Goal: Contribute content: Contribute content

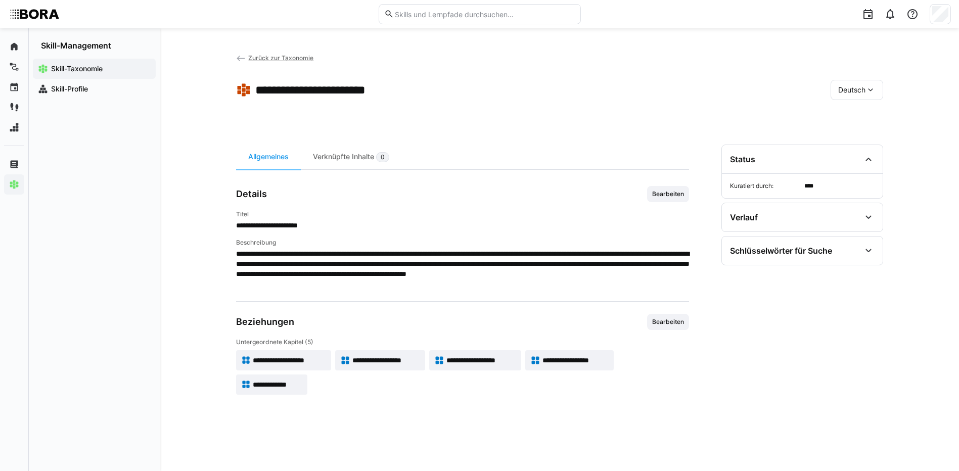
click at [288, 53] on app-back-navigation "Zurück zur Taxonomie" at bounding box center [275, 58] width 78 height 11
click at [288, 58] on span "Zurück zur Taxonomie" at bounding box center [280, 58] width 65 height 8
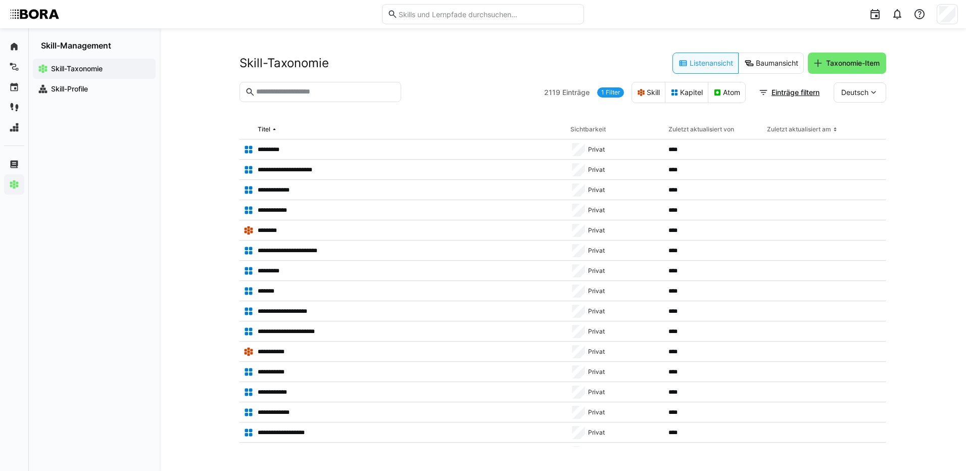
click at [363, 94] on input "text" at bounding box center [325, 91] width 140 height 9
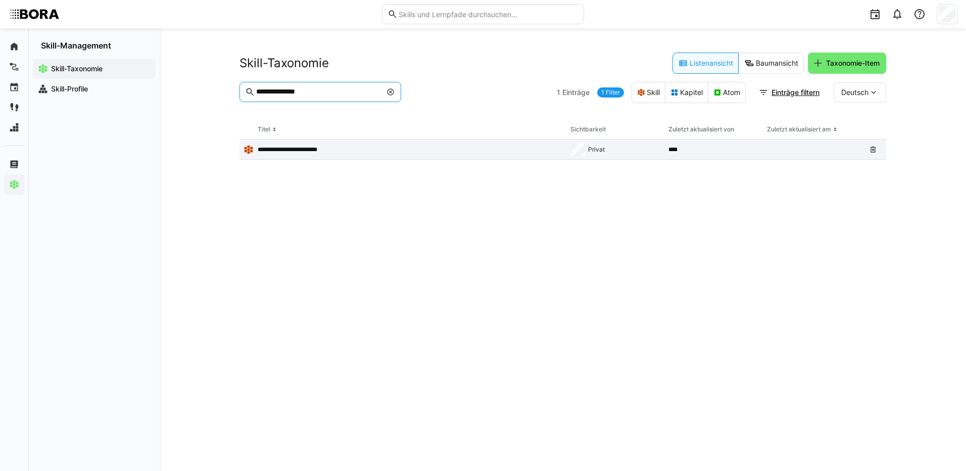
type input "**********"
click at [317, 150] on p "**********" at bounding box center [295, 150] width 75 height 8
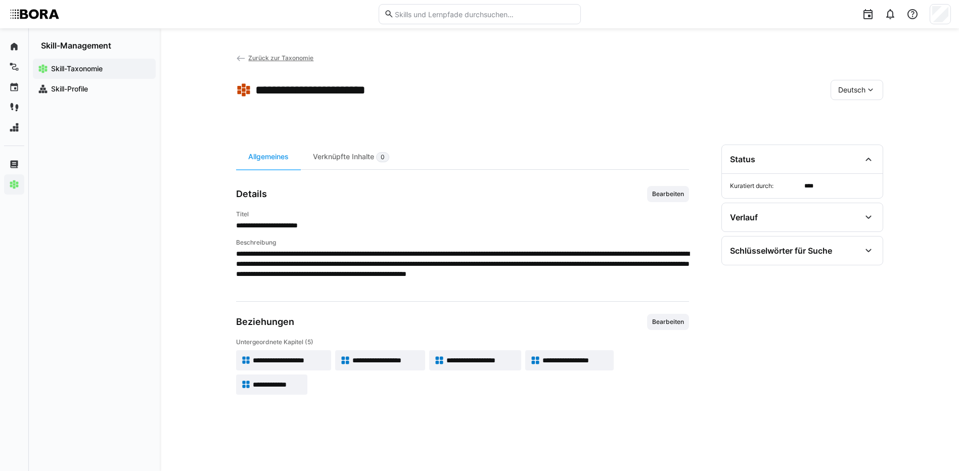
click at [274, 59] on span "Zurück zur Taxonomie" at bounding box center [280, 58] width 65 height 8
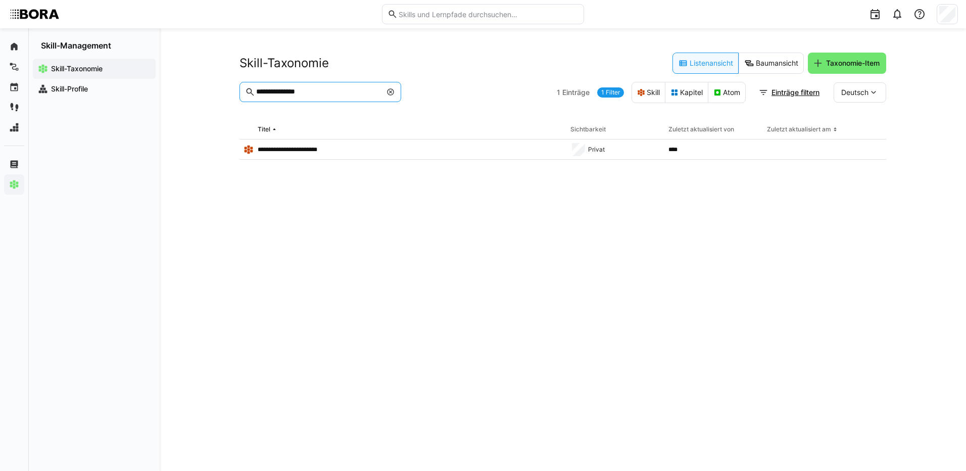
click at [329, 88] on input "**********" at bounding box center [318, 91] width 126 height 9
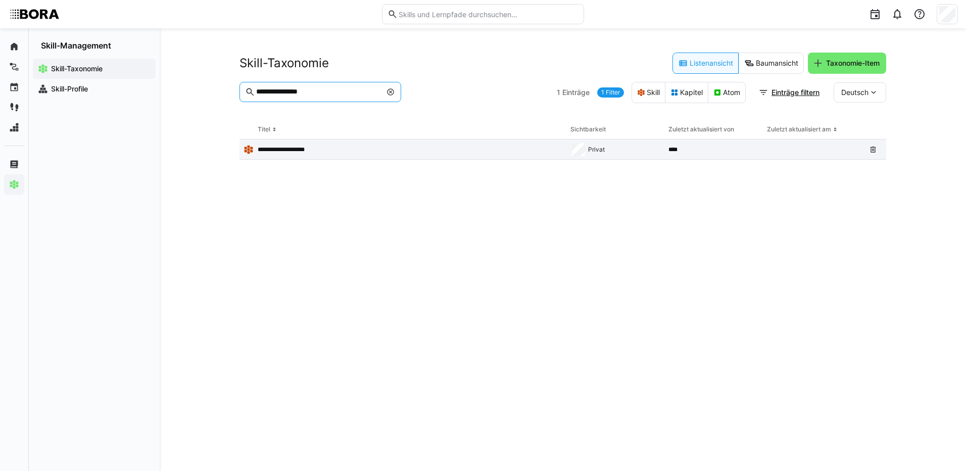
type input "**********"
click at [295, 146] on p "**********" at bounding box center [286, 150] width 57 height 8
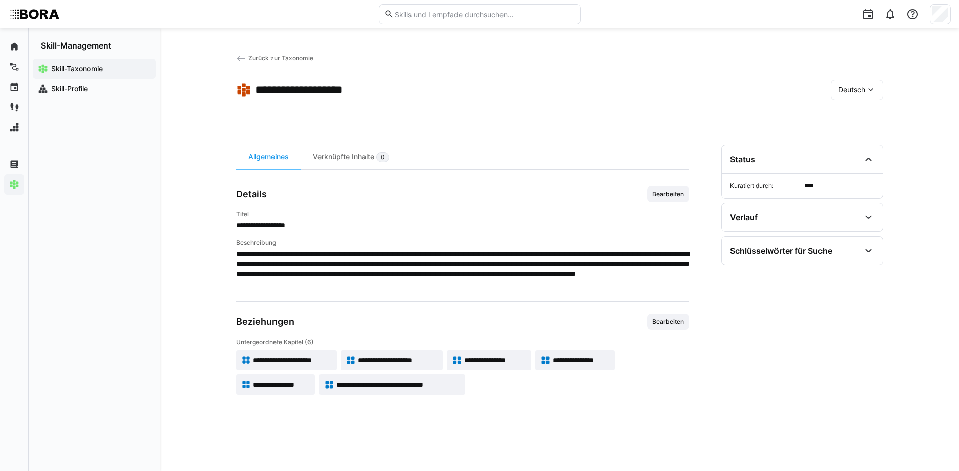
click at [298, 355] on span "**********" at bounding box center [292, 360] width 79 height 10
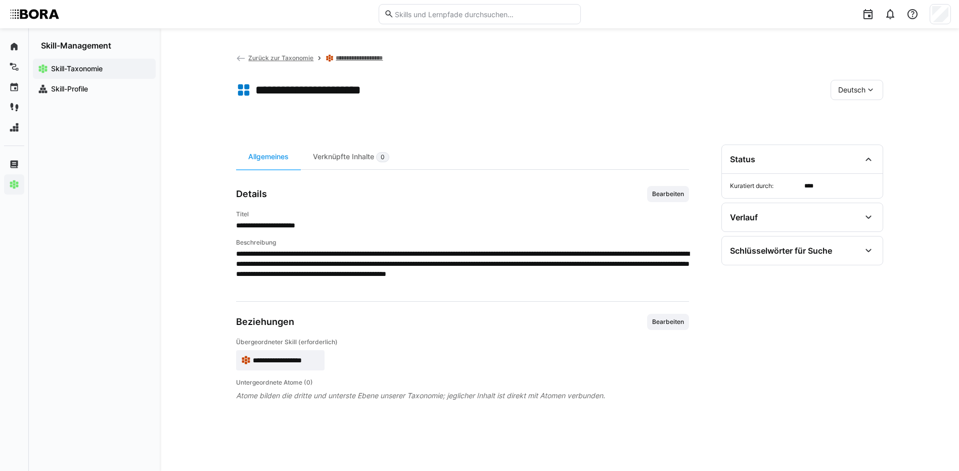
drag, startPoint x: 681, startPoint y: 193, endPoint x: 629, endPoint y: 212, distance: 55.5
click at [681, 193] on span "Bearbeiten" at bounding box center [668, 194] width 34 height 8
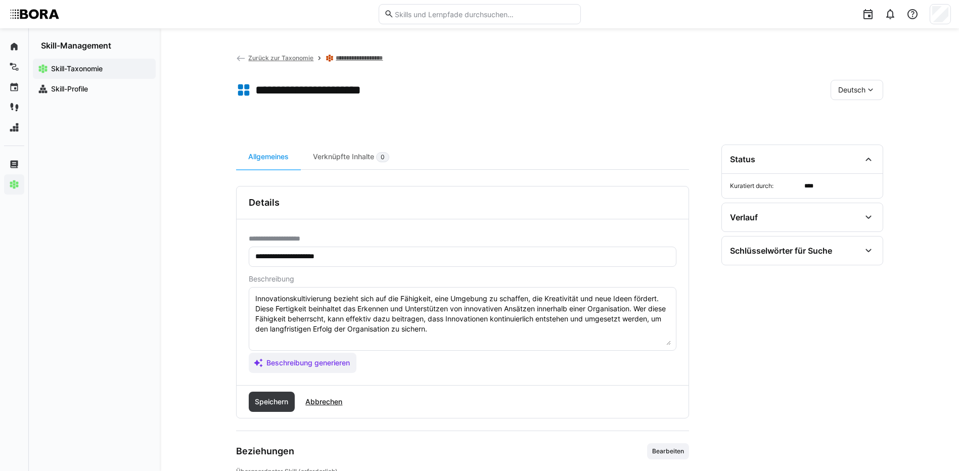
click at [498, 334] on textarea "Innovationskultivierung bezieht sich auf die Fähigkeit, eine Umgebung zu schaff…" at bounding box center [462, 319] width 416 height 53
paste textarea "*1 - Anfänger: *2 - Mittelstufe: *3 - Fortgeschritten: *4 - Experte: *5 - Starl…"
click at [321, 333] on textarea "Innovationskultivierung bezieht sich auf die Fähigkeit, eine Umgebung zu schaff…" at bounding box center [462, 319] width 416 height 53
click at [316, 345] on textarea "Innovationskultivierung bezieht sich auf die Fähigkeit, eine Umgebung zu schaff…" at bounding box center [462, 319] width 416 height 53
click at [310, 340] on textarea "Innovationskultivierung bezieht sich auf die Fähigkeit, eine Umgebung zu schaff…" at bounding box center [462, 319] width 416 height 53
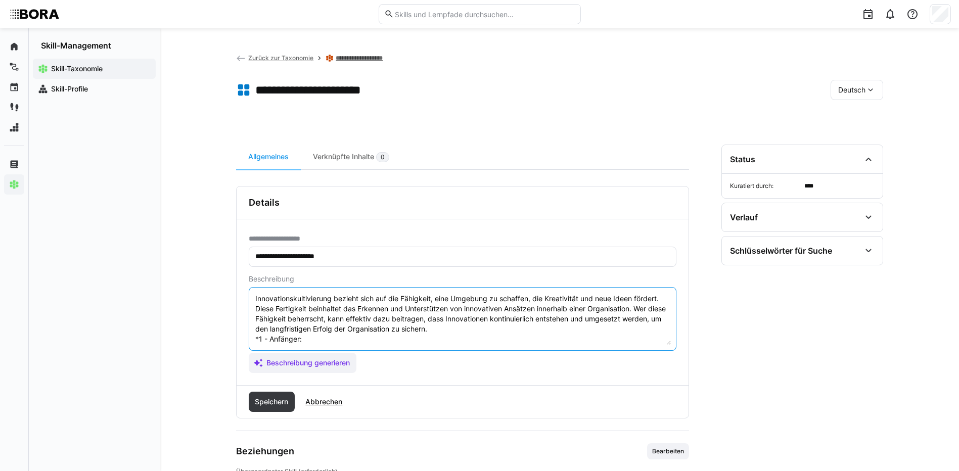
paste textarea "Kennt Prinzipien einer innovationsfördernden Kultur (z. B. Fehlertoleranz, Offe…"
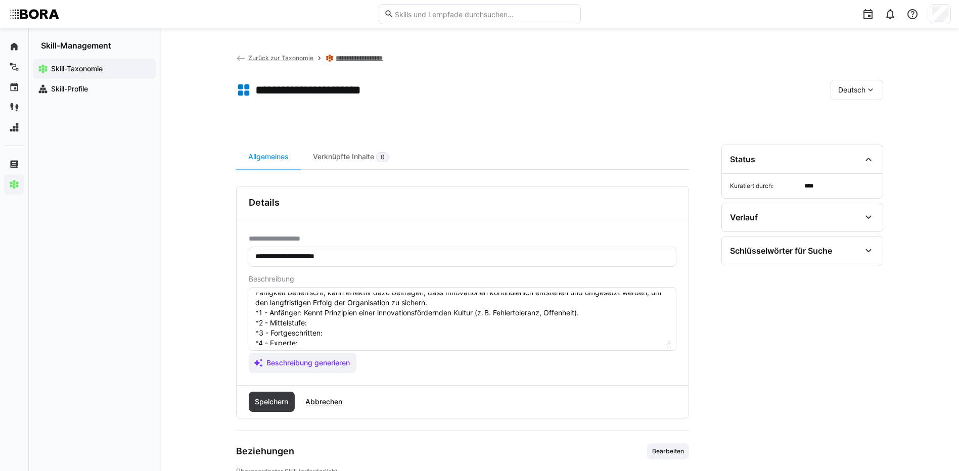
scroll to position [51, 0]
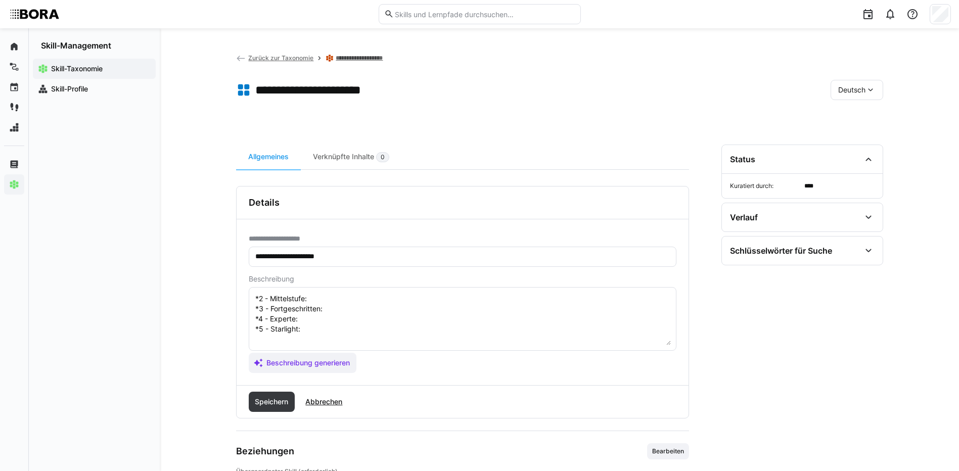
click at [315, 300] on textarea "Innovationskultivierung bezieht sich auf die Fähigkeit, eine Umgebung zu schaff…" at bounding box center [462, 319] width 416 height 53
paste textarea "Unterstützt Maßnahmen zur Innovationsförderung (z. B. Ideenwettbewerbe, Labs)."
click at [353, 314] on textarea "Innovationskultivierung bezieht sich auf die Fähigkeit, eine Umgebung zu schaff…" at bounding box center [462, 319] width 416 height 53
click at [351, 311] on textarea "Innovationskultivierung bezieht sich auf die Fähigkeit, eine Umgebung zu schaff…" at bounding box center [462, 319] width 416 height 53
paste textarea "Entwickelt Innovationsformate; motiviert Teams zur Beteiligung."
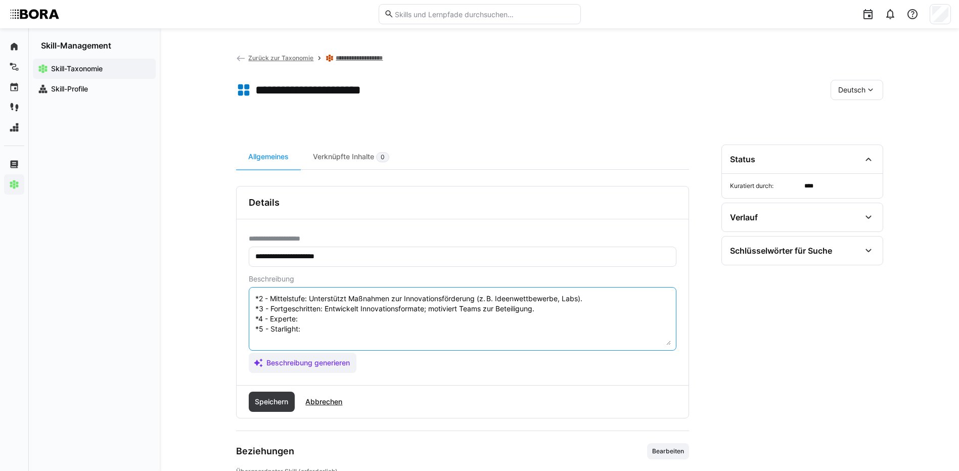
click at [345, 319] on textarea "Innovationskultivierung bezieht sich auf die Fähigkeit, eine Umgebung zu schaff…" at bounding box center [462, 319] width 416 height 53
paste textarea "Baut Innovationskultur gezielt auf; verankert Prinzipien in Führung und Prozess…"
click at [325, 331] on textarea "Innovationskultivierung bezieht sich auf die Fähigkeit, eine Umgebung zu schaff…" at bounding box center [462, 319] width 416 height 53
paste textarea "Entwickelt unternehmensweite Innovationsstrategien; wirkt als Vordenker intern …"
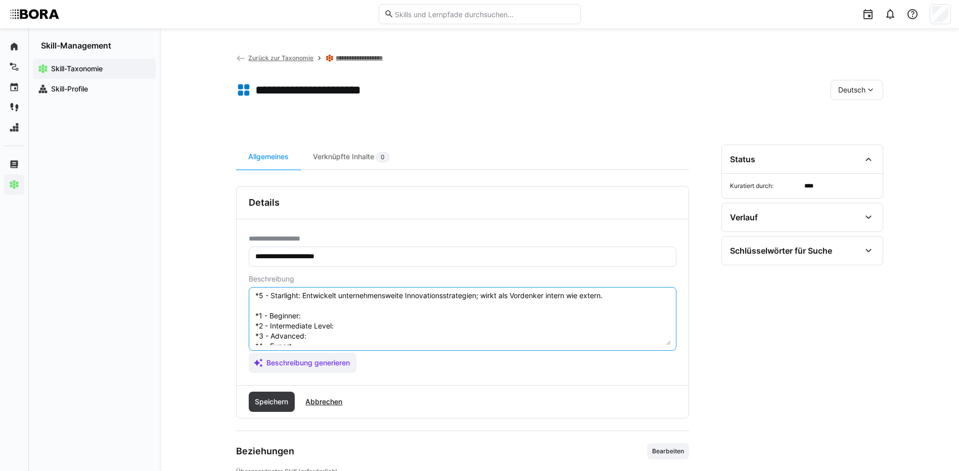
scroll to position [101, 0]
click at [319, 293] on textarea "Innovationskultivierung bezieht sich auf die Fähigkeit, eine Umgebung zu schaff…" at bounding box center [462, 319] width 416 height 53
click at [317, 295] on textarea "Innovationskultivierung bezieht sich auf die Fähigkeit, eine Umgebung zu schaff…" at bounding box center [462, 319] width 416 height 53
paste textarea "Understands principles of an innovation-friendly culture (e.g. openness, error …"
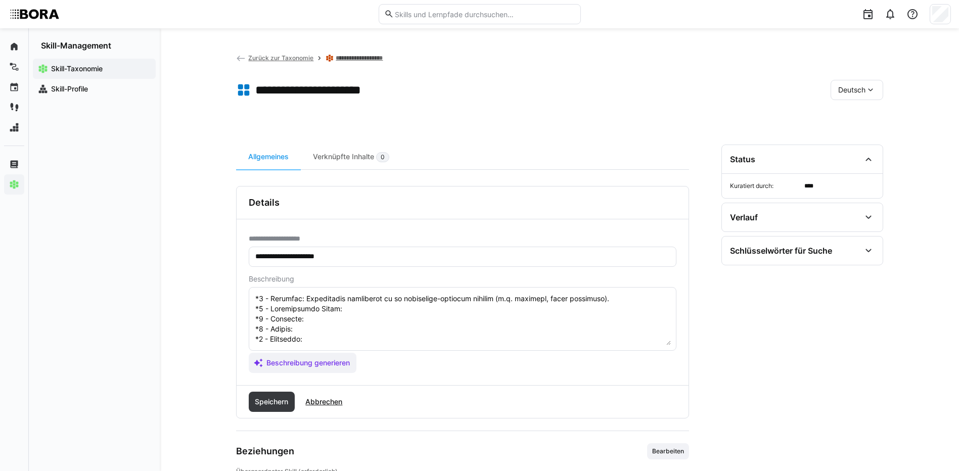
click at [359, 311] on textarea at bounding box center [462, 319] width 416 height 53
paste textarea "Supports initiatives like idea challenges or innovation labs."
click at [325, 319] on textarea at bounding box center [462, 319] width 416 height 53
paste textarea "Designs innovation formats; fosters participation and creative thinking."
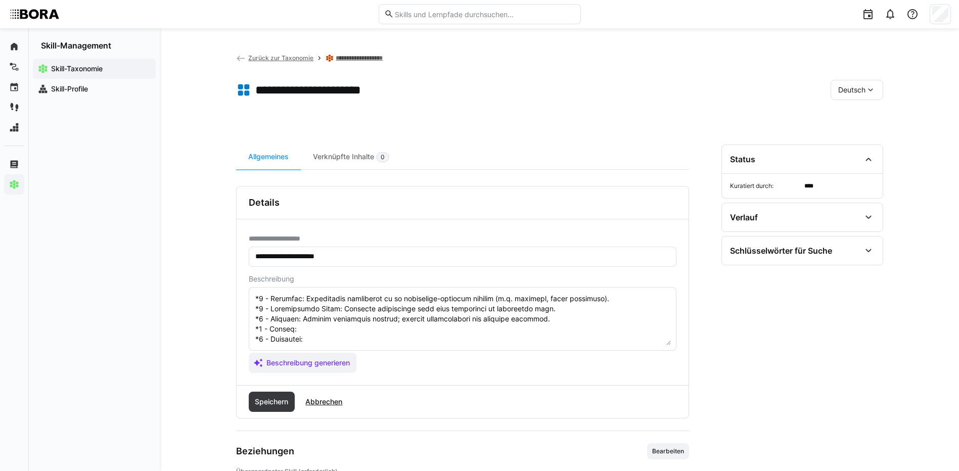
click at [368, 330] on textarea at bounding box center [462, 319] width 416 height 53
paste textarea "Builds innovation culture into leadership and processes; embeds supportive stru…"
click at [306, 337] on textarea at bounding box center [462, 319] width 416 height 53
paste textarea "Develops enterprise-wide innovation strategies; acts as internal and external i…"
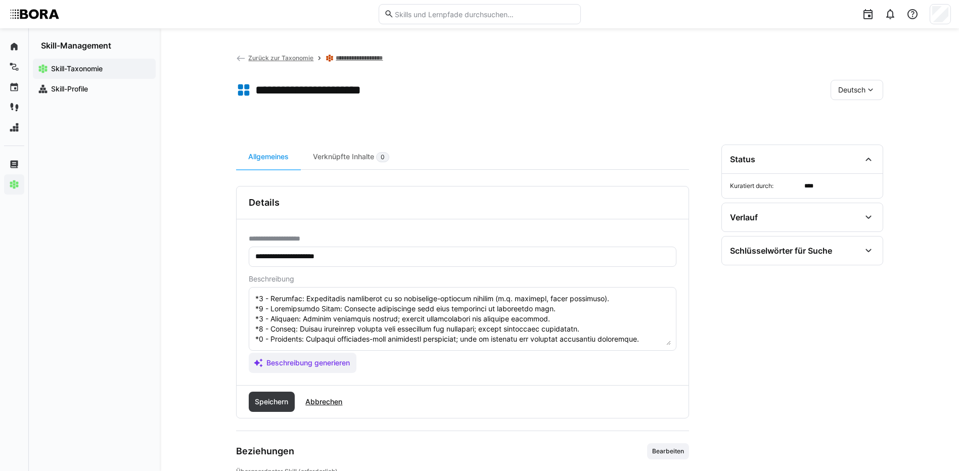
click at [255, 299] on eds-input at bounding box center [463, 319] width 428 height 64
drag, startPoint x: 255, startPoint y: 298, endPoint x: 470, endPoint y: 360, distance: 223.9
click at [470, 360] on app-assistant-generate-form "Beschreibung Beschreibung generieren" at bounding box center [463, 324] width 428 height 98
paste textarea "Develops enterprise-wide innovation strategies; acts as internal and external i…"
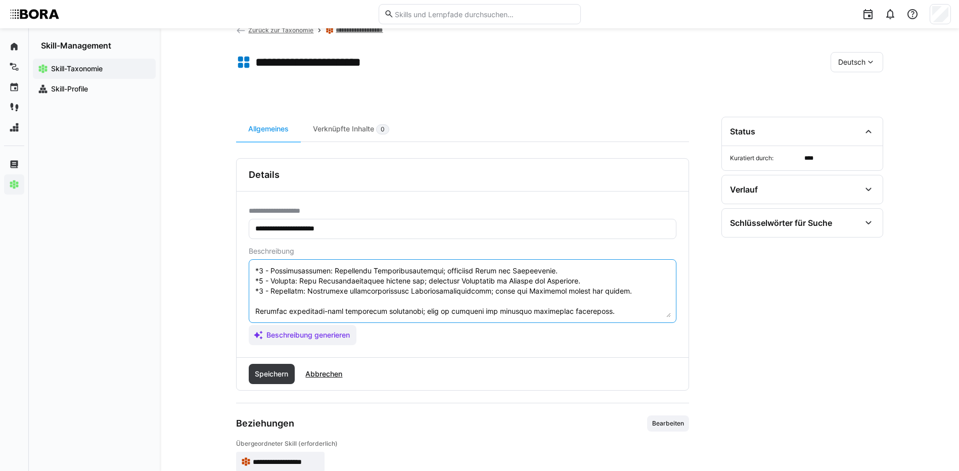
scroll to position [51, 0]
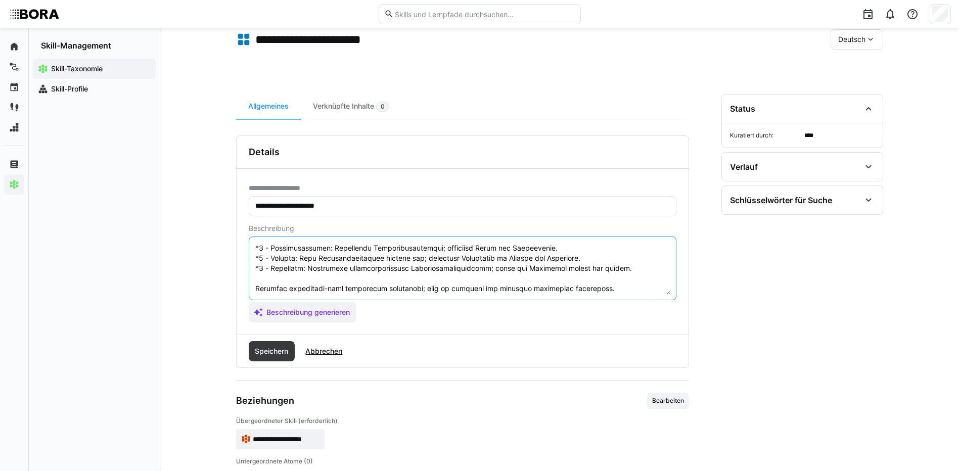
drag, startPoint x: 595, startPoint y: 288, endPoint x: 247, endPoint y: 293, distance: 347.7
click at [247, 293] on div "**********" at bounding box center [463, 252] width 452 height 166
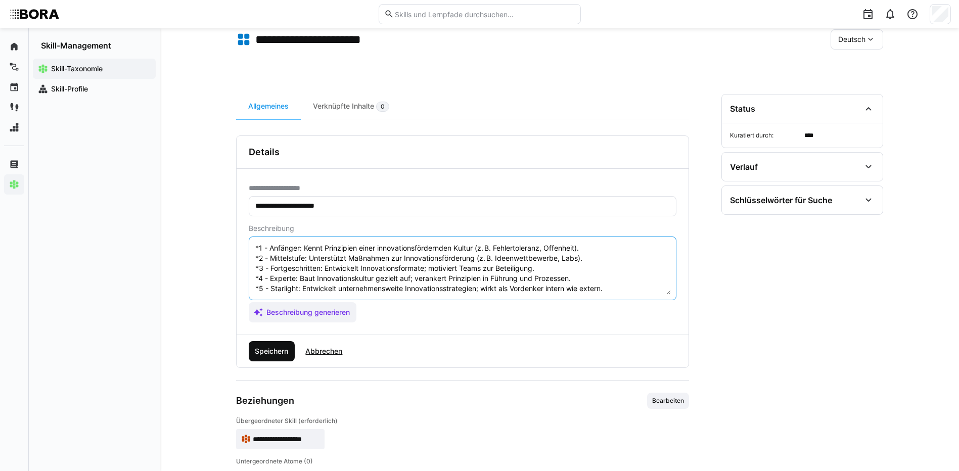
type textarea "Innovationskultivierung bezieht sich auf die Fähigkeit, eine Umgebung zu schaff…"
click at [274, 349] on span "Speichern" at bounding box center [271, 351] width 36 height 10
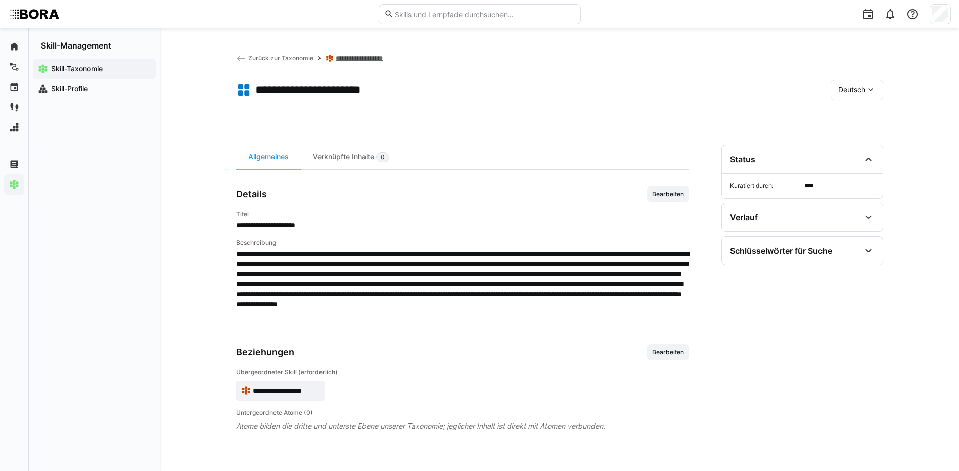
click at [852, 94] on span "Deutsch" at bounding box center [851, 90] width 27 height 10
click at [849, 135] on span "Englisch" at bounding box center [851, 138] width 27 height 10
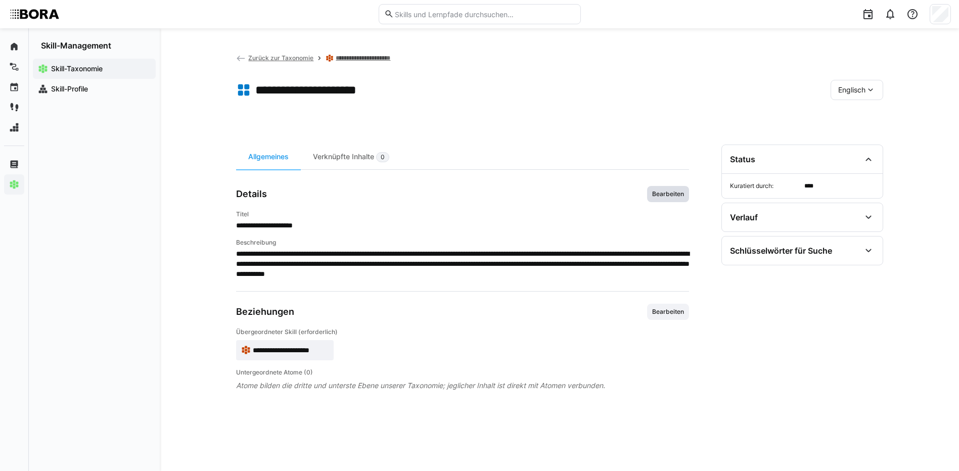
click at [664, 196] on span "Bearbeiten" at bounding box center [668, 194] width 34 height 8
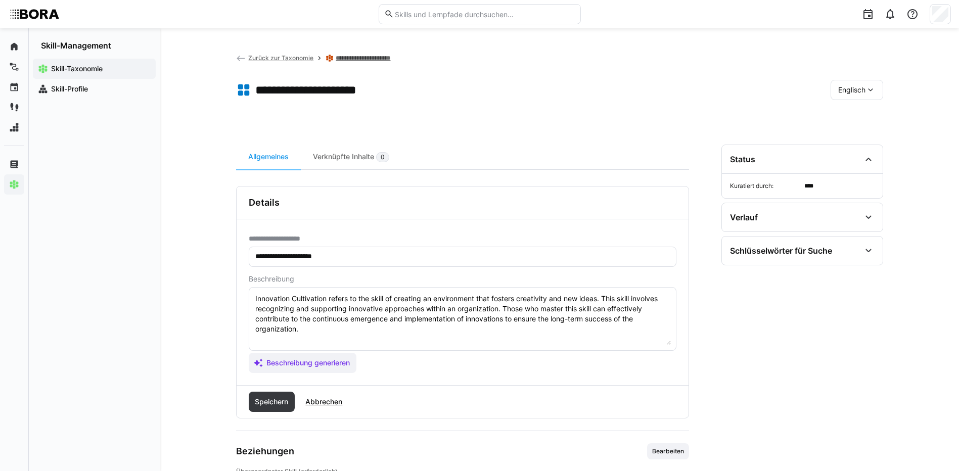
click at [311, 334] on textarea "Innovation Cultivation refers to the skill of creating an environment that fost…" at bounding box center [462, 319] width 416 height 53
paste textarea "*1 - Beginner: *2 - Intermediate Level: *3 - Advanced: *4 - Expert: *5 - Starli…"
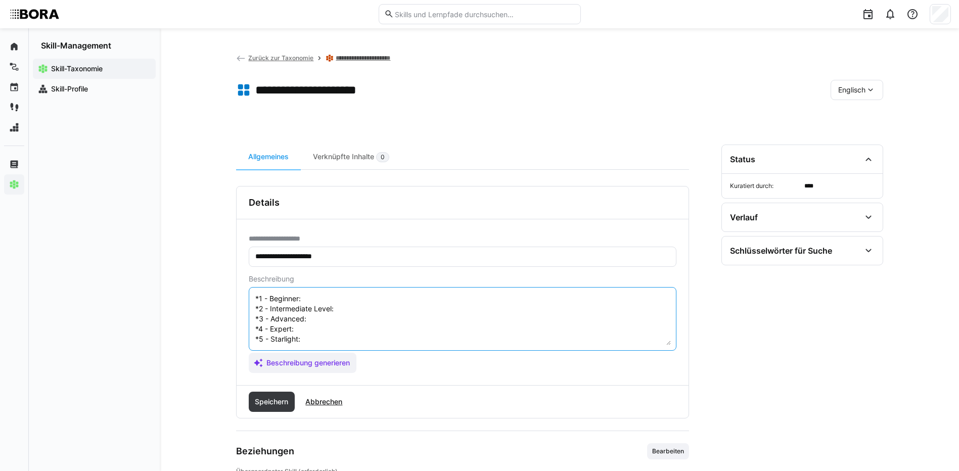
scroll to position [8, 0]
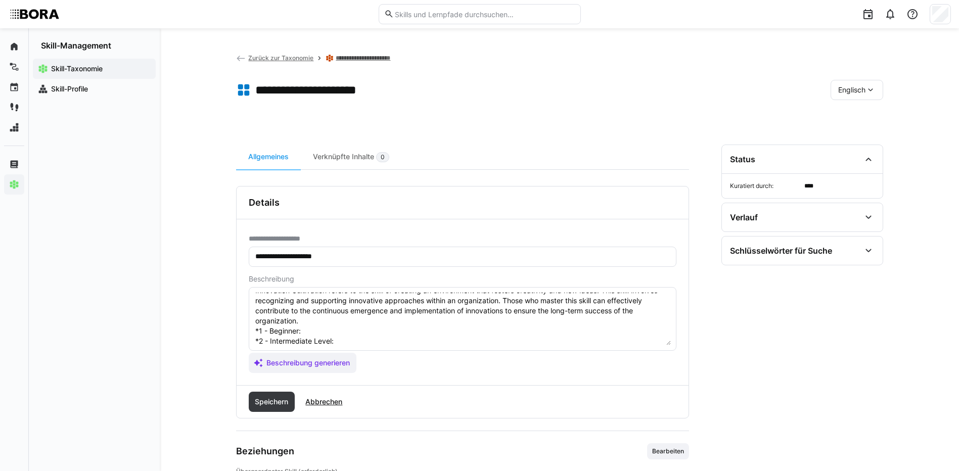
click at [312, 326] on textarea "Innovation Cultivation refers to the skill of creating an environment that fost…" at bounding box center [462, 319] width 416 height 53
paste textarea "Understands principles of an innovation-friendly culture (e.g. openness, error …"
click at [340, 342] on textarea "Innovation Cultivation refers to the skill of creating an environment that fost…" at bounding box center [462, 319] width 416 height 53
paste textarea "Supports initiatives like idea challenges or innovation labs."
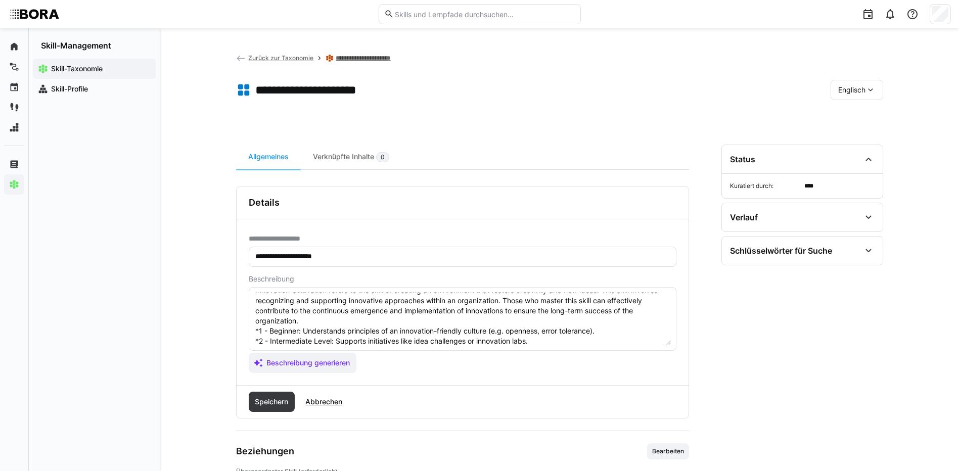
scroll to position [59, 0]
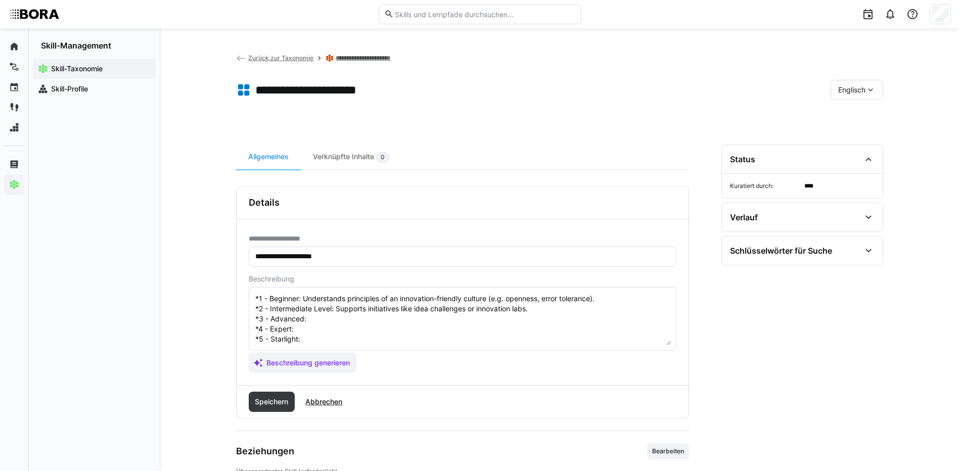
click at [356, 304] on textarea "Innovation Cultivation refers to the skill of creating an environment that fost…" at bounding box center [462, 319] width 416 height 53
paste textarea "Designs innovation formats; fosters participation and creative thinking."
click at [310, 313] on textarea "Innovation Cultivation refers to the skill of creating an environment that fost…" at bounding box center [462, 319] width 416 height 53
paste textarea "Builds innovation culture into leadership and processes; embeds supportive stru…"
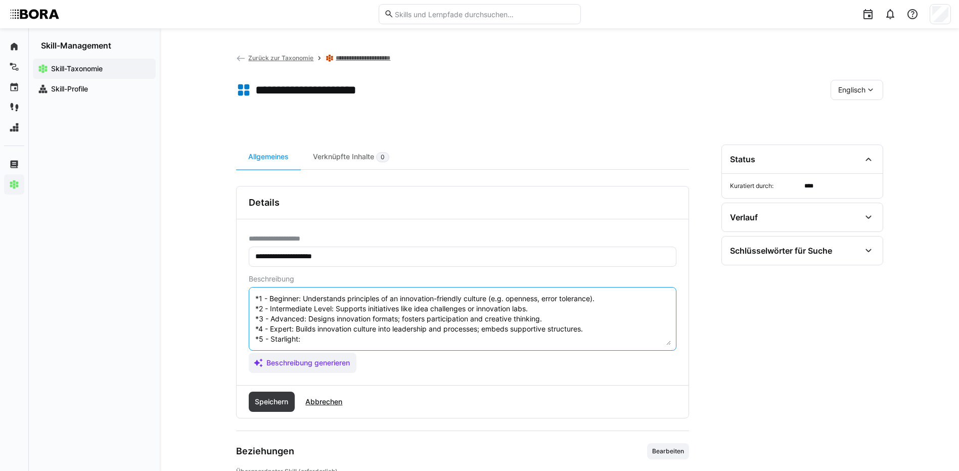
click at [387, 318] on textarea "Innovation Cultivation refers to the skill of creating an environment that fost…" at bounding box center [462, 319] width 416 height 53
paste textarea "Develops enterprise-wide innovation strategies; acts as internal and external i…"
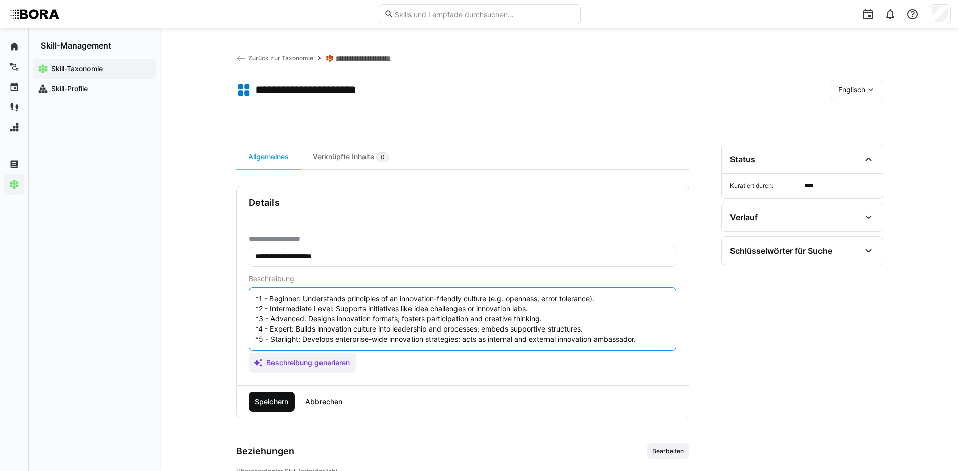
type textarea "Innovation Cultivation refers to the skill of creating an environment that fost…"
click at [274, 400] on span "Speichern" at bounding box center [271, 402] width 36 height 10
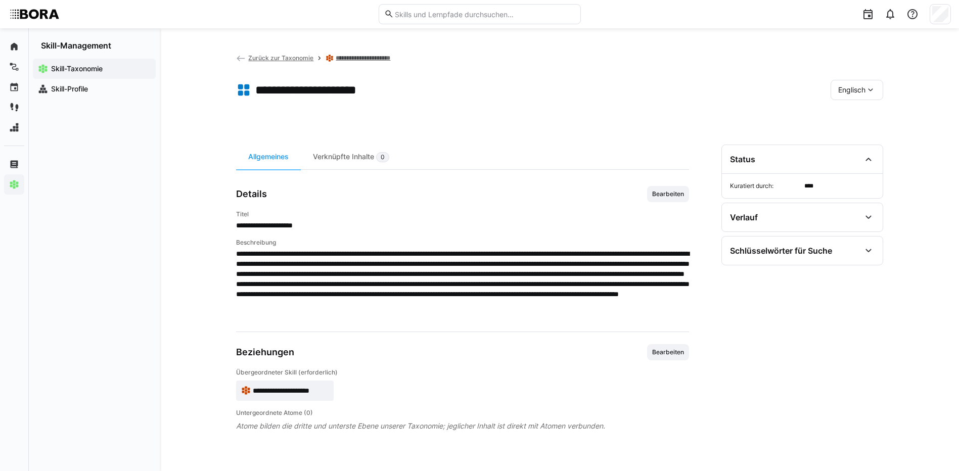
click at [855, 85] on span "Englisch" at bounding box center [851, 90] width 27 height 10
click at [837, 116] on span "Deutsch" at bounding box center [850, 117] width 27 height 10
click at [347, 55] on link "**********" at bounding box center [364, 58] width 57 height 8
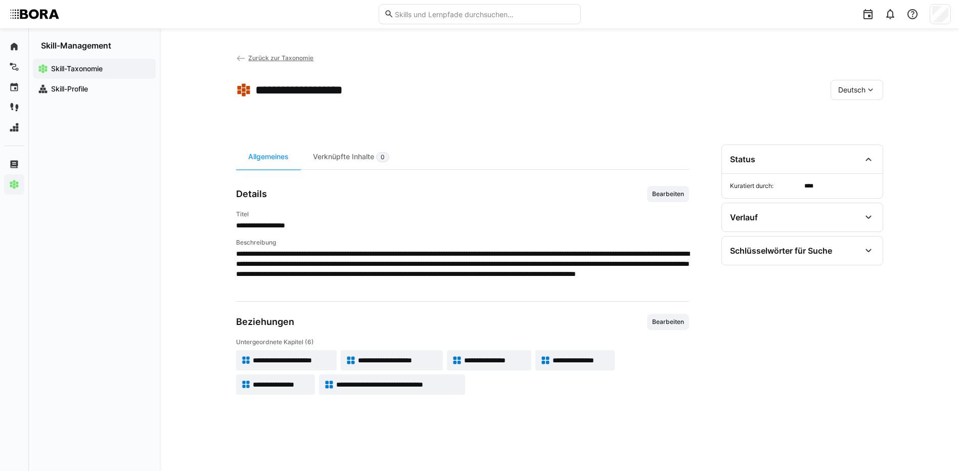
click at [432, 357] on span "**********" at bounding box center [398, 360] width 80 height 10
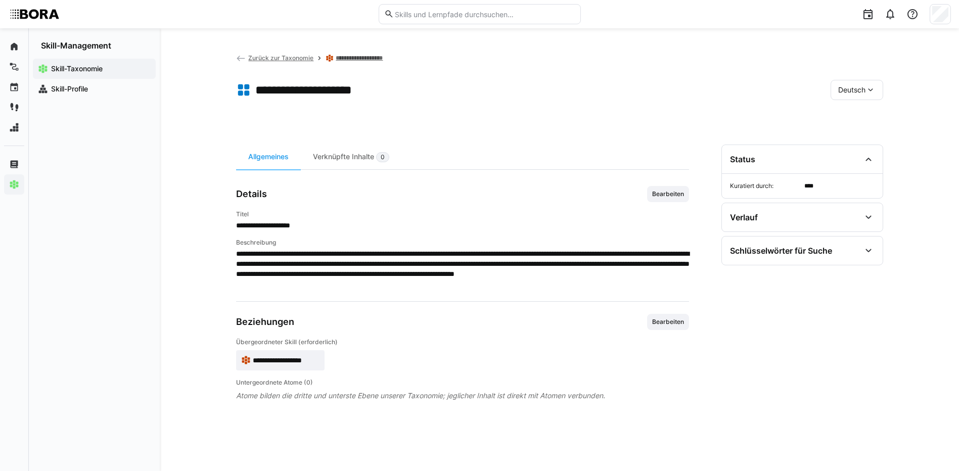
click at [660, 192] on span "Bearbeiten" at bounding box center [668, 194] width 34 height 8
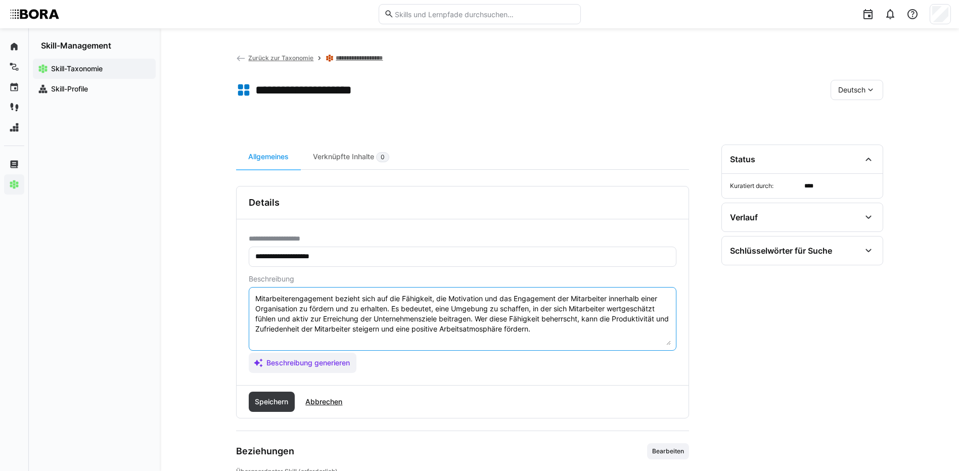
click at [579, 331] on textarea "Mitarbeiterengagement bezieht sich auf die Fähigkeit, die Motivation und das En…" at bounding box center [462, 319] width 416 height 53
paste textarea "*1 - Anfänger: *2 - Mittelstufe: *3 - Fortgeschritten: *4 - Experte: *5 - Starl…"
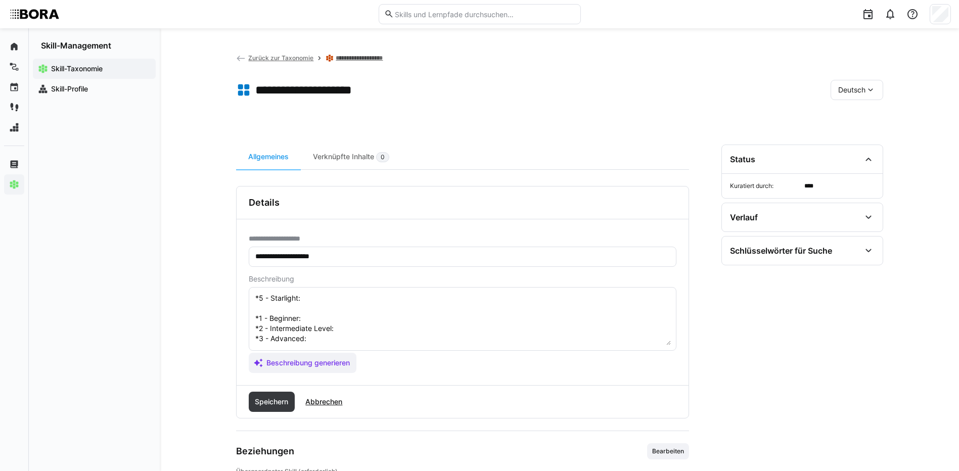
scroll to position [18, 0]
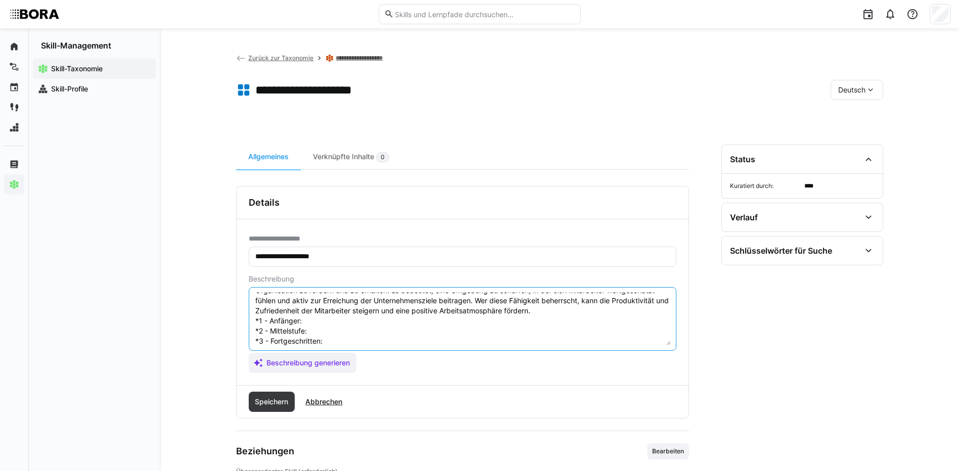
click at [316, 324] on textarea "Mitarbeiterengagement bezieht sich auf die Fähigkeit, die Motivation und das En…" at bounding box center [462, 319] width 416 height 53
paste textarea "Kennt Einflussfaktoren (z. B. Wertschätzung, Sinn, Beteiligung); erkennt Stimmu…"
click at [343, 327] on textarea "Mitarbeiterengagement bezieht sich auf die Fähigkeit, die Motivation und das En…" at bounding box center [462, 319] width 416 height 53
paste textarea "Nutzt Tools zur Messung (z. B. Pulse-Surveys); leitet einfache Maßnahmen ab."
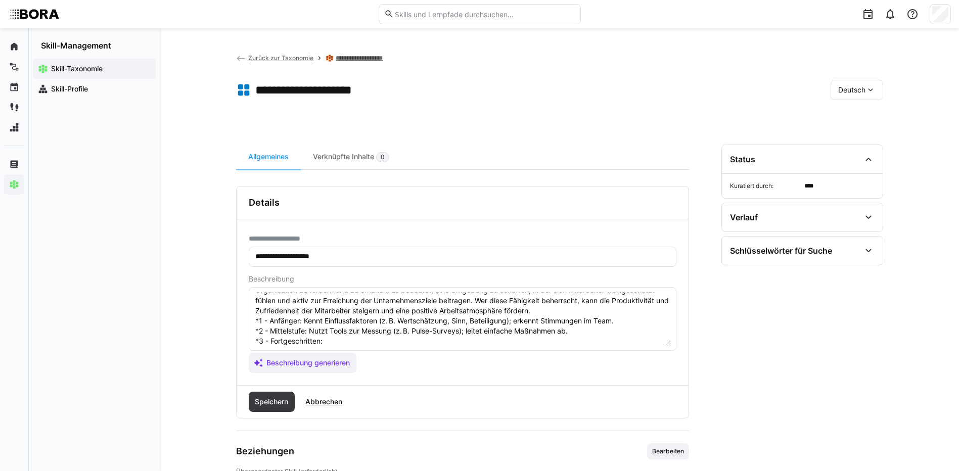
click at [335, 342] on textarea "Mitarbeiterengagement bezieht sich auf die Fähigkeit, die Motivation und das En…" at bounding box center [462, 319] width 416 height 53
paste textarea "Entwickelt Engagement-Strategien für Teams oder Bereiche; unterstützt Changepro…"
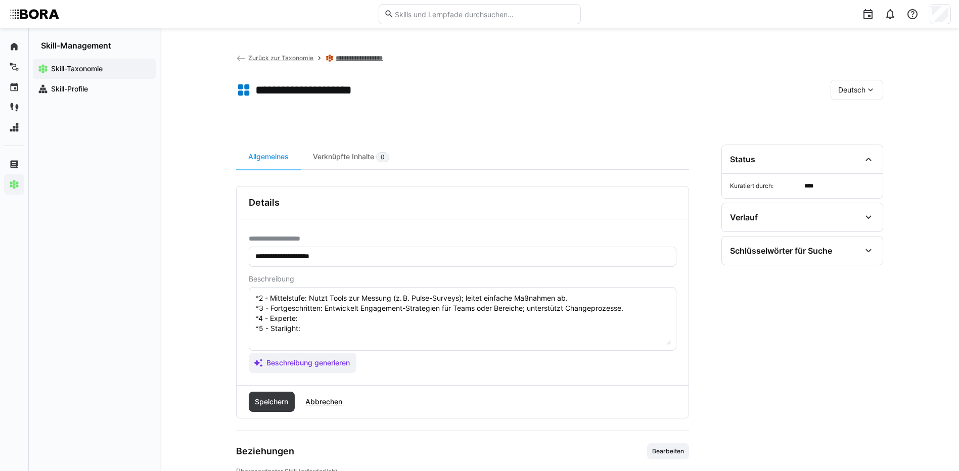
scroll to position [69, 0]
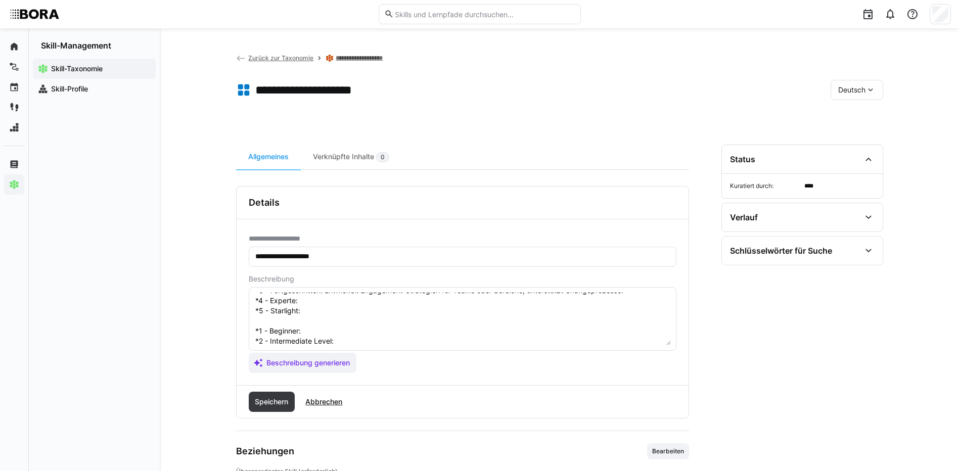
click at [356, 302] on textarea "Mitarbeiterengagement bezieht sich auf die Fähigkeit, die Motivation und das En…" at bounding box center [462, 319] width 416 height 53
paste textarea "Entwickelt gezielte Programme zur Mitarbeiterbindung und Motivation; misst Wirk…"
click at [312, 308] on textarea "Mitarbeiterengagement bezieht sich auf die Fähigkeit, die Motivation und das En…" at bounding box center [462, 319] width 416 height 53
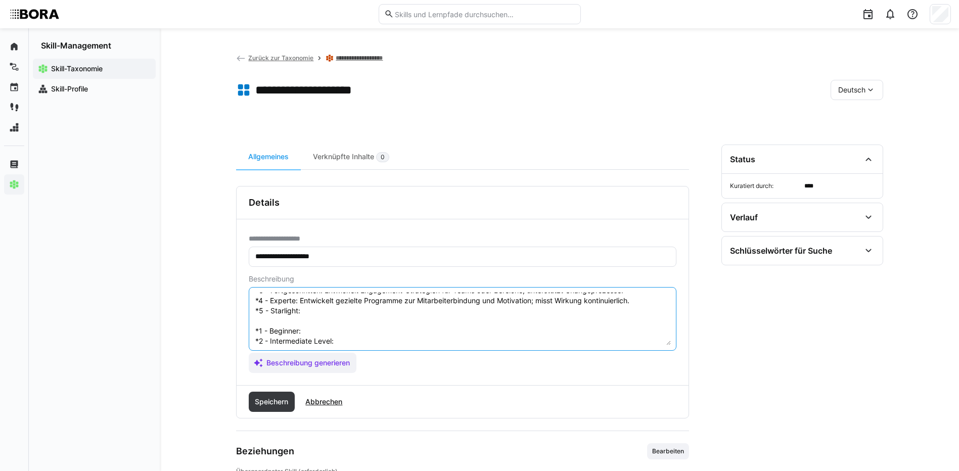
paste textarea "Steuert konzernweite Engagement-Strategien; verknüpft mit Arbeitgebermarke und …"
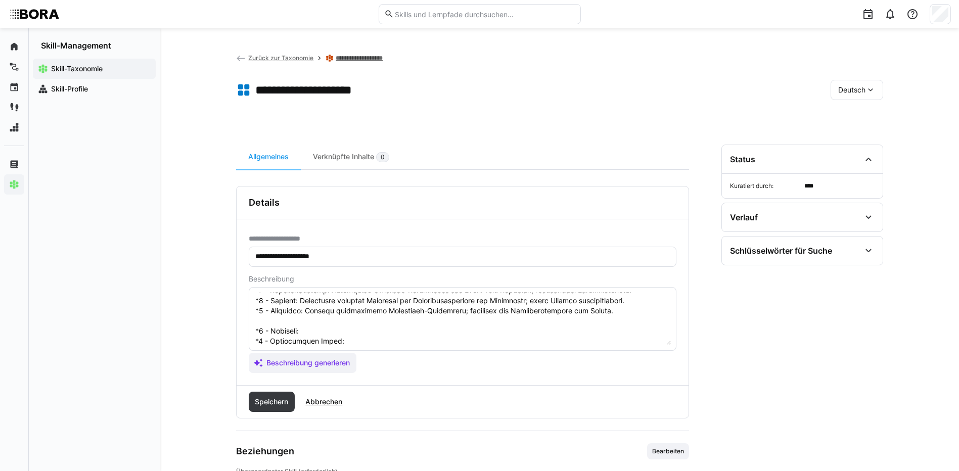
click at [332, 327] on textarea at bounding box center [462, 319] width 416 height 53
paste textarea "Understands key factors (e.g. recognition, purpose, participation); observes te…"
click at [357, 340] on textarea at bounding box center [462, 319] width 416 height 53
paste textarea "Uses tools like pulse surveys; initiates basic engagement actions."
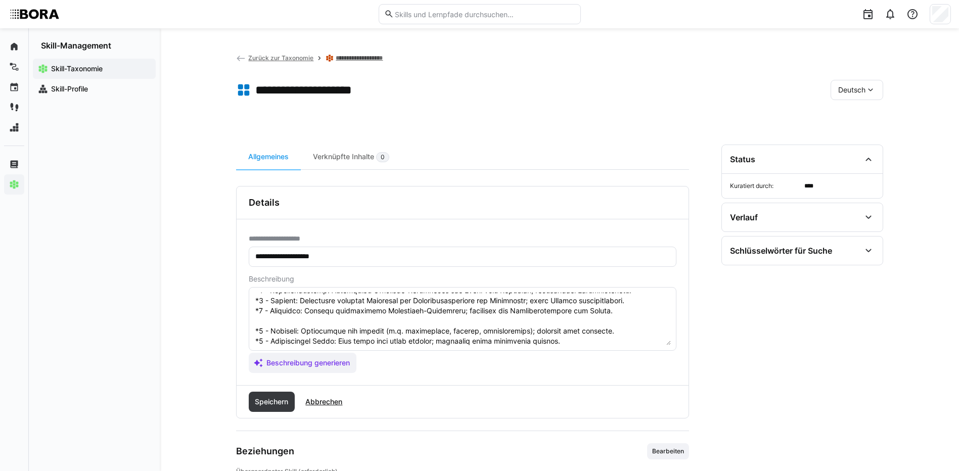
scroll to position [119, 0]
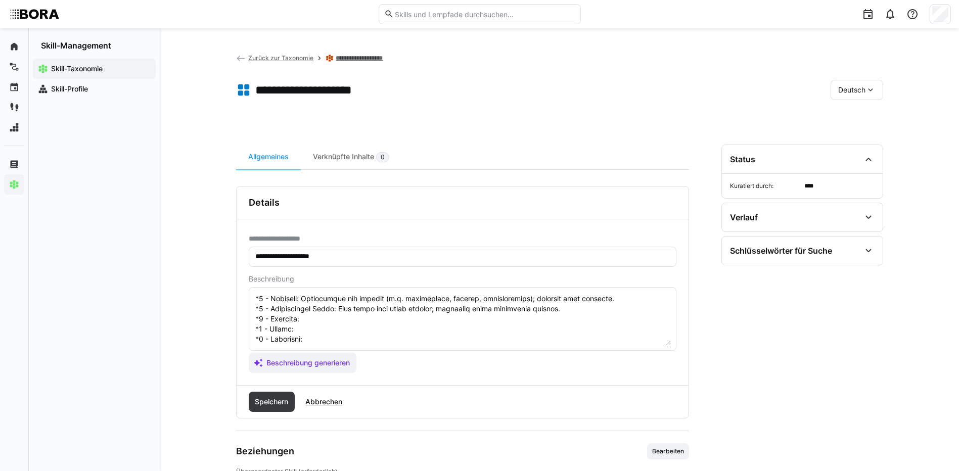
click at [355, 302] on textarea at bounding box center [462, 319] width 416 height 53
paste textarea "Designs team or department-level engagement strategies; supports change process…"
click at [313, 309] on textarea at bounding box center [462, 319] width 416 height 53
paste textarea "Develops engagement programs; tracks effectiveness; builds commitment initiativ…"
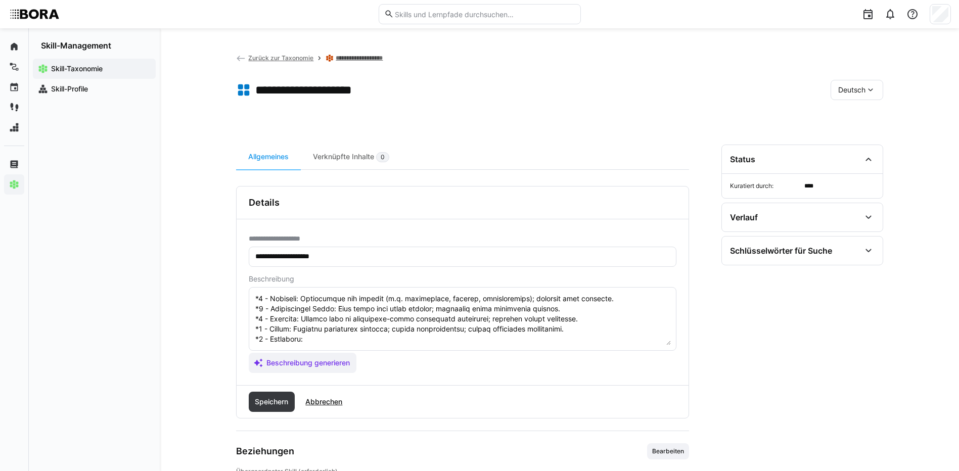
click at [340, 324] on textarea at bounding box center [462, 319] width 416 height 53
paste textarea "Leads company-wide engagement strategies; links engagement with brand and cultu…"
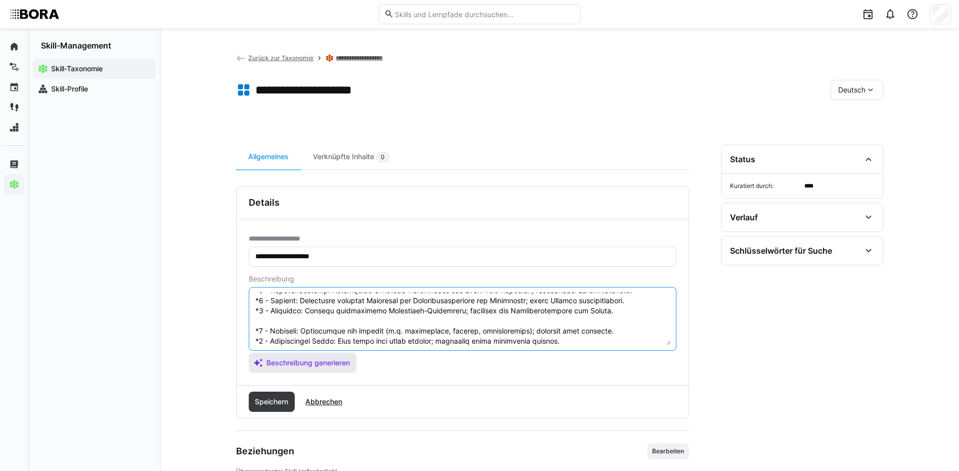
scroll to position [121, 0]
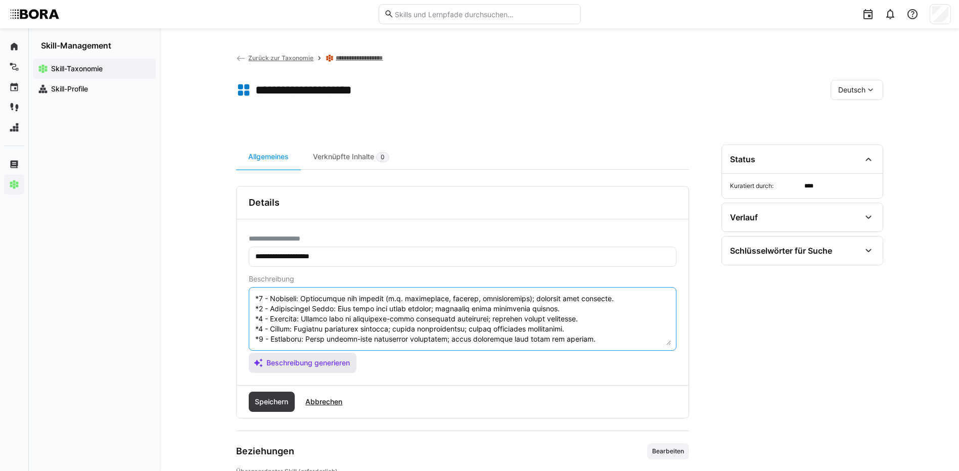
drag, startPoint x: 255, startPoint y: 328, endPoint x: 331, endPoint y: 371, distance: 86.9
click at [331, 371] on app-assistant-generate-form "Beschreibung Beschreibung generieren" at bounding box center [463, 324] width 428 height 98
type textarea "Mitarbeiterengagement bezieht sich auf die Fähigkeit, die Motivation und das En…"
click at [263, 397] on span "Speichern" at bounding box center [271, 402] width 36 height 10
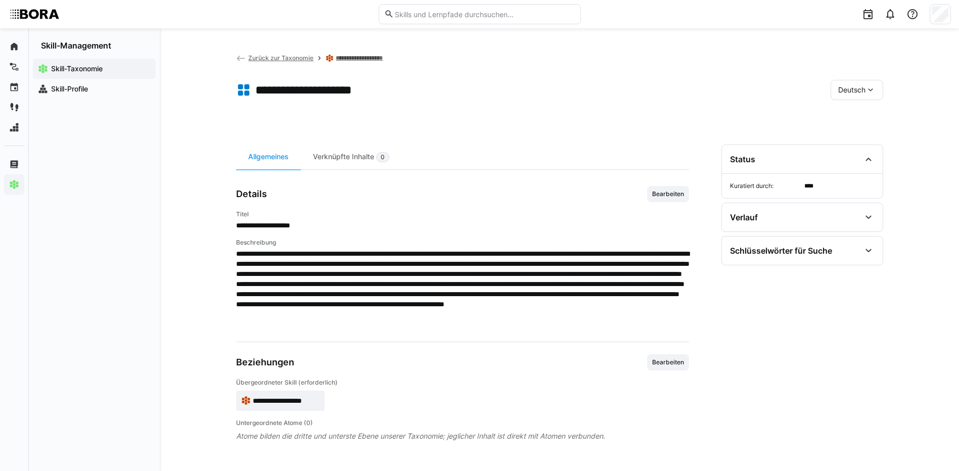
click at [868, 89] on eds-icon at bounding box center [870, 90] width 10 height 10
click at [861, 135] on span "Englisch" at bounding box center [851, 138] width 27 height 10
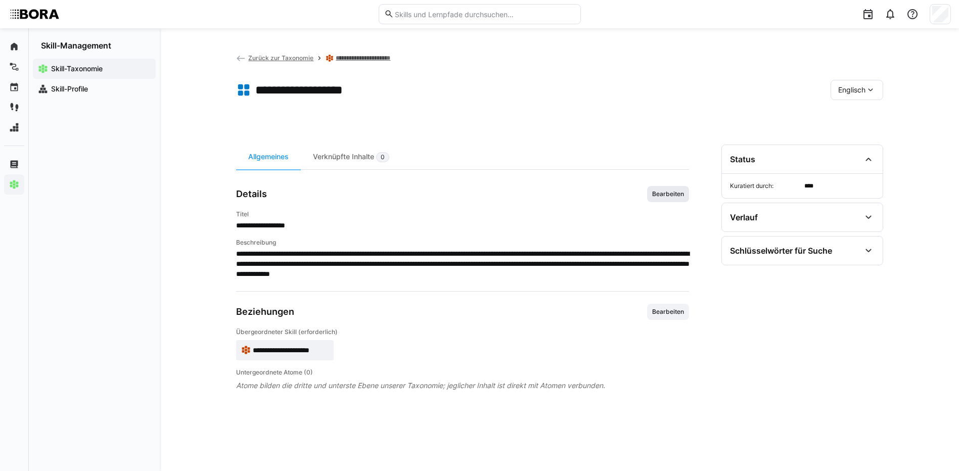
click at [669, 192] on span "Bearbeiten" at bounding box center [668, 194] width 34 height 8
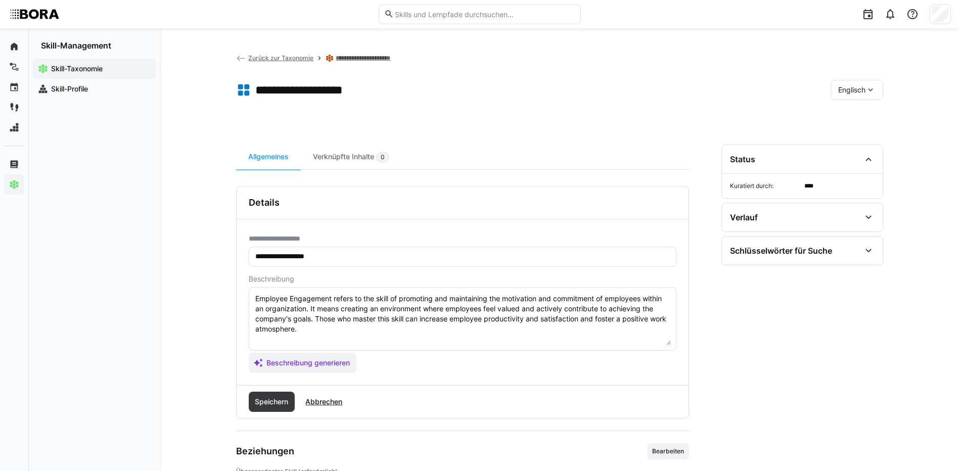
click at [572, 334] on textarea "Employee Engagement refers to the skill of promoting and maintaining the motiva…" at bounding box center [462, 319] width 416 height 53
paste textarea "*1 - Beginner: Understands key factors (e.g. recognition, purpose, participatio…"
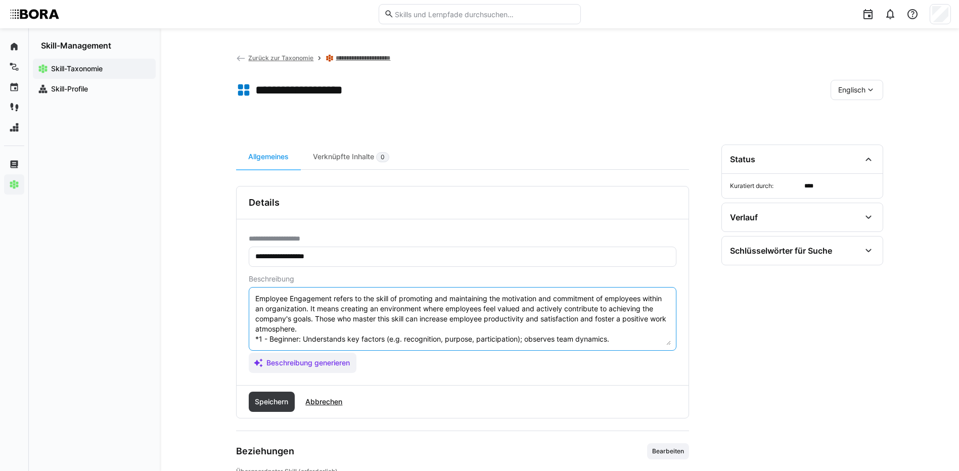
scroll to position [59, 0]
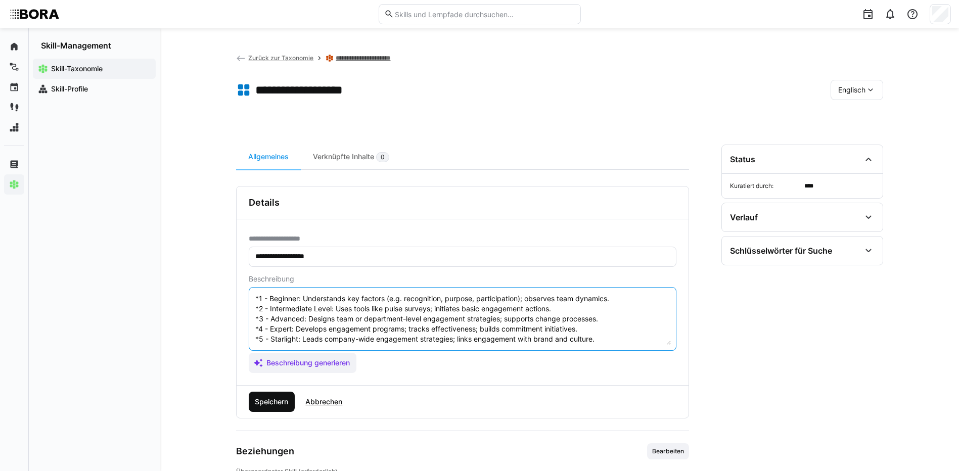
type textarea "Employee Engagement refers to the skill of promoting and maintaining the motiva…"
click at [274, 397] on span "Speichern" at bounding box center [271, 402] width 36 height 10
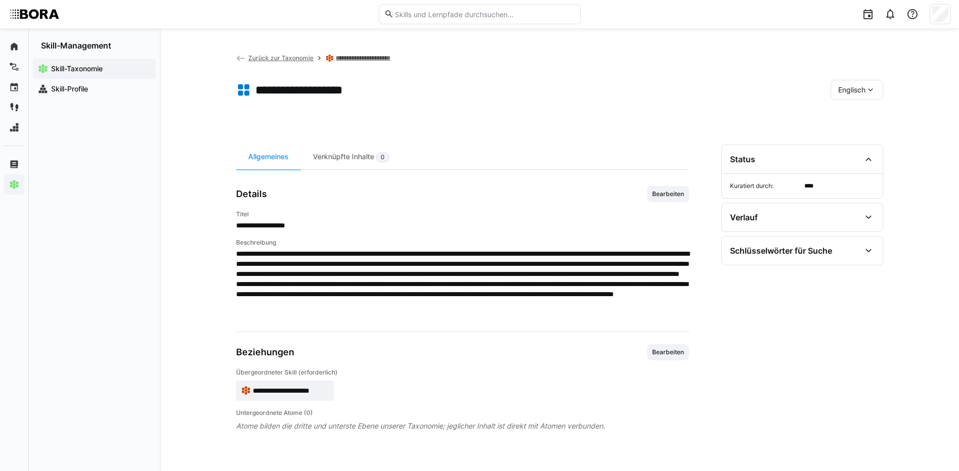
click at [870, 85] on eds-icon at bounding box center [870, 90] width 10 height 10
click at [868, 113] on div "Deutsch" at bounding box center [855, 117] width 37 height 10
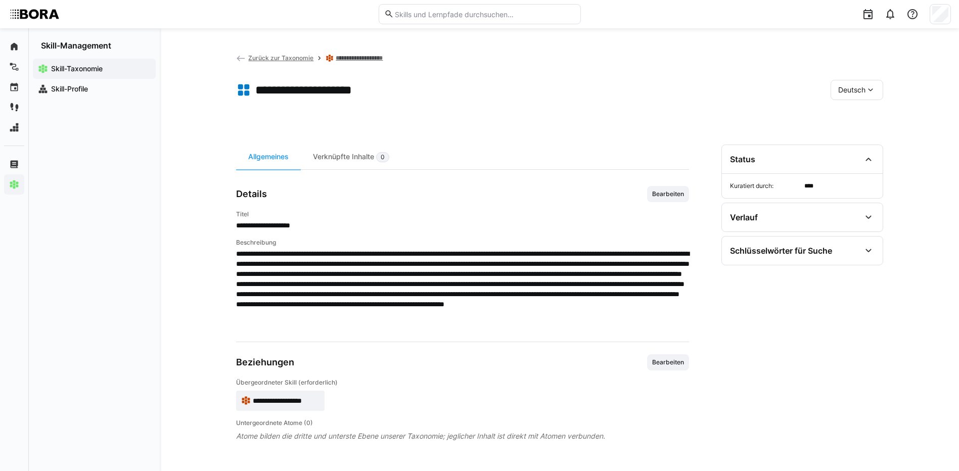
click at [355, 61] on link "**********" at bounding box center [364, 58] width 57 height 8
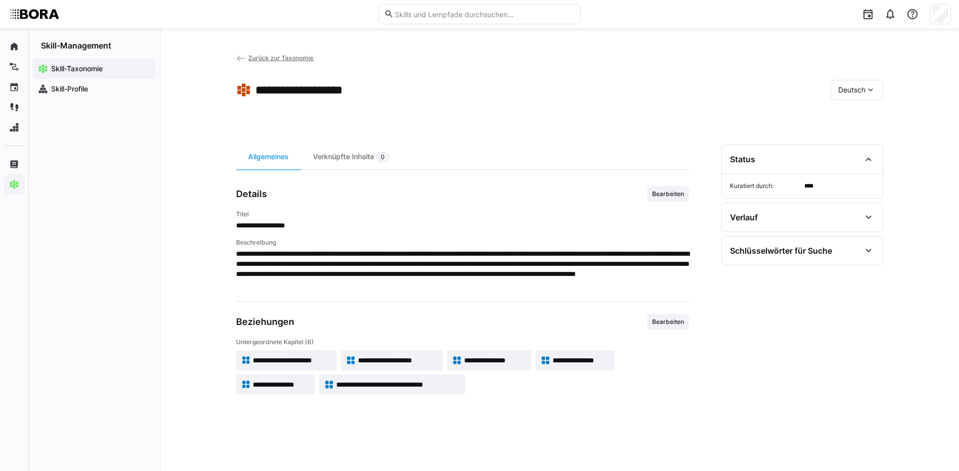
click at [399, 358] on span "**********" at bounding box center [398, 360] width 80 height 10
click at [468, 364] on span "**********" at bounding box center [495, 360] width 62 height 10
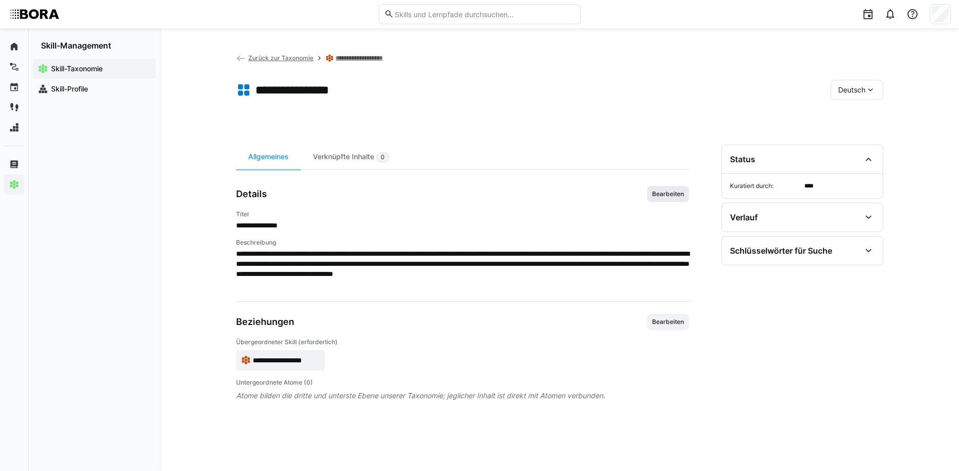
click at [656, 195] on span "Bearbeiten" at bounding box center [668, 194] width 34 height 8
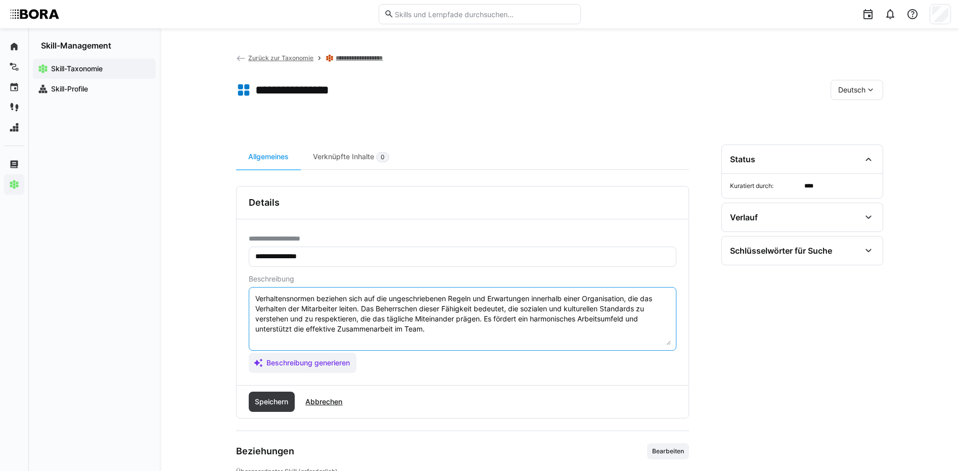
click at [441, 327] on textarea "Verhaltensnormen beziehen sich auf die ungeschriebenen Regeln und Erwartungen i…" at bounding box center [462, 319] width 416 height 53
paste textarea "*1 - Anfänger: *2 - Mittelstufe: *3 - Fortgeschritten: *4 - Experte: *5 - Starl…"
click at [334, 338] on textarea "Verhaltensnormen beziehen sich auf die ungeschriebenen Regeln und Erwartungen i…" at bounding box center [462, 319] width 416 height 53
paste textarea "Kennt formale und informelle Verhaltensregeln; orientiert sich daran im Alltag."
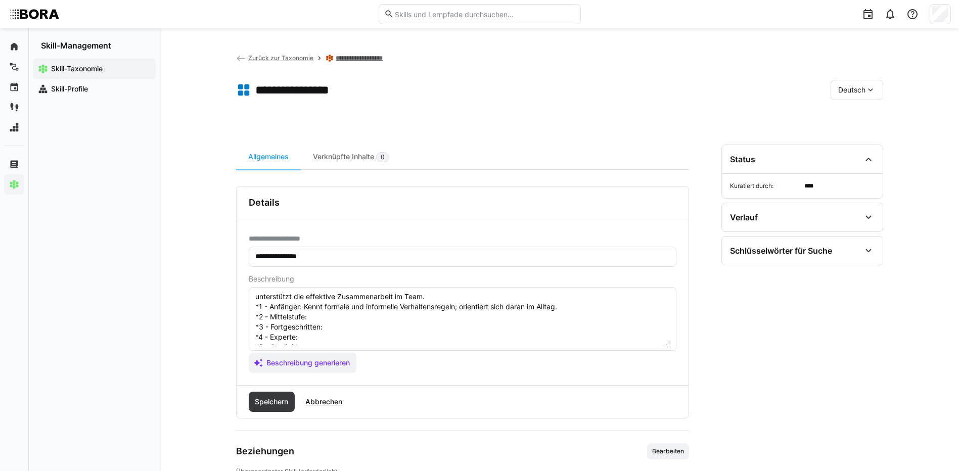
scroll to position [51, 0]
click at [350, 298] on textarea "Verhaltensnormen beziehen sich auf die ungeschriebenen Regeln und Erwartungen i…" at bounding box center [462, 319] width 416 height 53
paste textarea "Reflektiert eigenes Verhalten; spricht Missstände an; fördert respektvollen Umg…"
click at [369, 306] on textarea "Verhaltensnormen beziehen sich auf die ungeschriebenen Regeln und Erwartungen i…" at bounding box center [462, 319] width 416 height 53
paste textarea "Entwickelt Leitlinien für Teamverhalten; wirkt auf eine gemeinsame Normkultur h…"
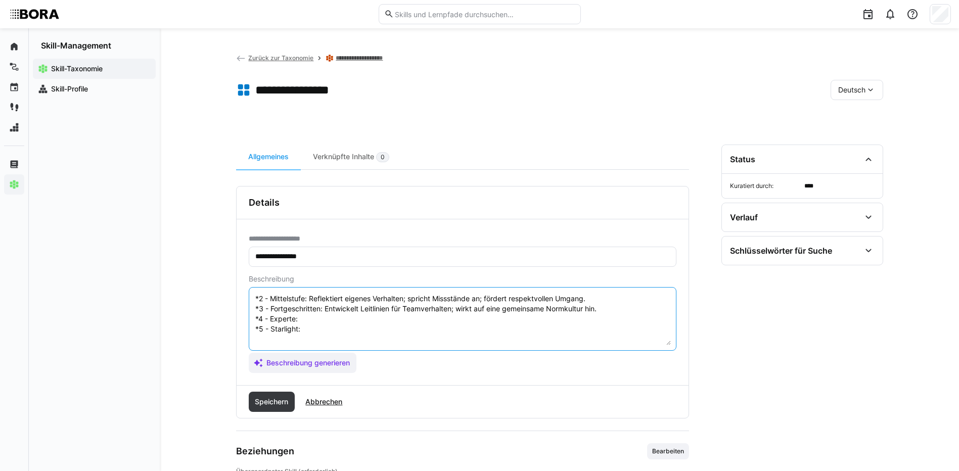
click at [368, 320] on textarea "Verhaltensnormen beziehen sich auf die ungeschriebenen Regeln und Erwartungen i…" at bounding box center [462, 319] width 416 height 53
paste textarea "[PERSON_NAME] Verhaltensentwicklung über Führungsinstrumente; trainiert Führung…"
click at [317, 330] on textarea "Verhaltensnormen beziehen sich auf die ungeschriebenen Regeln und Erwartungen i…" at bounding box center [462, 319] width 416 height 53
paste textarea "Entwickelt normative Orientierung im Unternehmen; verankert Verhalten in Leitbi…"
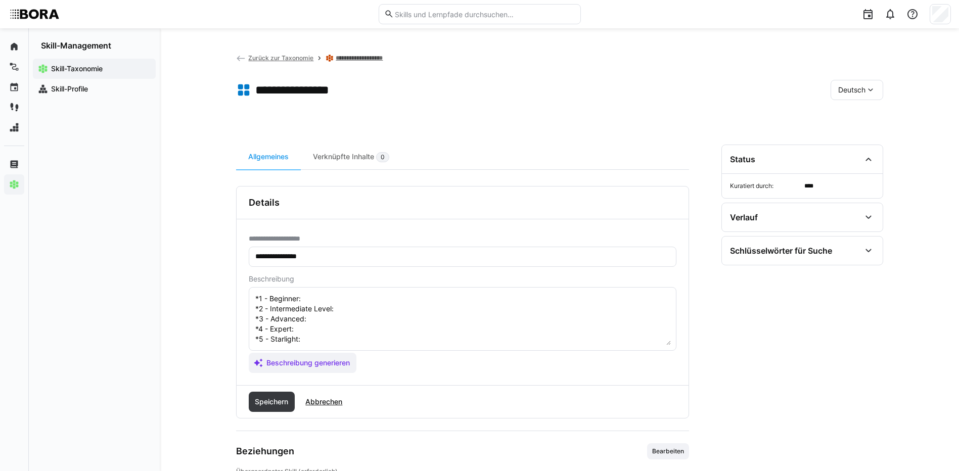
click at [369, 300] on textarea "Verhaltensnormen beziehen sich auf die ungeschriebenen Regeln und Erwartungen i…" at bounding box center [462, 319] width 416 height 53
paste textarea "Aware of formal and informal behavioral expectations; aligns with team norms."
click at [353, 306] on textarea at bounding box center [462, 319] width 416 height 53
paste textarea "Reflects on own behavior; addresses misconduct respectfully; promotes a respect…"
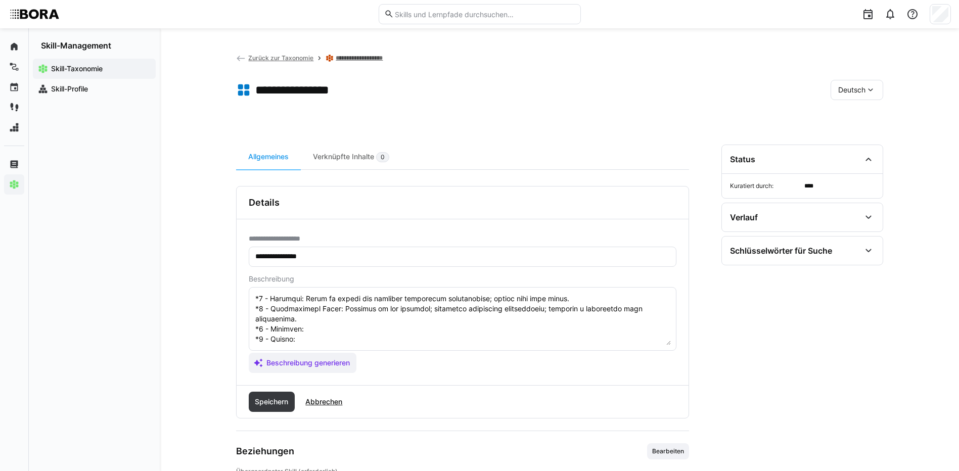
click at [312, 327] on textarea at bounding box center [462, 319] width 416 height 53
paste textarea "Develops behavioral guidelines; shapes constructive team culture."
click at [315, 341] on textarea at bounding box center [462, 319] width 416 height 53
paste textarea "Leads behavior-shaping through leadership tools; facilitates reflection and fee…"
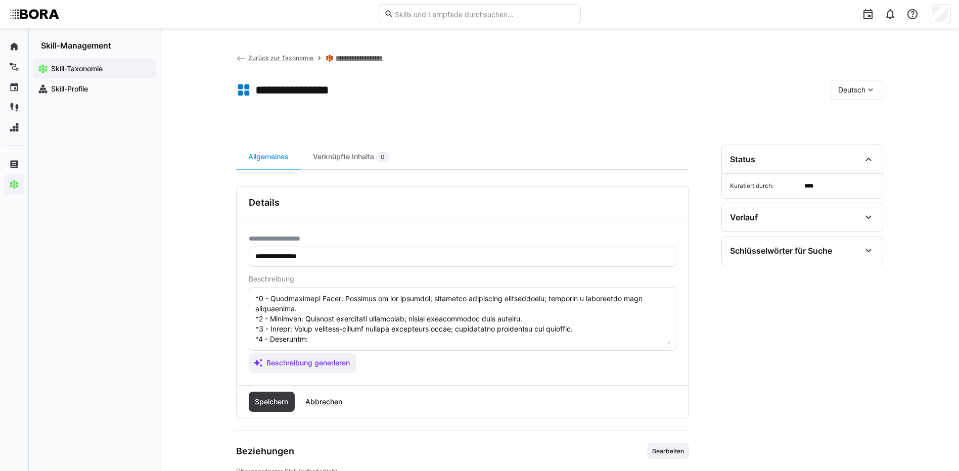
scroll to position [131, 0]
click at [361, 316] on textarea at bounding box center [462, 319] width 416 height 53
paste textarea "Anchors behavioral expectations in the corporate culture; connects norms with p…"
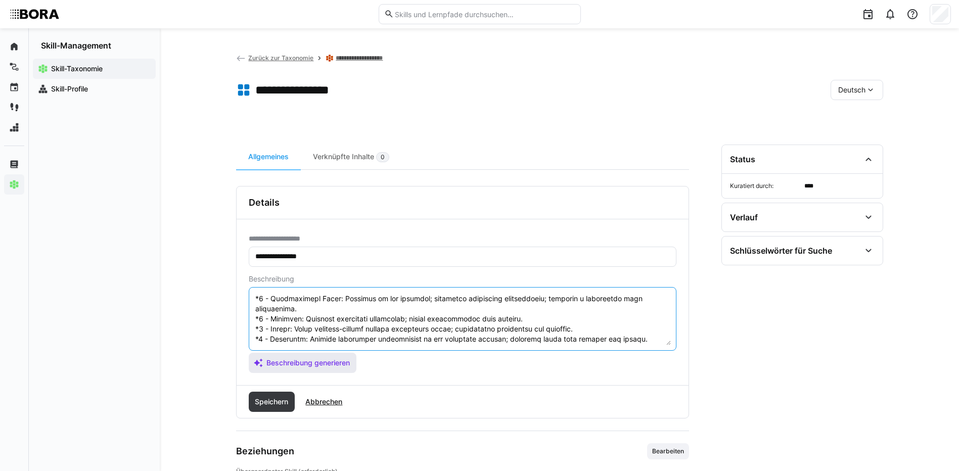
drag, startPoint x: 255, startPoint y: 318, endPoint x: 339, endPoint y: 360, distance: 93.1
click at [339, 360] on app-assistant-generate-form "Beschreibung Beschreibung generieren" at bounding box center [463, 324] width 428 height 98
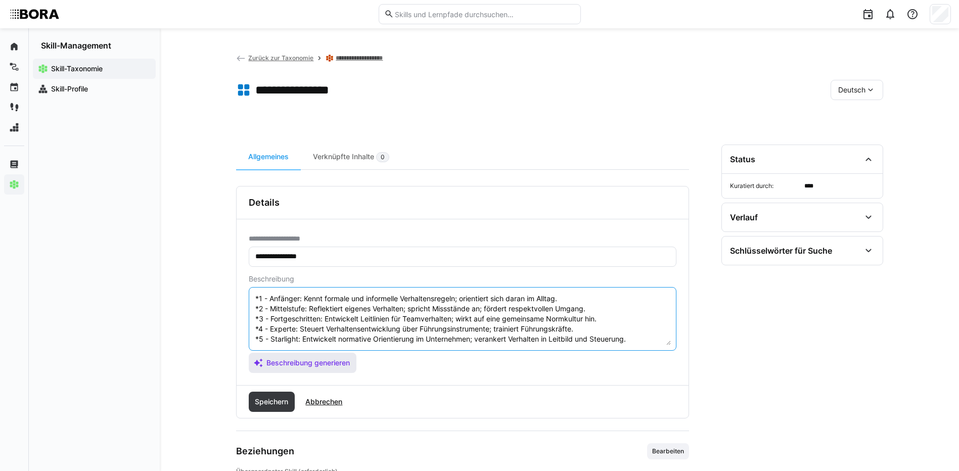
scroll to position [51, 0]
type textarea "Verhaltensnormen beziehen sich auf die ungeschriebenen Regeln und Erwartungen i…"
click at [262, 402] on span "Speichern" at bounding box center [271, 402] width 36 height 10
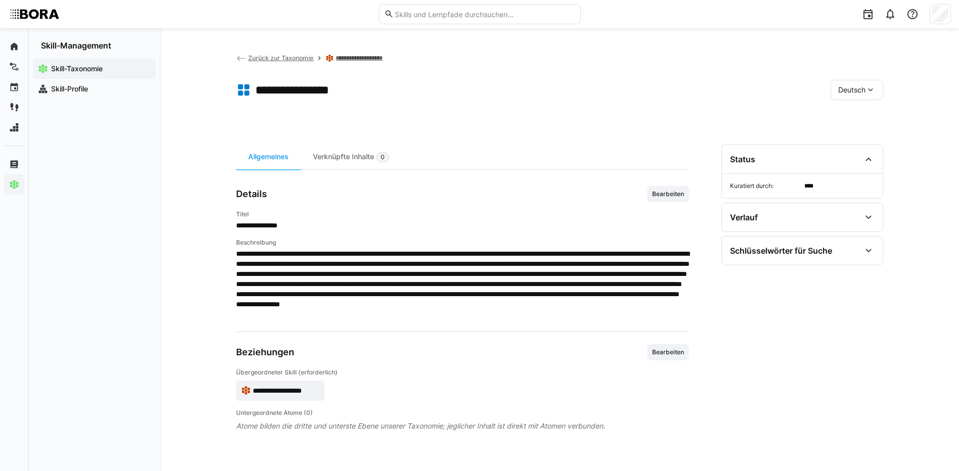
click at [846, 81] on div "Deutsch" at bounding box center [856, 90] width 53 height 20
click at [844, 135] on span "Englisch" at bounding box center [851, 138] width 27 height 10
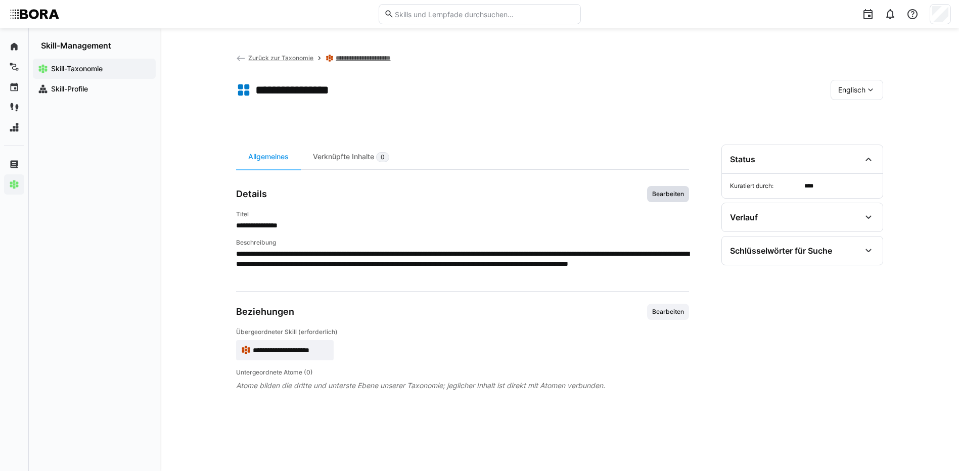
click at [685, 195] on span "Bearbeiten" at bounding box center [668, 194] width 42 height 16
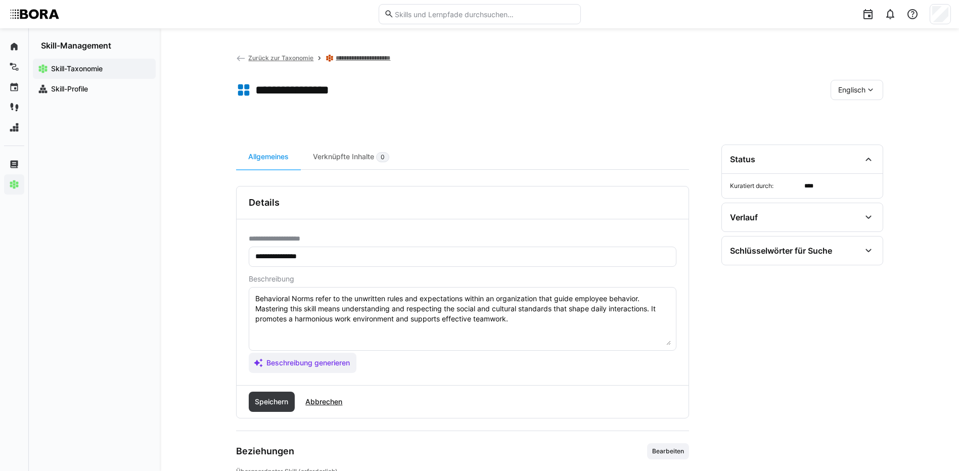
click at [529, 322] on textarea "Behavioral Norms refer to the unwritten rules and expectations within an organi…" at bounding box center [462, 319] width 416 height 53
paste textarea "*1 - Beginner: Aware of formal and informal behavioral expectations; aligns wit…"
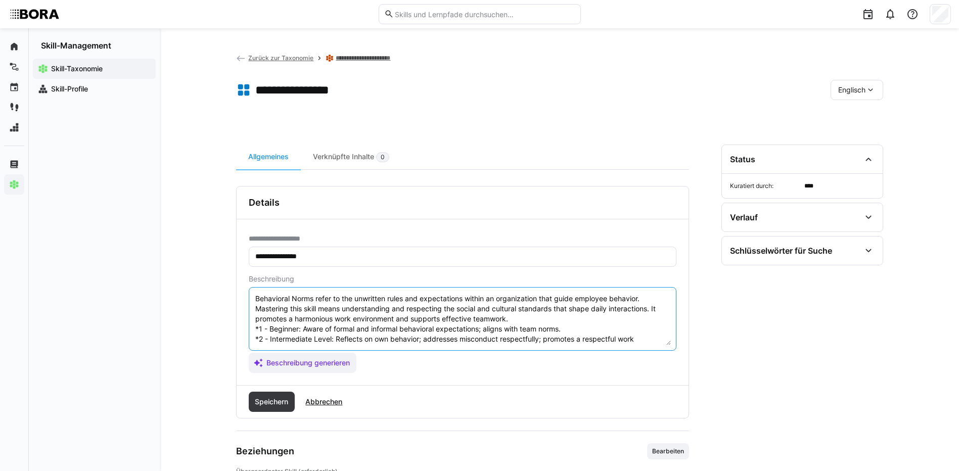
scroll to position [59, 0]
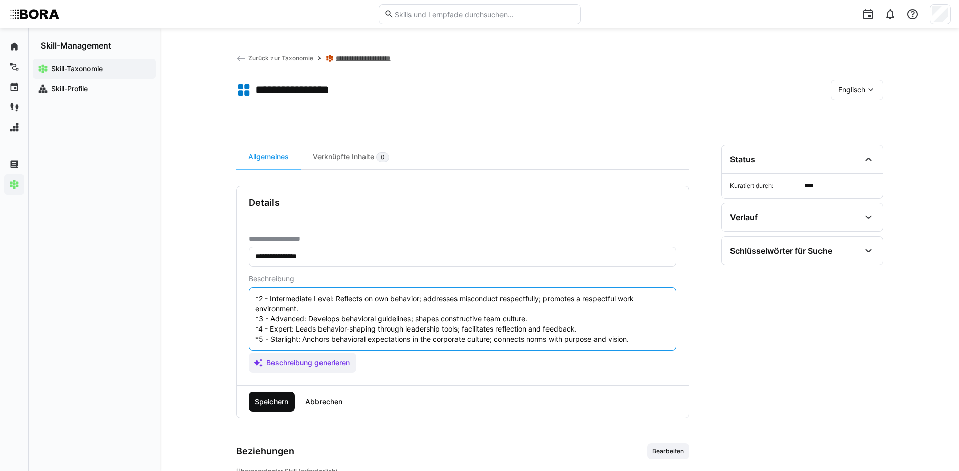
type textarea "Behavioral Norms refer to the unwritten rules and expectations within an organi…"
click at [257, 400] on span "Speichern" at bounding box center [271, 402] width 36 height 10
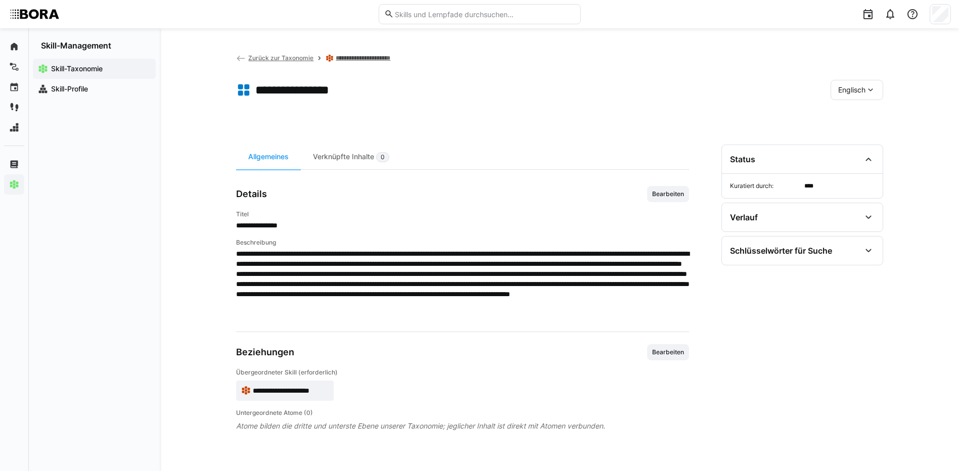
click at [853, 86] on span "Englisch" at bounding box center [851, 90] width 27 height 10
click at [859, 111] on div "Deutsch" at bounding box center [856, 116] width 54 height 21
click at [379, 55] on link "**********" at bounding box center [364, 58] width 57 height 8
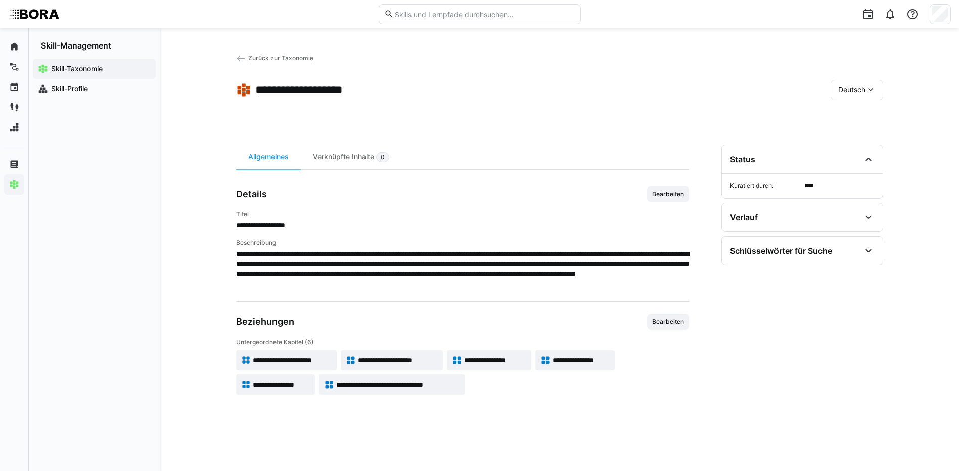
click at [572, 356] on span "**********" at bounding box center [580, 360] width 57 height 10
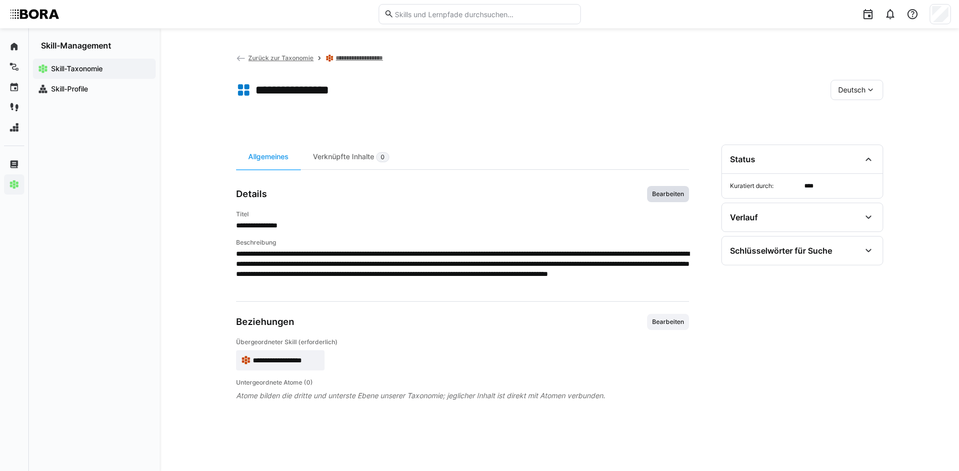
drag, startPoint x: 652, startPoint y: 191, endPoint x: 651, endPoint y: 200, distance: 9.7
click at [652, 191] on span "Bearbeiten" at bounding box center [668, 194] width 34 height 8
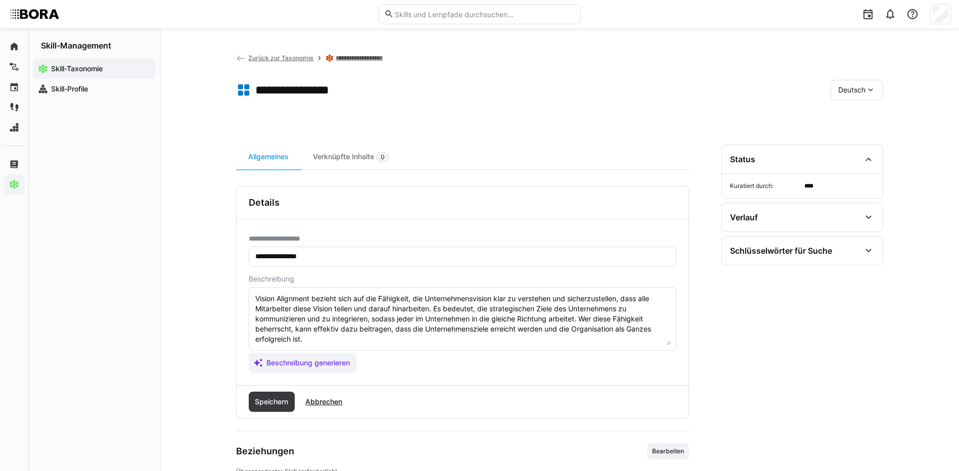
click at [561, 340] on textarea "Vision Alignment bezieht sich auf die Fähigkeit, die Unternehmensvision klar zu…" at bounding box center [462, 319] width 416 height 53
paste textarea "*1 - Anfänger: *2 - Mittelstufe: *3 - Fortgeschritten: *4 - Experte: *5 - Starl…"
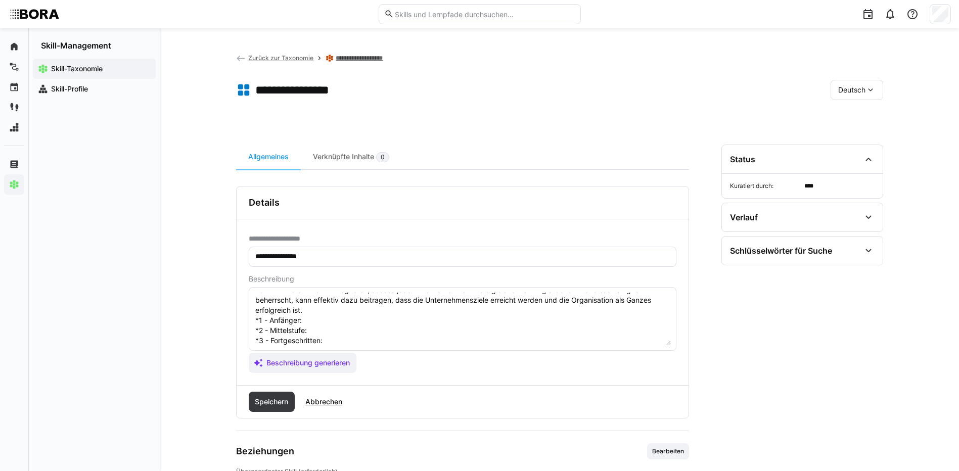
scroll to position [28, 0]
click at [340, 324] on textarea "Vision Alignment bezieht sich auf die Fähigkeit, die Unternehmensvision klar zu…" at bounding box center [462, 319] width 416 height 53
paste textarea "Kennt Unternehmensvision; erkennt Relevanz für die eigene Arbeit."
click at [344, 336] on textarea "Vision Alignment bezieht sich auf die Fähigkeit, die Unternehmensvision klar zu…" at bounding box center [462, 319] width 416 height 53
paste textarea "Kommuniziert Vision im Team; sorgt für Verständnis und Identifikation."
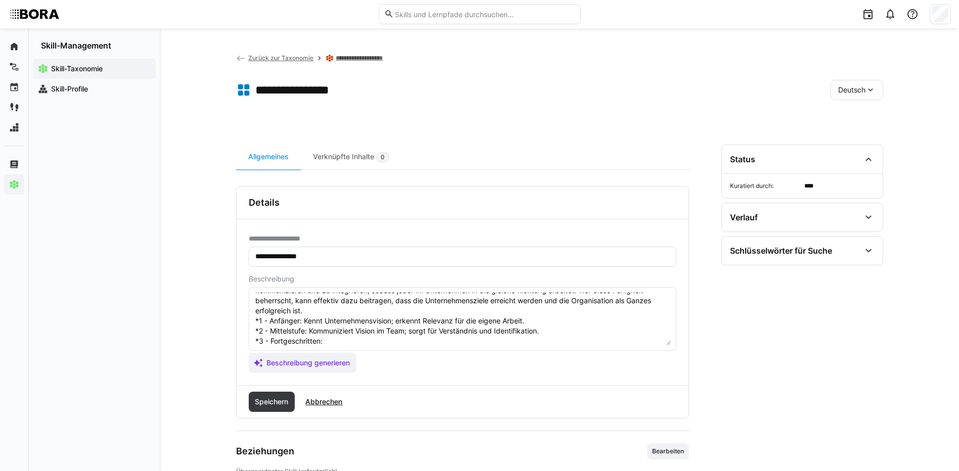
click at [328, 340] on textarea "Vision Alignment bezieht sich auf die Fähigkeit, die Unternehmensvision klar zu…" at bounding box center [462, 319] width 416 height 53
paste textarea "Verknüpft Bereichsziele mit der Vision; motiviert Teams durch klare Ausrichtung."
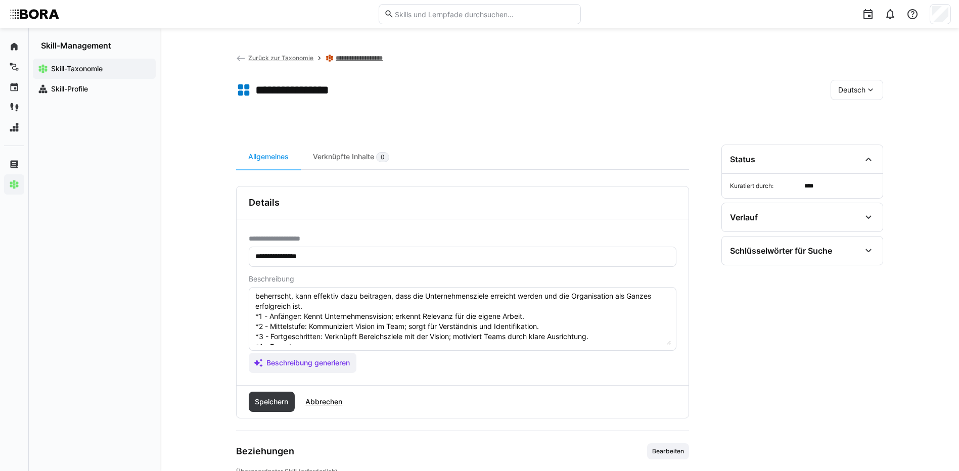
scroll to position [51, 0]
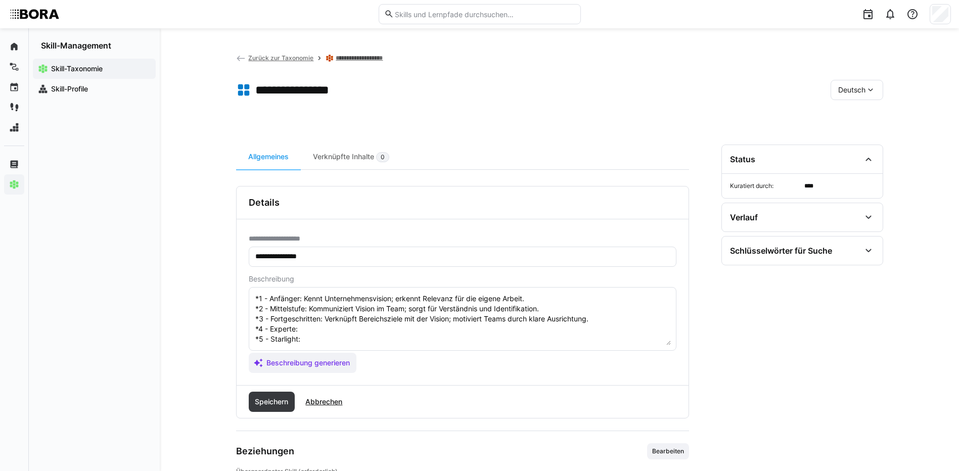
click at [387, 326] on textarea "Vision Alignment bezieht sich auf die Fähigkeit, die Unternehmensvision klar zu…" at bounding box center [462, 319] width 416 height 53
paste textarea "Gestaltet Maßnahmen zur strategischen Ausrichtung und Kulturentwicklung."
click at [397, 337] on textarea "Vision Alignment bezieht sich auf die Fähigkeit, die Unternehmensvision klar zu…" at bounding box center [462, 319] width 416 height 53
paste textarea "Führt Vision Alignment auf strategischer Ebene; verankert Vision in Führungsarb…"
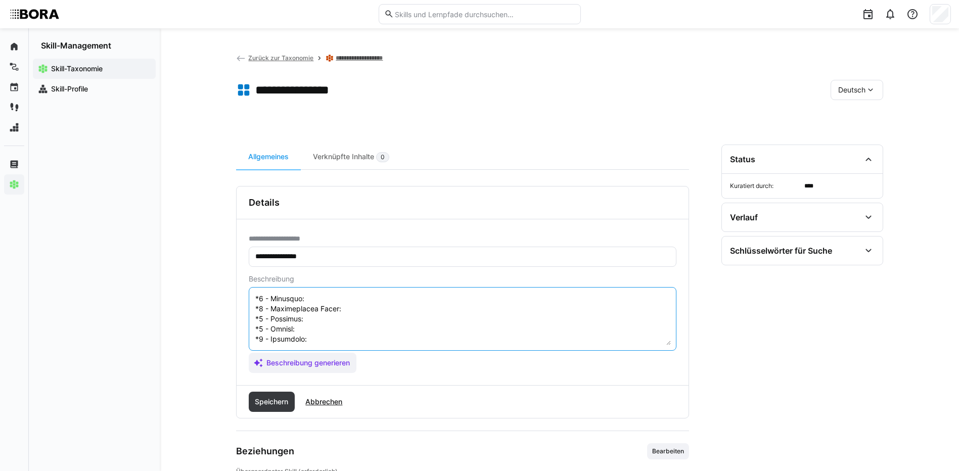
scroll to position [91, 0]
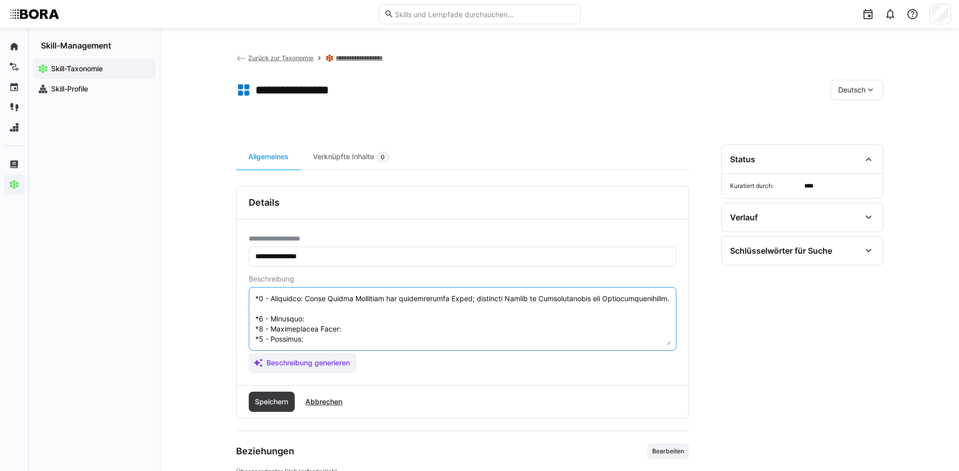
click at [331, 322] on textarea at bounding box center [462, 319] width 416 height 53
click at [358, 328] on textarea at bounding box center [462, 319] width 416 height 53
paste textarea "Understands company vision; relates it to own role."
click at [440, 334] on textarea at bounding box center [462, 319] width 416 height 53
paste textarea "Communicates vision clearly to peers; builds shared understanding."
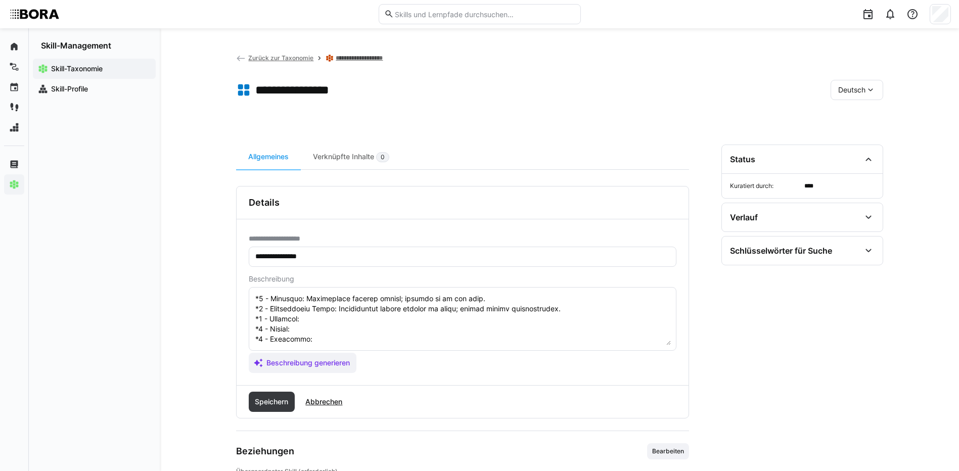
scroll to position [141, 0]
click at [328, 303] on textarea at bounding box center [462, 319] width 416 height 53
paste textarea "Aligns team goals with vision; motivates through clear direction."
click at [319, 309] on textarea at bounding box center [462, 319] width 416 height 53
paste textarea "Drives strategic alignment initiatives; translates vision into actions and prog…"
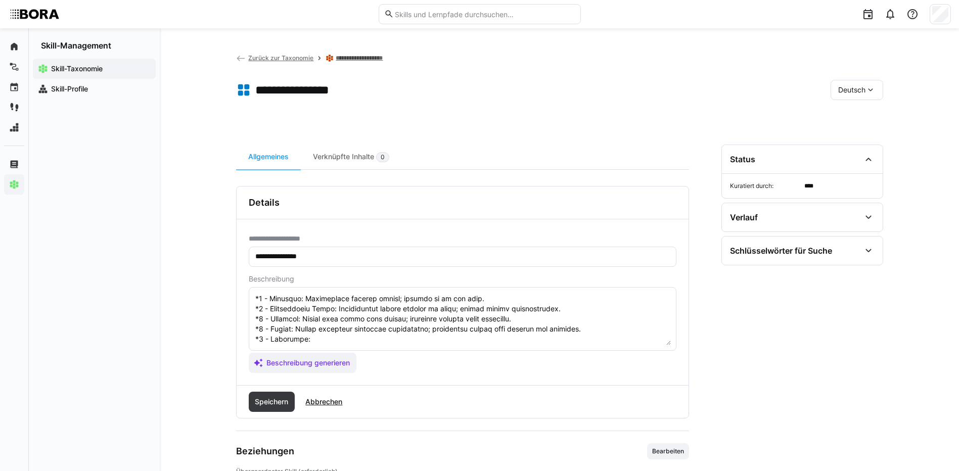
click at [329, 324] on textarea at bounding box center [462, 319] width 416 height 53
click at [322, 322] on textarea at bounding box center [462, 319] width 416 height 53
paste textarea "Embeds vision in governance, leadership, and communication; leads vision-relate…"
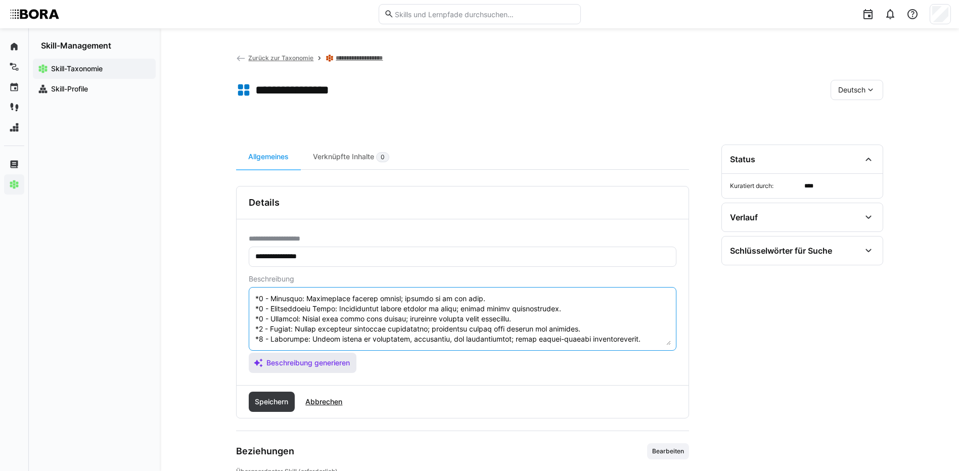
drag, startPoint x: 254, startPoint y: 327, endPoint x: 295, endPoint y: 369, distance: 57.9
click at [295, 369] on app-assistant-generate-form "Beschreibung Beschreibung generieren" at bounding box center [463, 324] width 428 height 98
type textarea "Vision Alignment bezieht sich auf die Fähigkeit, die Unternehmensvision klar zu…"
click at [260, 395] on span "Speichern" at bounding box center [272, 402] width 46 height 20
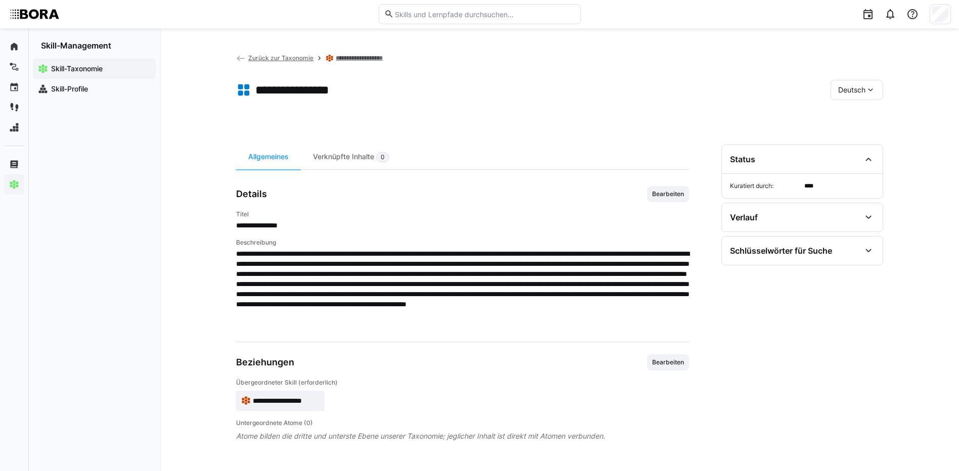
click at [862, 86] on span "Deutsch" at bounding box center [851, 90] width 27 height 10
drag, startPoint x: 856, startPoint y: 133, endPoint x: 602, endPoint y: 133, distance: 253.7
click at [855, 133] on span "Englisch" at bounding box center [851, 138] width 27 height 10
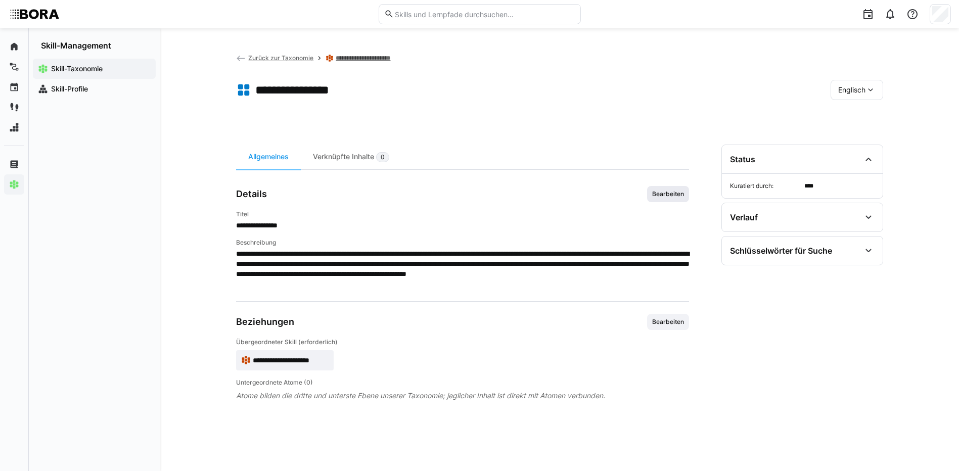
click at [668, 194] on span "Bearbeiten" at bounding box center [668, 194] width 34 height 8
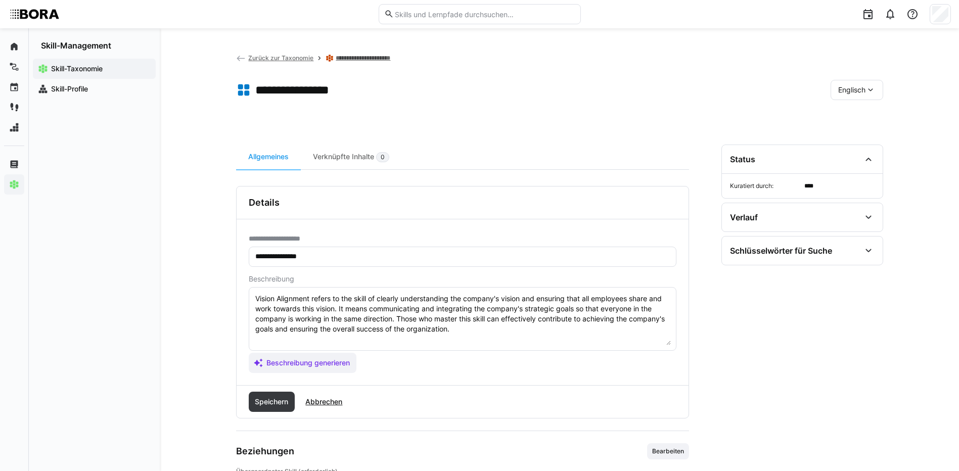
click at [464, 332] on textarea "Vision Alignment refers to the skill of clearly understanding the company's vis…" at bounding box center [462, 319] width 416 height 53
paste textarea "*1 - Beginner: Understands company vision; relates it to own role. *2 - Interme…"
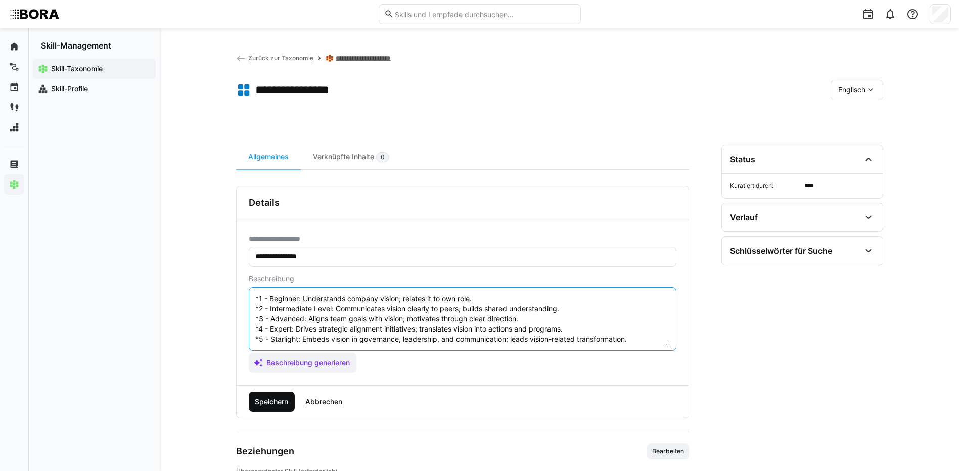
scroll to position [51, 0]
type textarea "Vision Alignment refers to the skill of clearly understanding the company's vis…"
click at [279, 402] on span "Speichern" at bounding box center [271, 402] width 36 height 10
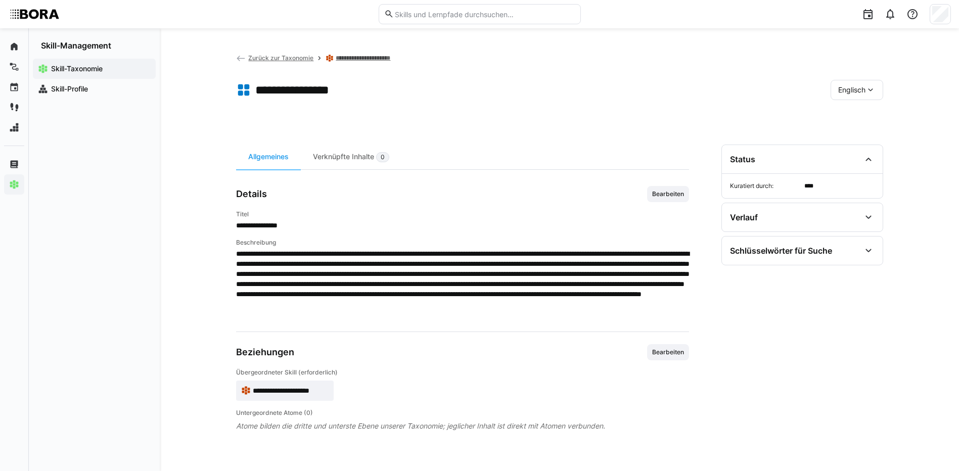
click at [843, 90] on span "Englisch" at bounding box center [851, 90] width 27 height 10
click at [850, 119] on span "Deutsch" at bounding box center [850, 117] width 27 height 10
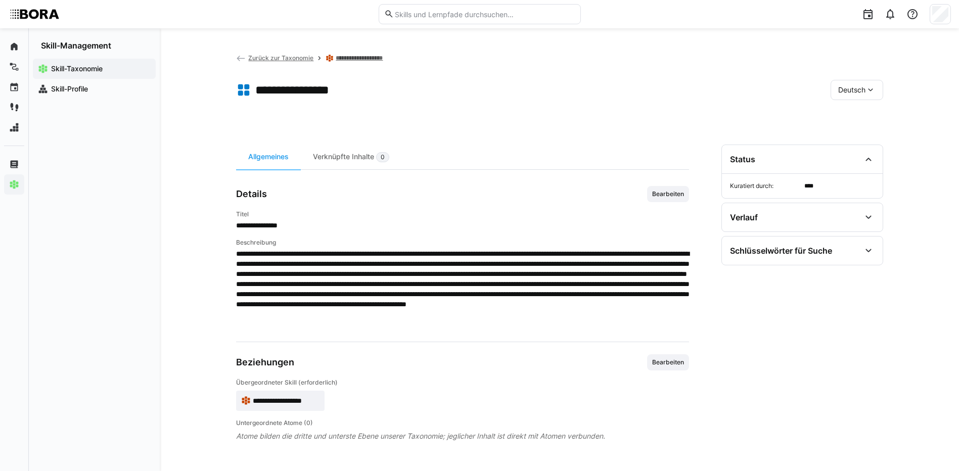
click at [349, 56] on link "**********" at bounding box center [364, 58] width 57 height 8
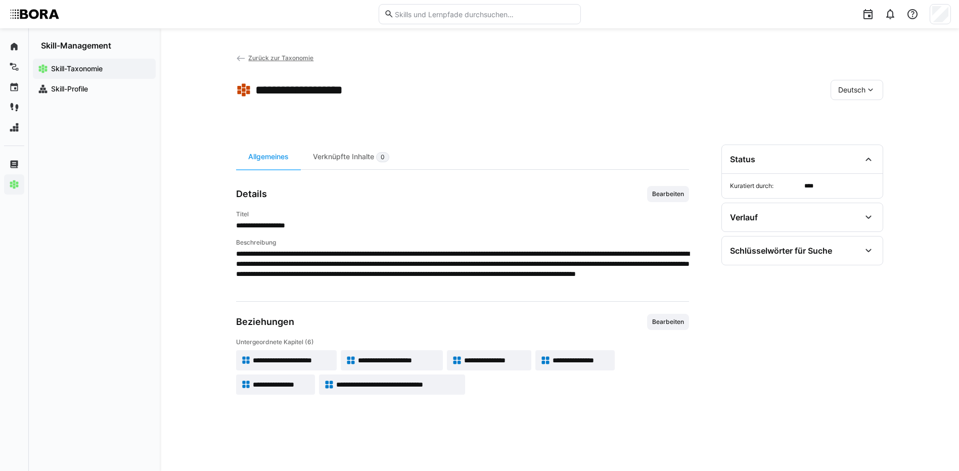
click at [273, 384] on span "**********" at bounding box center [281, 385] width 57 height 10
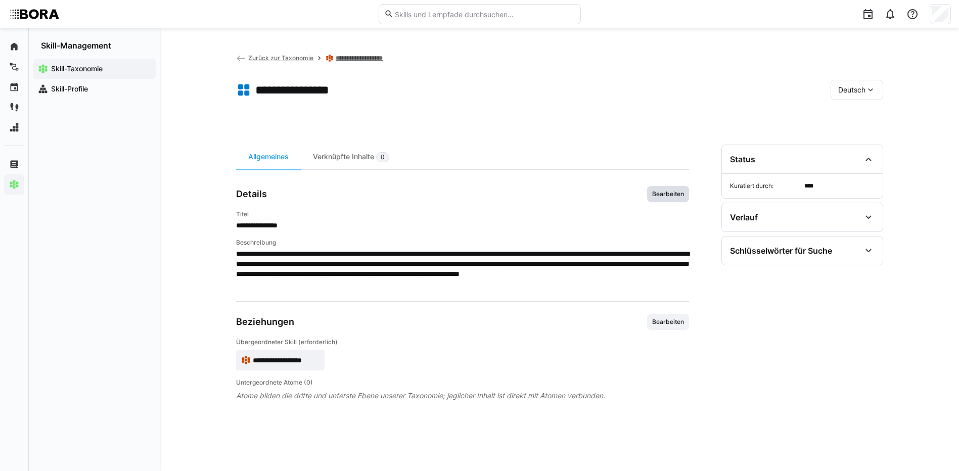
click at [678, 192] on span "Bearbeiten" at bounding box center [668, 194] width 34 height 8
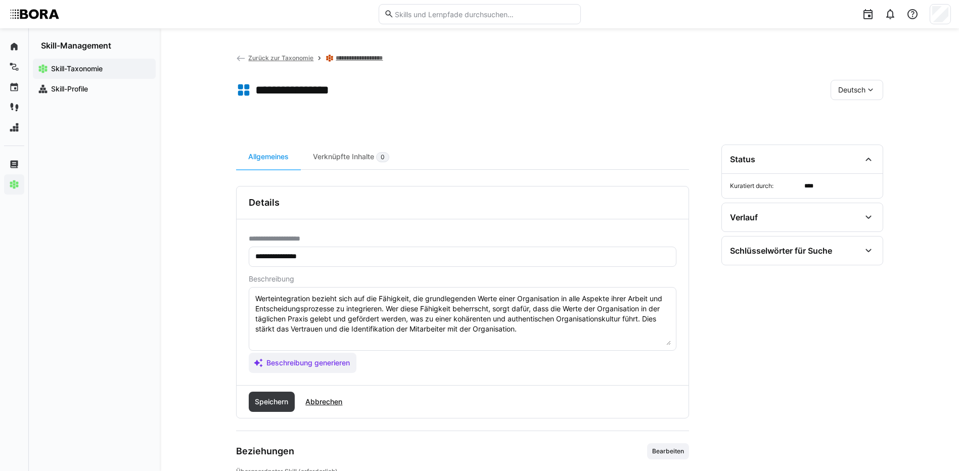
click at [542, 332] on textarea "Werteintegration bezieht sich auf die Fähigkeit, die grundlegenden Werte einer …" at bounding box center [462, 319] width 416 height 53
paste textarea "*1 - Anfänger: *2 - Mittelstufe: *3 - Fortgeschritten: *4 - Experte: *5 - Starl…"
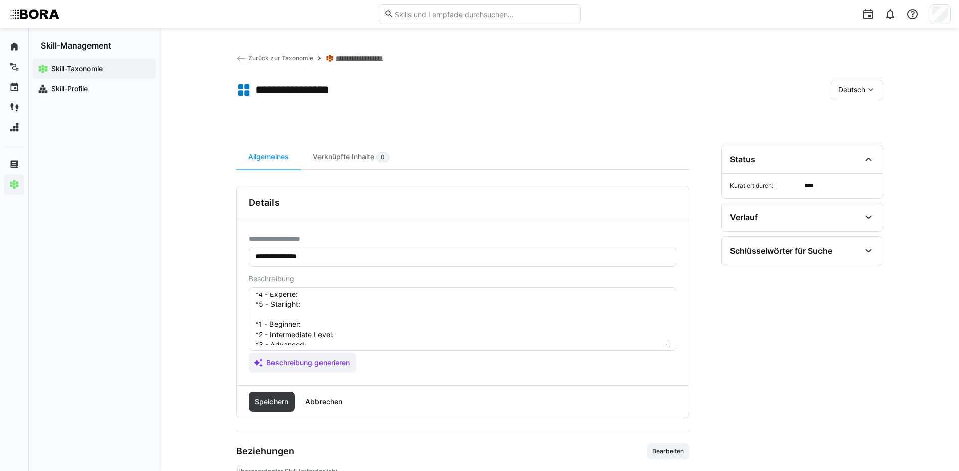
scroll to position [18, 0]
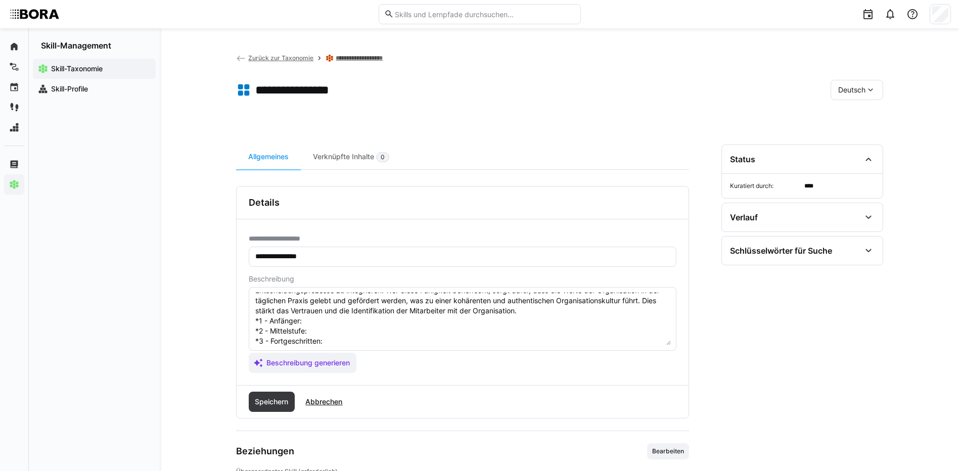
click at [353, 321] on textarea "Werteintegration bezieht sich auf die Fähigkeit, die grundlegenden Werte einer …" at bounding box center [462, 319] width 416 height 53
paste textarea "Kennt Unternehmenswerte; zeigt Bereitschaft zur Orientierung daran."
click at [342, 329] on textarea "Werteintegration bezieht sich auf die Fähigkeit, die grundlegenden Werte einer …" at bounding box center [462, 319] width 416 height 53
paste textarea "Wendet Werte im Alltag an; reflektiert Entscheidungen daran."
click at [343, 338] on textarea "Werteintegration bezieht sich auf die Fähigkeit, die grundlegenden Werte einer …" at bounding box center [462, 319] width 416 height 53
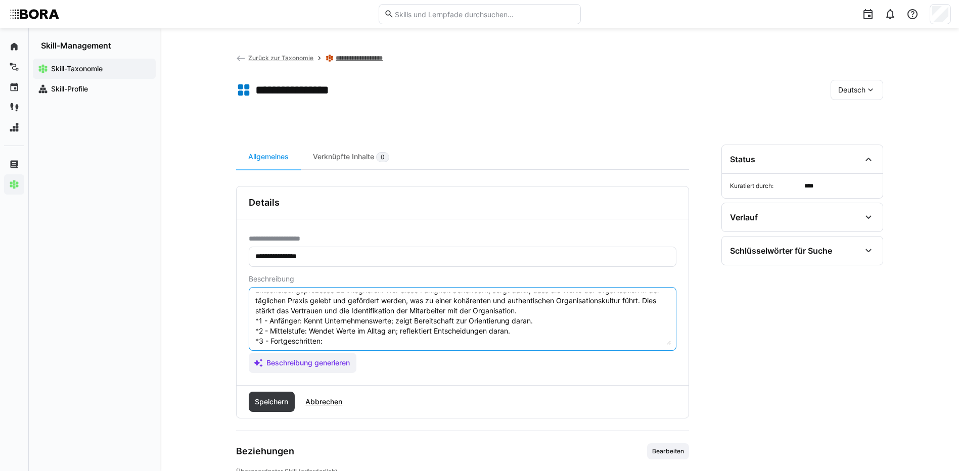
paste textarea "Unterstützt Teamentwicklung entlang der Werte; moderiert Wertearbeit."
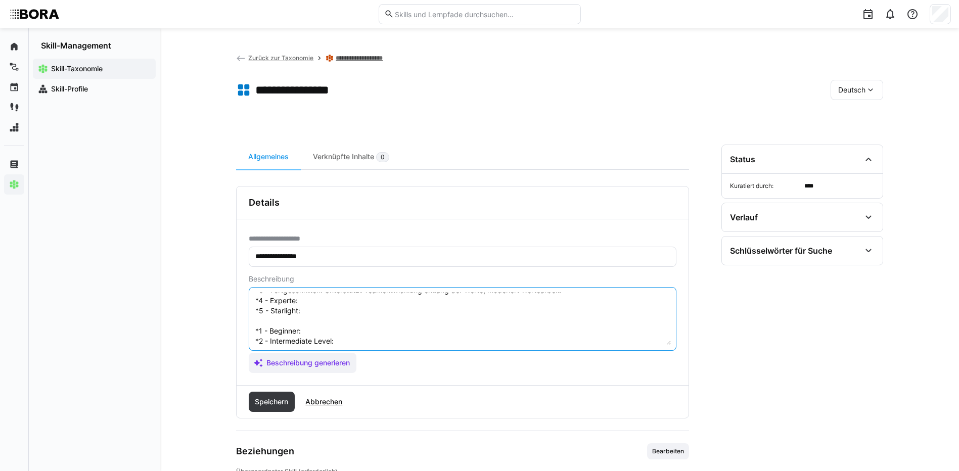
click at [371, 304] on textarea "Werteintegration bezieht sich auf die Fähigkeit, die grundlegenden Werte einer …" at bounding box center [462, 319] width 416 height 53
paste textarea "Entwickelt Formate zur Werteverankerung; schult Führungskräfte und Teams."
click at [336, 318] on textarea "Werteintegration bezieht sich auf die Fähigkeit, die grundlegenden Werte einer …" at bounding box center [462, 319] width 416 height 53
click at [334, 311] on textarea "Werteintegration bezieht sich auf die Fähigkeit, die grundlegenden Werte einer …" at bounding box center [462, 319] width 416 height 53
paste textarea "Definiert und steuert kulturelle Werteentwicklung; verknüpft mit Strategie und …"
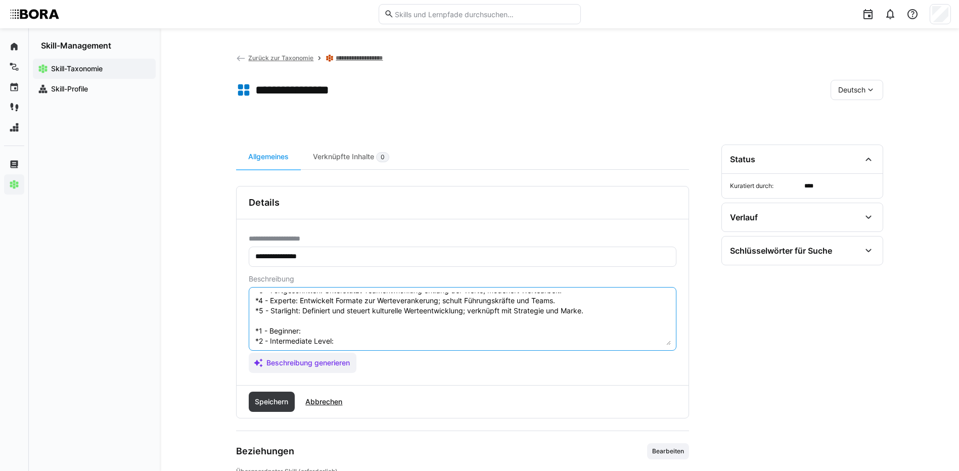
click at [306, 333] on textarea "Werteintegration bezieht sich auf die Fähigkeit, die grundlegenden Werte einer …" at bounding box center [462, 319] width 416 height 53
paste textarea "Aware of company values; attempts to live by them in everyday work."
click at [356, 342] on textarea at bounding box center [462, 319] width 416 height 53
paste textarea "Applies values in decisions and behavior; reflects on alignment."
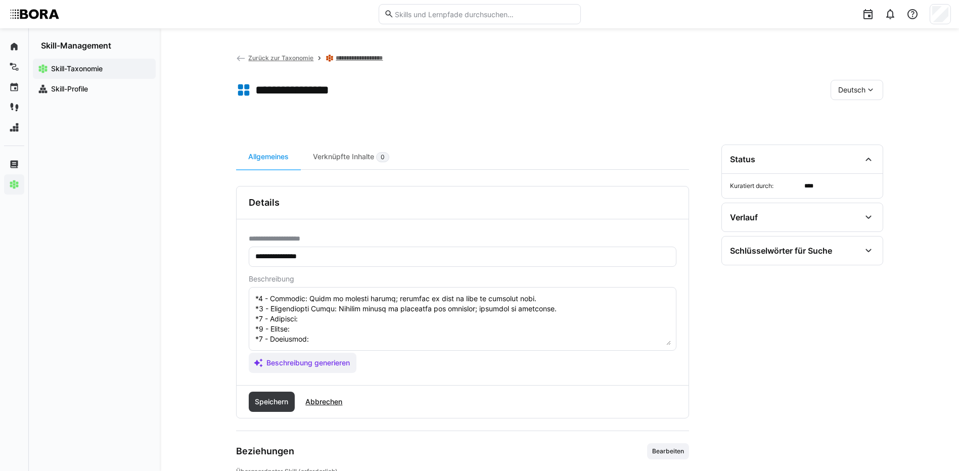
click at [361, 304] on textarea at bounding box center [462, 319] width 416 height 53
paste textarea "Supports team development based on values; facilitates discussions and reflecti…"
click at [310, 311] on textarea at bounding box center [462, 319] width 416 height 53
paste textarea "Designs value-based formats and training; helps embed values into HR and leader…"
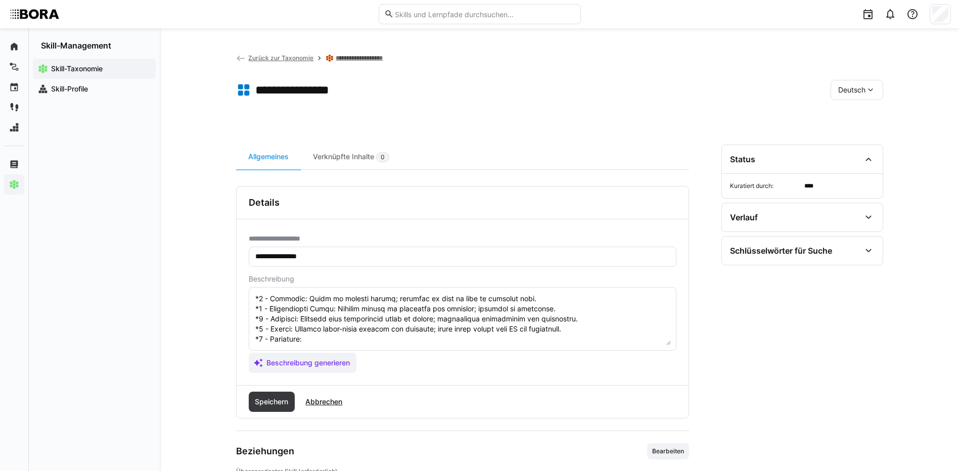
click at [313, 320] on textarea at bounding box center [462, 319] width 416 height 53
paste textarea "Defines and embeds company values at strategic level; aligns them with culture …"
drag, startPoint x: 255, startPoint y: 328, endPoint x: 274, endPoint y: 350, distance: 29.0
click at [274, 350] on eds-input at bounding box center [463, 319] width 428 height 64
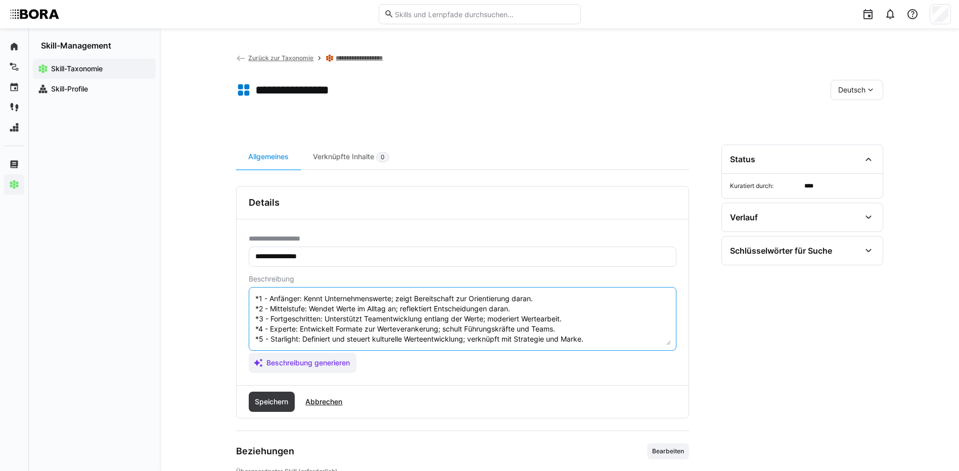
scroll to position [51, 0]
type textarea "Werteintegration bezieht sich auf die Fähigkeit, die grundlegenden Werte einer …"
click at [274, 400] on span "Speichern" at bounding box center [271, 402] width 36 height 10
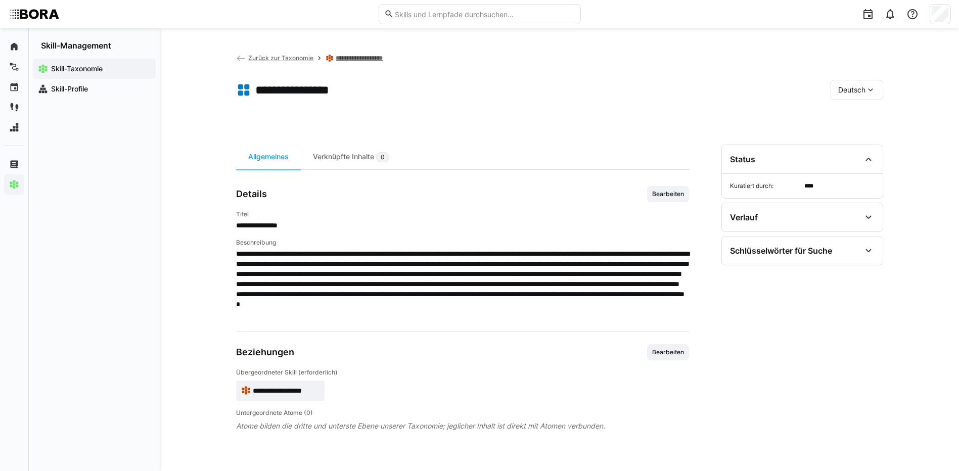
click at [869, 92] on eds-icon at bounding box center [870, 90] width 10 height 10
click at [861, 140] on span "Englisch" at bounding box center [851, 138] width 27 height 10
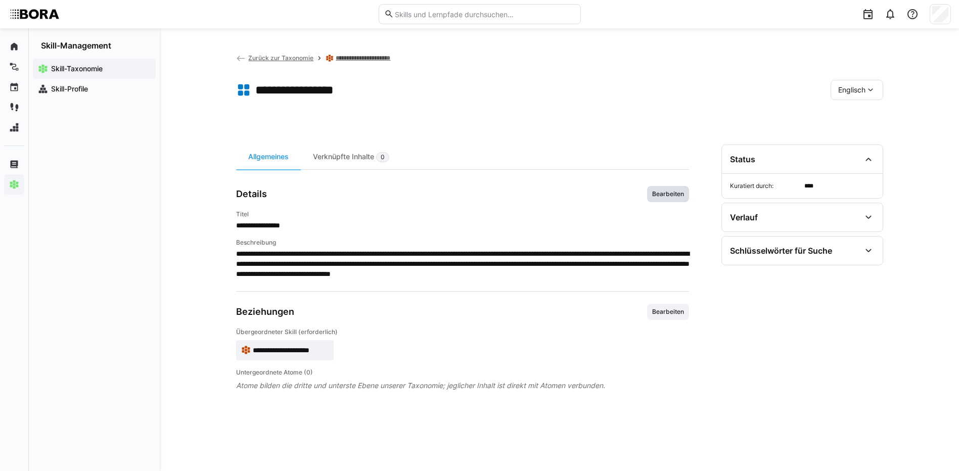
click at [680, 199] on span "Bearbeiten" at bounding box center [668, 194] width 42 height 16
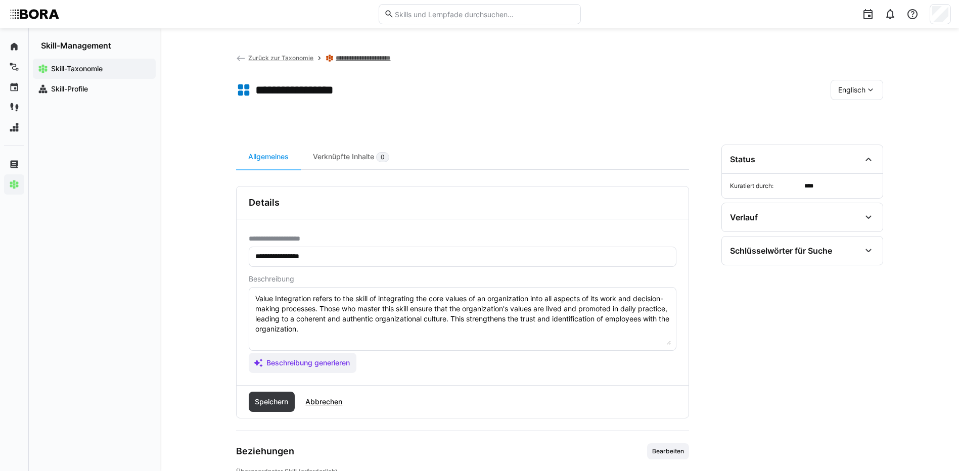
click at [479, 328] on textarea "Value Integration refers to the skill of integrating the core values of an orga…" at bounding box center [462, 319] width 416 height 53
paste textarea "*1 - Beginner: Aware of company values; attempts to live by them in everyday wo…"
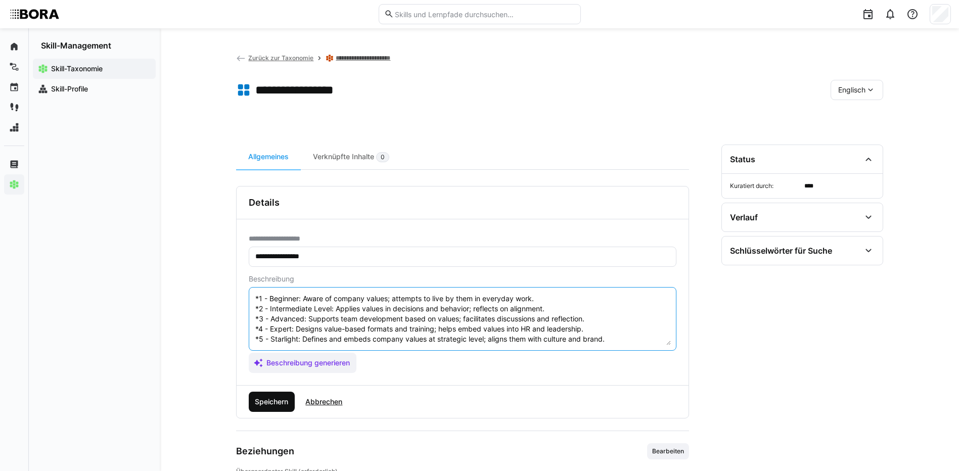
type textarea "Value Integration refers to the skill of integrating the core values of an orga…"
click at [267, 403] on span "Speichern" at bounding box center [271, 402] width 36 height 10
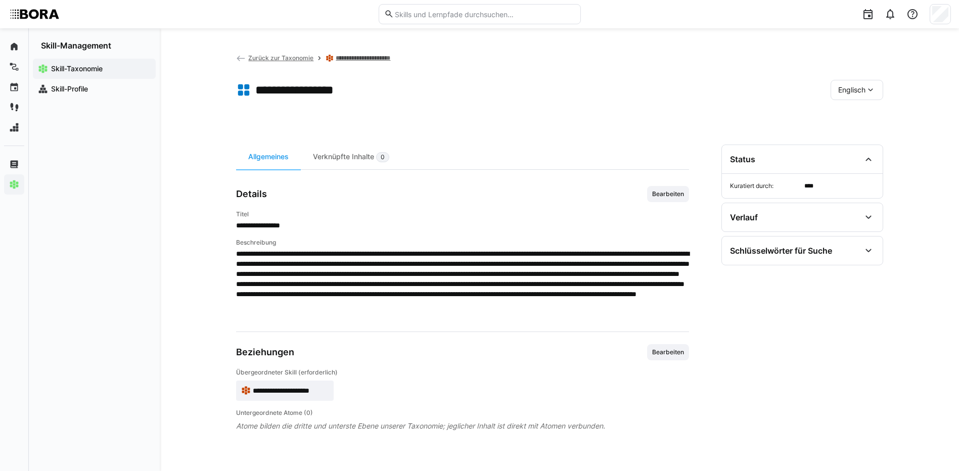
click at [864, 87] on span "Englisch" at bounding box center [851, 90] width 27 height 10
click at [848, 110] on div "Deutsch" at bounding box center [856, 116] width 54 height 21
click at [372, 58] on link "**********" at bounding box center [364, 58] width 57 height 8
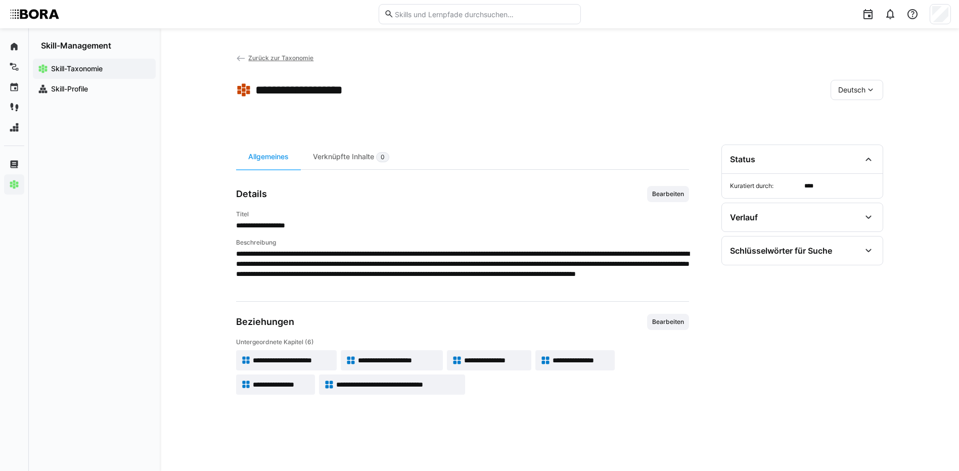
click at [428, 384] on span "**********" at bounding box center [398, 385] width 124 height 10
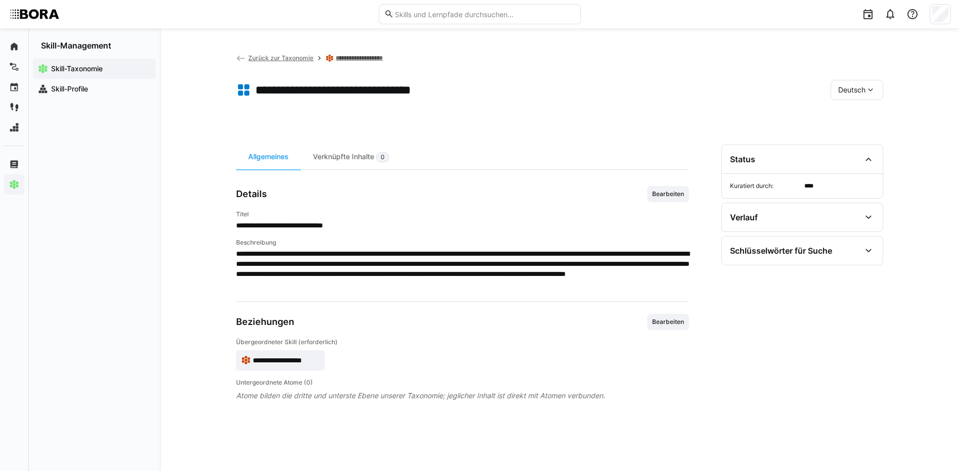
click at [662, 184] on div "**********" at bounding box center [462, 296] width 453 height 302
click at [666, 191] on span "Bearbeiten" at bounding box center [668, 194] width 34 height 8
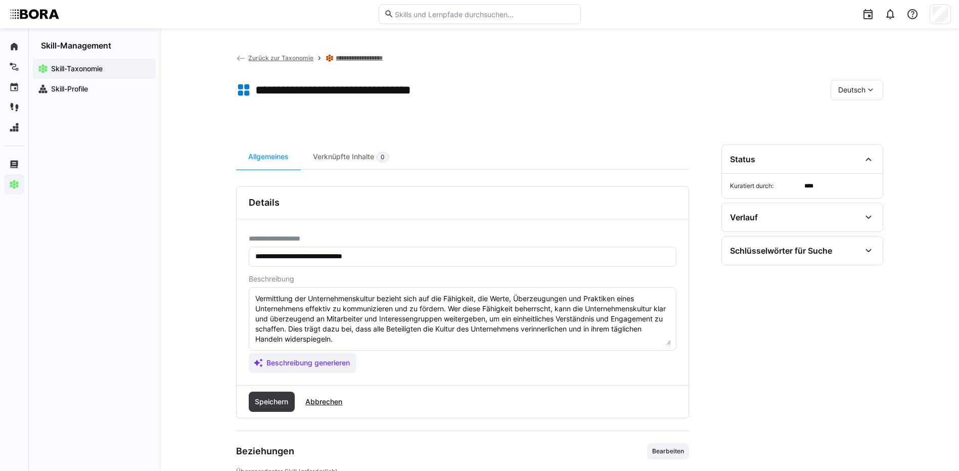
click at [354, 338] on textarea "Vermittlung der Unternehmenskultur bezieht sich auf die Fähigkeit, die Werte, Ü…" at bounding box center [462, 319] width 416 height 53
paste textarea "*1 - Anfänger: *2 - Mittelstufe: *3 - Fortgeschritten: *4 - Experte: *5 - Starl…"
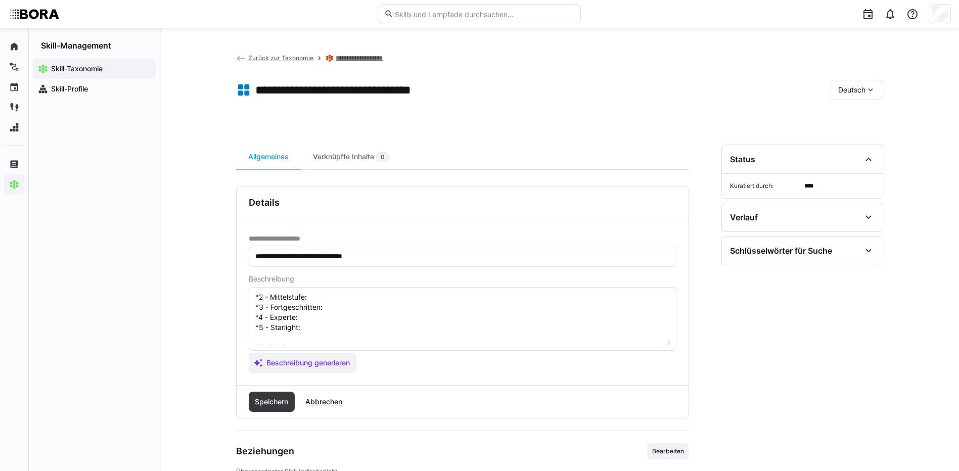
scroll to position [28, 0]
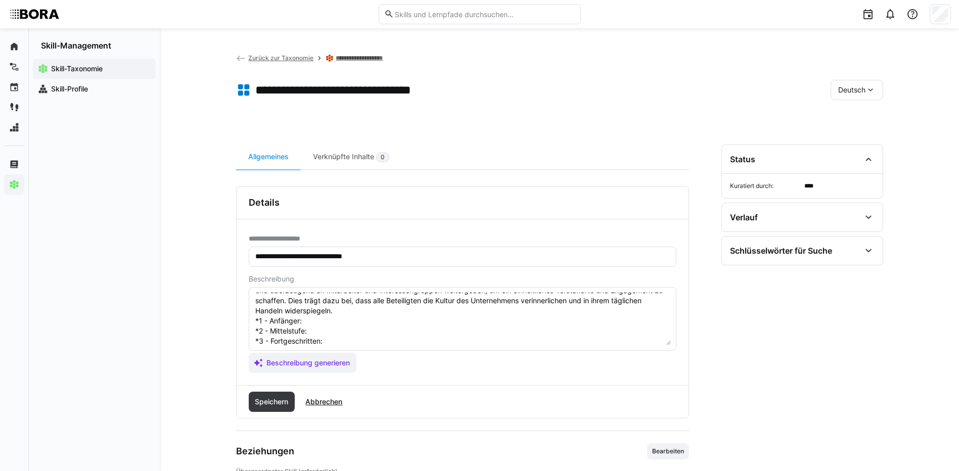
click at [332, 322] on textarea "Vermittlung der Unternehmenskultur bezieht sich auf die Fähigkeit, die Werte, Ü…" at bounding box center [462, 319] width 416 height 53
paste textarea "Kennt kulturelle Besonderheiten; achtet auf sprachliche und soziale Signale."
click at [370, 329] on textarea "Vermittlung der Unternehmenskultur bezieht sich auf die Fähigkeit, die Werte, Ü…" at bounding box center [462, 319] width 416 height 53
paste textarea "Kann kulturelle Elemente (z. B. Rituale, Symbole) erklären; lebt sie aktiv vor."
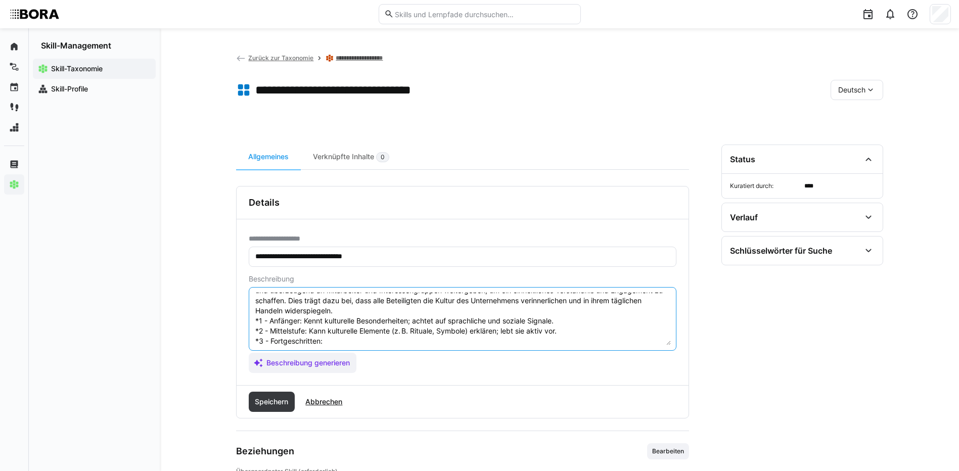
click at [334, 338] on textarea "Vermittlung der Unternehmenskultur bezieht sich auf die Fähigkeit, die Werte, Ü…" at bounding box center [462, 319] width 416 height 53
paste textarea "Moderiert Workshops zur Kulturvermittlung; übersetzt Kultur für neue Mitarbeite…"
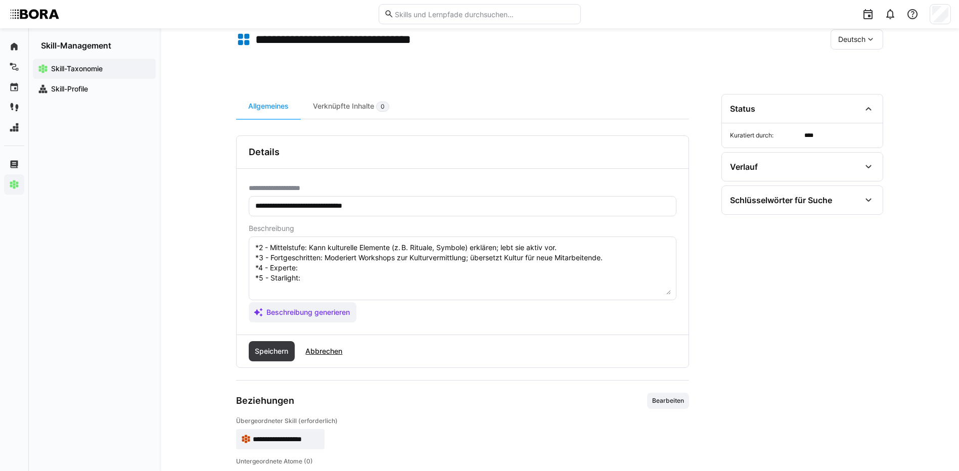
scroll to position [79, 0]
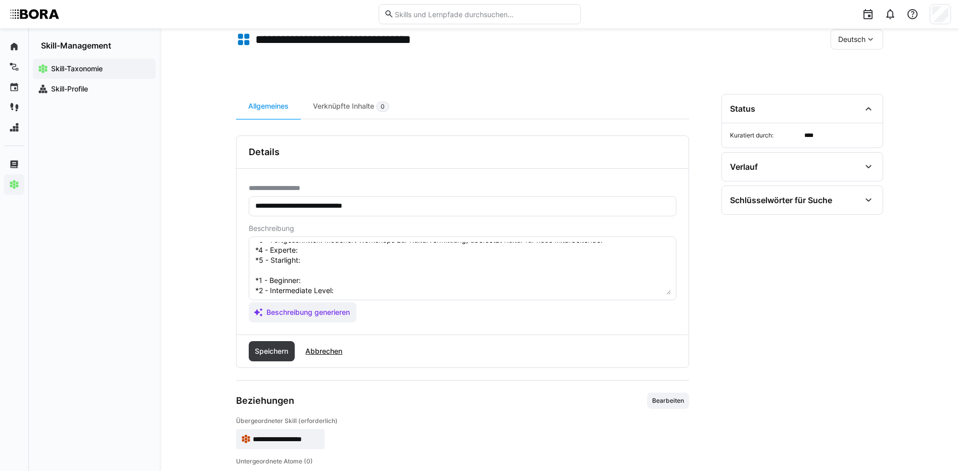
click at [316, 249] on textarea "Vermittlung der Unternehmenskultur bezieht sich auf die Fähigkeit, die Werte, Ü…" at bounding box center [462, 268] width 416 height 53
paste textarea "Entwickelt Programme zur Kulturentwicklung und -vermittlung."
click at [403, 258] on textarea "Vermittlung der Unternehmenskultur bezieht sich auf die Fähigkeit, die Werte, Ü…" at bounding box center [462, 268] width 416 height 53
paste textarea "Verankert Kultur aktiv in Strategie, Kommunikation und Führung; gestaltet Kultu…"
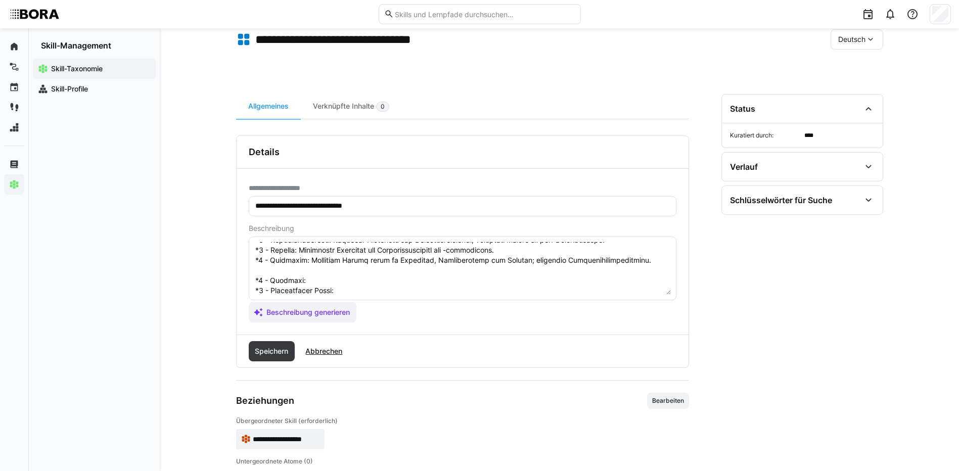
click at [316, 277] on textarea at bounding box center [462, 268] width 416 height 53
paste textarea "Recognizes cultural elements and behaviors; observes social and symbolic cues."
click at [370, 286] on textarea at bounding box center [462, 268] width 416 height 53
paste textarea "Explains company culture (e.g. rituals, practices); acts as a role model."
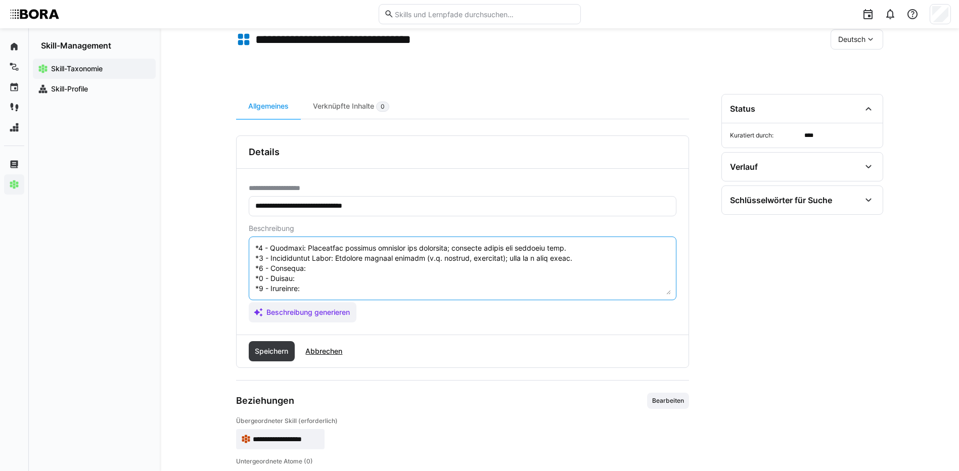
click at [379, 256] on textarea at bounding box center [462, 268] width 416 height 53
click at [377, 253] on textarea at bounding box center [462, 268] width 416 height 53
paste textarea "Facilitates onboarding and culture workshops; supports cultural translation for…"
click at [307, 257] on textarea at bounding box center [462, 268] width 416 height 53
paste textarea "Develops culture communication programs; anchors culture in routines and leader…"
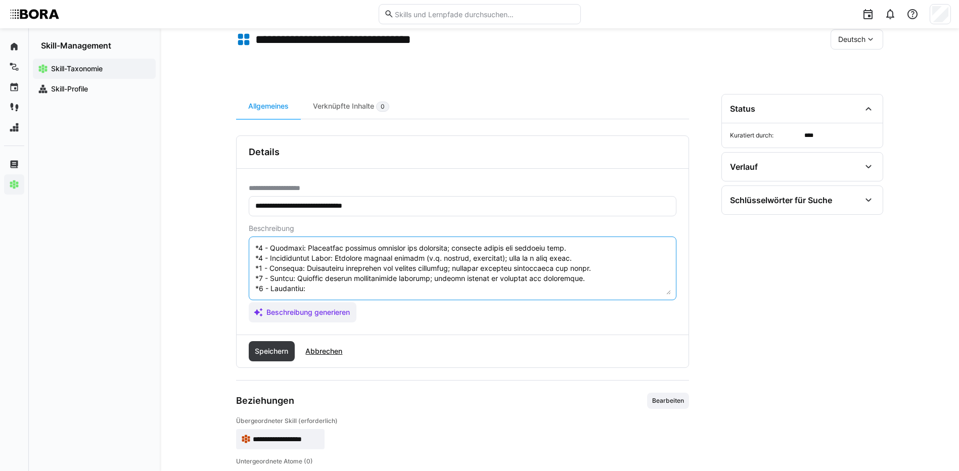
click at [403, 280] on textarea at bounding box center [462, 268] width 416 height 53
click at [402, 274] on textarea at bounding box center [462, 268] width 416 height 53
paste textarea "Embeds culture in corporate strategy; leads cultural transformation programs in…"
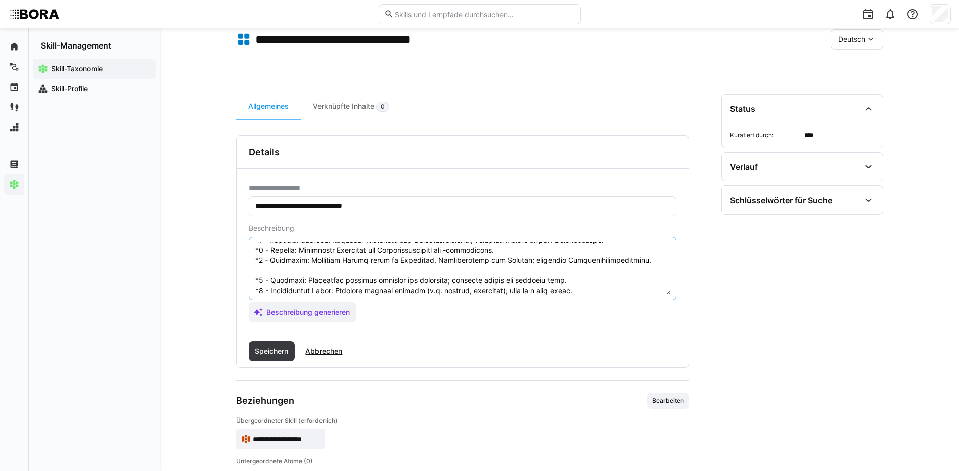
scroll to position [131, 0]
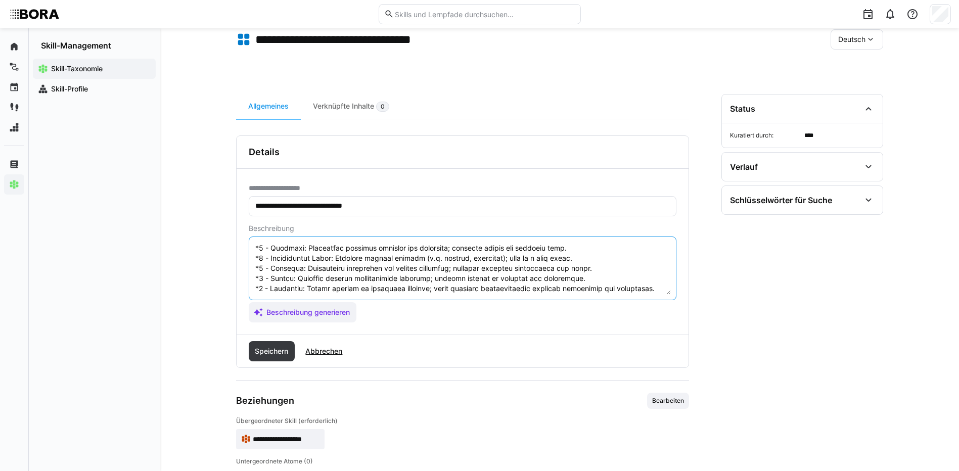
drag, startPoint x: 255, startPoint y: 277, endPoint x: 272, endPoint y: 298, distance: 26.2
click at [272, 298] on eds-input at bounding box center [463, 269] width 428 height 64
type textarea "Vermittlung der Unternehmenskultur bezieht sich auf die Fähigkeit, die Werte, Ü…"
click at [274, 354] on span "Speichern" at bounding box center [271, 351] width 36 height 10
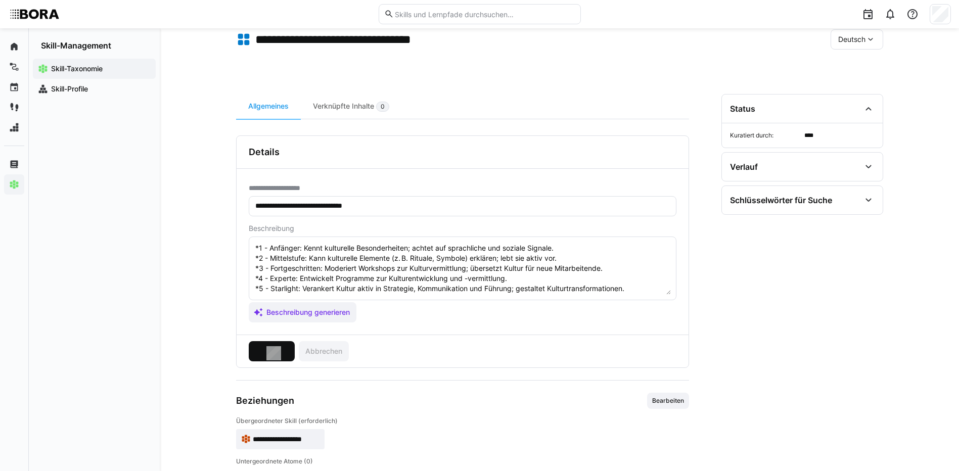
scroll to position [0, 0]
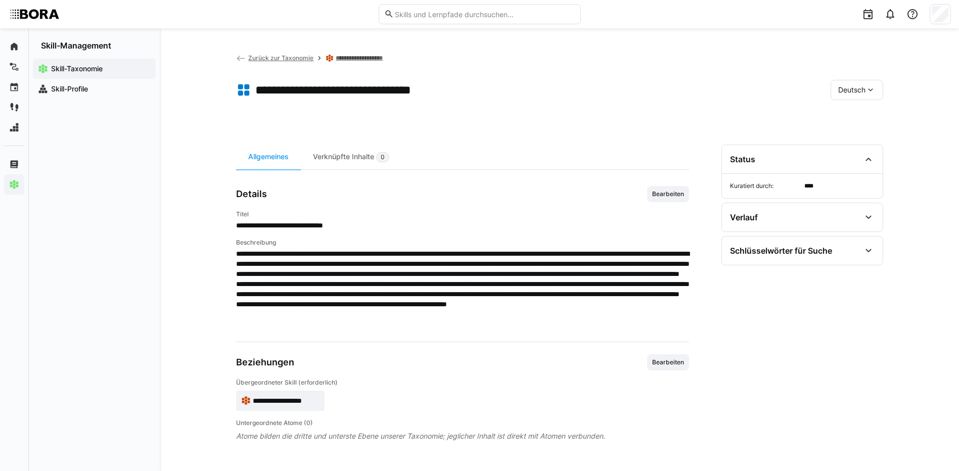
click at [835, 88] on div "Deutsch" at bounding box center [856, 90] width 53 height 20
click at [853, 143] on div "Englisch" at bounding box center [857, 137] width 54 height 21
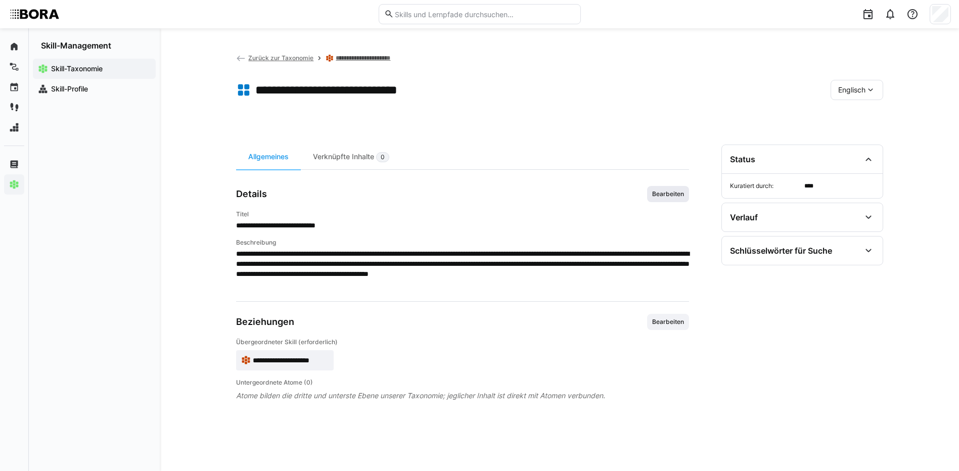
click at [686, 191] on span "Bearbeiten" at bounding box center [668, 194] width 42 height 16
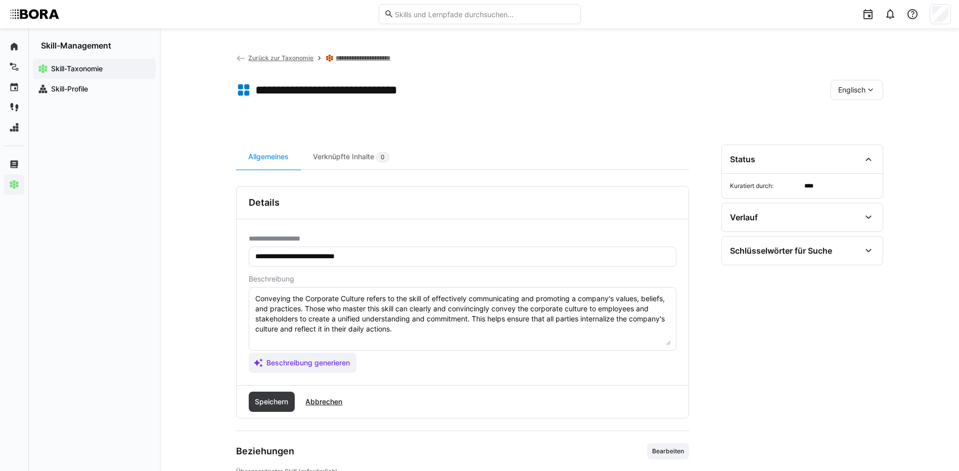
click at [404, 325] on textarea "Conveying the Corporate Culture refers to the skill of effectively communicatin…" at bounding box center [462, 319] width 416 height 53
paste textarea "*1 - Beginner: Recognizes cultural elements and behaviors; observes social and …"
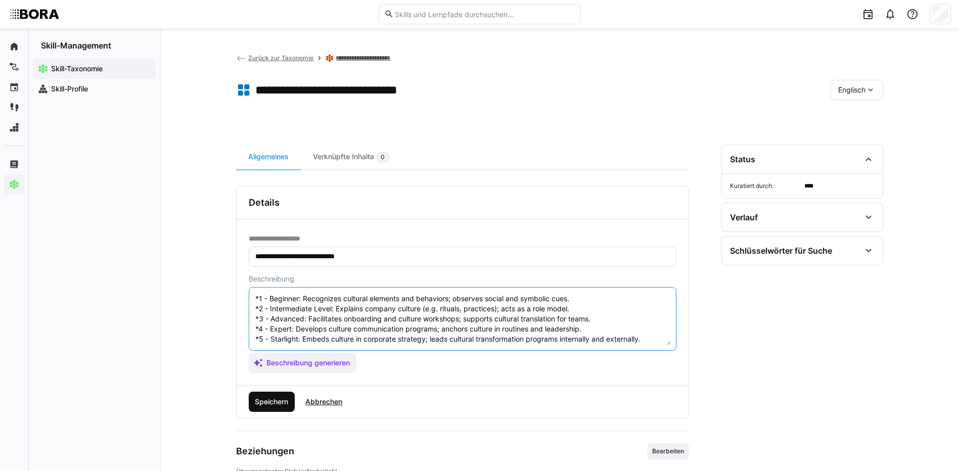
type textarea "Conveying the Corporate Culture refers to the skill of effectively communicatin…"
click at [278, 401] on span "Speichern" at bounding box center [271, 402] width 36 height 10
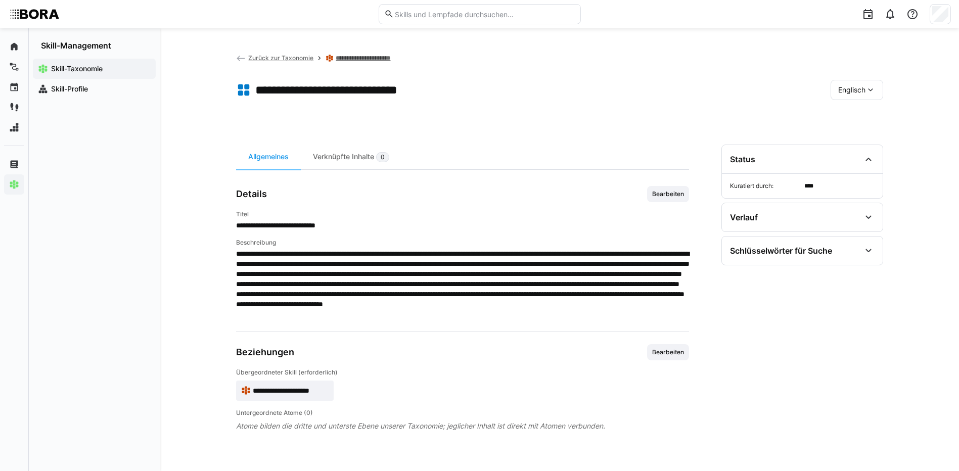
click at [852, 87] on span "Englisch" at bounding box center [851, 90] width 27 height 10
click at [848, 118] on span "Deutsch" at bounding box center [850, 117] width 27 height 10
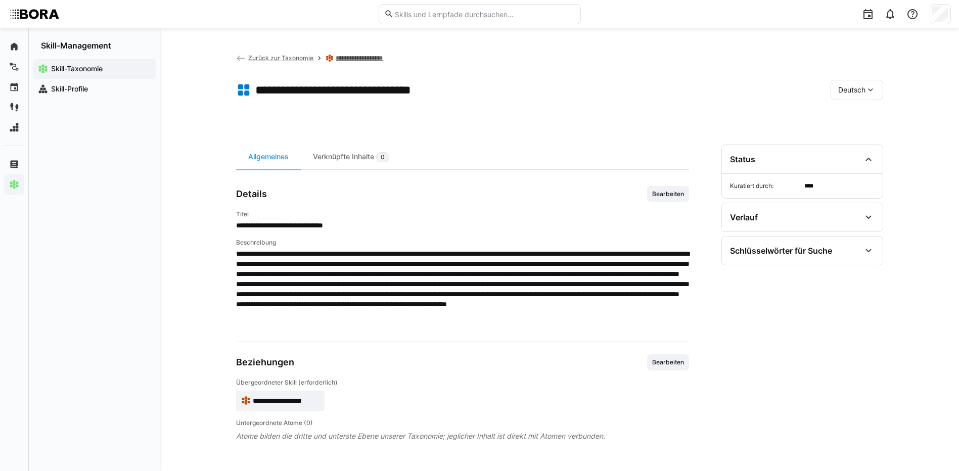
click at [383, 58] on link "**********" at bounding box center [364, 58] width 57 height 8
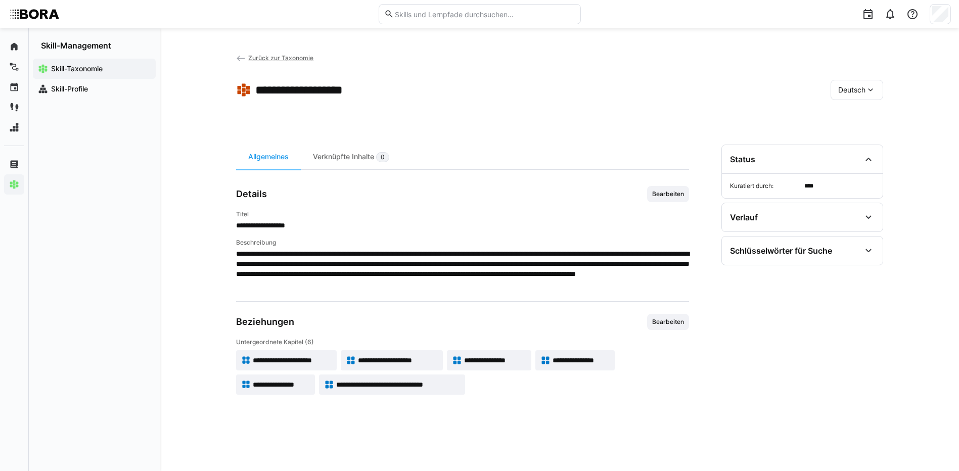
click at [309, 59] on span "Zurück zur Taxonomie" at bounding box center [280, 58] width 65 height 8
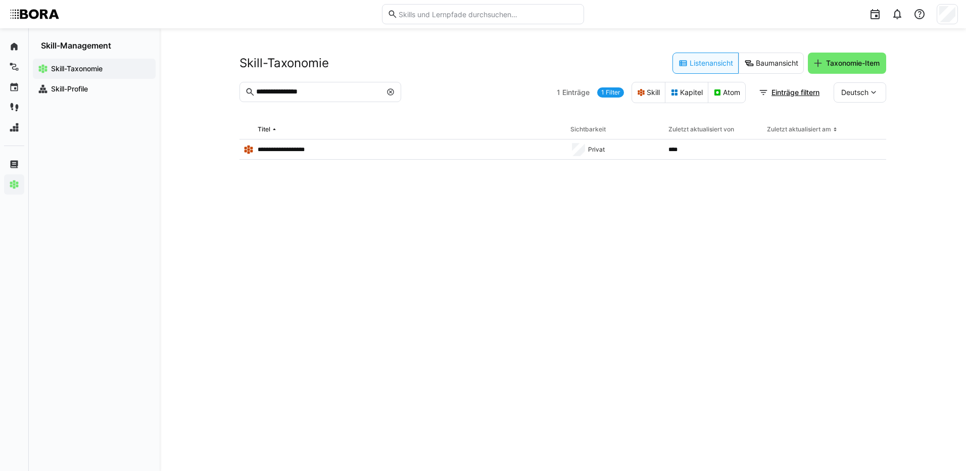
click at [391, 90] on eds-icon at bounding box center [391, 92] width 8 height 8
click at [356, 91] on input "text" at bounding box center [325, 91] width 140 height 9
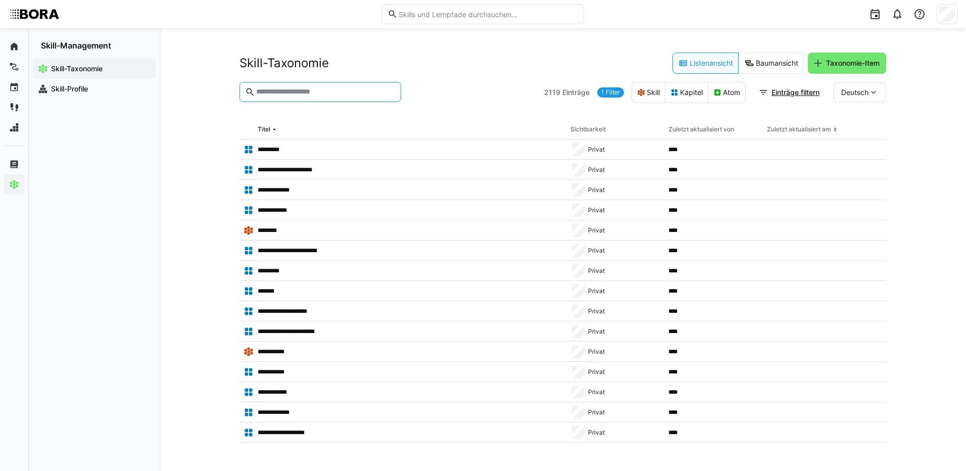
click at [314, 94] on input "text" at bounding box center [325, 91] width 140 height 9
type input "**********"
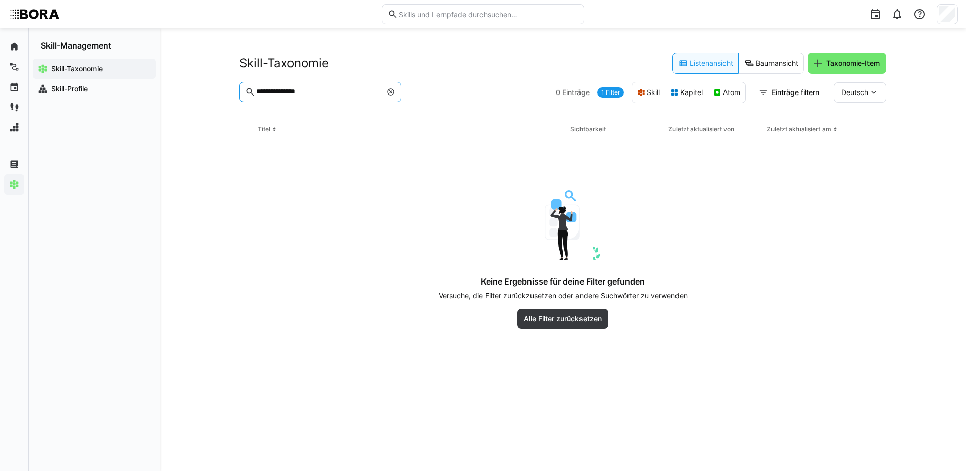
drag, startPoint x: 315, startPoint y: 88, endPoint x: 244, endPoint y: 89, distance: 70.8
click at [244, 89] on eds-input "**********" at bounding box center [321, 92] width 162 height 20
type input "**********"
click at [390, 91] on eds-icon at bounding box center [391, 92] width 8 height 8
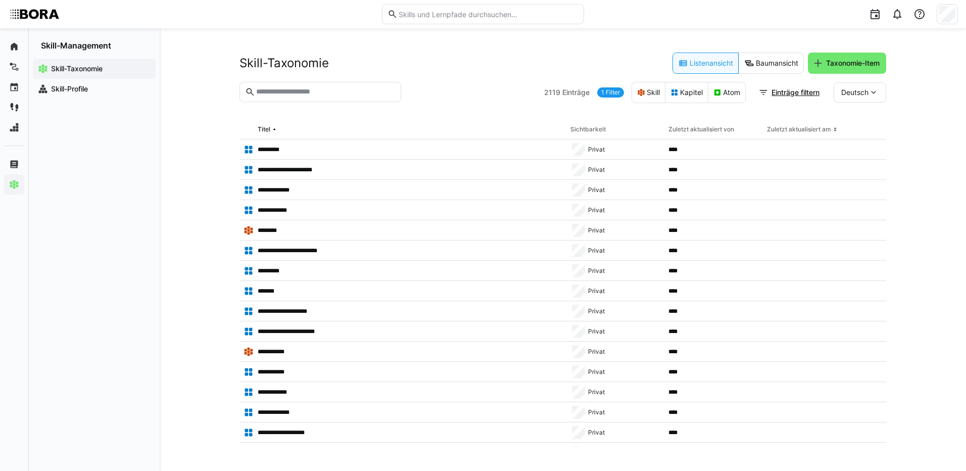
click at [360, 92] on input "text" at bounding box center [325, 91] width 140 height 9
type input "**********"
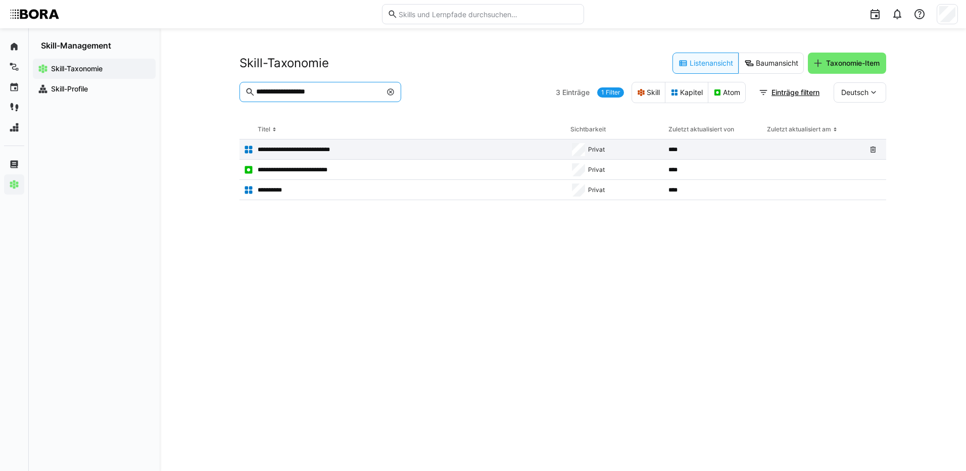
click at [310, 148] on p "**********" at bounding box center [304, 150] width 93 height 8
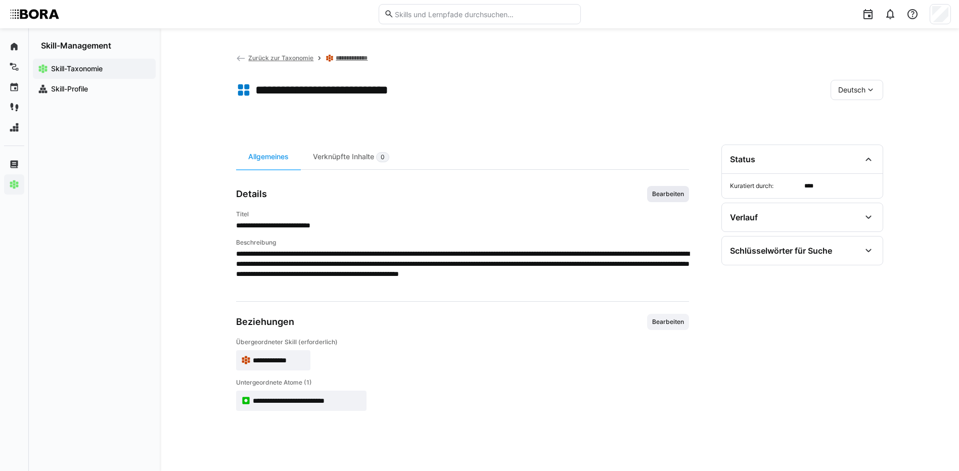
click at [665, 191] on span "Bearbeiten" at bounding box center [668, 194] width 34 height 8
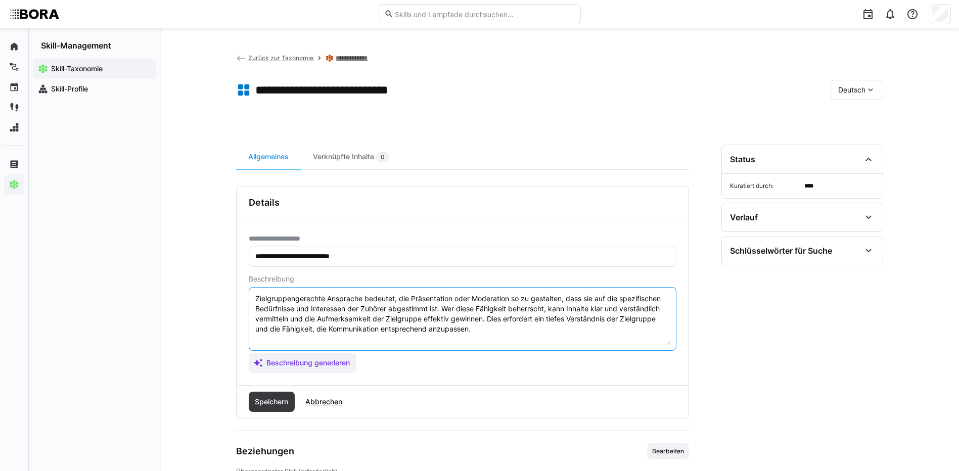
click at [479, 333] on textarea "Zielgruppengerechte Ansprache bedeutet, die Präsentation oder Moderation so zu …" at bounding box center [462, 319] width 416 height 53
paste textarea "*1 - Anfänger: *2 - Mittelstufe: *3 - Fortgeschritten: *4 - Experte: *5 - Starl…"
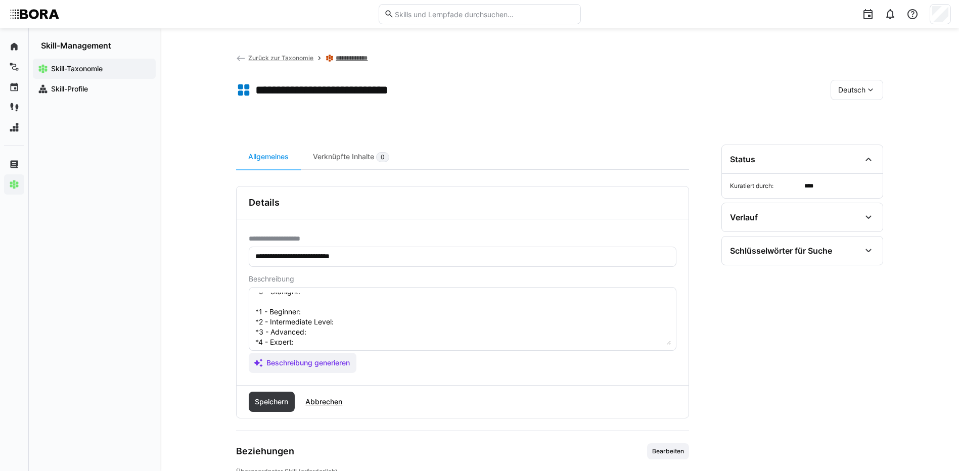
scroll to position [18, 0]
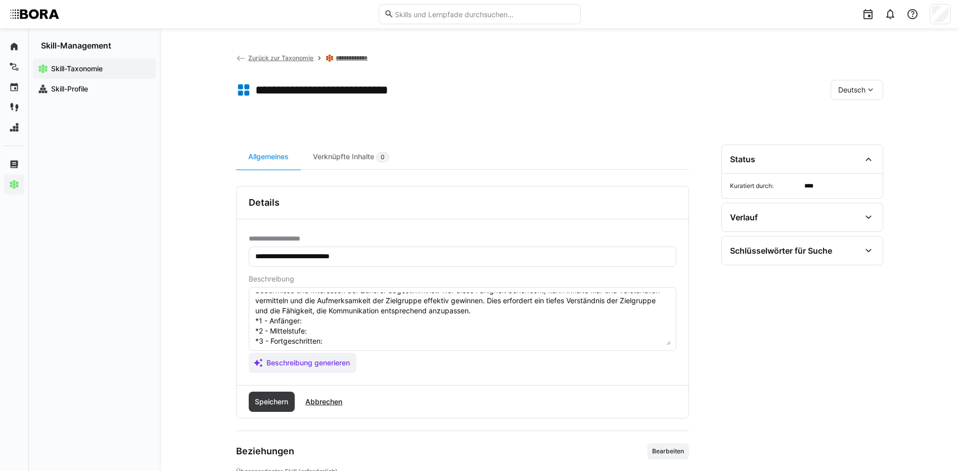
click at [316, 321] on textarea "Zielgruppengerechte Ansprache bedeutet, die Präsentation oder Moderation so zu …" at bounding box center [462, 319] width 416 height 53
paste textarea "Erkennt unterschiedliche Zielgruppen und passt Sprache an."
click at [347, 339] on textarea "Zielgruppengerechte Ansprache bedeutet, die Präsentation oder Moderation so zu …" at bounding box center [462, 319] width 416 height 53
click at [340, 329] on textarea "Zielgruppengerechte Ansprache bedeutet, die Präsentation oder Moderation so zu …" at bounding box center [462, 319] width 416 height 53
paste textarea "Kommuniziert situationsgerecht und adressiert Bedürfnisse der Zuhörer."
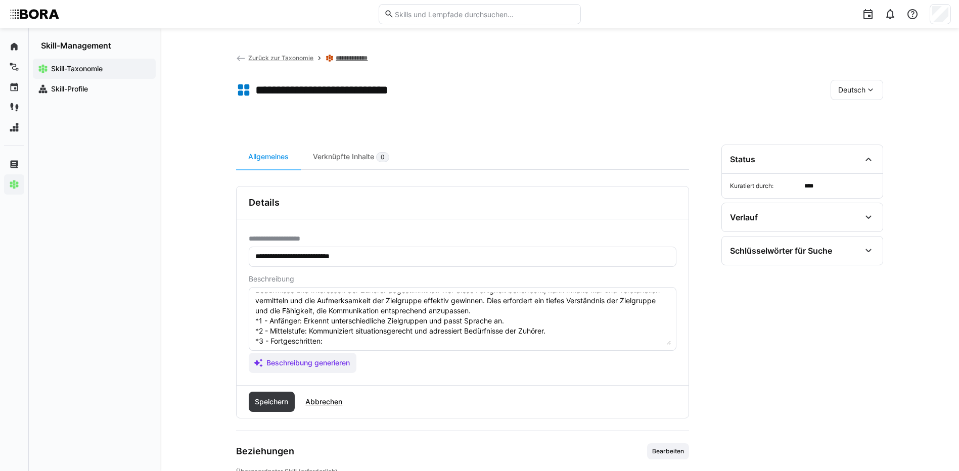
click at [401, 332] on textarea "Zielgruppengerechte Ansprache bedeutet, die Präsentation oder Moderation so zu …" at bounding box center [462, 319] width 416 height 53
click at [399, 341] on textarea "Zielgruppengerechte Ansprache bedeutet, die Präsentation oder Moderation so zu …" at bounding box center [462, 319] width 416 height 53
paste textarea "Entwickelt maßgeschneiderte Kommunikationsstrategien für diverse Zielgruppen."
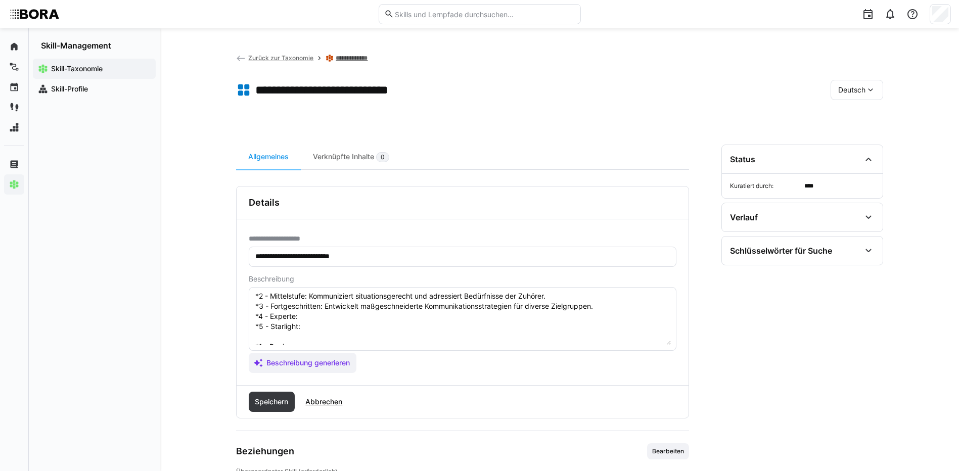
scroll to position [69, 0]
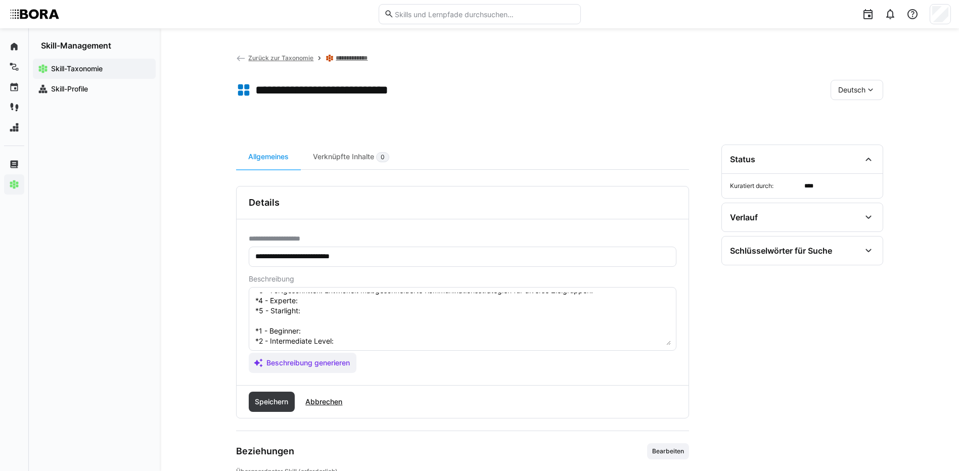
click at [341, 305] on textarea "Zielgruppengerechte Ansprache bedeutet, die Präsentation oder Moderation so zu …" at bounding box center [462, 319] width 416 height 53
paste textarea "Berät Teams und Führungskräfte zur zielgruppenspezifischen Ansprache."
click at [346, 310] on textarea "Zielgruppengerechte Ansprache bedeutet, die Präsentation oder Moderation so zu …" at bounding box center [462, 319] width 416 height 53
paste textarea "Gestaltet unternehmensweite Kommunikationsstandards und -richtlinien."
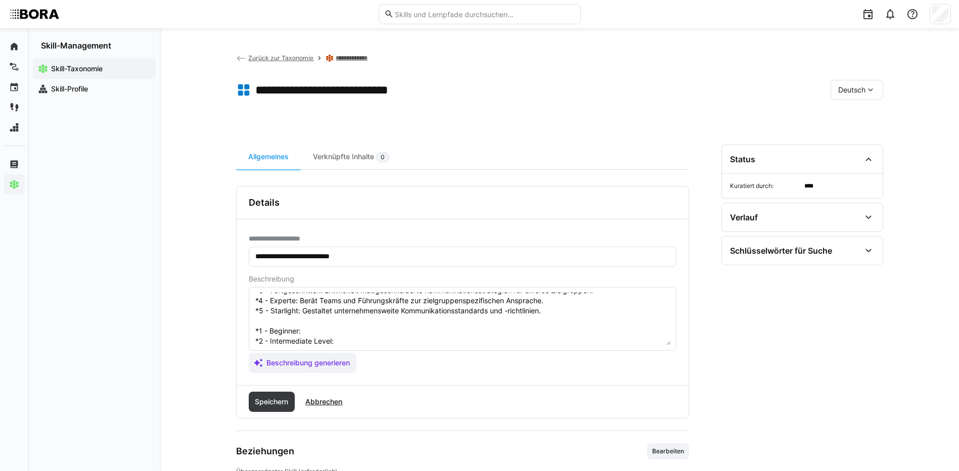
click at [355, 325] on textarea "Zielgruppengerechte Ansprache bedeutet, die Präsentation oder Moderation so zu …" at bounding box center [462, 319] width 416 height 53
click at [340, 336] on textarea "Zielgruppengerechte Ansprache bedeutet, die Präsentation oder Moderation so zu …" at bounding box center [462, 319] width 416 height 53
paste textarea "Adapts speech to different audience levels."
click at [439, 339] on textarea "Zielgruppengerechte Ansprache bedeutet, die Präsentation oder Moderation so zu …" at bounding box center [462, 319] width 416 height 53
paste textarea "Communicates with clarity and sensitivity."
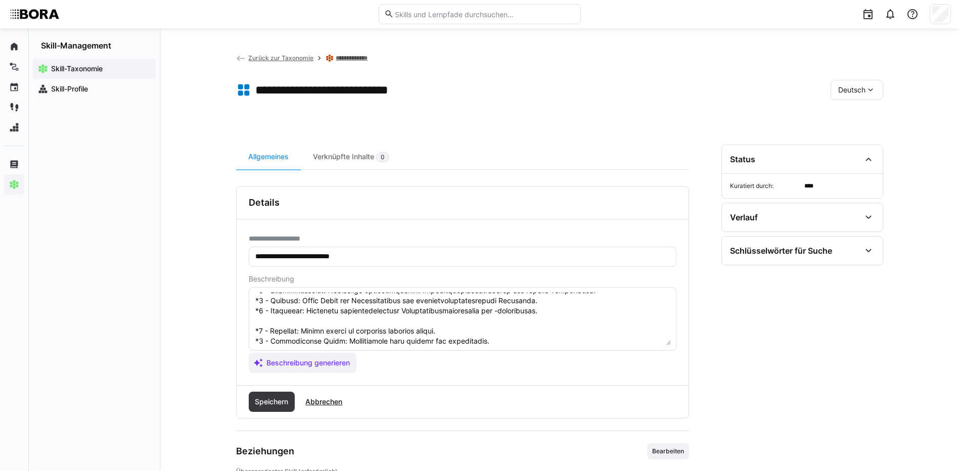
scroll to position [119, 0]
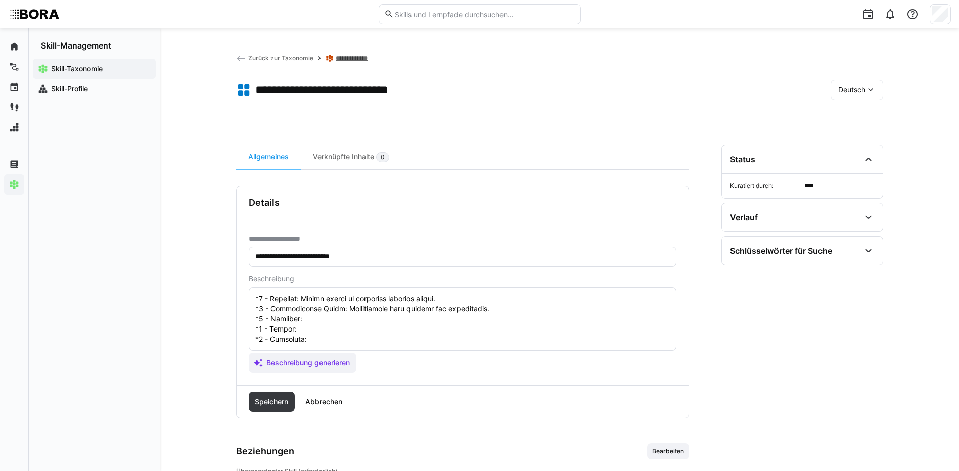
click at [364, 299] on textarea at bounding box center [462, 319] width 416 height 53
paste textarea "Crafts audience-centered messages and formats."
click at [299, 314] on textarea at bounding box center [462, 319] width 416 height 53
paste textarea "Coaches teams in strategic communication."
click at [312, 322] on textarea at bounding box center [462, 319] width 416 height 53
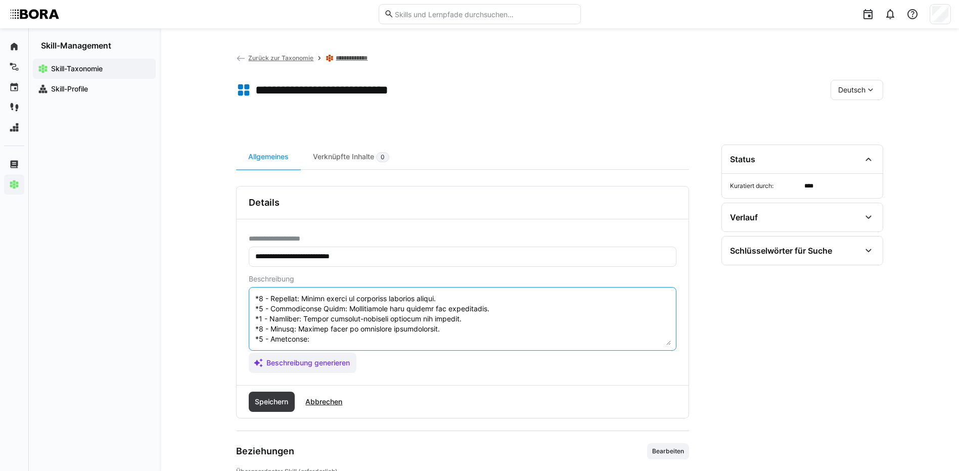
paste textarea "Leads audience strategy and corporate messaging across channels."
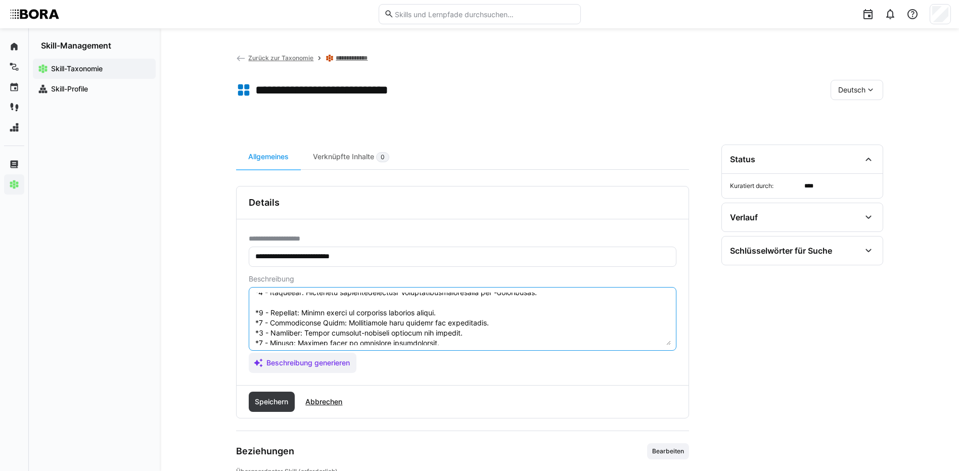
scroll to position [121, 0]
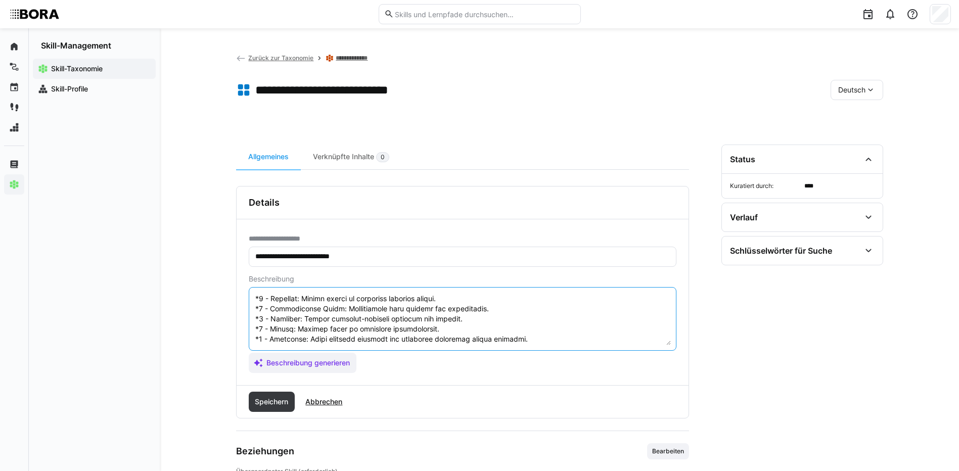
drag, startPoint x: 254, startPoint y: 328, endPoint x: 325, endPoint y: 350, distance: 75.0
click at [325, 350] on eds-input at bounding box center [463, 319] width 428 height 64
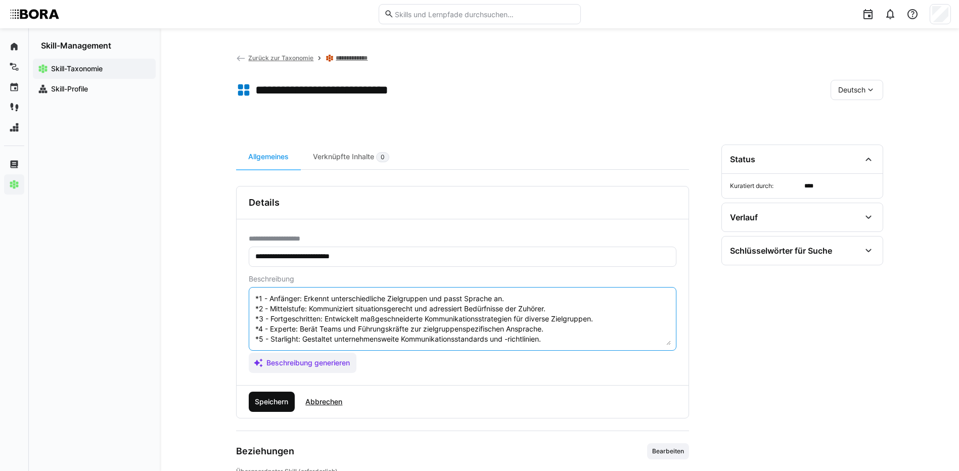
type textarea "Zielgruppengerechte Ansprache bedeutet, die Präsentation oder Moderation so zu …"
click at [285, 399] on span "Speichern" at bounding box center [271, 402] width 36 height 10
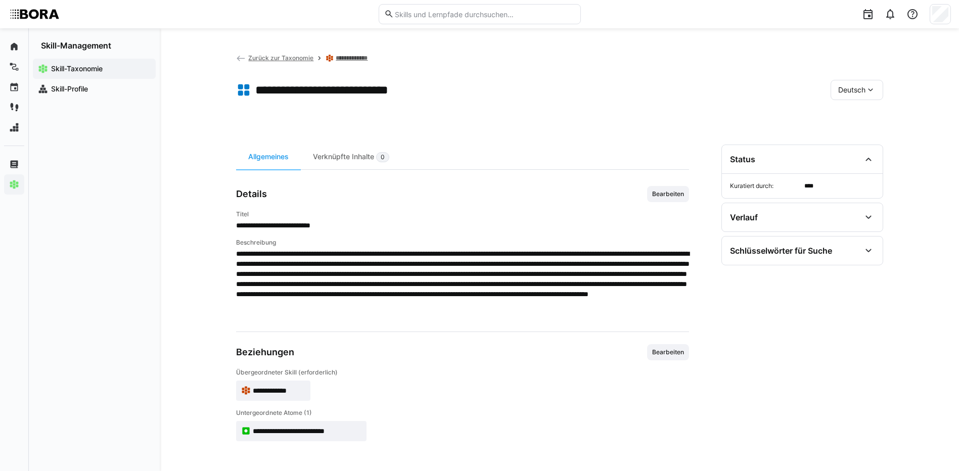
click at [850, 90] on span "Deutsch" at bounding box center [851, 90] width 27 height 10
click at [863, 133] on span "Englisch" at bounding box center [851, 138] width 27 height 10
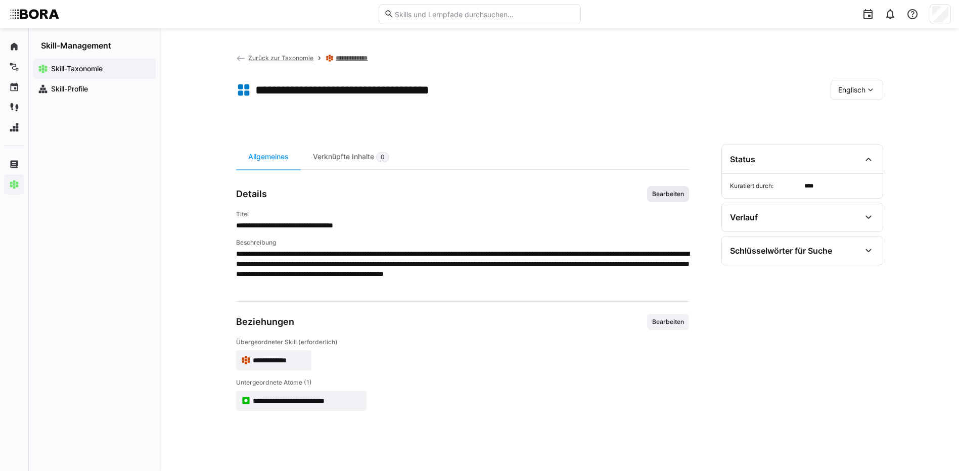
click at [681, 196] on span "Bearbeiten" at bounding box center [668, 194] width 34 height 8
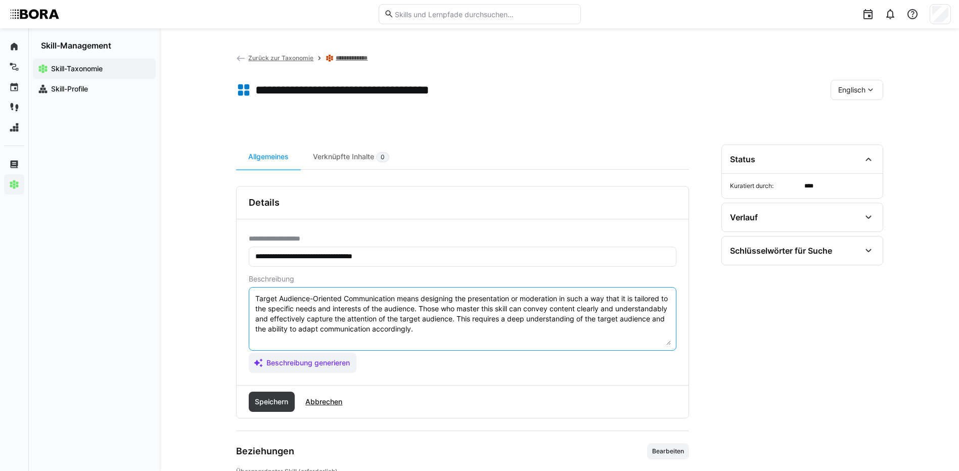
click at [511, 334] on textarea "Target Audience-Oriented Communication means designing the presentation or mode…" at bounding box center [462, 319] width 416 height 53
paste textarea "*1 - Beginner: Adapts speech to different audience levels. *2 - Intermediate Le…"
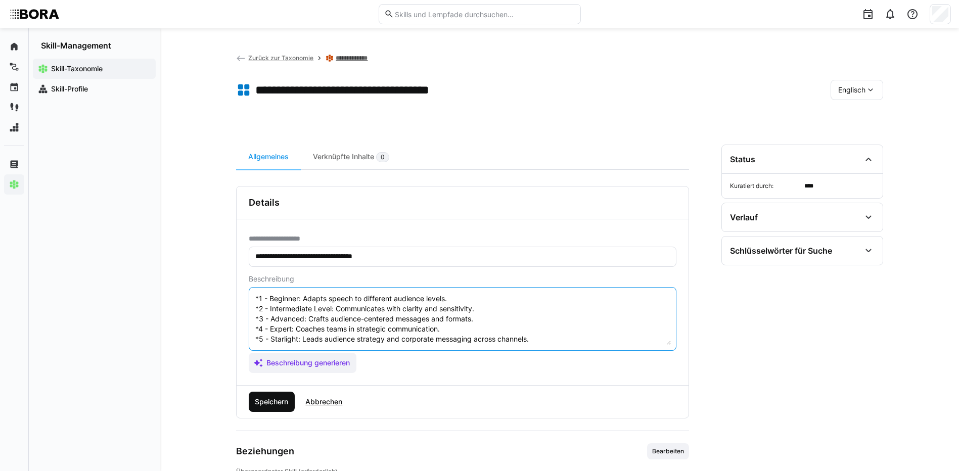
type textarea "Target Audience-Oriented Communication means designing the presentation or mode…"
click at [261, 407] on span "Speichern" at bounding box center [272, 402] width 46 height 20
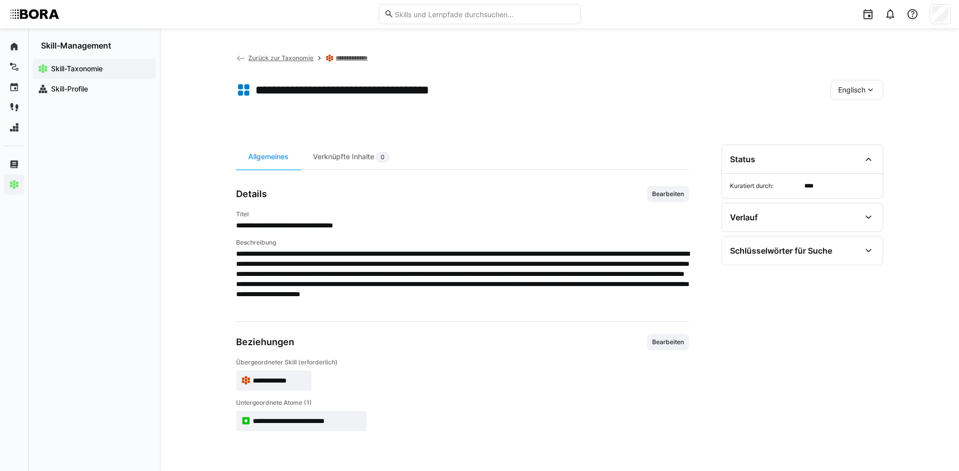
click at [861, 88] on span "Englisch" at bounding box center [851, 90] width 27 height 10
click at [865, 109] on div "Deutsch" at bounding box center [856, 116] width 54 height 21
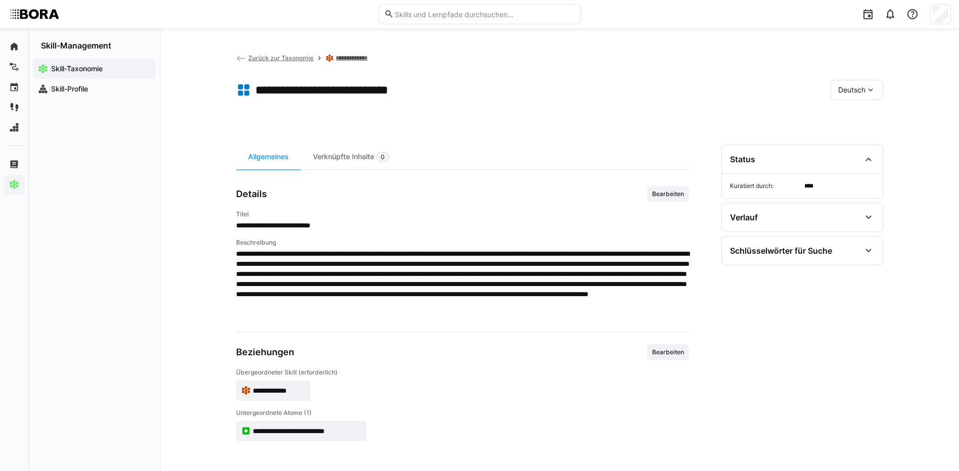
click at [348, 57] on link "**********" at bounding box center [358, 58] width 45 height 8
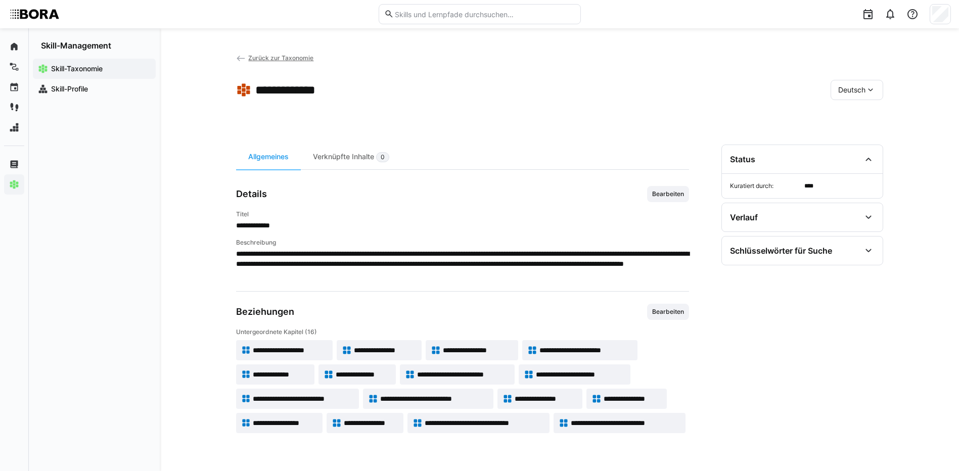
click at [302, 55] on span "Zurück zur Taxonomie" at bounding box center [280, 58] width 65 height 8
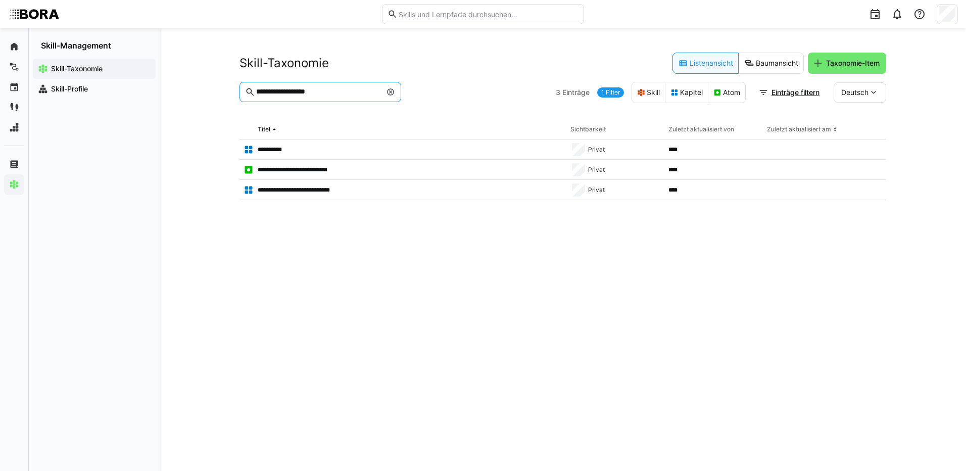
drag, startPoint x: 338, startPoint y: 92, endPoint x: 226, endPoint y: 92, distance: 111.7
click at [226, 92] on div "**********" at bounding box center [563, 249] width 807 height 443
type input "**********"
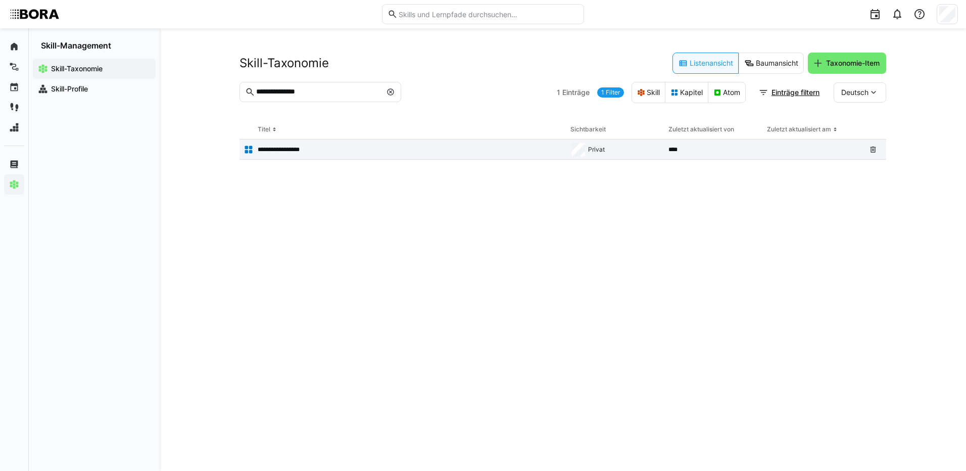
click at [295, 148] on p "**********" at bounding box center [285, 150] width 54 height 8
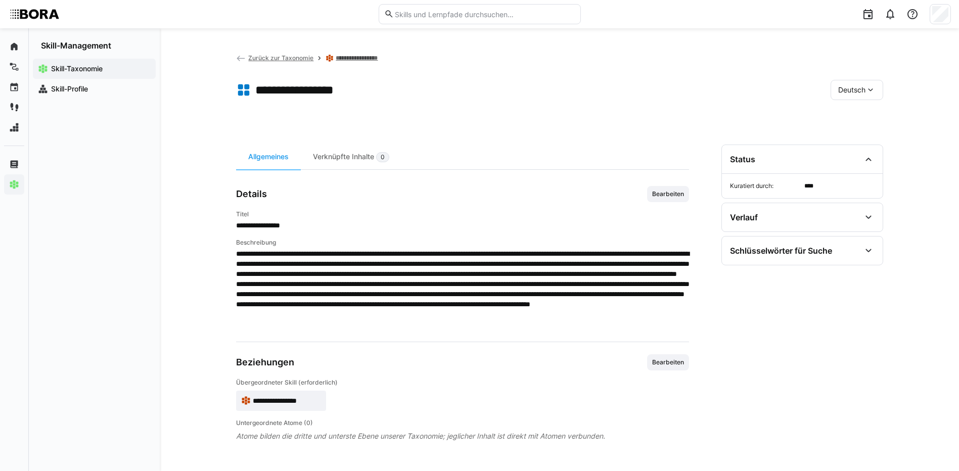
click at [277, 55] on span "Zurück zur Taxonomie" at bounding box center [280, 58] width 65 height 8
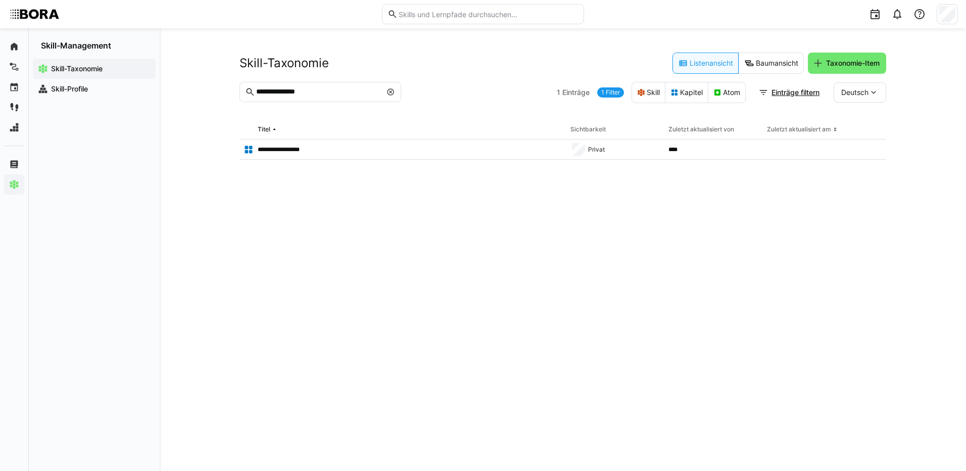
click at [388, 92] on eds-icon at bounding box center [391, 92] width 8 height 8
click at [346, 89] on input "text" at bounding box center [325, 91] width 140 height 9
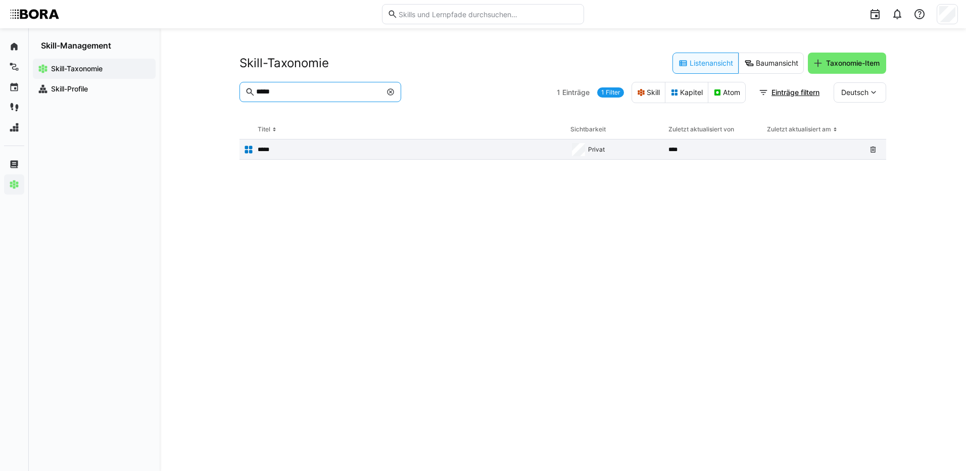
type input "*****"
click at [273, 152] on p "*****" at bounding box center [267, 150] width 19 height 8
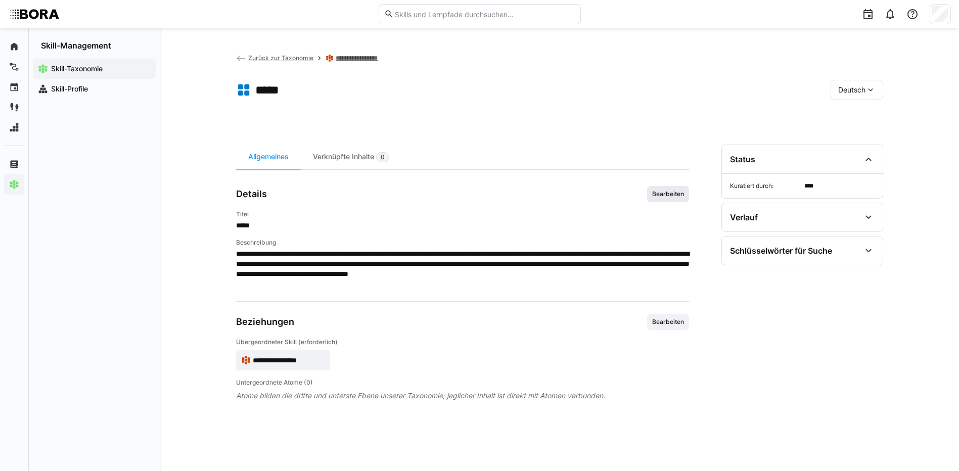
click at [674, 193] on span "Bearbeiten" at bounding box center [668, 194] width 34 height 8
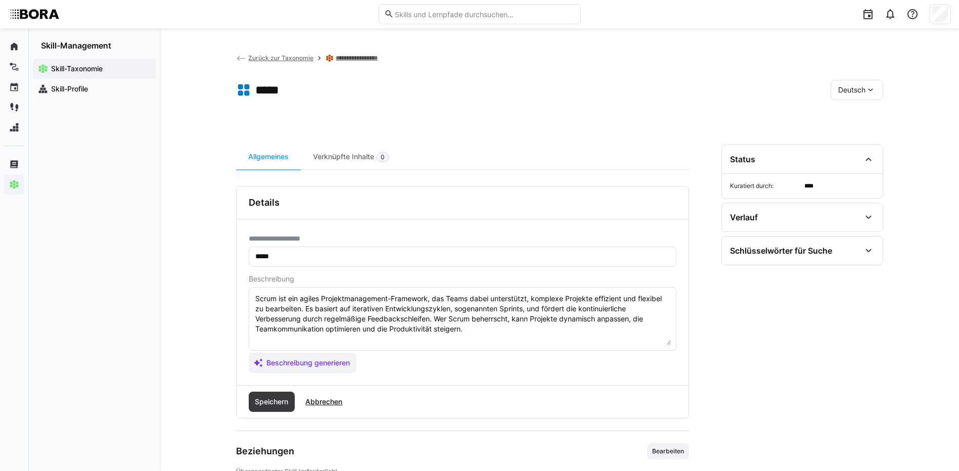
click at [487, 332] on textarea "Scrum ist ein agiles Projektmanagement-Framework, das Teams dabei unterstützt, …" at bounding box center [462, 319] width 416 height 53
click at [560, 338] on textarea "Scrum ist ein agiles Projektmanagement-Framework, das Teams dabei unterstützt, …" at bounding box center [462, 319] width 416 height 53
paste textarea "*1 - Anfänger: *2 - Mittelstufe: *3 - Fortgeschritten: *4 - Experte: *5 - Starl…"
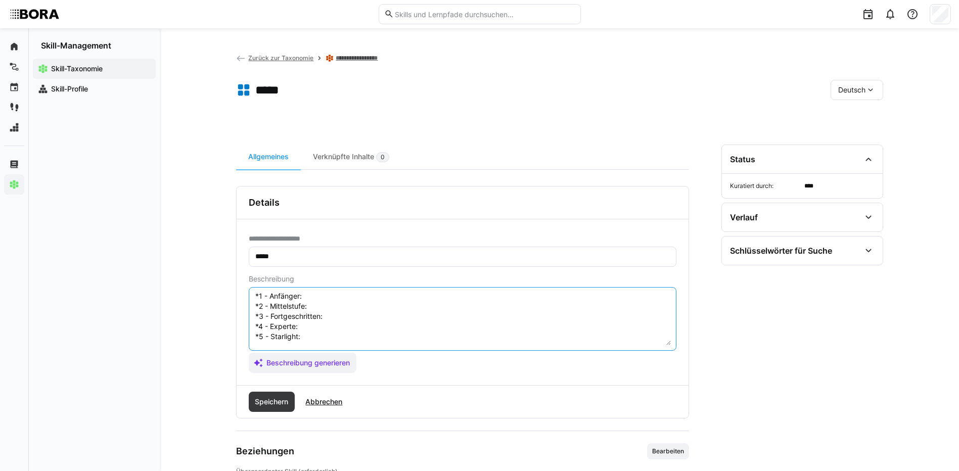
scroll to position [18, 0]
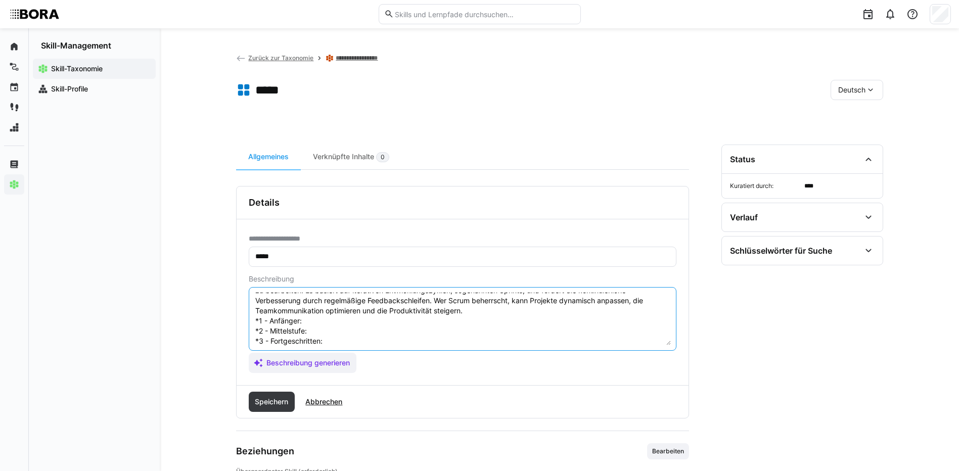
click at [341, 324] on textarea "Scrum ist ein agiles Projektmanagement-Framework, das Teams dabei unterstützt, …" at bounding box center [462, 319] width 416 height 53
click at [332, 325] on textarea "Scrum ist ein agiles Projektmanagement-Framework, das Teams dabei unterstützt, …" at bounding box center [462, 319] width 416 height 53
paste textarea "Kennt Scrum-Rollen und -Zeremonien, nimmt an Scrum-Meetings teil."
click at [343, 330] on textarea "Scrum ist ein agiles Projektmanagement-Framework, das Teams dabei unterstützt, …" at bounding box center [462, 319] width 416 height 53
paste textarea "Führt Scrum-Events durch, unterstützt Product Owner und Scrum Master."
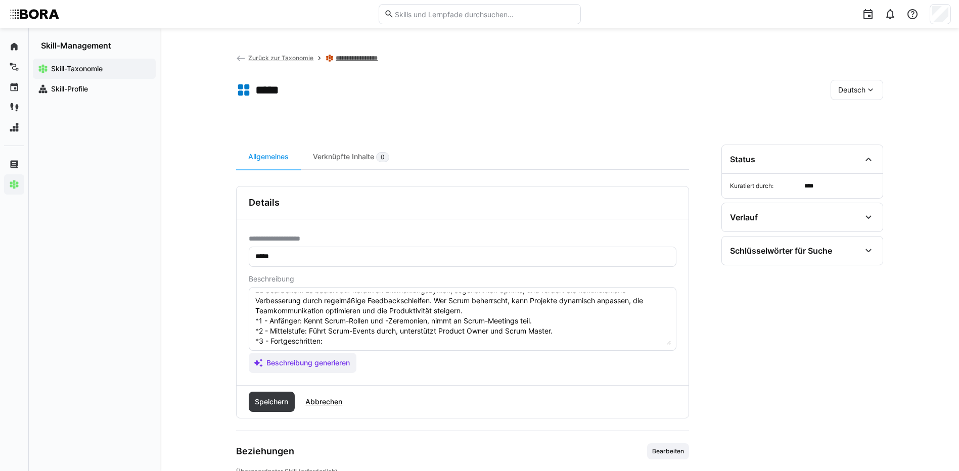
click at [362, 343] on textarea "Scrum ist ein agiles Projektmanagement-Framework, das Teams dabei unterstützt, …" at bounding box center [462, 319] width 416 height 53
paste textarea "Moderiert Scrum-Prozesse, löst Impediments, optimiert Team-Performance."
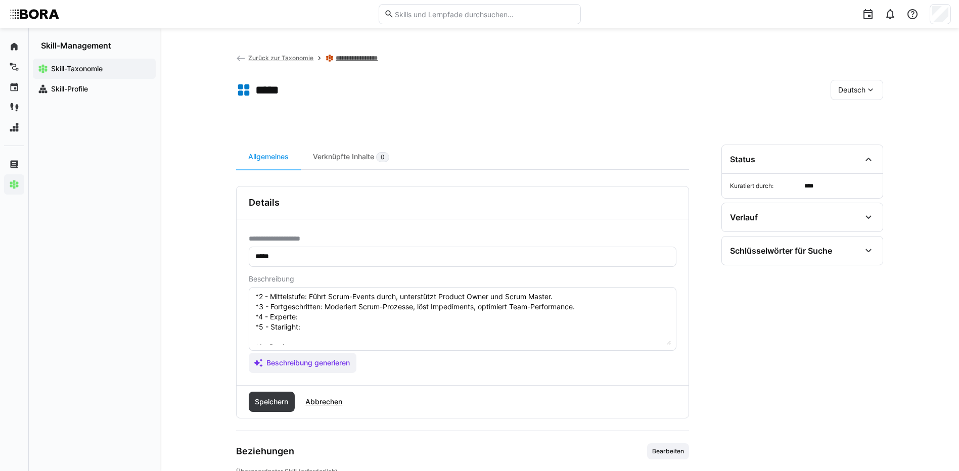
scroll to position [69, 0]
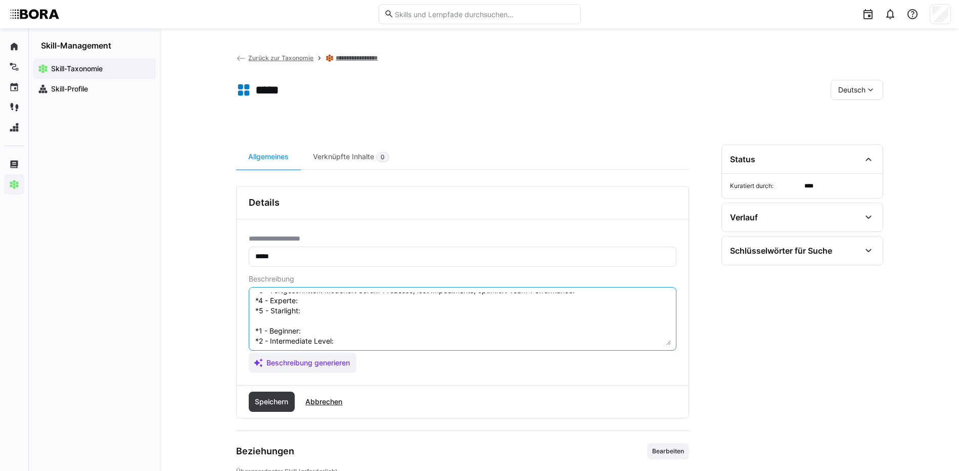
click at [347, 301] on textarea "Scrum ist ein agiles Projektmanagement-Framework, das Teams dabei unterstützt, …" at bounding box center [462, 319] width 416 height 53
paste textarea "Entwickelt Scrum-Frameworks für größere Projekte, coacht Scrum-Teams."
click at [343, 313] on textarea "Scrum ist ein agiles Projektmanagement-Framework, das Teams dabei unterstützt, …" at bounding box center [462, 319] width 416 height 53
paste textarea "Verantwortet agile Transformation, etabliert Scrum als Standard in der Organisa…"
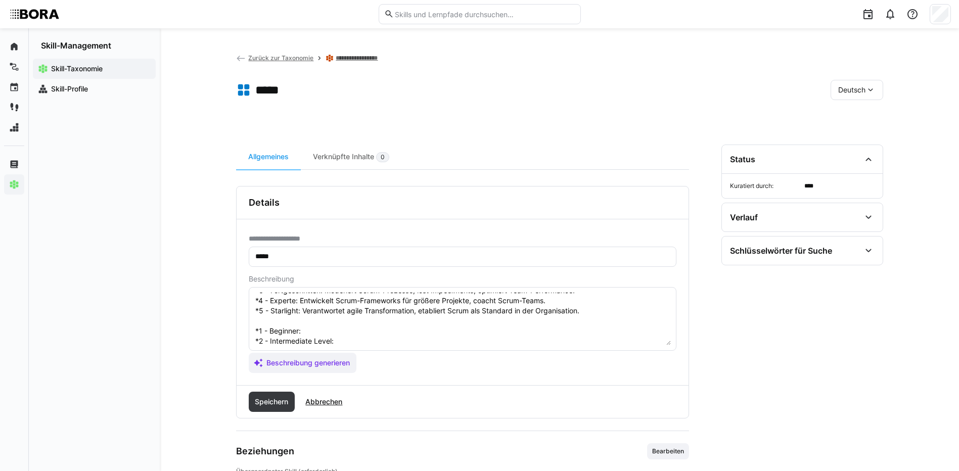
click at [330, 327] on textarea "Scrum ist ein agiles Projektmanagement-Framework, das Teams dabei unterstützt, …" at bounding box center [462, 319] width 416 height 53
paste textarea "Knows Scrum roles and ceremonies, participates in Scrum meetings."
click at [366, 341] on textarea "Scrum ist ein agiles Projektmanagement-Framework, das Teams dabei unterstützt, …" at bounding box center [462, 319] width 416 height 53
paste textarea "Facilitates Scrum events, supports Product Owner and Scrum Master."
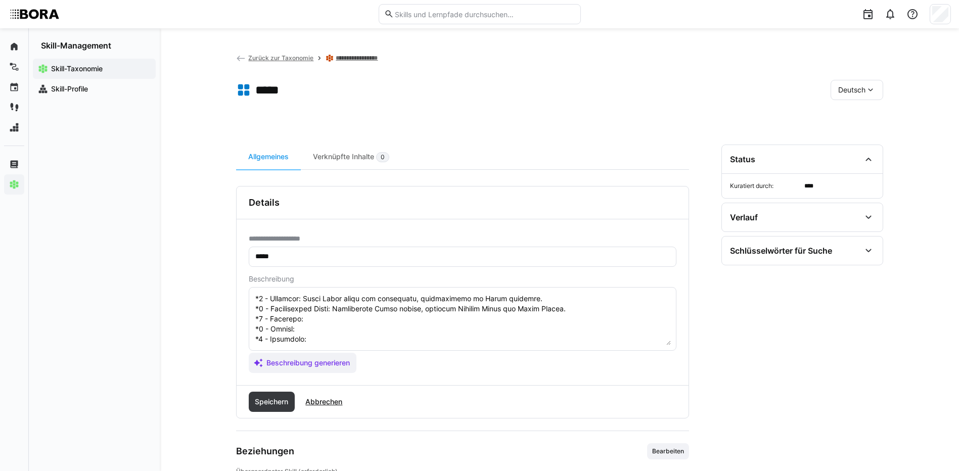
click at [326, 304] on textarea at bounding box center [462, 319] width 416 height 53
paste textarea "Moderates Scrum processes, removes impediments, optimizes team performance."
click at [318, 313] on textarea at bounding box center [462, 319] width 416 height 53
paste textarea "Develops Scrum frameworks for larger projects, coaches Scrum teams."
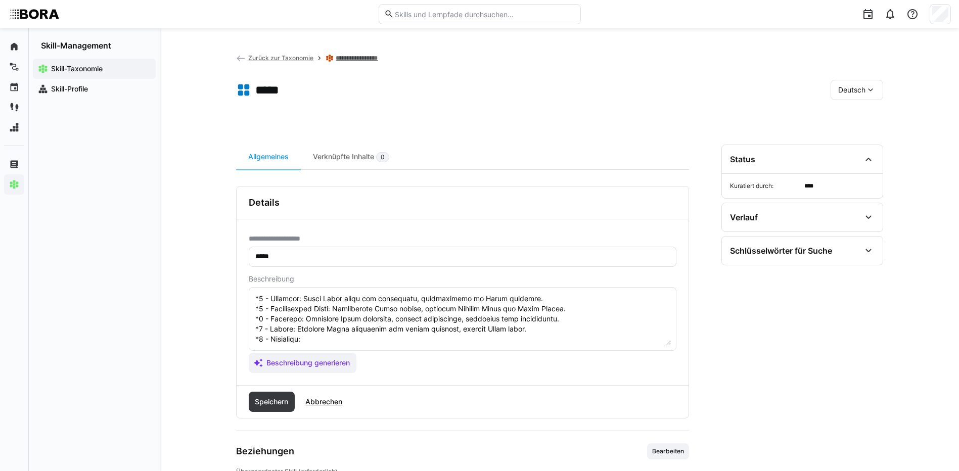
click at [379, 321] on textarea at bounding box center [462, 319] width 416 height 53
paste
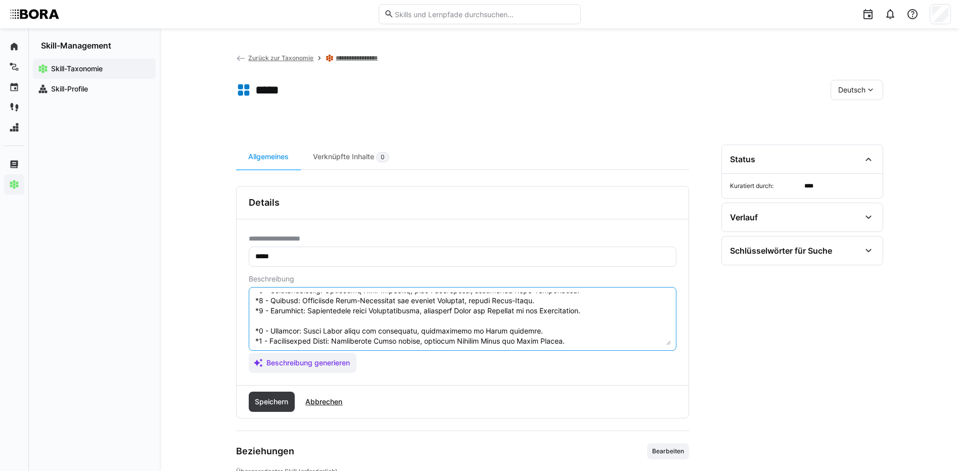
scroll to position [121, 0]
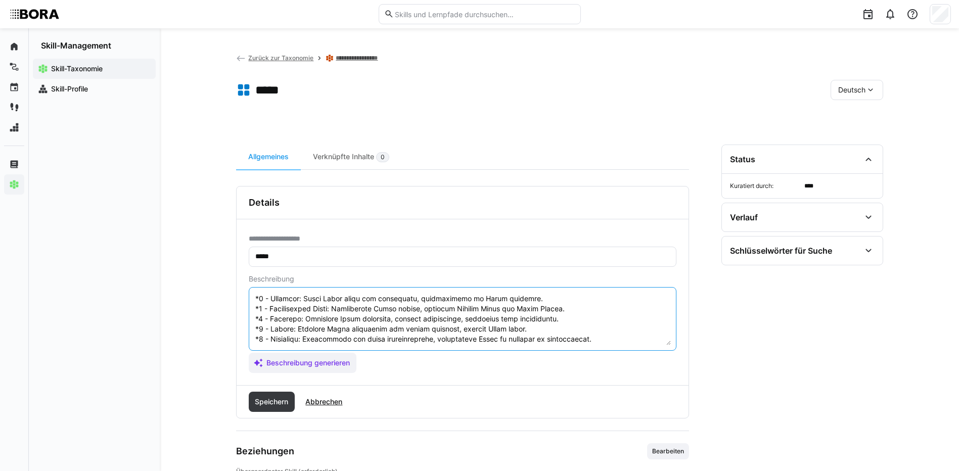
drag, startPoint x: 254, startPoint y: 326, endPoint x: 342, endPoint y: 351, distance: 91.4
click at [342, 351] on app-assistant-generate-form "Beschreibung Beschreibung generieren" at bounding box center [463, 324] width 428 height 98
type textarea "Scrum ist ein agiles Projektmanagement-Framework, das Teams dabei unterstützt, …"
click at [277, 393] on span "Speichern" at bounding box center [272, 402] width 46 height 20
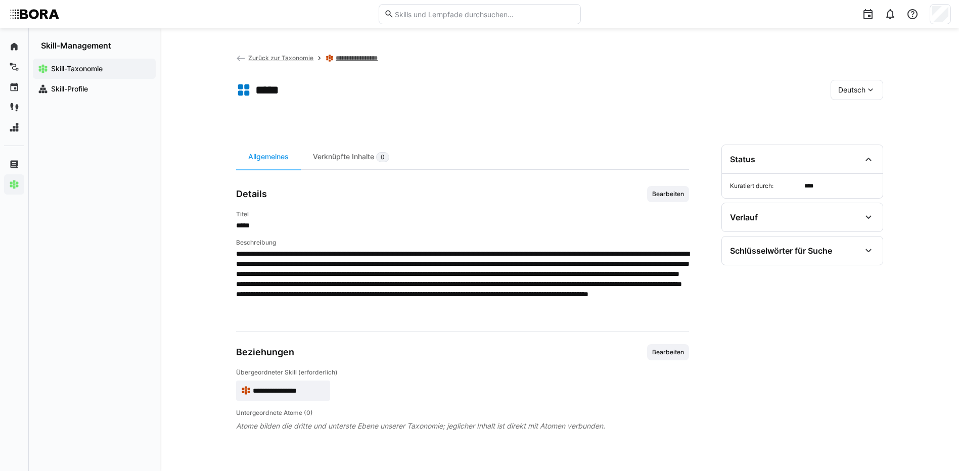
click at [862, 92] on span "Deutsch" at bounding box center [851, 90] width 27 height 10
click at [860, 132] on div "Englisch" at bounding box center [857, 137] width 54 height 21
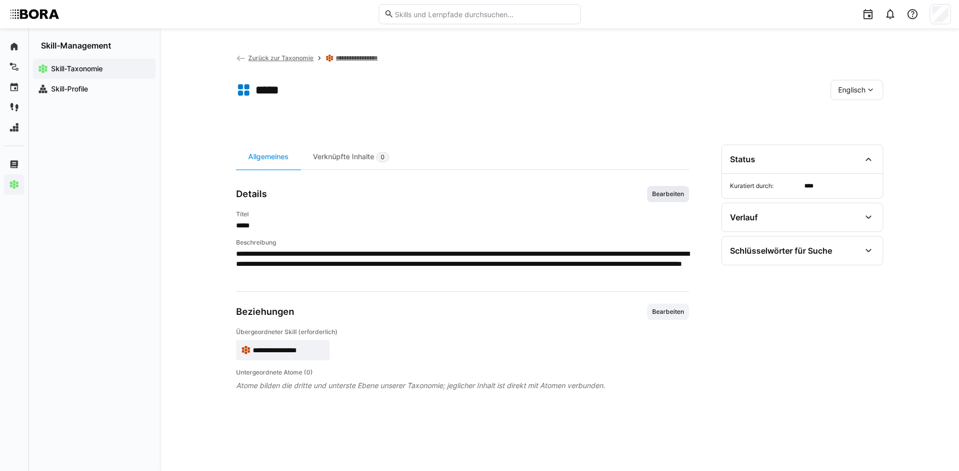
click at [670, 192] on span "Bearbeiten" at bounding box center [668, 194] width 34 height 8
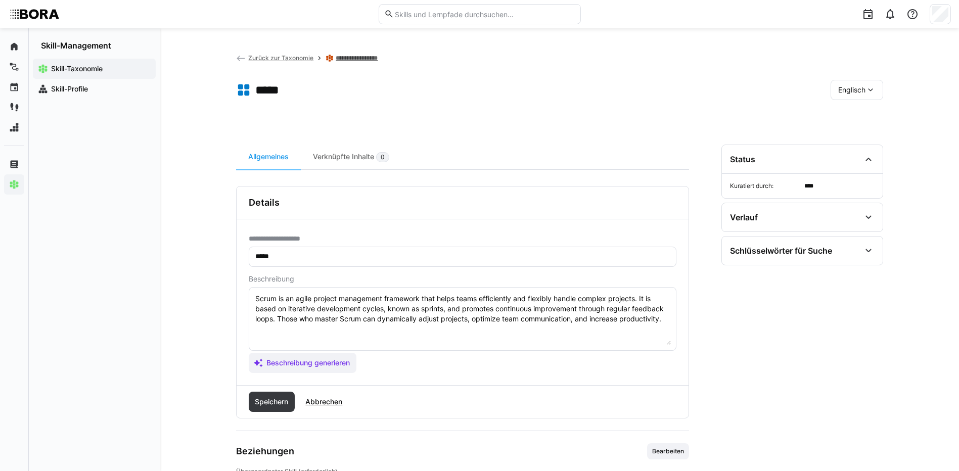
click at [599, 328] on textarea "Scrum is an agile project management framework that helps teams efficiently and…" at bounding box center [462, 319] width 416 height 53
click at [665, 324] on textarea "Scrum is an agile project management framework that helps teams efficiently and…" at bounding box center [462, 319] width 416 height 53
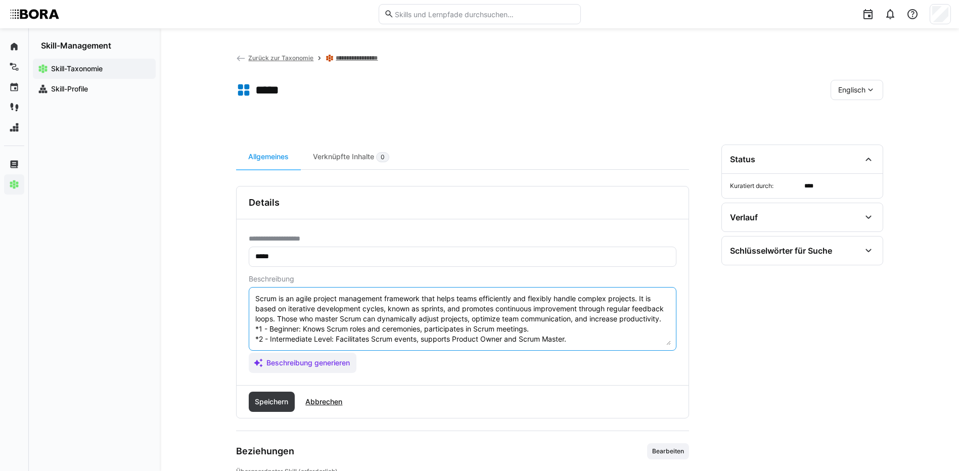
scroll to position [59, 0]
type textarea "Scrum is an agile project management framework that helps teams efficiently and…"
click at [266, 399] on span "Speichern" at bounding box center [271, 402] width 36 height 10
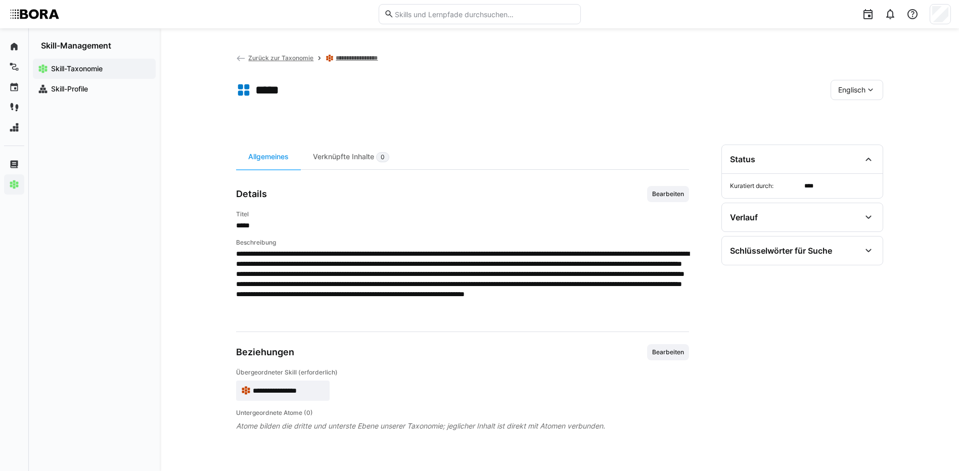
click at [868, 90] on eds-icon at bounding box center [870, 90] width 10 height 10
click at [871, 112] on div "Deutsch" at bounding box center [855, 117] width 37 height 10
click at [349, 56] on link "**********" at bounding box center [367, 58] width 62 height 8
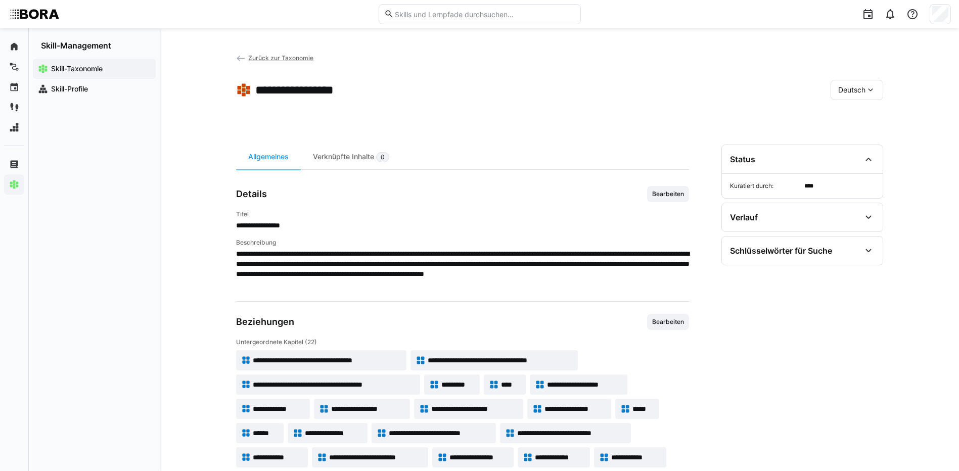
click at [299, 60] on span "Zurück zur Taxonomie" at bounding box center [280, 58] width 65 height 8
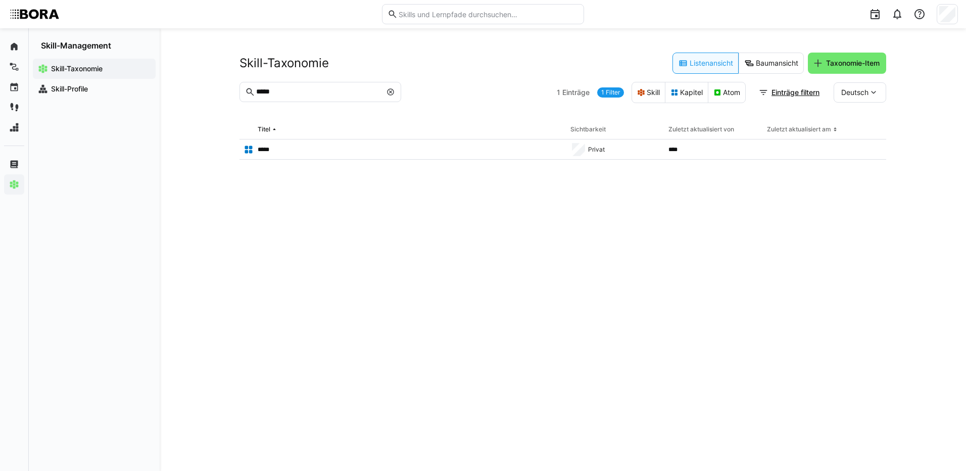
click at [391, 92] on eds-icon at bounding box center [391, 92] width 8 height 8
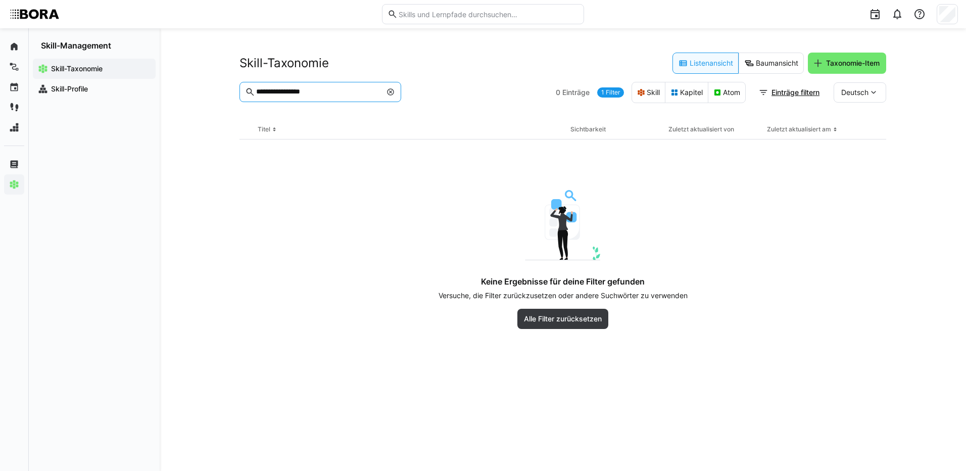
drag, startPoint x: 334, startPoint y: 92, endPoint x: 220, endPoint y: 90, distance: 113.7
click at [220, 90] on div "**********" at bounding box center [563, 249] width 807 height 443
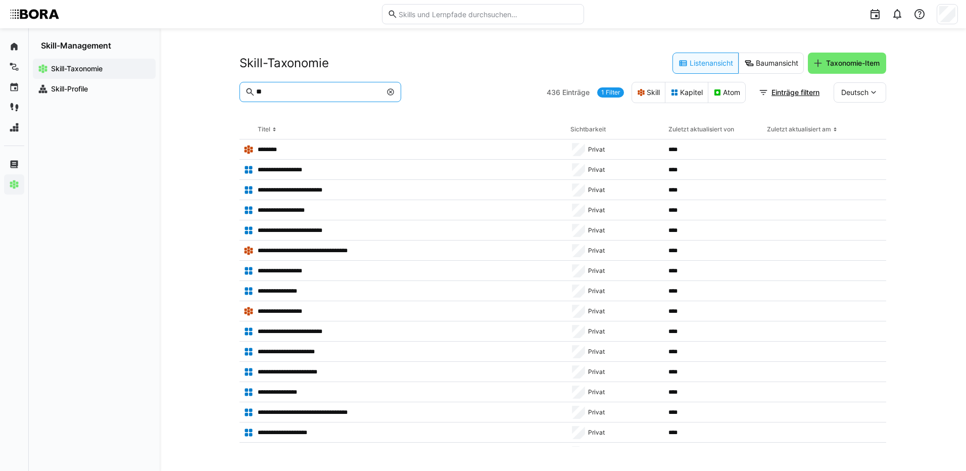
type input "*"
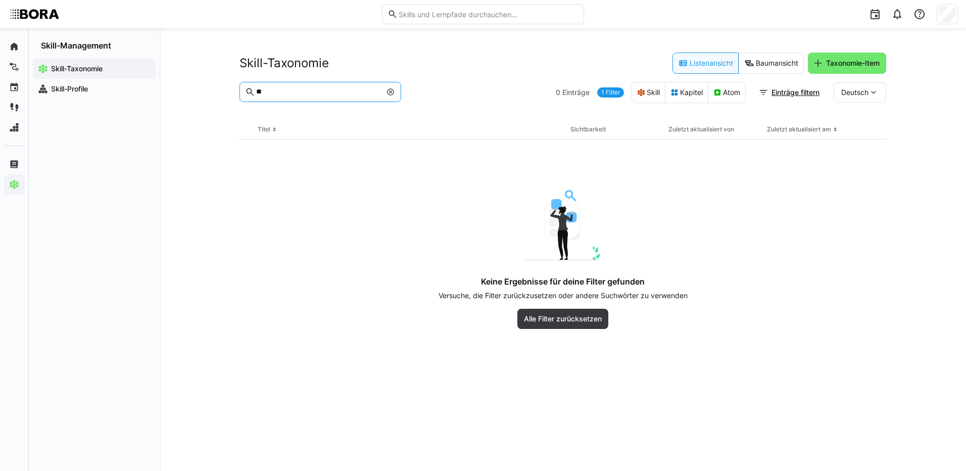
type input "*"
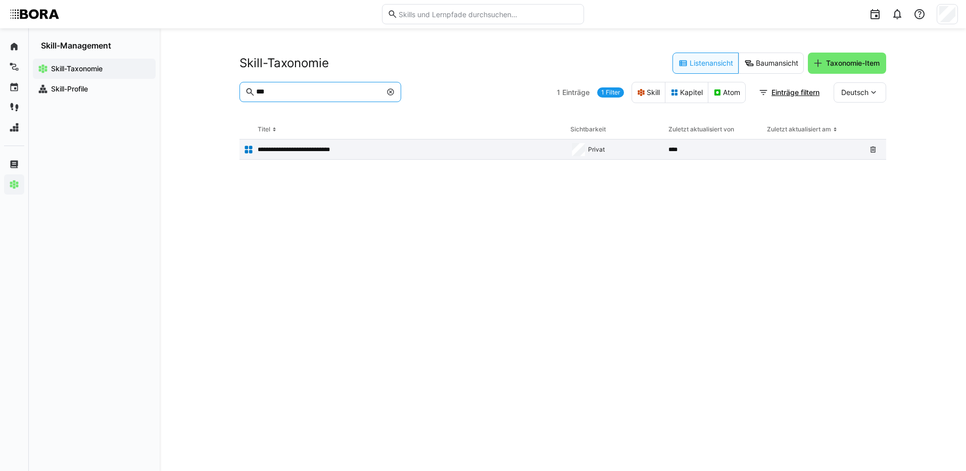
type input "***"
click at [312, 151] on p "**********" at bounding box center [304, 150] width 93 height 8
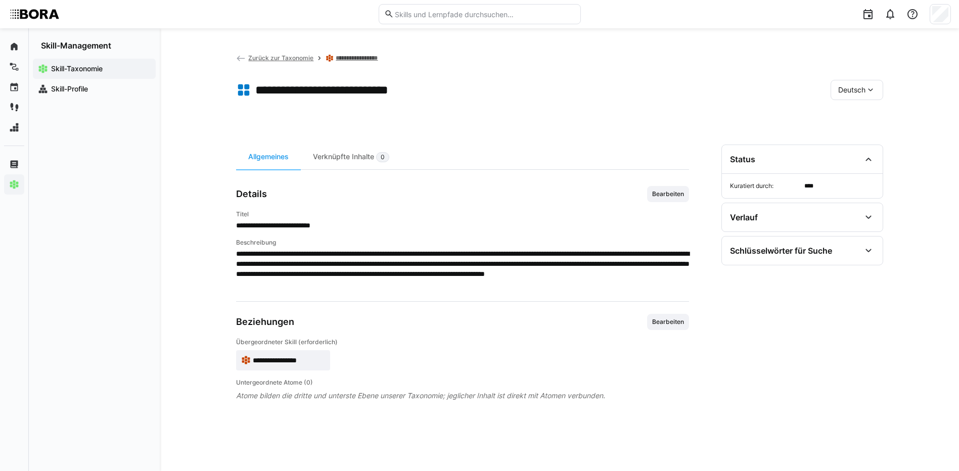
drag, startPoint x: 666, startPoint y: 192, endPoint x: 663, endPoint y: 198, distance: 6.8
click at [666, 192] on span "Bearbeiten" at bounding box center [668, 194] width 34 height 8
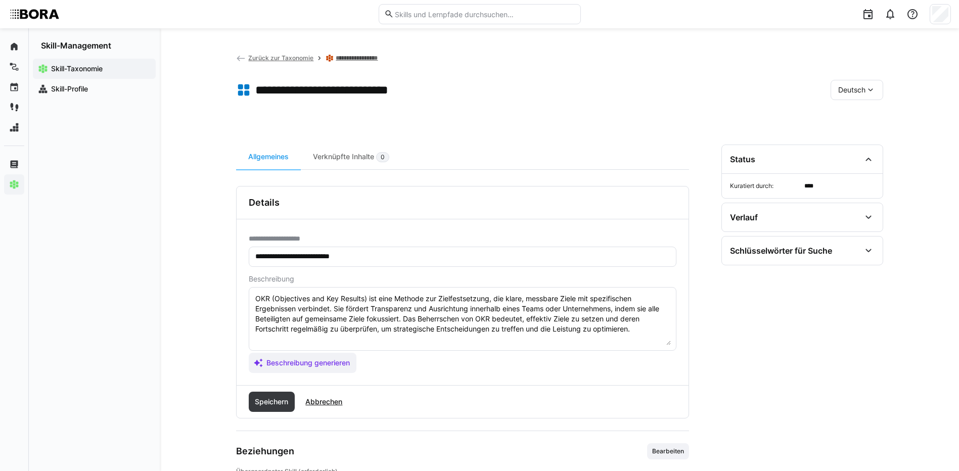
click at [641, 329] on textarea "OKR (Objectives and Key Results) ist eine Methode zur Zielfestsetzung, die klar…" at bounding box center [462, 319] width 416 height 53
click at [299, 343] on textarea "OKR (Objectives and Key Results) ist eine Methode zur Zielfestsetzung, die klar…" at bounding box center [462, 319] width 416 height 53
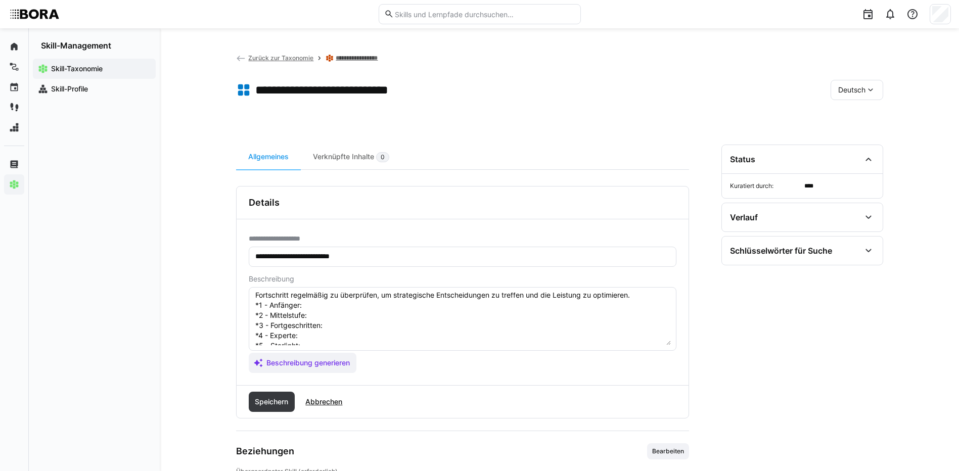
scroll to position [18, 0]
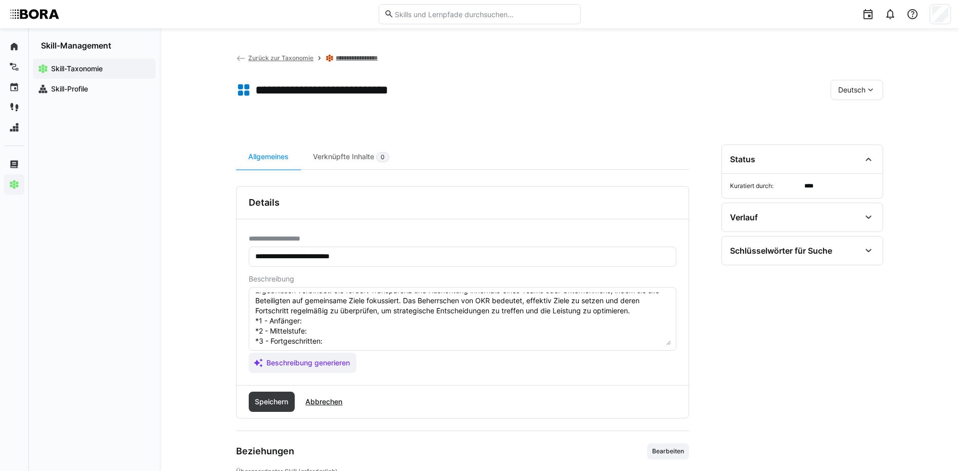
click at [322, 319] on textarea "OKR (Objectives and Key Results) ist eine Methode zur Zielfestsetzung, die klar…" at bounding box center [462, 319] width 416 height 53
click at [394, 331] on textarea "OKR (Objectives and Key Results) ist eine Methode zur Zielfestsetzung, die klar…" at bounding box center [462, 319] width 416 height 53
click at [353, 344] on textarea "OKR (Objectives and Key Results) ist eine Methode zur Zielfestsetzung, die klar…" at bounding box center [462, 319] width 416 height 53
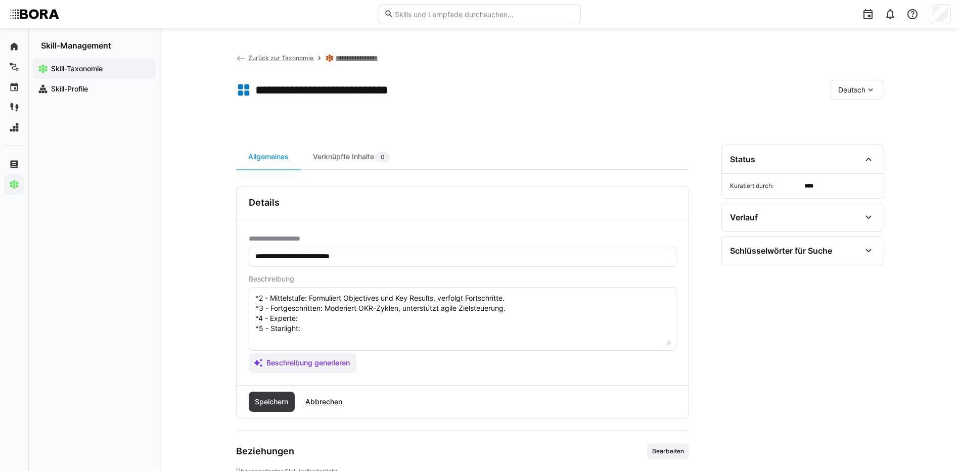
scroll to position [69, 0]
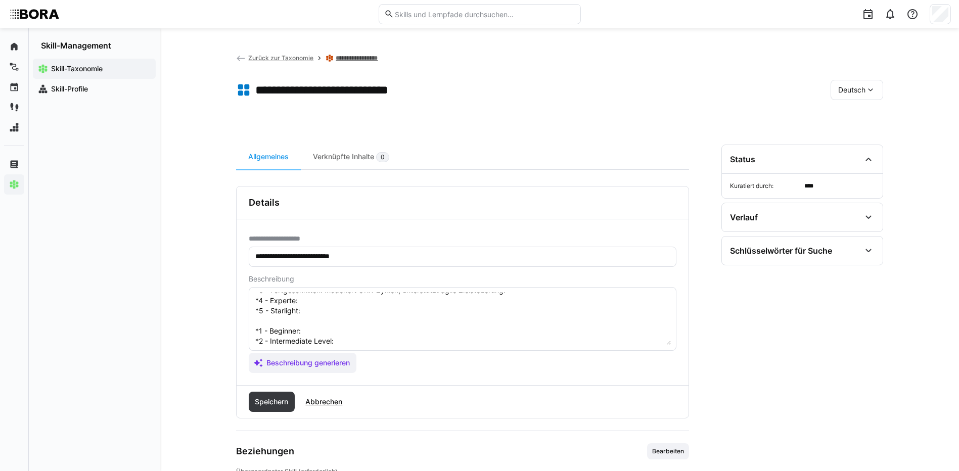
click at [367, 306] on textarea "OKR (Objectives and Key Results) ist eine Methode zur Zielfestsetzung, die klar…" at bounding box center [462, 319] width 416 height 53
click at [374, 298] on textarea "OKR (Objectives and Key Results) ist eine Methode zur Zielfestsetzung, die klar…" at bounding box center [462, 319] width 416 height 53
click at [344, 309] on textarea "OKR (Objectives and Key Results) ist eine Methode zur Zielfestsetzung, die klar…" at bounding box center [462, 319] width 416 height 53
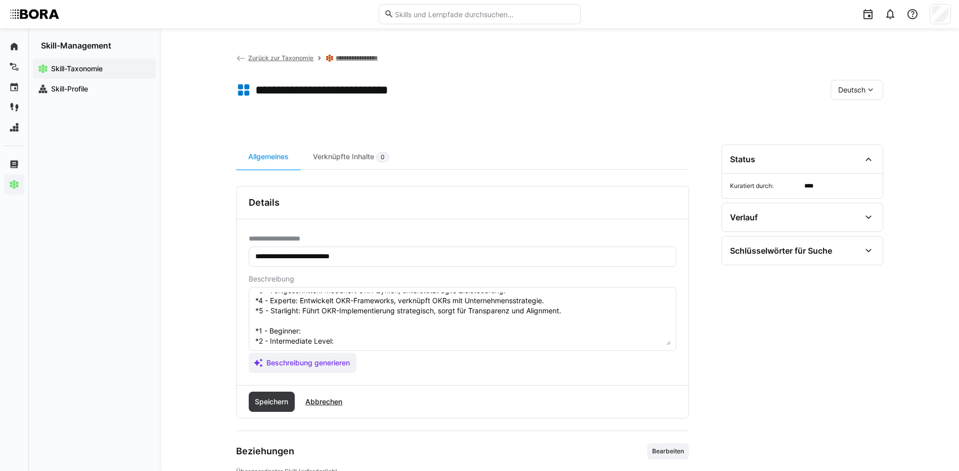
click at [353, 332] on textarea "OKR (Objectives and Key Results) ist eine Methode zur Zielfestsetzung, die klar…" at bounding box center [462, 319] width 416 height 53
click at [401, 342] on textarea "OKR (Objectives and Key Results) ist eine Methode zur Zielfestsetzung, die klar…" at bounding box center [462, 319] width 416 height 53
click at [391, 302] on textarea at bounding box center [462, 319] width 416 height 53
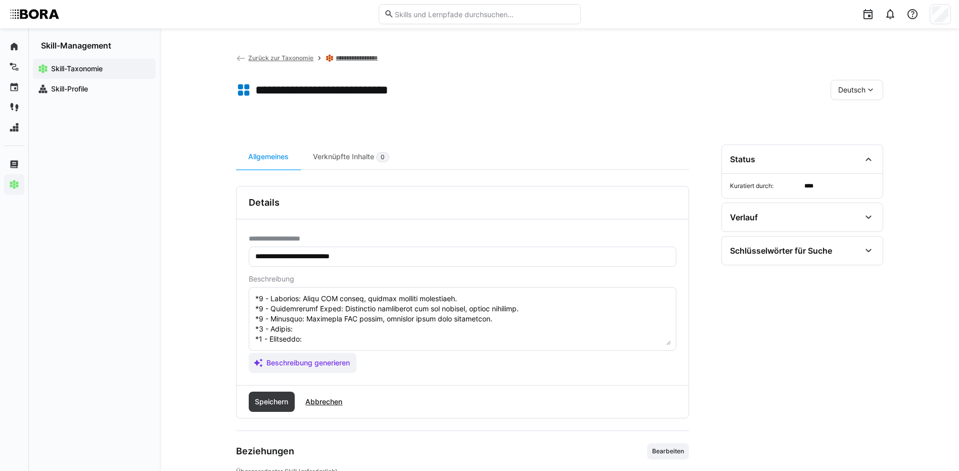
click at [315, 308] on textarea at bounding box center [462, 319] width 416 height 53
click at [340, 319] on textarea at bounding box center [462, 319] width 416 height 53
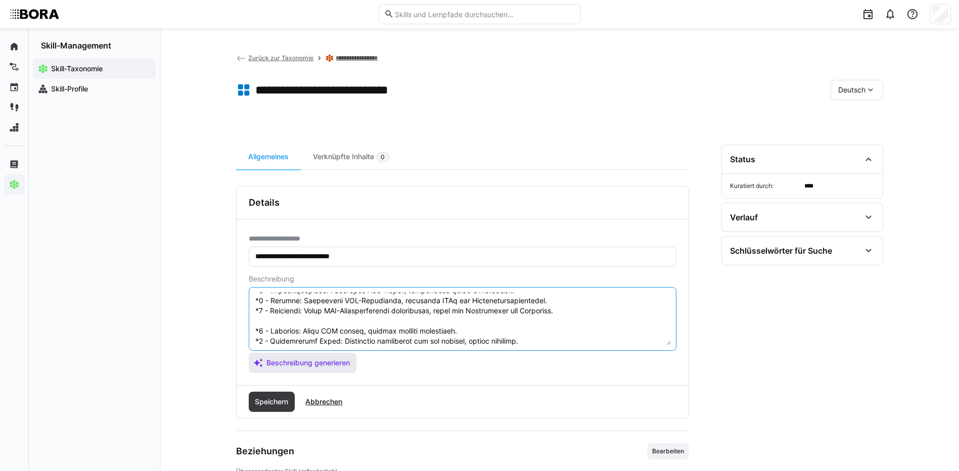
scroll to position [121, 0]
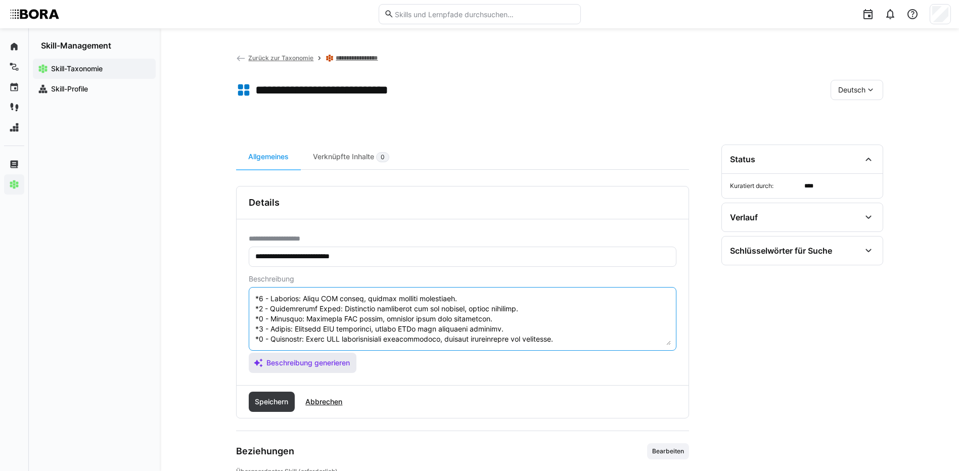
drag, startPoint x: 254, startPoint y: 332, endPoint x: 312, endPoint y: 371, distance: 70.2
click at [312, 371] on app-assistant-generate-form "Beschreibung Beschreibung generieren" at bounding box center [463, 324] width 428 height 98
type textarea "OKR (Objectives and Key Results) ist eine Methode zur Zielfestsetzung, die klar…"
click at [287, 393] on span "Speichern" at bounding box center [272, 402] width 46 height 20
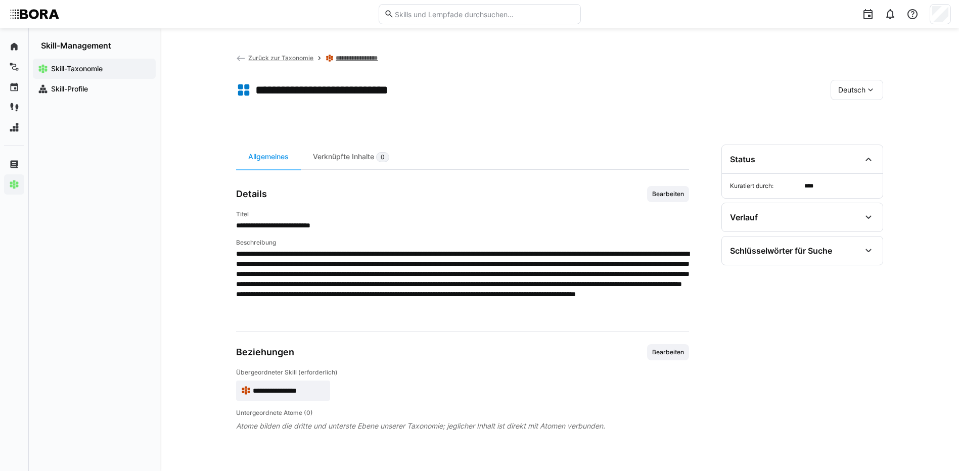
click at [870, 83] on div "Deutsch" at bounding box center [856, 90] width 53 height 20
click at [864, 130] on div "Englisch" at bounding box center [857, 137] width 54 height 21
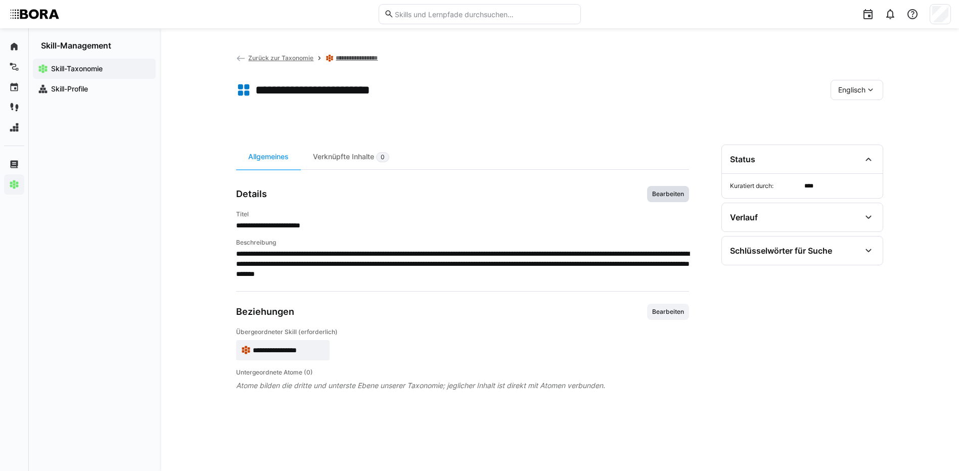
click at [654, 198] on span "Bearbeiten" at bounding box center [668, 194] width 34 height 8
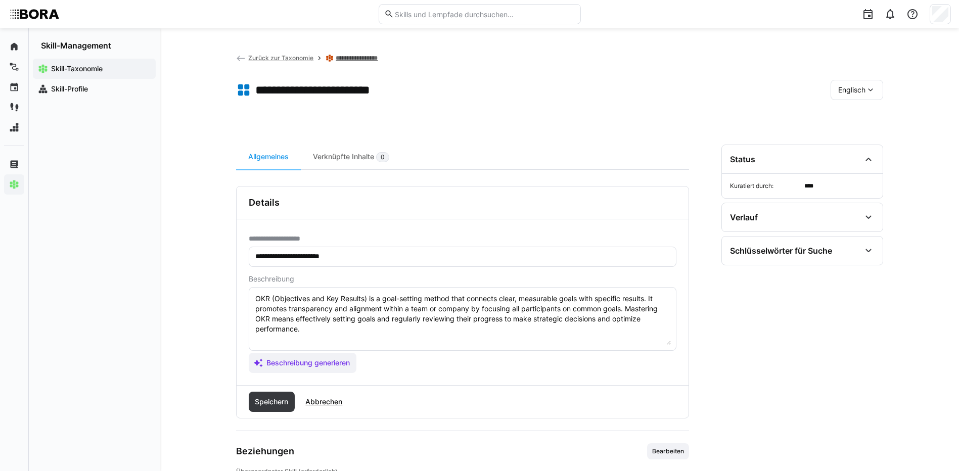
click at [495, 334] on textarea "OKR (Objectives and Key Results) is a goal-setting method that connects clear, …" at bounding box center [462, 319] width 416 height 53
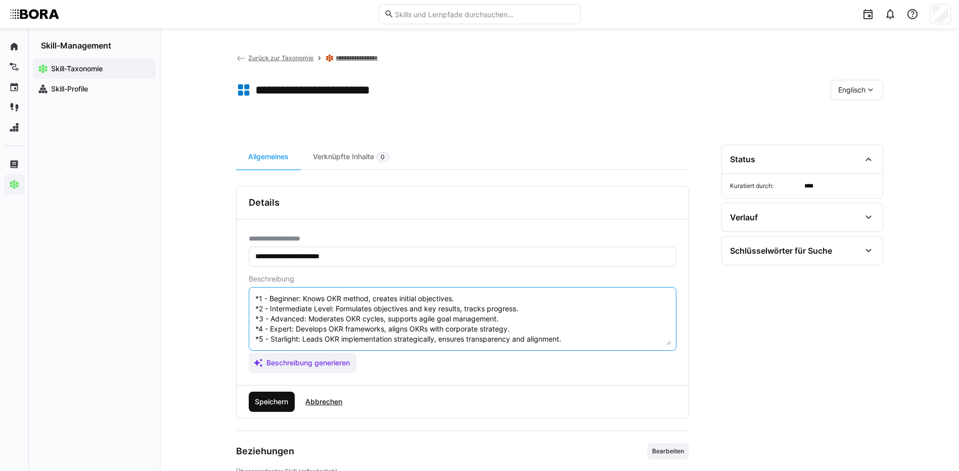
type textarea "OKR (Objectives and Key Results) is a goal-setting method that connects clear, …"
click at [264, 407] on span "Speichern" at bounding box center [272, 402] width 46 height 20
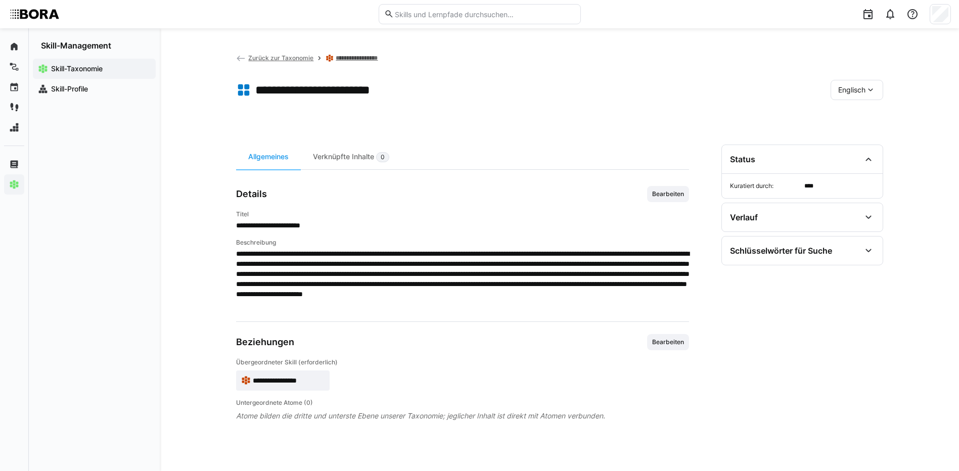
click at [870, 85] on eds-icon at bounding box center [870, 90] width 10 height 10
click at [867, 115] on div "Deutsch" at bounding box center [855, 117] width 37 height 10
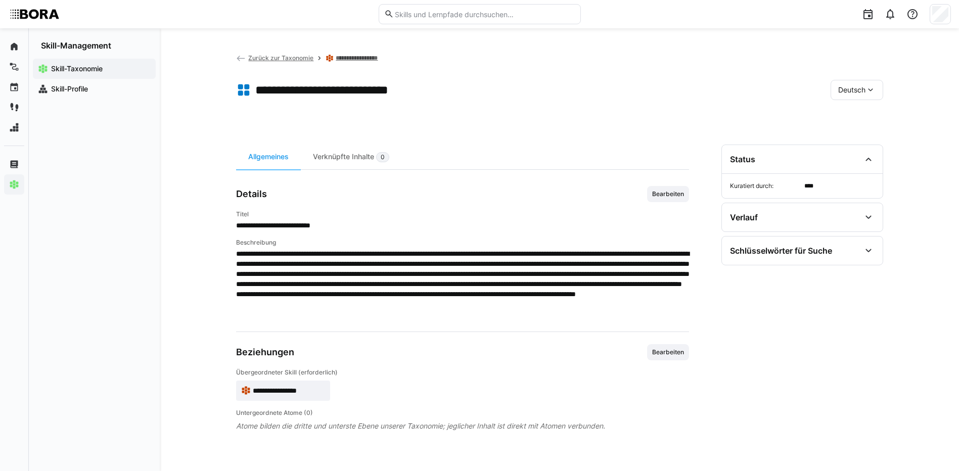
click at [341, 57] on link "**********" at bounding box center [367, 58] width 62 height 8
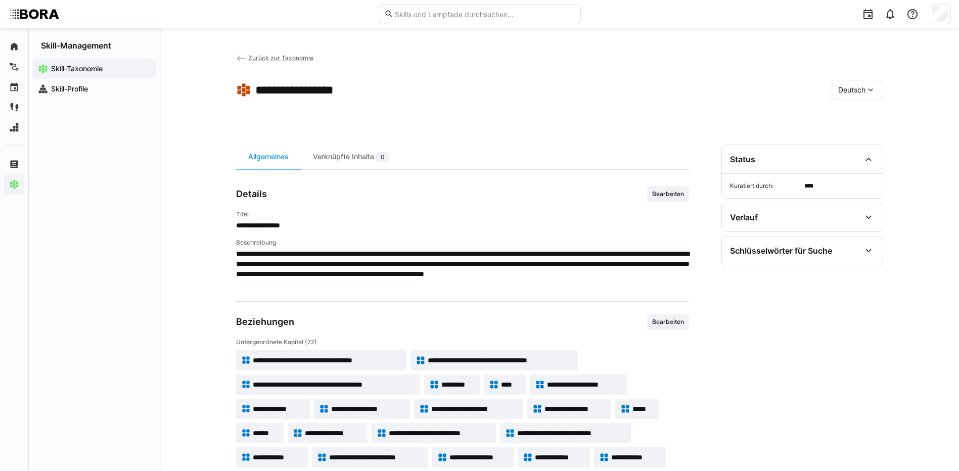
click at [299, 60] on span "Zurück zur Taxonomie" at bounding box center [280, 58] width 65 height 8
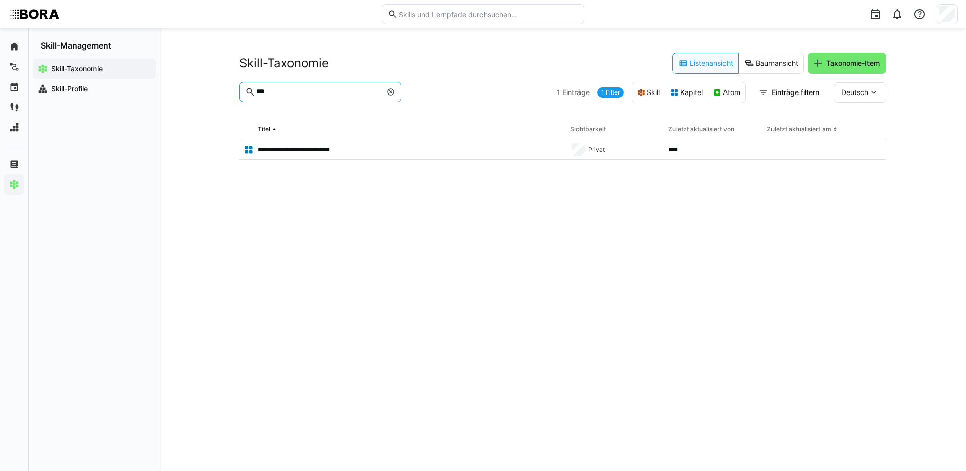
drag, startPoint x: 326, startPoint y: 89, endPoint x: 249, endPoint y: 92, distance: 76.9
click at [249, 92] on eds-input "***" at bounding box center [321, 92] width 162 height 20
type input "****"
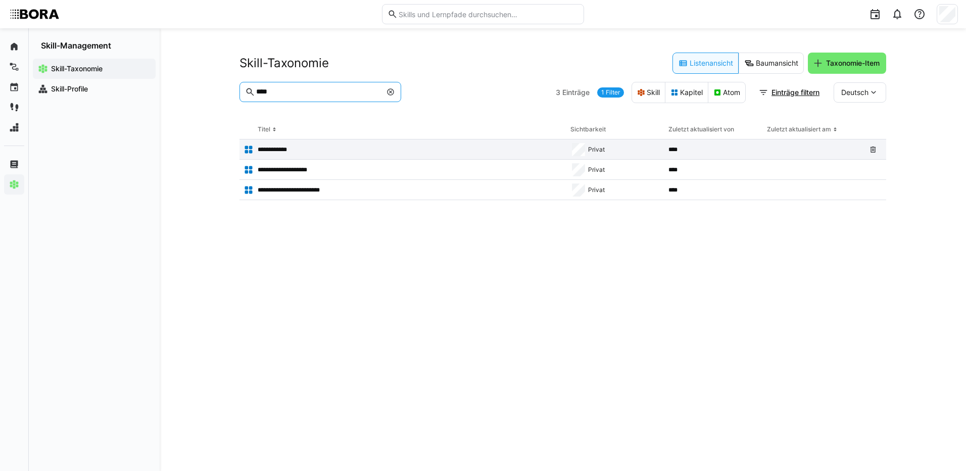
click at [292, 152] on p "**********" at bounding box center [279, 150] width 43 height 8
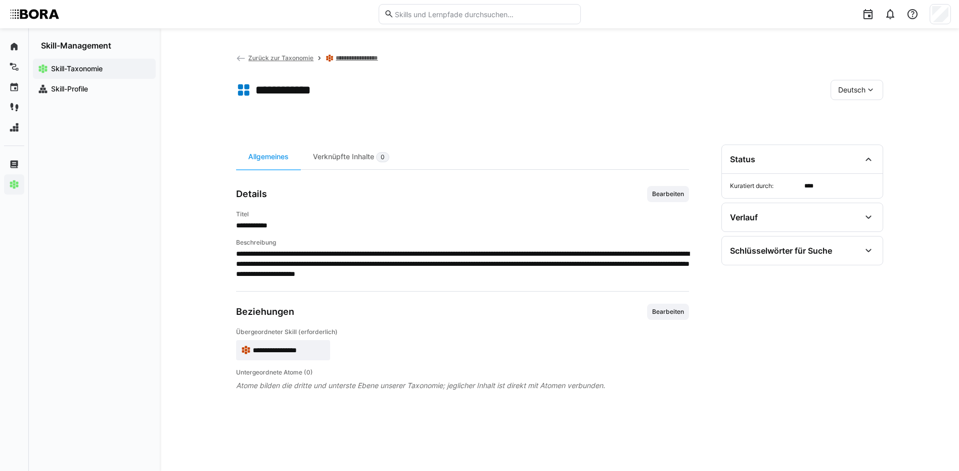
drag, startPoint x: 657, startPoint y: 190, endPoint x: 624, endPoint y: 190, distance: 33.4
click at [657, 190] on span "Bearbeiten" at bounding box center [668, 194] width 34 height 8
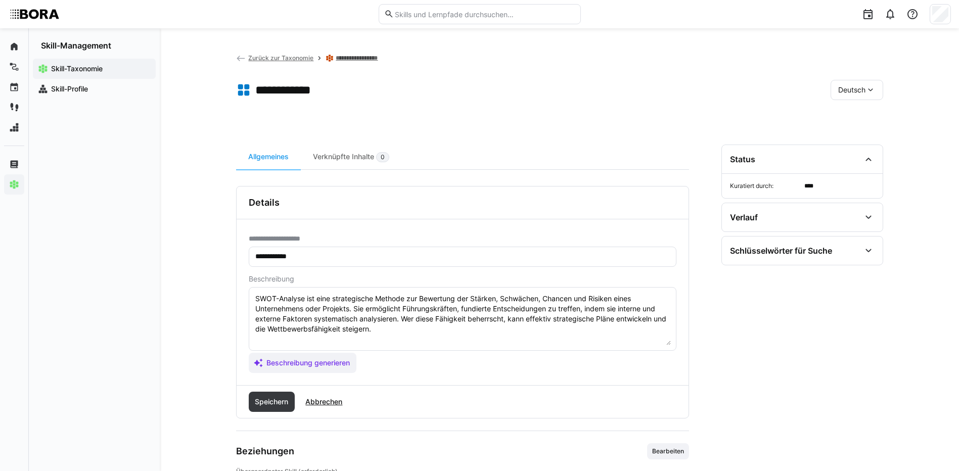
click at [437, 333] on textarea "SWOT-Analyse ist eine strategische Methode zur Bewertung der Stärken, Schwächen…" at bounding box center [462, 319] width 416 height 53
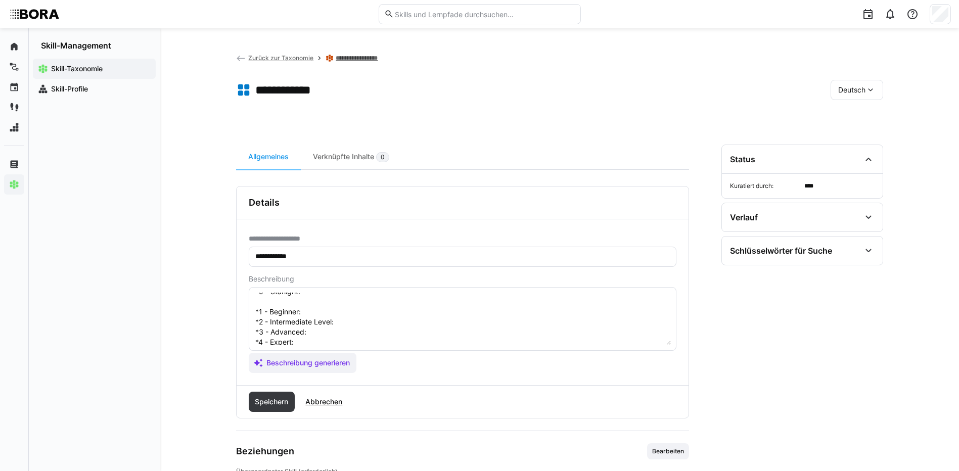
scroll to position [18, 0]
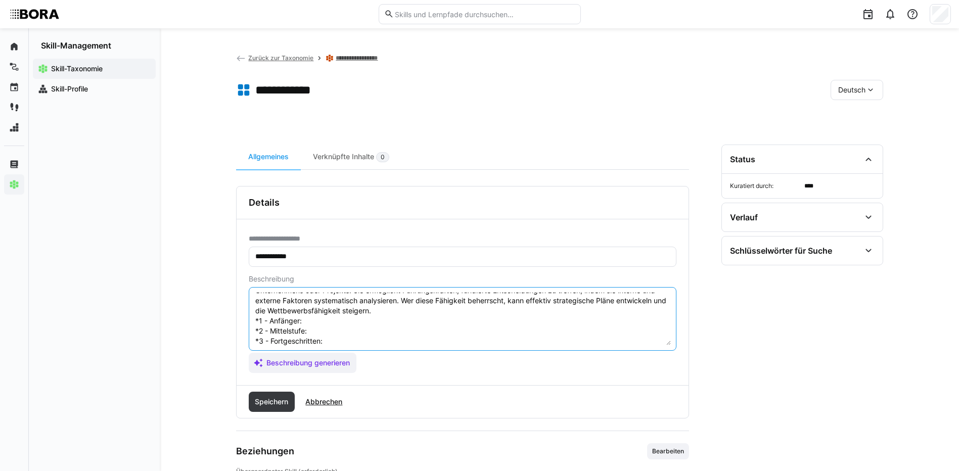
click at [330, 320] on textarea "SWOT-Analyse ist eine strategische Methode zur Bewertung der Stärken, Schwächen…" at bounding box center [462, 319] width 416 height 53
click at [317, 327] on textarea "SWOT-Analyse ist eine strategische Methode zur Bewertung der Stärken, Schwächen…" at bounding box center [462, 319] width 416 height 53
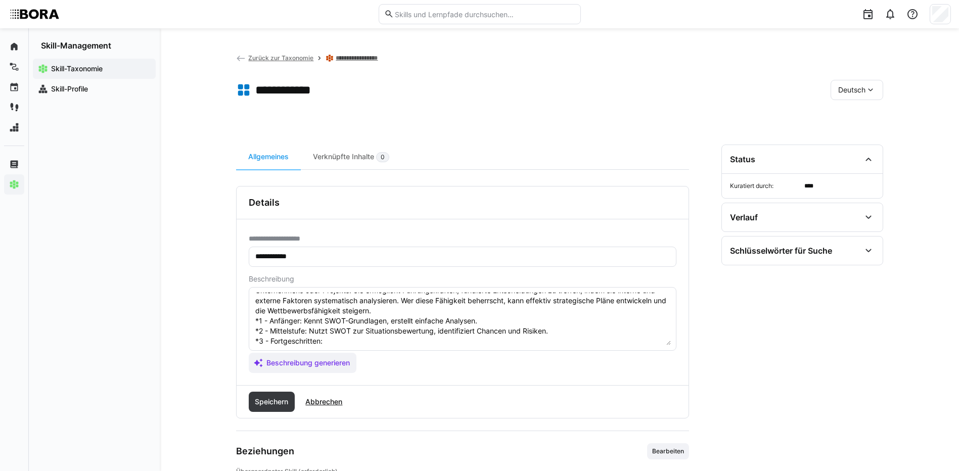
click at [355, 339] on textarea "SWOT-Analyse ist eine strategische Methode zur Bewertung der Stärken, Schwächen…" at bounding box center [462, 319] width 416 height 53
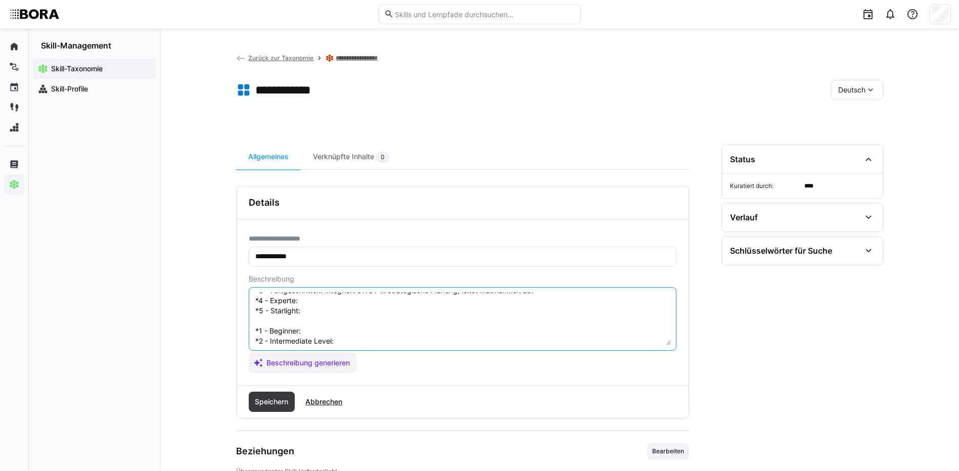
click at [409, 298] on textarea "SWOT-Analyse ist eine strategische Methode zur Bewertung der Stärken, Schwächen…" at bounding box center [462, 319] width 416 height 53
click at [339, 313] on textarea "SWOT-Analyse ist eine strategische Methode zur Bewertung der Stärken, Schwächen…" at bounding box center [462, 319] width 416 height 53
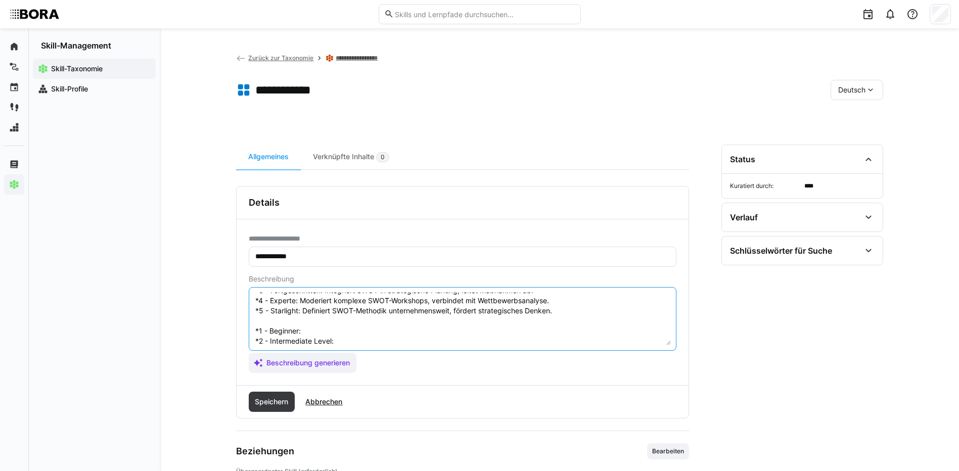
click at [331, 333] on textarea "SWOT-Analyse ist eine strategische Methode zur Bewertung der Stärken, Schwächen…" at bounding box center [462, 319] width 416 height 53
click at [336, 330] on textarea "SWOT-Analyse ist eine strategische Methode zur Bewertung der Stärken, Schwächen…" at bounding box center [462, 319] width 416 height 53
click at [365, 342] on textarea "SWOT-Analyse ist eine strategische Methode zur Bewertung der Stärken, Schwächen…" at bounding box center [462, 319] width 416 height 53
click at [332, 305] on textarea "SWOT-Analyse ist eine strategische Methode zur Bewertung der Stärken, Schwächen…" at bounding box center [462, 319] width 416 height 53
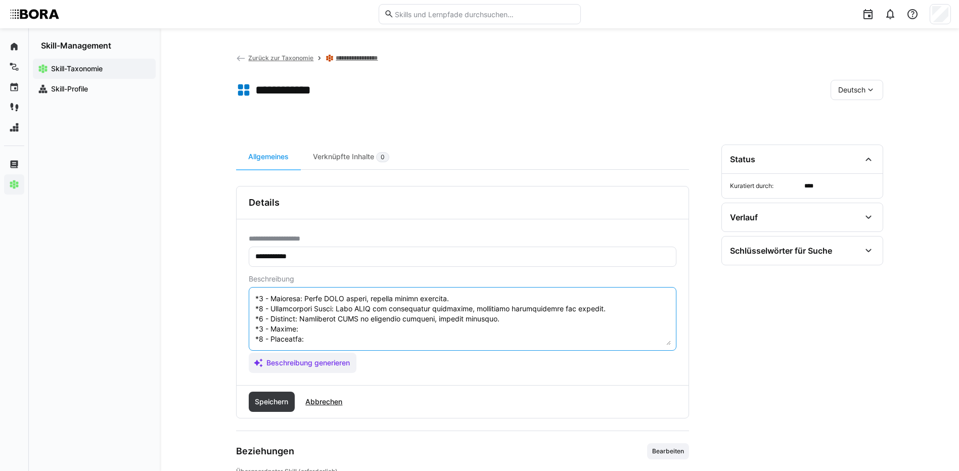
click at [306, 308] on textarea at bounding box center [462, 319] width 416 height 53
click at [323, 322] on textarea at bounding box center [462, 319] width 416 height 53
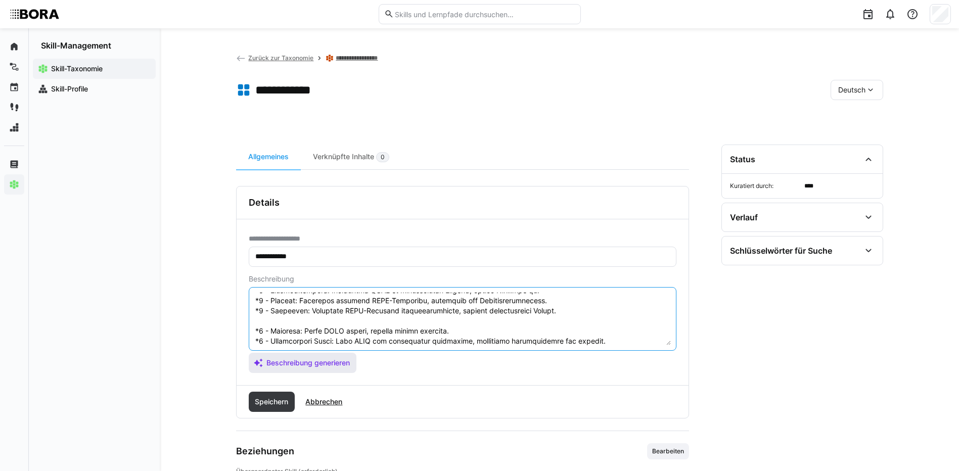
scroll to position [121, 0]
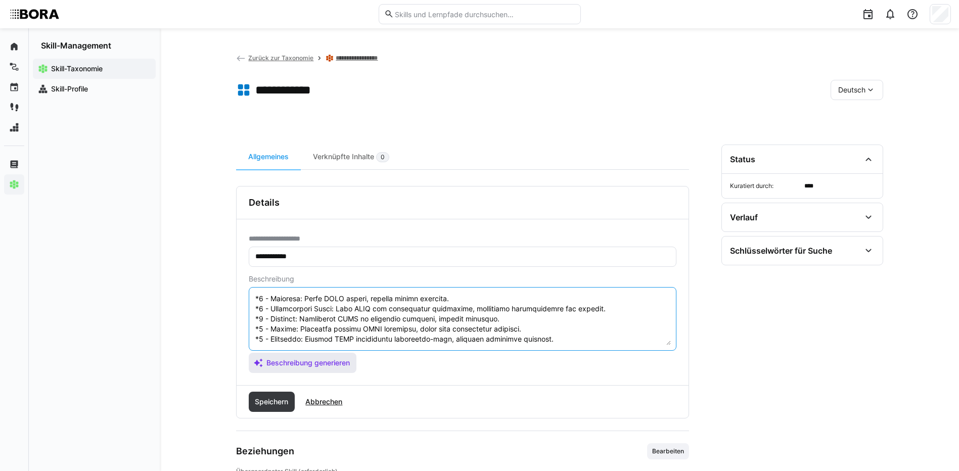
drag, startPoint x: 255, startPoint y: 326, endPoint x: 290, endPoint y: 360, distance: 49.0
click at [290, 360] on app-assistant-generate-form "Beschreibung Beschreibung generieren" at bounding box center [463, 324] width 428 height 98
type textarea "SWOT-Analyse ist eine strategische Methode zur Bewertung der Stärken, Schwächen…"
click at [272, 408] on span "Speichern" at bounding box center [272, 402] width 46 height 20
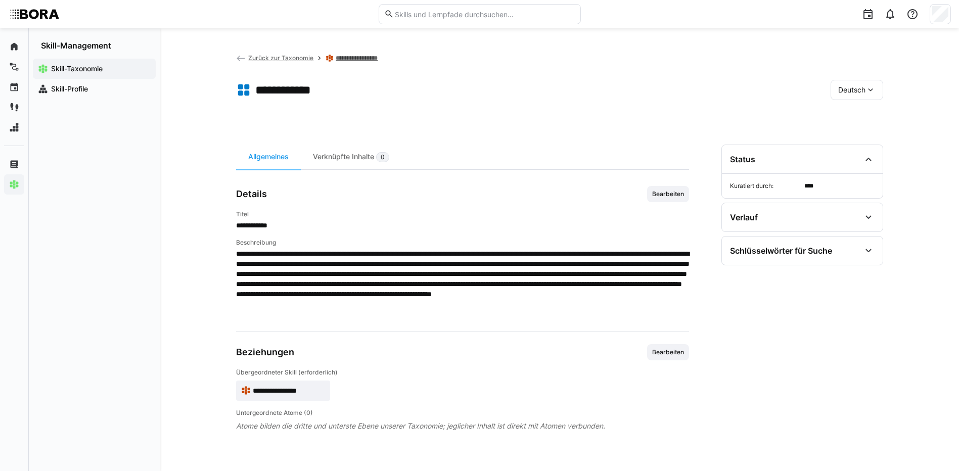
click at [840, 95] on div "Deutsch" at bounding box center [856, 90] width 53 height 20
click at [845, 135] on span "Englisch" at bounding box center [851, 138] width 27 height 10
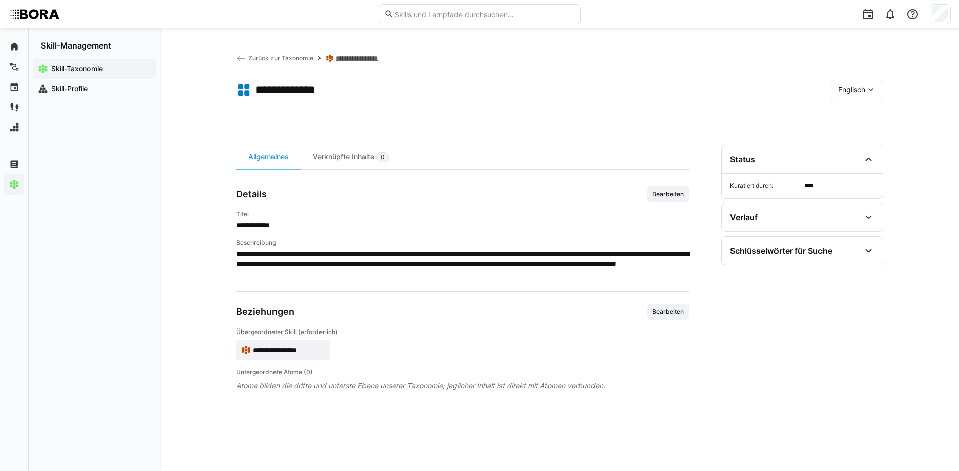
click at [674, 185] on div "**********" at bounding box center [462, 296] width 453 height 302
click at [673, 196] on span "Bearbeiten" at bounding box center [668, 194] width 34 height 8
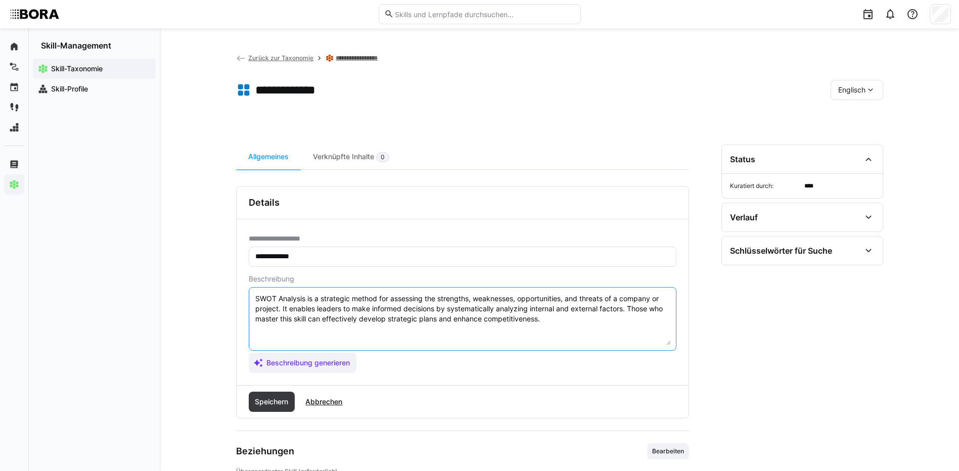
click at [552, 321] on textarea "SWOT Analysis is a strategic method for assessing the strengths, weaknesses, op…" at bounding box center [462, 319] width 416 height 53
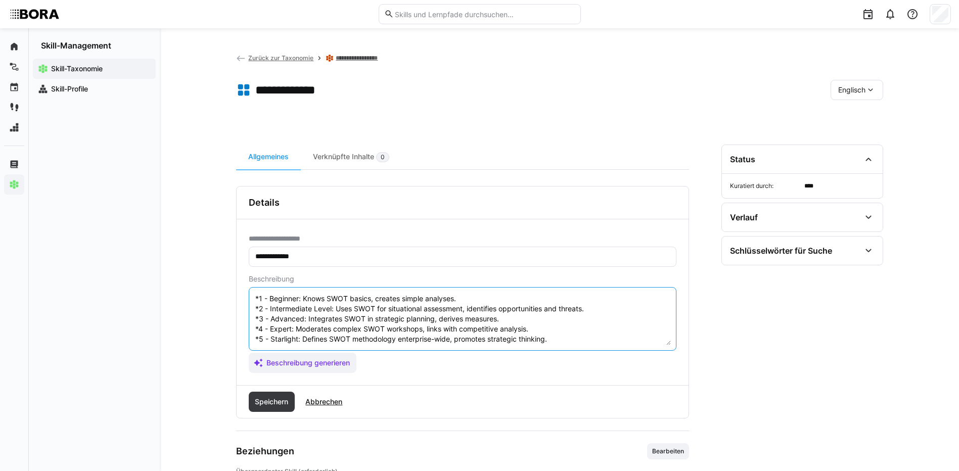
scroll to position [40, 0]
type textarea "SWOT Analysis is a strategic method for assessing the strengths, weaknesses, op…"
click at [254, 400] on span "Speichern" at bounding box center [271, 402] width 36 height 10
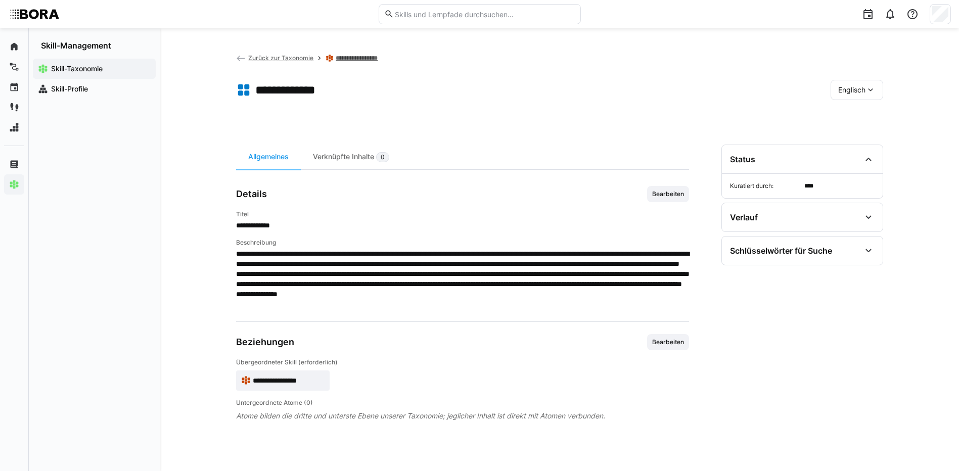
click at [877, 88] on div "Englisch" at bounding box center [856, 90] width 53 height 20
click at [859, 110] on div "Deutsch" at bounding box center [856, 116] width 54 height 21
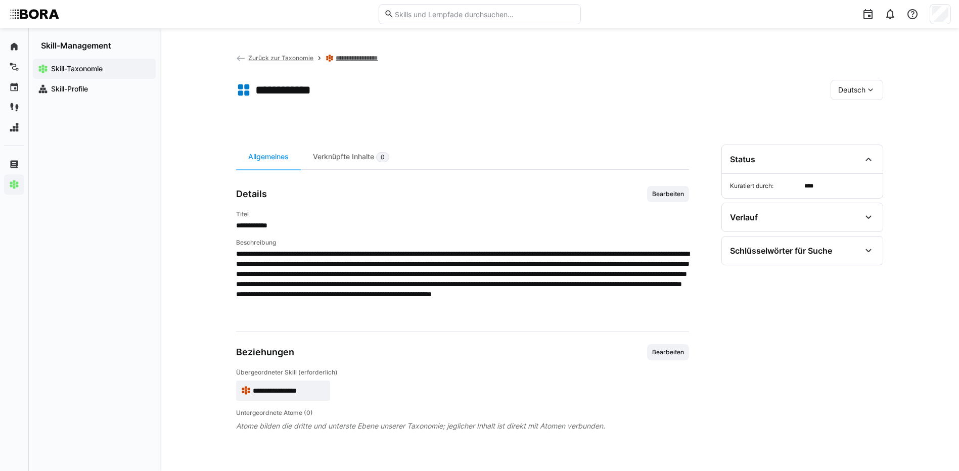
click at [364, 59] on link "**********" at bounding box center [367, 58] width 62 height 8
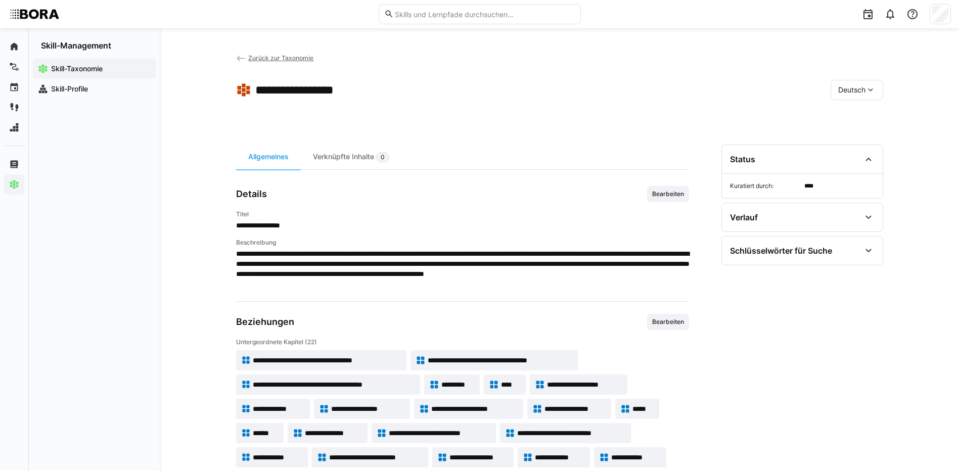
click at [305, 57] on span "Zurück zur Taxonomie" at bounding box center [280, 58] width 65 height 8
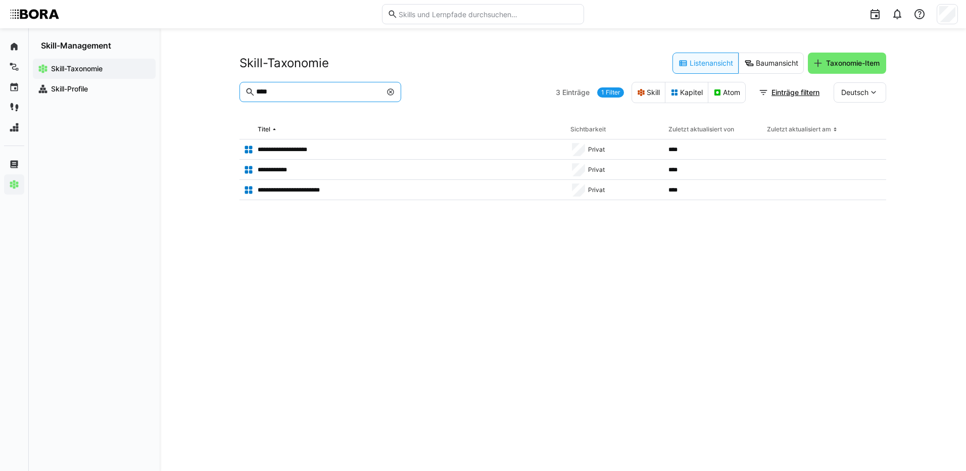
drag, startPoint x: 316, startPoint y: 90, endPoint x: 228, endPoint y: 89, distance: 87.9
click at [228, 89] on div "**********" at bounding box center [563, 249] width 807 height 443
type input "**********"
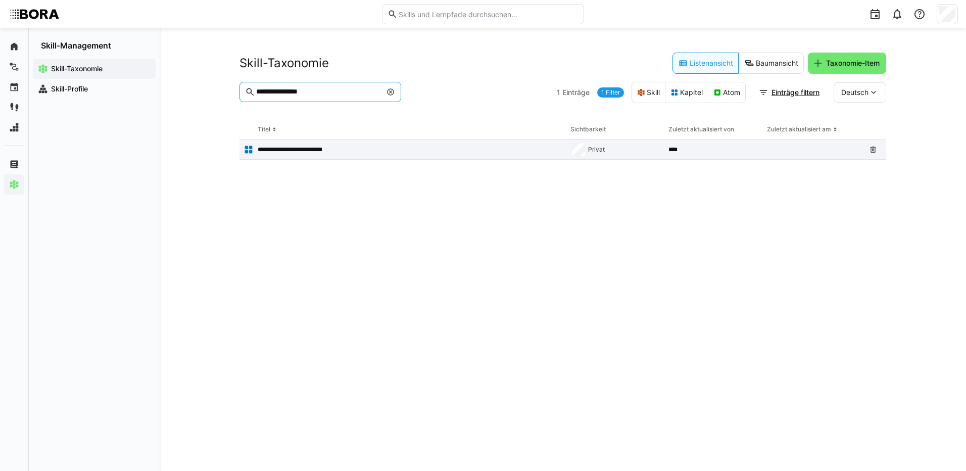
click at [311, 148] on p "**********" at bounding box center [298, 150] width 80 height 8
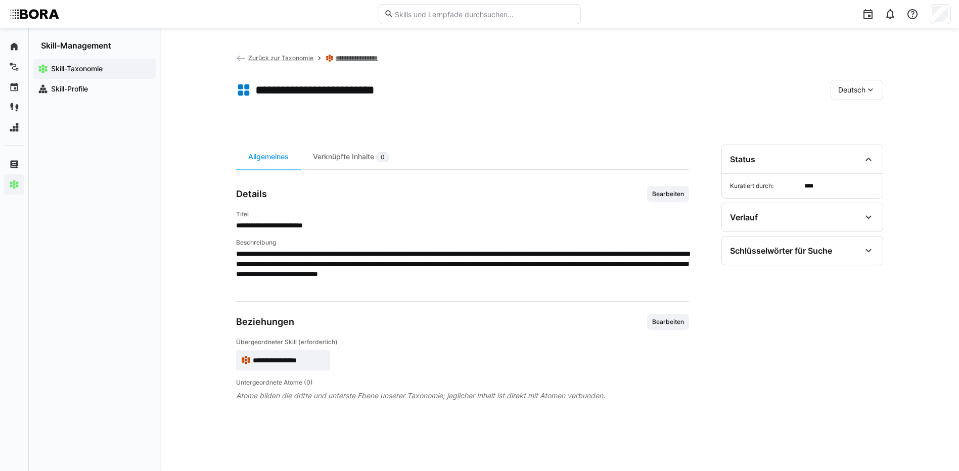
click at [659, 191] on span "Bearbeiten" at bounding box center [668, 194] width 34 height 8
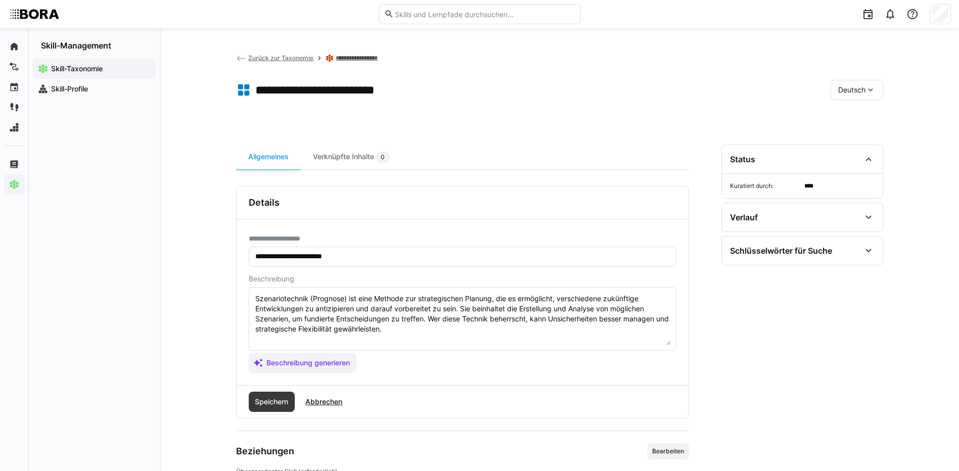
click at [416, 327] on textarea "Szenariotechnik (Prognose) ist eine Methode zur strategischen Planung, die es e…" at bounding box center [462, 319] width 416 height 53
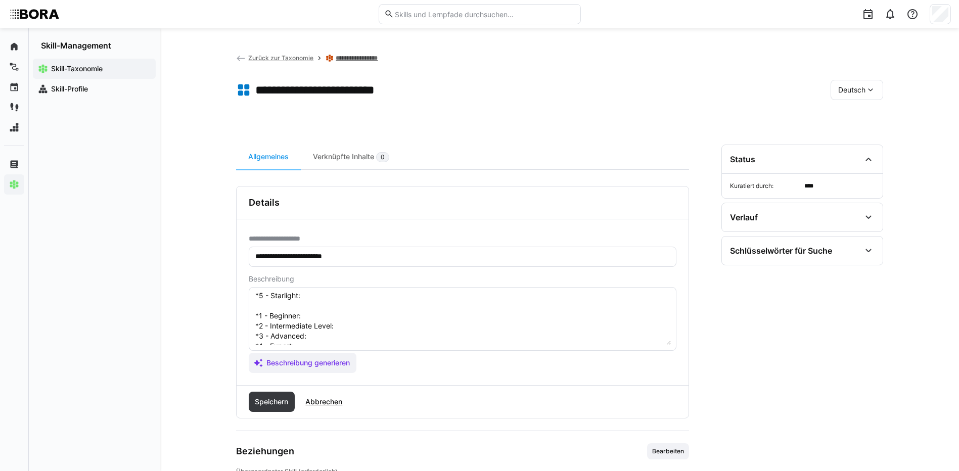
scroll to position [18, 0]
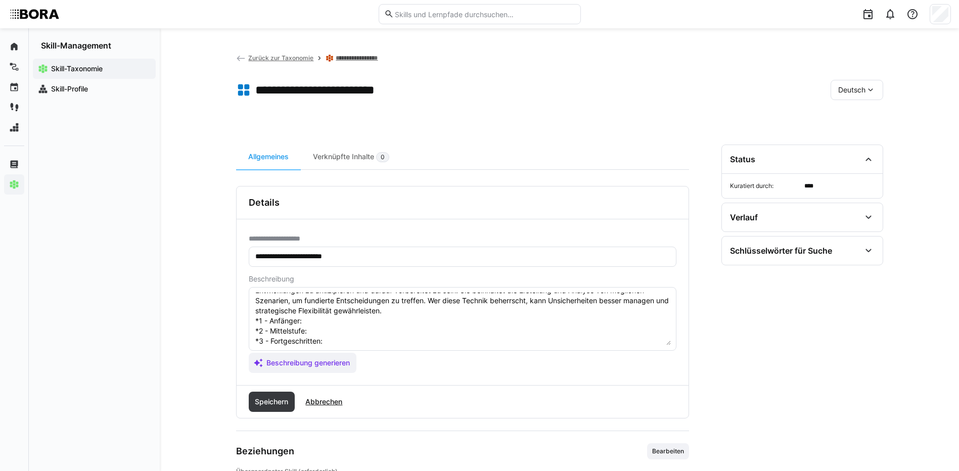
click at [321, 323] on textarea "Szenariotechnik (Prognose) ist eine Methode zur strategischen Planung, die es e…" at bounding box center [462, 319] width 416 height 53
click at [347, 325] on textarea "Szenariotechnik (Prognose) ist eine Methode zur strategischen Planung, die es e…" at bounding box center [462, 319] width 416 height 53
click at [335, 330] on textarea "Szenariotechnik (Prognose) ist eine Methode zur strategischen Planung, die es e…" at bounding box center [462, 319] width 416 height 53
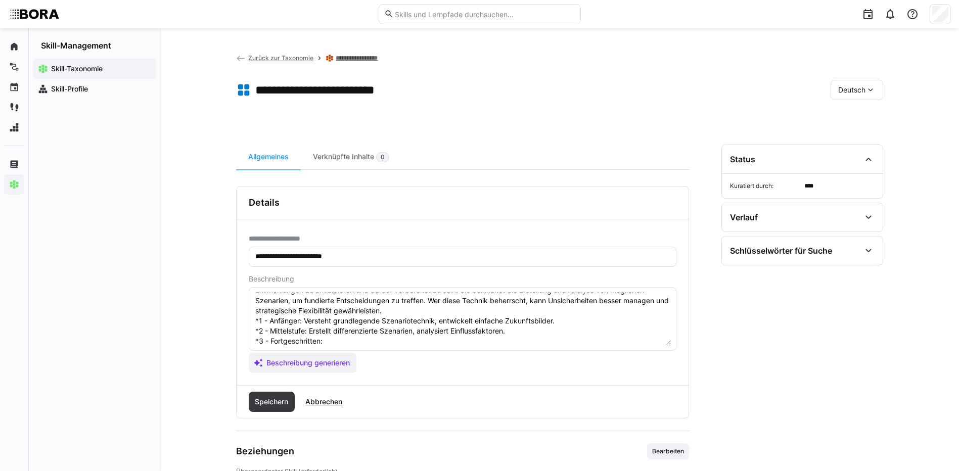
click at [359, 337] on textarea "Szenariotechnik (Prognose) ist eine Methode zur strategischen Planung, die es e…" at bounding box center [462, 319] width 416 height 53
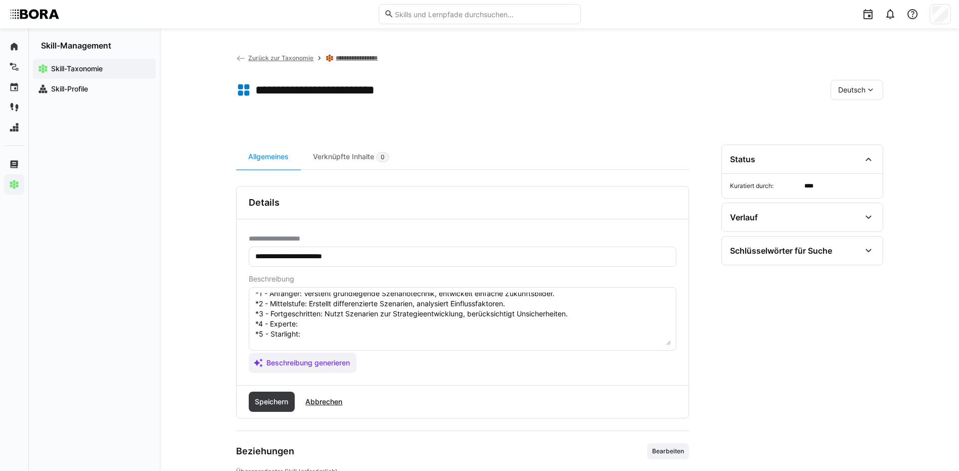
scroll to position [69, 0]
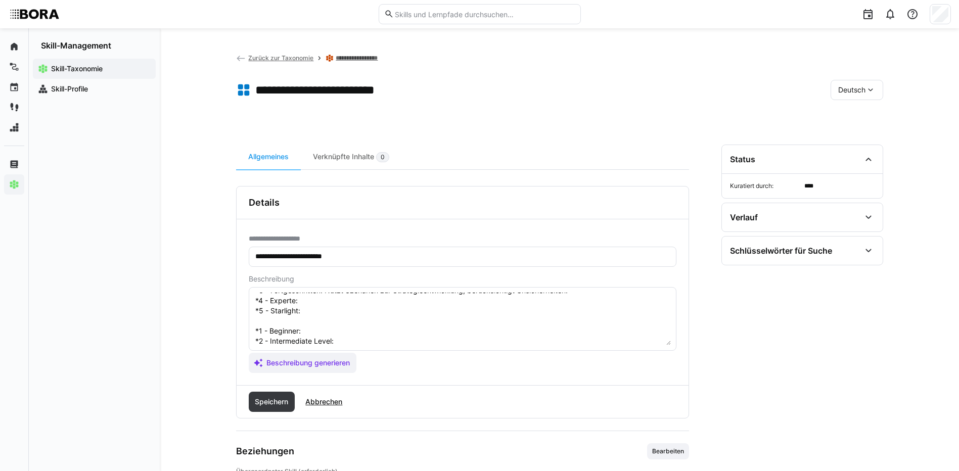
click at [364, 299] on textarea "Szenariotechnik (Prognose) ist eine Methode zur strategischen Planung, die es e…" at bounding box center [462, 319] width 416 height 53
click at [381, 310] on textarea "Szenariotechnik (Prognose) ist eine Methode zur strategischen Planung, die es e…" at bounding box center [462, 319] width 416 height 53
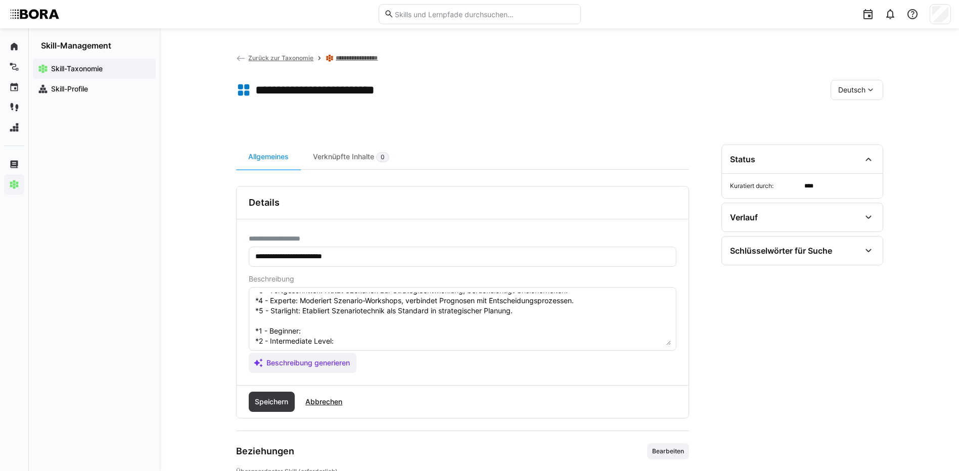
click at [405, 330] on textarea "Szenariotechnik (Prognose) ist eine Methode zur strategischen Planung, die es e…" at bounding box center [462, 319] width 416 height 53
click at [373, 340] on textarea "Szenariotechnik (Prognose) ist eine Methode zur strategischen Planung, die es e…" at bounding box center [462, 319] width 416 height 53
click at [386, 305] on textarea at bounding box center [462, 319] width 416 height 53
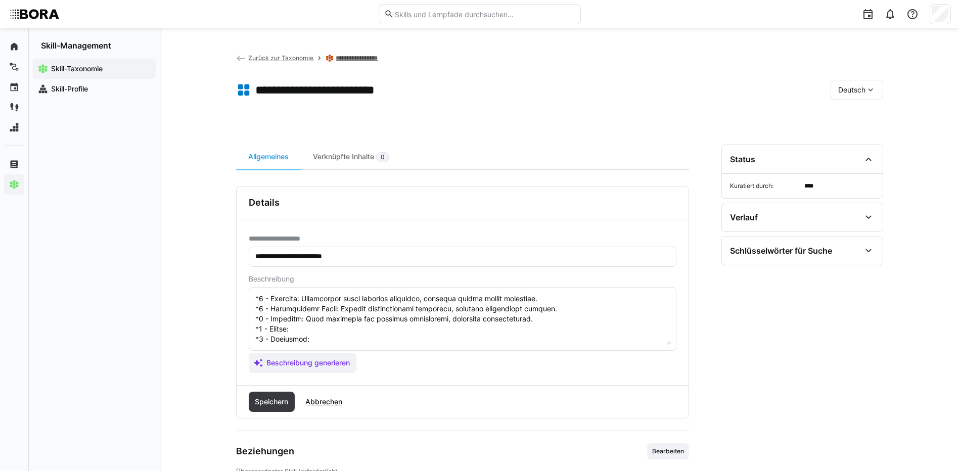
click at [335, 314] on textarea at bounding box center [462, 319] width 416 height 53
click at [392, 320] on textarea at bounding box center [462, 319] width 416 height 53
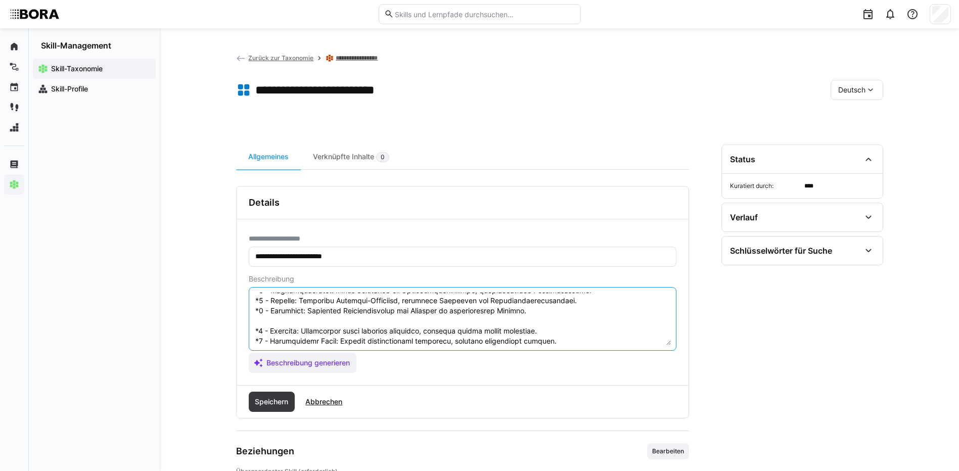
scroll to position [121, 0]
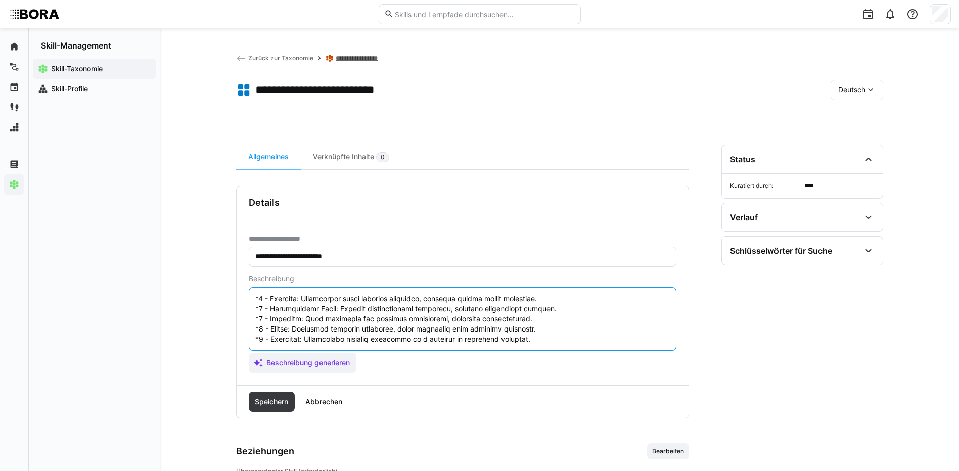
drag, startPoint x: 255, startPoint y: 328, endPoint x: 282, endPoint y: 349, distance: 34.6
click at [282, 349] on eds-input at bounding box center [463, 319] width 428 height 64
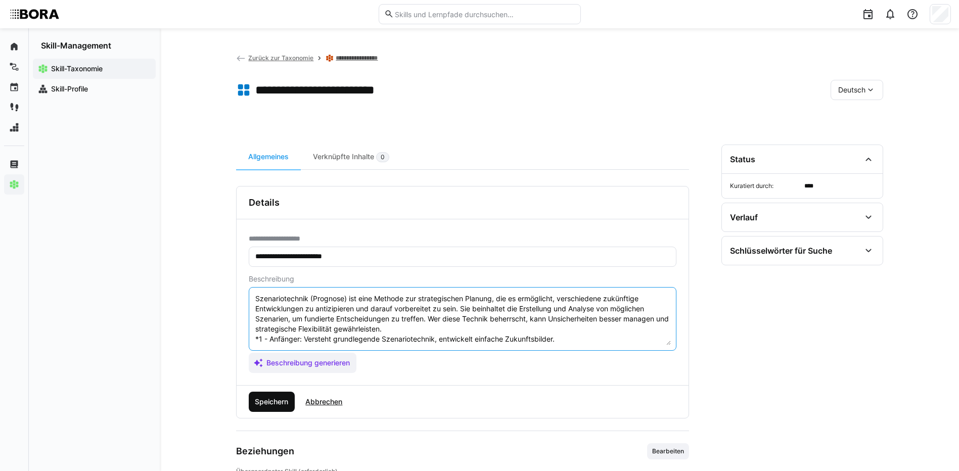
type textarea "Szenariotechnik (Prognose) ist eine Methode zur strategischen Planung, die es e…"
click at [285, 397] on span "Speichern" at bounding box center [271, 402] width 36 height 10
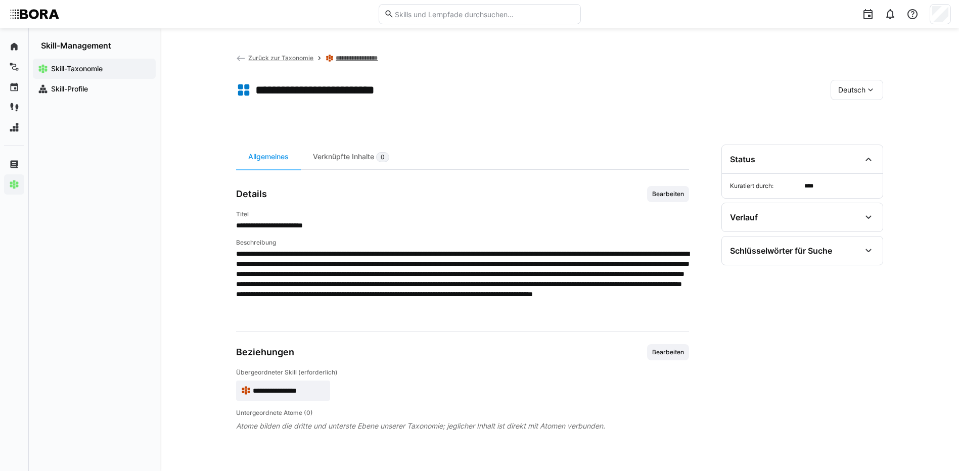
click at [868, 73] on app-toolbar "**********" at bounding box center [559, 92] width 647 height 40
click at [867, 87] on eds-icon at bounding box center [870, 90] width 10 height 10
click at [861, 137] on span "Englisch" at bounding box center [851, 138] width 27 height 10
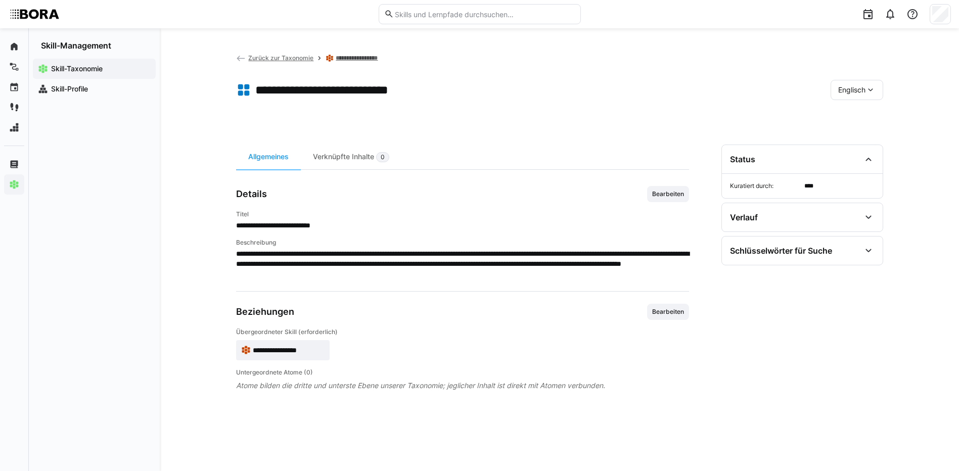
click at [684, 190] on span "Bearbeiten" at bounding box center [668, 194] width 42 height 16
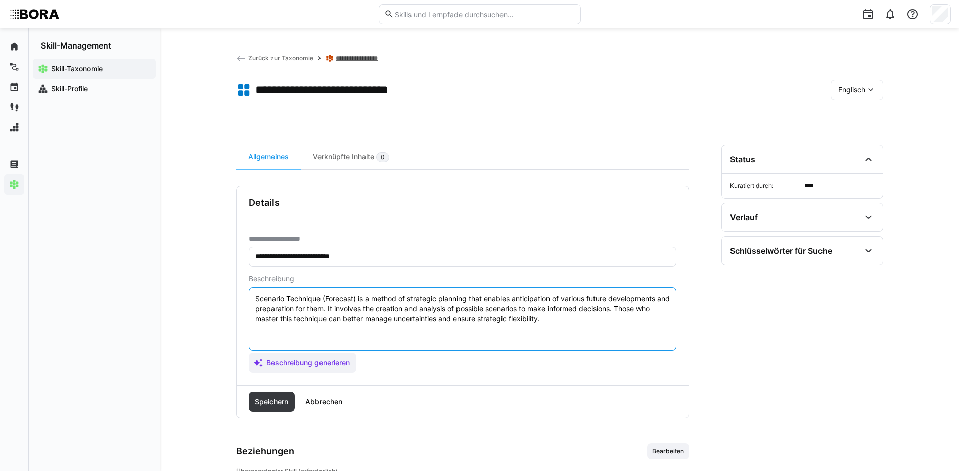
click at [551, 320] on textarea "Scenario Technique (Forecast) is a method of strategic planning that enables an…" at bounding box center [462, 319] width 416 height 53
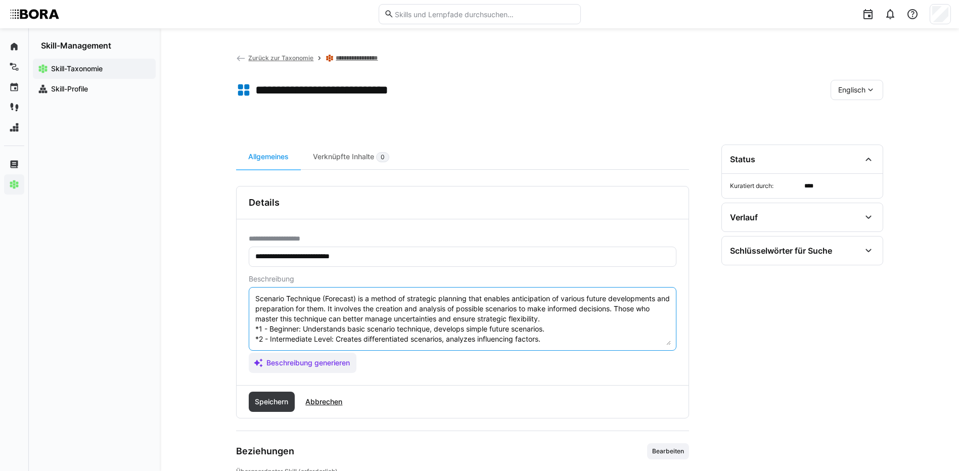
scroll to position [49, 0]
type textarea "Scenario Technique (Forecast) is a method of strategic planning that enables an…"
click at [267, 393] on span "Speichern" at bounding box center [272, 402] width 46 height 20
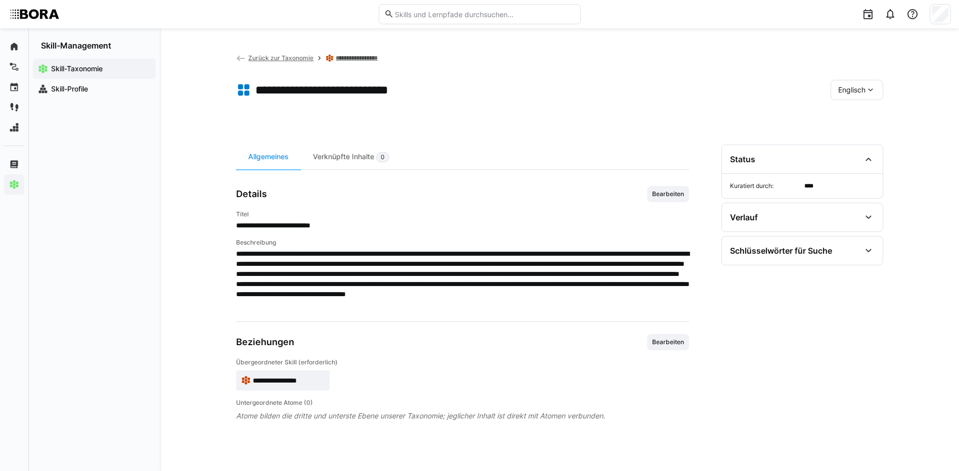
click at [843, 91] on span "Englisch" at bounding box center [851, 90] width 27 height 10
drag, startPoint x: 844, startPoint y: 121, endPoint x: 839, endPoint y: 121, distance: 5.6
click at [842, 121] on span "Deutsch" at bounding box center [850, 117] width 27 height 10
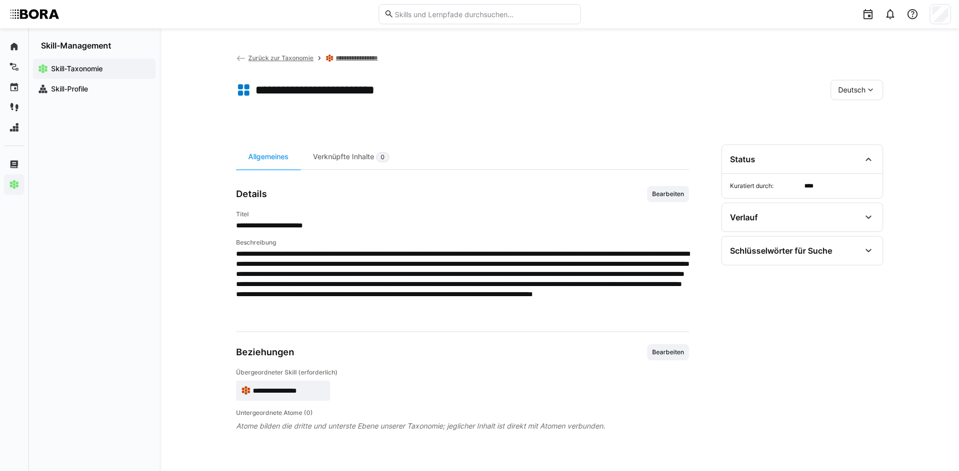
click at [299, 55] on span "Zurück zur Taxonomie" at bounding box center [280, 58] width 65 height 8
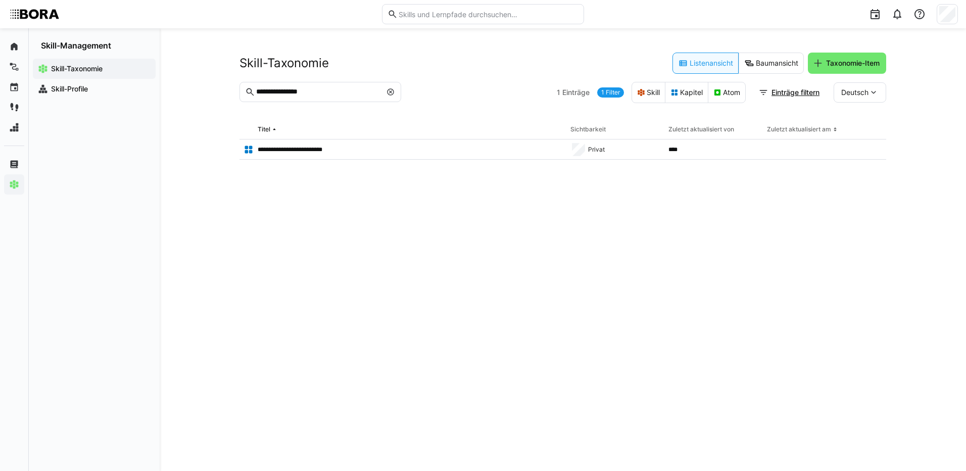
click at [392, 89] on eds-icon at bounding box center [391, 92] width 8 height 8
click at [358, 92] on input "text" at bounding box center [325, 91] width 140 height 9
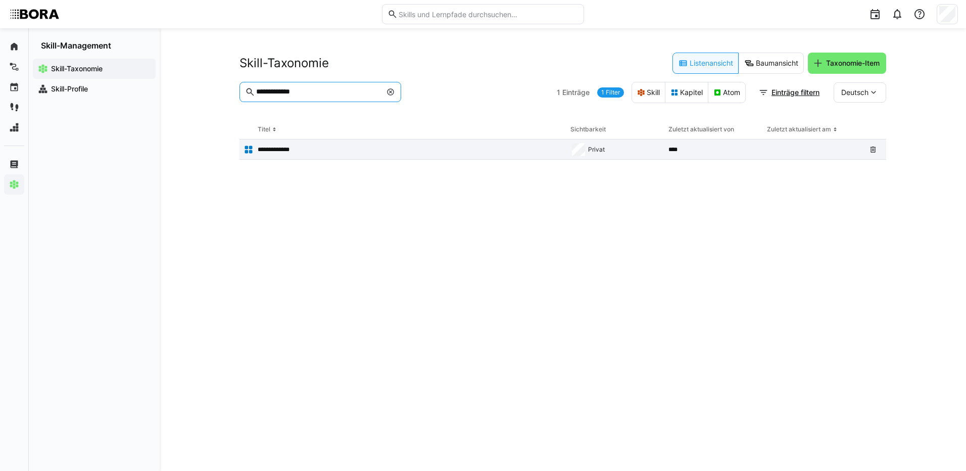
type input "**********"
click at [271, 151] on p "**********" at bounding box center [279, 150] width 43 height 8
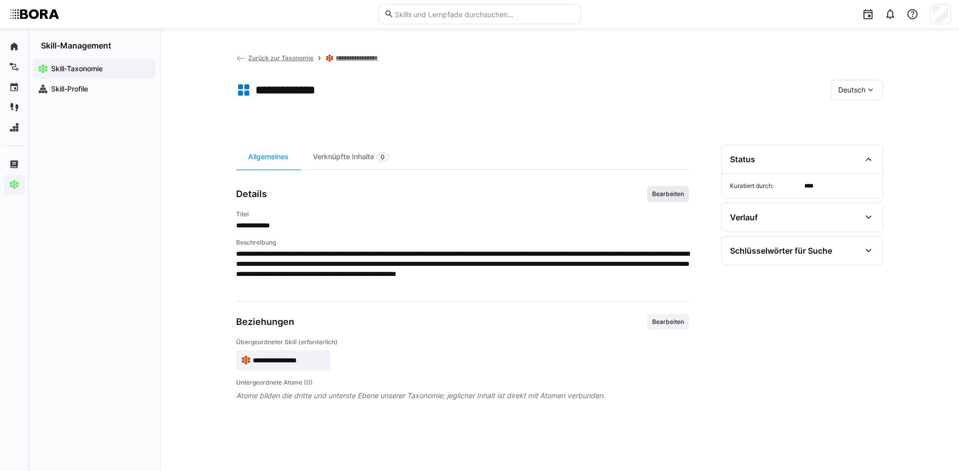
click at [659, 195] on span "Bearbeiten" at bounding box center [668, 194] width 34 height 8
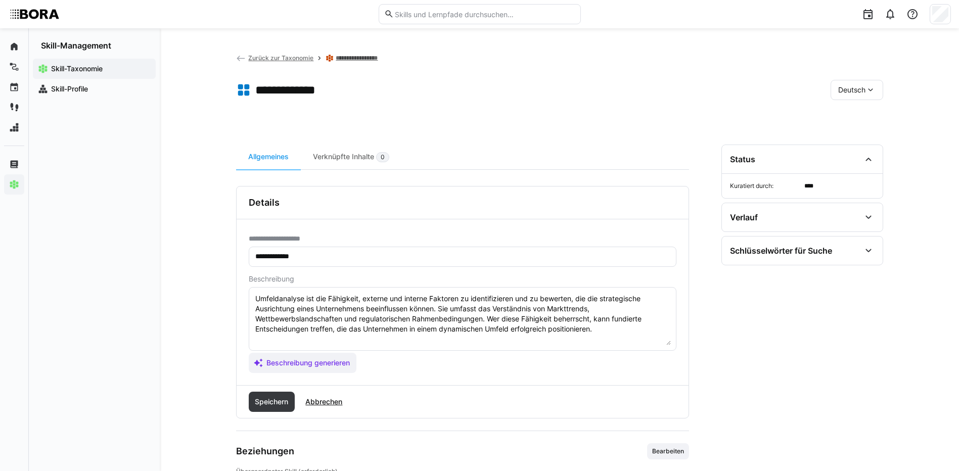
click at [609, 328] on textarea "Umfeldanalyse ist die Fähigkeit, externe und interne Faktoren zu identifizieren…" at bounding box center [462, 319] width 416 height 53
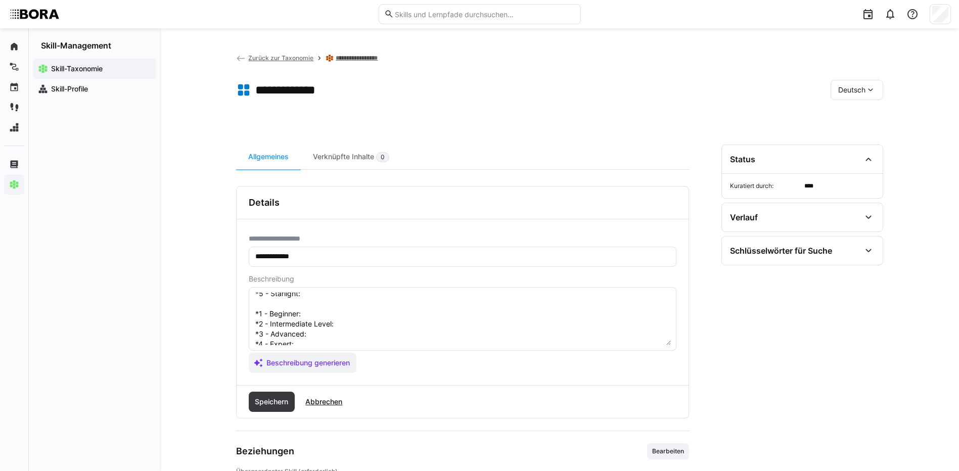
scroll to position [18, 0]
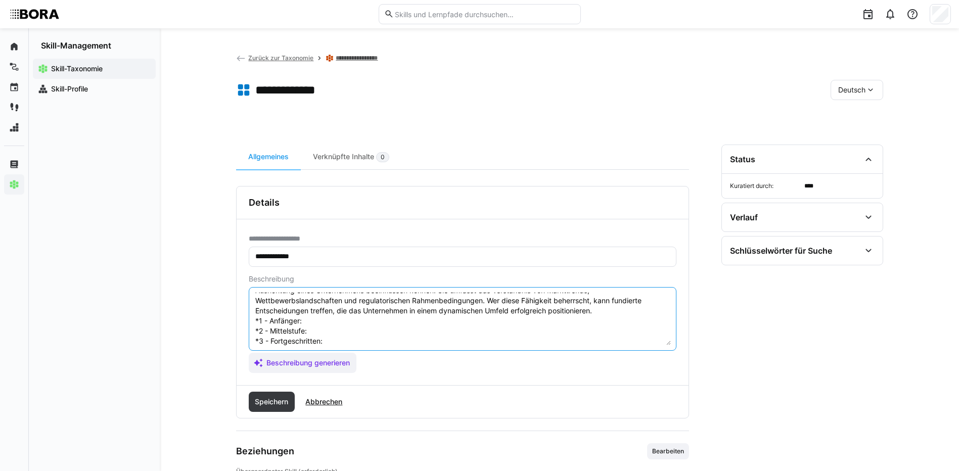
click at [331, 314] on textarea "Umfeldanalyse ist die Fähigkeit, externe und interne Faktoren zu identifizieren…" at bounding box center [462, 319] width 416 height 53
click at [305, 322] on textarea "Umfeldanalyse ist die Fähigkeit, externe und interne Faktoren zu identifizieren…" at bounding box center [462, 319] width 416 height 53
click at [352, 336] on textarea "Umfeldanalyse ist die Fähigkeit, externe und interne Faktoren zu identifizieren…" at bounding box center [462, 319] width 416 height 53
click at [333, 342] on textarea "Umfeldanalyse ist die Fähigkeit, externe und interne Faktoren zu identifizieren…" at bounding box center [462, 319] width 416 height 53
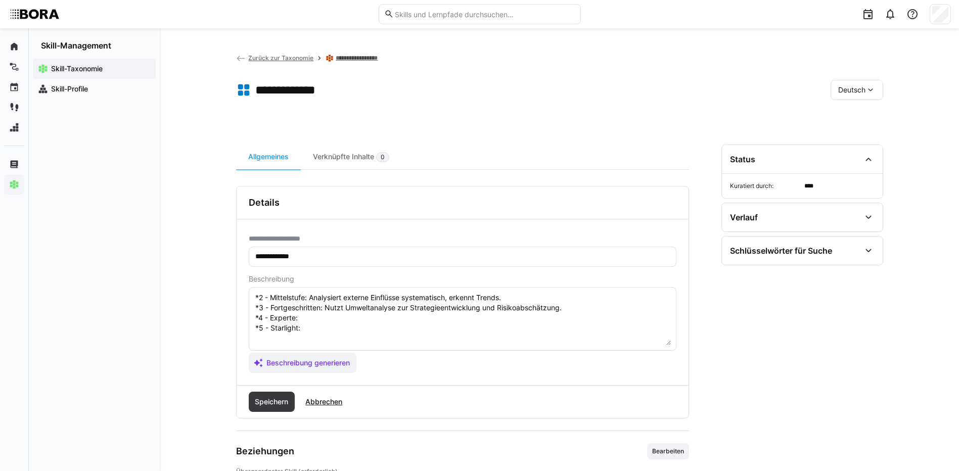
scroll to position [69, 0]
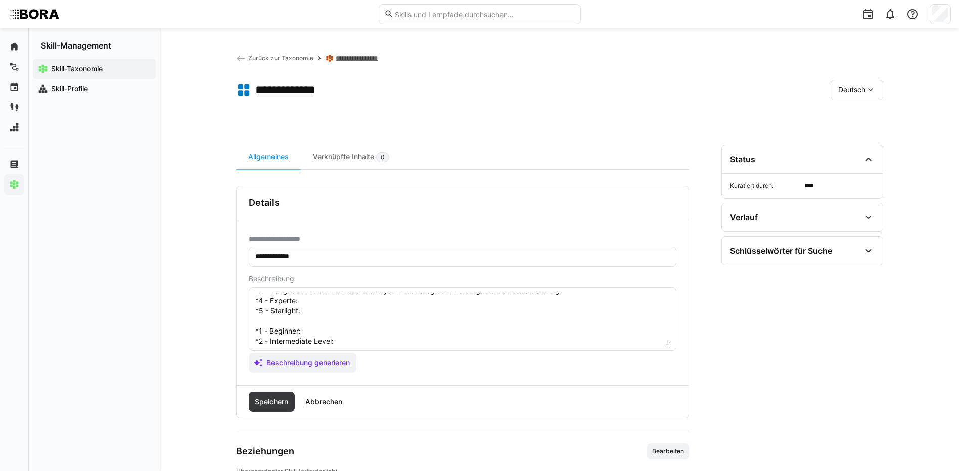
click at [350, 300] on textarea "Umfeldanalyse ist die Fähigkeit, externe und interne Faktoren zu identifizieren…" at bounding box center [462, 319] width 416 height 53
click at [338, 310] on textarea "Umfeldanalyse ist die Fähigkeit, externe und interne Faktoren zu identifizieren…" at bounding box center [462, 319] width 416 height 53
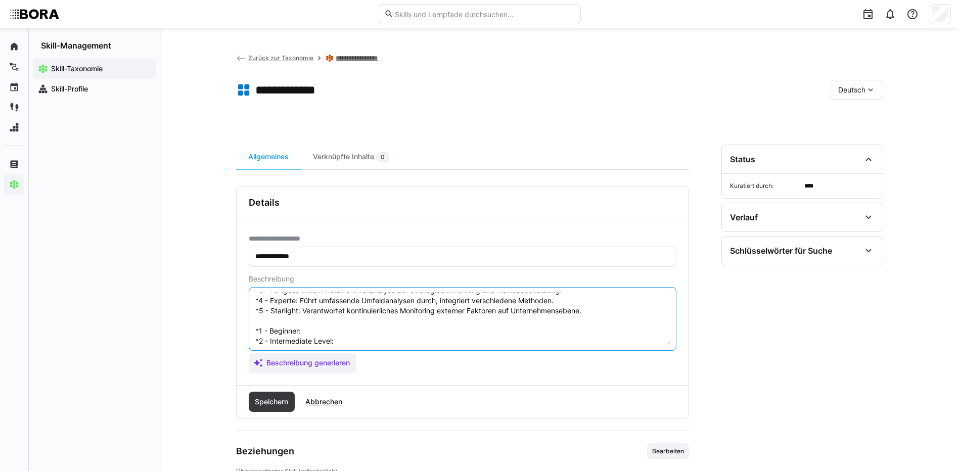
click at [343, 328] on textarea "Umfeldanalyse ist die Fähigkeit, externe und interne Faktoren zu identifizieren…" at bounding box center [462, 319] width 416 height 53
click at [353, 344] on textarea "Umfeldanalyse ist die Fähigkeit, externe und interne Faktoren zu identifizieren…" at bounding box center [462, 319] width 416 height 53
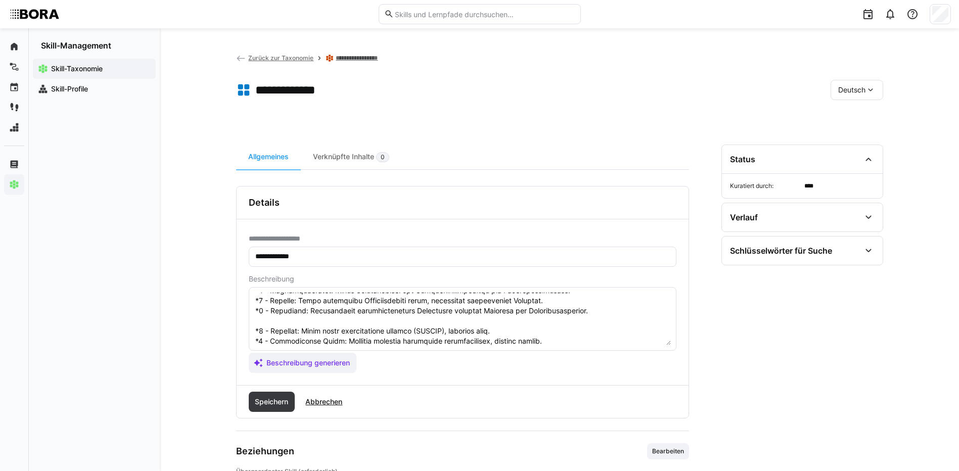
scroll to position [119, 0]
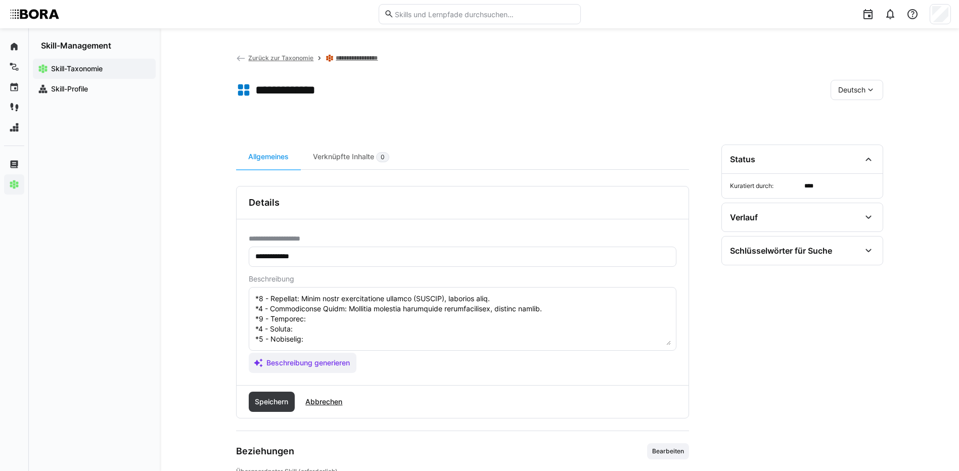
click at [342, 303] on textarea at bounding box center [462, 319] width 416 height 53
click at [319, 311] on textarea at bounding box center [462, 319] width 416 height 53
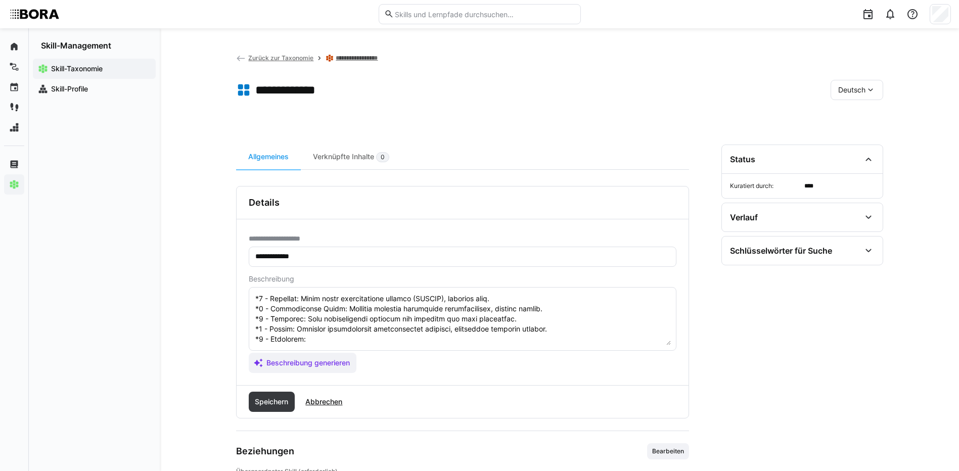
click at [341, 320] on textarea at bounding box center [462, 319] width 416 height 53
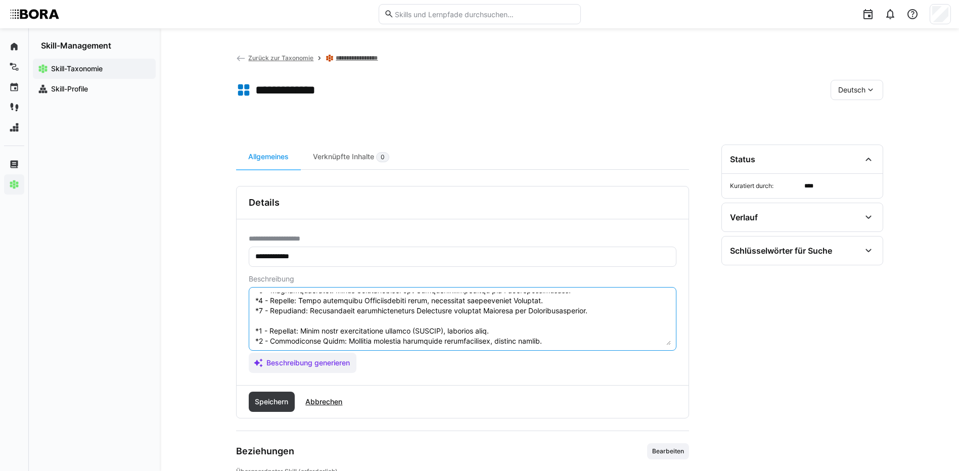
scroll to position [121, 0]
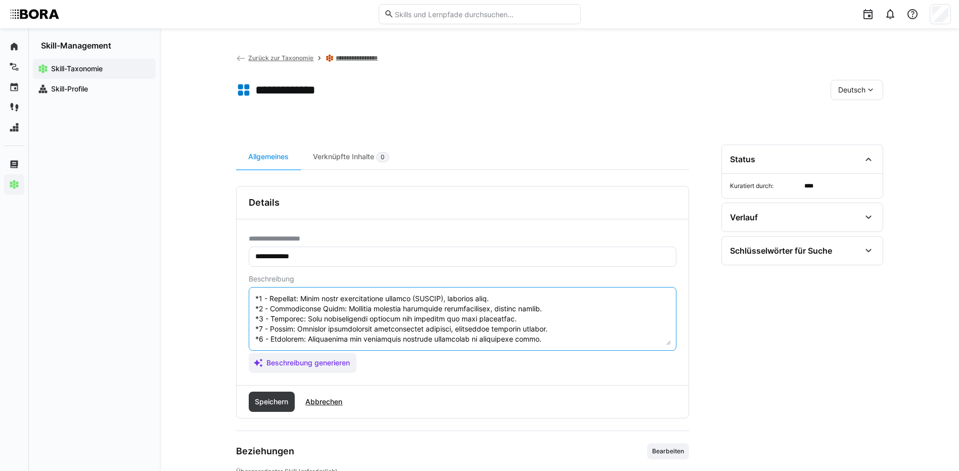
drag, startPoint x: 254, startPoint y: 325, endPoint x: 282, endPoint y: 349, distance: 36.6
click at [282, 349] on eds-input at bounding box center [463, 319] width 428 height 64
type textarea "Umfeldanalyse ist die Fähigkeit, externe und interne Faktoren zu identifizieren…"
click at [269, 397] on span "Speichern" at bounding box center [271, 402] width 36 height 10
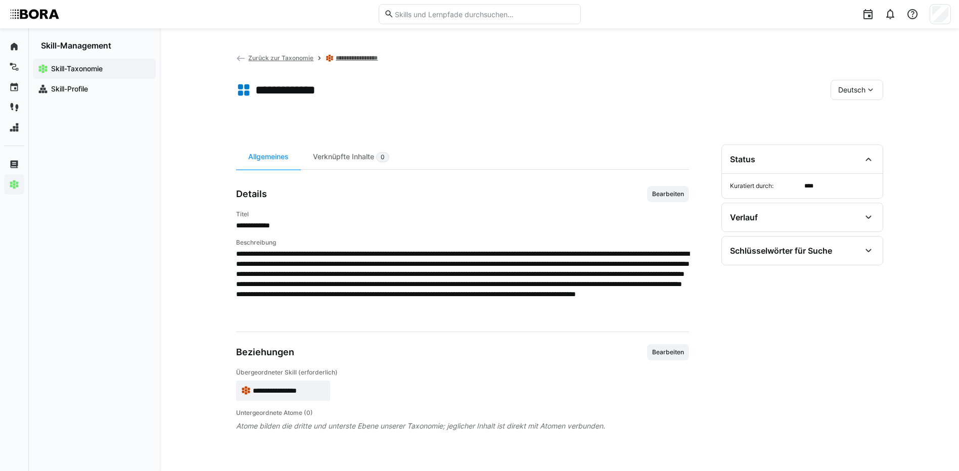
click at [864, 86] on span "Deutsch" at bounding box center [851, 90] width 27 height 10
click at [862, 136] on span "Englisch" at bounding box center [851, 138] width 27 height 10
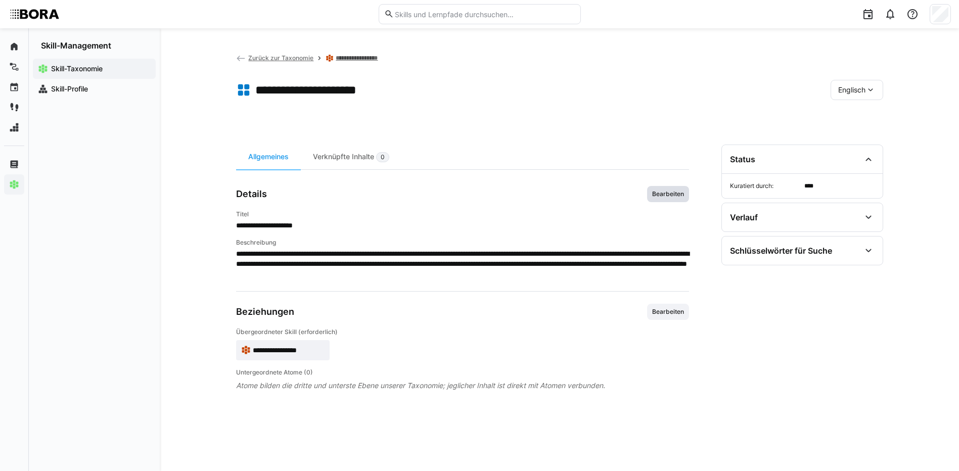
click at [667, 193] on span "Bearbeiten" at bounding box center [668, 194] width 34 height 8
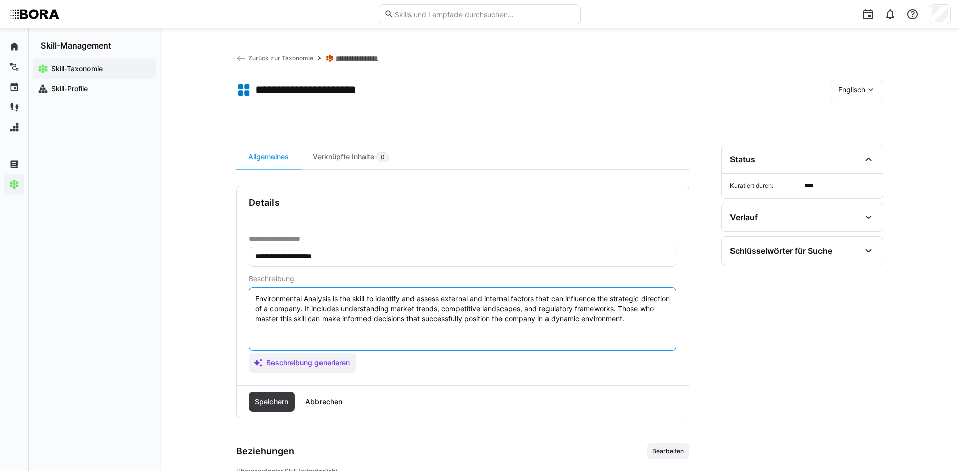
click at [536, 330] on textarea "Environmental Analysis is the skill to identify and assess external and interna…" at bounding box center [462, 319] width 416 height 53
click at [673, 321] on eds-input "Environmental Analysis is the skill to identify and assess external and interna…" at bounding box center [463, 319] width 428 height 64
click at [671, 320] on eds-input "Environmental Analysis is the skill to identify and assess external and interna…" at bounding box center [463, 319] width 428 height 64
click at [668, 319] on textarea "Environmental Analysis is the skill to identify and assess external and interna…" at bounding box center [462, 319] width 416 height 53
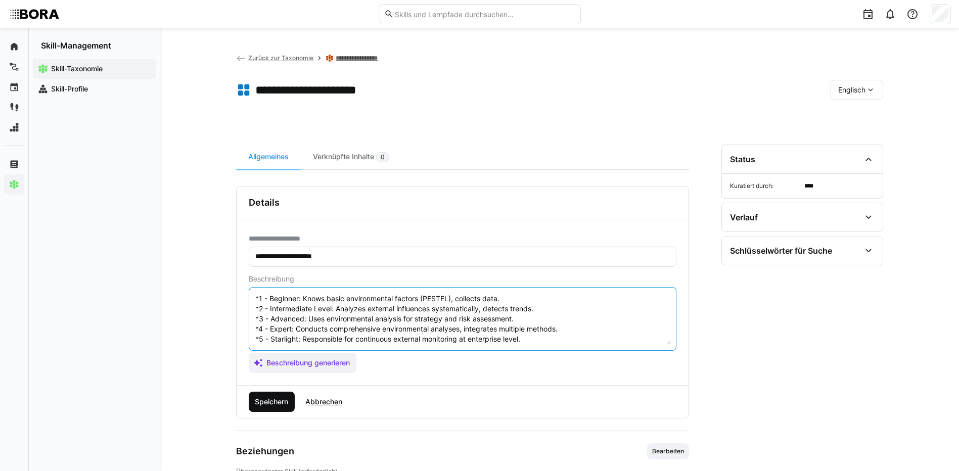
type textarea "Environmental Analysis is the skill to identify and assess external and interna…"
click at [258, 398] on span "Speichern" at bounding box center [271, 402] width 36 height 10
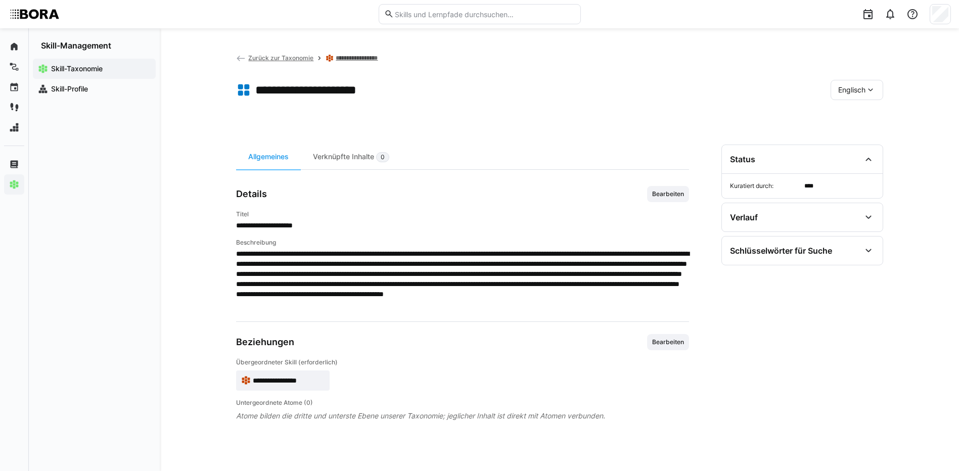
click at [858, 83] on div "Englisch" at bounding box center [856, 90] width 53 height 20
click at [860, 120] on span "Deutsch" at bounding box center [850, 117] width 27 height 10
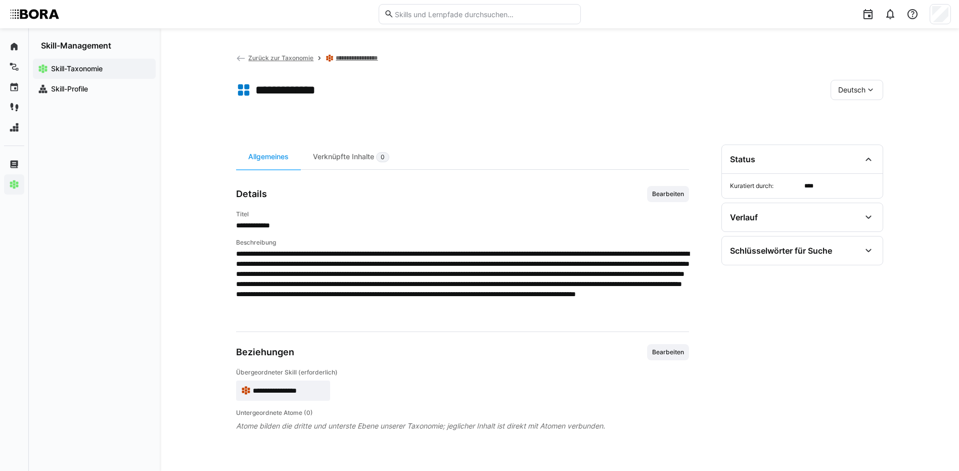
click at [393, 61] on link "**********" at bounding box center [367, 58] width 62 height 8
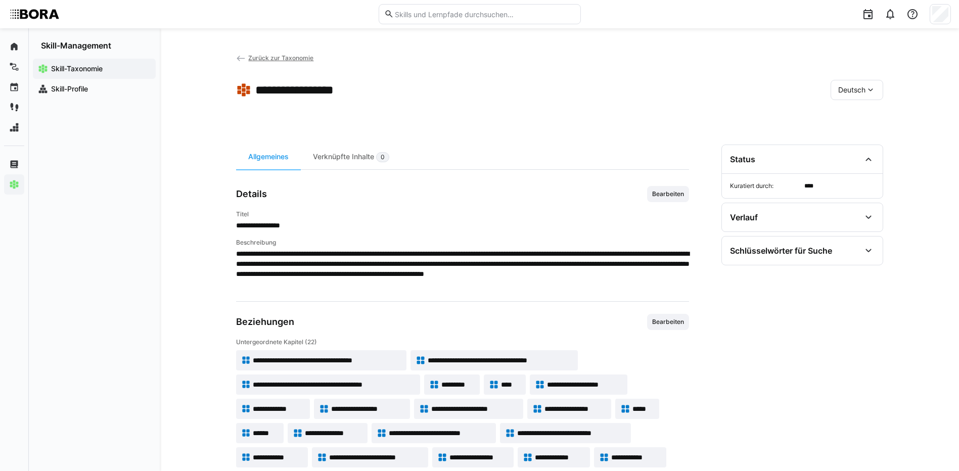
click at [301, 59] on span "Zurück zur Taxonomie" at bounding box center [280, 58] width 65 height 8
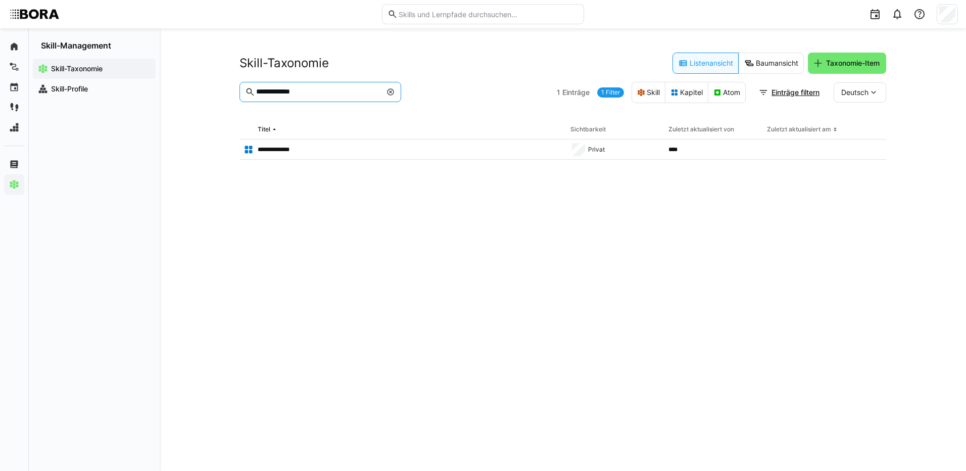
drag, startPoint x: 337, startPoint y: 89, endPoint x: 227, endPoint y: 86, distance: 110.2
click at [227, 86] on div "**********" at bounding box center [563, 249] width 807 height 443
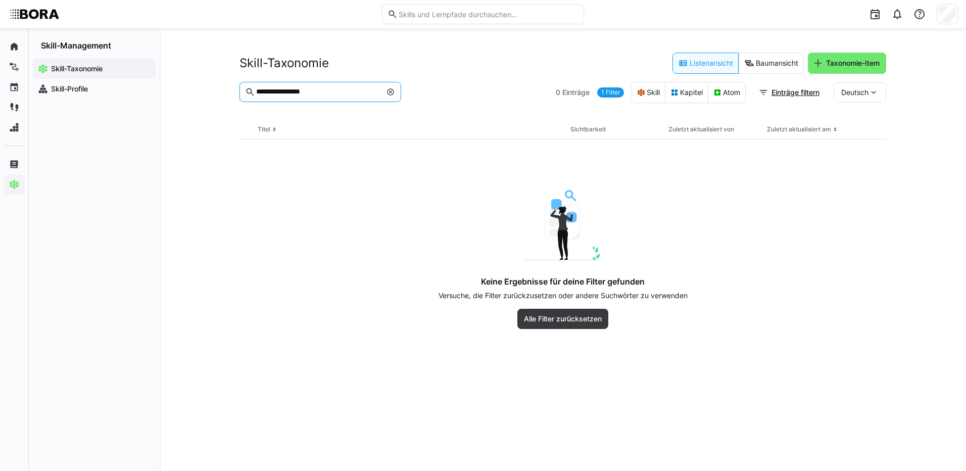
type input "**********"
click at [391, 91] on eds-icon at bounding box center [391, 92] width 8 height 8
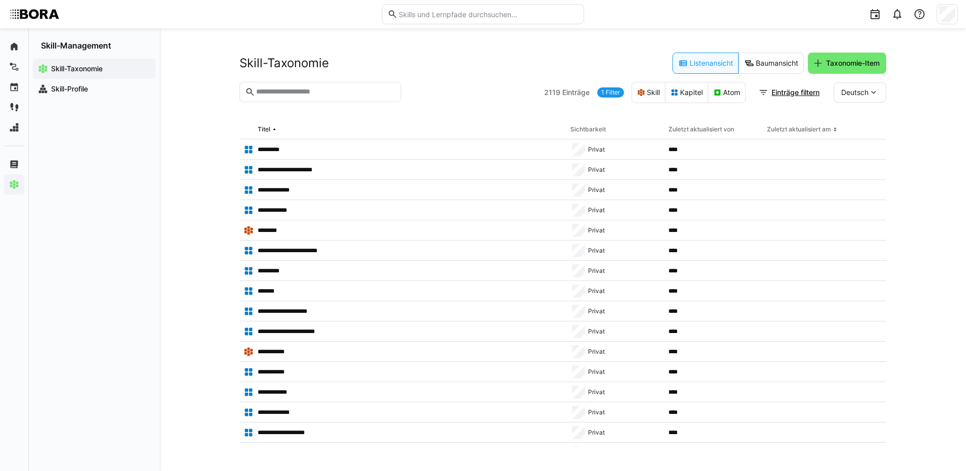
click at [353, 97] on eds-input at bounding box center [321, 92] width 162 height 20
type input "**********"
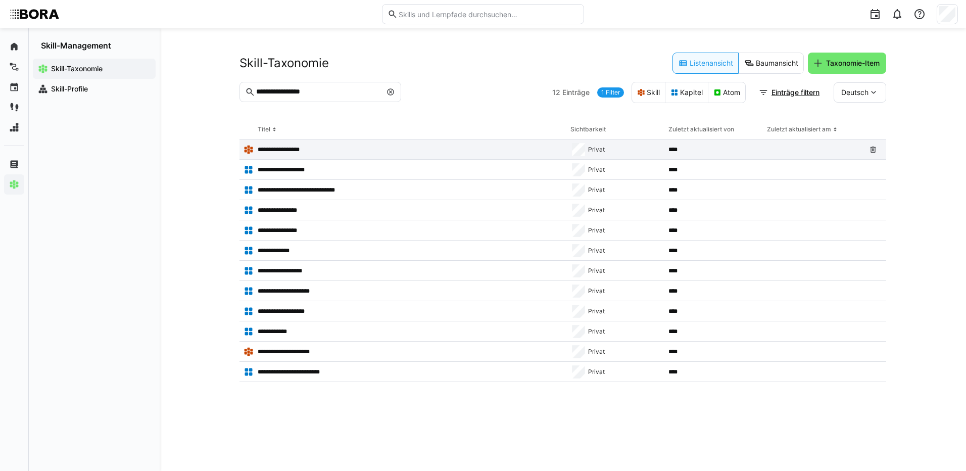
click at [300, 148] on p "**********" at bounding box center [289, 150] width 62 height 8
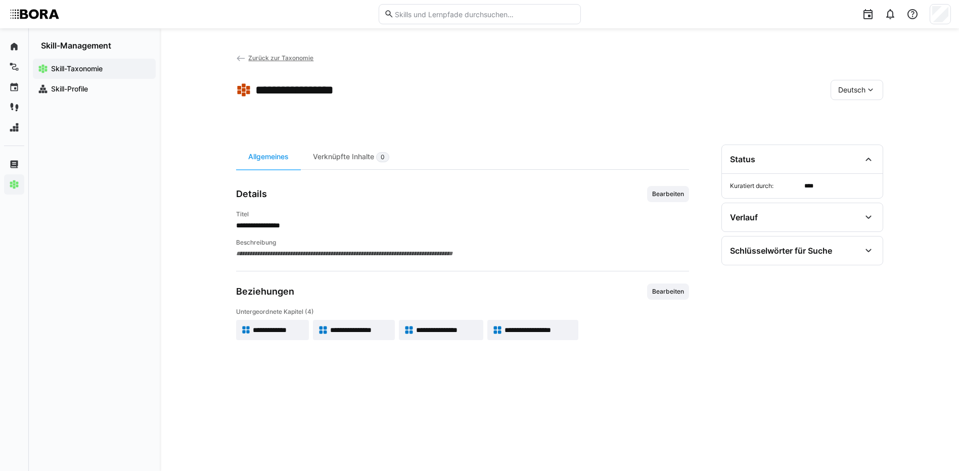
click at [260, 57] on span "Zurück zur Taxonomie" at bounding box center [280, 58] width 65 height 8
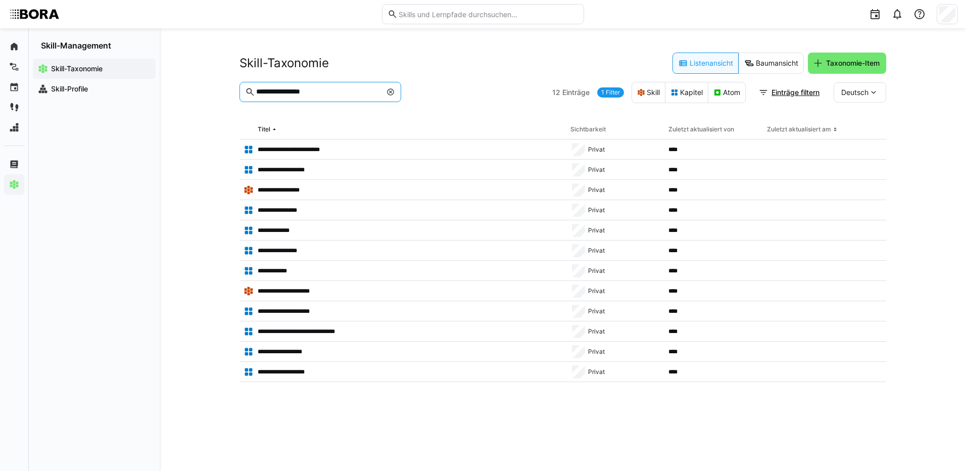
drag, startPoint x: 336, startPoint y: 92, endPoint x: 222, endPoint y: 93, distance: 113.7
click at [222, 93] on div "**********" at bounding box center [563, 249] width 807 height 443
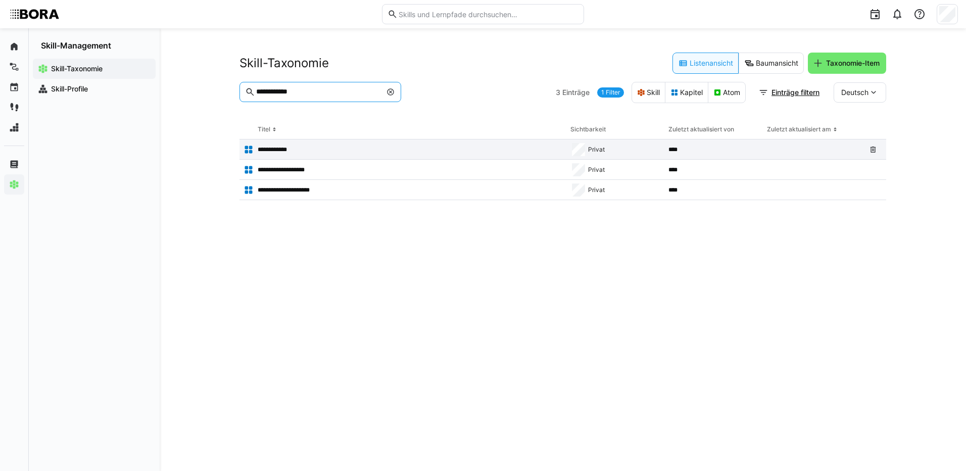
type input "**********"
click at [266, 151] on p "**********" at bounding box center [278, 150] width 41 height 8
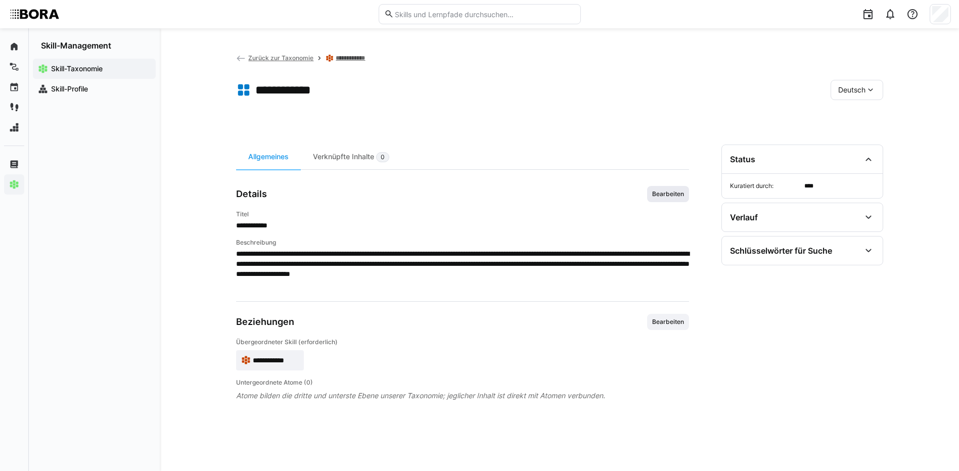
click at [674, 188] on span "Bearbeiten" at bounding box center [668, 194] width 42 height 16
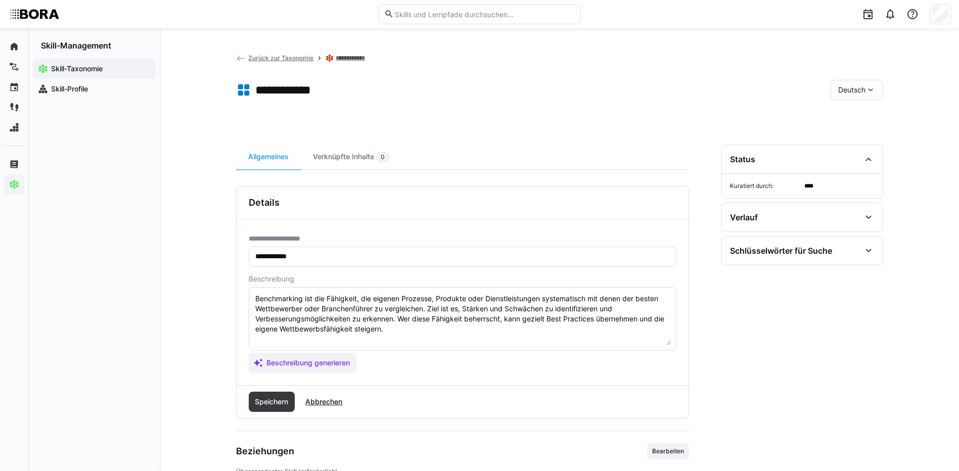
click at [394, 330] on textarea "Benchmarking ist die Fähigkeit, die eigenen Prozesse, Produkte oder Dienstleist…" at bounding box center [462, 319] width 416 height 53
click at [366, 340] on textarea "Benchmarking ist die Fähigkeit, die eigenen Prozesse, Produkte oder Dienstleist…" at bounding box center [462, 319] width 416 height 53
click at [314, 336] on textarea "Benchmarking ist die Fähigkeit, die eigenen Prozesse, Produkte oder Dienstleist…" at bounding box center [462, 319] width 416 height 53
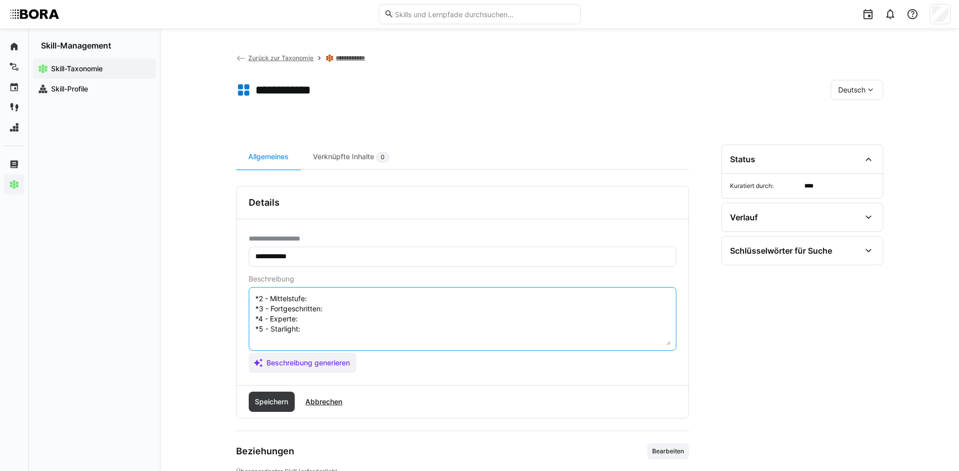
click at [379, 293] on textarea "Benchmarking ist die Fähigkeit, die eigenen Prozesse, Produkte oder Dienstleist…" at bounding box center [462, 319] width 416 height 53
click at [377, 294] on textarea "Benchmarking ist die Fähigkeit, die eigenen Prozesse, Produkte oder Dienstleist…" at bounding box center [462, 319] width 416 height 53
click at [337, 311] on textarea "Benchmarking ist die Fähigkeit, die eigenen Prozesse, Produkte oder Dienstleist…" at bounding box center [462, 319] width 416 height 53
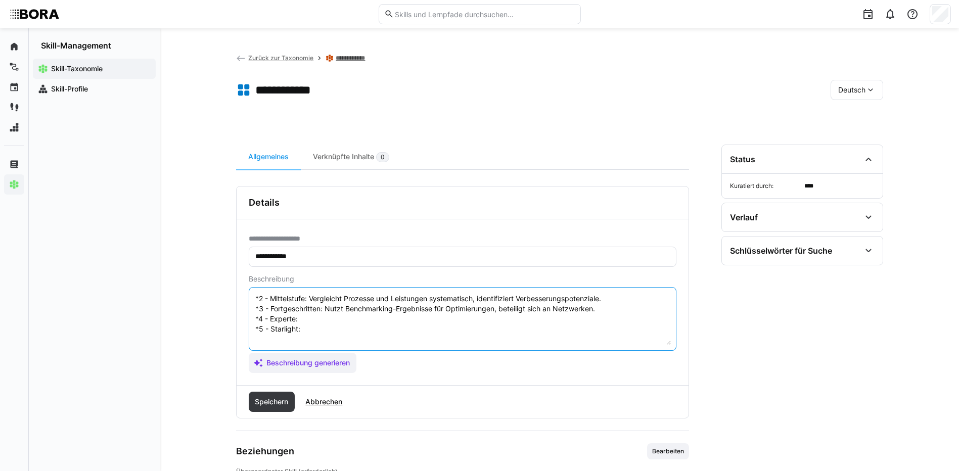
click at [319, 319] on textarea "Benchmarking ist die Fähigkeit, die eigenen Prozesse, Produkte oder Dienstleist…" at bounding box center [462, 319] width 416 height 53
click at [340, 326] on textarea "Benchmarking ist die Fähigkeit, die eigenen Prozesse, Produkte oder Dienstleist…" at bounding box center [462, 319] width 416 height 53
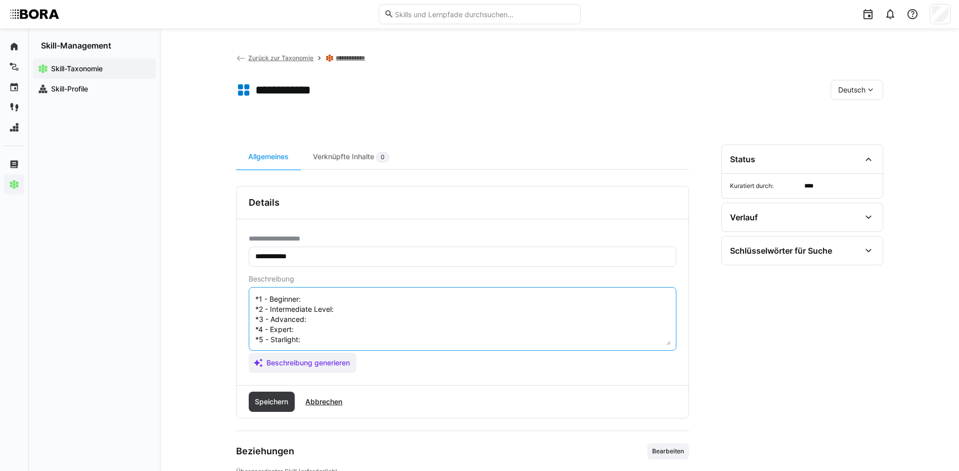
scroll to position [101, 0]
click at [323, 296] on textarea "Benchmarking ist die Fähigkeit, die eigenen Prozesse, Produkte oder Dienstleist…" at bounding box center [462, 319] width 416 height 53
click at [356, 306] on textarea "Benchmarking ist die Fähigkeit, die eigenen Prozesse, Produkte oder Dienstleist…" at bounding box center [462, 319] width 416 height 53
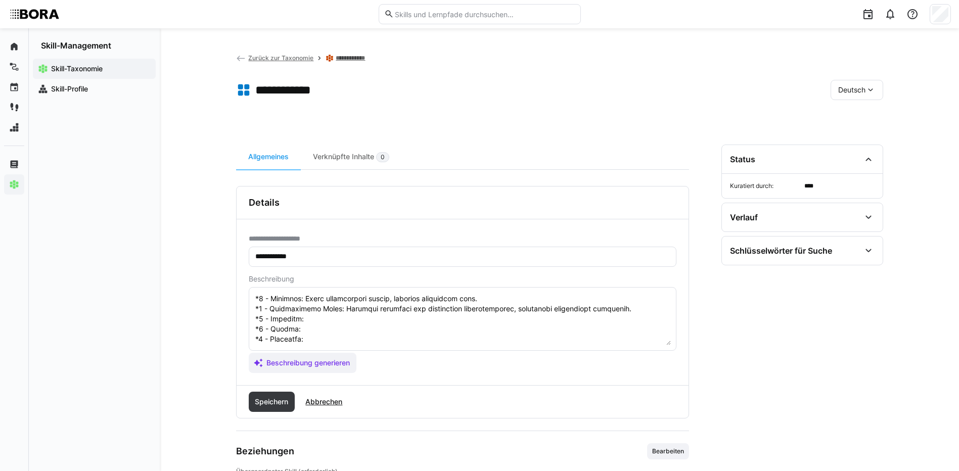
click at [329, 317] on textarea at bounding box center [462, 319] width 416 height 53
click at [297, 329] on textarea at bounding box center [462, 319] width 416 height 53
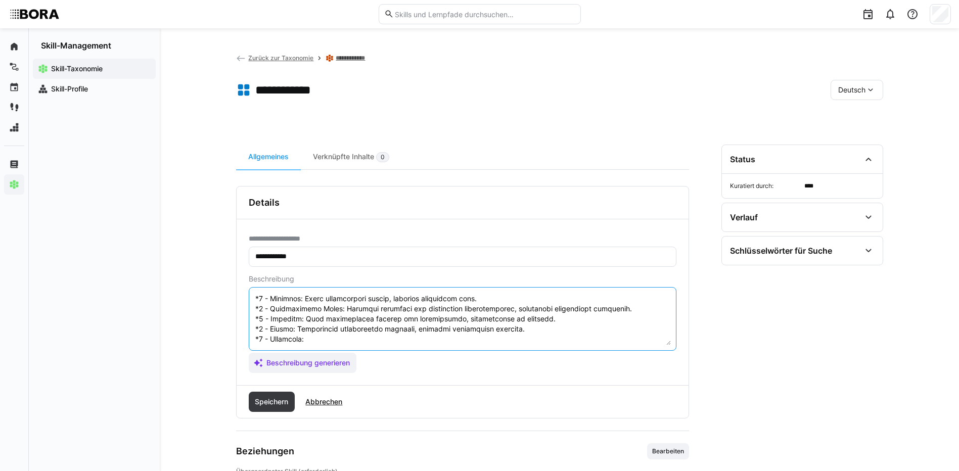
click at [327, 339] on textarea at bounding box center [462, 319] width 416 height 53
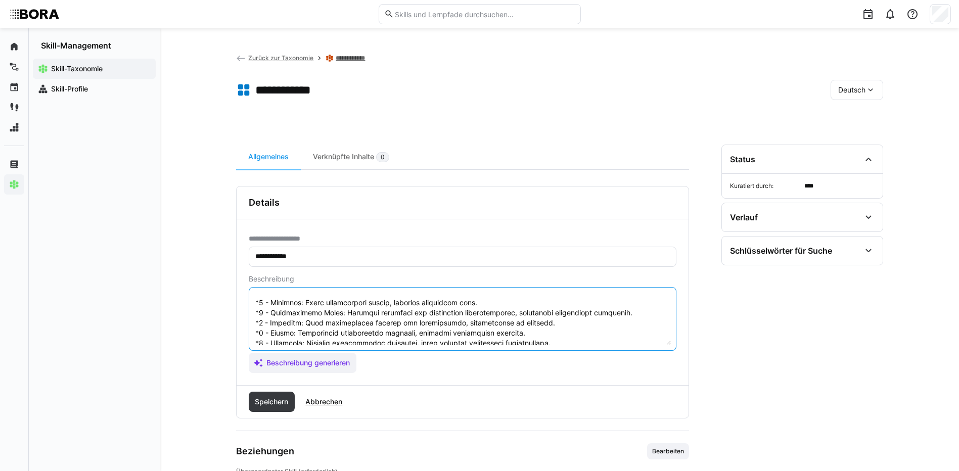
scroll to position [121, 0]
drag, startPoint x: 254, startPoint y: 298, endPoint x: 416, endPoint y: 352, distance: 170.5
click at [416, 352] on app-assistant-generate-form "Beschreibung Beschreibung generieren" at bounding box center [463, 324] width 428 height 98
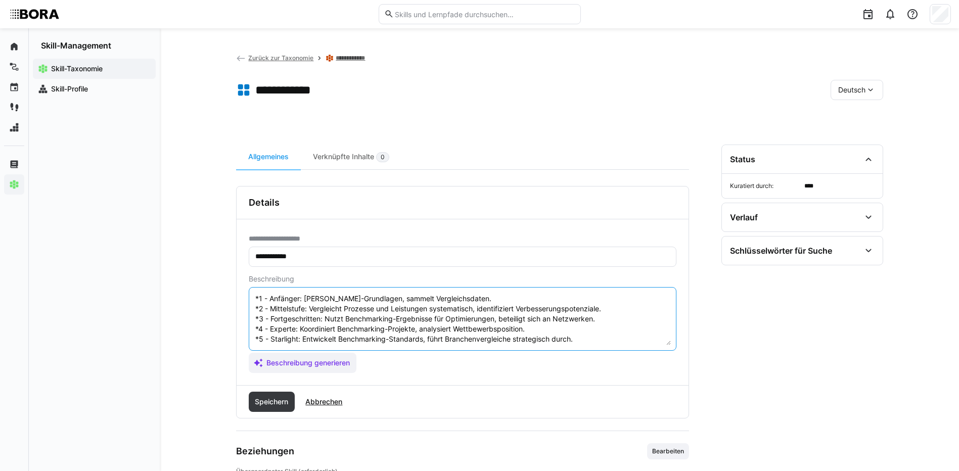
scroll to position [51, 0]
type textarea "Benchmarking ist die Fähigkeit, die eigenen Prozesse, Produkte oder Dienstleist…"
click at [271, 398] on span "Speichern" at bounding box center [271, 402] width 36 height 10
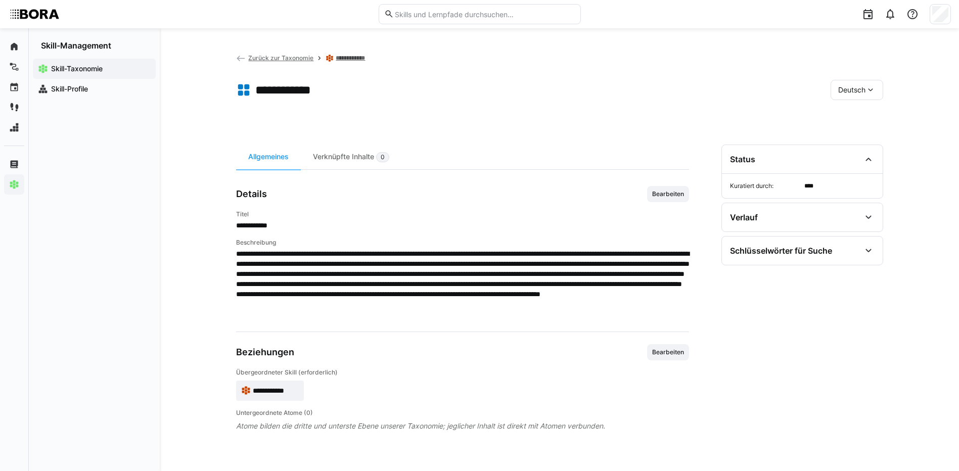
click at [853, 89] on span "Deutsch" at bounding box center [851, 90] width 27 height 10
click at [860, 134] on span "Englisch" at bounding box center [851, 138] width 27 height 10
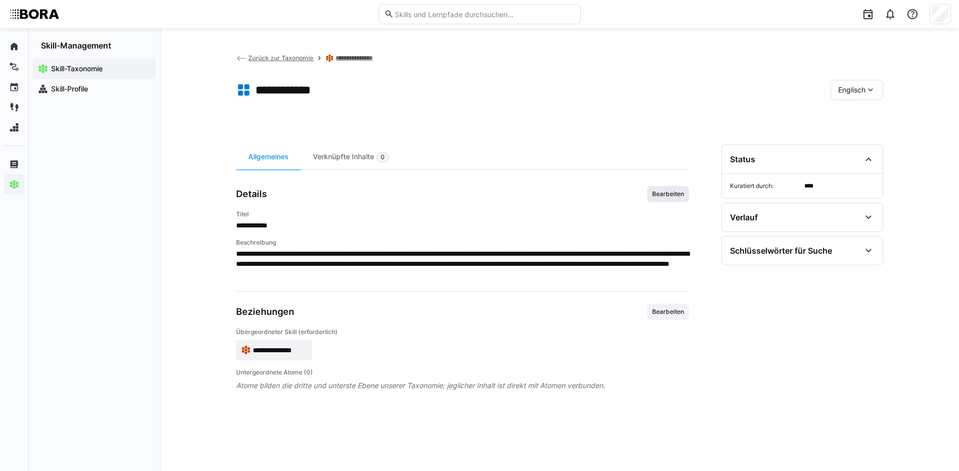
click at [675, 194] on span "Bearbeiten" at bounding box center [668, 194] width 34 height 8
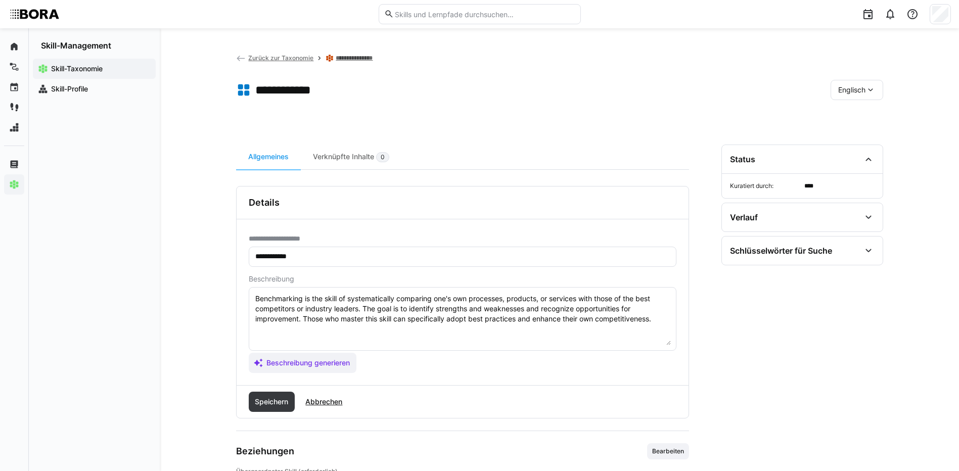
click at [655, 317] on textarea "Benchmarking is the skill of systematically comparing one's own processes, prod…" at bounding box center [462, 319] width 416 height 53
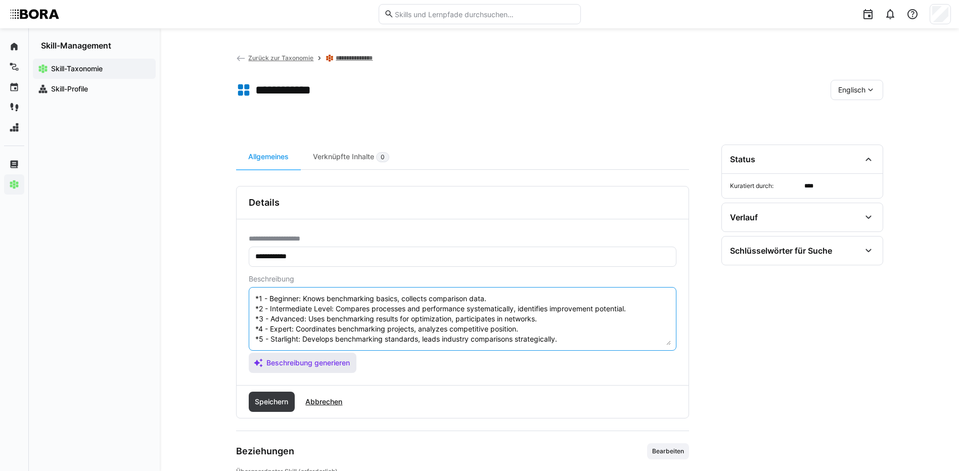
scroll to position [30, 0]
type textarea "Benchmarking is the skill of systematically comparing one's own processes, prod…"
click at [280, 399] on span "Speichern" at bounding box center [271, 402] width 36 height 10
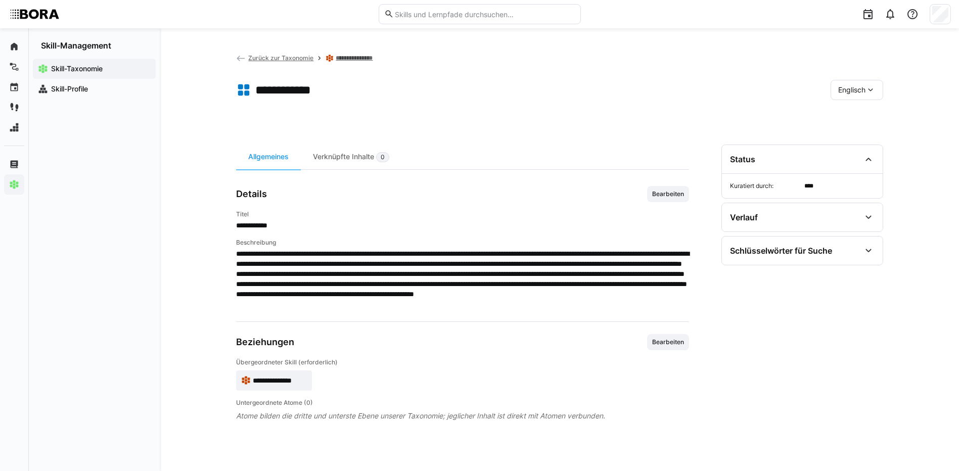
click at [866, 95] on div "Englisch" at bounding box center [856, 90] width 53 height 20
click at [864, 116] on span "Deutsch" at bounding box center [850, 117] width 27 height 10
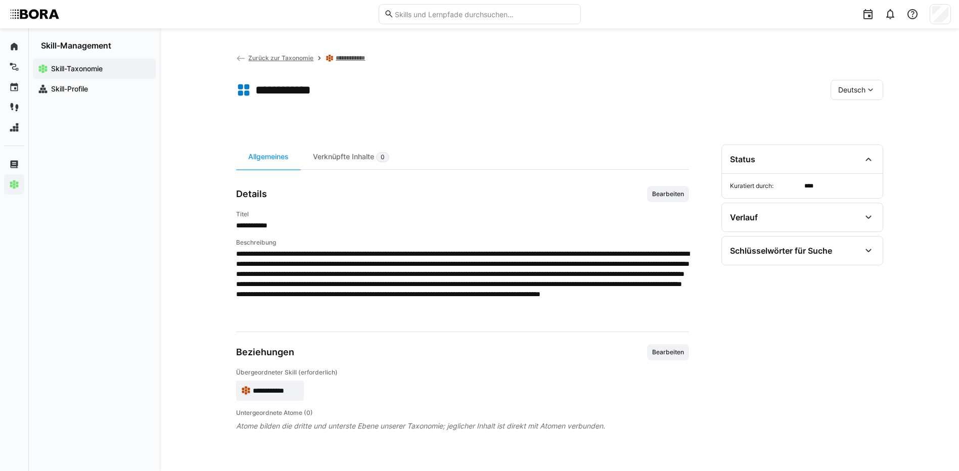
click at [274, 55] on span "Zurück zur Taxonomie" at bounding box center [280, 58] width 65 height 8
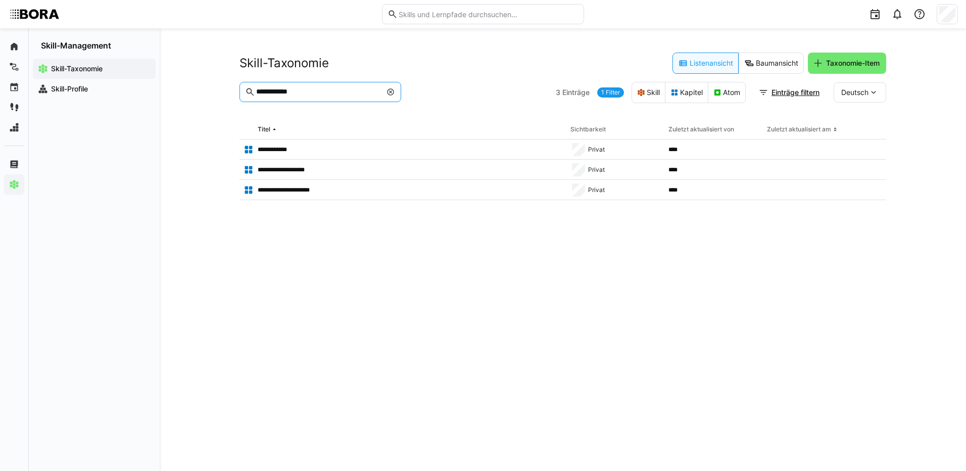
drag, startPoint x: 318, startPoint y: 92, endPoint x: 193, endPoint y: 91, distance: 124.8
click at [194, 91] on div "**********" at bounding box center [563, 249] width 807 height 443
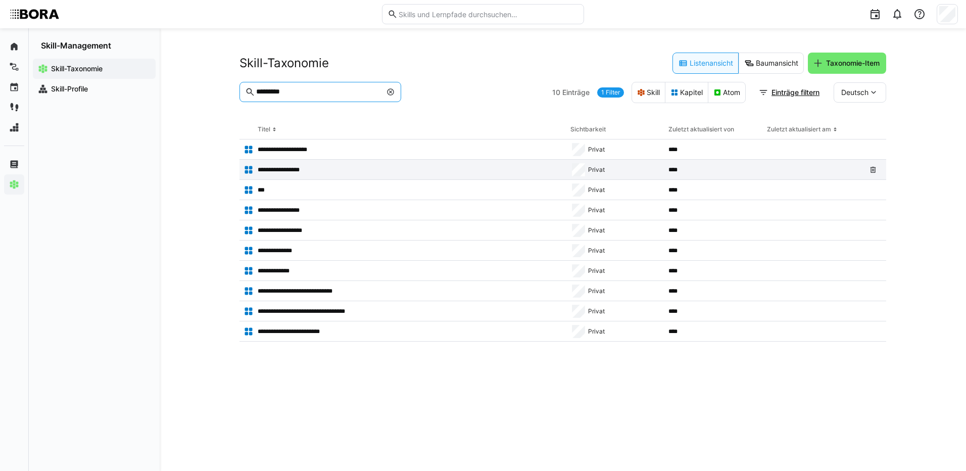
type input "*********"
click at [259, 172] on p "**********" at bounding box center [283, 170] width 51 height 8
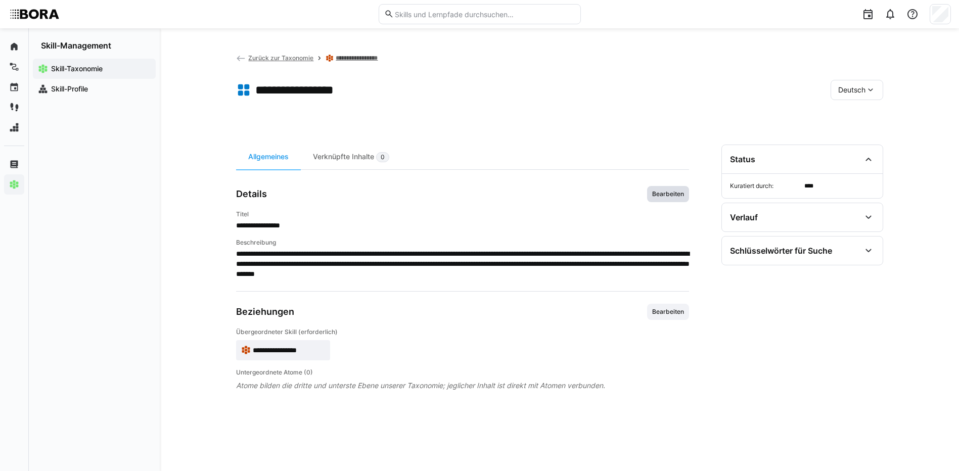
drag, startPoint x: 650, startPoint y: 198, endPoint x: 650, endPoint y: 227, distance: 29.3
click at [650, 198] on span "Bearbeiten" at bounding box center [668, 194] width 42 height 16
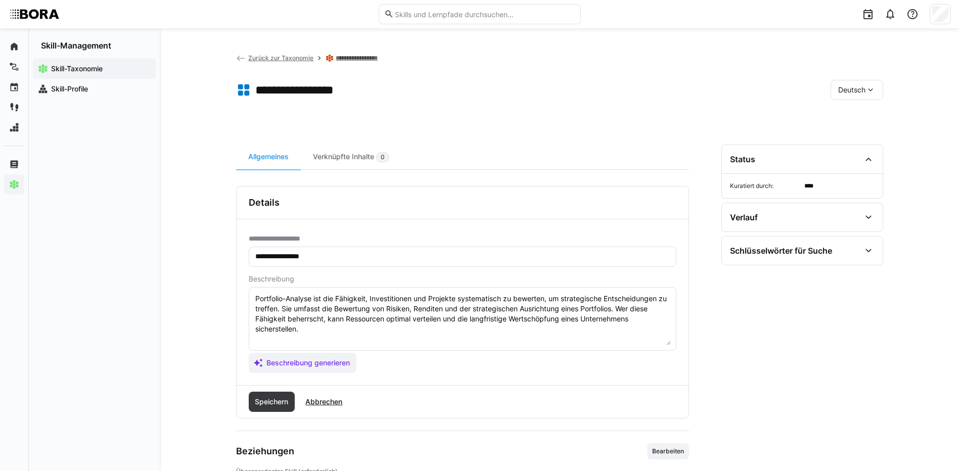
click at [404, 332] on textarea "Portfolio-Analyse ist die Fähigkeit, Investitionen und Projekte systematisch zu…" at bounding box center [462, 319] width 416 height 53
click at [320, 335] on textarea "Portfolio-Analyse ist die Fähigkeit, Investitionen und Projekte systematisch zu…" at bounding box center [462, 319] width 416 height 53
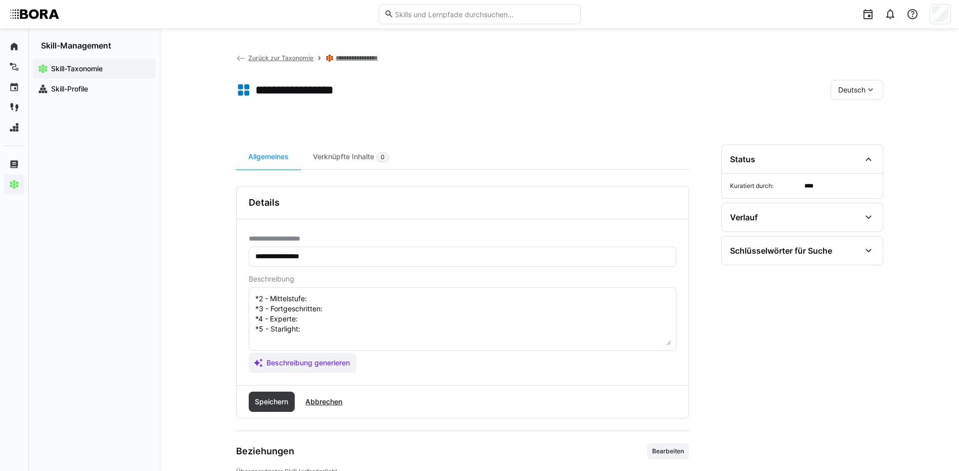
click at [333, 297] on textarea "Portfolio-Analyse ist die Fähigkeit, Investitionen und Projekte systematisch zu…" at bounding box center [462, 319] width 416 height 53
click at [352, 309] on textarea "Portfolio-Analyse ist die Fähigkeit, Investitionen und Projekte systematisch zu…" at bounding box center [462, 319] width 416 height 53
click at [317, 323] on textarea "Portfolio-Analyse ist die Fähigkeit, Investitionen und Projekte systematisch zu…" at bounding box center [462, 319] width 416 height 53
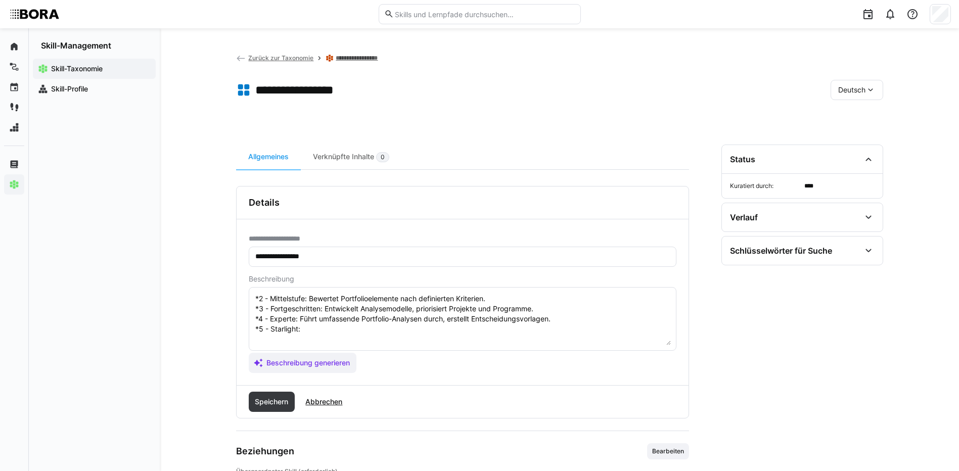
click at [313, 327] on textarea "Portfolio-Analyse ist die Fähigkeit, Investitionen und Projekte systematisch zu…" at bounding box center [462, 319] width 416 height 53
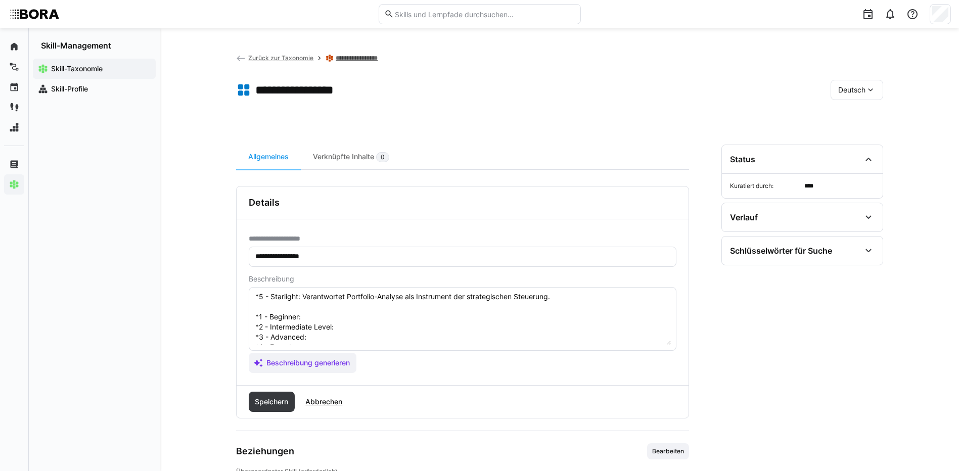
scroll to position [101, 0]
click at [326, 296] on textarea "Portfolio-Analyse ist die Fähigkeit, Investitionen und Projekte systematisch zu…" at bounding box center [462, 319] width 416 height 53
click at [431, 310] on textarea "Portfolio-Analyse ist die Fähigkeit, Investitionen und Projekte systematisch zu…" at bounding box center [462, 319] width 416 height 53
click at [329, 318] on textarea "Portfolio-Analyse ist die Fähigkeit, Investitionen und Projekte systematisch zu…" at bounding box center [462, 319] width 416 height 53
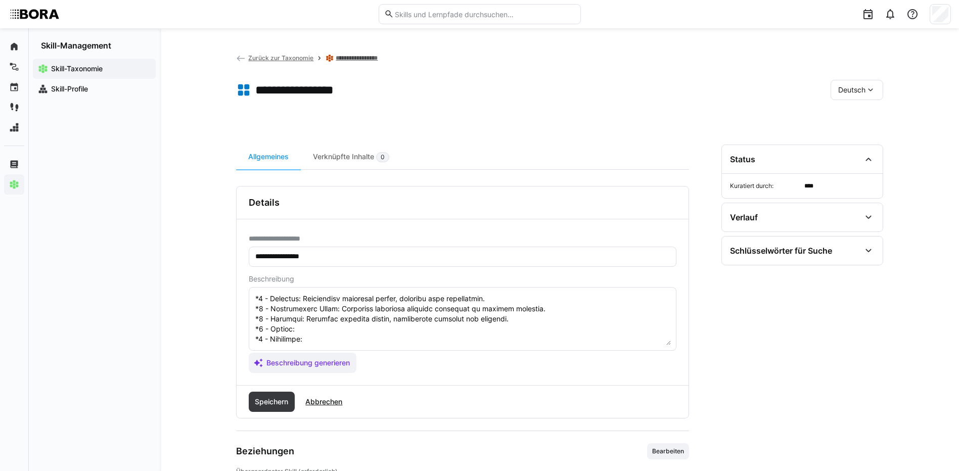
click at [405, 327] on textarea at bounding box center [462, 319] width 416 height 53
click at [433, 343] on textarea at bounding box center [462, 319] width 416 height 53
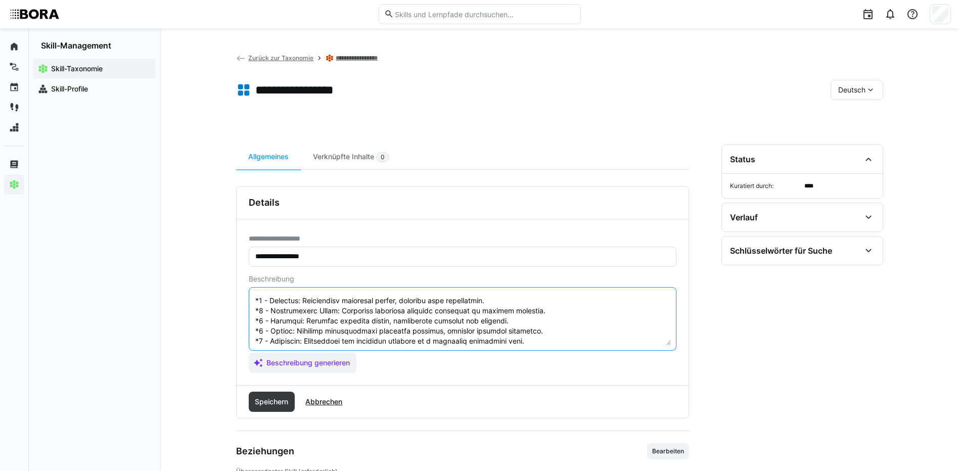
scroll to position [121, 0]
drag, startPoint x: 254, startPoint y: 298, endPoint x: 390, endPoint y: 345, distance: 143.8
click at [390, 345] on eds-input at bounding box center [463, 319] width 428 height 64
type textarea "Portfolio-Analyse ist die Fähigkeit, Investitionen und Projekte systematisch zu…"
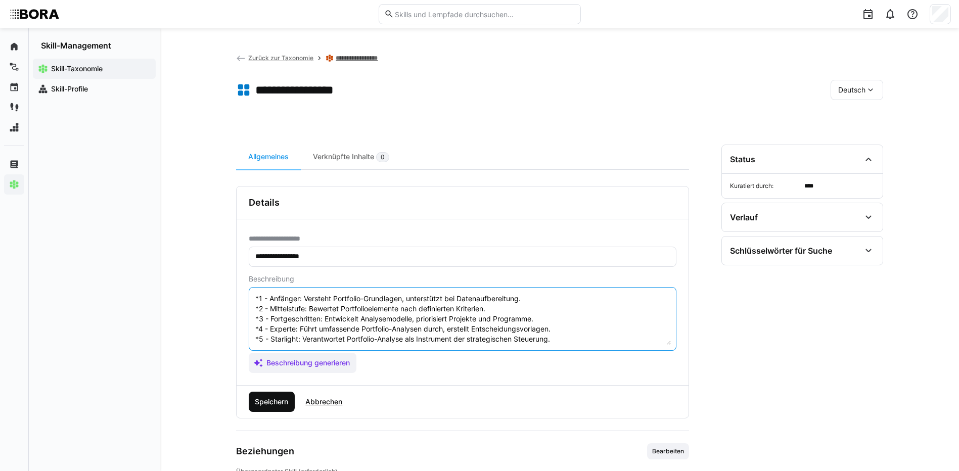
click at [279, 397] on span "Speichern" at bounding box center [271, 402] width 36 height 10
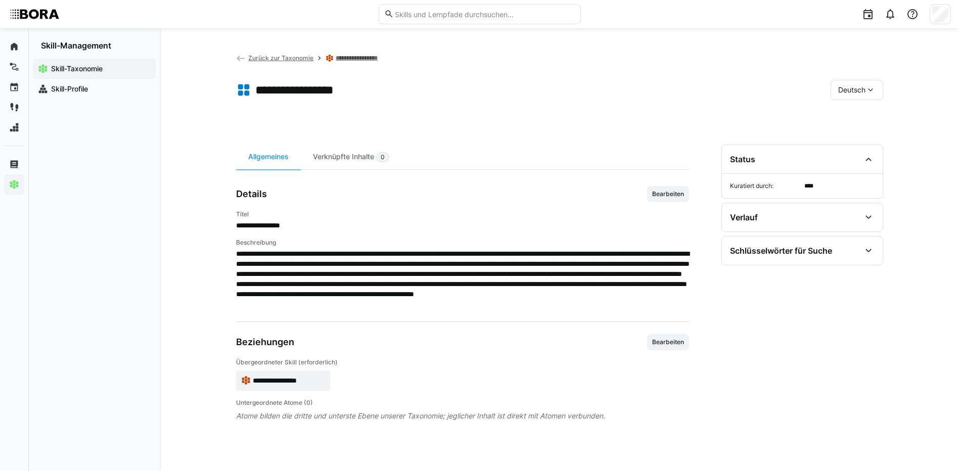
click at [844, 87] on span "Deutsch" at bounding box center [851, 90] width 27 height 10
click at [850, 133] on span "Englisch" at bounding box center [851, 138] width 27 height 10
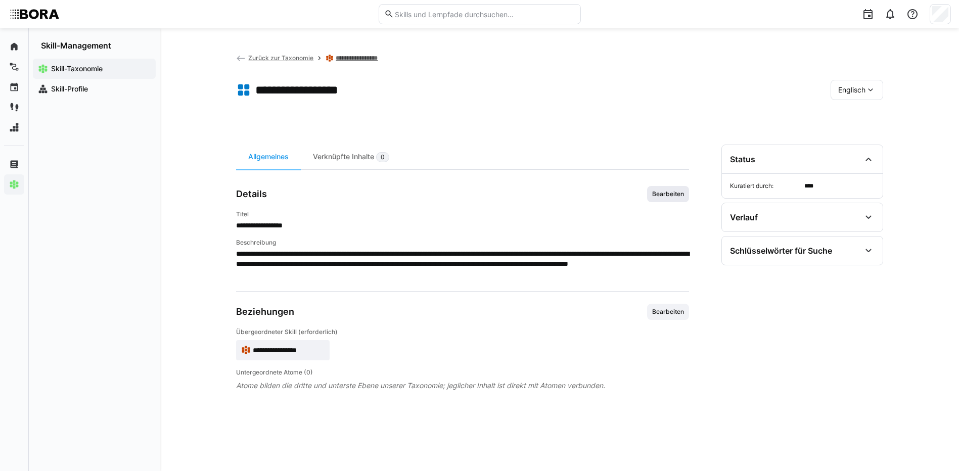
click at [670, 186] on span "Bearbeiten" at bounding box center [668, 194] width 42 height 16
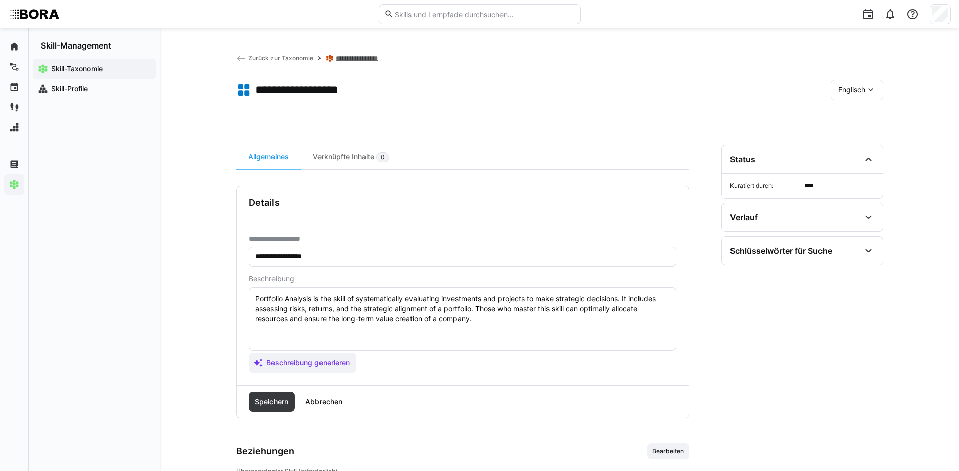
click at [486, 319] on textarea "Portfolio Analysis is the skill of systematically evaluating investments and pr…" at bounding box center [462, 319] width 416 height 53
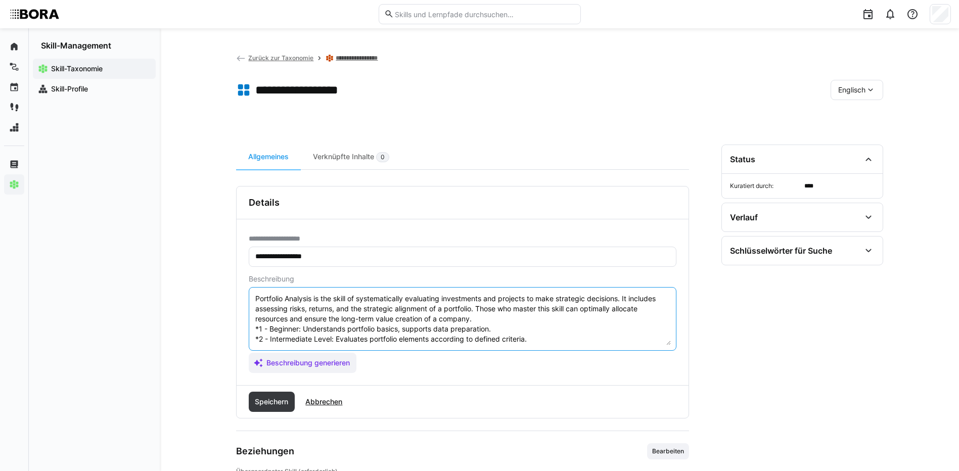
scroll to position [49, 0]
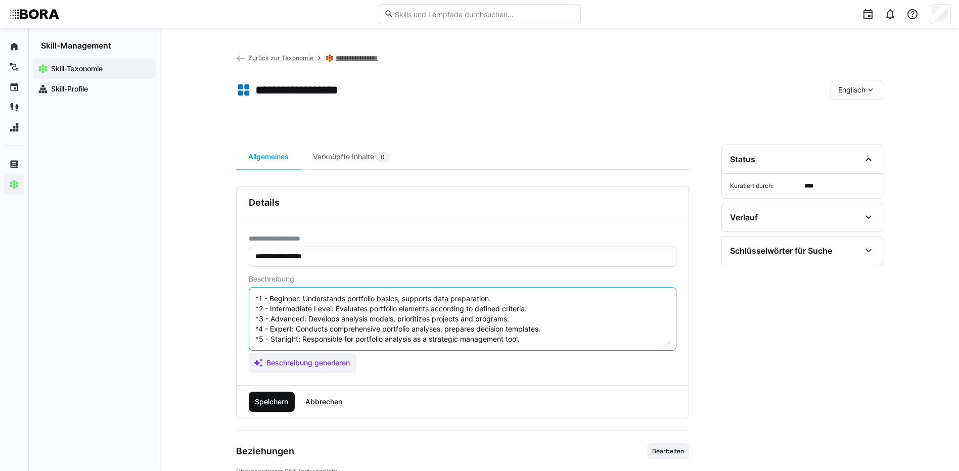
type textarea "Portfolio Analysis is the skill of systematically evaluating investments and pr…"
click at [287, 398] on span "Speichern" at bounding box center [271, 402] width 36 height 10
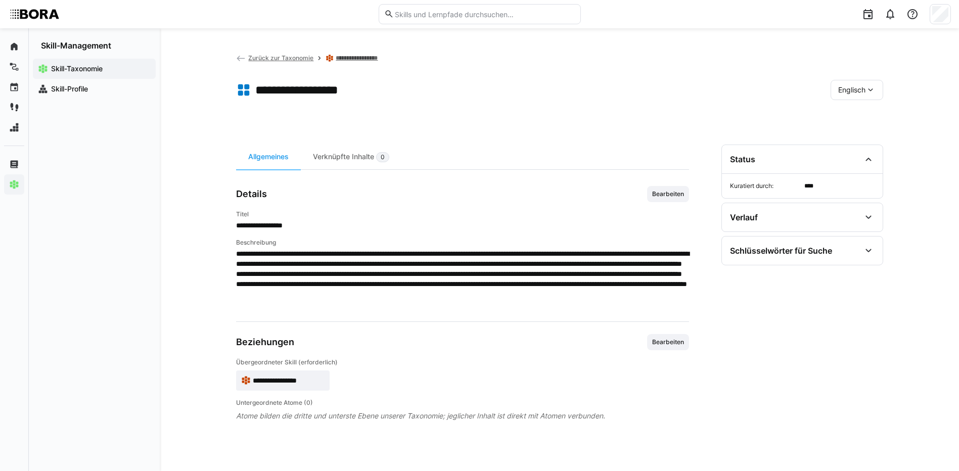
click at [859, 83] on div "Englisch" at bounding box center [856, 90] width 53 height 20
click at [850, 112] on span "Deutsch" at bounding box center [850, 117] width 27 height 10
click at [303, 51] on div "**********" at bounding box center [559, 249] width 799 height 443
click at [308, 58] on span "Zurück zur Taxonomie" at bounding box center [280, 58] width 65 height 8
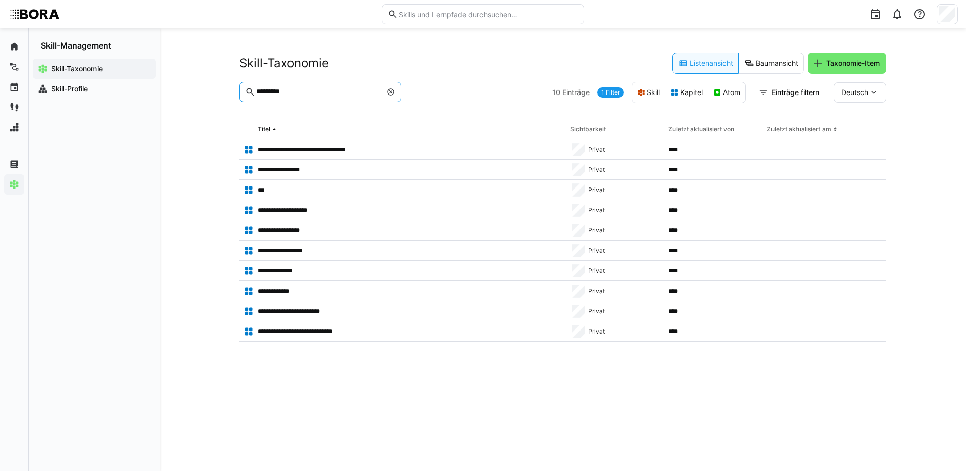
drag, startPoint x: 322, startPoint y: 93, endPoint x: 228, endPoint y: 93, distance: 93.5
click at [228, 93] on div "**********" at bounding box center [563, 249] width 807 height 443
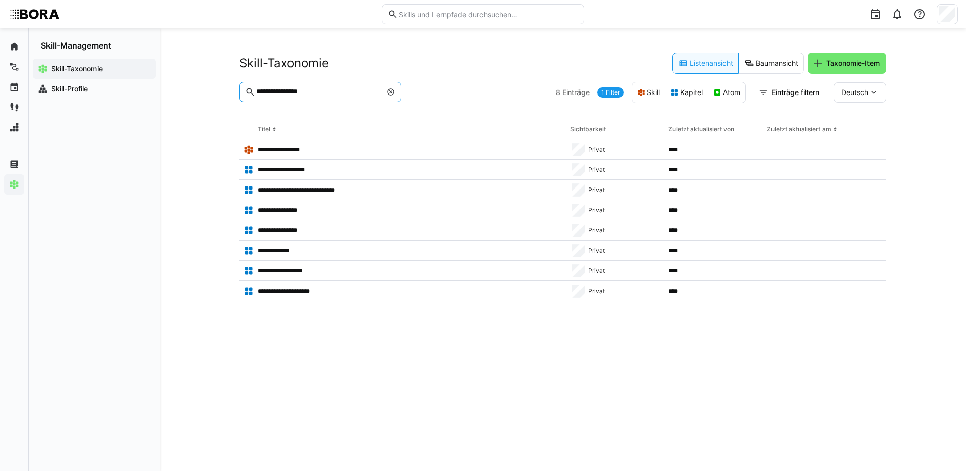
drag, startPoint x: 327, startPoint y: 89, endPoint x: 209, endPoint y: 99, distance: 118.6
click at [202, 93] on div "**********" at bounding box center [563, 249] width 807 height 443
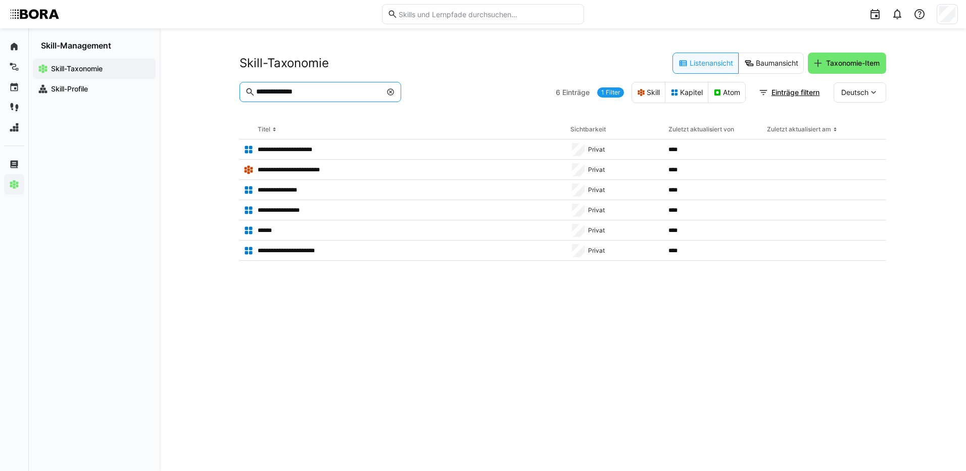
drag, startPoint x: 350, startPoint y: 90, endPoint x: 275, endPoint y: 89, distance: 74.8
click at [275, 89] on input "**********" at bounding box center [318, 91] width 126 height 9
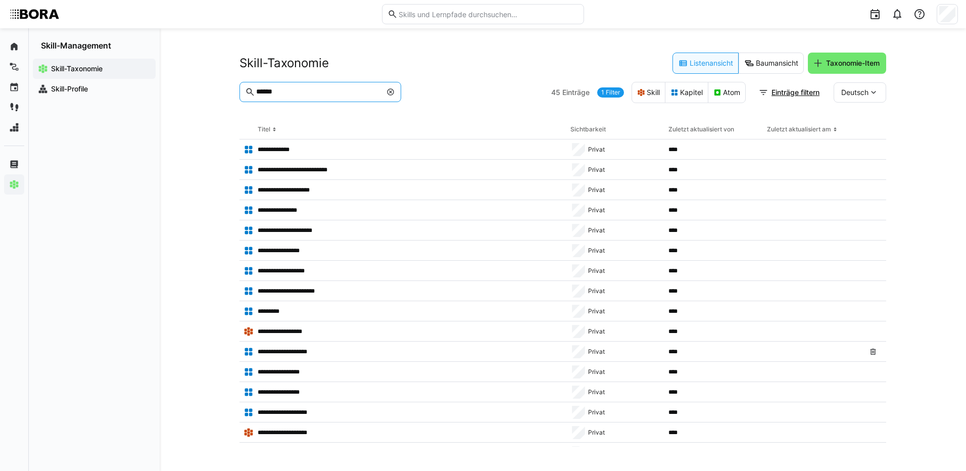
type input "******"
click at [393, 89] on eds-icon at bounding box center [391, 92] width 8 height 8
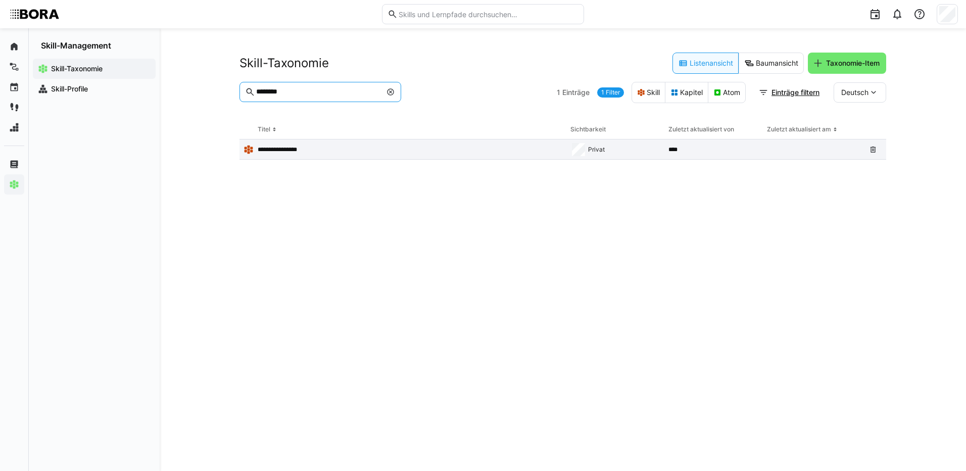
type input "********"
click at [265, 150] on p "**********" at bounding box center [283, 150] width 50 height 8
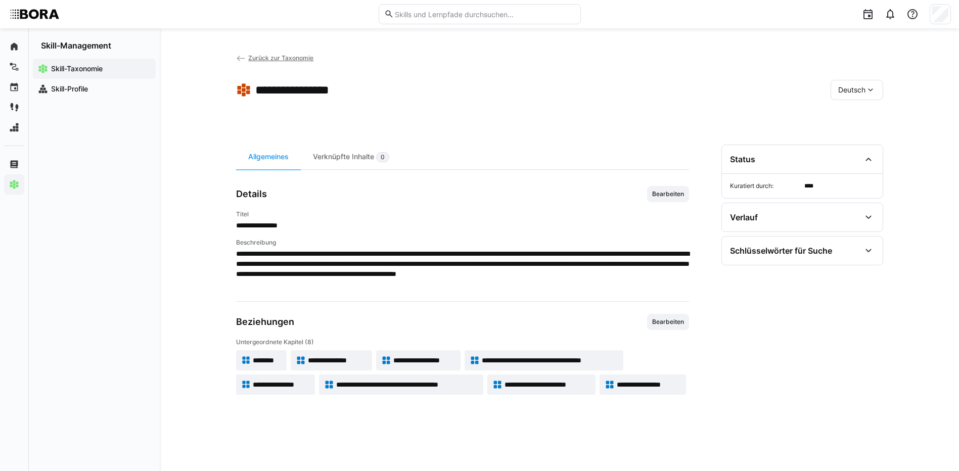
click at [253, 353] on app-skill-badge "********" at bounding box center [261, 360] width 51 height 20
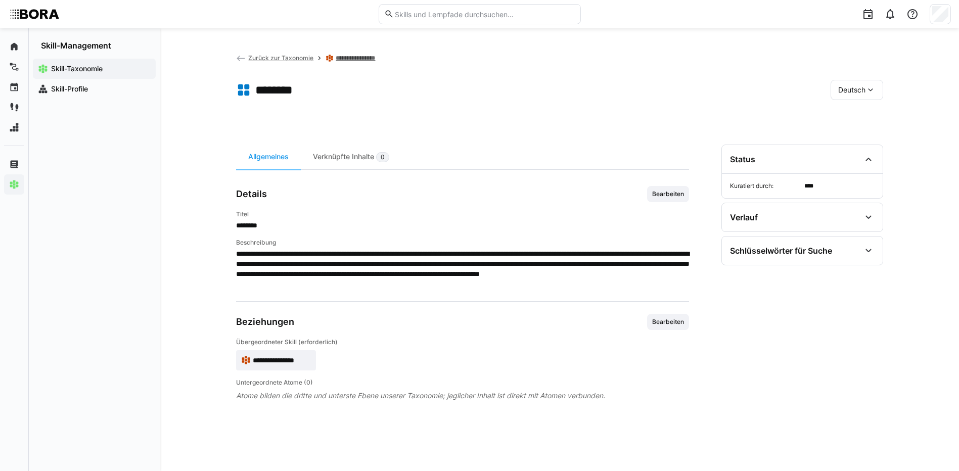
click at [664, 204] on div "**********" at bounding box center [462, 237] width 453 height 103
click at [670, 190] on span "Bearbeiten" at bounding box center [668, 194] width 34 height 8
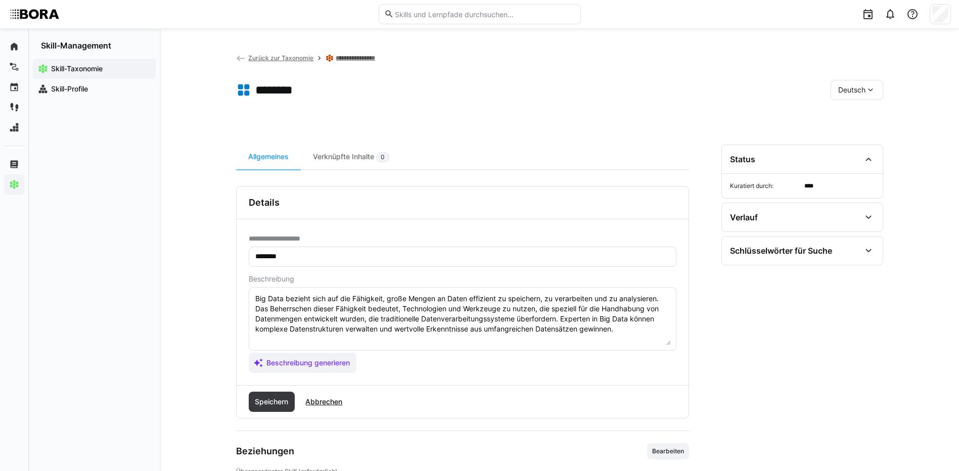
click at [627, 329] on textarea "Big Data bezieht sich auf die Fähigkeit, große Mengen an Daten effizient zu spe…" at bounding box center [462, 319] width 416 height 53
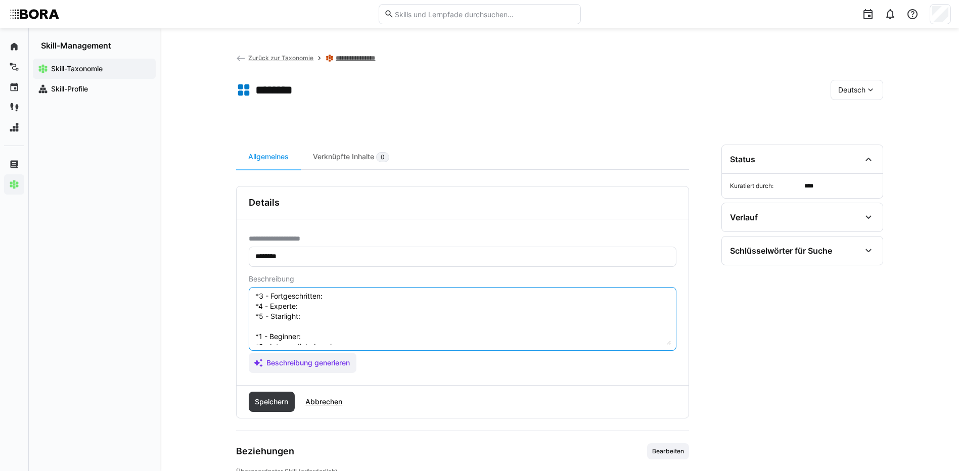
scroll to position [18, 0]
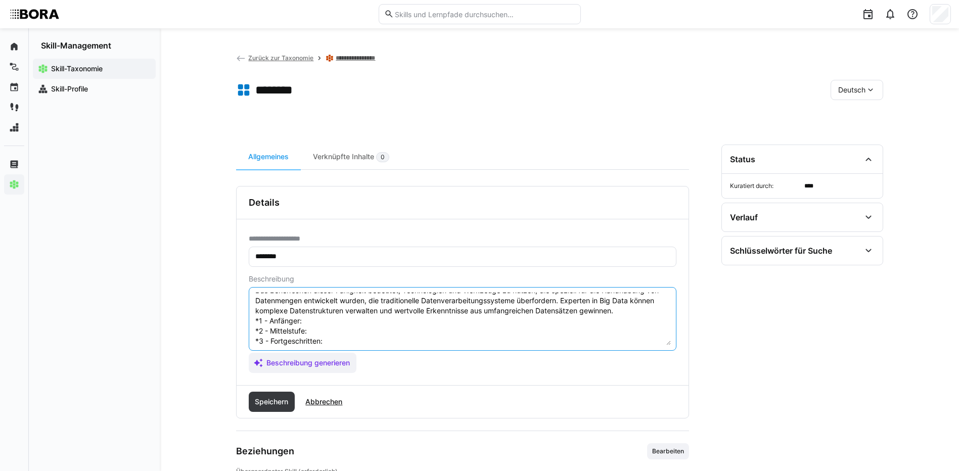
click at [346, 318] on textarea "Big Data bezieht sich auf die Fähigkeit, große Mengen an Daten effizient zu spe…" at bounding box center [462, 319] width 416 height 53
click at [328, 323] on textarea "Big Data bezieht sich auf die Fähigkeit, große Mengen an Daten effizient zu spe…" at bounding box center [462, 319] width 416 height 53
click at [321, 327] on textarea "Big Data bezieht sich auf die Fähigkeit, große Mengen an Daten effizient zu spe…" at bounding box center [462, 319] width 416 height 53
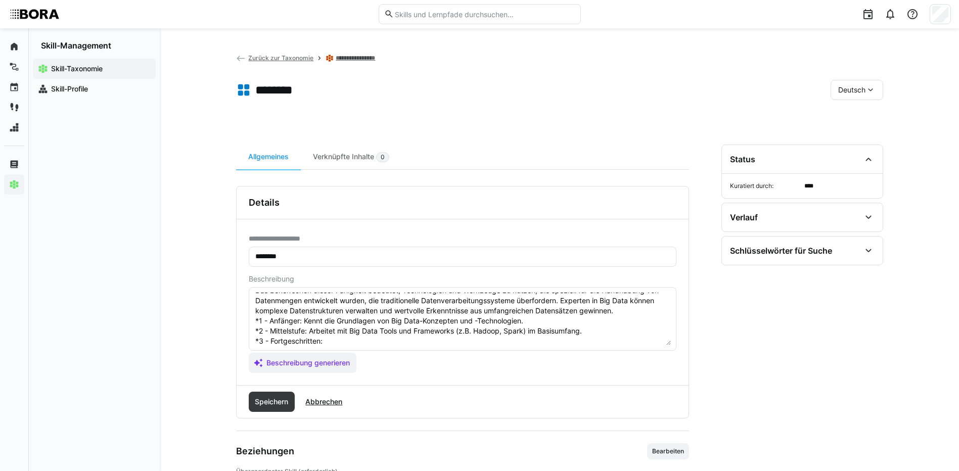
click at [358, 338] on textarea "Big Data bezieht sich auf die Fähigkeit, große Mengen an Daten effizient zu spe…" at bounding box center [462, 319] width 416 height 53
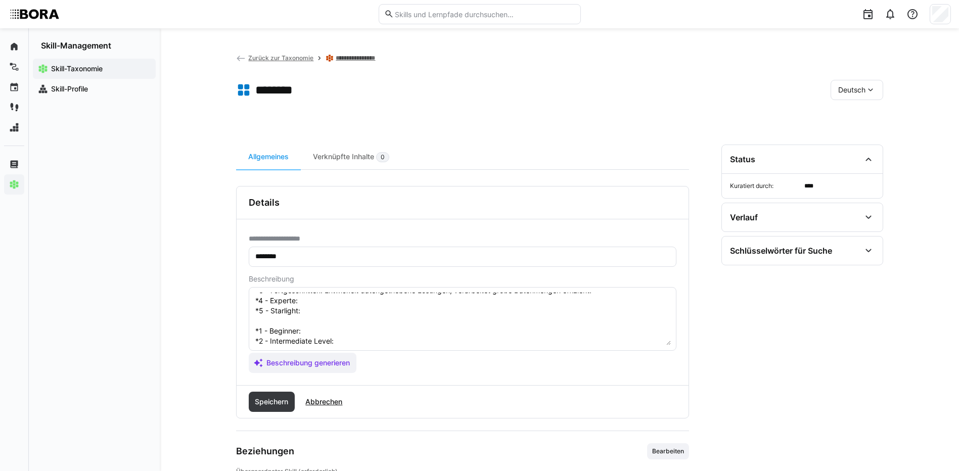
click at [336, 298] on textarea "Big Data bezieht sich auf die Fähigkeit, große Mengen an Daten effizient zu spe…" at bounding box center [462, 319] width 416 height 53
click at [310, 315] on textarea "Big Data bezieht sich auf die Fähigkeit, große Mengen an Daten effizient zu spe…" at bounding box center [462, 319] width 416 height 53
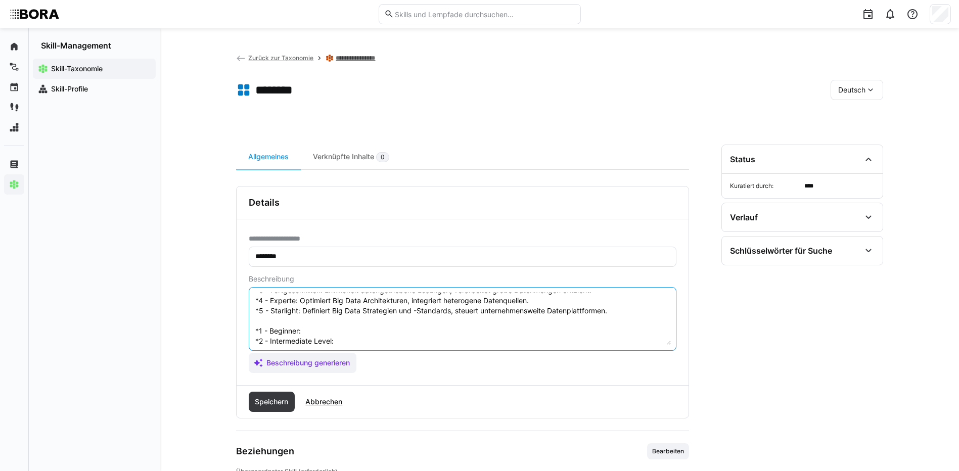
click at [310, 315] on textarea "Big Data bezieht sich auf die Fähigkeit, große Mengen an Daten effizient zu spe…" at bounding box center [462, 319] width 416 height 53
click at [337, 333] on textarea "Big Data bezieht sich auf die Fähigkeit, große Mengen an Daten effizient zu spe…" at bounding box center [462, 319] width 416 height 53
click at [367, 340] on textarea at bounding box center [462, 319] width 416 height 53
click at [338, 300] on textarea at bounding box center [462, 319] width 416 height 53
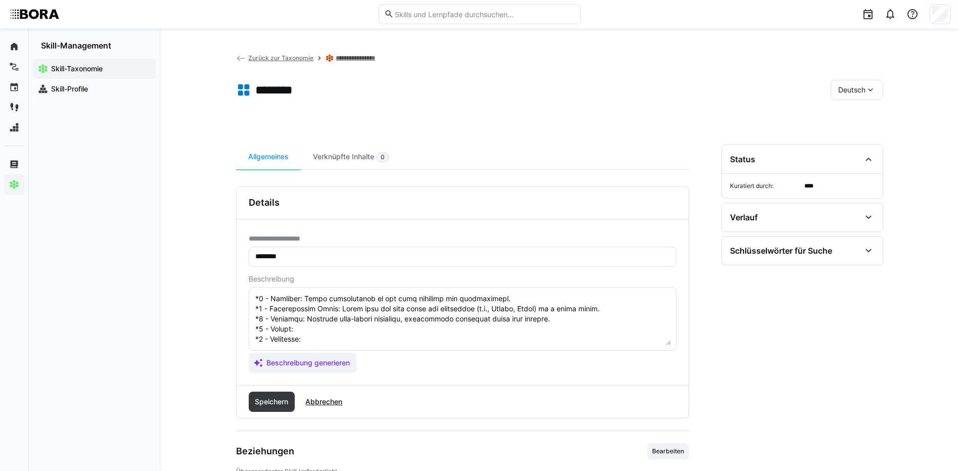
click at [302, 314] on textarea at bounding box center [462, 319] width 416 height 53
click at [315, 318] on textarea at bounding box center [462, 319] width 416 height 53
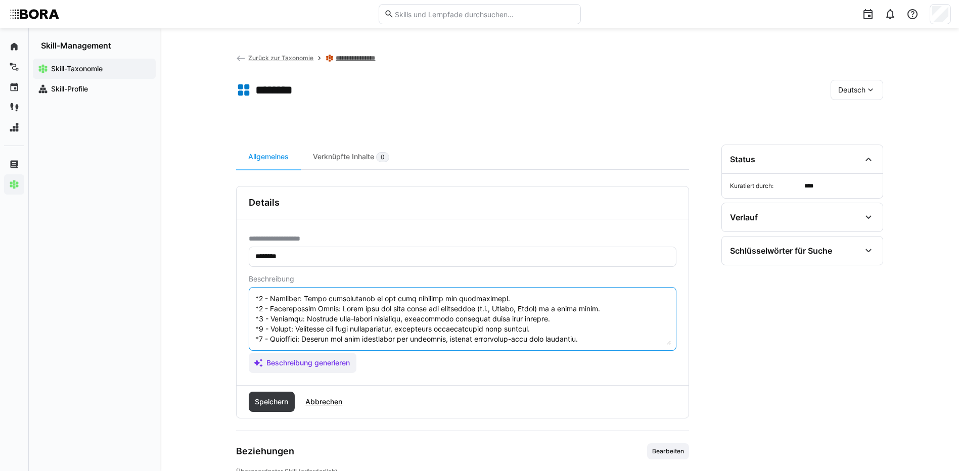
scroll to position [121, 0]
drag, startPoint x: 255, startPoint y: 328, endPoint x: 288, endPoint y: 344, distance: 35.9
click at [288, 344] on textarea at bounding box center [462, 319] width 416 height 53
type textarea "Big Data bezieht sich auf die Fähigkeit, große Mengen an Daten effizient zu spe…"
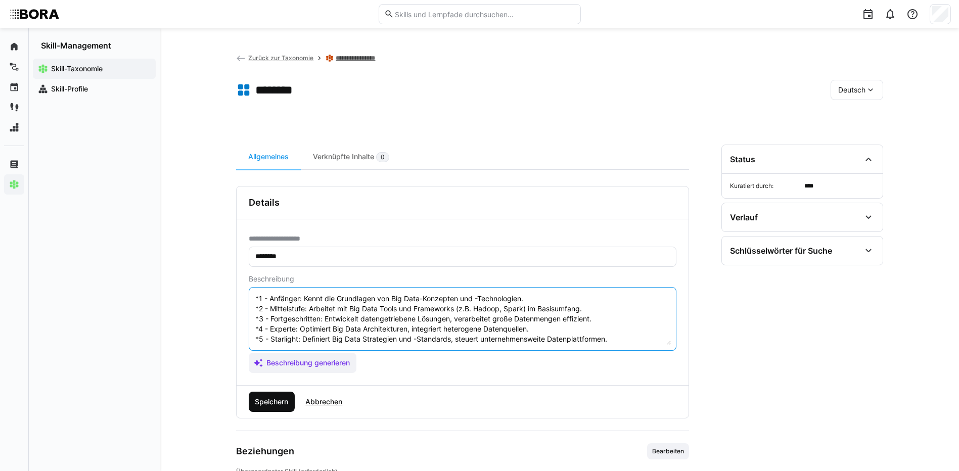
click at [272, 397] on span "Speichern" at bounding box center [271, 402] width 36 height 10
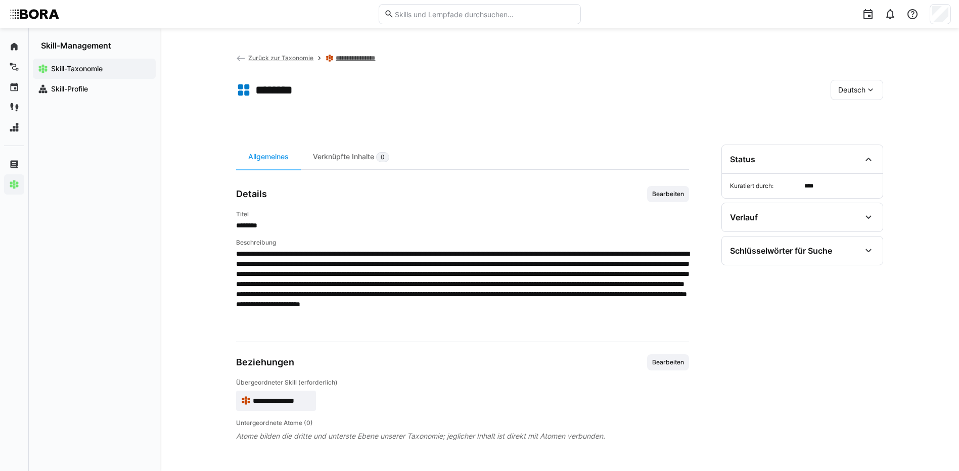
click at [866, 85] on eds-icon at bounding box center [870, 90] width 10 height 10
click at [865, 134] on span "Englisch" at bounding box center [851, 138] width 27 height 10
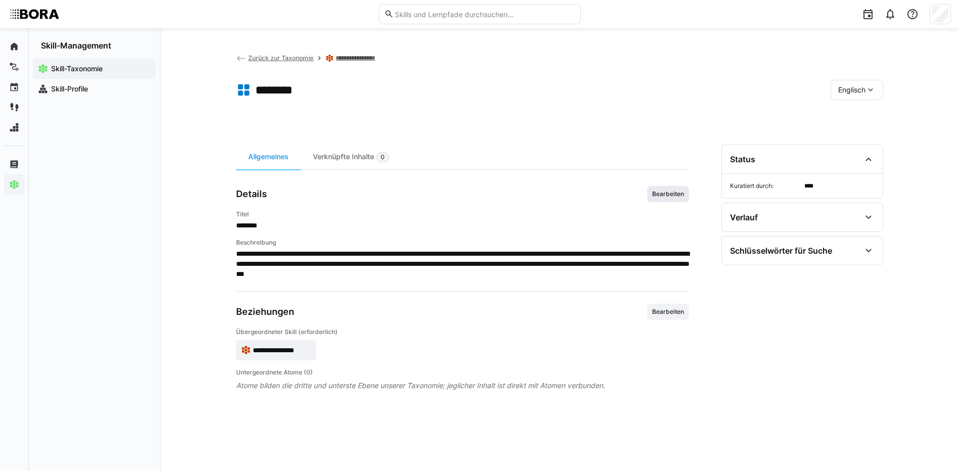
click at [651, 192] on span "Bearbeiten" at bounding box center [668, 194] width 34 height 8
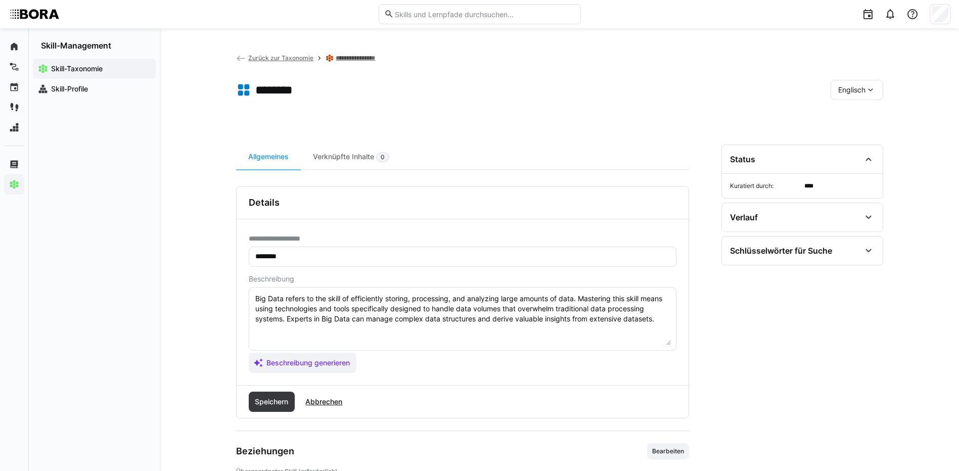
click at [663, 320] on textarea "Big Data refers to the skill of efficiently storing, processing, and analyzing …" at bounding box center [462, 319] width 416 height 53
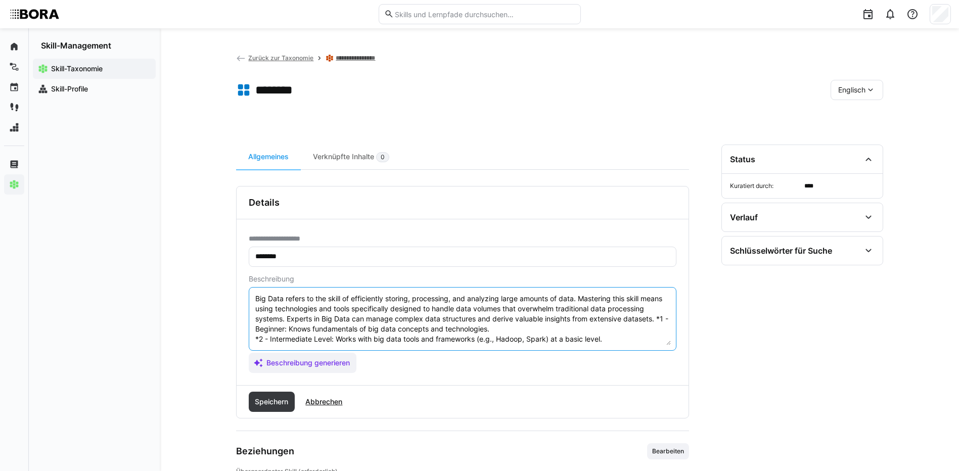
scroll to position [49, 0]
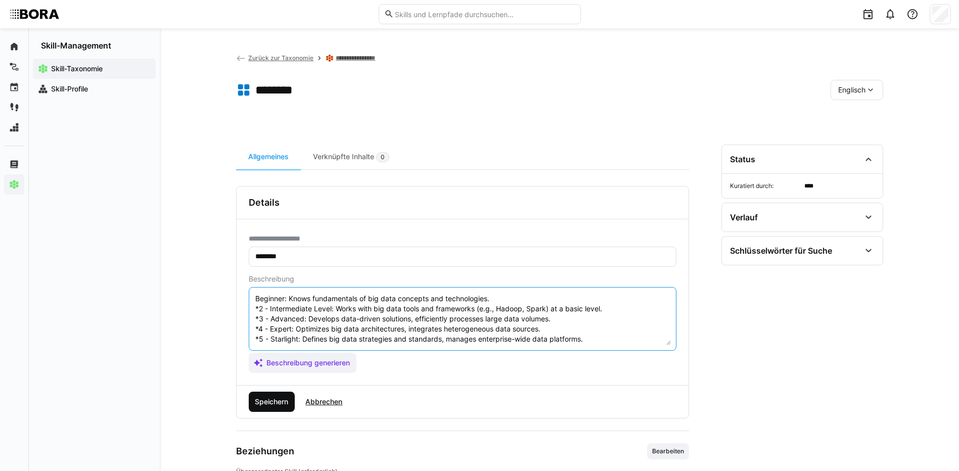
type textarea "Big Data refers to the skill of efficiently storing, processing, and analyzing …"
click at [258, 394] on span "Speichern" at bounding box center [272, 402] width 46 height 20
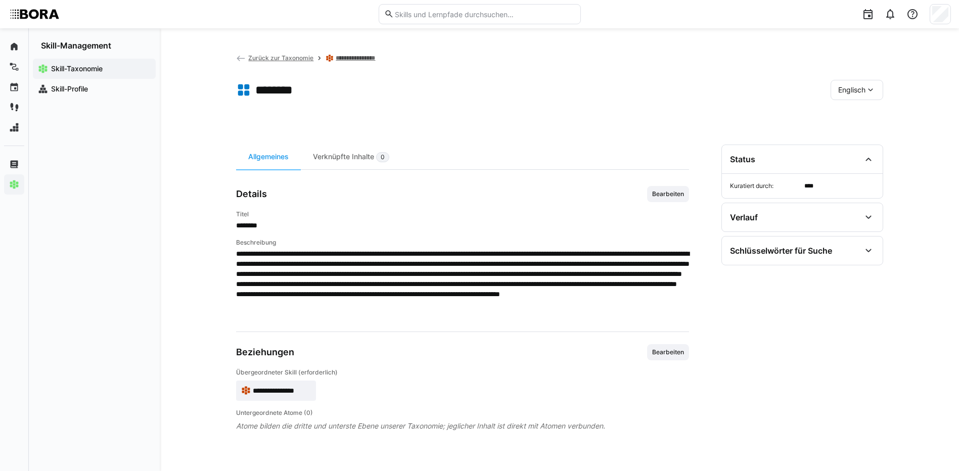
click at [834, 91] on div "Englisch" at bounding box center [856, 90] width 53 height 20
drag, startPoint x: 840, startPoint y: 122, endPoint x: 767, endPoint y: 99, distance: 76.5
click at [840, 122] on div "Deutsch" at bounding box center [856, 116] width 54 height 21
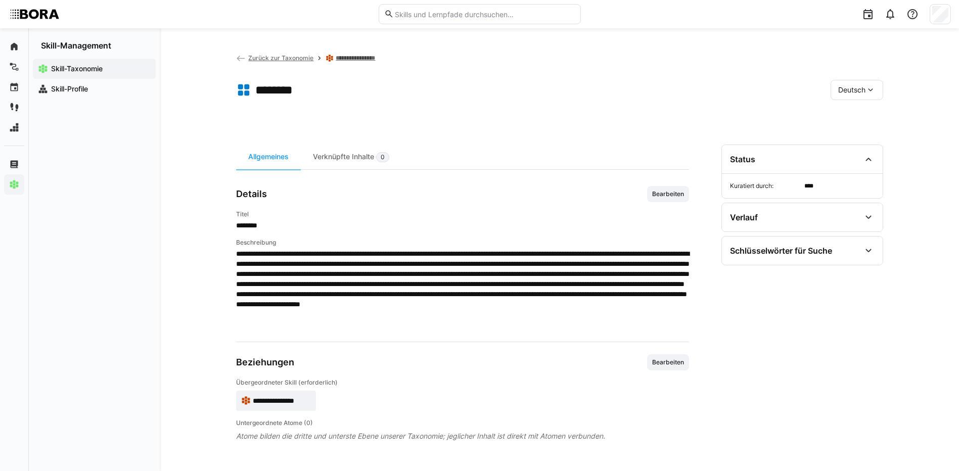
click at [368, 59] on link "**********" at bounding box center [361, 58] width 50 height 8
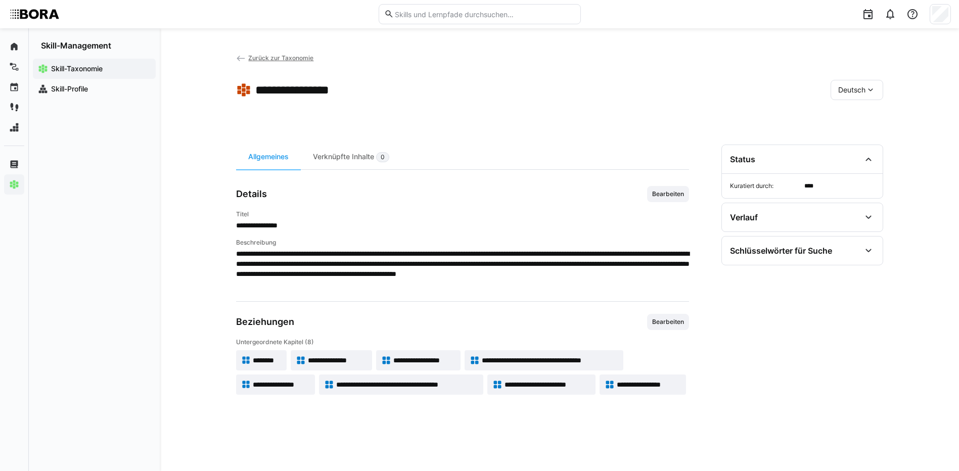
click at [341, 358] on span "**********" at bounding box center [337, 360] width 59 height 10
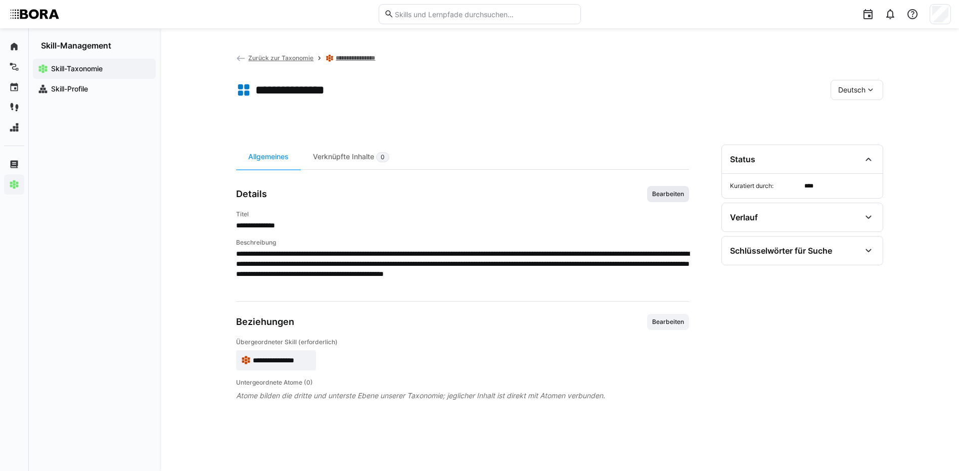
click at [666, 186] on span "Bearbeiten" at bounding box center [668, 194] width 42 height 16
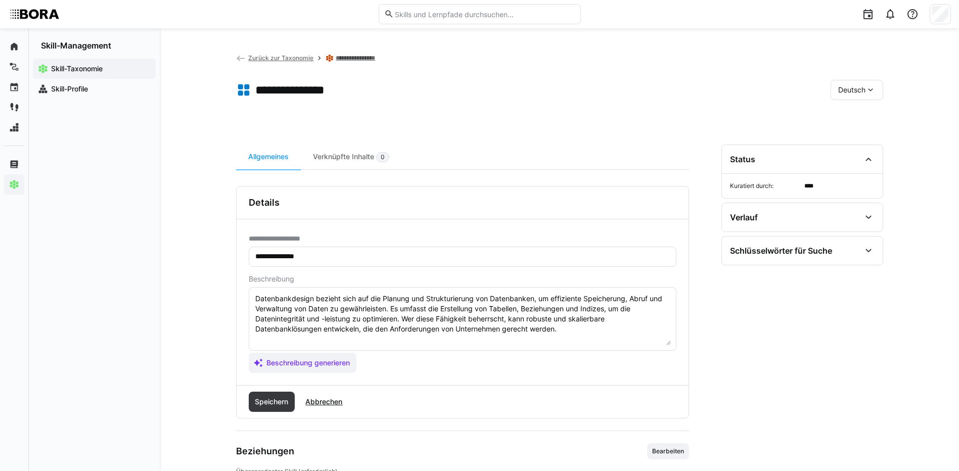
click at [568, 332] on textarea "Datenbankdesign bezieht sich auf die Planung und Strukturierung von Datenbanken…" at bounding box center [462, 319] width 416 height 53
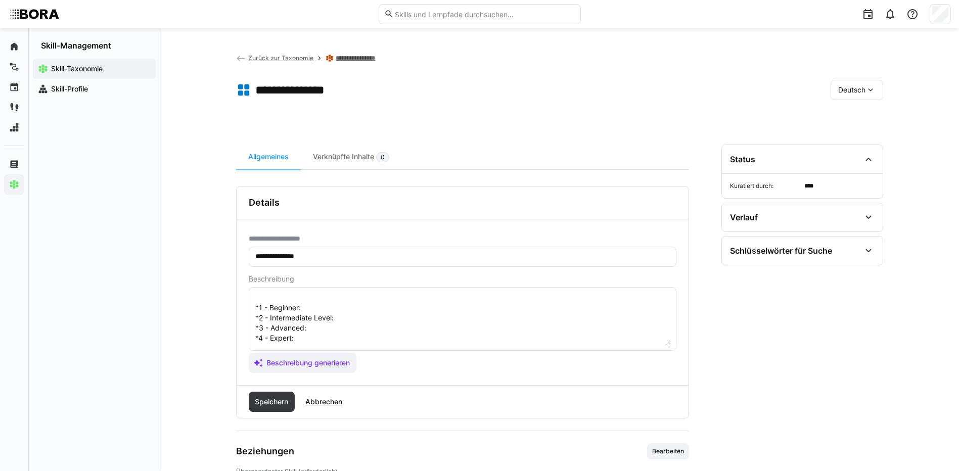
scroll to position [18, 0]
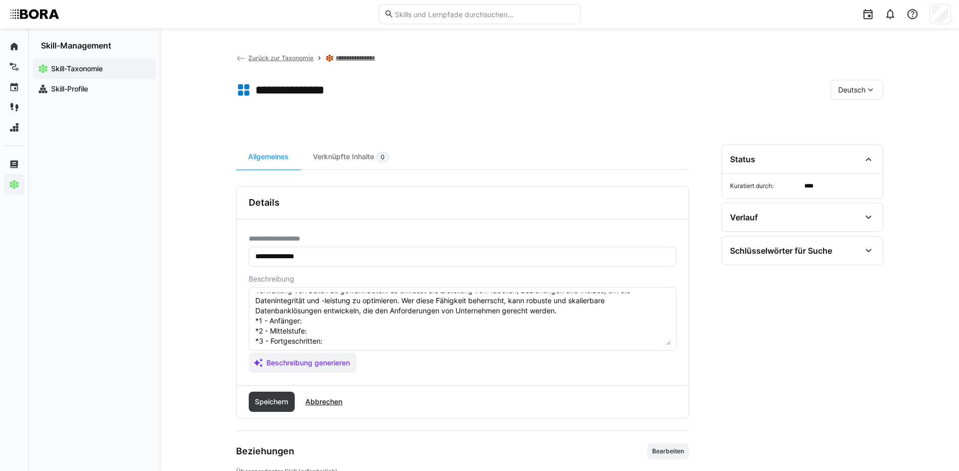
click at [324, 317] on textarea "Datenbankdesign bezieht sich auf die Planung und Strukturierung von Datenbanken…" at bounding box center [462, 319] width 416 height 53
click at [341, 330] on textarea "Datenbankdesign bezieht sich auf die Planung und Strukturierung von Datenbanken…" at bounding box center [462, 319] width 416 height 53
click at [357, 339] on textarea "Datenbankdesign bezieht sich auf die Planung und Strukturierung von Datenbanken…" at bounding box center [462, 319] width 416 height 53
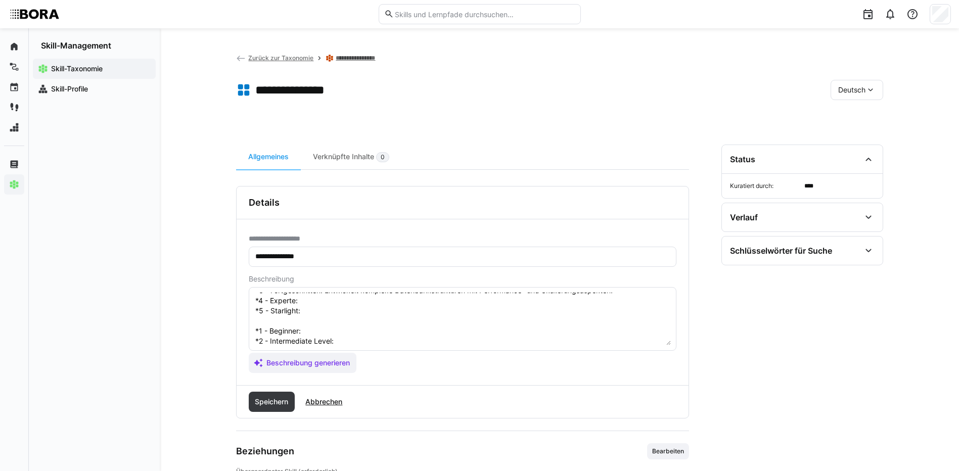
click at [338, 298] on textarea "Datenbankdesign bezieht sich auf die Planung und Strukturierung von Datenbanken…" at bounding box center [462, 319] width 416 height 53
click at [317, 311] on textarea "Datenbankdesign bezieht sich auf die Planung und Strukturierung von Datenbanken…" at bounding box center [462, 319] width 416 height 53
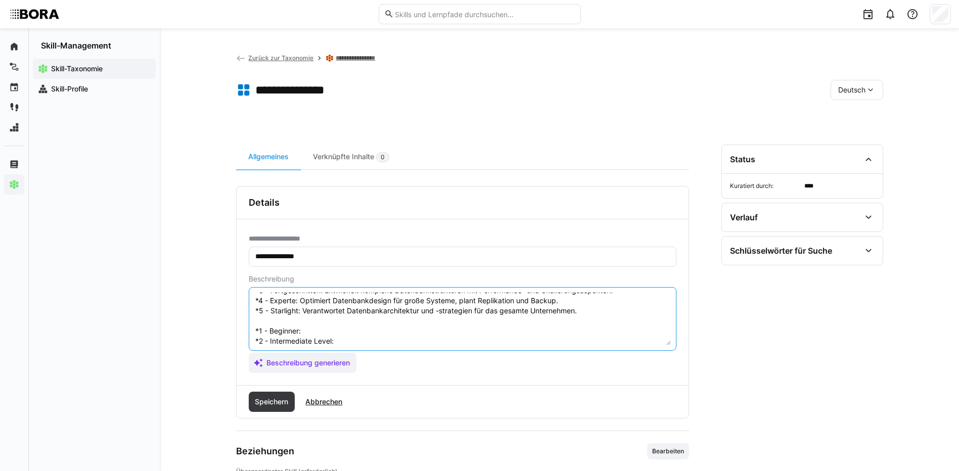
click at [369, 328] on textarea "Datenbankdesign bezieht sich auf die Planung und Strukturierung von Datenbanken…" at bounding box center [462, 319] width 416 height 53
click at [396, 337] on textarea "Datenbankdesign bezieht sich auf die Planung und Strukturierung von Datenbanken…" at bounding box center [462, 319] width 416 height 53
click at [410, 306] on textarea at bounding box center [462, 319] width 416 height 53
click at [328, 297] on textarea at bounding box center [462, 319] width 416 height 53
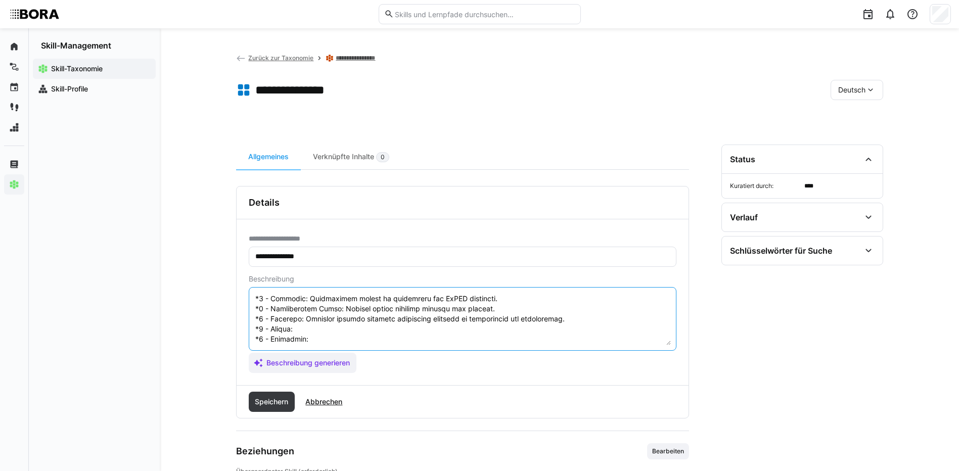
click at [330, 298] on textarea at bounding box center [462, 319] width 416 height 53
click at [313, 310] on textarea at bounding box center [462, 319] width 416 height 53
click at [470, 320] on textarea at bounding box center [462, 319] width 416 height 53
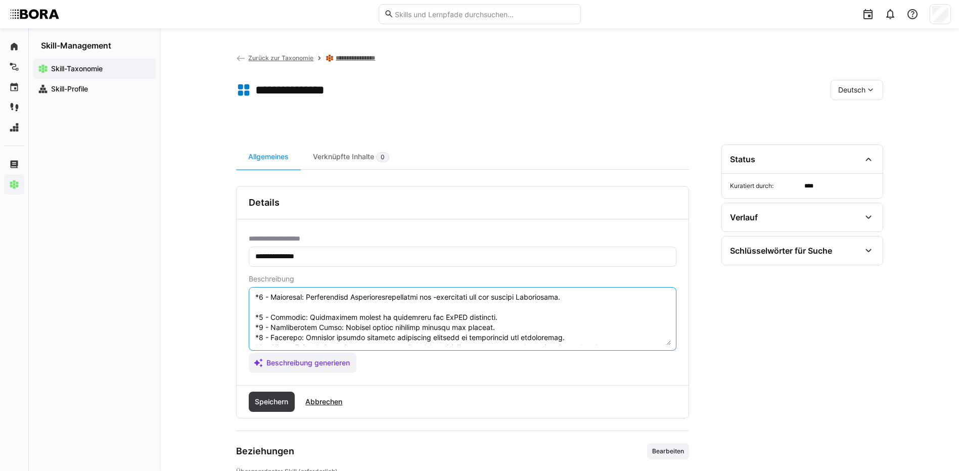
scroll to position [121, 0]
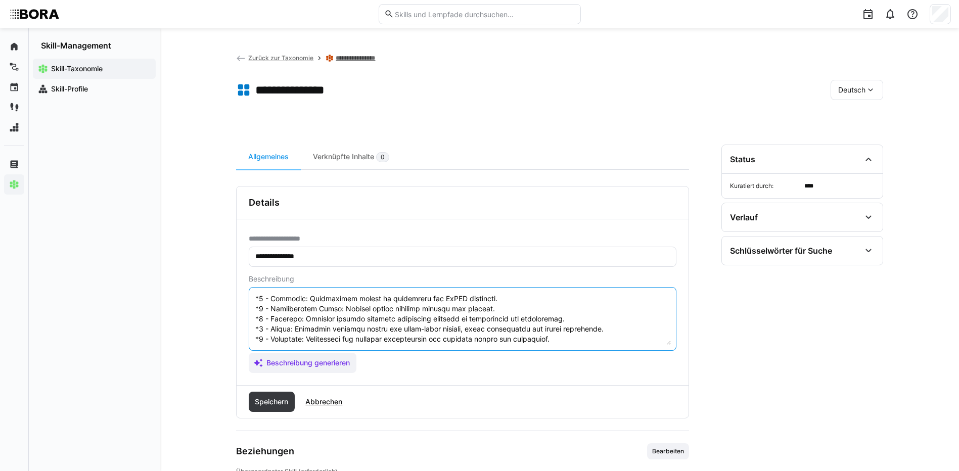
drag, startPoint x: 255, startPoint y: 328, endPoint x: 276, endPoint y: 345, distance: 27.1
click at [276, 345] on textarea at bounding box center [462, 319] width 416 height 53
type textarea "Datenbankdesign bezieht sich auf die Planung und Strukturierung von Datenbanken…"
click at [271, 395] on span "Speichern" at bounding box center [272, 402] width 46 height 20
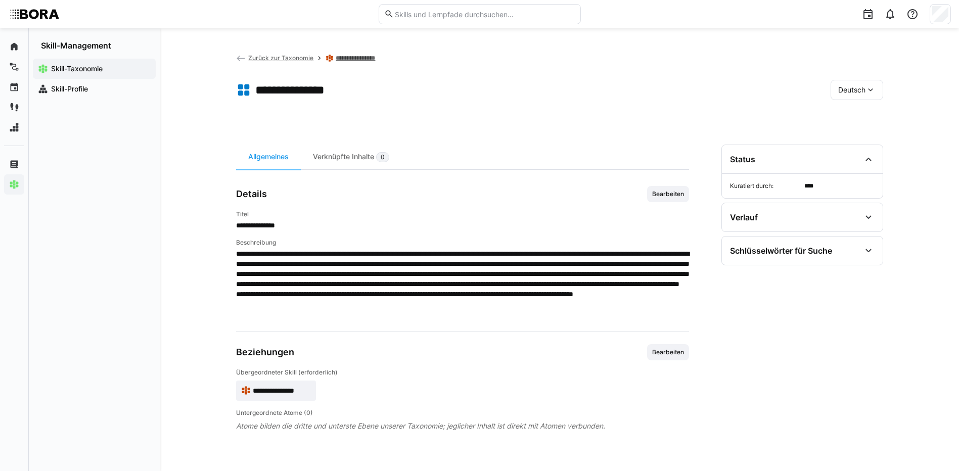
click at [863, 90] on span "Deutsch" at bounding box center [851, 90] width 27 height 10
click at [859, 129] on div "Englisch" at bounding box center [857, 137] width 54 height 21
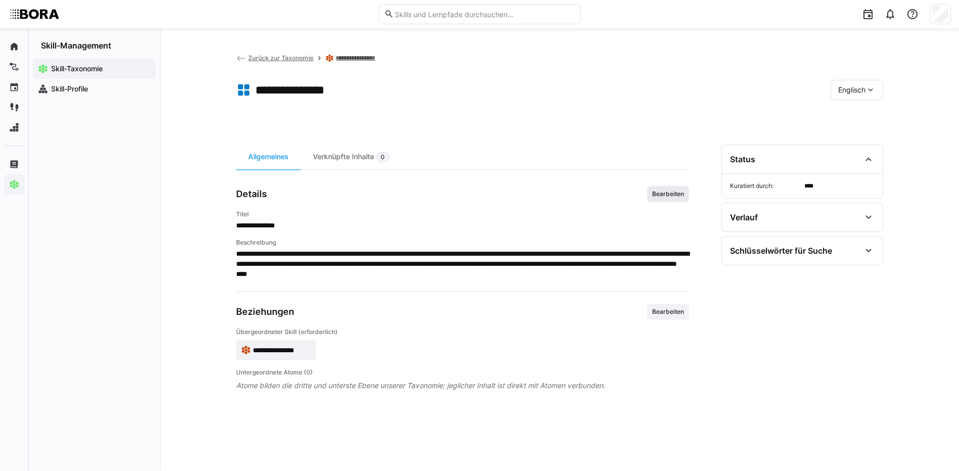
click at [677, 188] on span "Bearbeiten" at bounding box center [668, 194] width 42 height 16
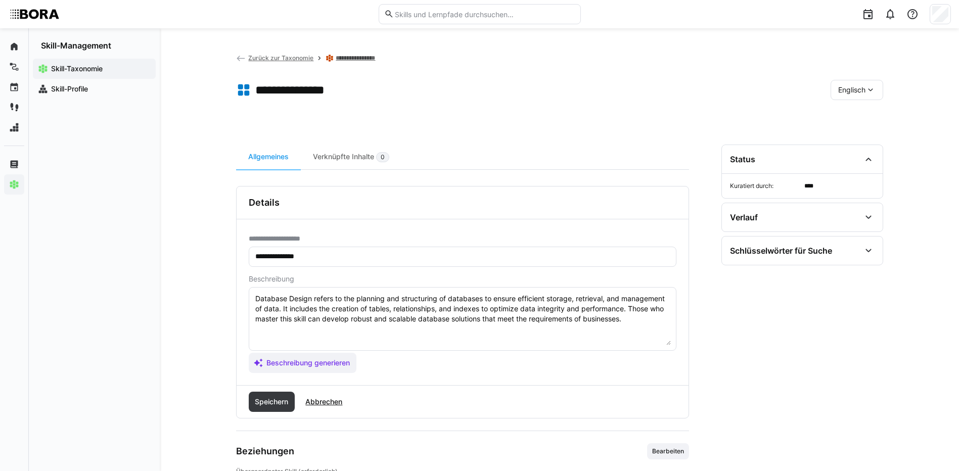
click at [653, 322] on textarea "Database Design refers to the planning and structuring of databases to ensure e…" at bounding box center [462, 319] width 416 height 53
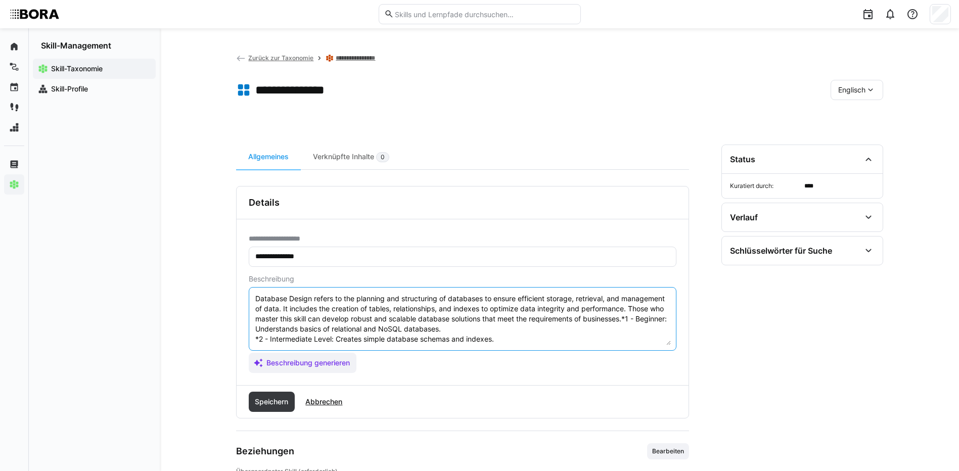
scroll to position [49, 0]
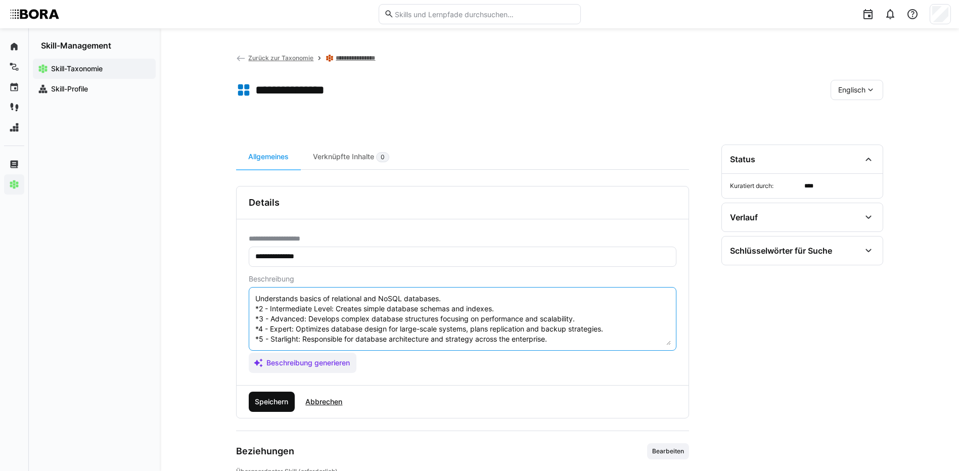
type textarea "Database Design refers to the planning and structuring of databases to ensure e…"
click at [264, 405] on span "Speichern" at bounding box center [271, 402] width 36 height 10
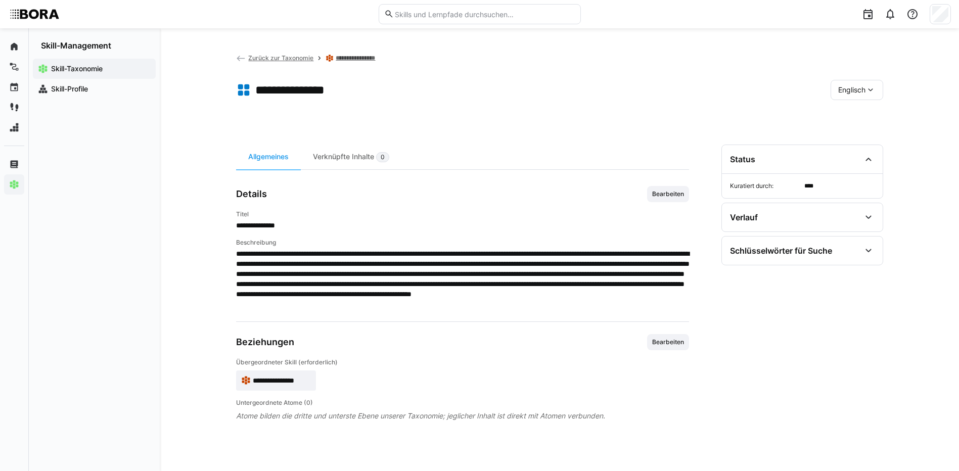
click at [859, 80] on div "Englisch" at bounding box center [856, 90] width 53 height 20
drag, startPoint x: 861, startPoint y: 117, endPoint x: 835, endPoint y: 113, distance: 26.6
click at [861, 118] on span "Deutsch" at bounding box center [850, 117] width 27 height 10
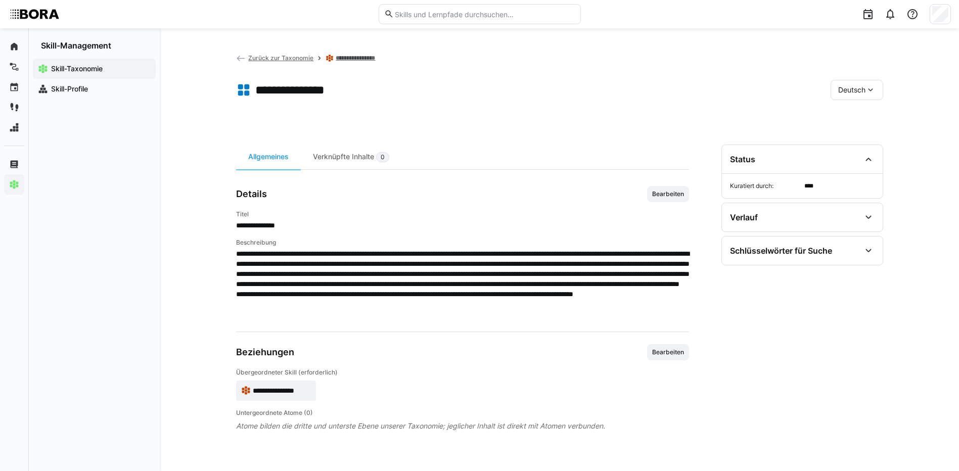
click at [372, 55] on link "**********" at bounding box center [361, 58] width 50 height 8
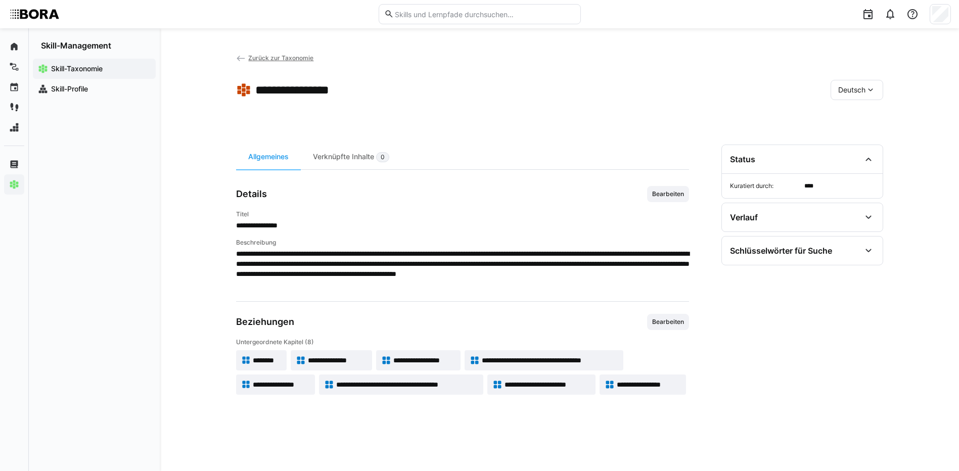
click at [408, 355] on span "**********" at bounding box center [424, 360] width 62 height 10
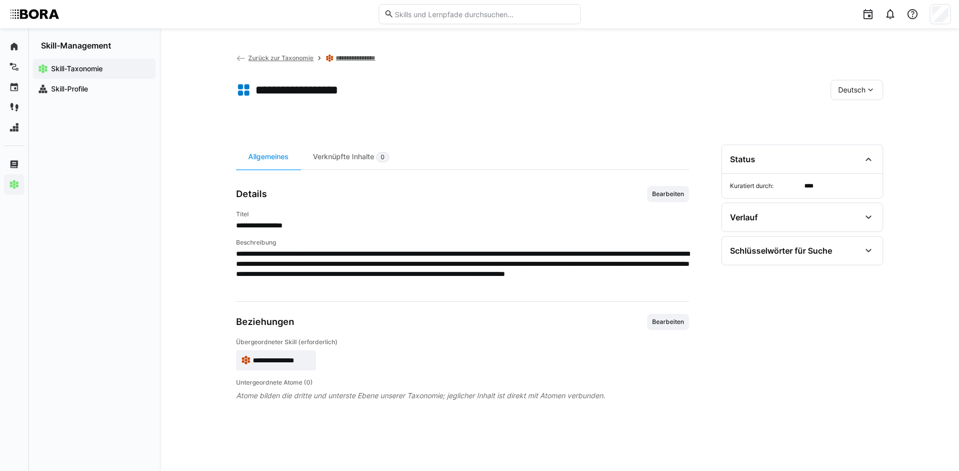
click at [670, 193] on span "Bearbeiten" at bounding box center [668, 194] width 34 height 8
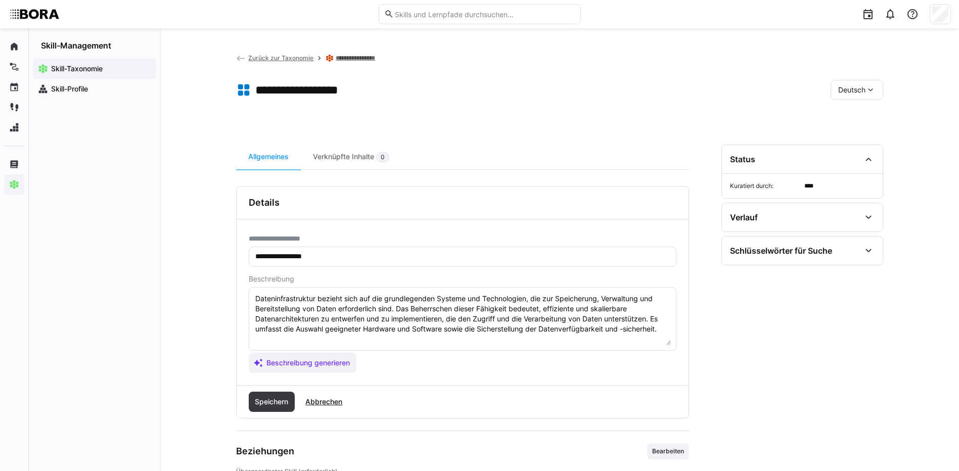
click at [671, 331] on eds-input "Dateninfrastruktur bezieht sich auf die grundlegenden Systeme und Technologien,…" at bounding box center [463, 319] width 428 height 64
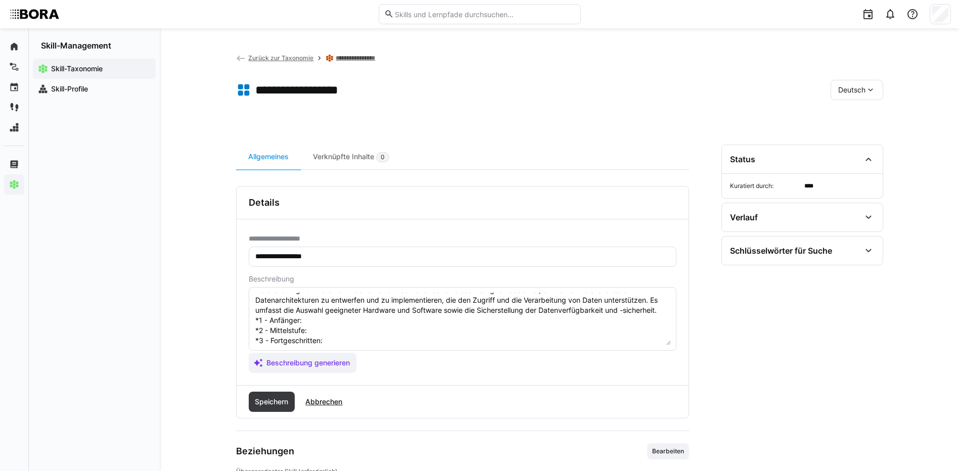
scroll to position [18, 0]
click at [316, 317] on textarea "Dateninfrastruktur bezieht sich auf die grundlegenden Systeme und Technologien,…" at bounding box center [462, 319] width 416 height 53
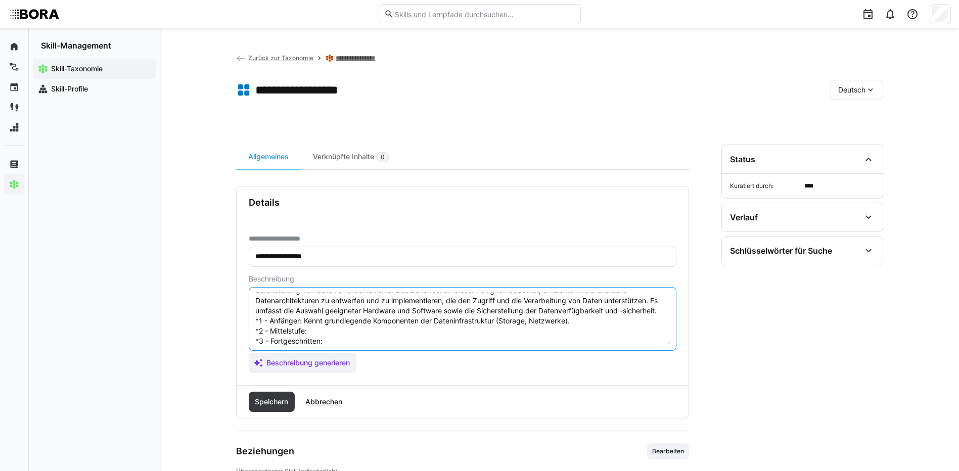
click at [337, 326] on textarea "Dateninfrastruktur bezieht sich auf die grundlegenden Systeme und Technologien,…" at bounding box center [462, 319] width 416 height 53
click at [396, 340] on textarea "Dateninfrastruktur bezieht sich auf die grundlegenden Systeme und Technologien,…" at bounding box center [462, 319] width 416 height 53
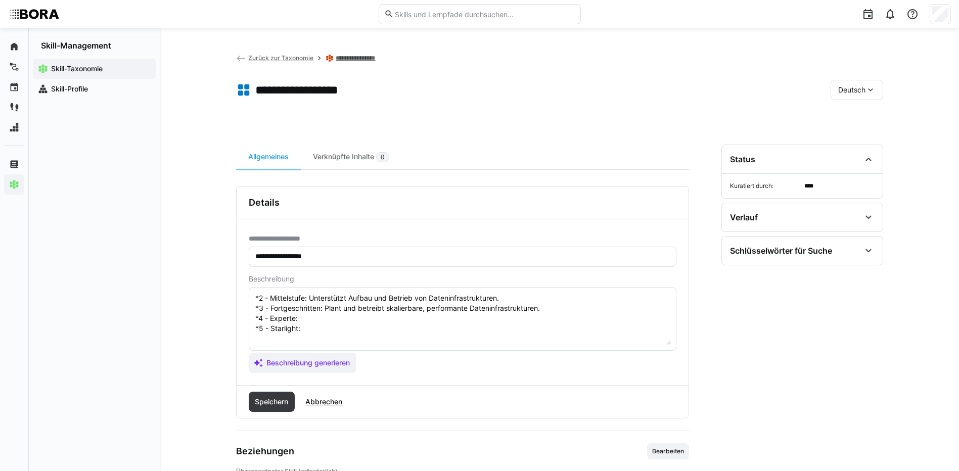
scroll to position [69, 0]
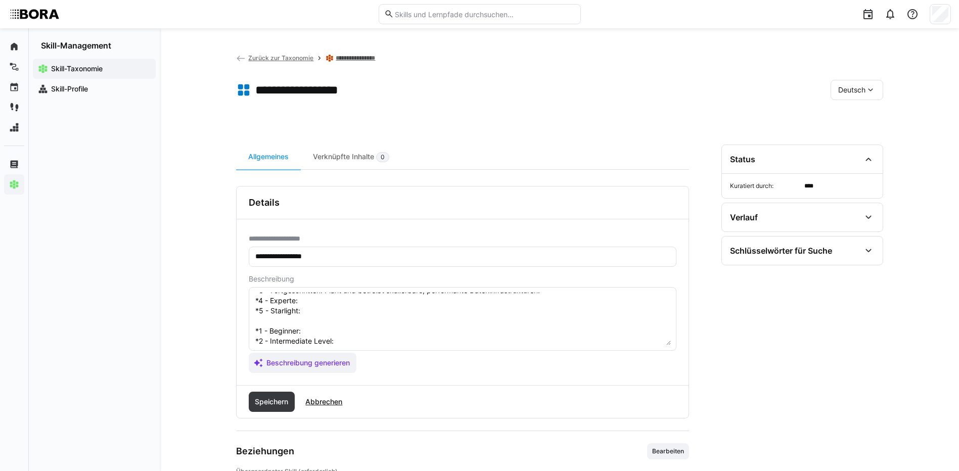
click at [347, 304] on textarea "Dateninfrastruktur bezieht sich auf die grundlegenden Systeme und Technologien,…" at bounding box center [462, 319] width 416 height 53
click at [325, 309] on textarea "Dateninfrastruktur bezieht sich auf die grundlegenden Systeme und Technologien,…" at bounding box center [462, 319] width 416 height 53
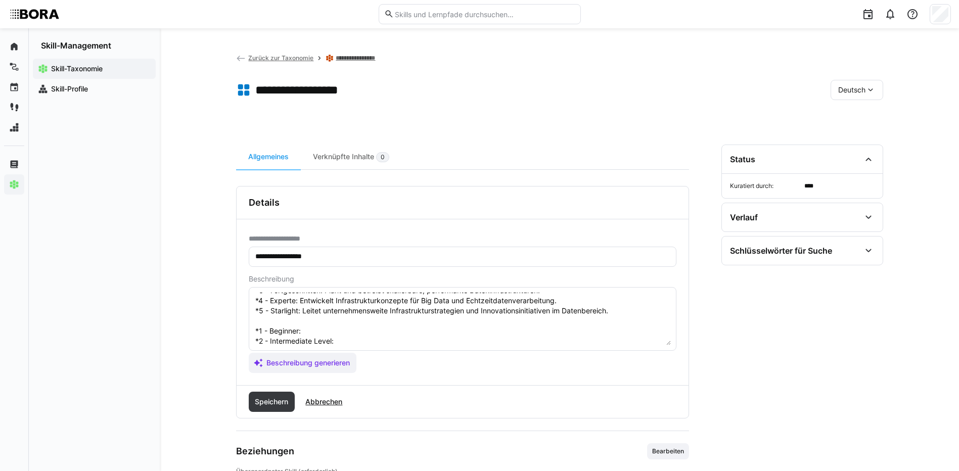
click at [325, 324] on textarea "Dateninfrastruktur bezieht sich auf die grundlegenden Systeme und Technologien,…" at bounding box center [462, 319] width 416 height 53
click at [326, 330] on textarea "Dateninfrastruktur bezieht sich auf die grundlegenden Systeme und Technologien,…" at bounding box center [462, 319] width 416 height 53
click at [369, 341] on textarea at bounding box center [462, 319] width 416 height 53
click at [353, 305] on textarea at bounding box center [462, 319] width 416 height 53
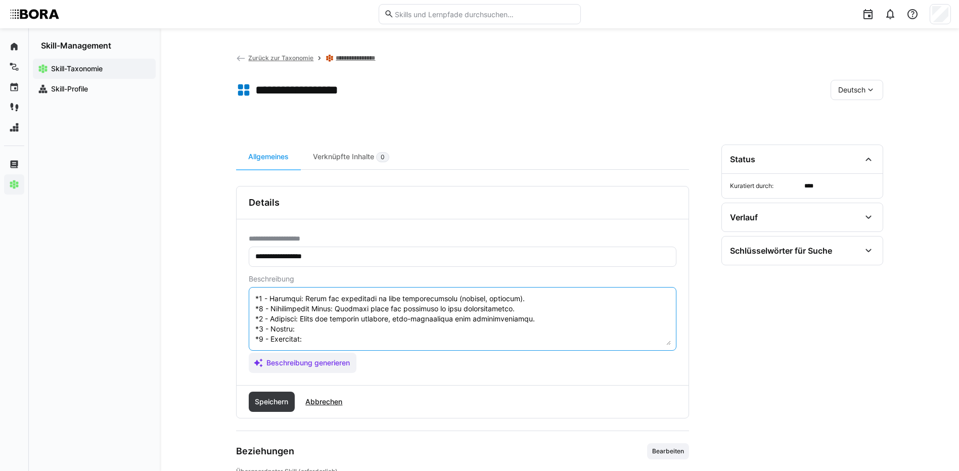
click at [324, 313] on textarea at bounding box center [462, 319] width 416 height 53
click at [311, 326] on textarea at bounding box center [462, 319] width 416 height 53
click at [310, 317] on textarea at bounding box center [462, 319] width 416 height 53
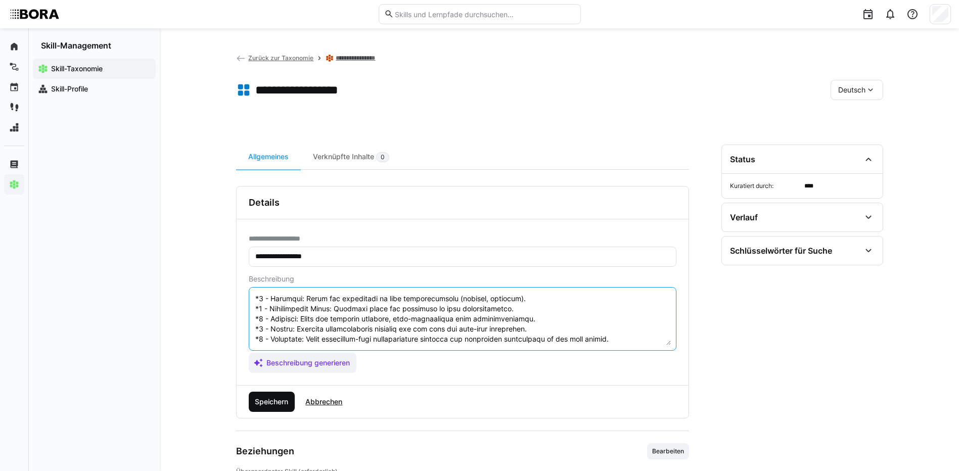
type textarea "Loremipsumdolorsit ametcon adip eli sed doeiusmodtemp Incidid utl Etdoloremagn,…"
click at [274, 400] on span "Speichern" at bounding box center [271, 402] width 36 height 10
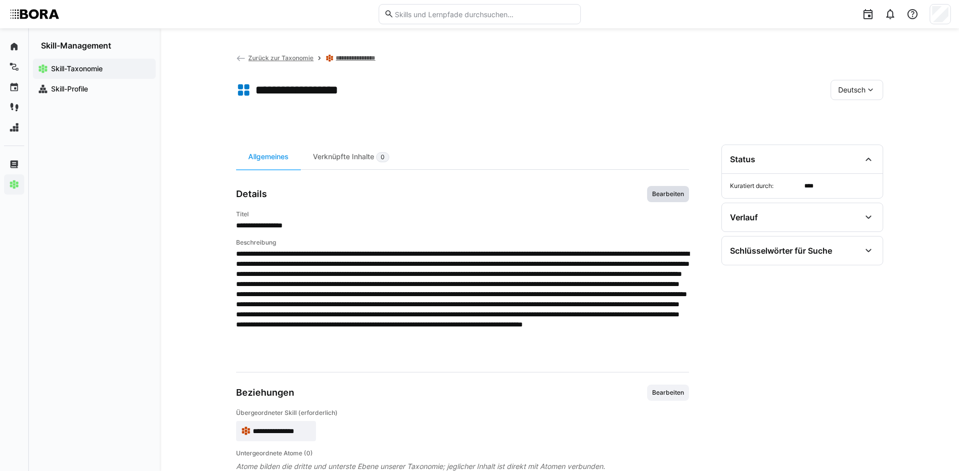
click at [676, 191] on span "Bearbeiten" at bounding box center [668, 194] width 34 height 8
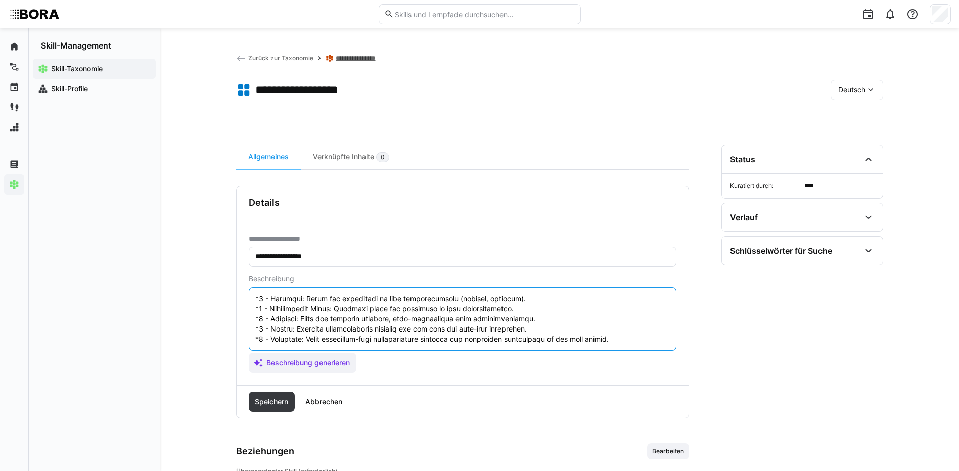
scroll to position [121, 0]
drag, startPoint x: 255, startPoint y: 300, endPoint x: 334, endPoint y: 349, distance: 92.8
click at [334, 349] on eds-input at bounding box center [463, 319] width 428 height 64
type textarea "Dateninfrastruktur bezieht sich auf die grundlegenden Systeme und Technologien,…"
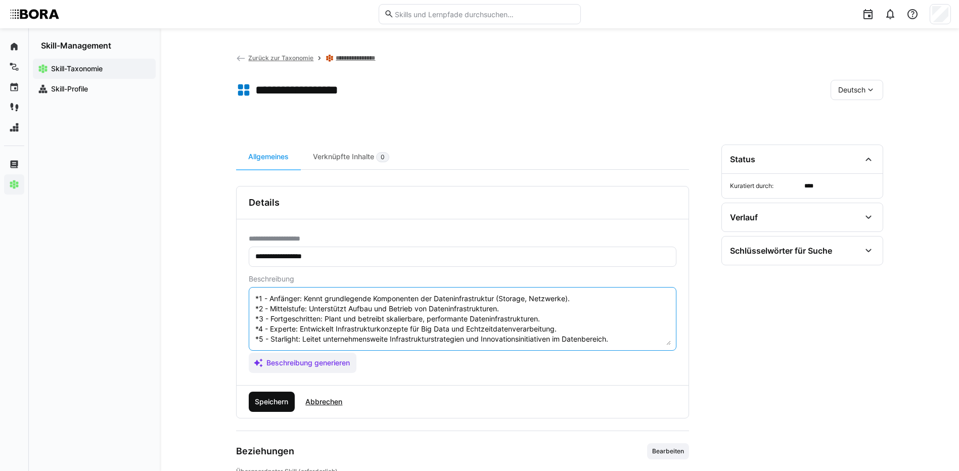
click at [269, 401] on span "Speichern" at bounding box center [271, 402] width 36 height 10
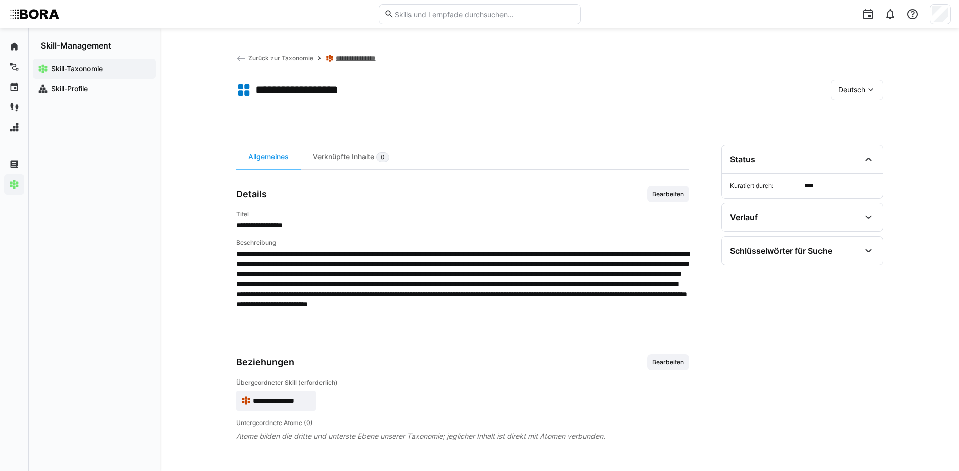
click at [855, 92] on span "Deutsch" at bounding box center [851, 90] width 27 height 10
click at [854, 133] on span "Englisch" at bounding box center [851, 138] width 27 height 10
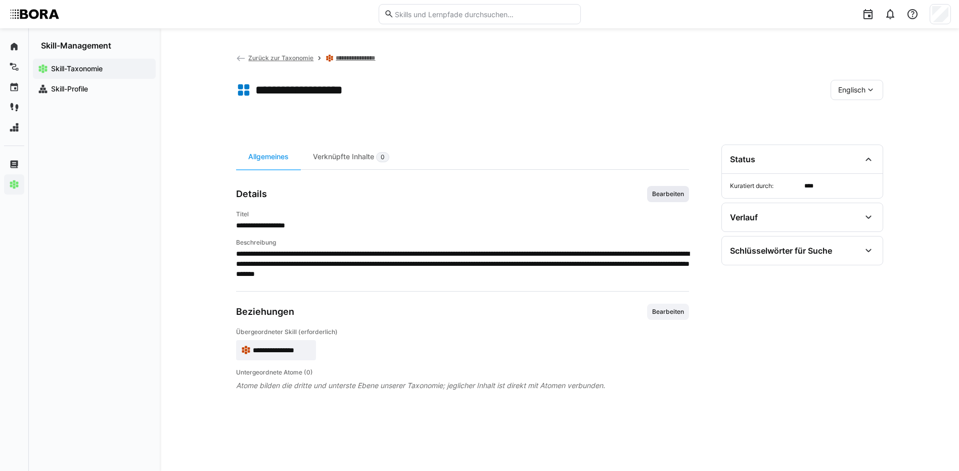
click at [664, 194] on span "Bearbeiten" at bounding box center [668, 194] width 34 height 8
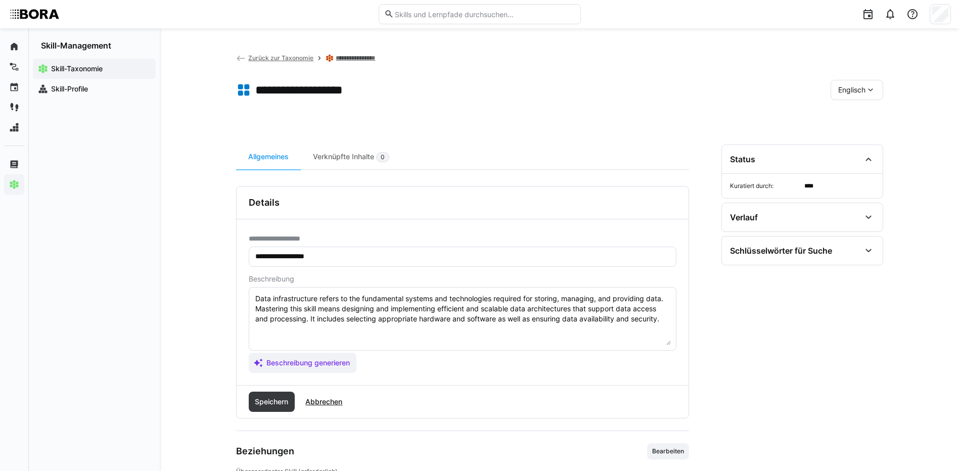
click at [667, 319] on textarea "Data infrastructure refers to the fundamental systems and technologies required…" at bounding box center [462, 319] width 416 height 53
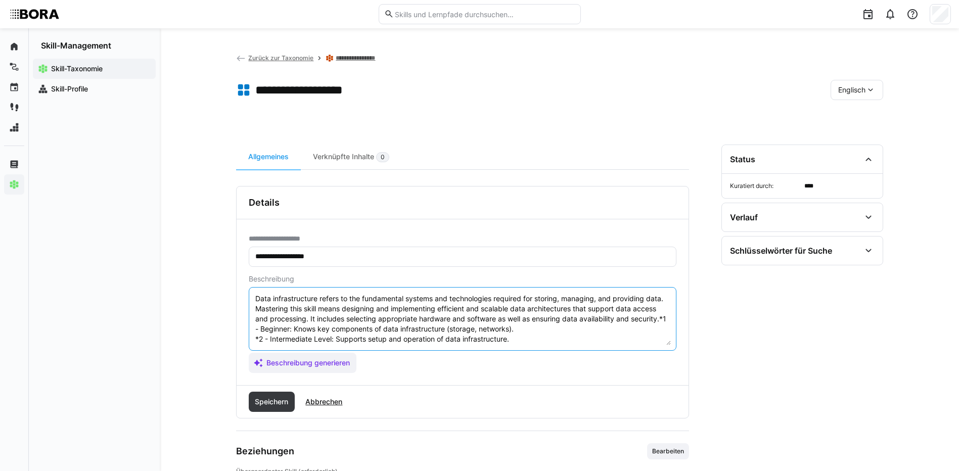
scroll to position [49, 0]
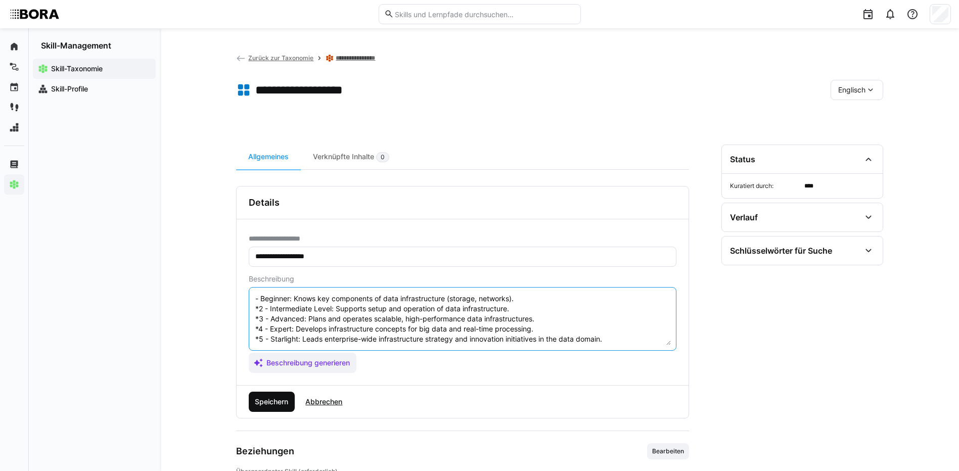
type textarea "Data infrastructure refers to the fundamental systems and technologies required…"
click at [281, 398] on span "Speichern" at bounding box center [271, 402] width 36 height 10
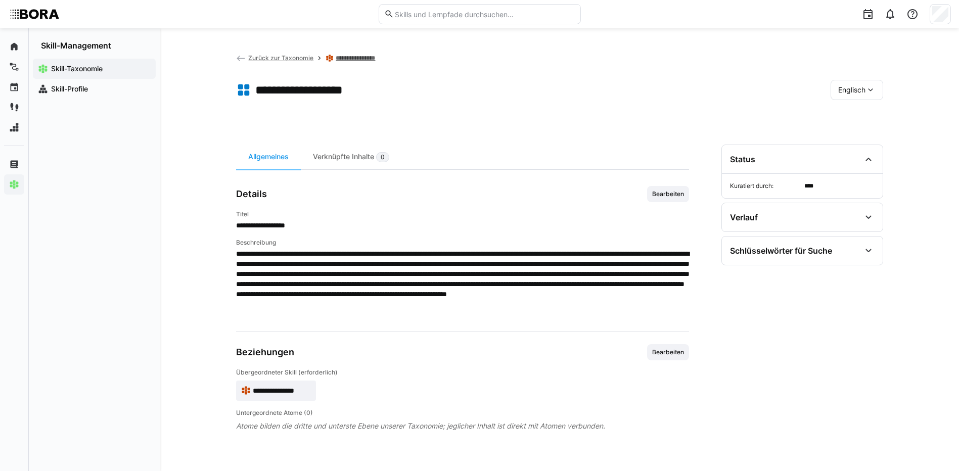
click at [865, 87] on eds-icon at bounding box center [870, 90] width 10 height 10
click at [865, 117] on span "Deutsch" at bounding box center [850, 117] width 27 height 10
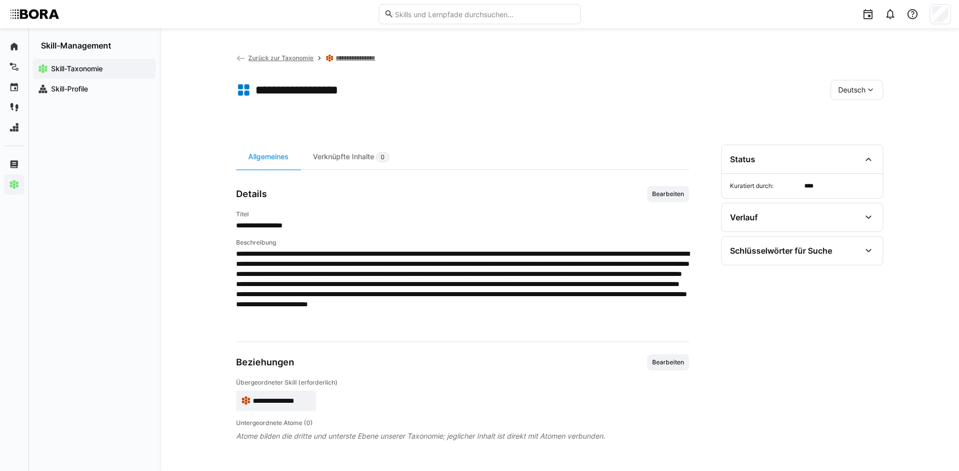
drag, startPoint x: 343, startPoint y: 58, endPoint x: 353, endPoint y: 62, distance: 10.9
click at [343, 58] on link "**********" at bounding box center [361, 58] width 50 height 8
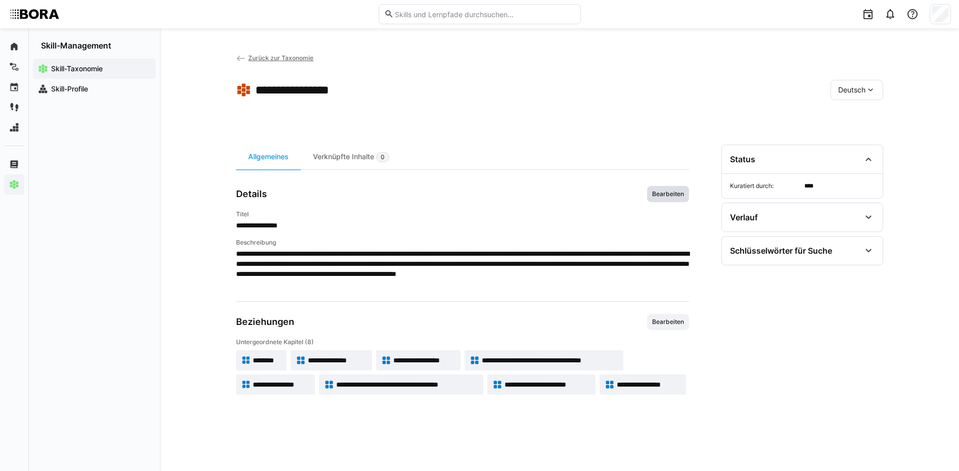
click at [670, 189] on span "Bearbeiten" at bounding box center [668, 194] width 42 height 16
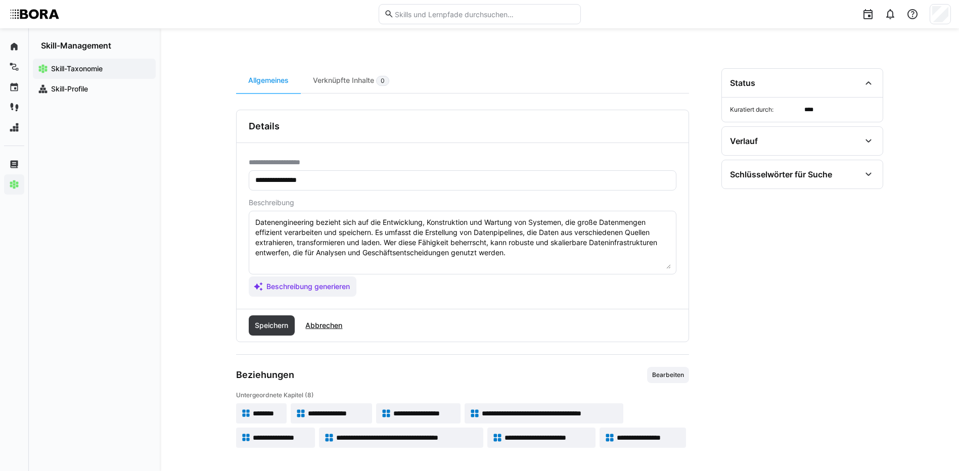
scroll to position [77, 0]
click at [319, 318] on span "Abbrechen" at bounding box center [324, 324] width 50 height 20
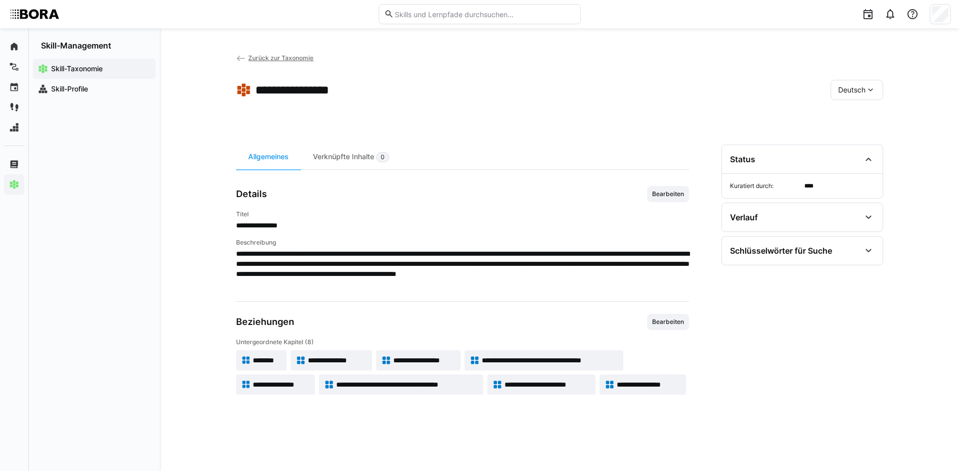
click at [557, 359] on span "**********" at bounding box center [550, 360] width 136 height 10
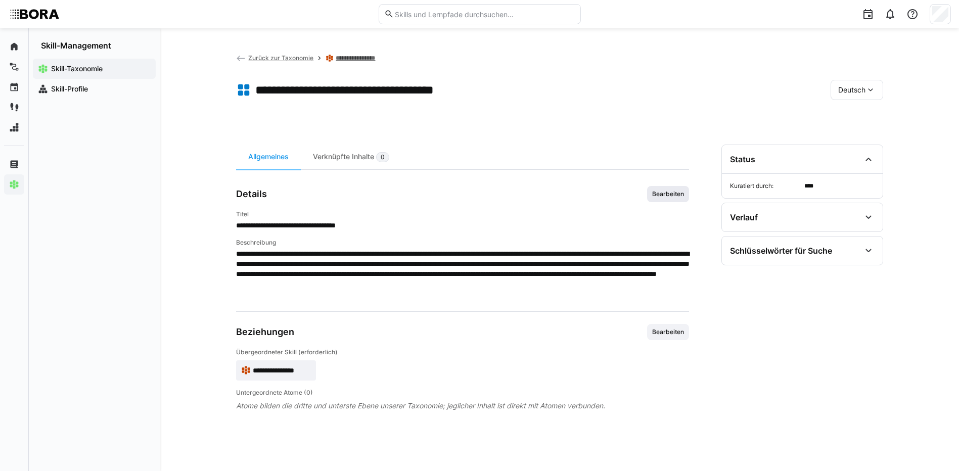
click at [677, 193] on span "Bearbeiten" at bounding box center [668, 194] width 34 height 8
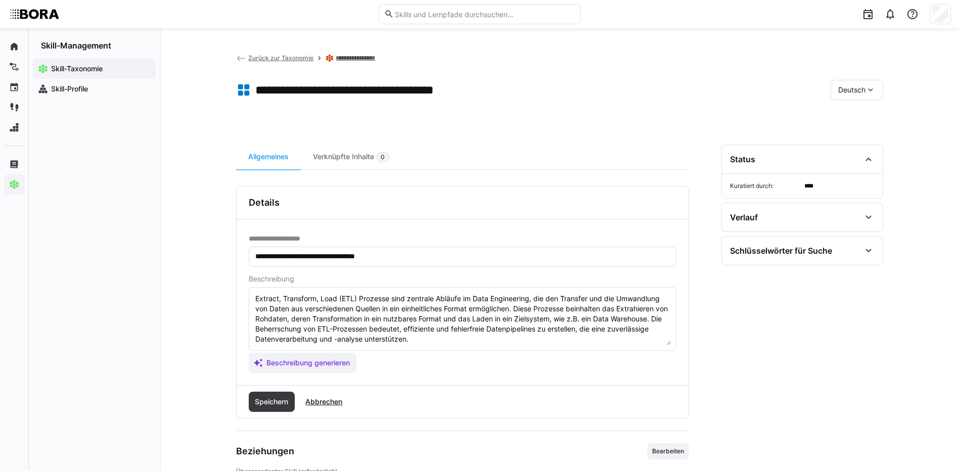
click at [435, 337] on textarea "Extract, Transform, Load (ETL) Prozesse sind zentrale Abläufe im Data Engineeri…" at bounding box center [462, 319] width 416 height 53
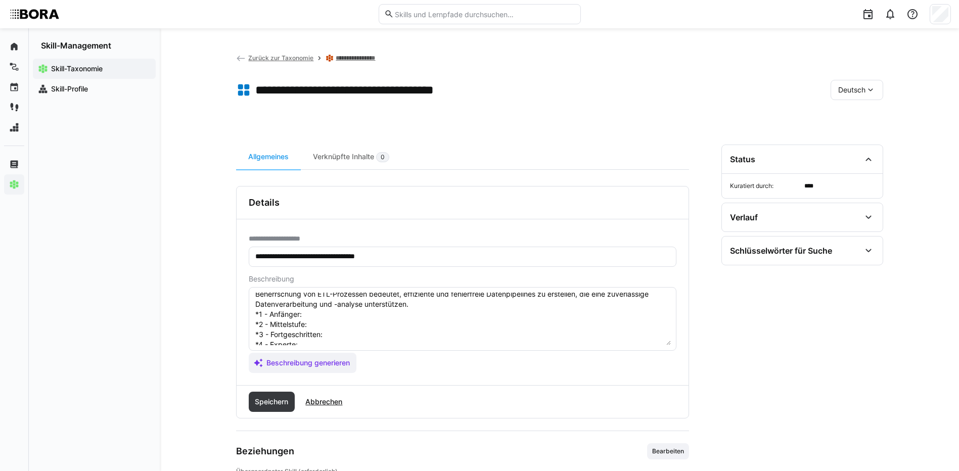
scroll to position [51, 0]
click at [321, 300] on textarea "Extract, Transform, Load (ETL) Prozesse sind zentrale Abläufe im Data Engineeri…" at bounding box center [462, 319] width 416 height 53
click at [345, 308] on textarea "Extract, Transform, Load (ETL) Prozesse sind zentrale Abläufe im Data Engineeri…" at bounding box center [462, 319] width 416 height 53
click at [385, 326] on textarea "Extract, Transform, Load (ETL) Prozesse sind zentrale Abläufe im Data Engineeri…" at bounding box center [462, 319] width 416 height 53
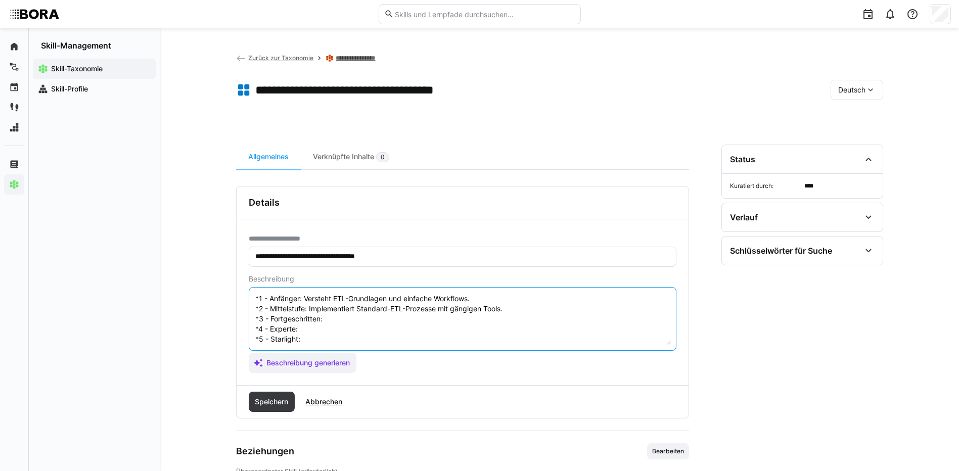
click at [370, 321] on textarea "Extract, Transform, Load (ETL) Prozesse sind zentrale Abläufe im Data Engineeri…" at bounding box center [462, 319] width 416 height 53
click at [335, 327] on textarea "Extract, Transform, Load (ETL) Prozesse sind zentrale Abläufe im Data Engineeri…" at bounding box center [462, 319] width 416 height 53
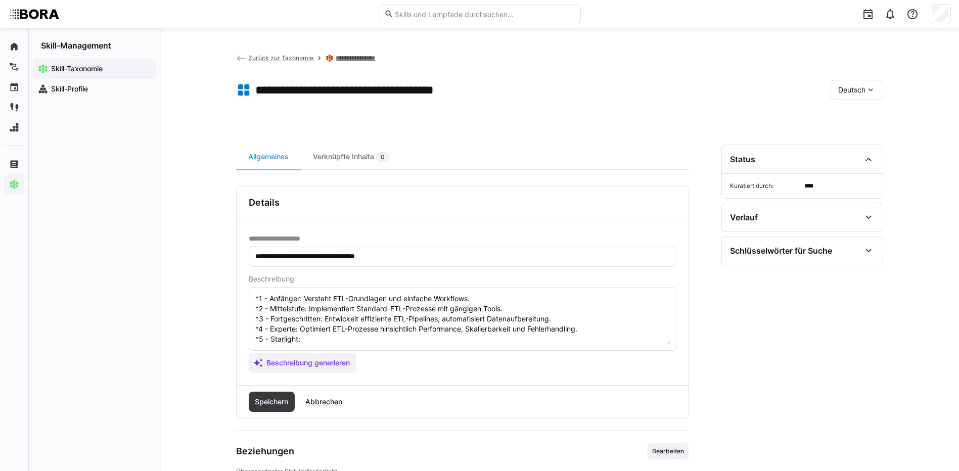
click at [334, 332] on textarea "Extract, Transform, Load (ETL) Prozesse sind zentrale Abläufe im Data Engineeri…" at bounding box center [462, 319] width 416 height 53
click at [334, 338] on textarea "Extract, Transform, Load (ETL) Prozesse sind zentrale Abläufe im Data Engineeri…" at bounding box center [462, 319] width 416 height 53
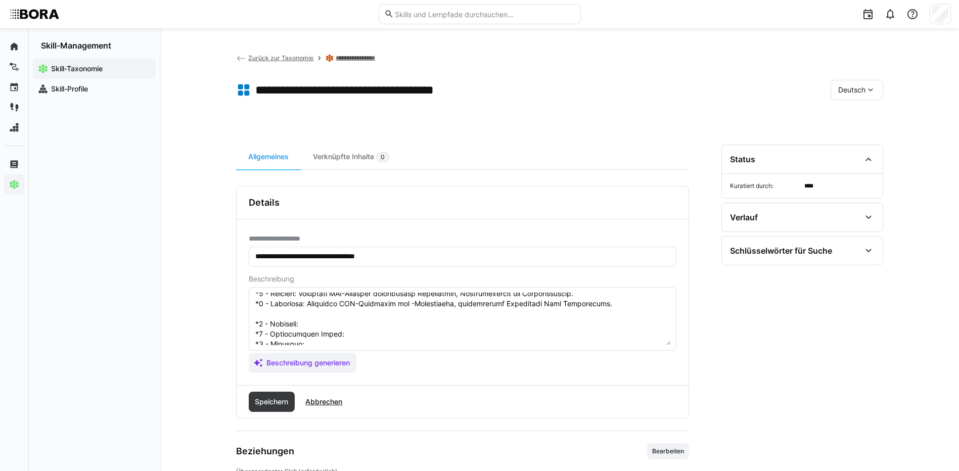
scroll to position [101, 0]
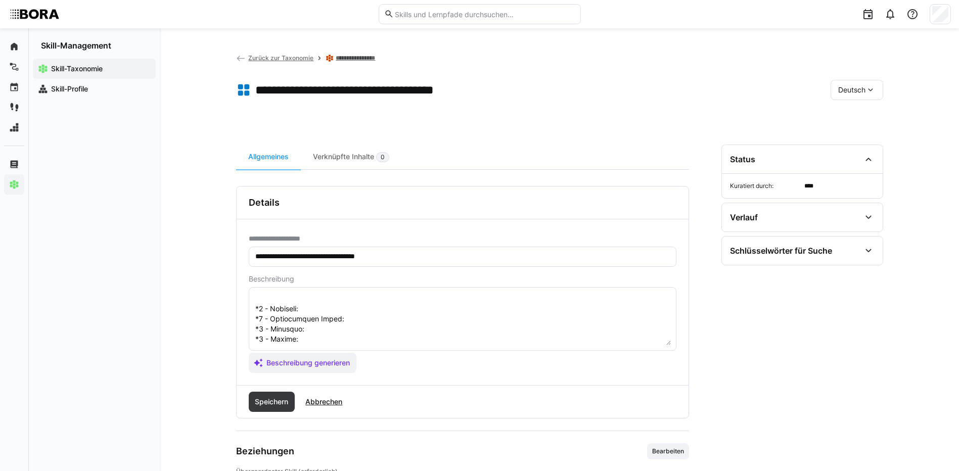
click at [344, 309] on textarea at bounding box center [462, 319] width 416 height 53
click at [356, 318] on textarea at bounding box center [462, 319] width 416 height 53
click at [355, 329] on textarea at bounding box center [462, 319] width 416 height 53
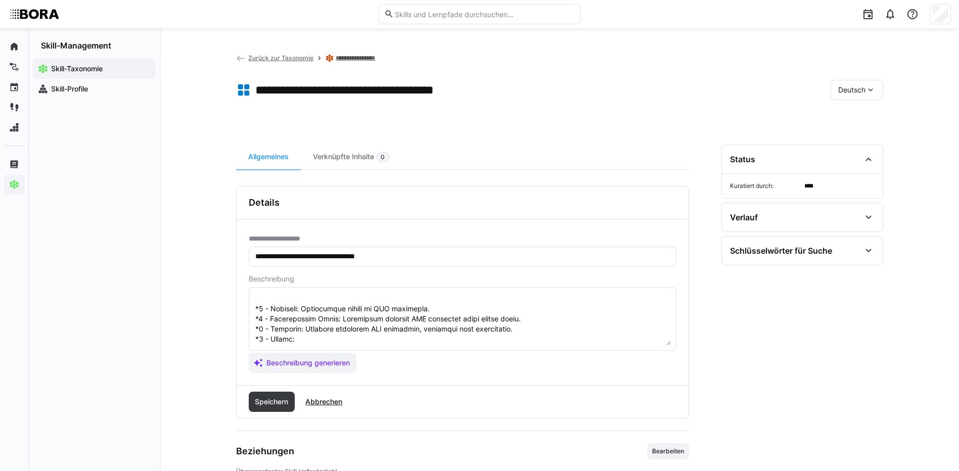
click at [429, 340] on textarea at bounding box center [462, 319] width 416 height 53
click at [406, 317] on textarea at bounding box center [462, 319] width 416 height 53
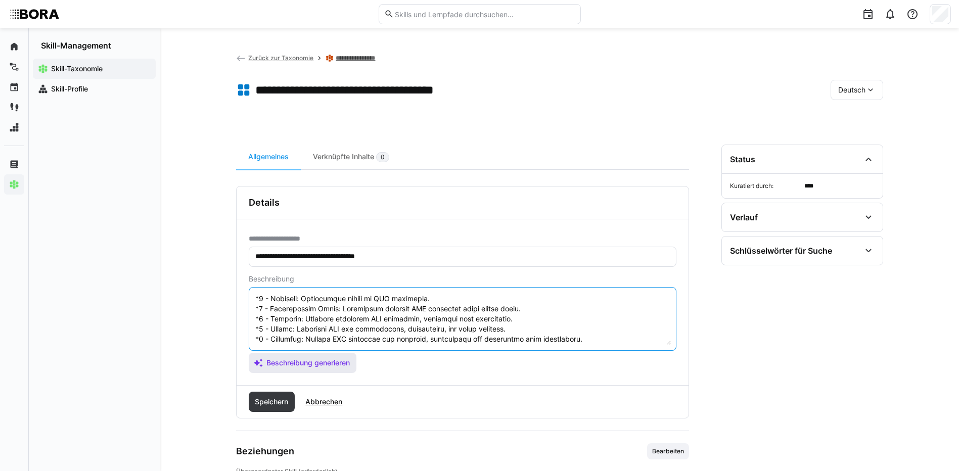
drag, startPoint x: 256, startPoint y: 327, endPoint x: 295, endPoint y: 352, distance: 46.5
click at [295, 352] on app-assistant-generate-form "Beschreibung Beschreibung generieren" at bounding box center [463, 324] width 428 height 98
type textarea "Extract, Transform, Load (ETL) Prozesse sind zentrale Abläufe im Data Engineeri…"
click at [283, 398] on span "Speichern" at bounding box center [271, 402] width 36 height 10
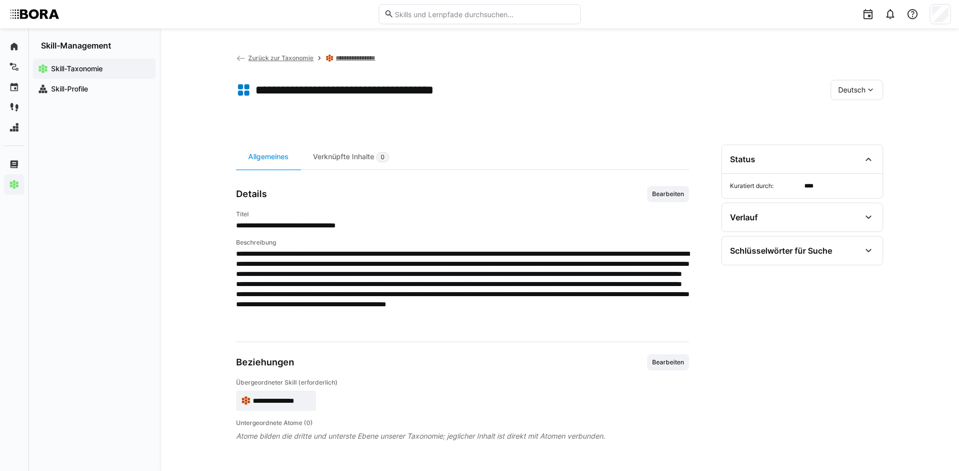
click at [845, 96] on div "Deutsch" at bounding box center [856, 90] width 53 height 20
click at [853, 134] on span "Englisch" at bounding box center [851, 138] width 27 height 10
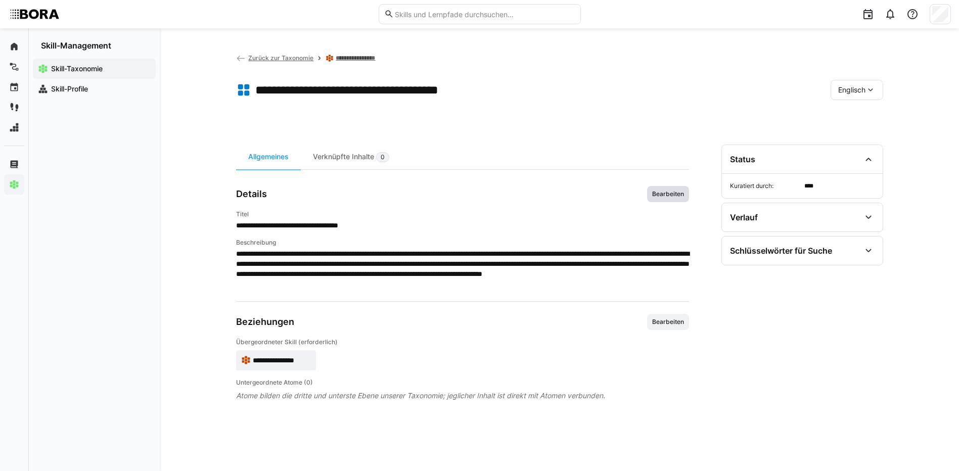
click at [671, 194] on span "Bearbeiten" at bounding box center [668, 194] width 34 height 8
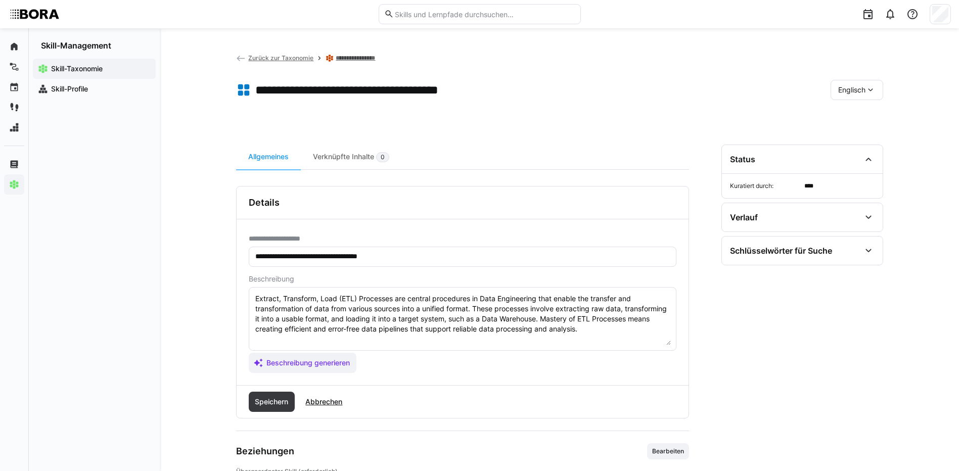
click at [644, 329] on textarea "Extract, Transform, Load (ETL) Processes are central procedures in Data Enginee…" at bounding box center [462, 319] width 416 height 53
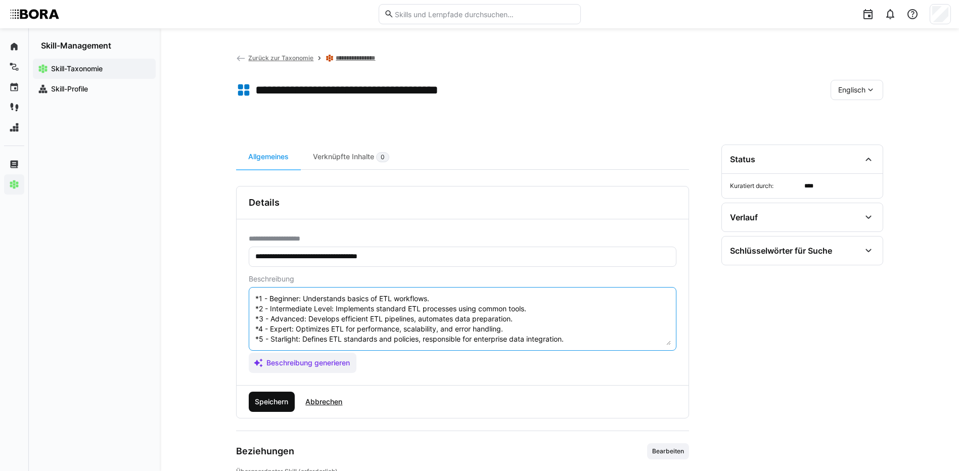
type textarea "Extract, Transform, Load (ETL) Processes are central procedures in Data Enginee…"
click at [280, 400] on span "Speichern" at bounding box center [271, 402] width 36 height 10
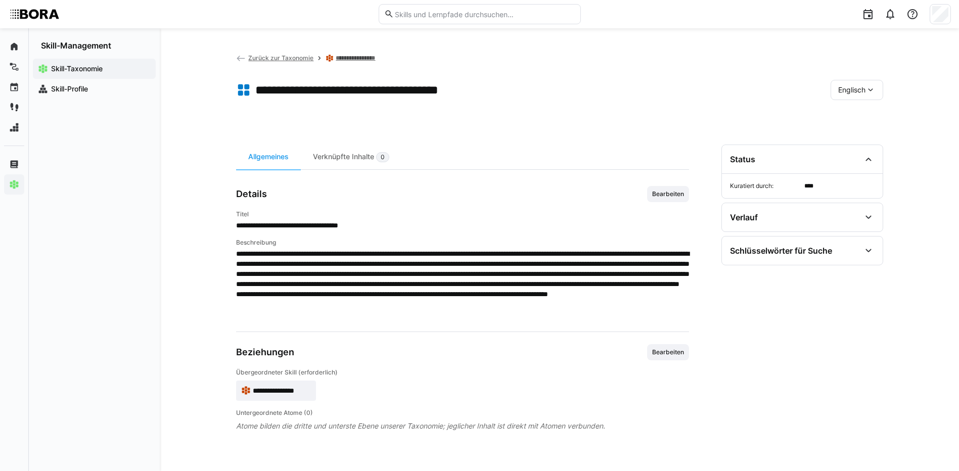
click at [846, 91] on span "Englisch" at bounding box center [851, 90] width 27 height 10
click at [859, 123] on div "Deutsch" at bounding box center [856, 116] width 54 height 21
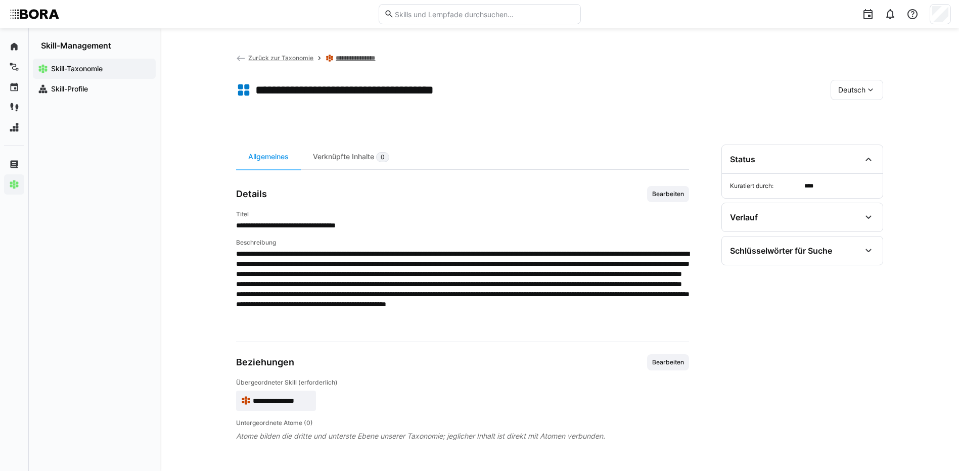
click at [350, 59] on link "**********" at bounding box center [361, 58] width 50 height 8
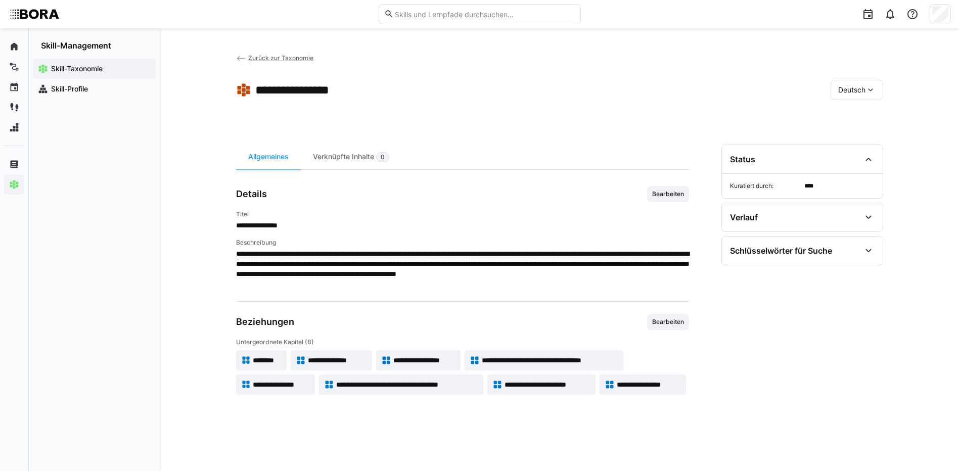
click at [245, 387] on eds-icon at bounding box center [246, 385] width 10 height 10
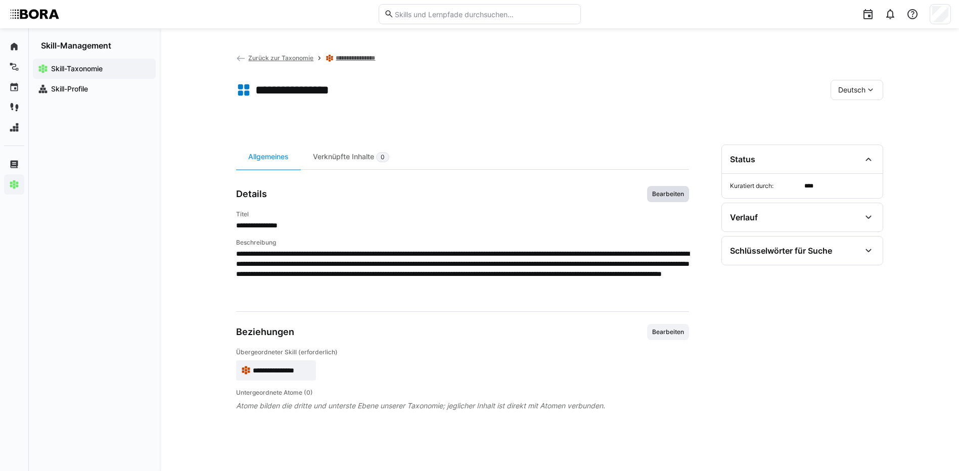
click at [671, 196] on span "Bearbeiten" at bounding box center [668, 194] width 34 height 8
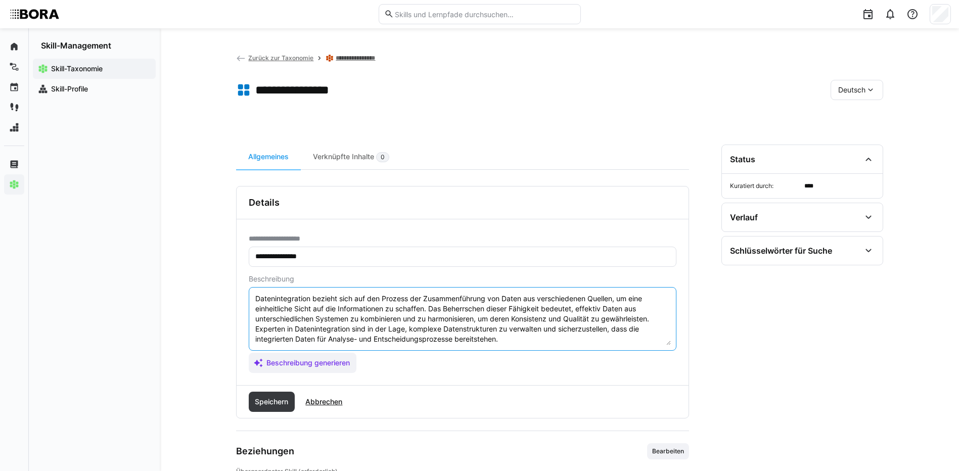
click at [565, 335] on textarea "Datenintegration bezieht sich auf den Prozess der Zusammenführung von Daten aus…" at bounding box center [462, 319] width 416 height 53
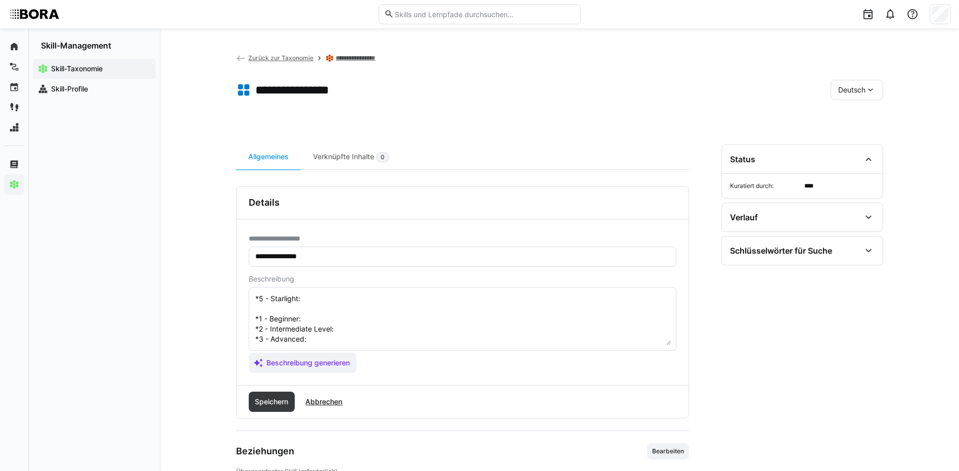
scroll to position [28, 0]
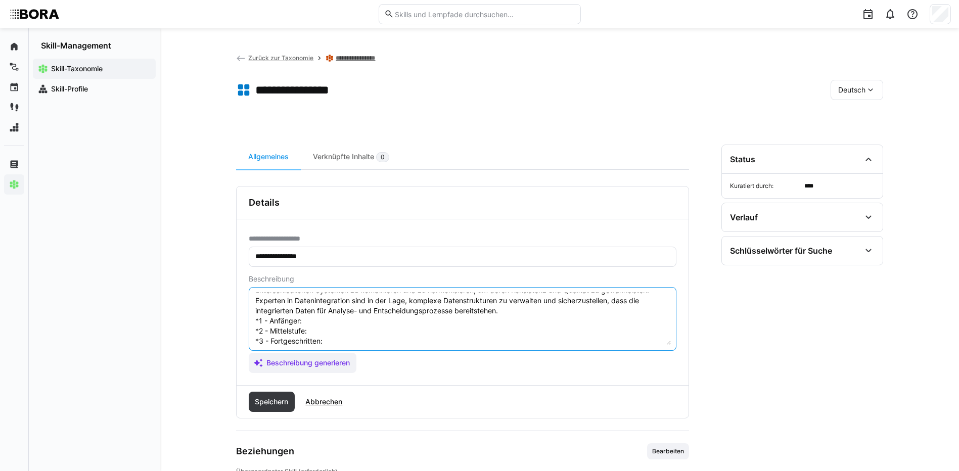
click at [326, 324] on textarea "Datenintegration bezieht sich auf den Prozess der Zusammenführung von Daten aus…" at bounding box center [462, 319] width 416 height 53
click at [344, 329] on textarea "Datenintegration bezieht sich auf den Prozess der Zusammenführung von Daten aus…" at bounding box center [462, 319] width 416 height 53
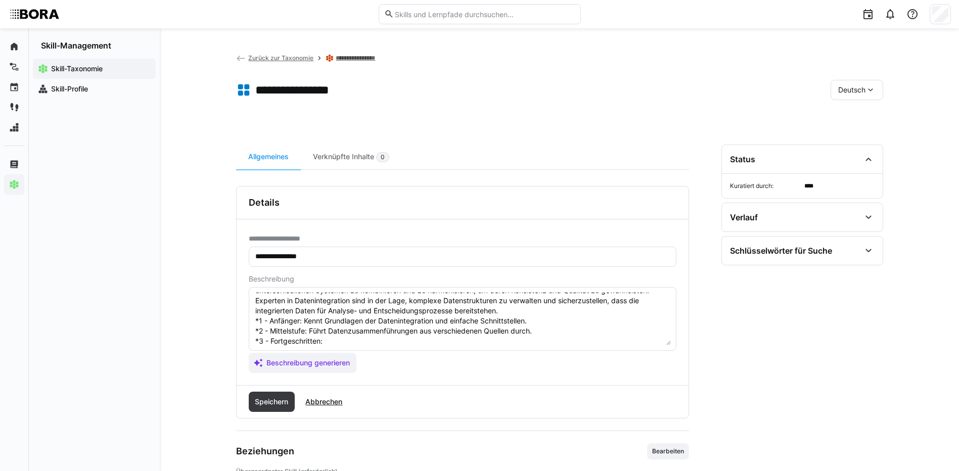
click at [358, 337] on textarea "Datenintegration bezieht sich auf den Prozess der Zusammenführung von Daten aus…" at bounding box center [462, 319] width 416 height 53
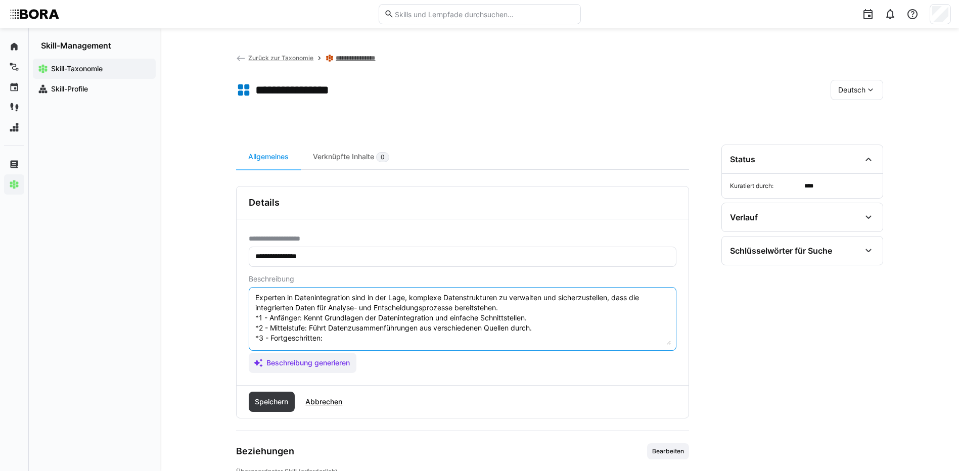
click at [358, 337] on textarea "Datenintegration bezieht sich auf den Prozess der Zusammenführung von Daten aus…" at bounding box center [462, 319] width 416 height 53
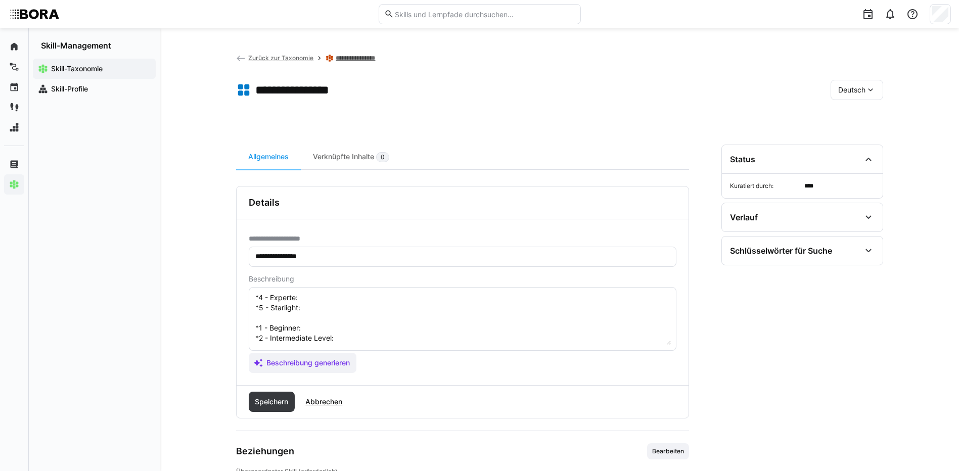
click at [341, 298] on textarea "Datenintegration bezieht sich auf den Prozess der Zusammenführung von Daten aus…" at bounding box center [462, 319] width 416 height 53
click at [330, 312] on textarea "Datenintegration bezieht sich auf den Prozess der Zusammenführung von Daten aus…" at bounding box center [462, 319] width 416 height 53
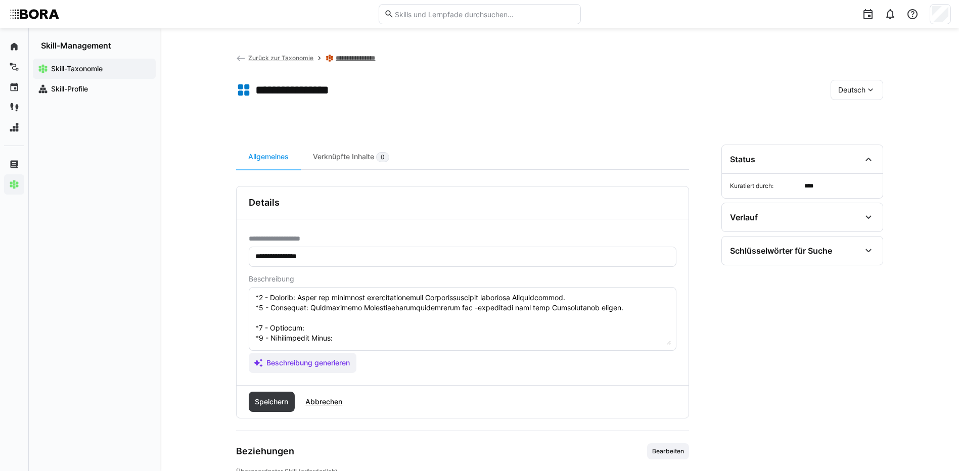
click at [303, 329] on textarea at bounding box center [462, 319] width 416 height 53
click at [351, 342] on textarea at bounding box center [462, 319] width 416 height 53
click at [388, 306] on textarea at bounding box center [462, 319] width 416 height 53
click at [380, 299] on textarea at bounding box center [462, 319] width 416 height 53
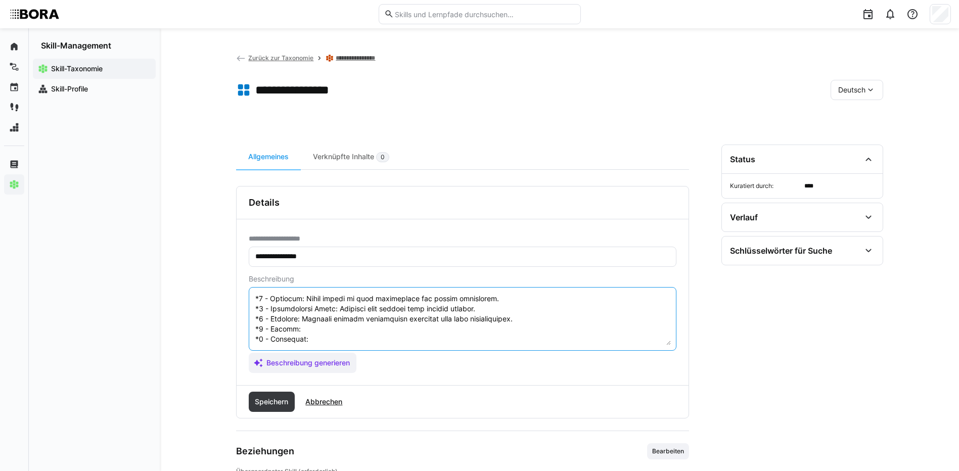
click at [319, 314] on textarea at bounding box center [462, 319] width 416 height 53
click at [314, 309] on textarea at bounding box center [462, 319] width 416 height 53
click at [418, 323] on textarea at bounding box center [462, 319] width 416 height 53
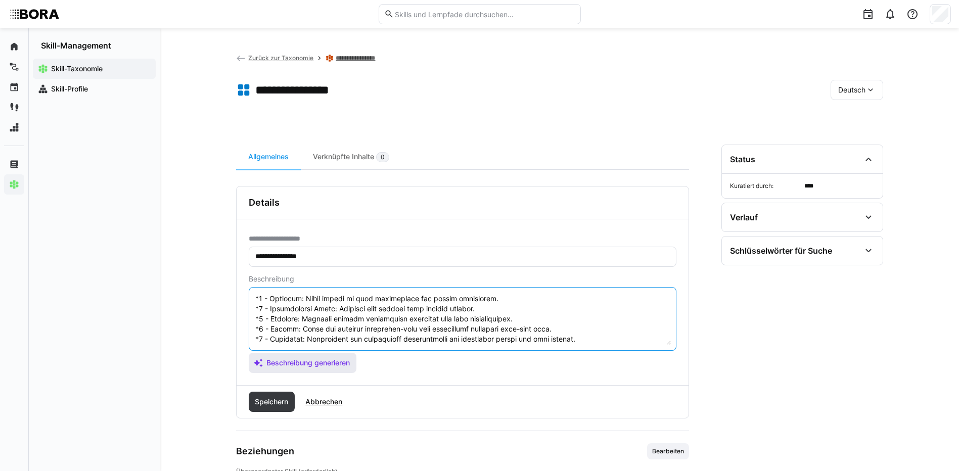
drag, startPoint x: 255, startPoint y: 327, endPoint x: 297, endPoint y: 354, distance: 49.8
click at [297, 354] on app-assistant-generate-form "Beschreibung Beschreibung generieren" at bounding box center [463, 324] width 428 height 98
type textarea "Datenintegration bezieht sich auf den Prozess der Zusammenführung von Daten aus…"
click at [285, 398] on span "Speichern" at bounding box center [271, 402] width 36 height 10
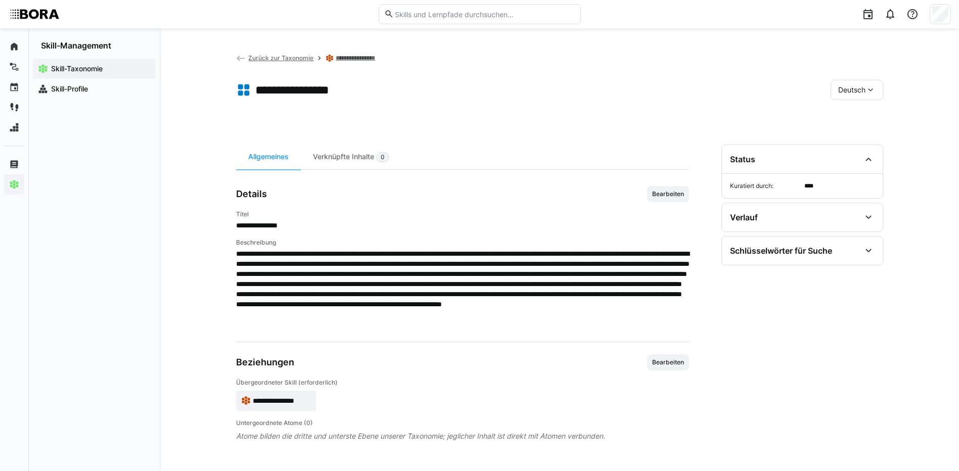
click at [855, 93] on span "Deutsch" at bounding box center [851, 90] width 27 height 10
click at [863, 139] on span "Englisch" at bounding box center [851, 138] width 27 height 10
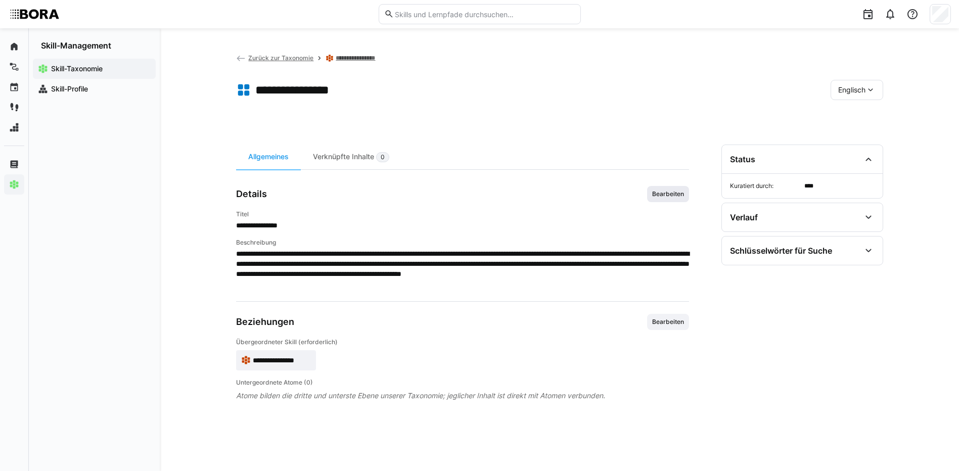
click at [670, 189] on span "Bearbeiten" at bounding box center [668, 194] width 42 height 16
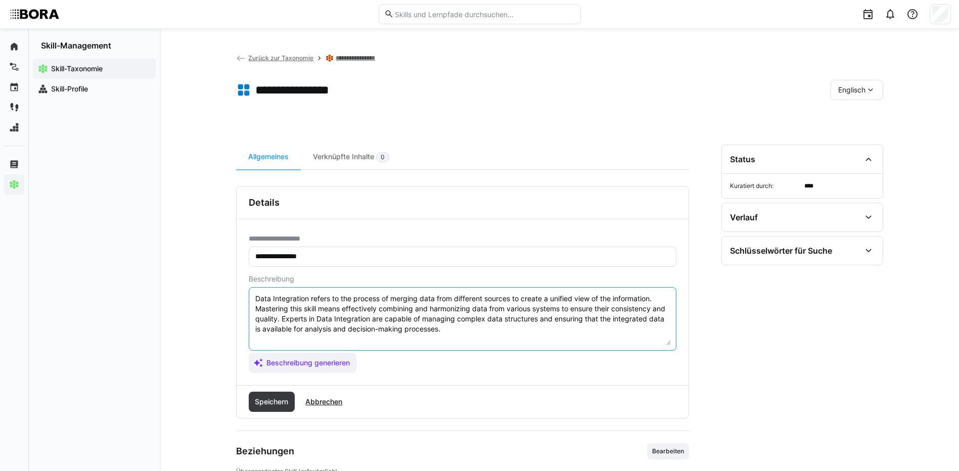
click at [557, 333] on textarea "Data Integration refers to the process of merging data from different sources t…" at bounding box center [462, 319] width 416 height 53
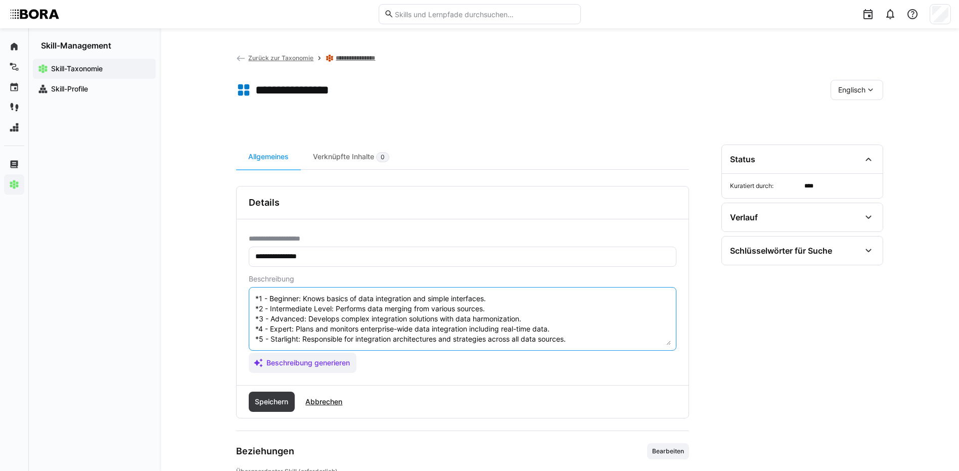
scroll to position [51, 0]
type textarea "Data Integration refers to the process of merging data from different sources t…"
click at [278, 404] on span "Speichern" at bounding box center [271, 402] width 36 height 10
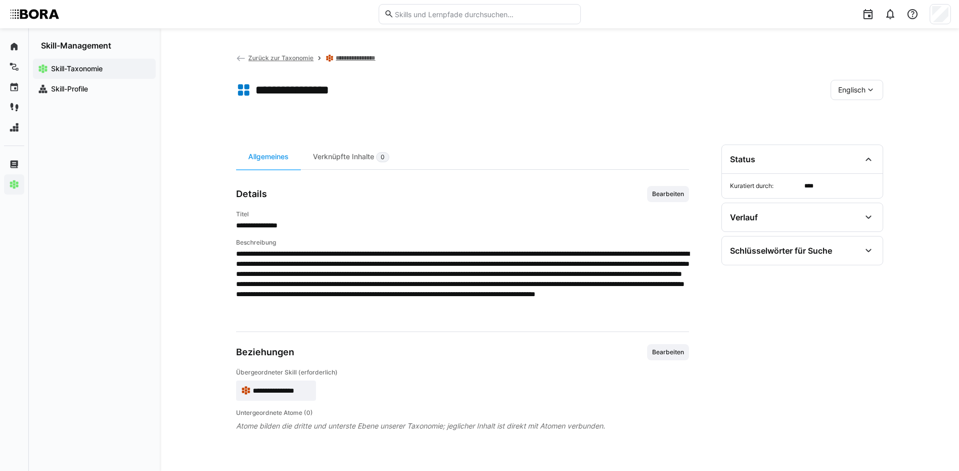
click at [849, 90] on span "Englisch" at bounding box center [851, 90] width 27 height 10
click at [859, 115] on span "Deutsch" at bounding box center [850, 117] width 27 height 10
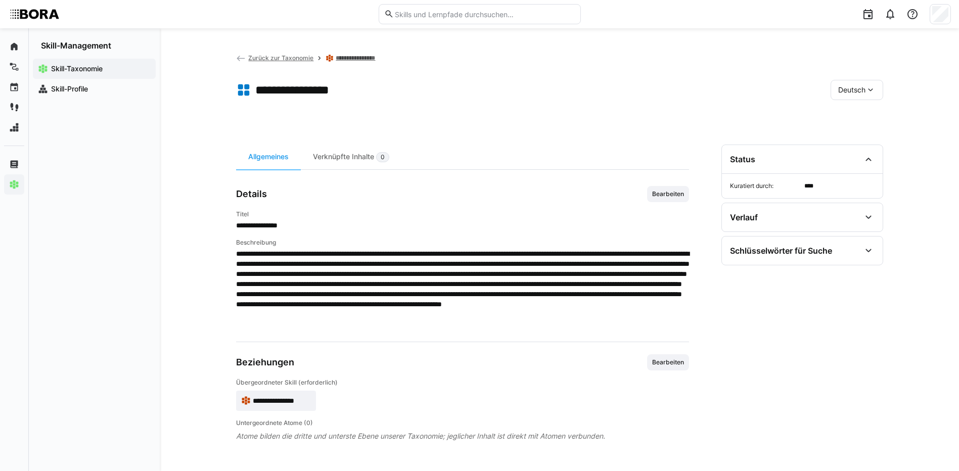
click at [351, 55] on link "**********" at bounding box center [361, 58] width 50 height 8
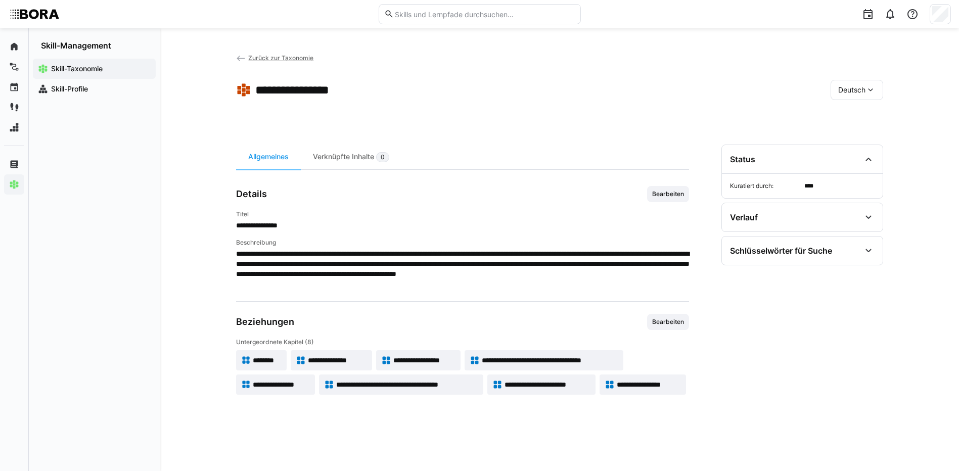
click at [475, 384] on span "**********" at bounding box center [407, 385] width 143 height 10
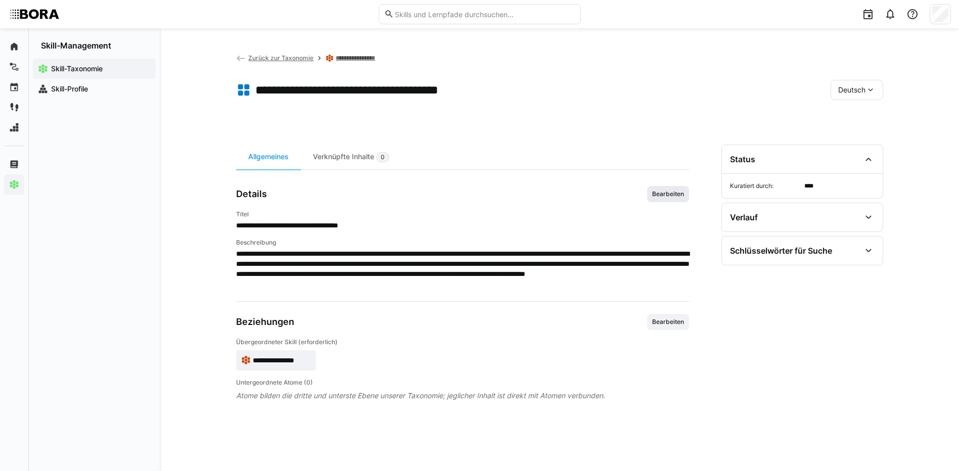
click at [677, 194] on span "Bearbeiten" at bounding box center [668, 194] width 34 height 8
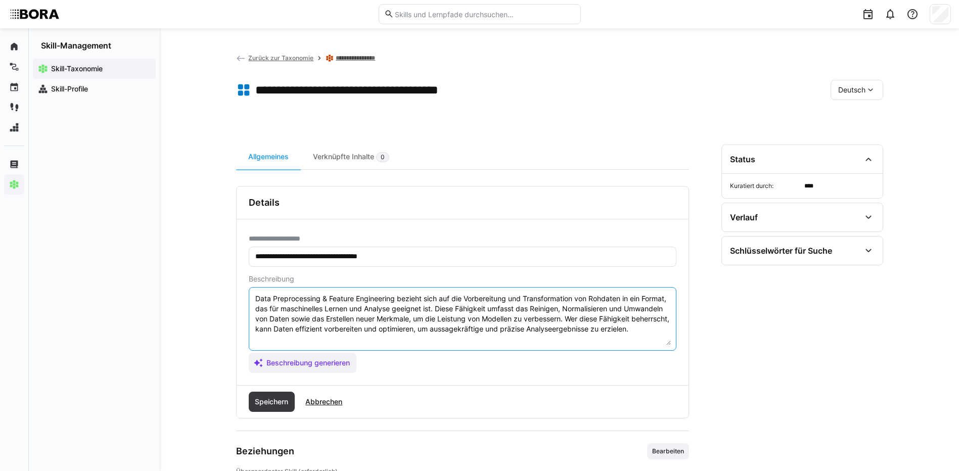
click at [340, 339] on textarea "Data Preprocessing & Feature Engineering bezieht sich auf die Vorbereitung und …" at bounding box center [462, 319] width 416 height 53
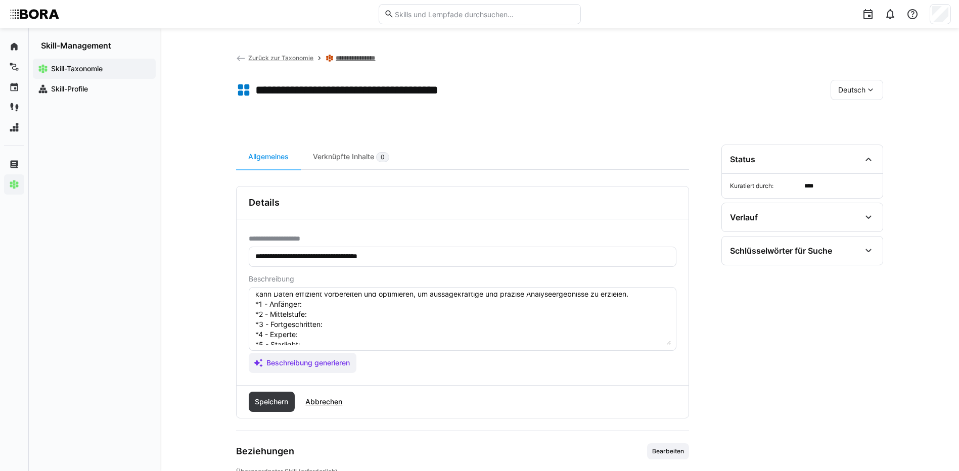
scroll to position [51, 0]
click at [316, 302] on textarea "Data Preprocessing & Feature Engineering bezieht sich auf die Vorbereitung und …" at bounding box center [462, 319] width 416 height 53
click at [343, 309] on textarea "Data Preprocessing & Feature Engineering bezieht sich auf die Vorbereitung und …" at bounding box center [462, 319] width 416 height 53
click at [357, 316] on textarea "Data Preprocessing & Feature Engineering bezieht sich auf die Vorbereitung und …" at bounding box center [462, 319] width 416 height 53
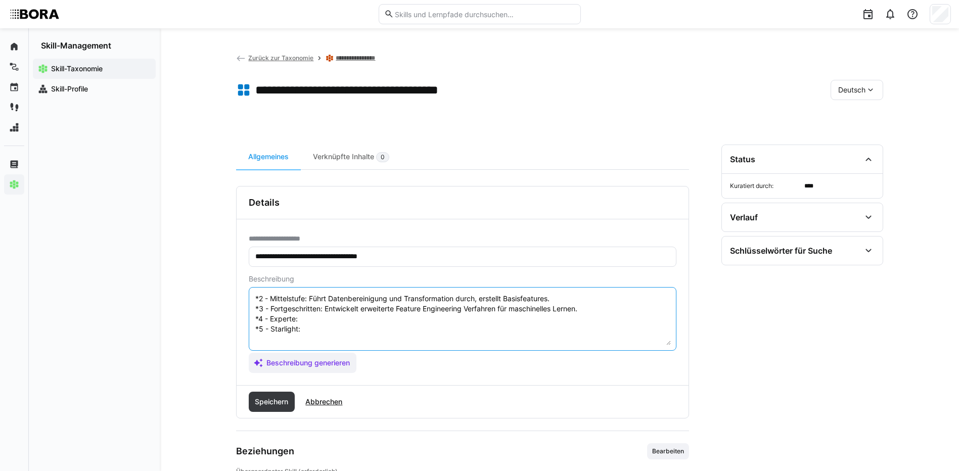
click at [326, 328] on textarea "Data Preprocessing & Feature Engineering bezieht sich auf die Vorbereitung und …" at bounding box center [462, 319] width 416 height 53
click at [322, 340] on textarea "Data Preprocessing & Feature Engineering bezieht sich auf die Vorbereitung und …" at bounding box center [462, 319] width 416 height 53
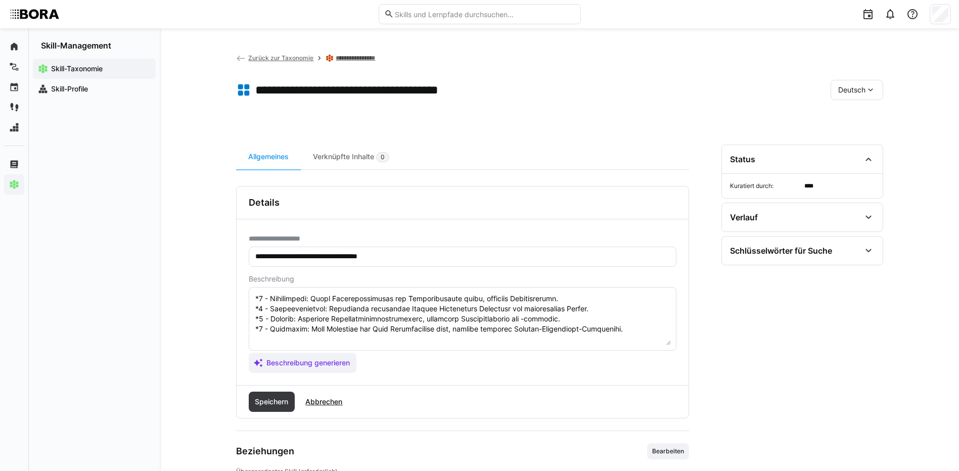
scroll to position [101, 0]
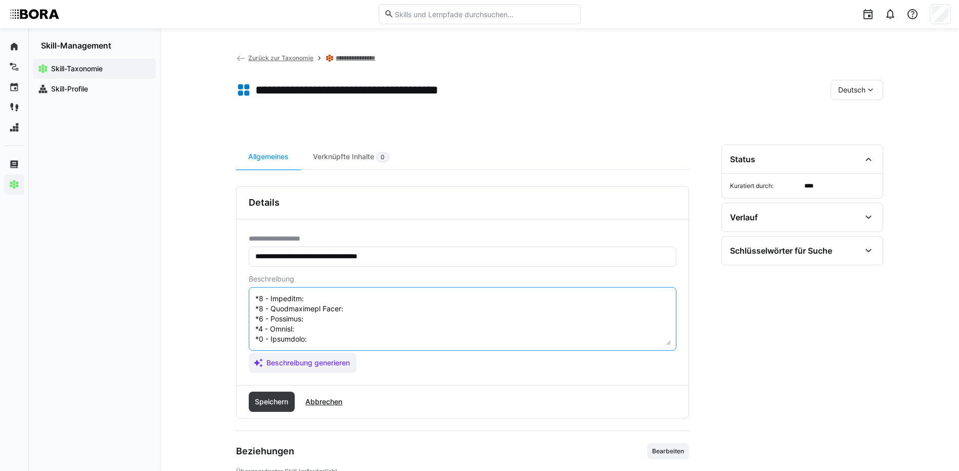
click at [337, 310] on textarea at bounding box center [462, 319] width 416 height 53
click at [366, 317] on textarea at bounding box center [462, 319] width 416 height 53
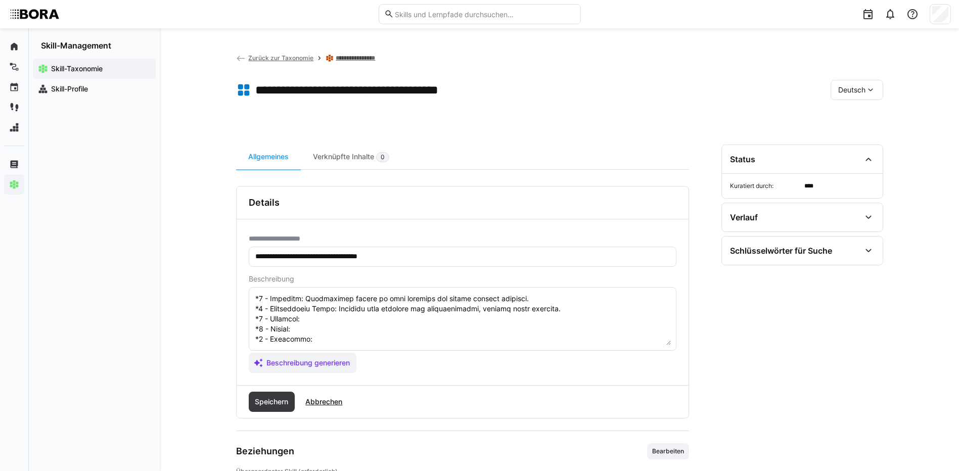
click at [327, 327] on textarea at bounding box center [462, 319] width 416 height 53
click at [336, 335] on textarea at bounding box center [462, 319] width 416 height 53
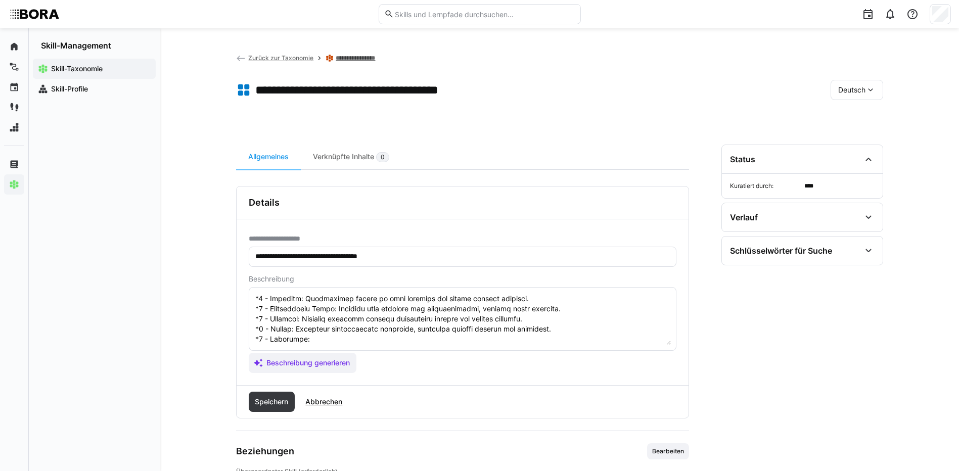
scroll to position [131, 0]
click at [323, 320] on textarea at bounding box center [462, 319] width 416 height 53
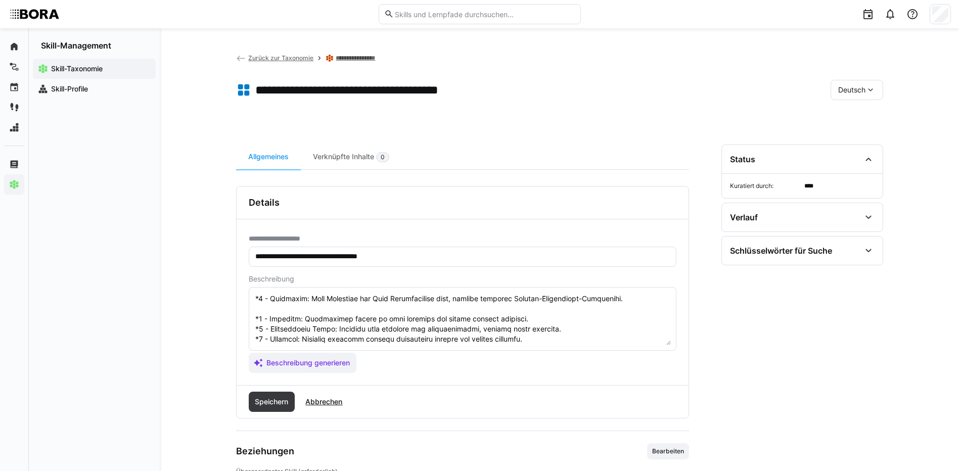
drag, startPoint x: 253, startPoint y: 327, endPoint x: 261, endPoint y: 329, distance: 7.7
click at [261, 329] on eds-input at bounding box center [463, 319] width 428 height 64
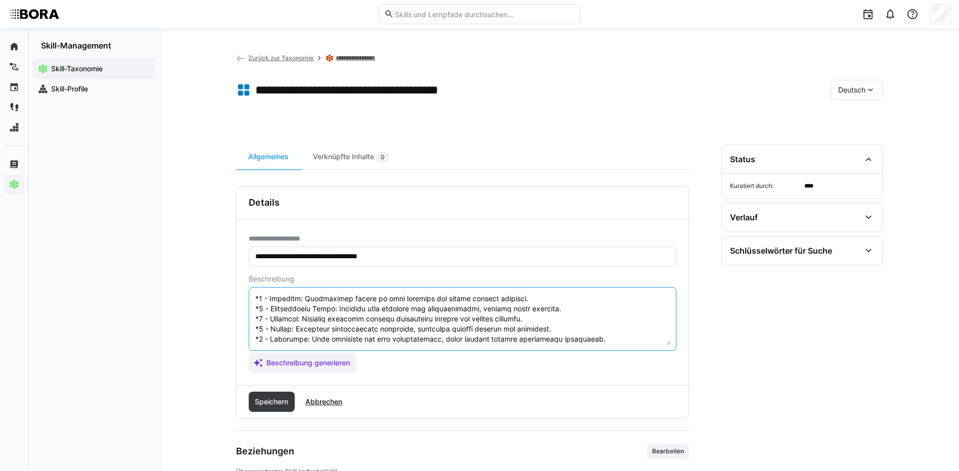
drag, startPoint x: 255, startPoint y: 327, endPoint x: 280, endPoint y: 344, distance: 30.7
click at [280, 344] on textarea at bounding box center [462, 319] width 416 height 53
type textarea "Data Preprocessing & Feature Engineering bezieht sich auf die Vorbereitung und …"
click at [274, 398] on span "Speichern" at bounding box center [271, 402] width 36 height 10
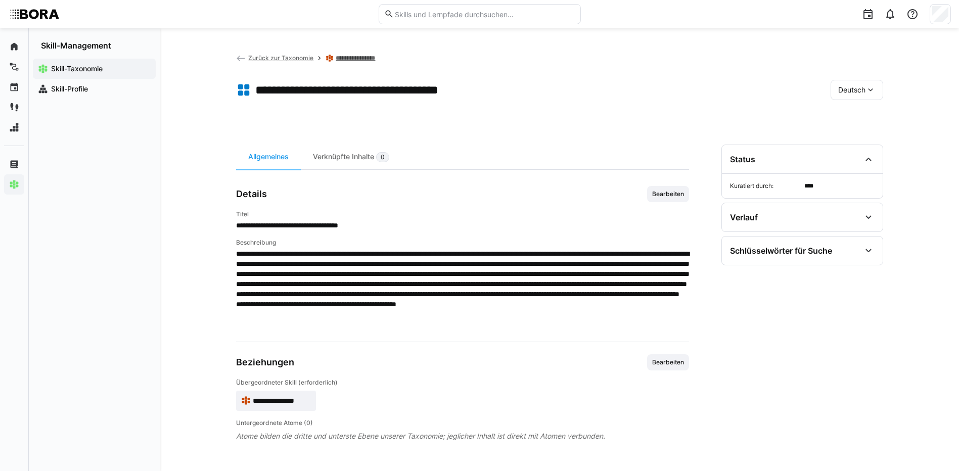
click at [843, 96] on div "Deutsch" at bounding box center [856, 90] width 53 height 20
click at [840, 133] on span "Englisch" at bounding box center [851, 138] width 27 height 10
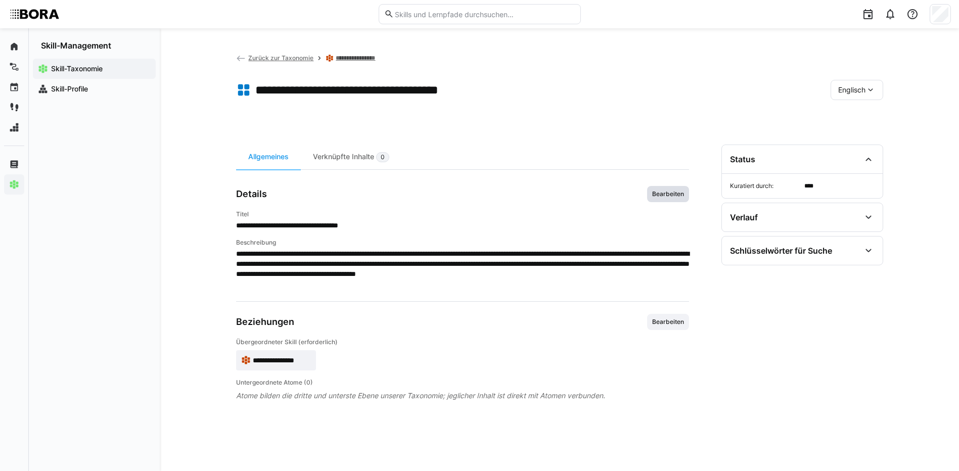
click at [672, 193] on span "Bearbeiten" at bounding box center [668, 194] width 34 height 8
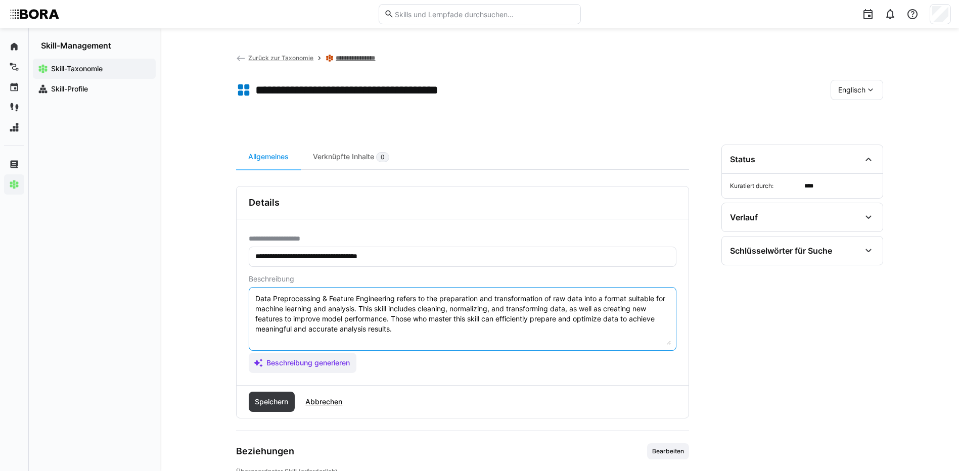
click at [624, 337] on textarea "Data Preprocessing & Feature Engineering refers to the preparation and transfor…" at bounding box center [462, 319] width 416 height 53
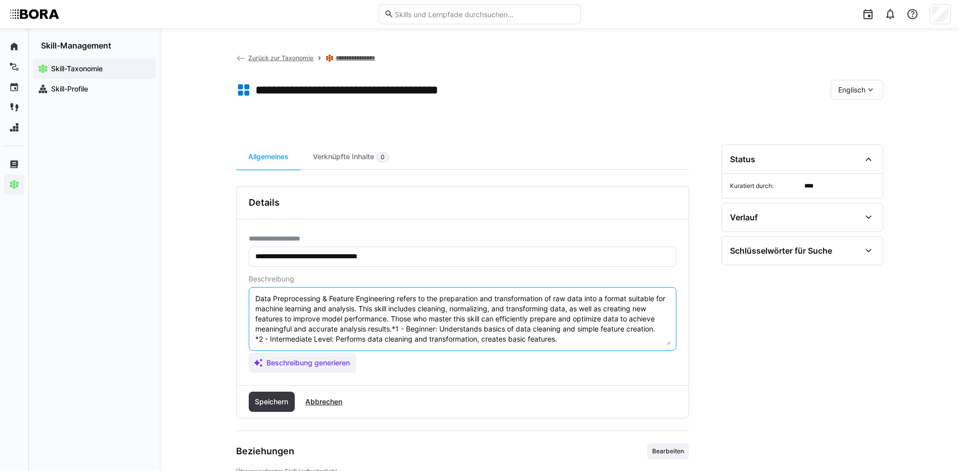
scroll to position [49, 0]
type textarea "Data Preprocessing & Feature Engineering refers to the preparation and transfor…"
click at [257, 405] on span "Speichern" at bounding box center [271, 402] width 36 height 10
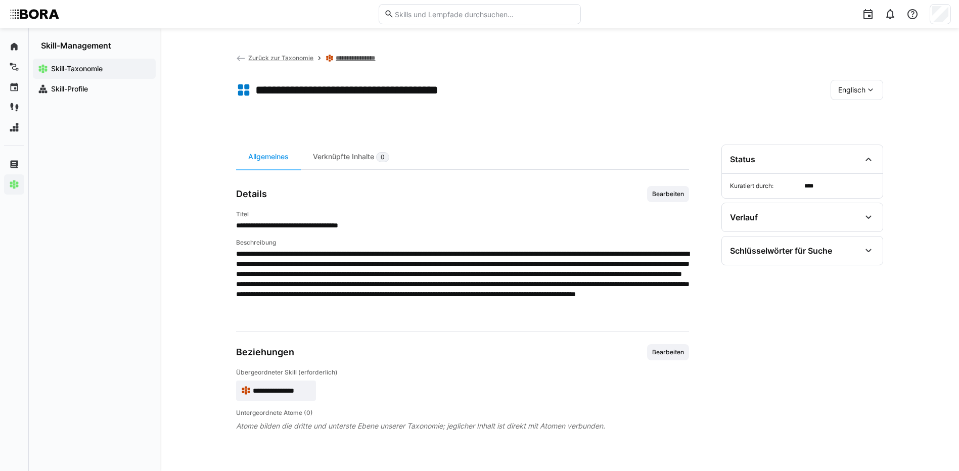
click at [857, 97] on div "Englisch" at bounding box center [856, 90] width 53 height 20
click at [865, 119] on span "Deutsch" at bounding box center [850, 117] width 27 height 10
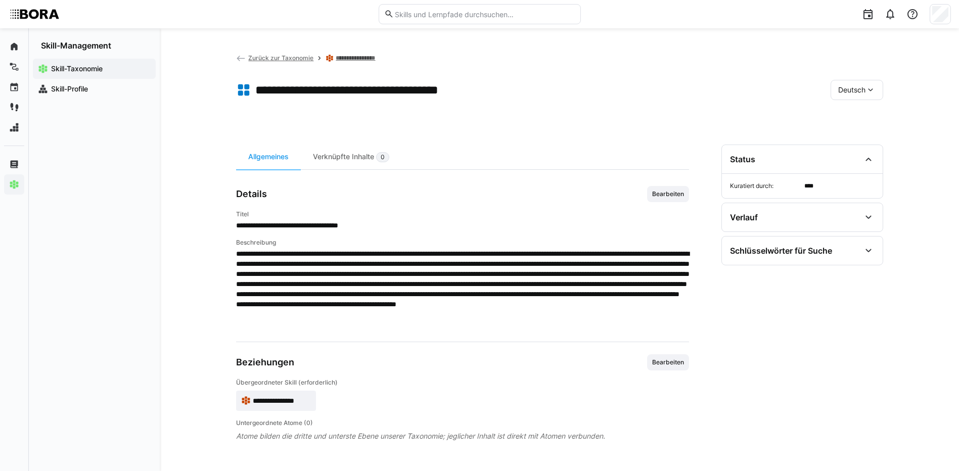
drag, startPoint x: 362, startPoint y: 58, endPoint x: 372, endPoint y: 60, distance: 10.3
click at [362, 58] on link "**********" at bounding box center [361, 58] width 50 height 8
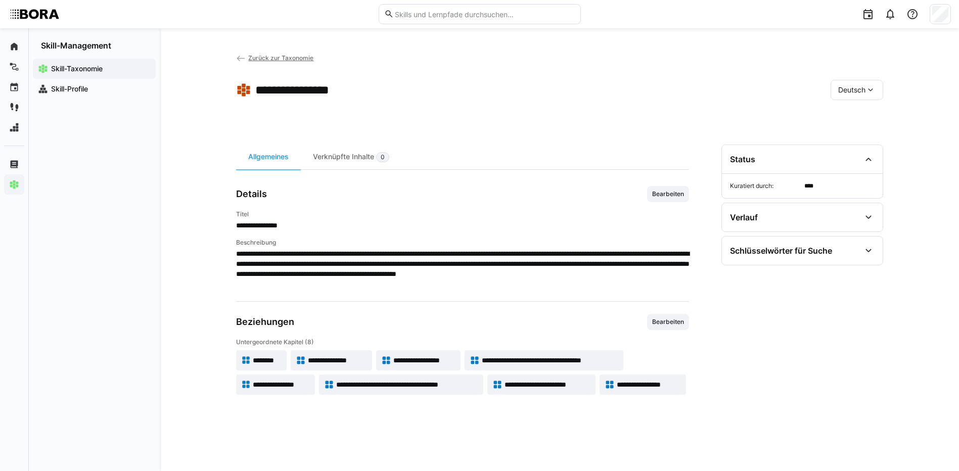
click at [564, 381] on span "**********" at bounding box center [547, 385] width 86 height 10
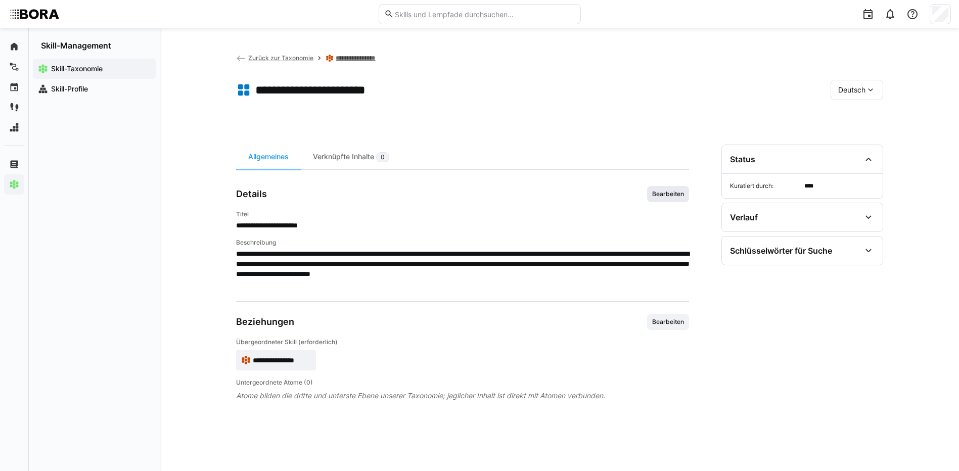
click at [668, 200] on span "Bearbeiten" at bounding box center [668, 194] width 42 height 16
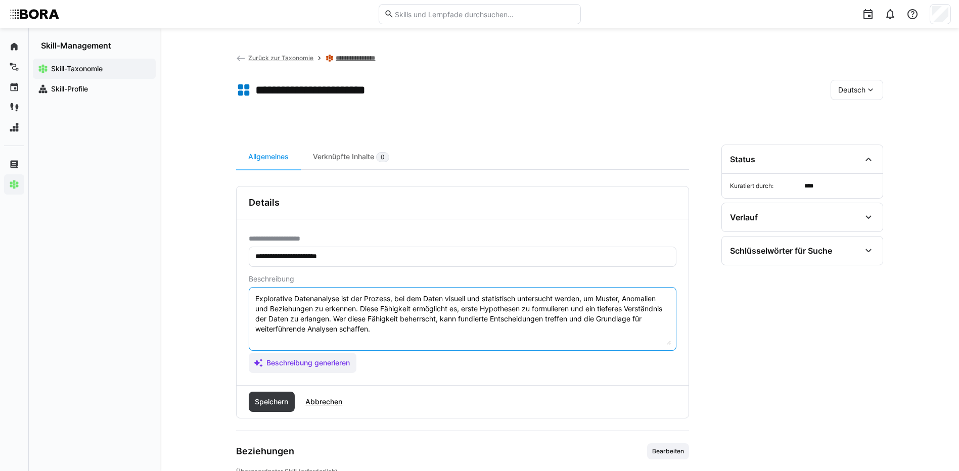
click at [609, 333] on textarea "Explorative Datenanalyse ist der Prozess, bei dem Daten visuell und statistisch…" at bounding box center [462, 319] width 416 height 53
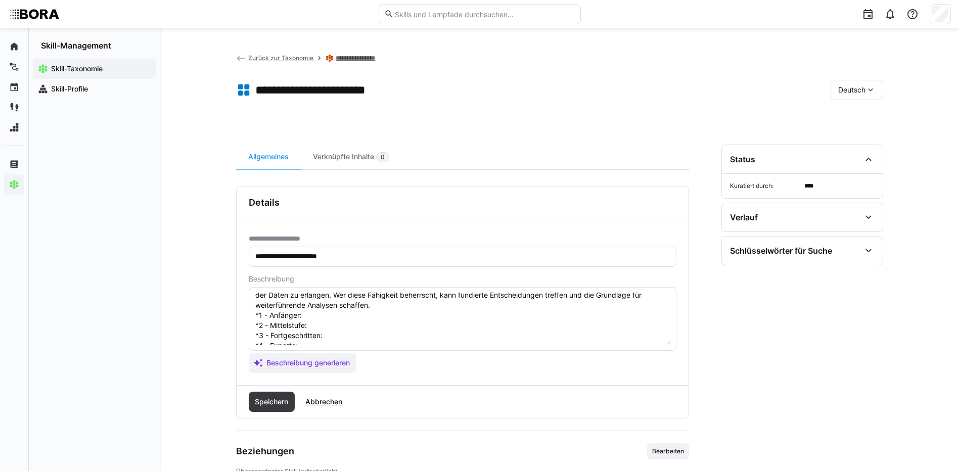
scroll to position [18, 0]
click at [311, 320] on textarea "Explorative Datenanalyse ist der Prozess, bei dem Daten visuell und statistisch…" at bounding box center [462, 319] width 416 height 53
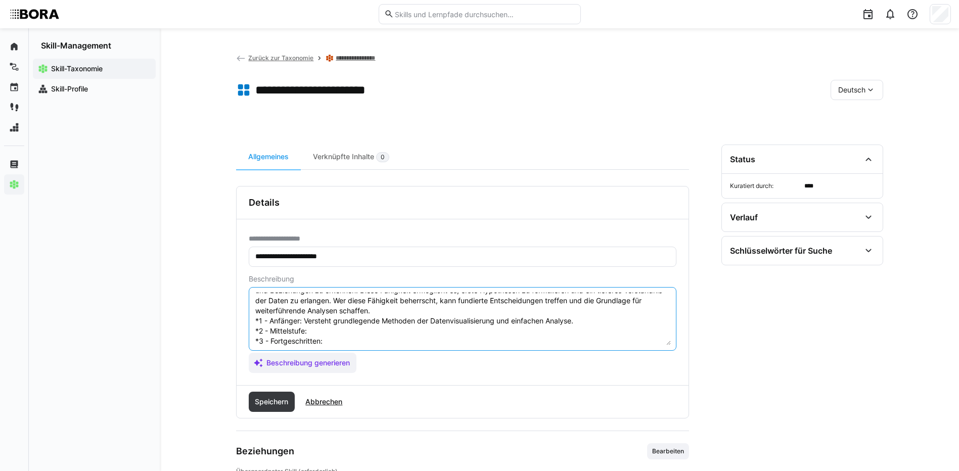
click at [318, 333] on textarea "Explorative Datenanalyse ist der Prozess, bei dem Daten visuell und statistisch…" at bounding box center [462, 319] width 416 height 53
click at [349, 340] on textarea "Explorative Datenanalyse ist der Prozess, bei dem Daten visuell und statistisch…" at bounding box center [462, 319] width 416 height 53
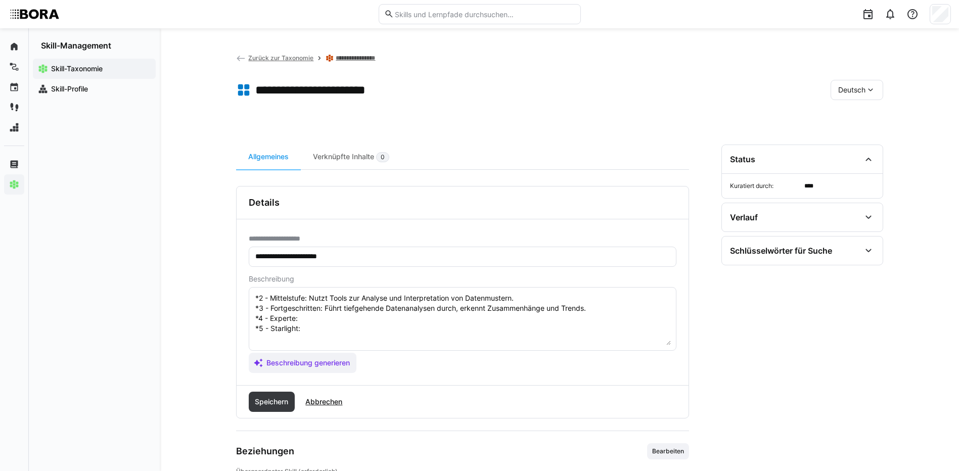
scroll to position [69, 0]
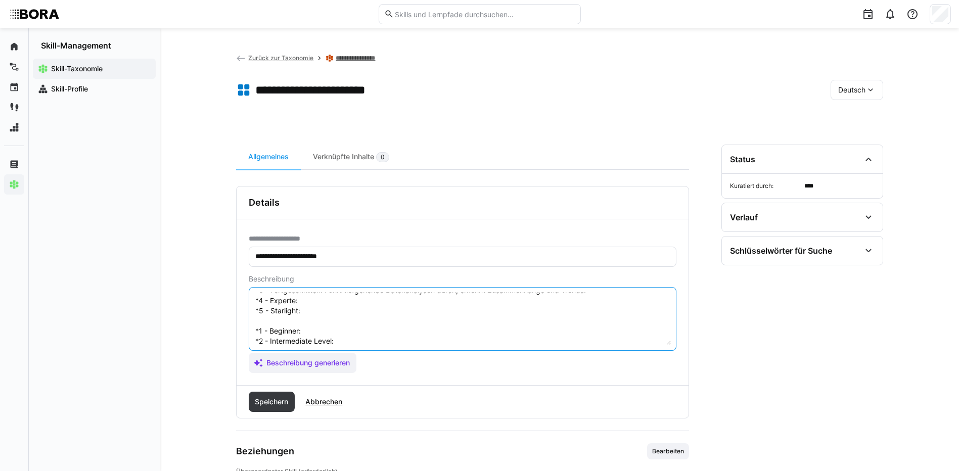
click at [342, 301] on textarea "Explorative Datenanalyse ist der Prozess, bei dem Daten visuell und statistisch…" at bounding box center [462, 319] width 416 height 53
click at [322, 314] on textarea "Explorative Datenanalyse ist der Prozess, bei dem Daten visuell und statistisch…" at bounding box center [462, 319] width 416 height 53
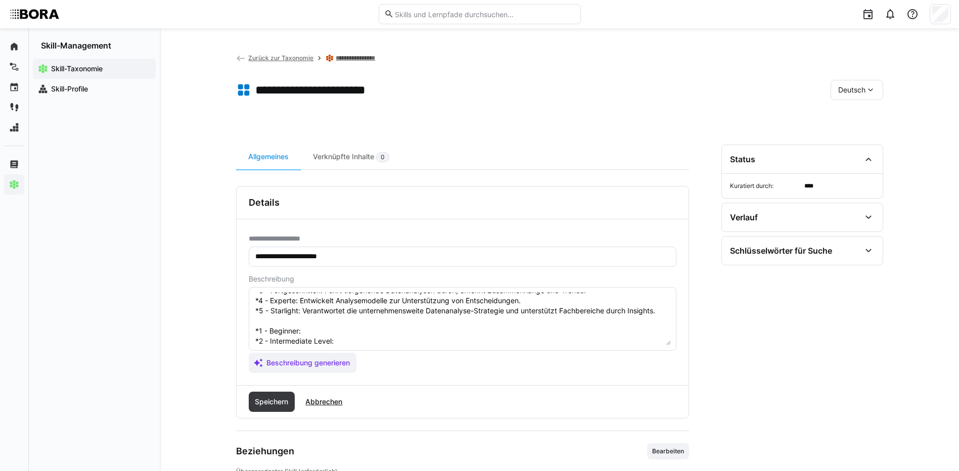
click at [372, 328] on textarea "Explorative Datenanalyse ist der Prozess, bei dem Daten visuell und statistisch…" at bounding box center [462, 319] width 416 height 53
click at [344, 339] on textarea "Explorative Datenanalyse ist der Prozess, bei dem Daten visuell und statistisch…" at bounding box center [462, 319] width 416 height 53
click at [349, 305] on textarea at bounding box center [462, 319] width 416 height 53
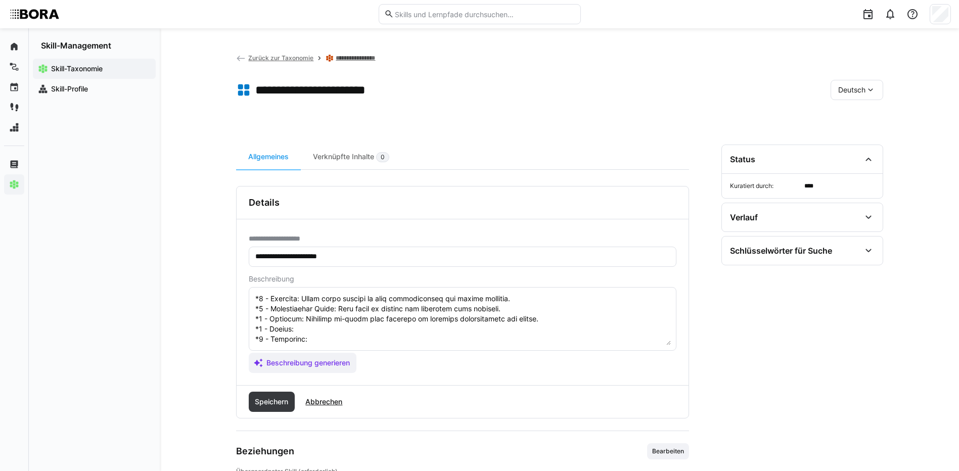
click at [362, 315] on textarea at bounding box center [462, 319] width 416 height 53
click at [438, 327] on textarea at bounding box center [462, 319] width 416 height 53
click at [431, 324] on textarea at bounding box center [462, 319] width 416 height 53
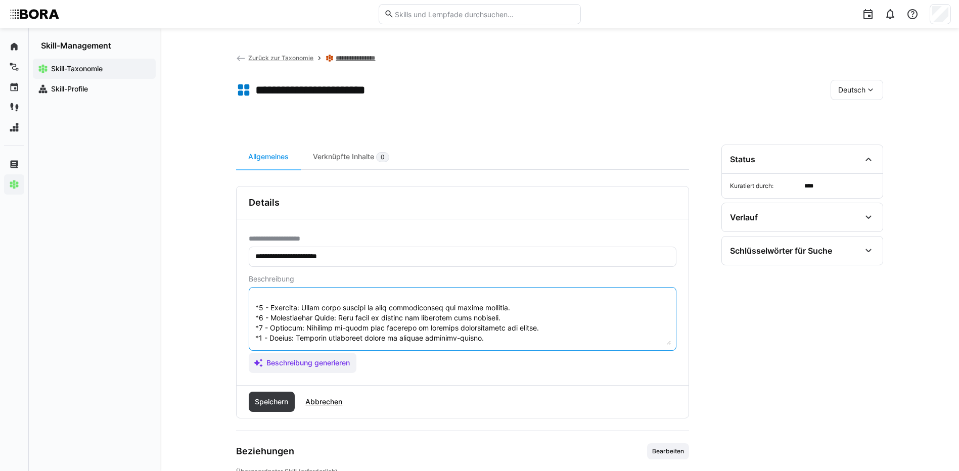
scroll to position [121, 0]
drag, startPoint x: 254, startPoint y: 327, endPoint x: 269, endPoint y: 345, distance: 22.9
click at [269, 345] on textarea at bounding box center [462, 319] width 416 height 53
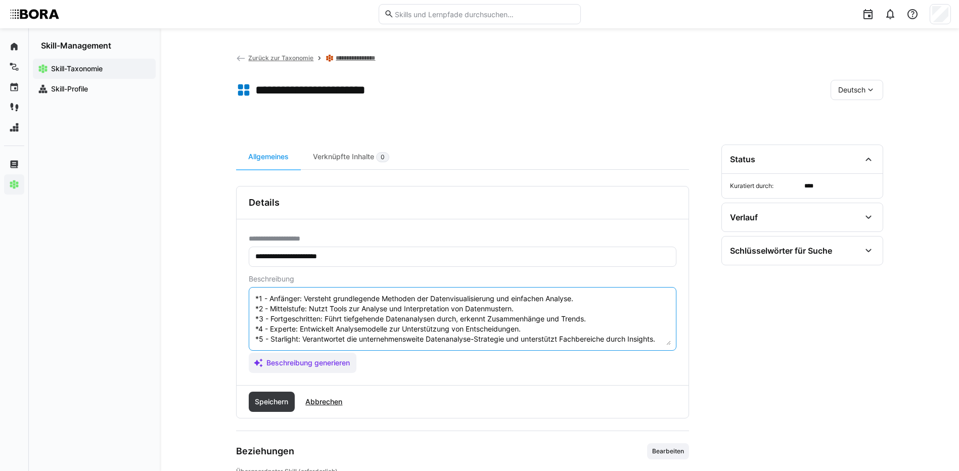
scroll to position [51, 0]
type textarea "Explorative Datenanalyse ist der Prozess, bei dem Daten visuell und statistisch…"
click at [263, 397] on span "Speichern" at bounding box center [271, 402] width 36 height 10
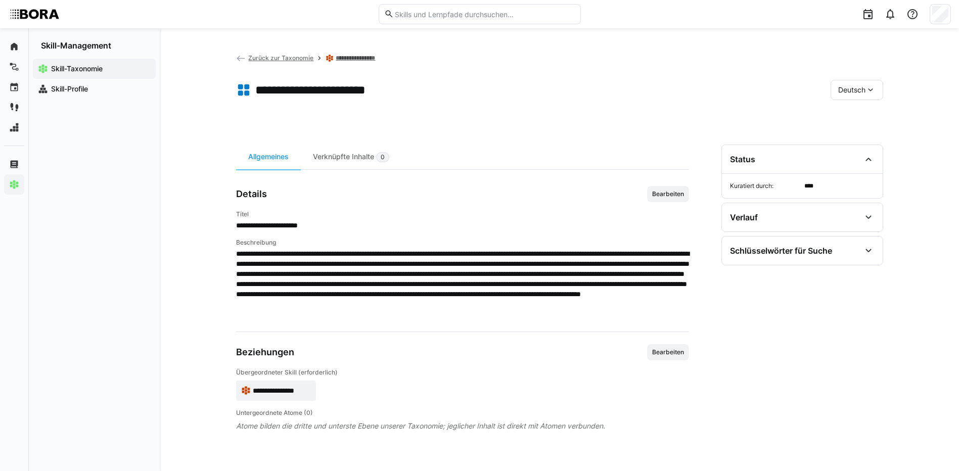
click at [850, 85] on span "Deutsch" at bounding box center [851, 90] width 27 height 10
click at [845, 134] on span "Englisch" at bounding box center [851, 138] width 27 height 10
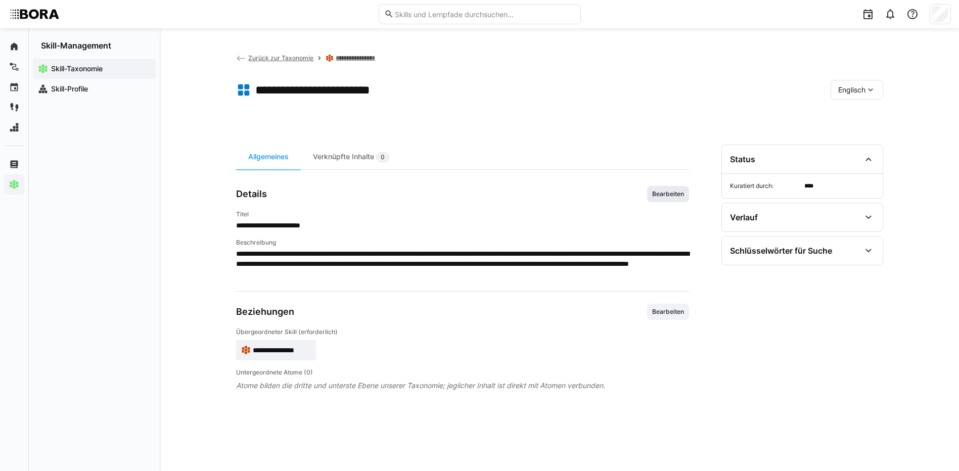
click at [666, 191] on span "Bearbeiten" at bounding box center [668, 194] width 34 height 8
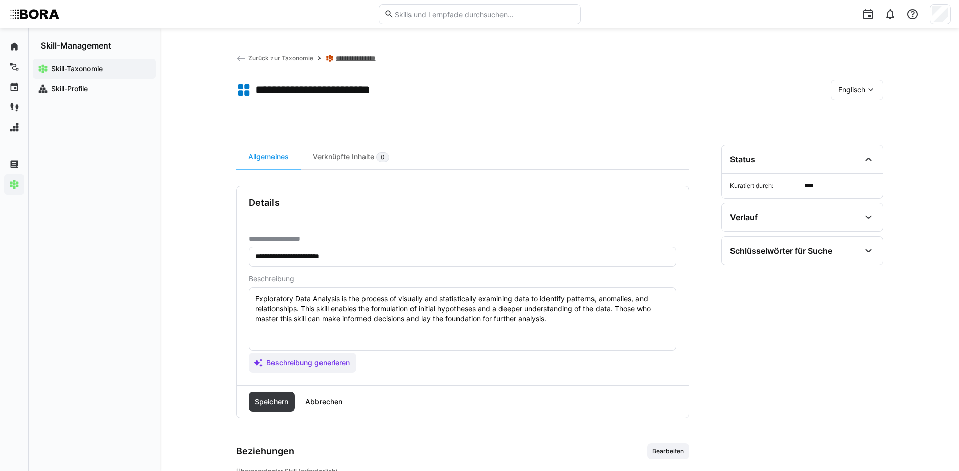
click at [558, 321] on textarea "Exploratory Data Analysis is the process of visually and statistically examinin…" at bounding box center [462, 319] width 416 height 53
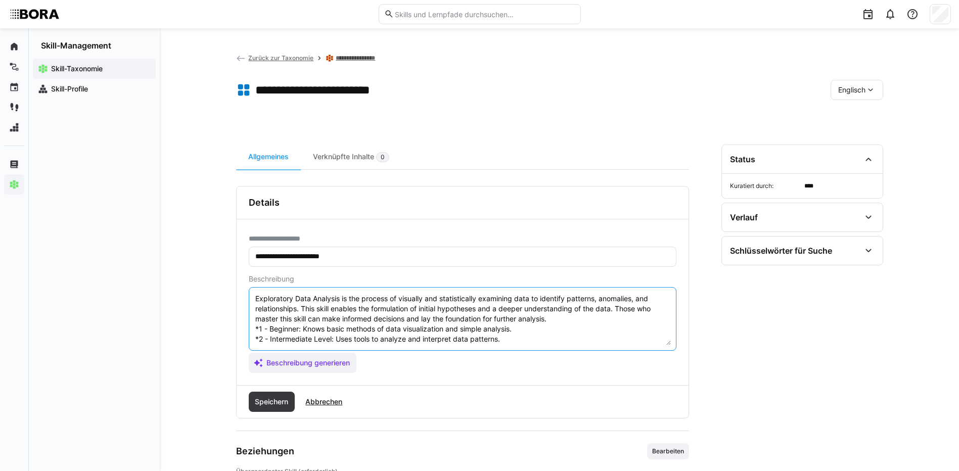
scroll to position [49, 0]
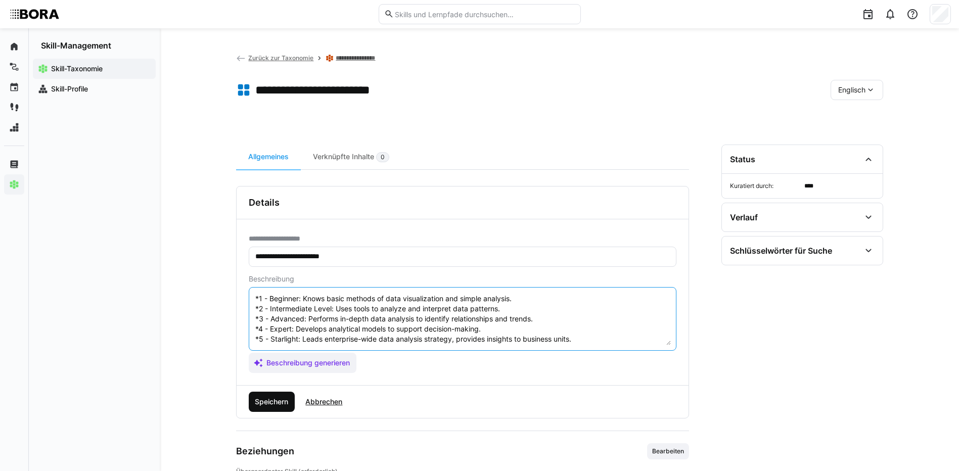
type textarea "Exploratory Data Analysis is the process of visually and statistically examinin…"
click at [271, 402] on span "Speichern" at bounding box center [271, 402] width 36 height 10
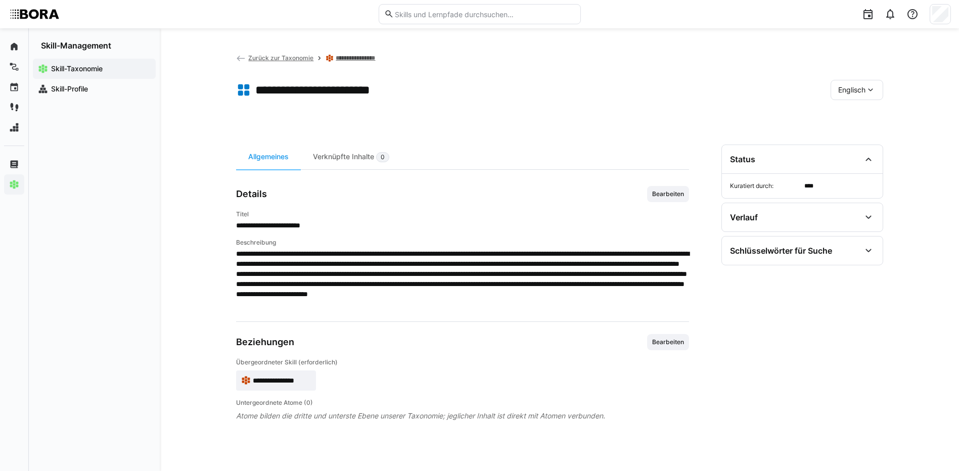
click at [847, 83] on div "Englisch" at bounding box center [856, 90] width 53 height 20
click at [851, 108] on div "Deutsch" at bounding box center [856, 116] width 54 height 21
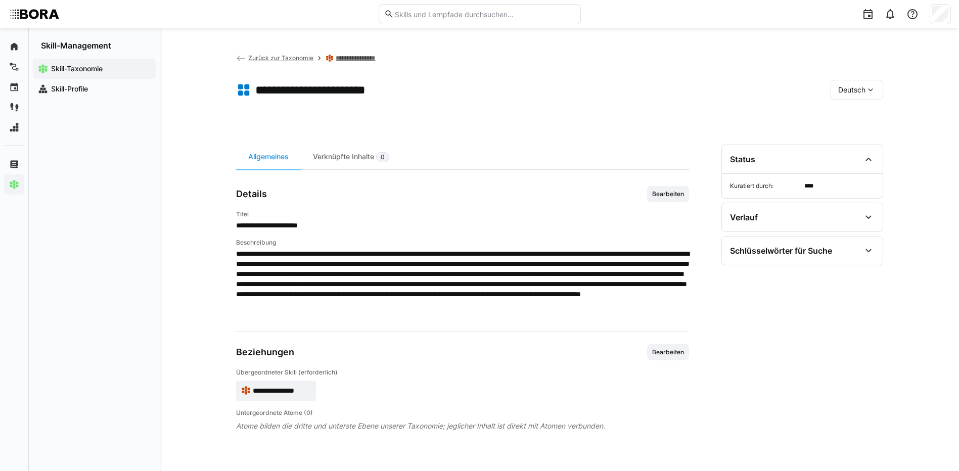
click at [358, 61] on link "**********" at bounding box center [361, 58] width 50 height 8
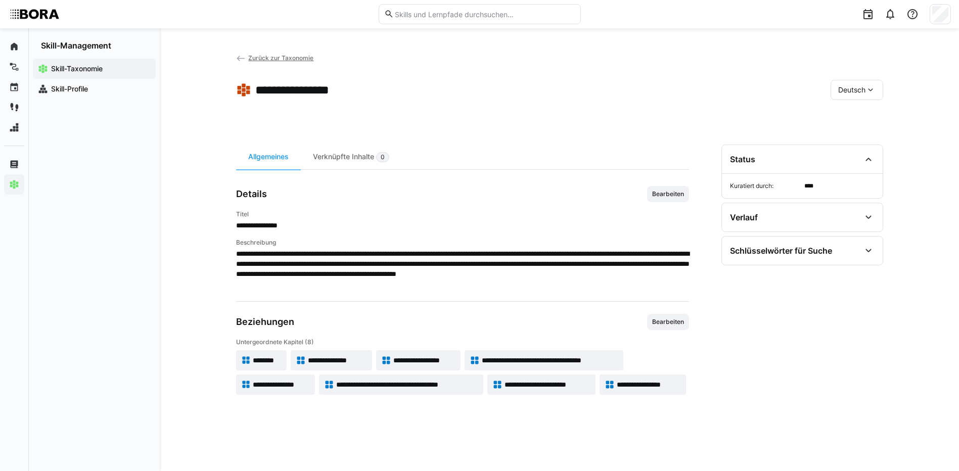
click at [621, 386] on span "**********" at bounding box center [649, 385] width 64 height 10
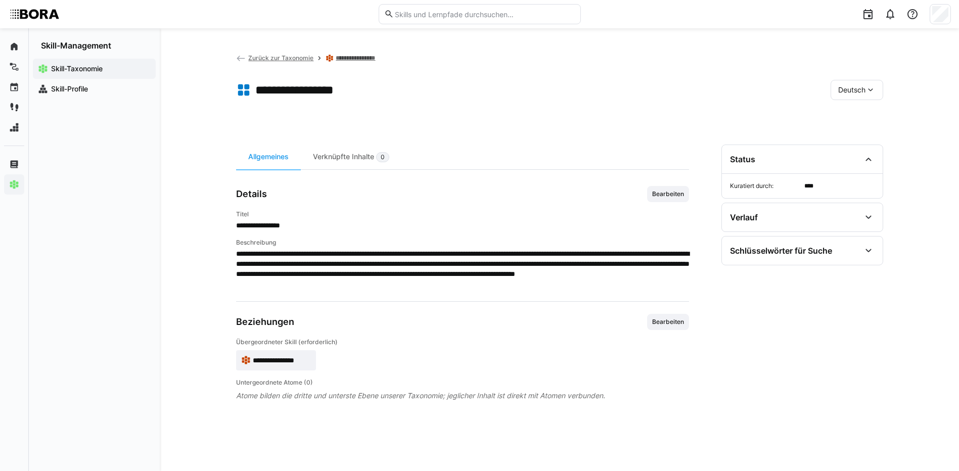
click at [673, 197] on span "Bearbeiten" at bounding box center [668, 194] width 34 height 8
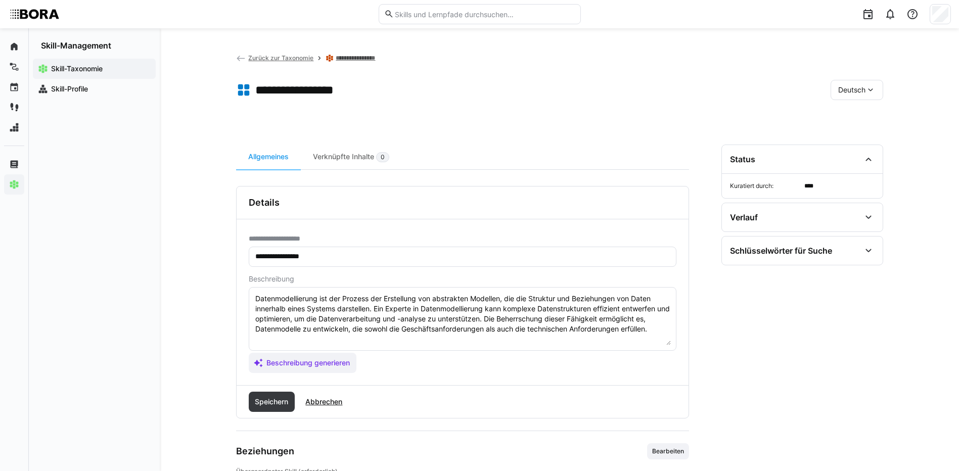
click at [667, 330] on textarea "Datenmodellierung ist der Prozess der Erstellung von abstrakten Modellen, die d…" at bounding box center [462, 319] width 416 height 53
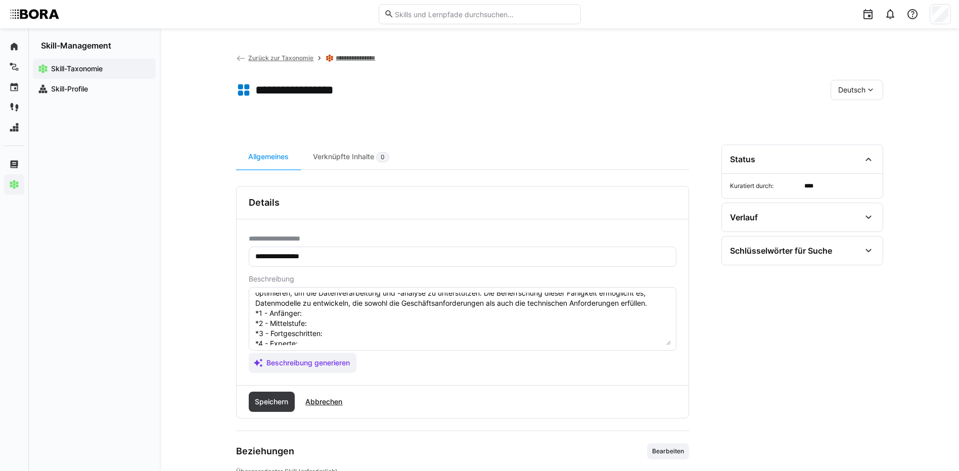
scroll to position [18, 0]
click at [331, 319] on textarea "Datenmodellierung ist der Prozess der Erstellung von abstrakten Modellen, die d…" at bounding box center [462, 319] width 416 height 53
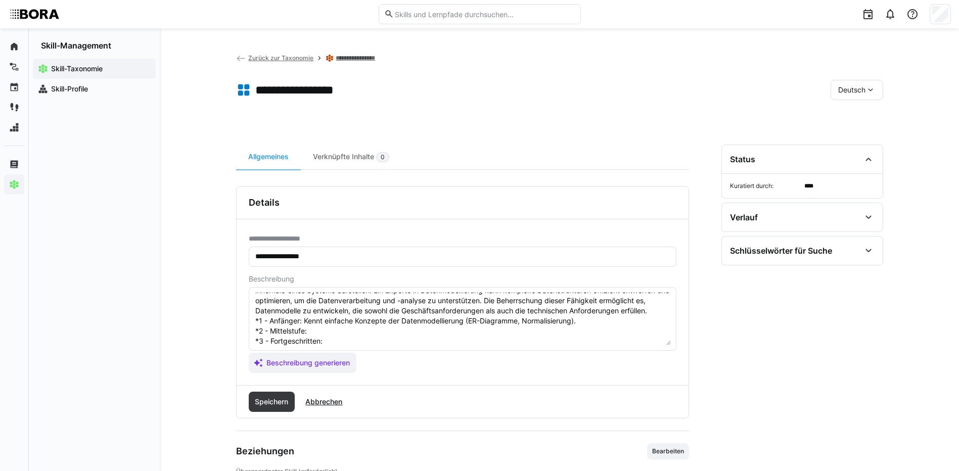
click at [316, 332] on textarea "Datenmodellierung ist der Prozess der Erstellung von abstrakten Modellen, die d…" at bounding box center [462, 319] width 416 height 53
click at [408, 338] on textarea "Datenmodellierung ist der Prozess der Erstellung von abstrakten Modellen, die d…" at bounding box center [462, 319] width 416 height 53
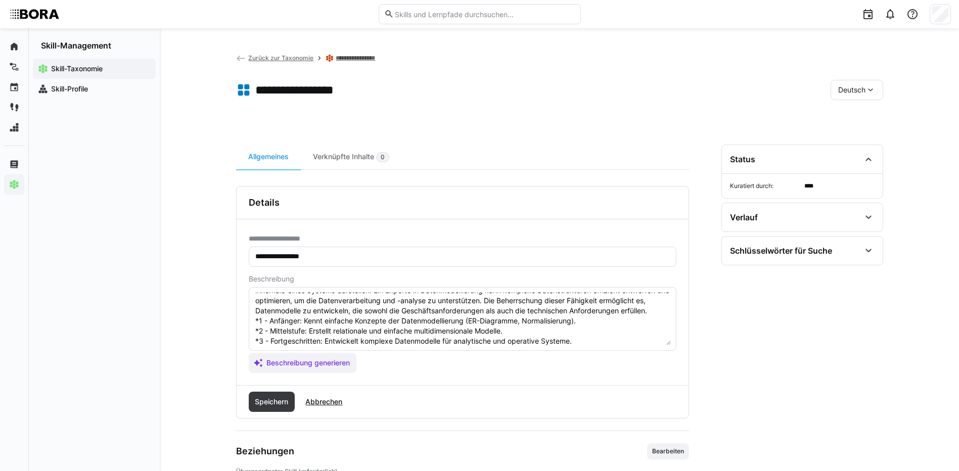
scroll to position [69, 0]
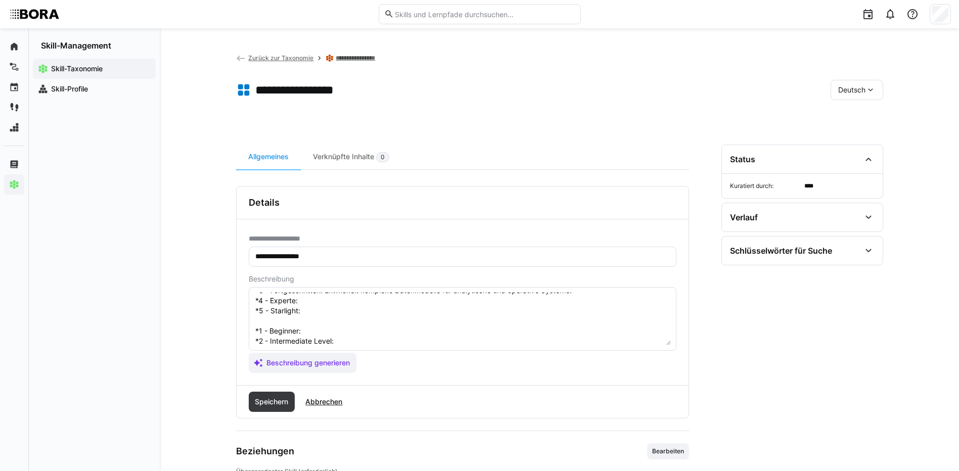
click at [314, 298] on textarea "Datenmodellierung ist der Prozess der Erstellung von abstrakten Modellen, die d…" at bounding box center [462, 319] width 416 height 53
click at [357, 319] on textarea "Datenmodellierung ist der Prozess der Erstellung von abstrakten Modellen, die d…" at bounding box center [462, 319] width 416 height 53
click at [353, 313] on textarea "Datenmodellierung ist der Prozess der Erstellung von abstrakten Modellen, die d…" at bounding box center [462, 319] width 416 height 53
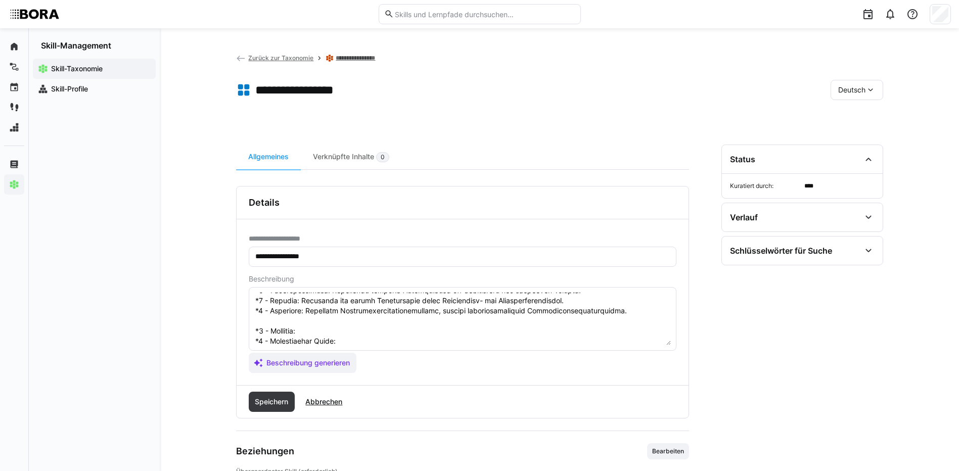
click at [328, 336] on textarea at bounding box center [462, 319] width 416 height 53
click at [320, 327] on textarea at bounding box center [462, 319] width 416 height 53
click at [361, 339] on textarea at bounding box center [462, 319] width 416 height 53
click at [397, 305] on textarea at bounding box center [462, 319] width 416 height 53
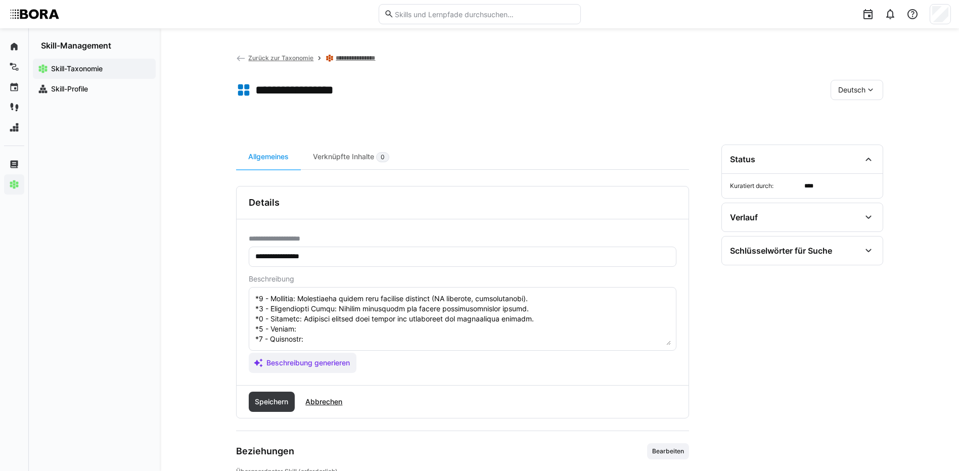
click at [396, 317] on textarea at bounding box center [462, 319] width 416 height 53
click at [392, 310] on textarea at bounding box center [462, 319] width 416 height 53
click at [360, 323] on textarea at bounding box center [462, 319] width 416 height 53
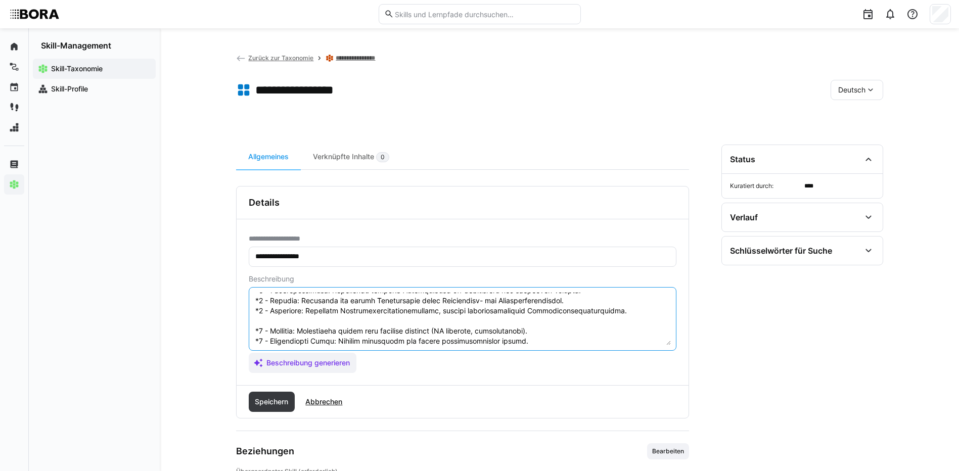
scroll to position [121, 0]
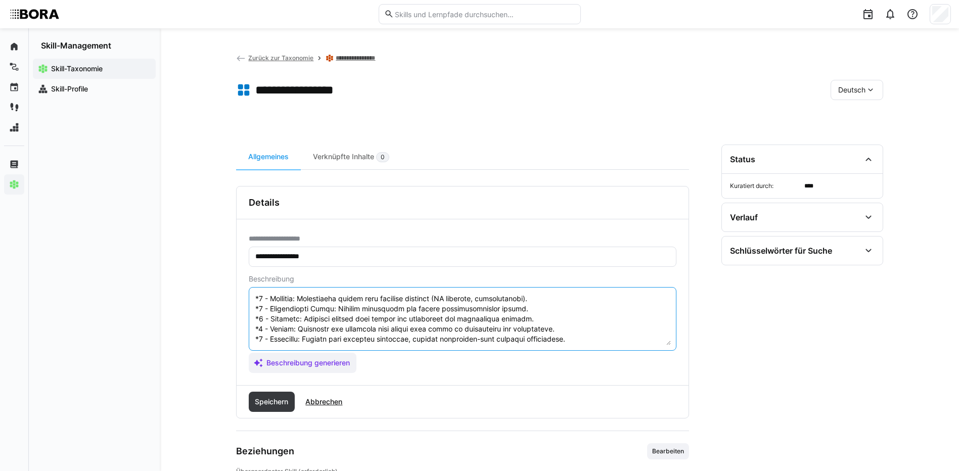
drag, startPoint x: 255, startPoint y: 329, endPoint x: 327, endPoint y: 349, distance: 75.4
click at [327, 349] on eds-input at bounding box center [463, 319] width 428 height 64
type textarea "Datenmodellierung ist der Prozess der Erstellung von abstrakten Modellen, die d…"
click at [272, 400] on span "Speichern" at bounding box center [271, 402] width 36 height 10
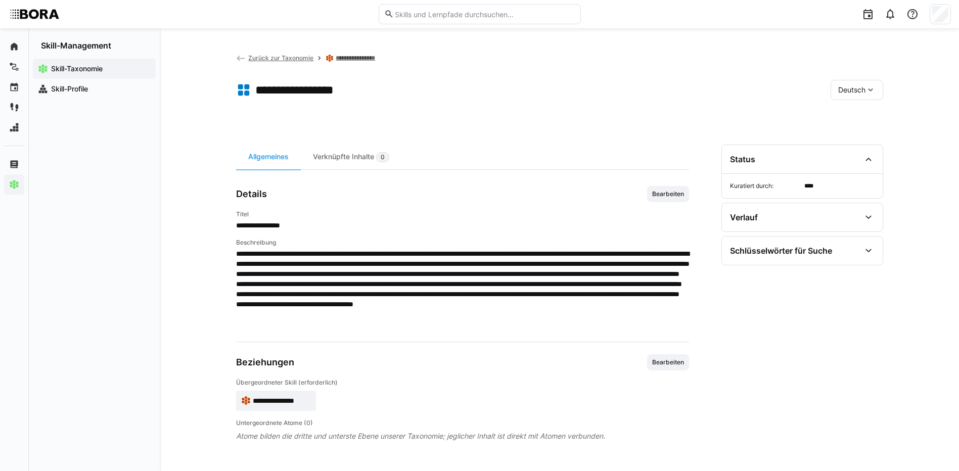
click at [850, 91] on span "Deutsch" at bounding box center [851, 90] width 27 height 10
click at [859, 137] on span "Englisch" at bounding box center [851, 138] width 27 height 10
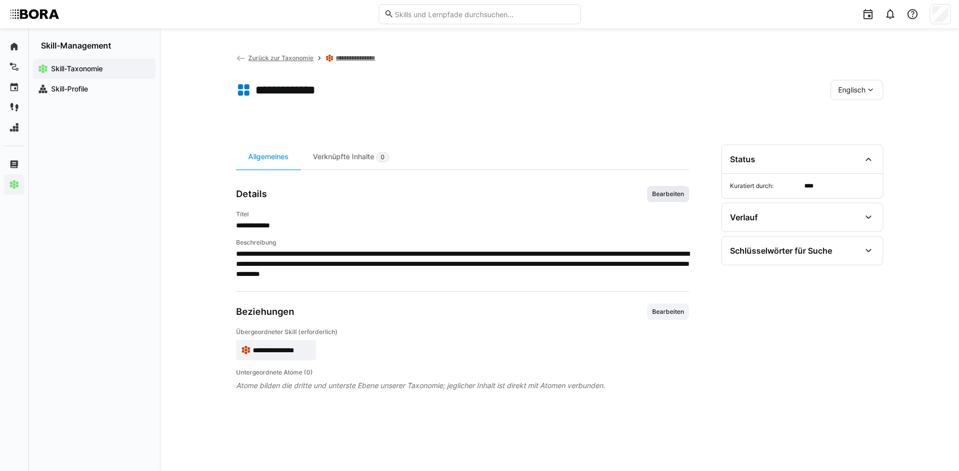
click at [674, 188] on span "Bearbeiten" at bounding box center [668, 194] width 42 height 16
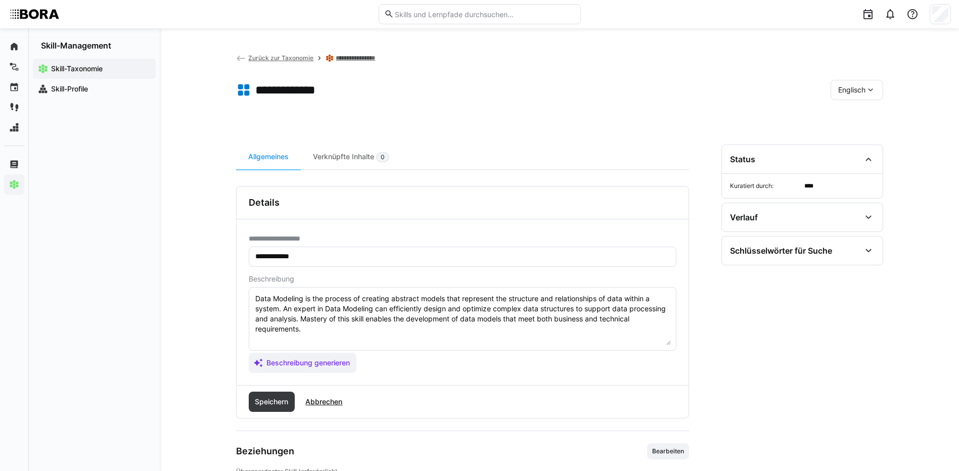
click at [610, 327] on textarea "Data Modeling is the process of creating abstract models that represent the str…" at bounding box center [462, 319] width 416 height 53
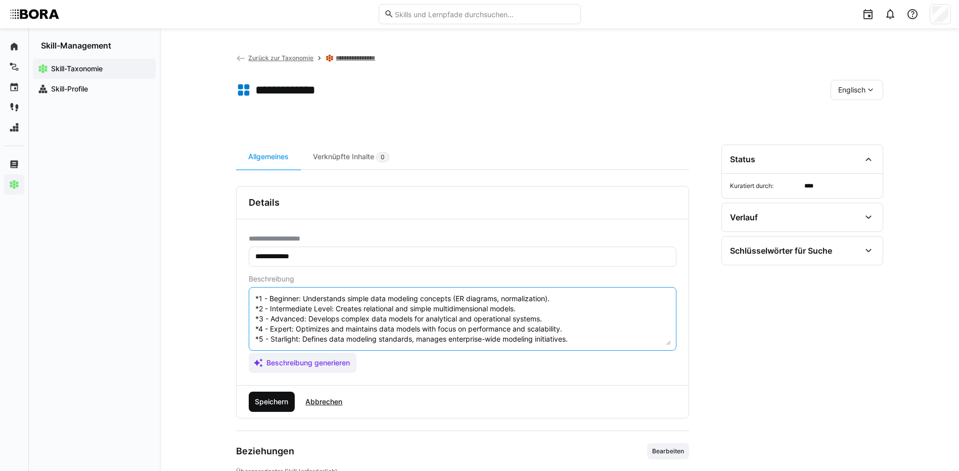
type textarea "Data Modeling is the process of creating abstract models that represent the str…"
click at [265, 404] on span "Speichern" at bounding box center [271, 402] width 36 height 10
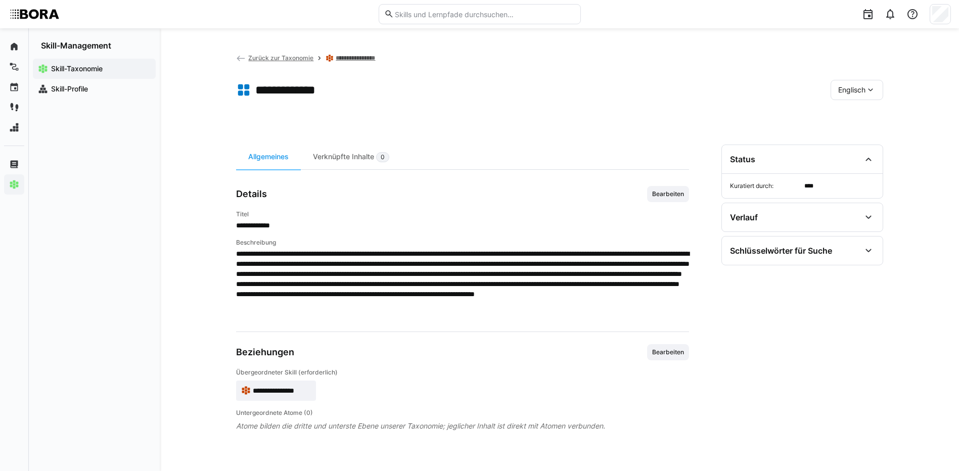
click at [843, 84] on div "Englisch" at bounding box center [856, 90] width 53 height 20
click at [852, 109] on div "Deutsch" at bounding box center [856, 116] width 54 height 21
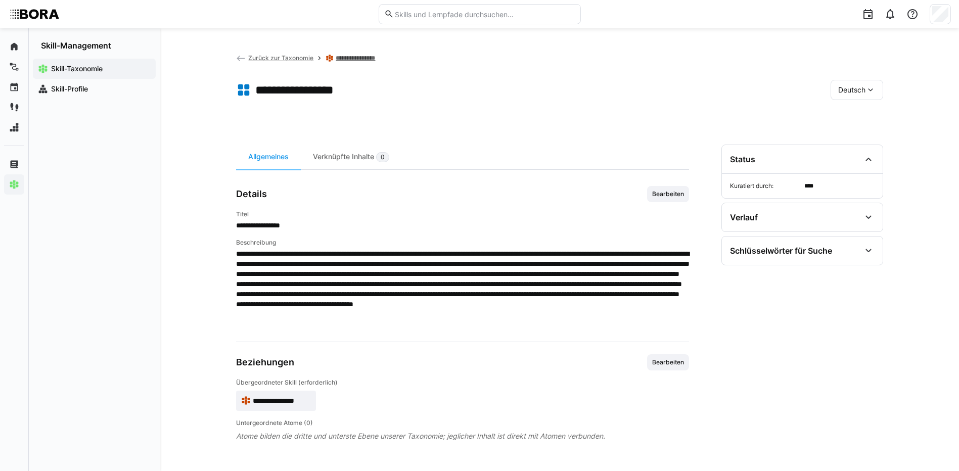
click at [342, 57] on link "**********" at bounding box center [361, 58] width 50 height 8
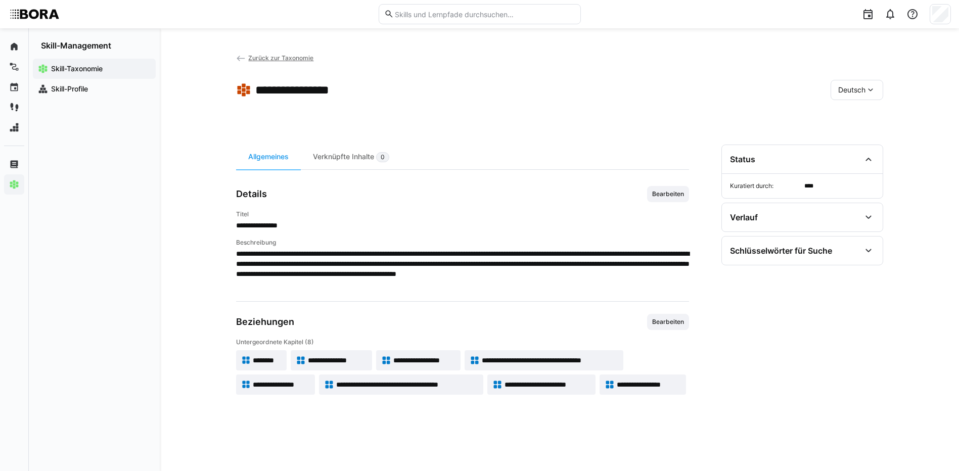
click at [288, 56] on span "Zurück zur Taxonomie" at bounding box center [280, 58] width 65 height 8
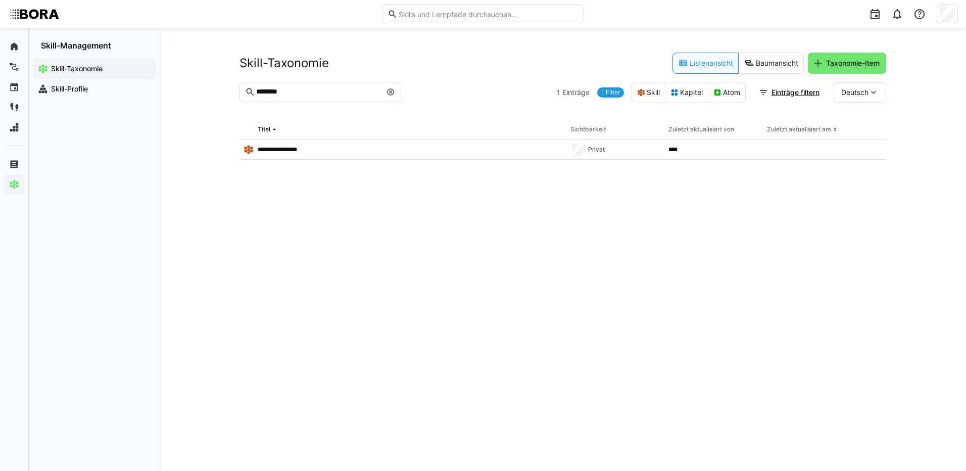
click at [393, 90] on eds-icon at bounding box center [391, 92] width 8 height 8
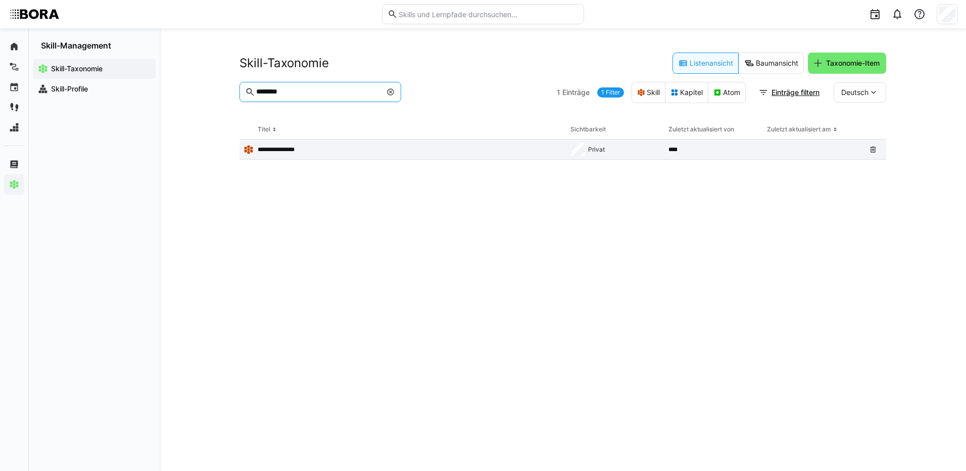
type input "********"
click at [289, 152] on p "**********" at bounding box center [283, 150] width 50 height 8
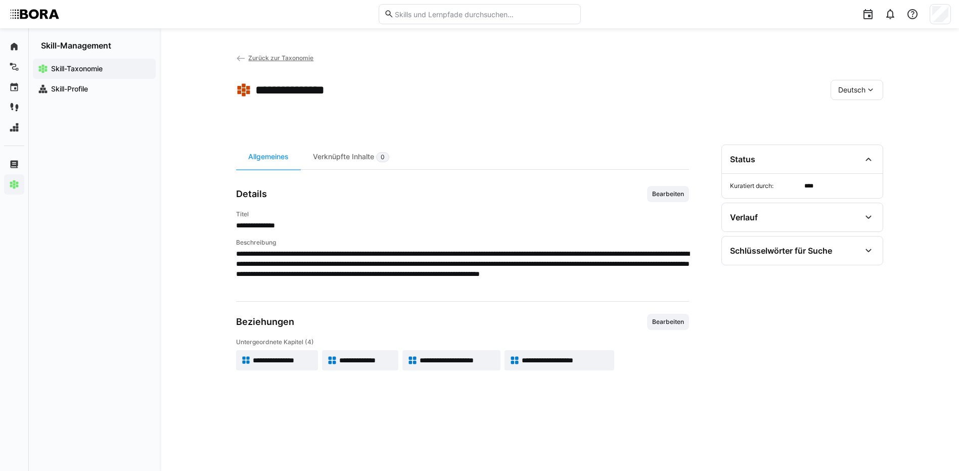
click at [276, 362] on span "**********" at bounding box center [283, 360] width 60 height 10
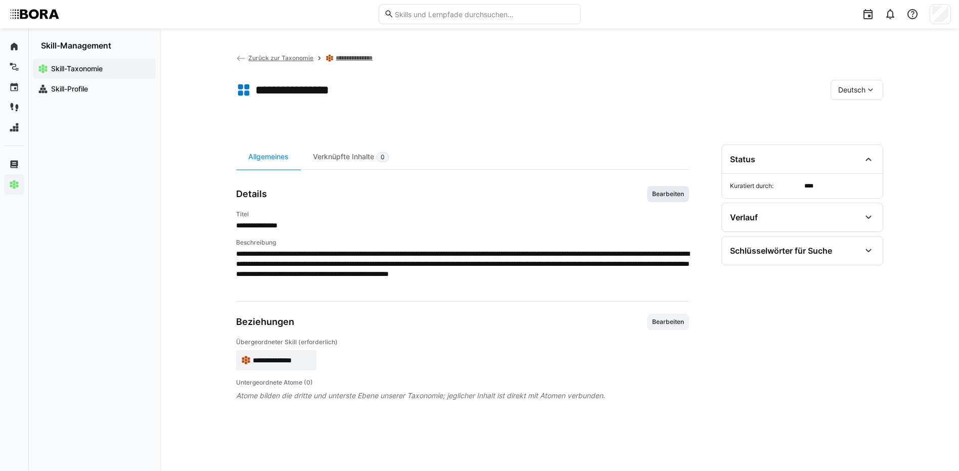
click at [654, 192] on span "Bearbeiten" at bounding box center [668, 194] width 34 height 8
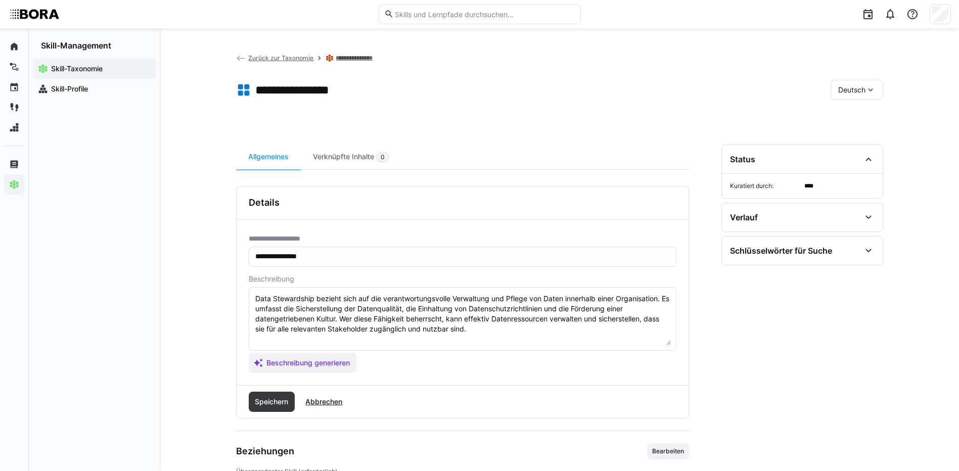
click at [481, 331] on textarea "Data Stewardship bezieht sich auf die verantwortungsvolle Verwaltung und Pflege…" at bounding box center [462, 319] width 416 height 53
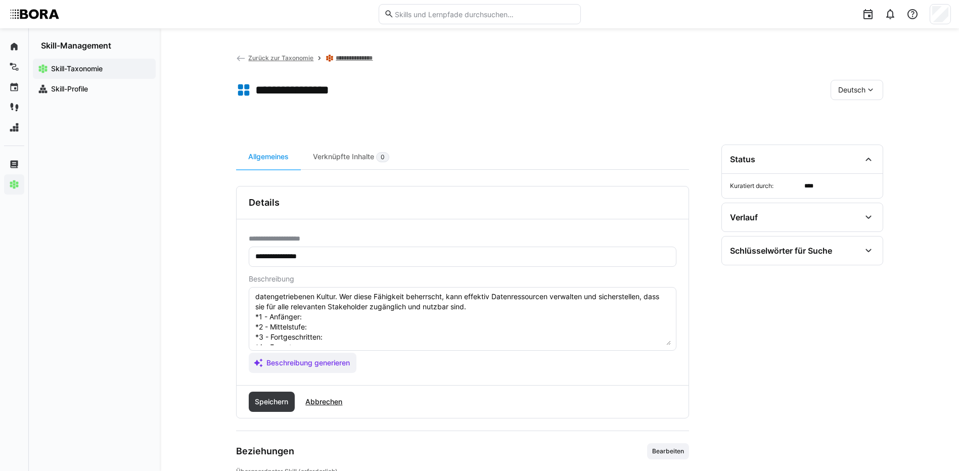
scroll to position [18, 0]
click at [319, 322] on textarea "Data Stewardship bezieht sich auf die verantwortungsvolle Verwaltung und Pflege…" at bounding box center [462, 319] width 416 height 53
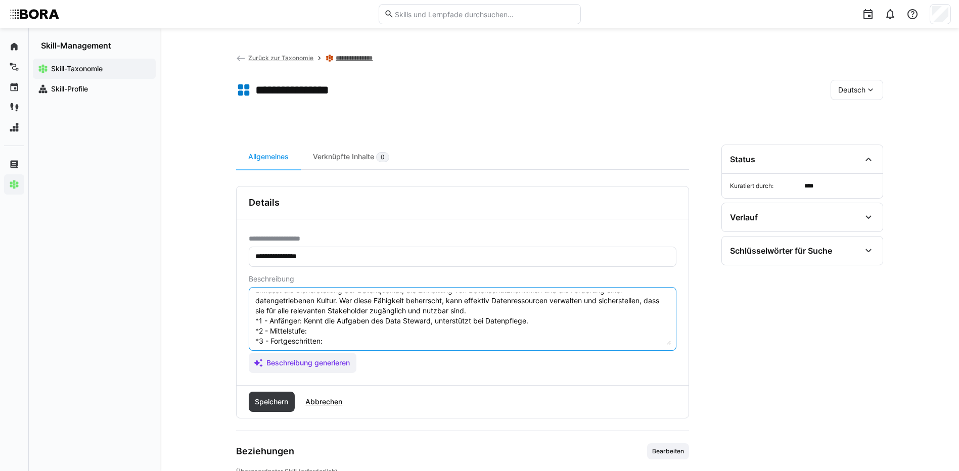
click at [343, 335] on textarea "Data Stewardship bezieht sich auf die verantwortungsvolle Verwaltung und Pflege…" at bounding box center [462, 319] width 416 height 53
click at [353, 337] on textarea "Data Stewardship bezieht sich auf die verantwortungsvolle Verwaltung und Pflege…" at bounding box center [462, 319] width 416 height 53
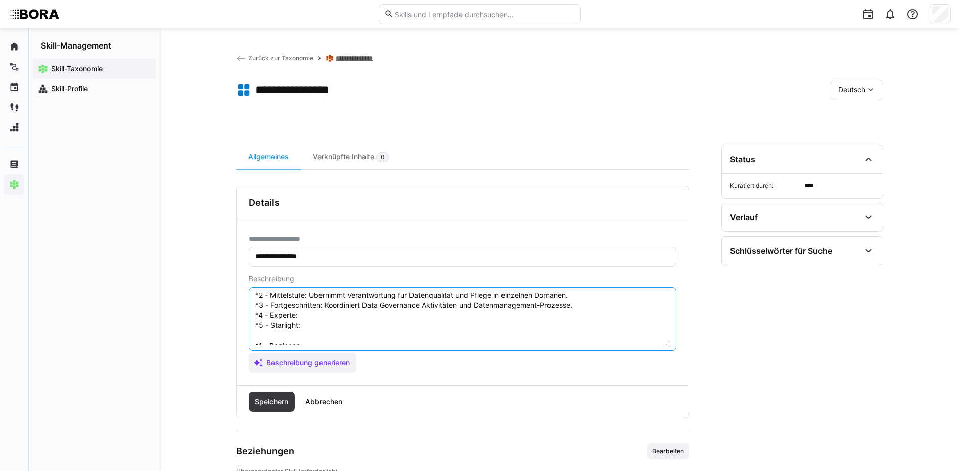
scroll to position [69, 0]
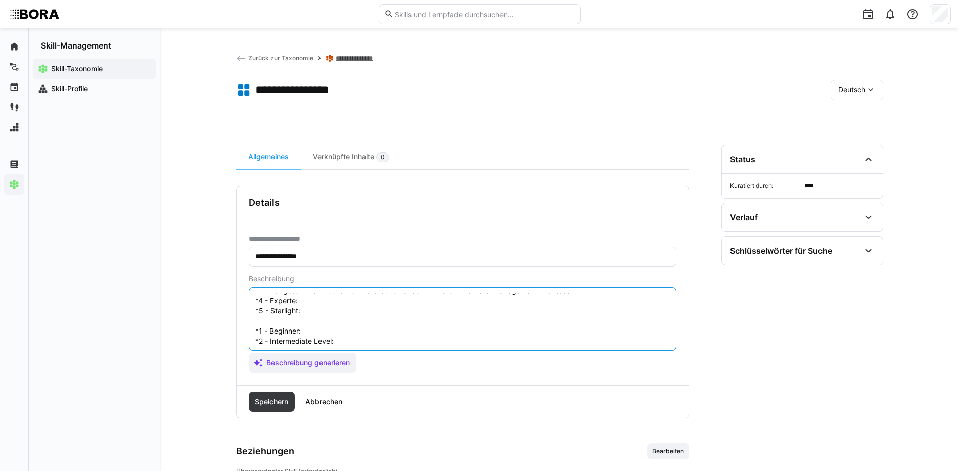
click at [315, 303] on textarea "Data Stewardship bezieht sich auf die verantwortungsvolle Verwaltung und Pflege…" at bounding box center [462, 319] width 416 height 53
click at [314, 301] on textarea "Data Stewardship bezieht sich auf die verantwortungsvolle Verwaltung und Pflege…" at bounding box center [462, 319] width 416 height 53
click at [314, 313] on textarea "Data Stewardship bezieht sich auf die verantwortungsvolle Verwaltung und Pflege…" at bounding box center [462, 319] width 416 height 53
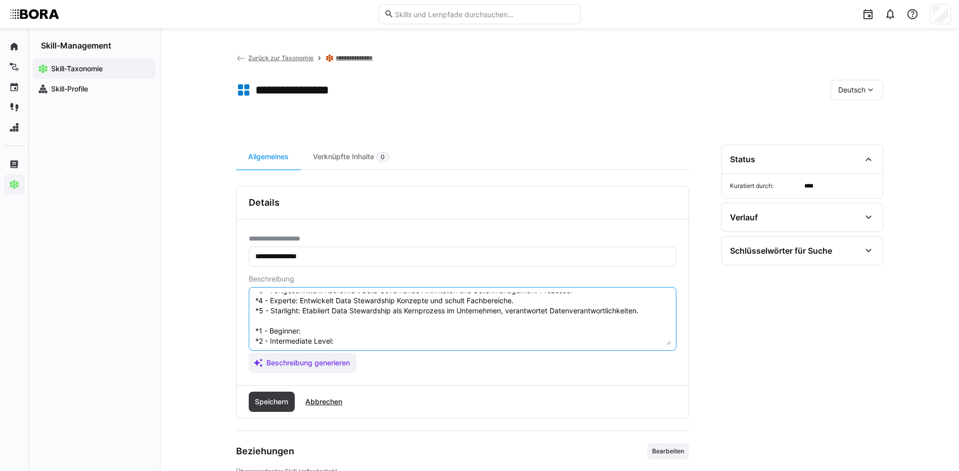
click at [317, 329] on textarea "Data Stewardship bezieht sich auf die verantwortungsvolle Verwaltung und Pflege…" at bounding box center [462, 319] width 416 height 53
click at [344, 339] on textarea at bounding box center [462, 319] width 416 height 53
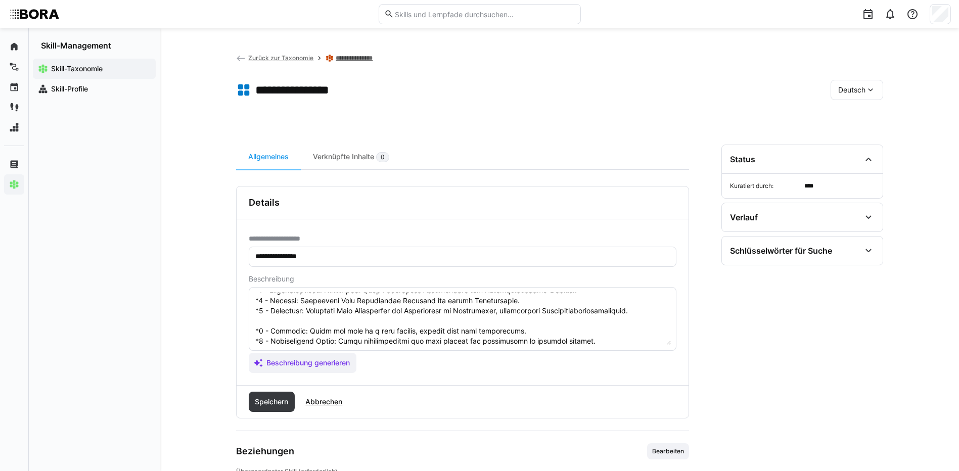
scroll to position [119, 0]
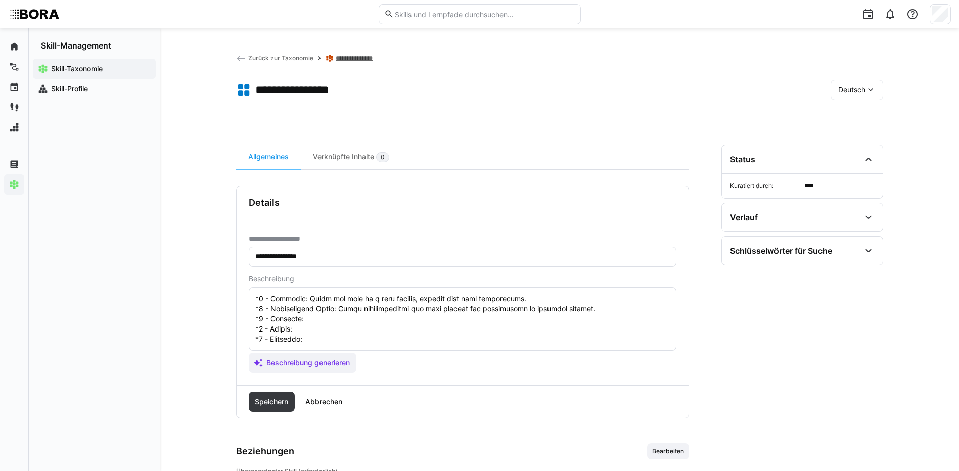
click at [369, 306] on textarea at bounding box center [462, 319] width 416 height 53
click at [316, 300] on textarea at bounding box center [462, 319] width 416 height 53
click at [340, 316] on textarea at bounding box center [462, 319] width 416 height 53
click at [334, 312] on textarea at bounding box center [462, 319] width 416 height 53
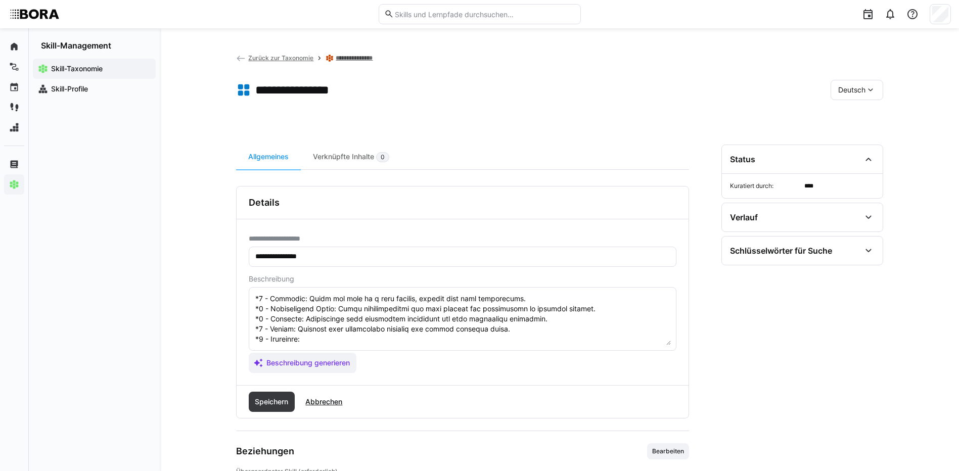
click at [374, 322] on textarea at bounding box center [462, 319] width 416 height 53
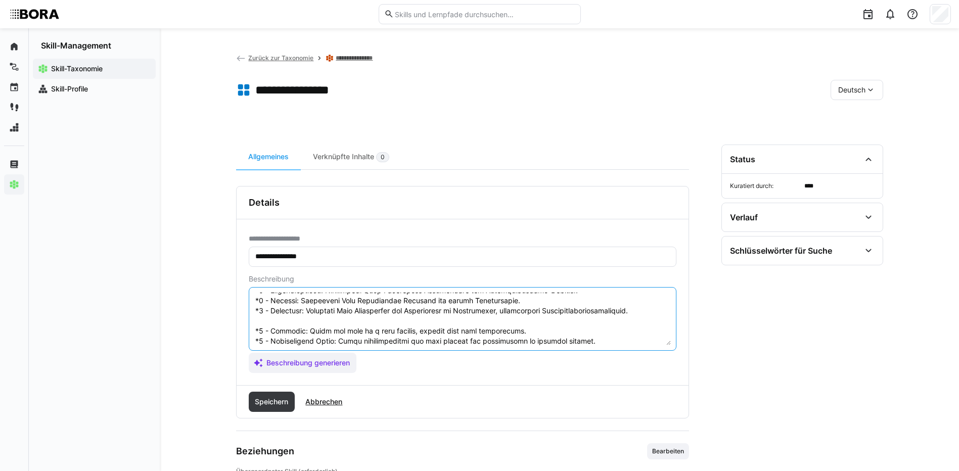
scroll to position [121, 0]
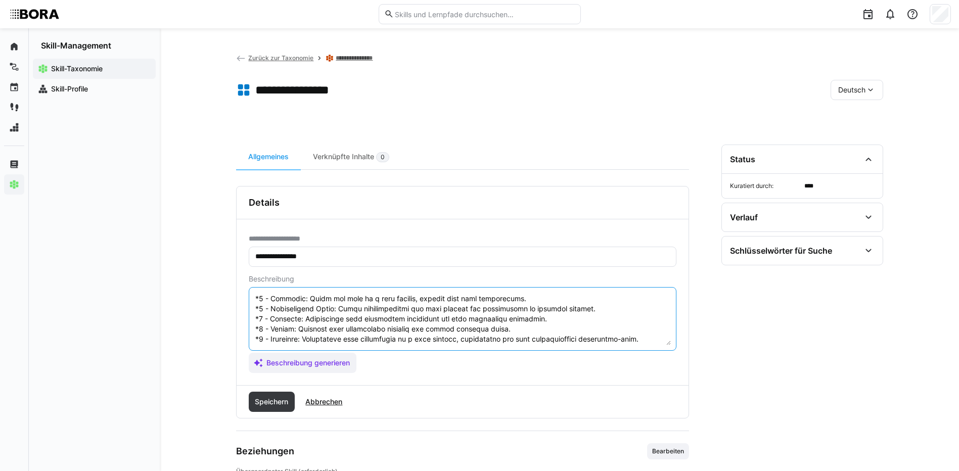
drag, startPoint x: 254, startPoint y: 329, endPoint x: 273, endPoint y: 347, distance: 26.8
click at [273, 347] on eds-input at bounding box center [463, 319] width 428 height 64
type textarea "Data Stewardship bezieht sich auf die verantwortungsvolle Verwaltung und Pflege…"
click at [266, 404] on span "Speichern" at bounding box center [271, 402] width 36 height 10
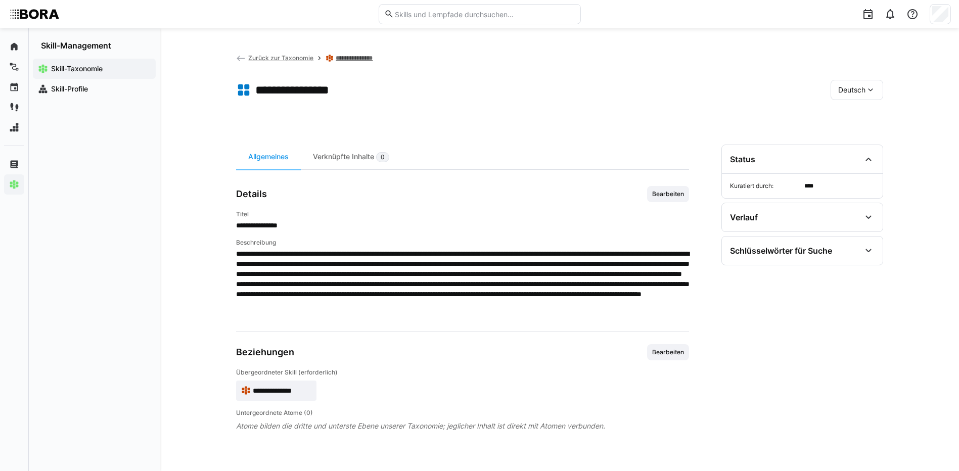
click at [857, 89] on span "Deutsch" at bounding box center [851, 90] width 27 height 10
click at [858, 138] on span "Englisch" at bounding box center [851, 138] width 27 height 10
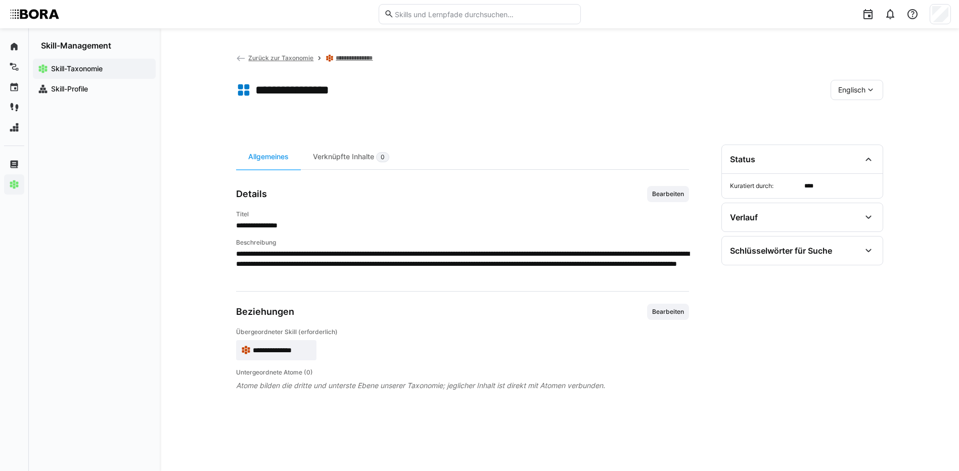
click at [658, 191] on span "Bearbeiten" at bounding box center [668, 194] width 34 height 8
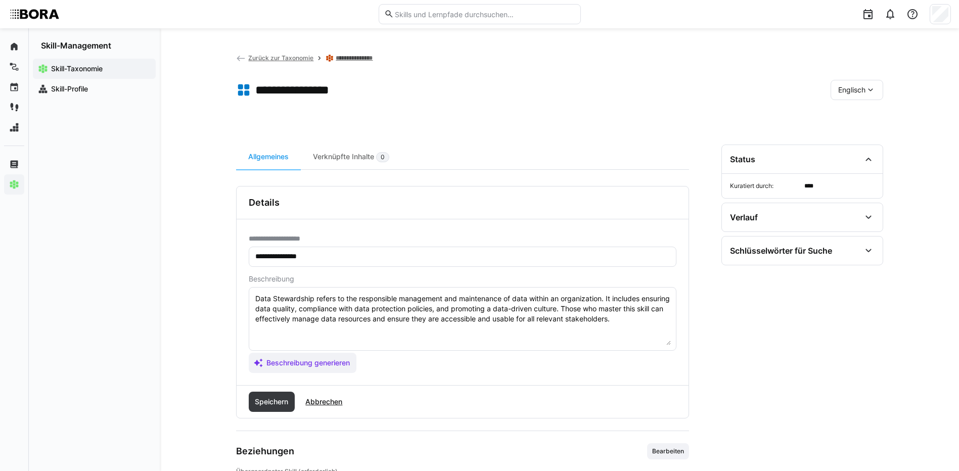
click at [650, 319] on textarea "Data Stewardship refers to the responsible management and maintenance of data w…" at bounding box center [462, 319] width 416 height 53
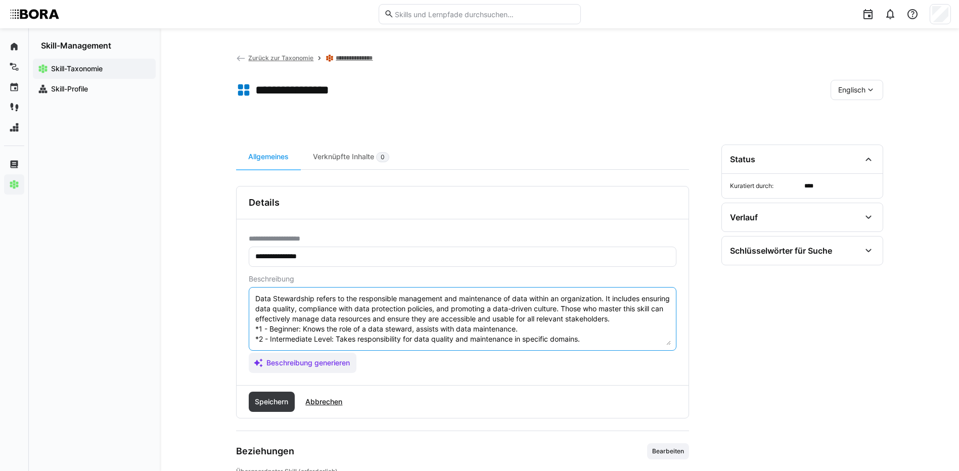
scroll to position [49, 0]
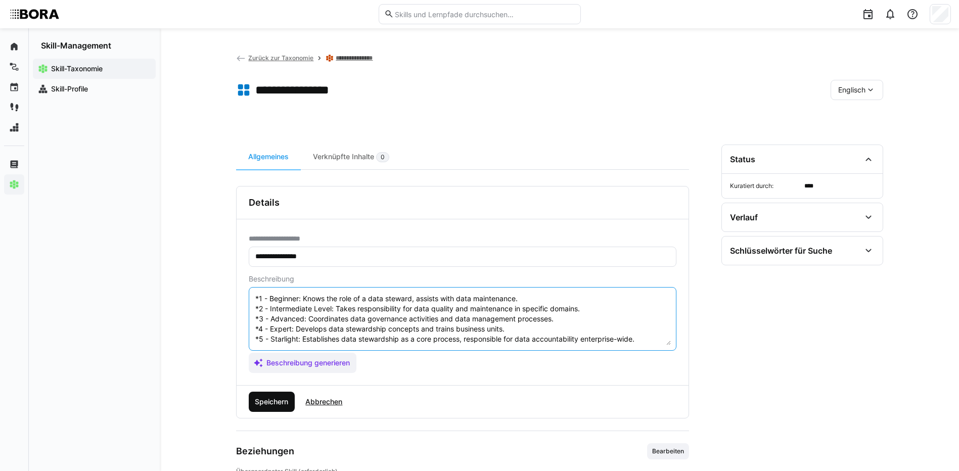
type textarea "Data Stewardship refers to the responsible management and maintenance of data w…"
click at [273, 405] on span "Speichern" at bounding box center [271, 402] width 36 height 10
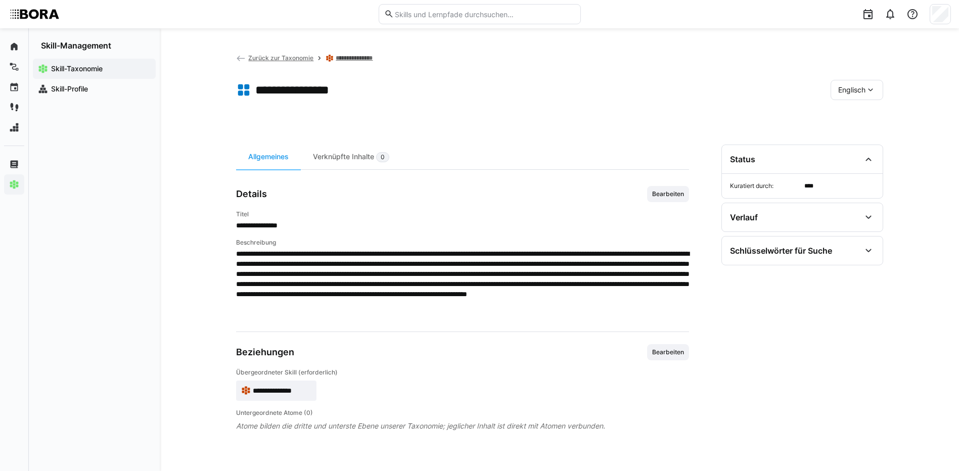
click at [863, 82] on div "Englisch" at bounding box center [856, 90] width 53 height 20
click at [866, 118] on div "Deutsch" at bounding box center [855, 117] width 37 height 10
click at [376, 60] on link "**********" at bounding box center [361, 58] width 50 height 8
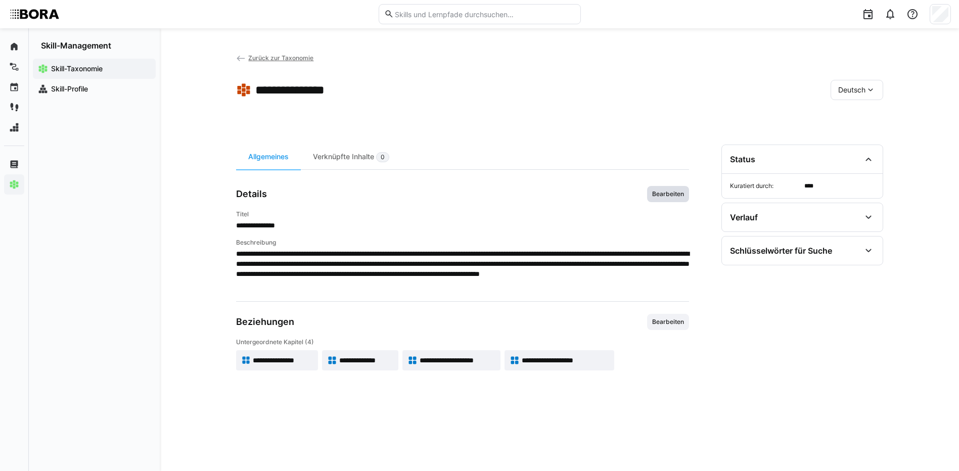
click at [672, 195] on span "Bearbeiten" at bounding box center [668, 194] width 34 height 8
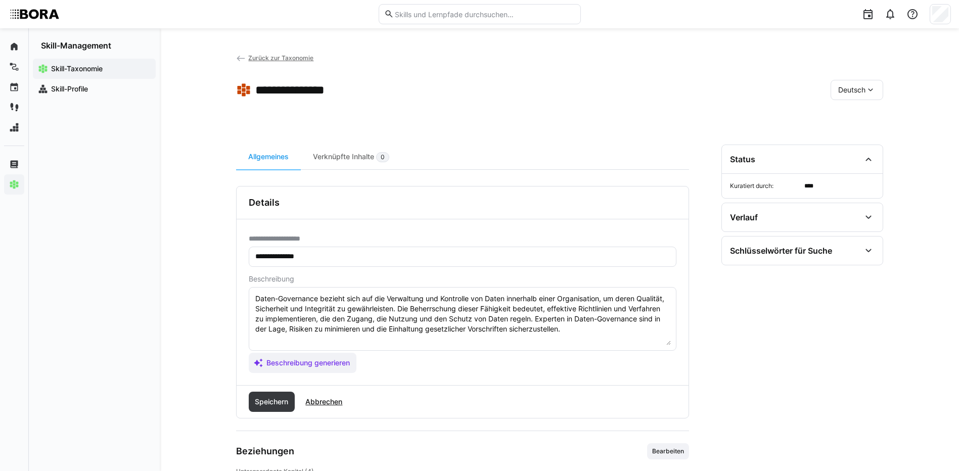
click at [593, 334] on textarea "Daten-Governance bezieht sich auf die Verwaltung und Kontrolle von Daten innerh…" at bounding box center [462, 319] width 416 height 53
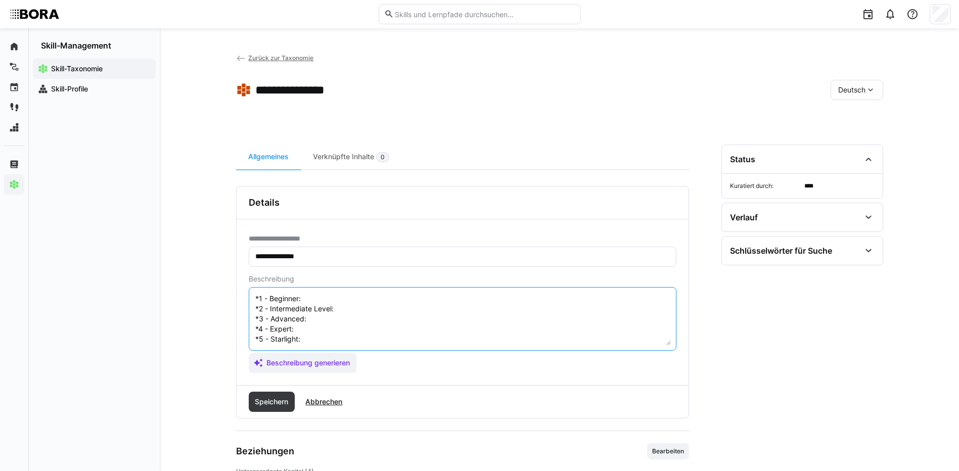
type textarea "Daten-Governance bezieht sich auf die Verwaltung und Kontrolle von Daten innerh…"
click at [330, 405] on span "Abbrechen" at bounding box center [324, 402] width 40 height 10
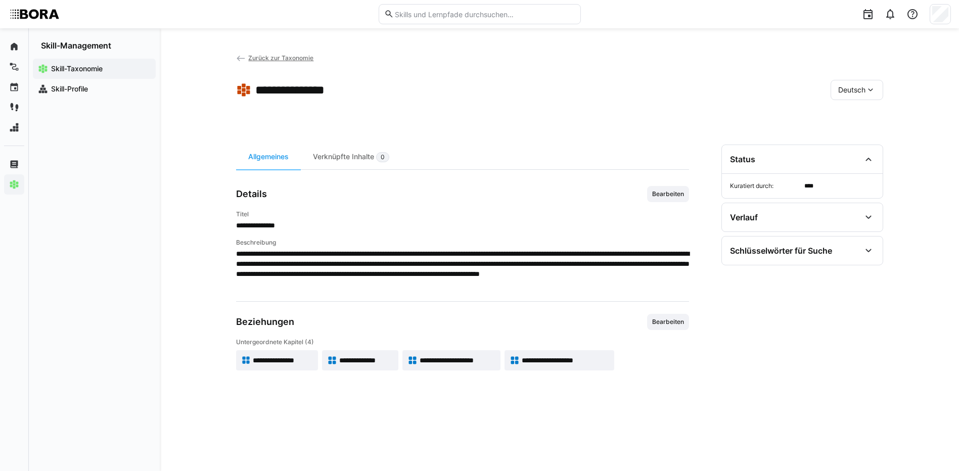
click at [371, 362] on span "**********" at bounding box center [366, 360] width 54 height 10
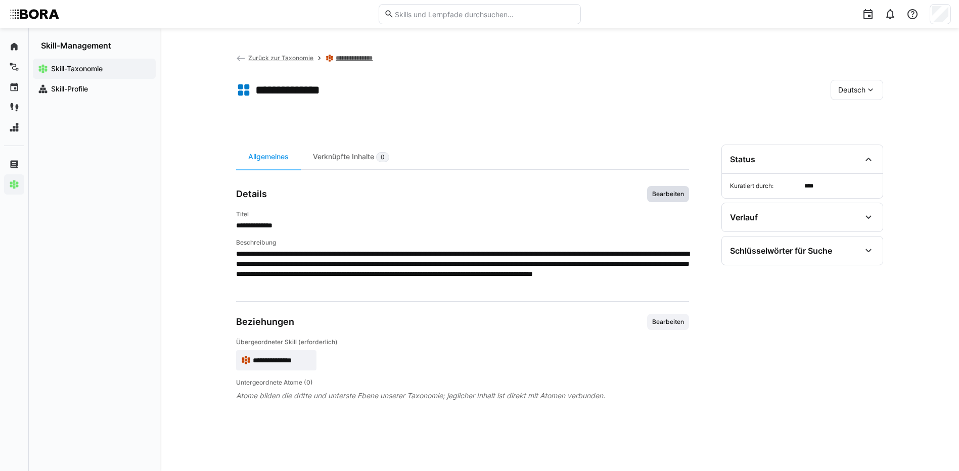
click at [675, 193] on span "Bearbeiten" at bounding box center [668, 194] width 34 height 8
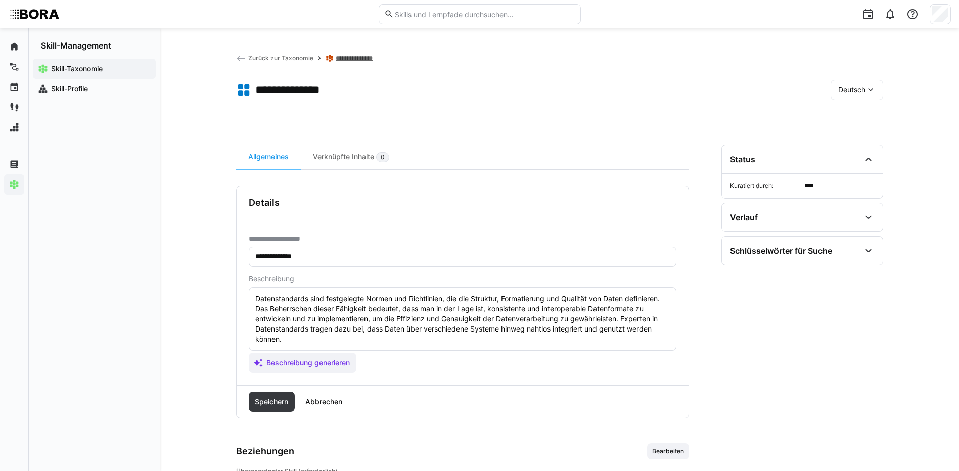
click at [297, 340] on textarea "Datenstandards sind festgelegte Normen und Richtlinien, die die Struktur, Forma…" at bounding box center [462, 319] width 416 height 53
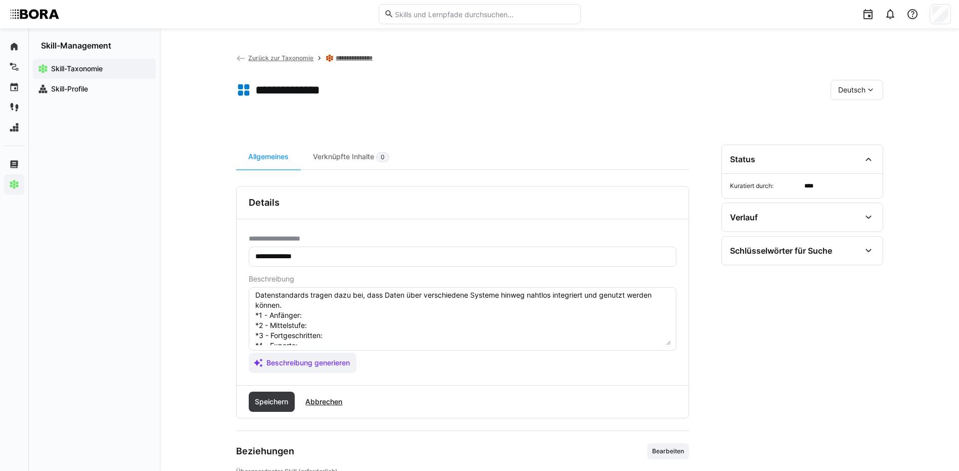
scroll to position [51, 0]
click at [332, 300] on textarea "Datenstandards sind festgelegte Normen und Richtlinien, die die Struktur, Forma…" at bounding box center [462, 319] width 416 height 53
click at [359, 309] on textarea "Datenstandards sind festgelegte Normen und Richtlinien, die die Struktur, Forma…" at bounding box center [462, 319] width 416 height 53
click at [359, 321] on textarea "Datenstandards sind festgelegte Normen und Richtlinien, die die Struktur, Forma…" at bounding box center [462, 319] width 416 height 53
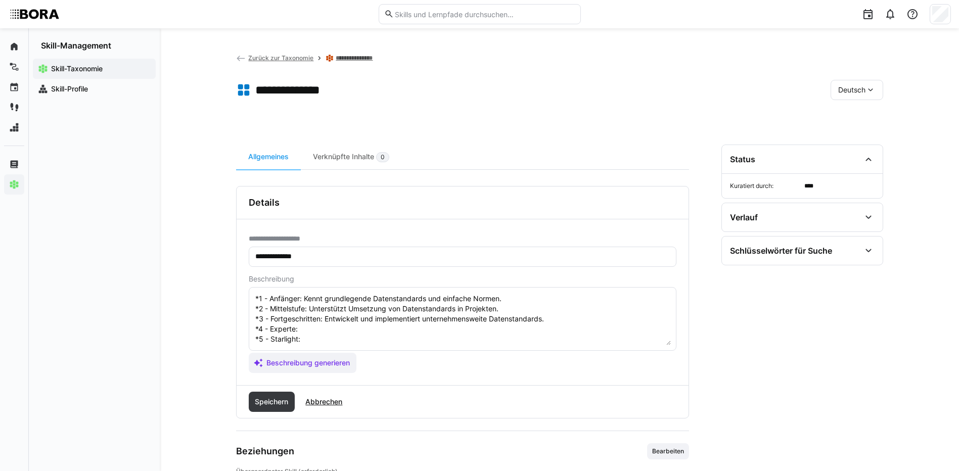
click at [338, 328] on textarea "Datenstandards sind festgelegte Normen und Richtlinien, die die Struktur, Forma…" at bounding box center [462, 319] width 416 height 53
click at [309, 343] on textarea "Datenstandards sind festgelegte Normen und Richtlinien, die die Struktur, Forma…" at bounding box center [462, 319] width 416 height 53
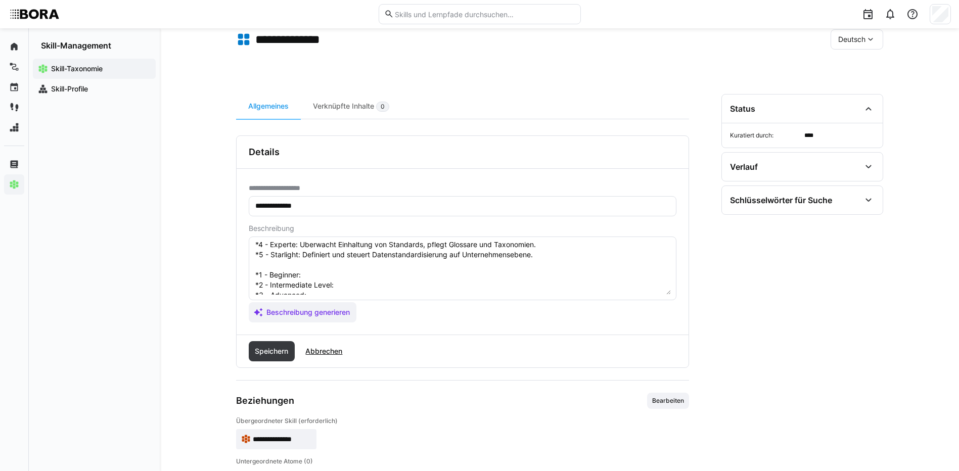
scroll to position [101, 0]
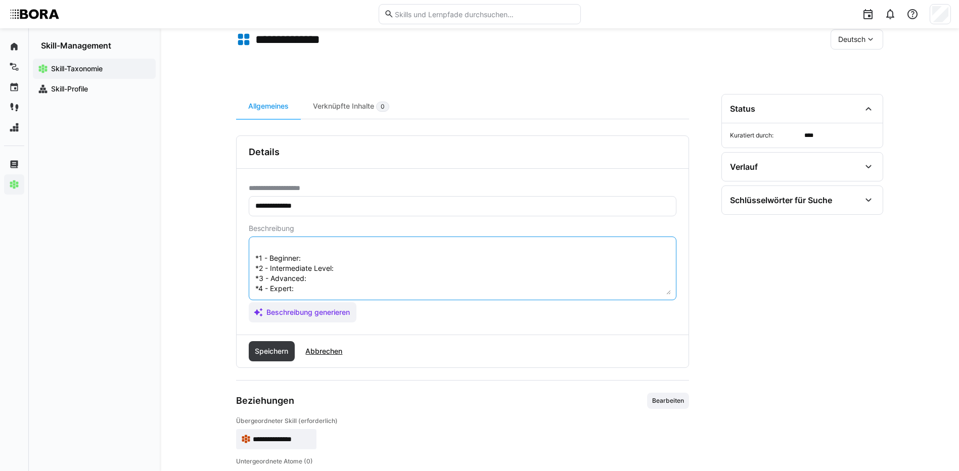
click at [349, 255] on textarea "Datenstandards sind festgelegte Normen und Richtlinien, die die Struktur, Forma…" at bounding box center [462, 268] width 416 height 53
click at [350, 269] on textarea "Datenstandards sind festgelegte Normen und Richtlinien, die die Struktur, Forma…" at bounding box center [462, 268] width 416 height 53
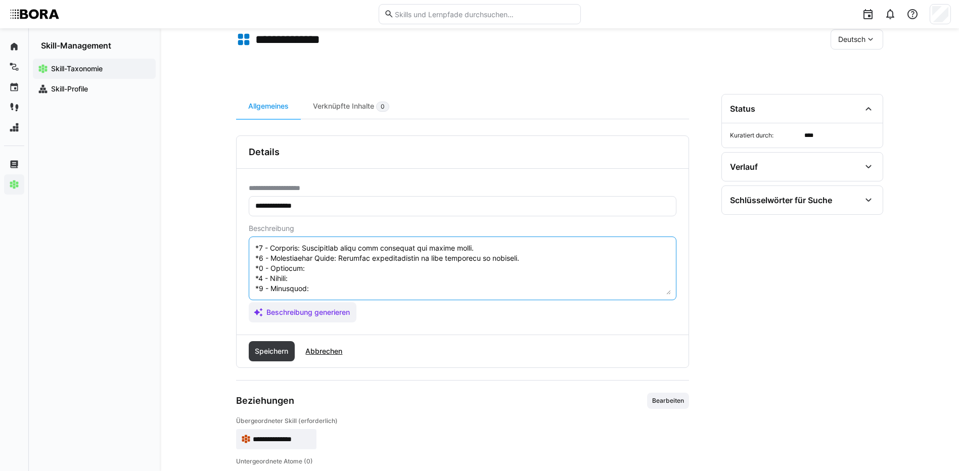
click at [329, 281] on textarea at bounding box center [462, 268] width 416 height 53
click at [348, 287] on textarea at bounding box center [462, 268] width 416 height 53
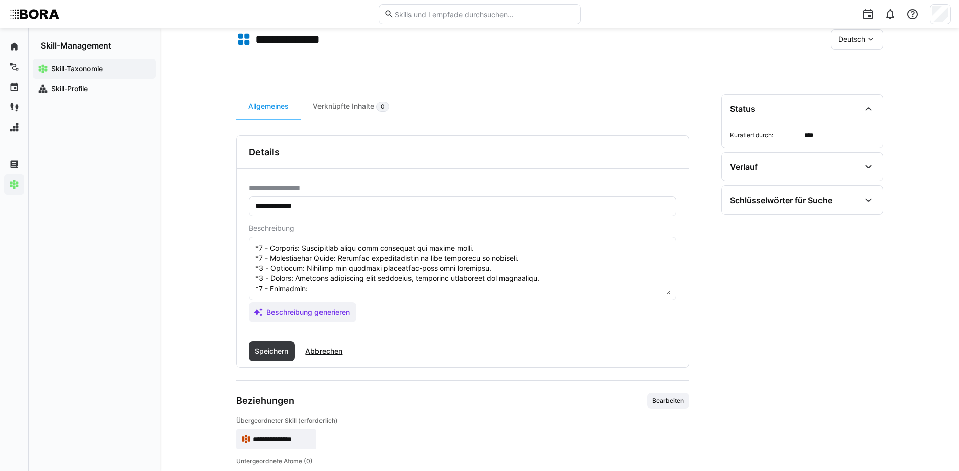
scroll to position [131, 0]
click at [334, 267] on textarea at bounding box center [462, 268] width 416 height 53
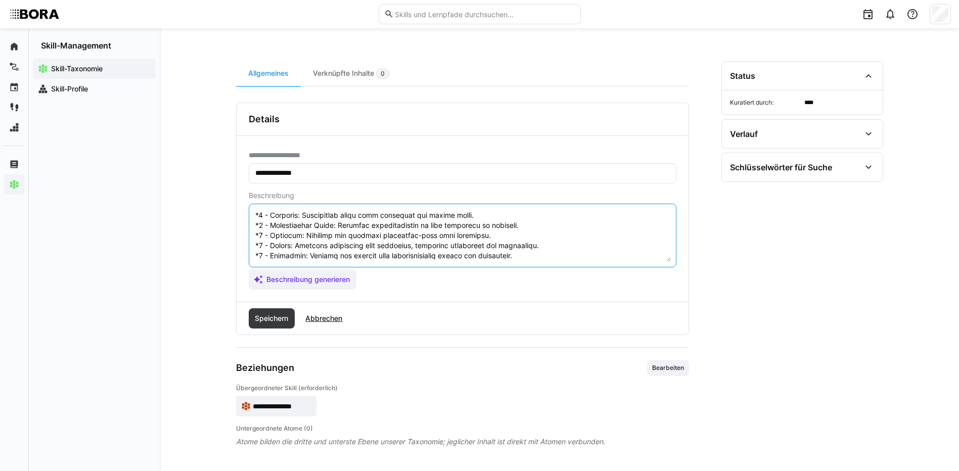
drag, startPoint x: 255, startPoint y: 223, endPoint x: 464, endPoint y: 268, distance: 214.5
click at [464, 268] on app-assistant-generate-form "Beschreibung Beschreibung generieren" at bounding box center [463, 241] width 428 height 98
type textarea "Datenstandards sind festgelegte Normen und Richtlinien, die die Struktur, Forma…"
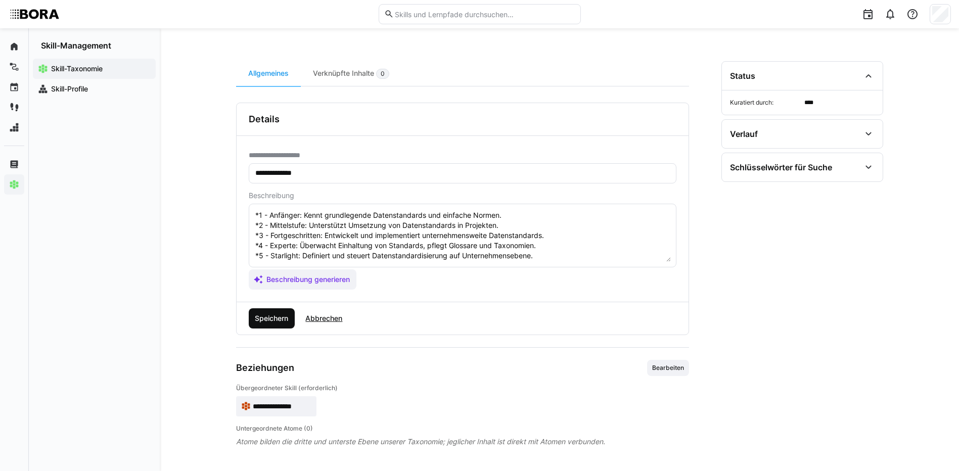
click at [281, 315] on span "Speichern" at bounding box center [271, 318] width 36 height 10
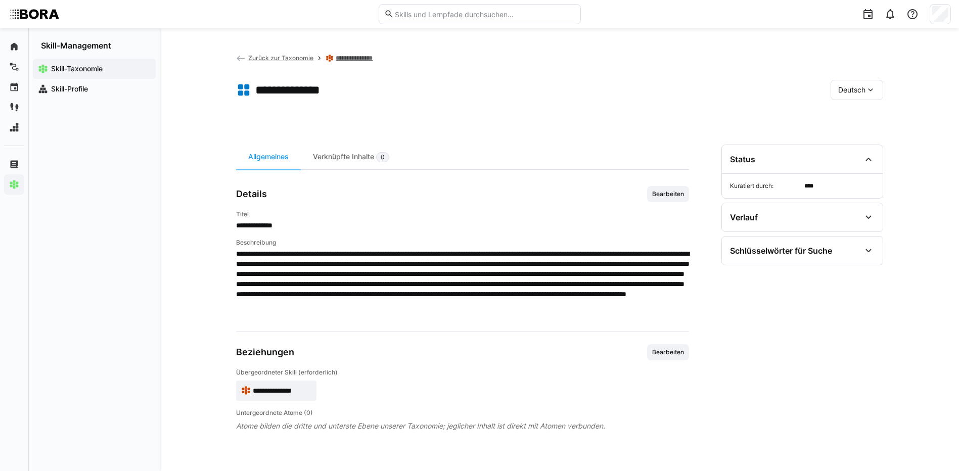
click at [839, 92] on span "Deutsch" at bounding box center [851, 90] width 27 height 10
click at [852, 136] on span "Englisch" at bounding box center [851, 138] width 27 height 10
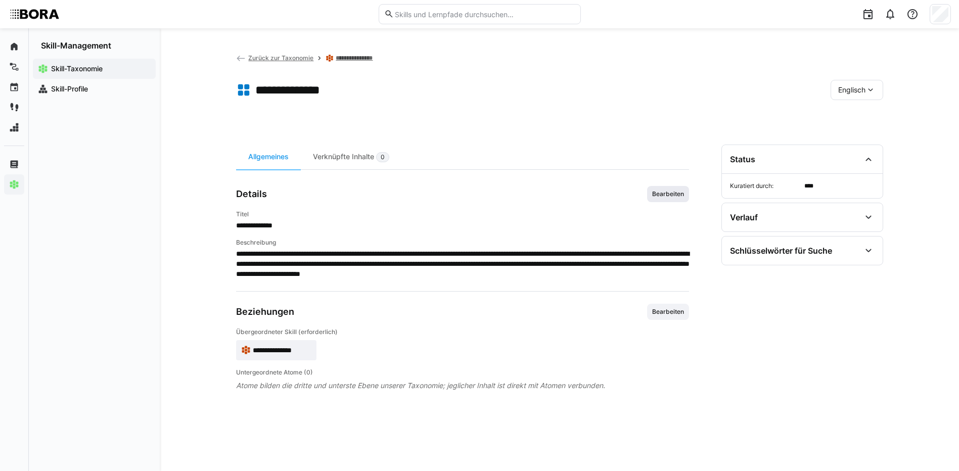
click at [672, 199] on span "Bearbeiten" at bounding box center [668, 194] width 42 height 16
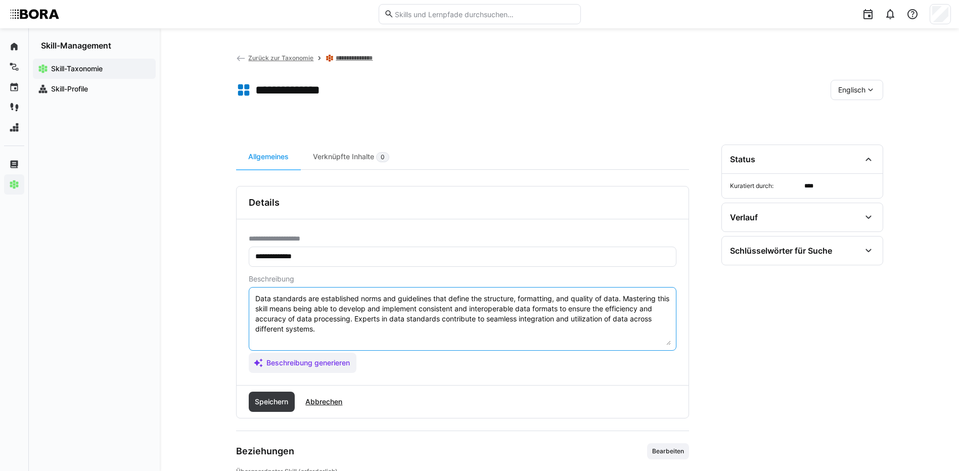
click at [541, 333] on textarea "Data standards are established norms and guidelines that define the structure, …" at bounding box center [462, 319] width 416 height 53
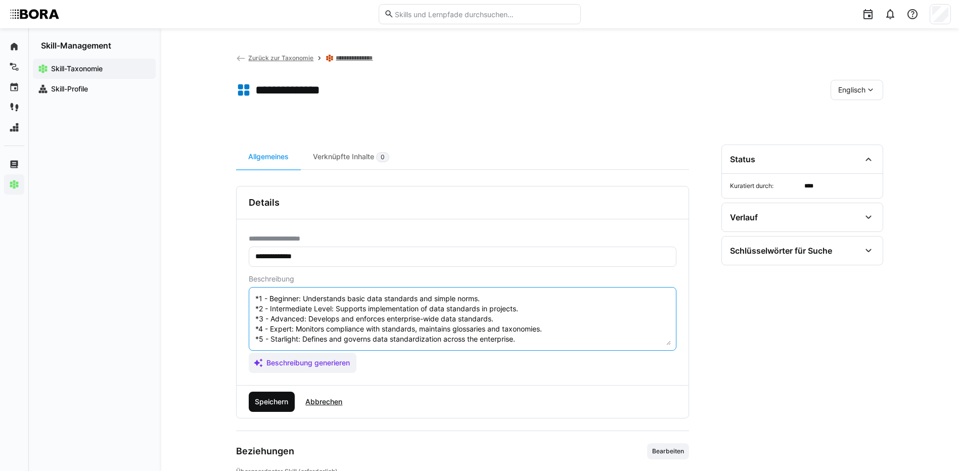
type textarea "Data standards are established norms and guidelines that define the structure, …"
click at [269, 406] on span "Speichern" at bounding box center [271, 402] width 36 height 10
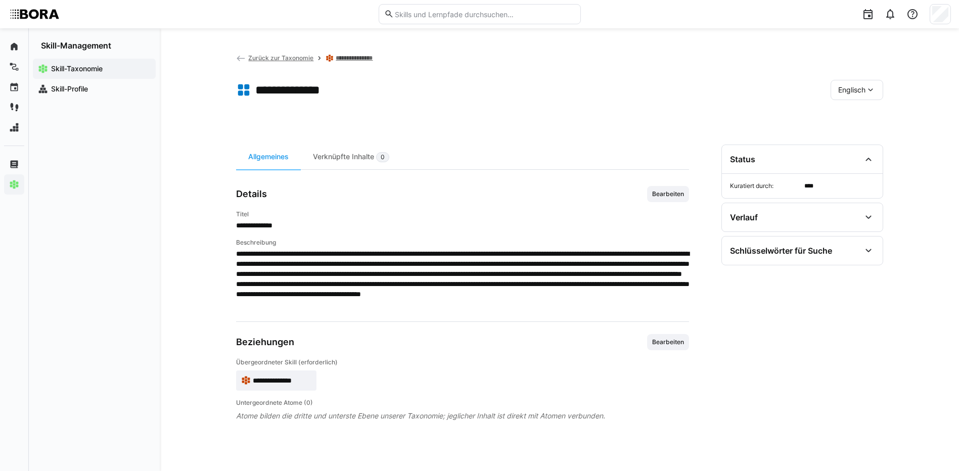
click at [857, 83] on div "Englisch" at bounding box center [856, 90] width 53 height 20
click at [863, 117] on span "Deutsch" at bounding box center [850, 117] width 27 height 10
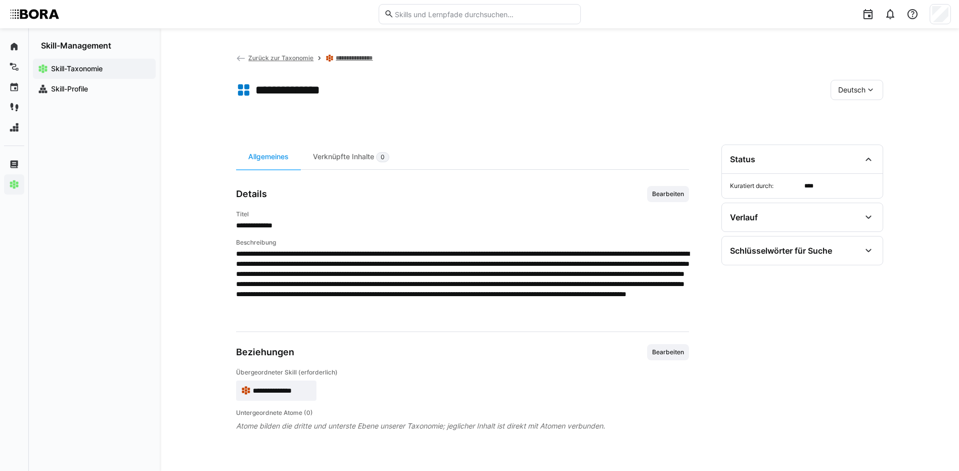
click at [357, 58] on link "**********" at bounding box center [361, 58] width 50 height 8
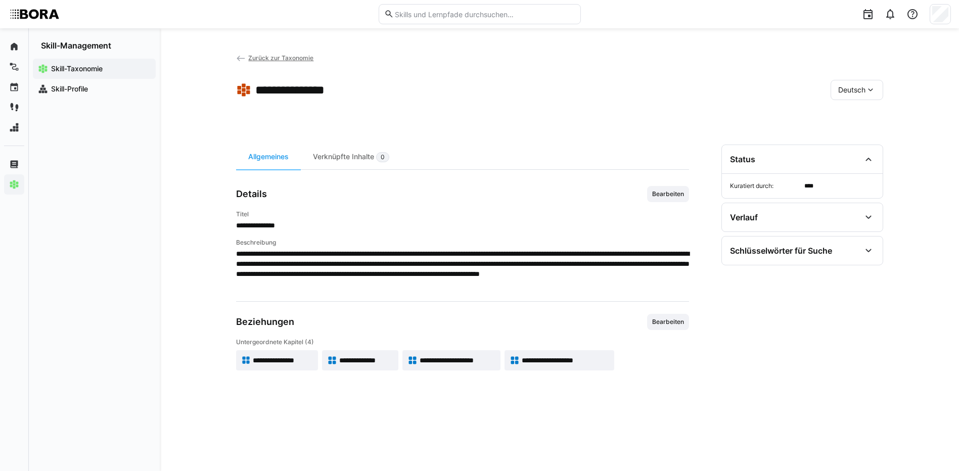
click at [487, 357] on span "**********" at bounding box center [457, 360] width 76 height 10
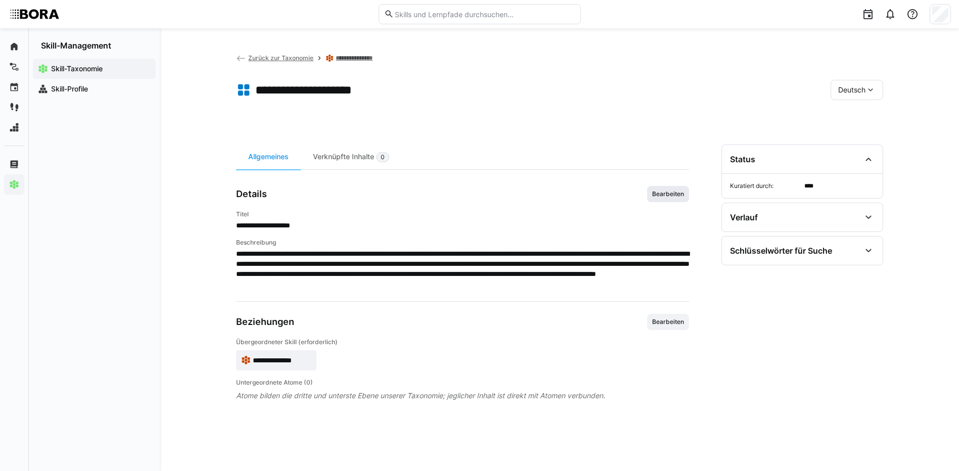
click at [683, 195] on span "Bearbeiten" at bounding box center [668, 194] width 34 height 8
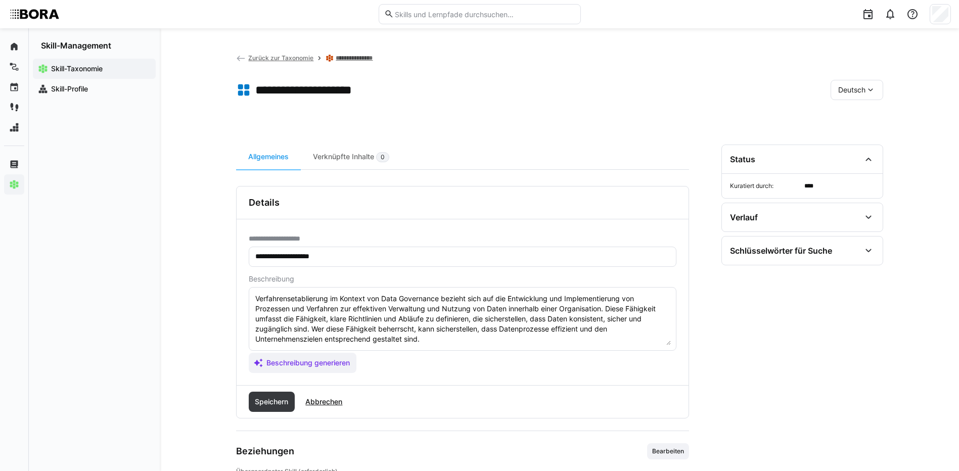
click at [444, 341] on textarea "Verfahrensetablierung im Kontext von Data Governance bezieht sich auf die Entwi…" at bounding box center [462, 319] width 416 height 53
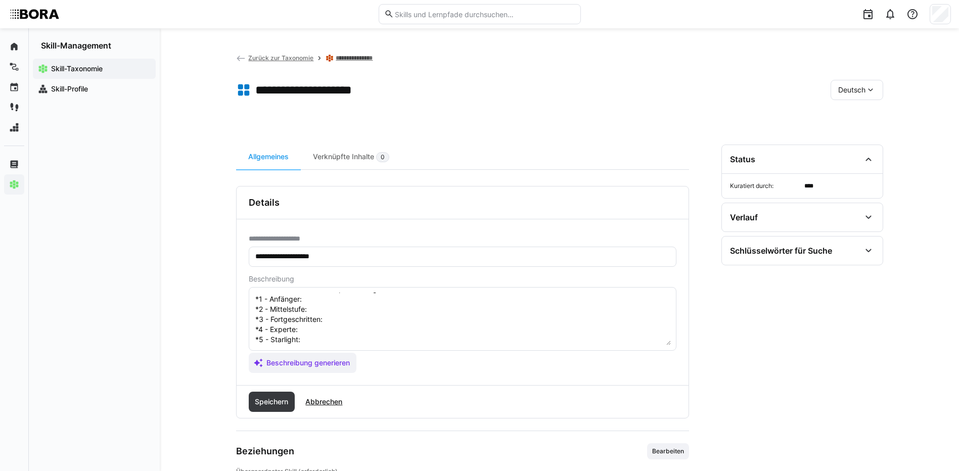
scroll to position [51, 0]
click at [319, 301] on textarea "Verfahrensetablierung im Kontext von Data Governance bezieht sich auf die Entwi…" at bounding box center [462, 319] width 416 height 53
click at [341, 309] on textarea "Verfahrensetablierung im Kontext von Data Governance bezieht sich auf die Entwi…" at bounding box center [462, 319] width 416 height 53
click at [353, 326] on textarea "Verfahrensetablierung im Kontext von Data Governance bezieht sich auf die Entwi…" at bounding box center [462, 319] width 416 height 53
click at [353, 321] on textarea "Verfahrensetablierung im Kontext von Data Governance bezieht sich auf die Entwi…" at bounding box center [462, 319] width 416 height 53
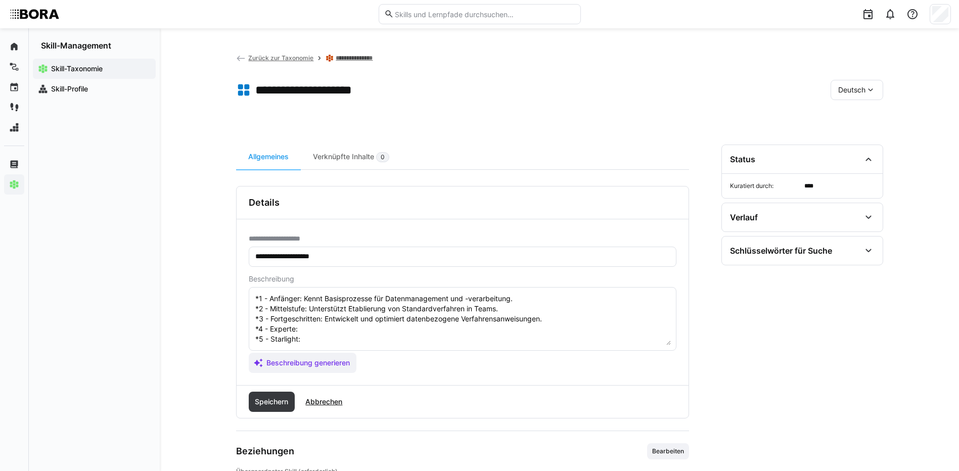
click at [305, 332] on textarea "Verfahrensetablierung im Kontext von Data Governance bezieht sich auf die Entwi…" at bounding box center [462, 319] width 416 height 53
click at [306, 338] on textarea "Verfahrensetablierung im Kontext von Data Governance bezieht sich auf die Entwi…" at bounding box center [462, 319] width 416 height 53
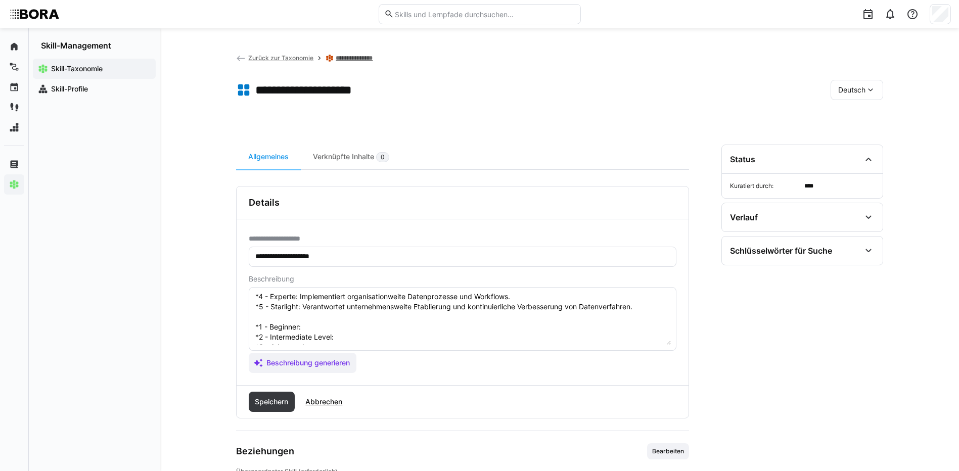
scroll to position [101, 0]
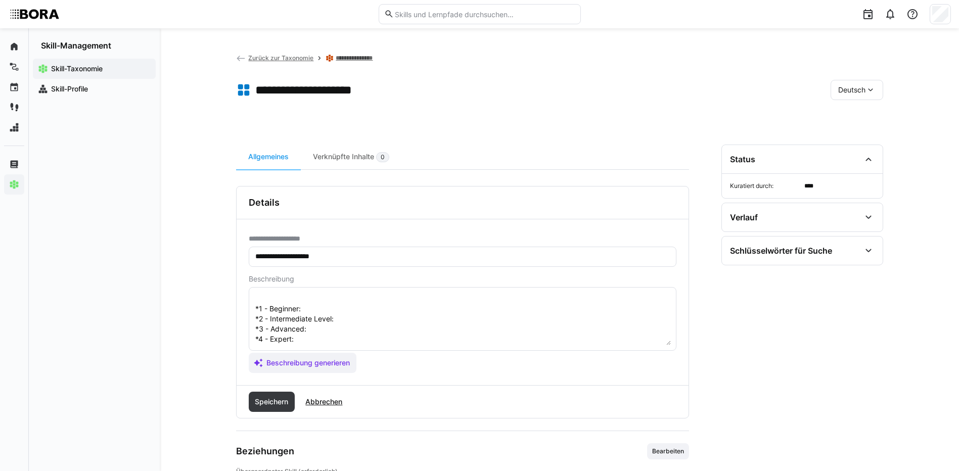
click at [320, 303] on textarea "Verfahrensetablierung im Kontext von Data Governance bezieht sich auf die Entwi…" at bounding box center [462, 319] width 416 height 53
click at [319, 307] on textarea "Verfahrensetablierung im Kontext von Data Governance bezieht sich auf die Entwi…" at bounding box center [462, 319] width 416 height 53
click at [359, 319] on textarea at bounding box center [462, 319] width 416 height 53
click at [443, 327] on textarea at bounding box center [462, 319] width 416 height 53
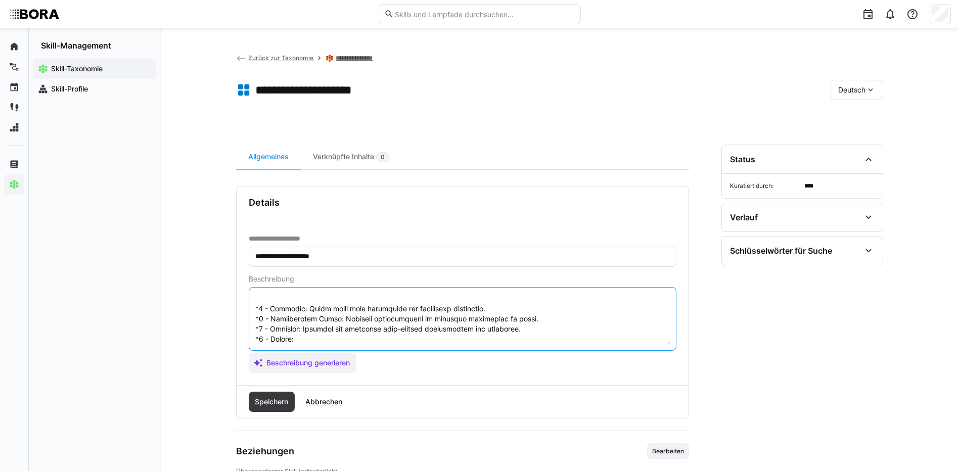
click at [337, 336] on textarea at bounding box center [462, 319] width 416 height 53
click at [339, 324] on textarea at bounding box center [462, 319] width 416 height 53
click at [341, 320] on textarea at bounding box center [462, 319] width 416 height 53
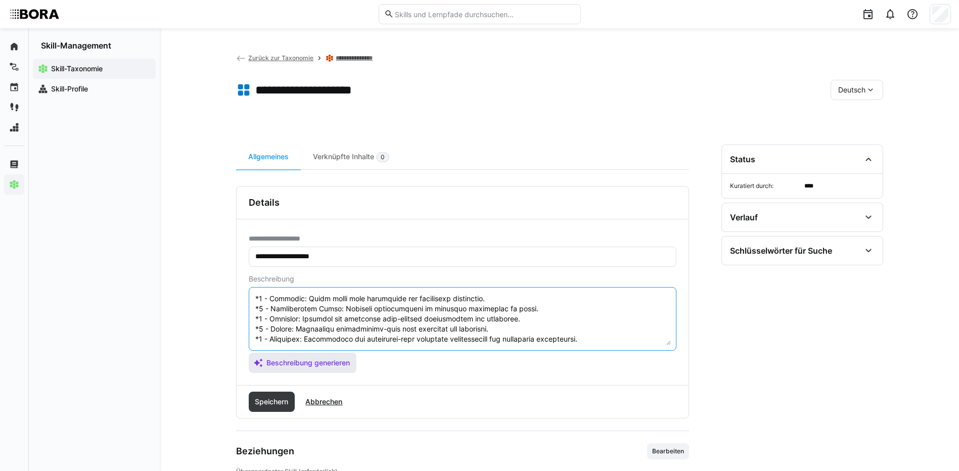
drag, startPoint x: 256, startPoint y: 326, endPoint x: 344, endPoint y: 366, distance: 96.8
click at [343, 366] on app-assistant-generate-form "Beschreibung Beschreibung generieren" at bounding box center [463, 324] width 428 height 98
type textarea "Verfahrensetablierung im Kontext von Data Governance bezieht sich auf die Entwi…"
click at [276, 400] on span "Speichern" at bounding box center [271, 402] width 36 height 10
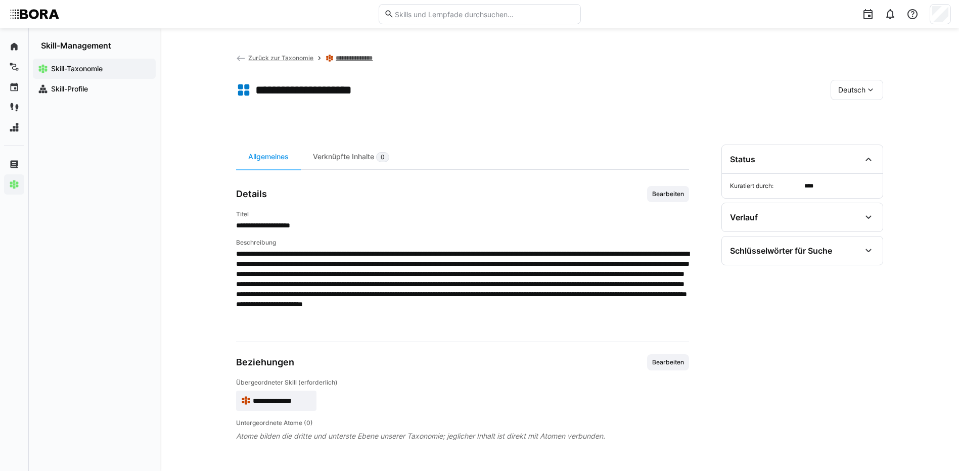
click at [839, 88] on span "Deutsch" at bounding box center [851, 90] width 27 height 10
click at [851, 141] on span "Englisch" at bounding box center [851, 138] width 27 height 10
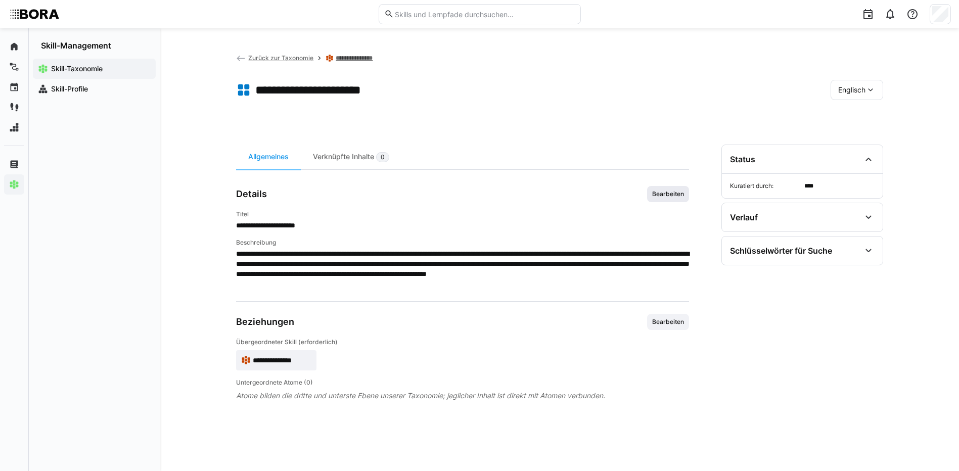
click at [668, 196] on span "Bearbeiten" at bounding box center [668, 194] width 34 height 8
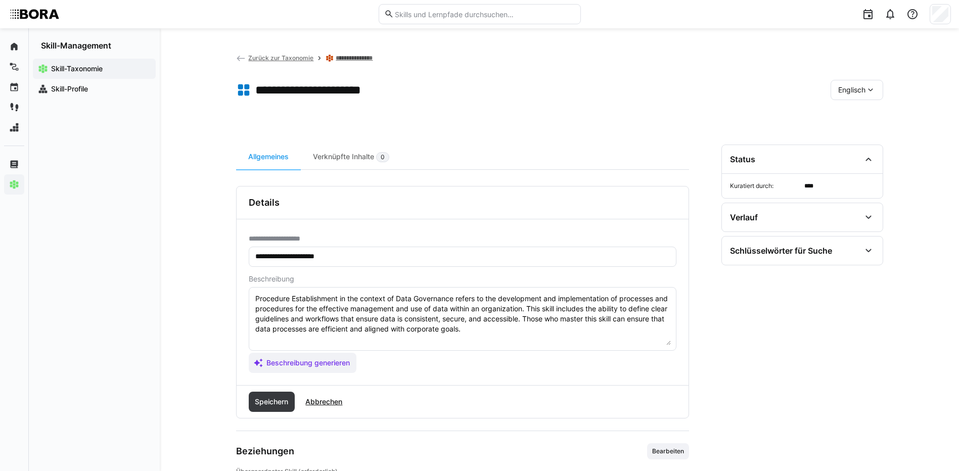
click at [531, 326] on textarea "Procedure Establishment in the context of Data Governance refers to the develop…" at bounding box center [462, 319] width 416 height 53
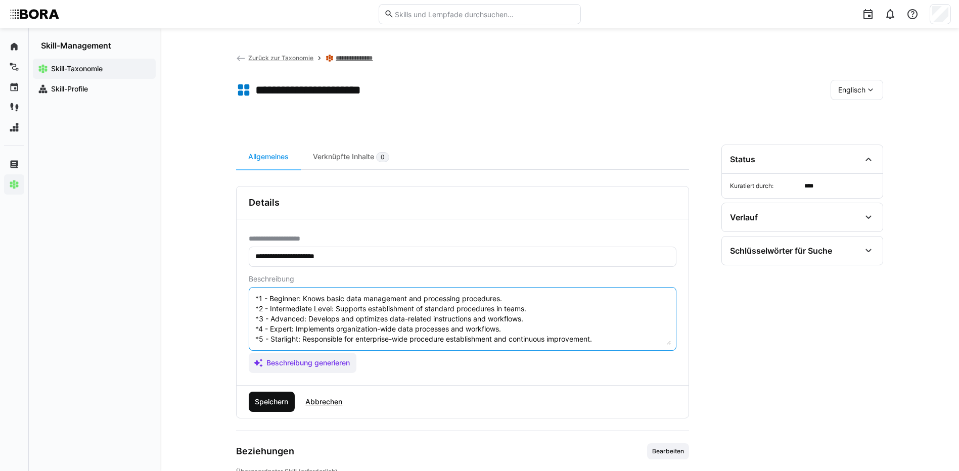
type textarea "Procedure Establishment in the context of Data Governance refers to the develop…"
click at [278, 401] on span "Speichern" at bounding box center [271, 402] width 36 height 10
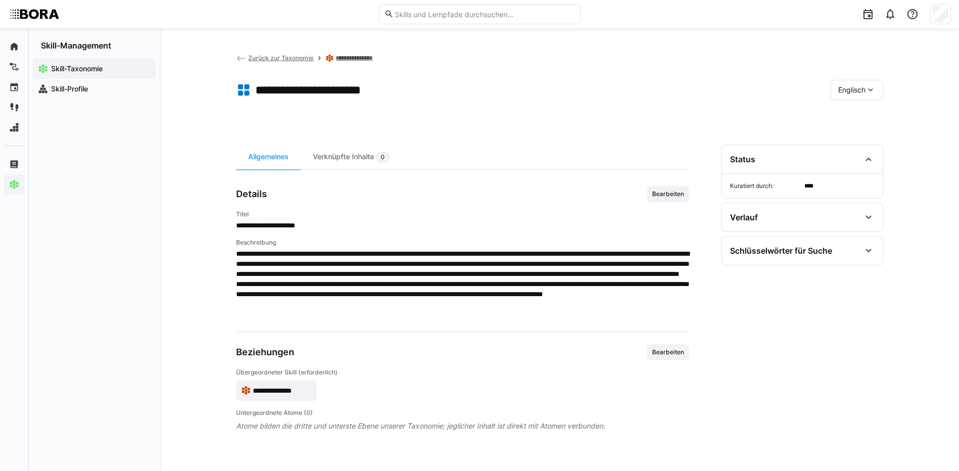
click at [854, 91] on span "Englisch" at bounding box center [851, 90] width 27 height 10
click at [855, 110] on div "Deutsch" at bounding box center [856, 116] width 54 height 21
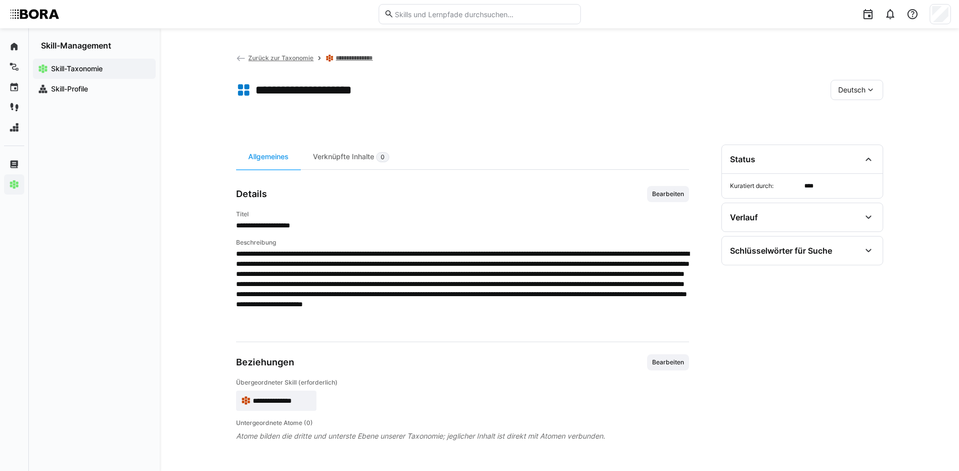
click at [351, 55] on link "**********" at bounding box center [361, 58] width 50 height 8
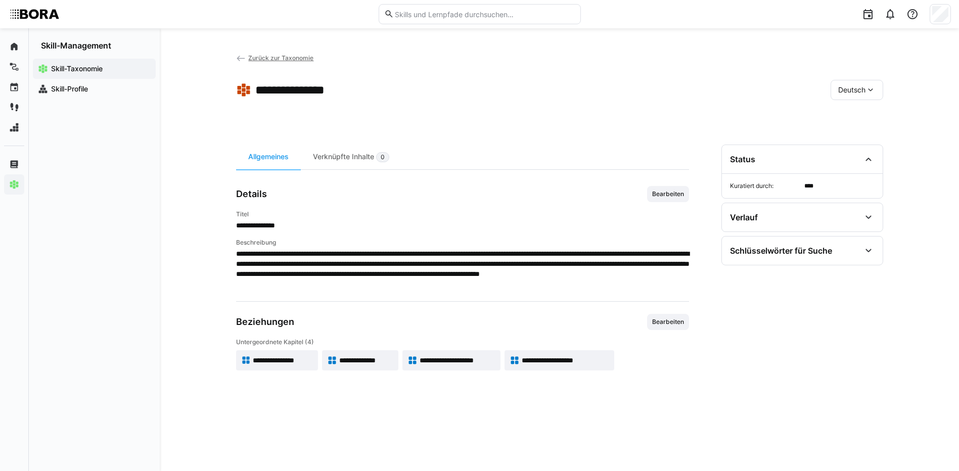
click at [580, 358] on span "**********" at bounding box center [565, 360] width 87 height 10
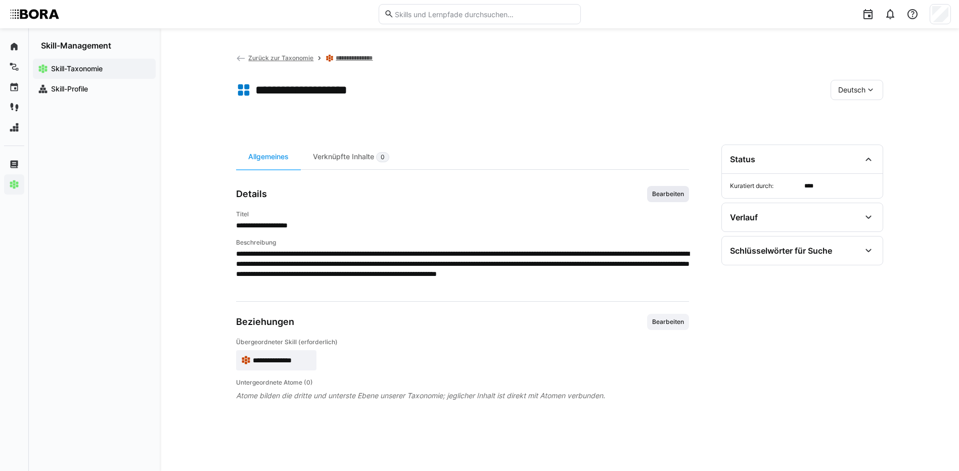
click at [688, 188] on span "Bearbeiten" at bounding box center [668, 194] width 42 height 16
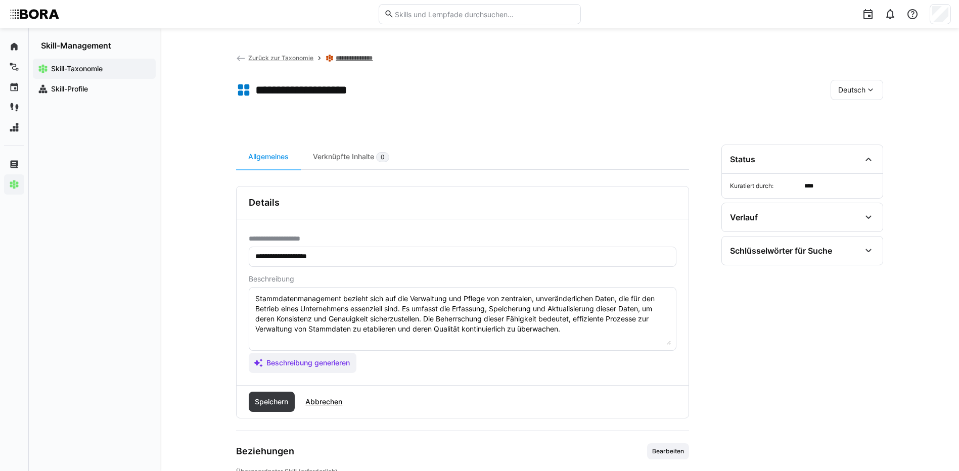
click at [580, 333] on textarea "Stammdatenmanagement bezieht sich auf die Verwaltung und Pflege von zentralen, …" at bounding box center [462, 319] width 416 height 53
click at [618, 329] on textarea "Stammdatenmanagement bezieht sich auf die Verwaltung und Pflege von zentralen, …" at bounding box center [462, 319] width 416 height 53
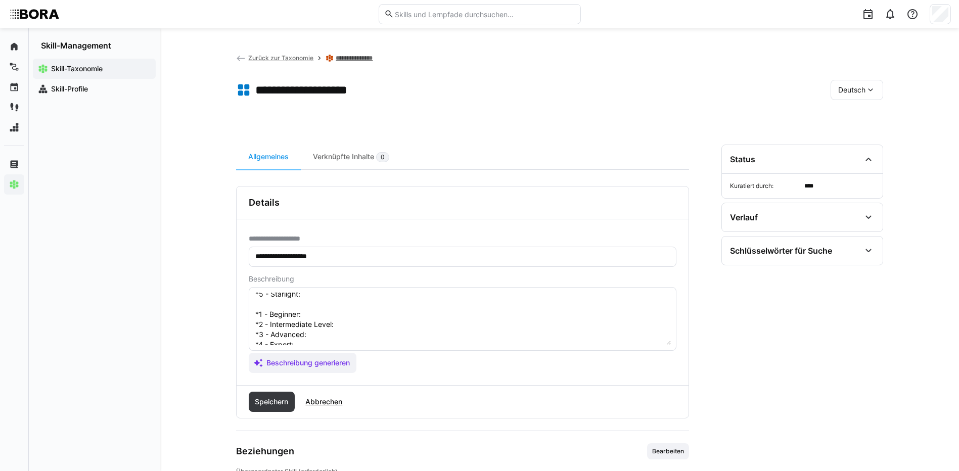
scroll to position [18, 0]
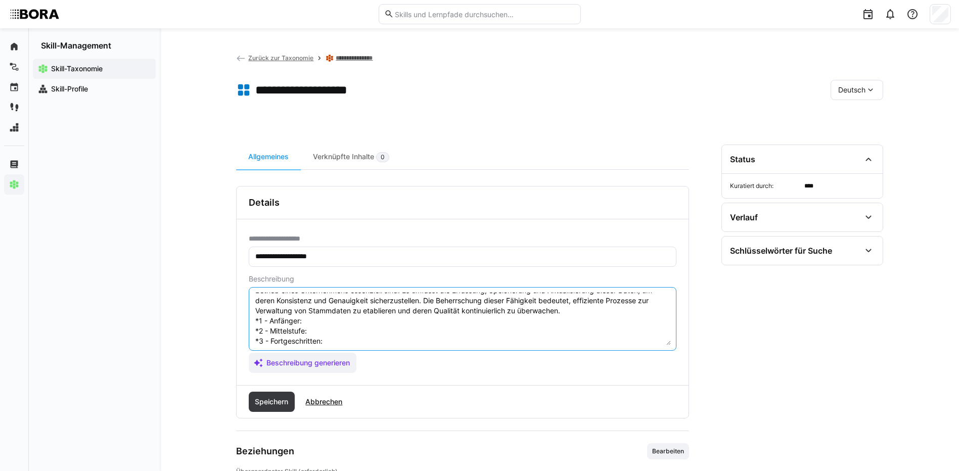
click at [311, 321] on textarea "Stammdatenmanagement bezieht sich auf die Verwaltung und Pflege von zentralen, …" at bounding box center [462, 319] width 416 height 53
click at [321, 335] on textarea "Stammdatenmanagement bezieht sich auf die Verwaltung und Pflege von zentralen, …" at bounding box center [462, 319] width 416 height 53
click at [351, 338] on textarea "Stammdatenmanagement bezieht sich auf die Verwaltung und Pflege von zentralen, …" at bounding box center [462, 319] width 416 height 53
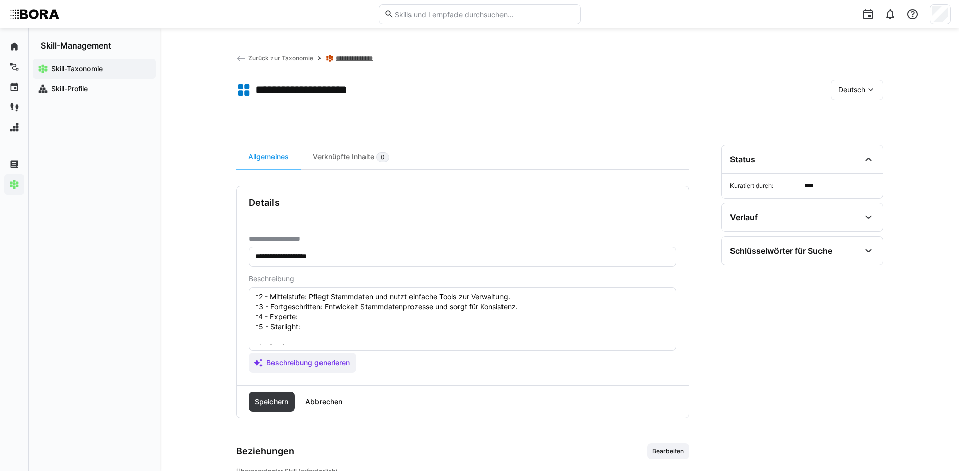
scroll to position [69, 0]
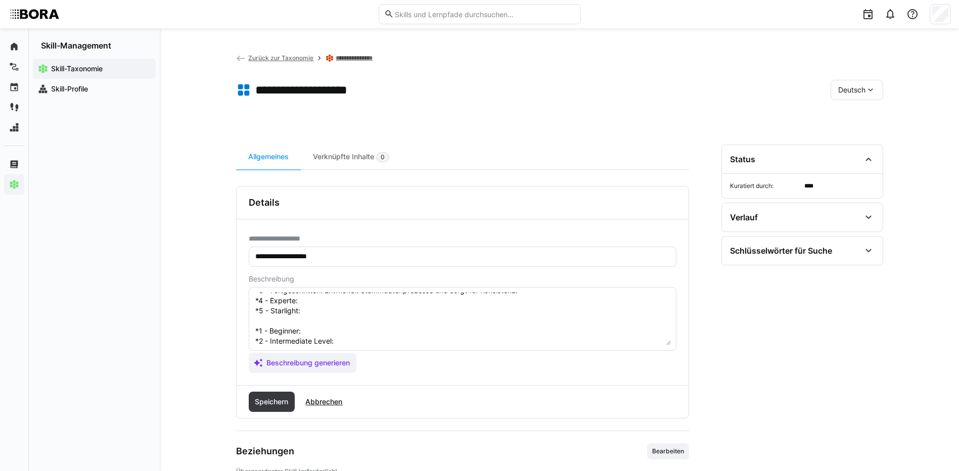
click at [351, 303] on textarea "Stammdatenmanagement bezieht sich auf die Verwaltung und Pflege von zentralen, …" at bounding box center [462, 319] width 416 height 53
click at [316, 309] on textarea "Stammdatenmanagement bezieht sich auf die Verwaltung und Pflege von zentralen, …" at bounding box center [462, 319] width 416 height 53
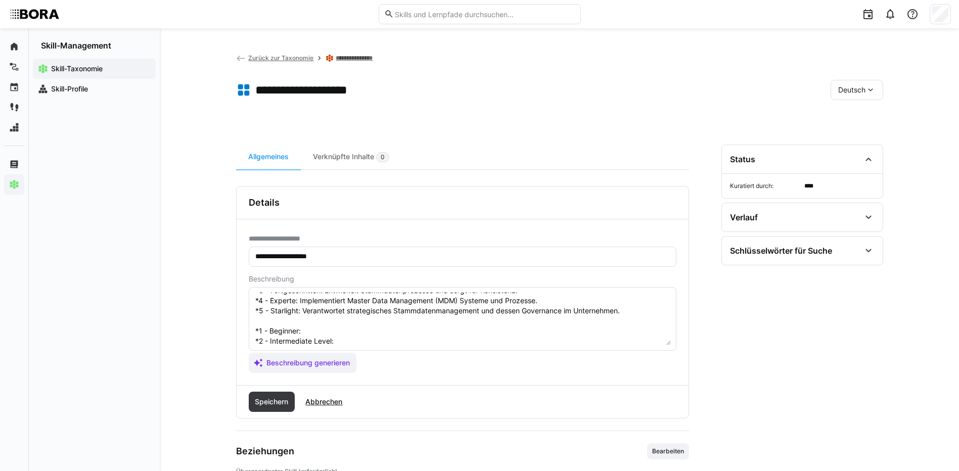
click at [334, 328] on textarea "Stammdatenmanagement bezieht sich auf die Verwaltung und Pflege von zentralen, …" at bounding box center [462, 319] width 416 height 53
click at [359, 340] on textarea "Stammdatenmanagement bezieht sich auf die Verwaltung und Pflege von zentralen, …" at bounding box center [462, 319] width 416 height 53
click at [318, 298] on textarea at bounding box center [462, 319] width 416 height 53
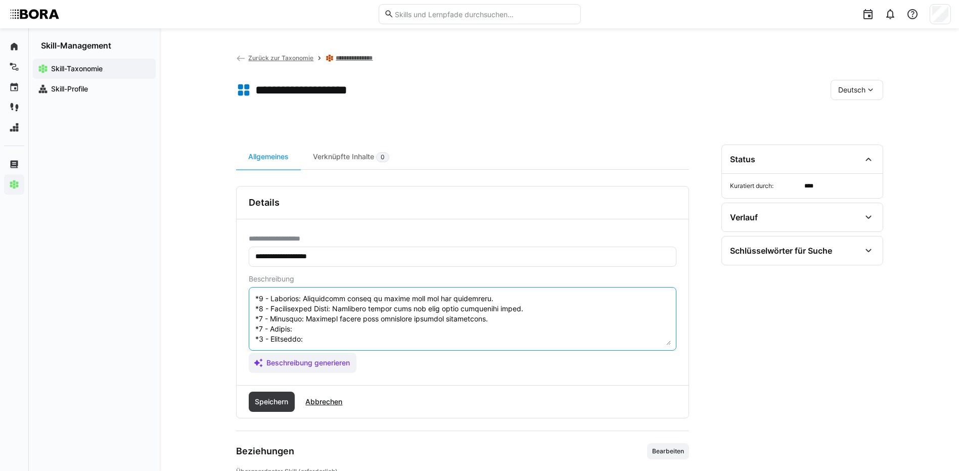
click at [335, 310] on textarea at bounding box center [462, 319] width 416 height 53
click at [323, 321] on textarea at bounding box center [462, 319] width 416 height 53
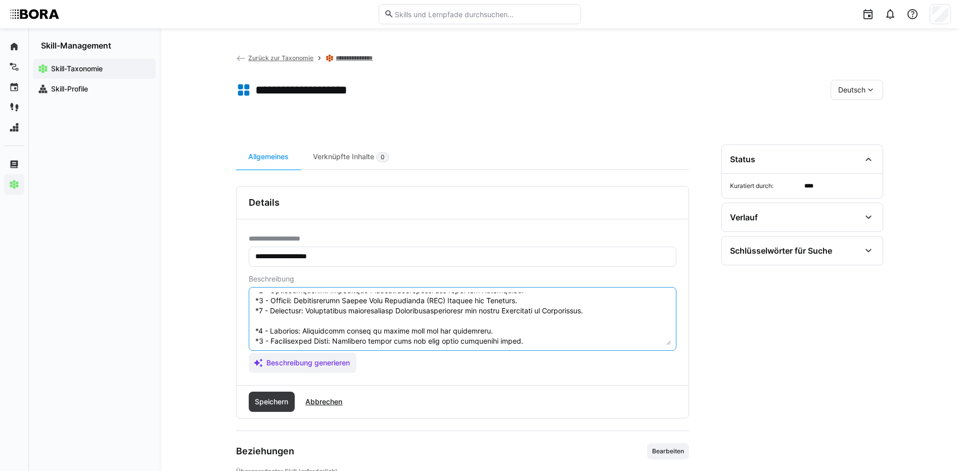
scroll to position [121, 0]
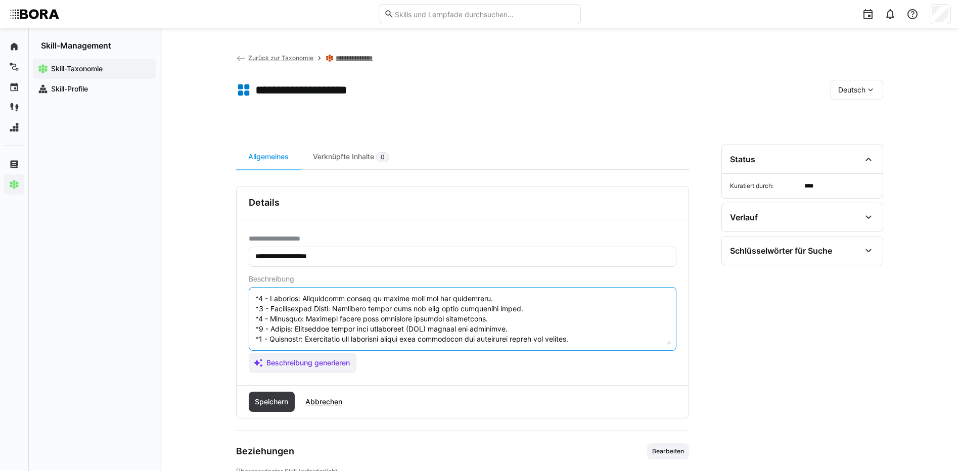
drag, startPoint x: 254, startPoint y: 329, endPoint x: 364, endPoint y: 360, distance: 113.9
click at [364, 360] on app-assistant-generate-form "Beschreibung Beschreibung generieren" at bounding box center [463, 324] width 428 height 98
type textarea "Stammdatenmanagement bezieht sich auf die Verwaltung und Pflege von zentralen, …"
click at [264, 399] on span "Speichern" at bounding box center [271, 402] width 36 height 10
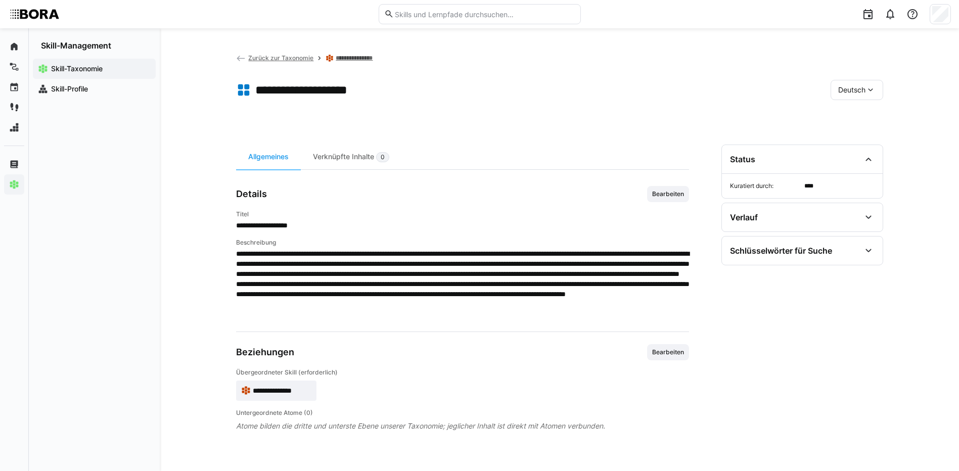
click at [860, 87] on span "Deutsch" at bounding box center [851, 90] width 27 height 10
click at [870, 134] on div "Englisch" at bounding box center [856, 138] width 37 height 10
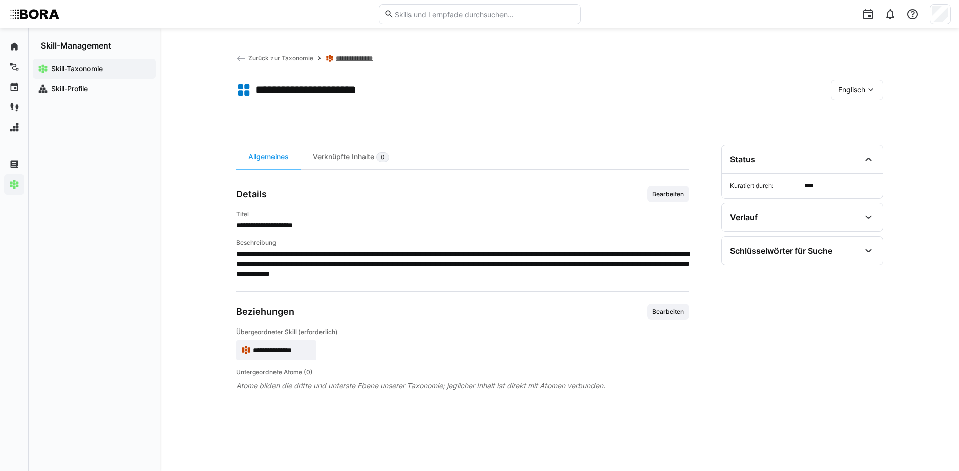
click at [664, 196] on span "Bearbeiten" at bounding box center [668, 194] width 34 height 8
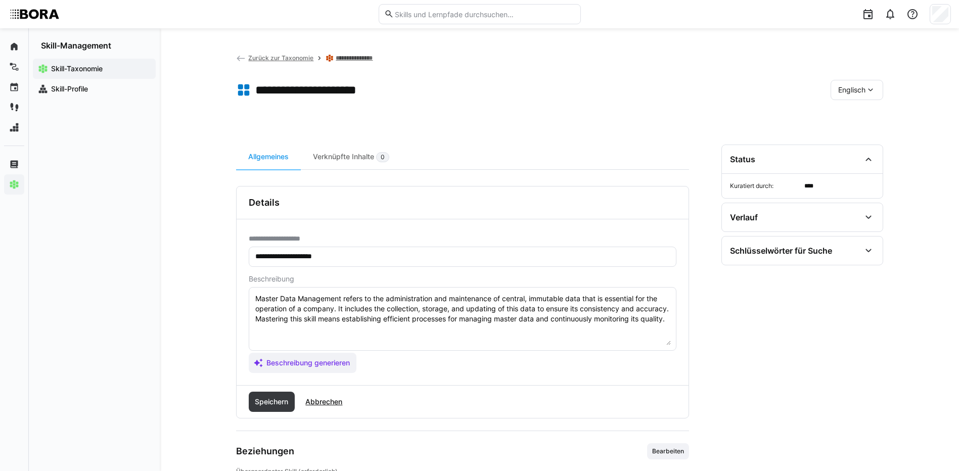
click at [628, 329] on textarea "Master Data Management refers to the administration and maintenance of central,…" at bounding box center [462, 319] width 416 height 53
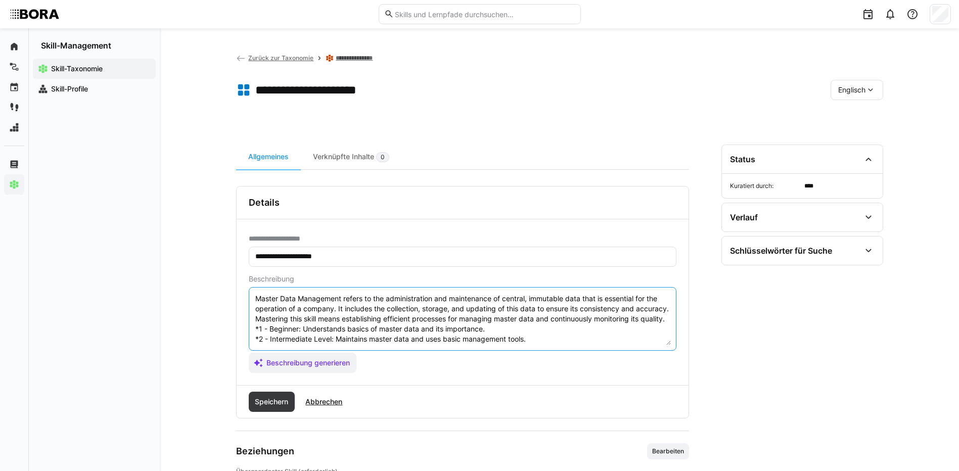
scroll to position [59, 0]
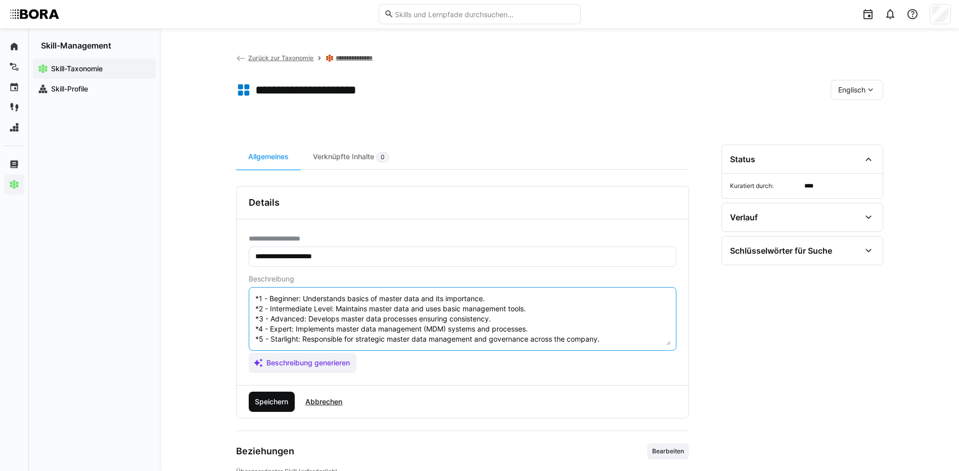
type textarea "Master Data Management refers to the administration and maintenance of central,…"
click at [272, 405] on span "Speichern" at bounding box center [271, 402] width 36 height 10
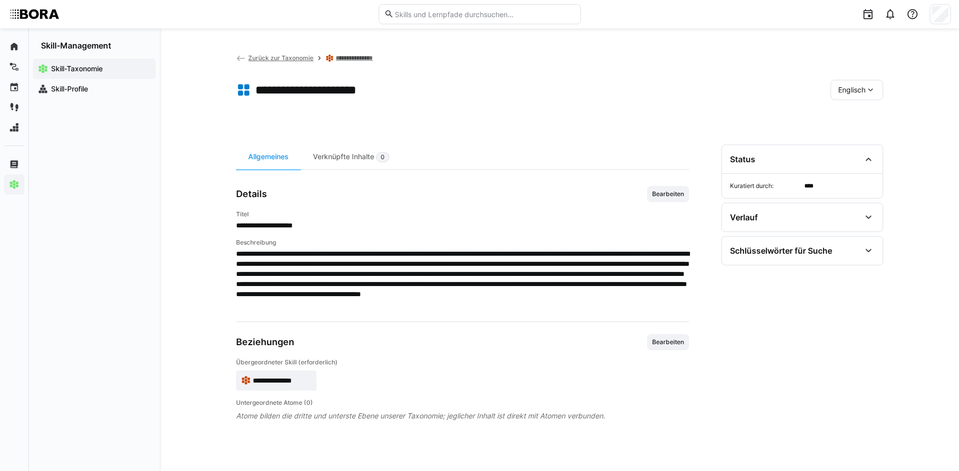
click at [869, 88] on eds-icon at bounding box center [870, 90] width 10 height 10
drag, startPoint x: 860, startPoint y: 112, endPoint x: 825, endPoint y: 106, distance: 35.5
click at [855, 111] on div "Deutsch" at bounding box center [856, 116] width 54 height 21
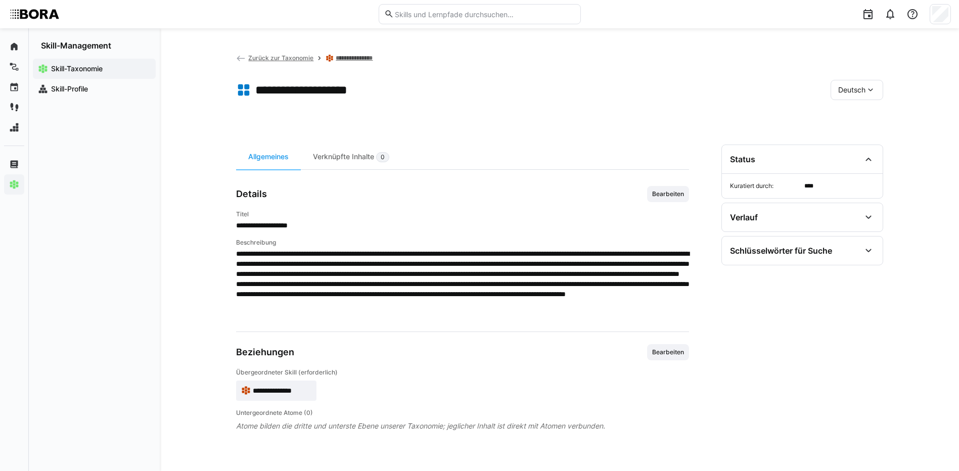
click at [376, 59] on link "**********" at bounding box center [361, 58] width 50 height 8
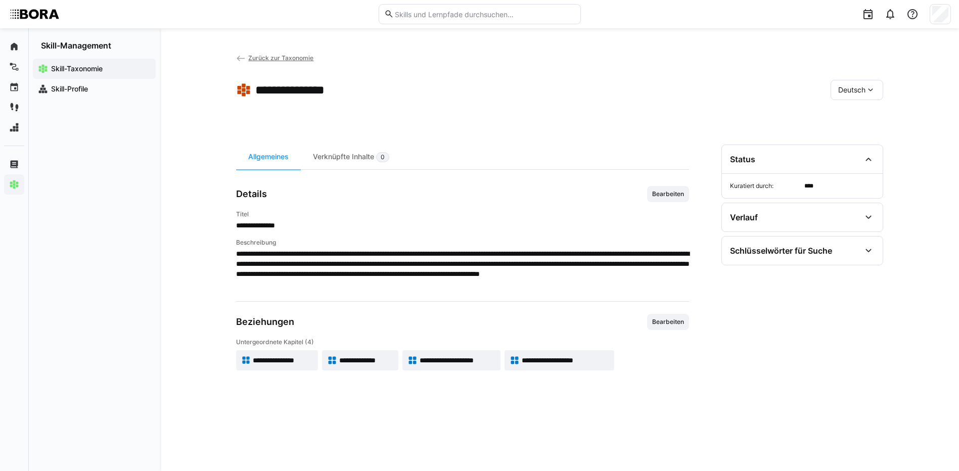
click at [270, 59] on span "Zurück zur Taxonomie" at bounding box center [280, 58] width 65 height 8
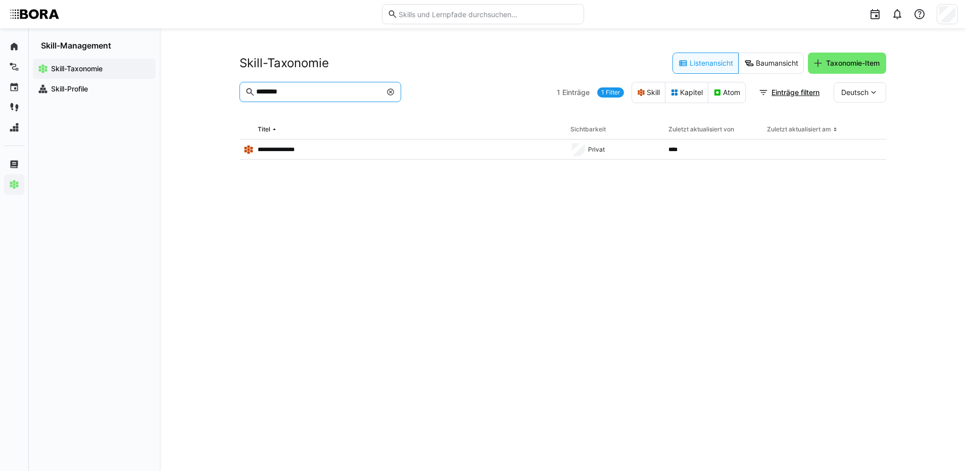
drag, startPoint x: 308, startPoint y: 94, endPoint x: 275, endPoint y: 93, distance: 32.4
click at [275, 93] on input "********" at bounding box center [318, 91] width 126 height 9
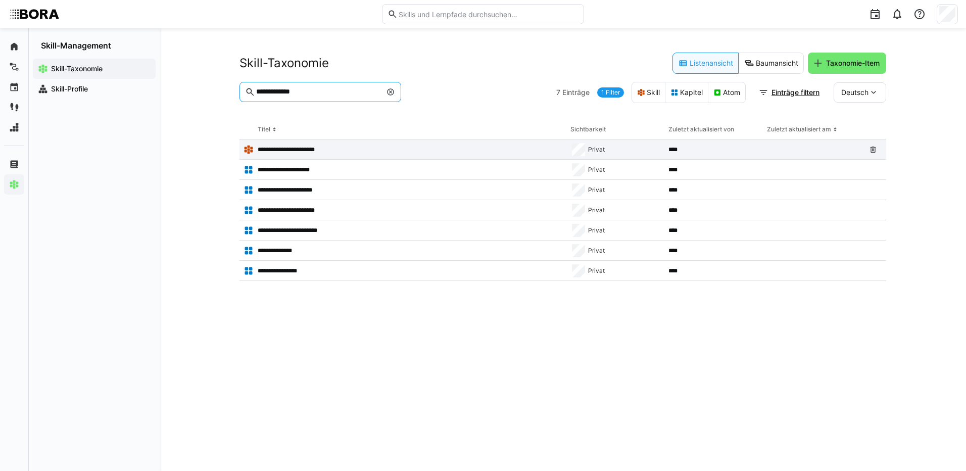
type input "**********"
click at [282, 146] on p "**********" at bounding box center [295, 150] width 75 height 8
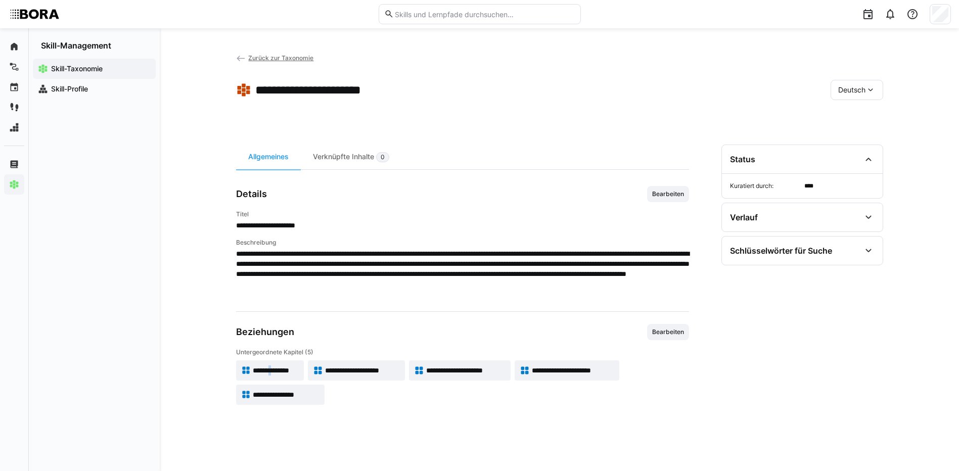
click at [276, 373] on span "**********" at bounding box center [275, 370] width 45 height 10
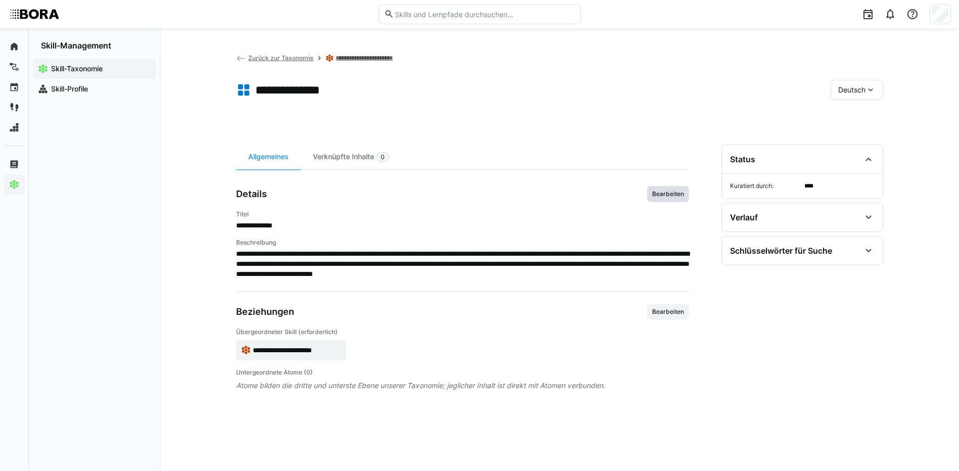
click at [672, 198] on span "Bearbeiten" at bounding box center [668, 194] width 42 height 16
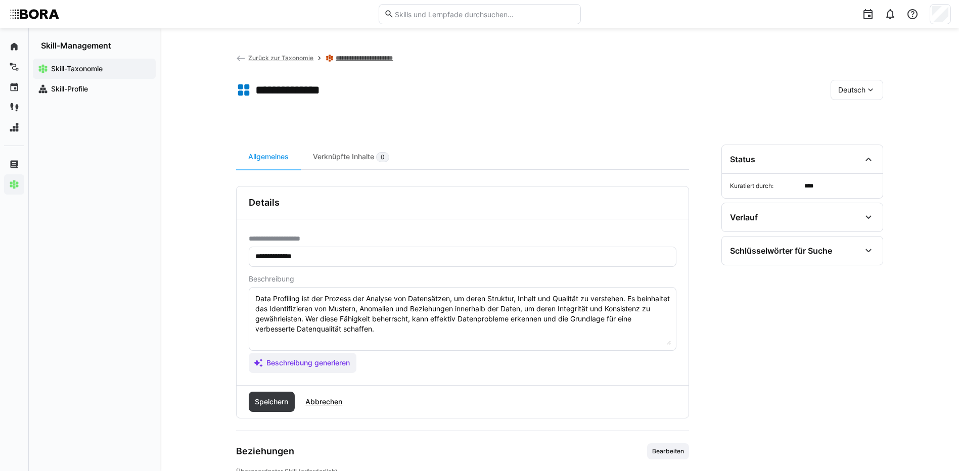
click at [458, 331] on textarea "Data Profiling ist der Prozess der Analyse von Datensätzen, um deren Struktur, …" at bounding box center [462, 319] width 416 height 53
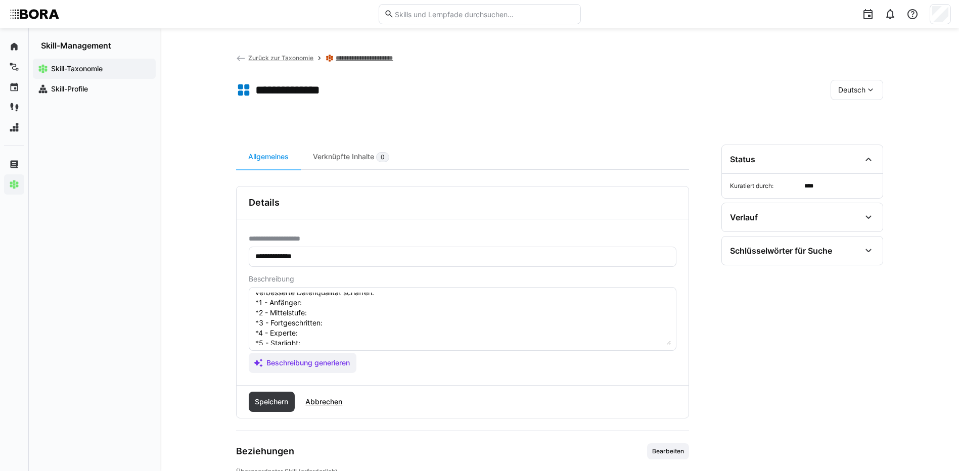
scroll to position [18, 0]
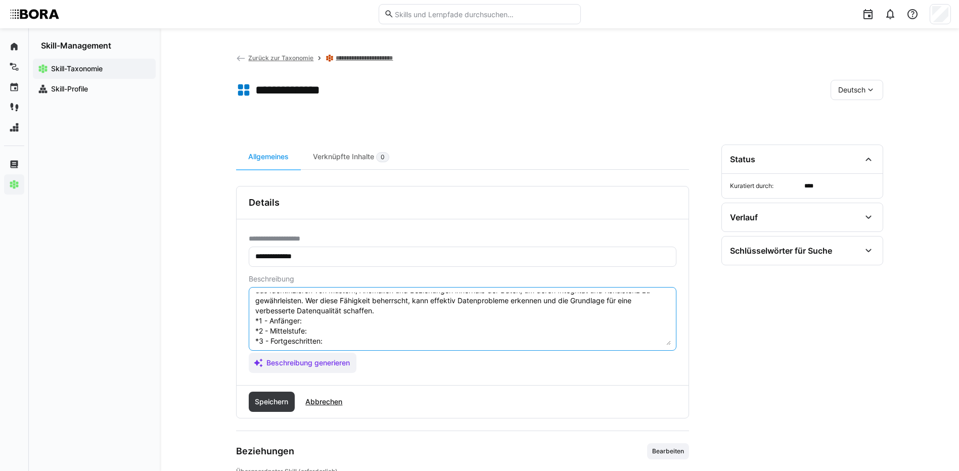
click at [315, 320] on textarea "Data Profiling ist der Prozess der Analyse von Datensätzen, um deren Struktur, …" at bounding box center [462, 319] width 416 height 53
click at [335, 334] on textarea "Data Profiling ist der Prozess der Analyse von Datensätzen, um deren Struktur, …" at bounding box center [462, 319] width 416 height 53
click at [377, 340] on textarea "Data Profiling ist der Prozess der Analyse von Datensätzen, um deren Struktur, …" at bounding box center [462, 319] width 416 height 53
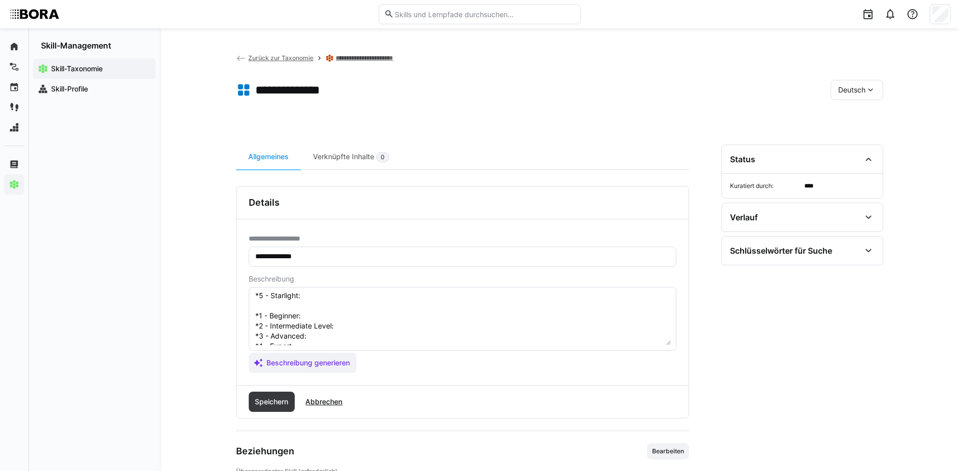
scroll to position [69, 0]
click at [322, 297] on textarea "Data Profiling ist der Prozess der Analyse von Datensätzen, um deren Struktur, …" at bounding box center [462, 319] width 416 height 53
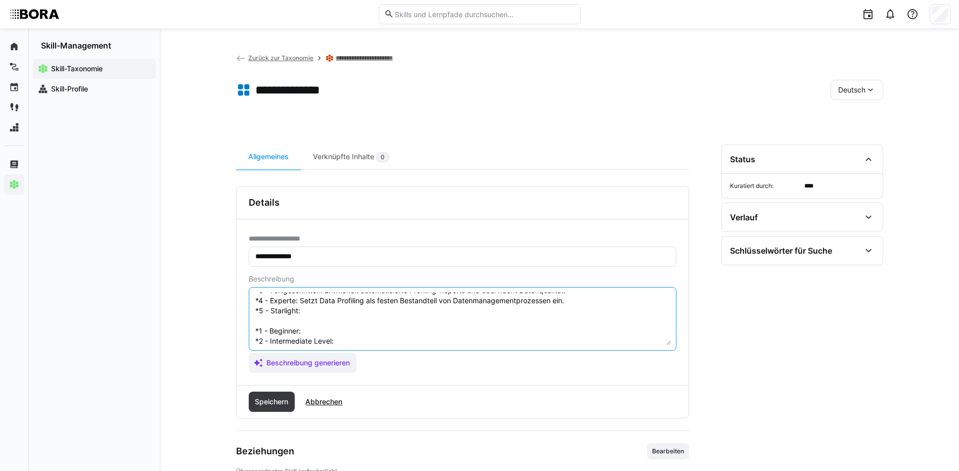
click at [348, 313] on textarea "Data Profiling ist der Prozess der Analyse von Datensätzen, um deren Struktur, …" at bounding box center [462, 319] width 416 height 53
click at [319, 330] on textarea "Data Profiling ist der Prozess der Analyse von Datensätzen, um deren Struktur, …" at bounding box center [462, 319] width 416 height 53
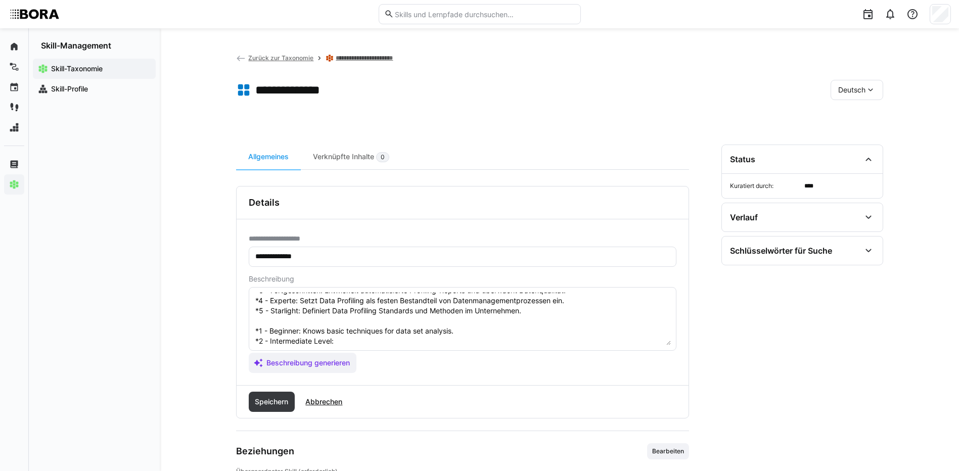
click at [366, 340] on textarea "Data Profiling ist der Prozess der Analyse von Datensätzen, um deren Struktur, …" at bounding box center [462, 319] width 416 height 53
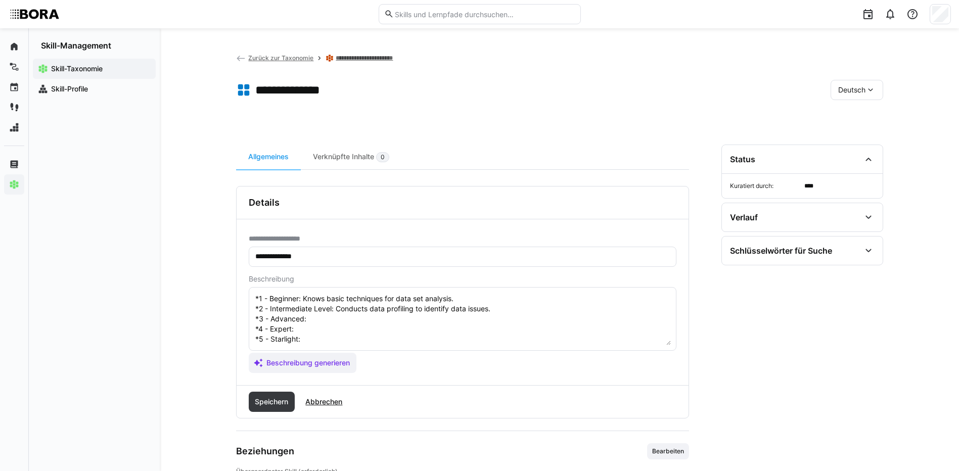
scroll to position [119, 0]
click at [327, 303] on textarea "Data Profiling ist der Prozess der Analyse von Datensätzen, um deren Struktur, …" at bounding box center [462, 319] width 416 height 53
click at [329, 310] on textarea at bounding box center [462, 319] width 416 height 53
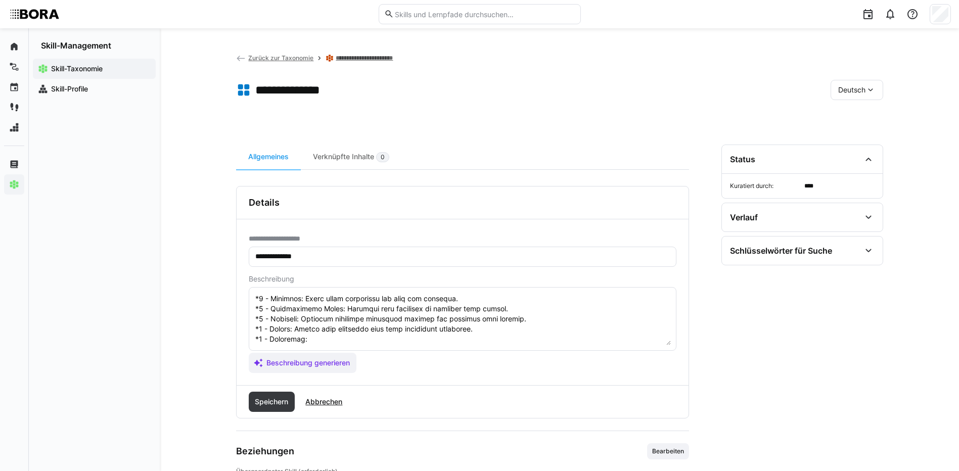
click at [337, 322] on textarea at bounding box center [462, 319] width 416 height 53
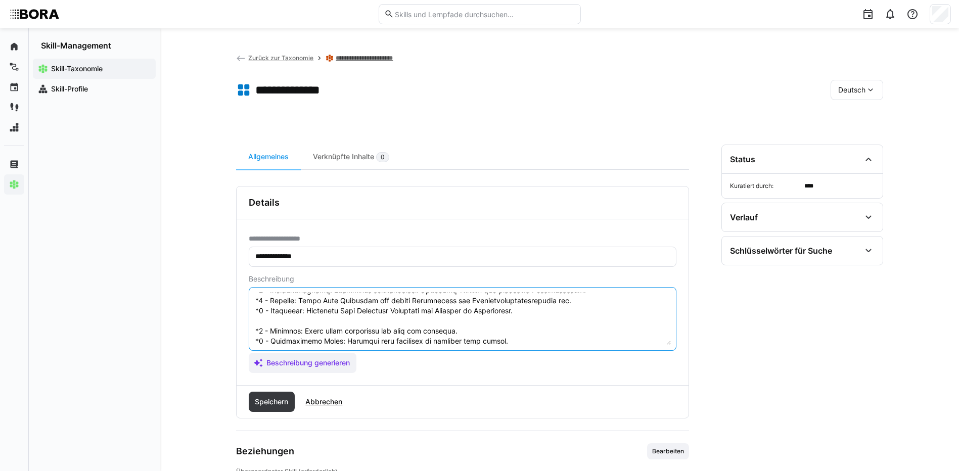
scroll to position [121, 0]
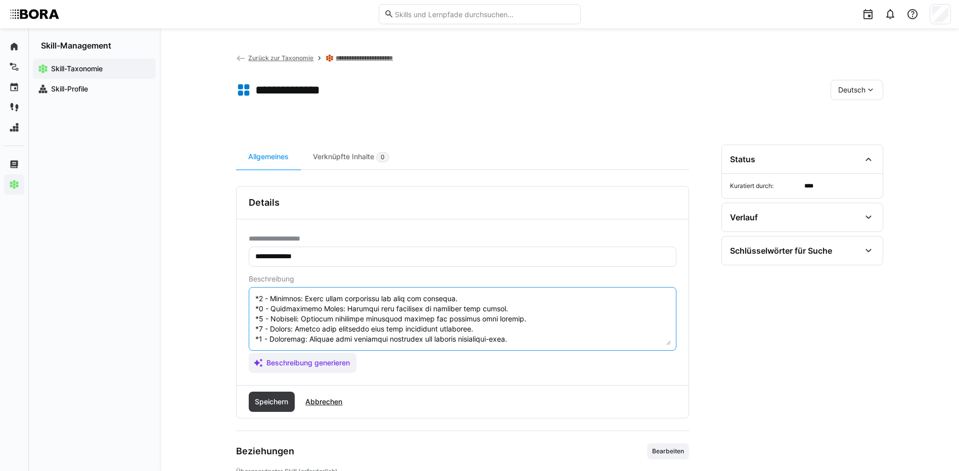
drag, startPoint x: 255, startPoint y: 328, endPoint x: 296, endPoint y: 346, distance: 44.9
click at [296, 346] on eds-input at bounding box center [463, 319] width 428 height 64
type textarea "Data Profiling ist der Prozess der Analyse von Datensätzen, um deren Struktur, …"
click at [272, 409] on span "Speichern" at bounding box center [272, 402] width 46 height 20
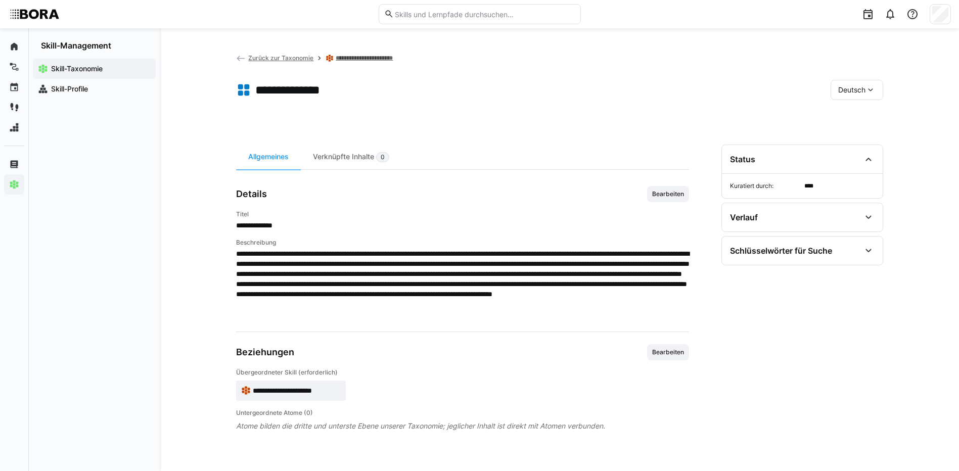
click at [849, 86] on span "Deutsch" at bounding box center [851, 90] width 27 height 10
click at [858, 133] on span "Englisch" at bounding box center [851, 138] width 27 height 10
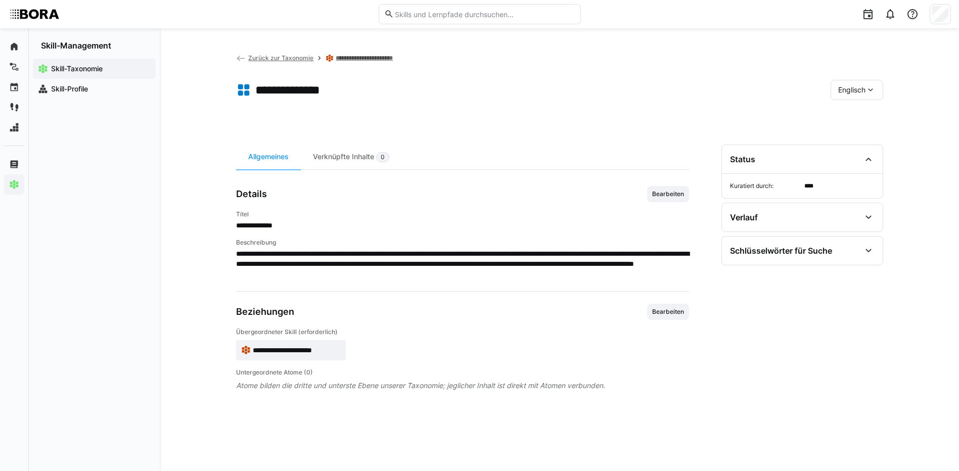
drag, startPoint x: 675, startPoint y: 190, endPoint x: 631, endPoint y: 210, distance: 48.4
click at [675, 190] on span "Bearbeiten" at bounding box center [668, 194] width 34 height 8
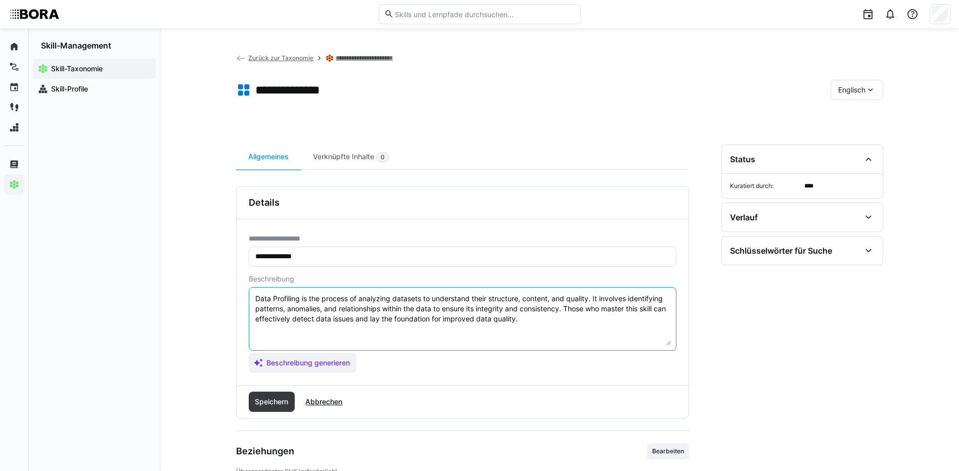
click at [547, 319] on textarea "Data Profiling is the process of analyzing datasets to understand their structu…" at bounding box center [462, 319] width 416 height 53
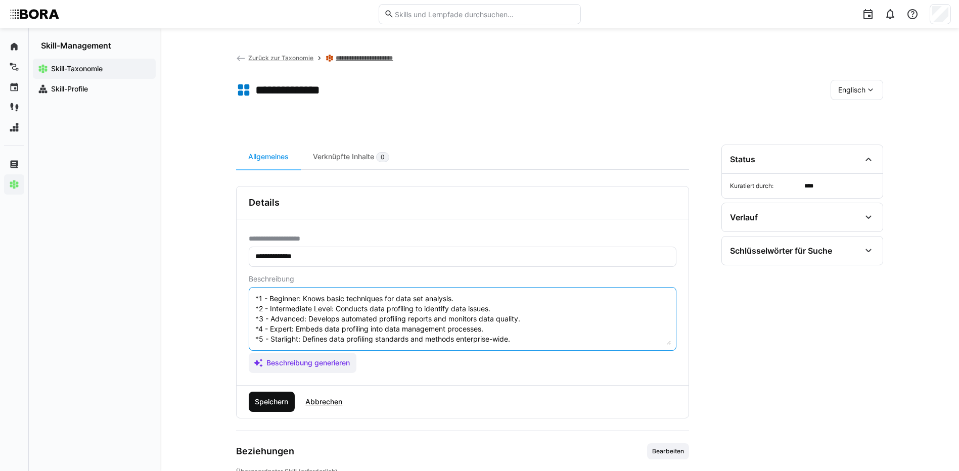
type textarea "Data Profiling is the process of analyzing datasets to understand their structu…"
drag, startPoint x: 264, startPoint y: 399, endPoint x: 281, endPoint y: 393, distance: 18.7
click at [264, 398] on span "Speichern" at bounding box center [271, 402] width 36 height 10
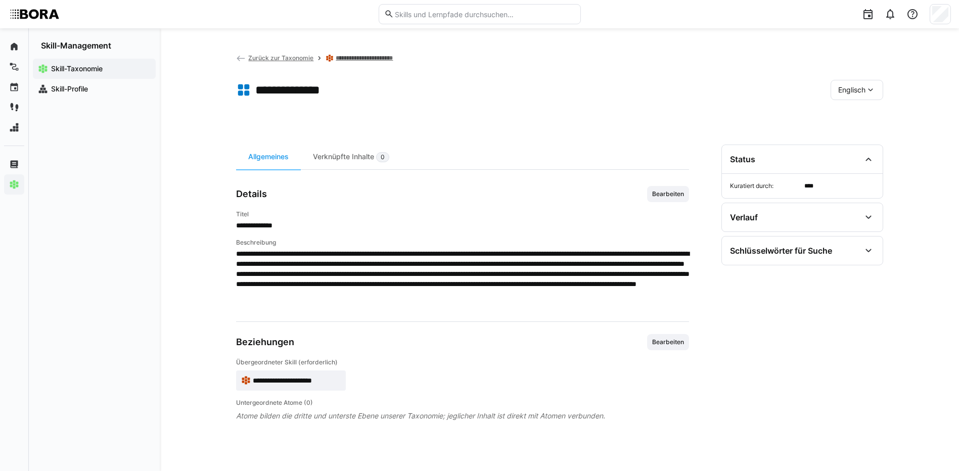
click at [861, 86] on span "Englisch" at bounding box center [851, 90] width 27 height 10
drag, startPoint x: 874, startPoint y: 108, endPoint x: 662, endPoint y: 105, distance: 211.8
click at [867, 108] on div "Deutsch" at bounding box center [856, 116] width 54 height 21
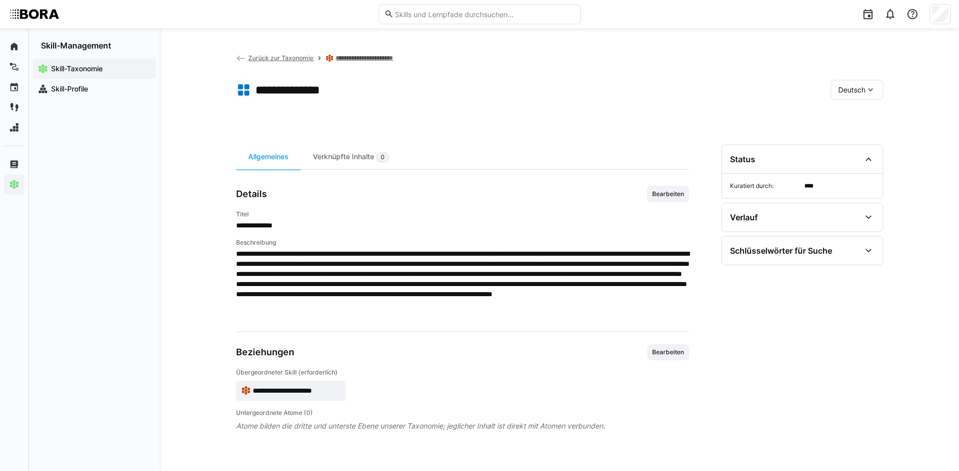
click at [370, 55] on link "**********" at bounding box center [373, 58] width 75 height 8
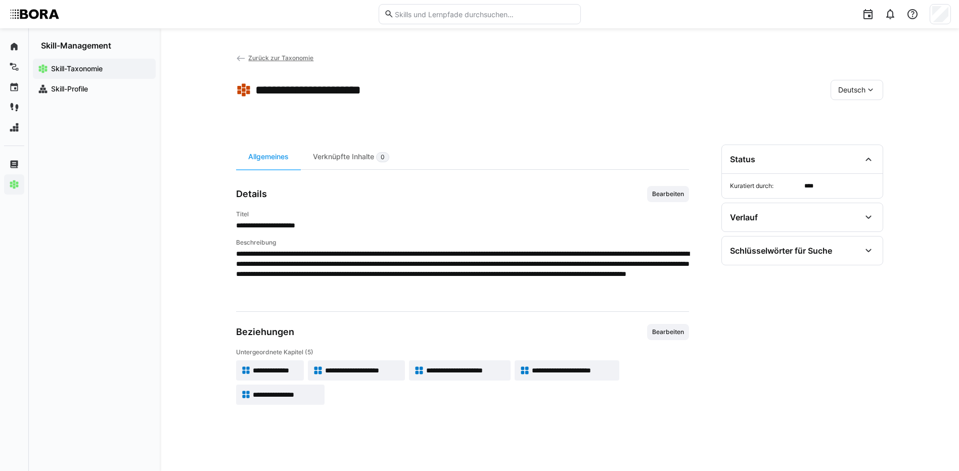
click at [271, 363] on app-skill-badge "**********" at bounding box center [270, 370] width 68 height 20
click at [376, 367] on span "**********" at bounding box center [362, 370] width 75 height 10
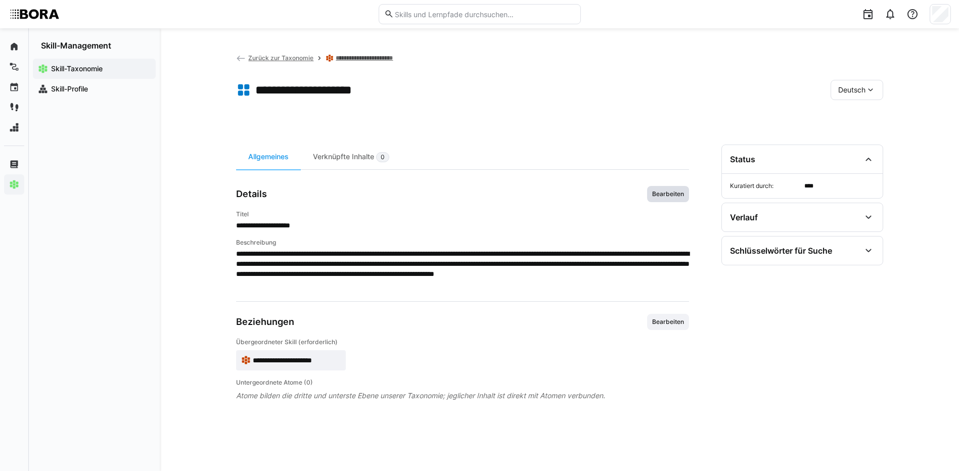
click at [667, 194] on span "Bearbeiten" at bounding box center [668, 194] width 34 height 8
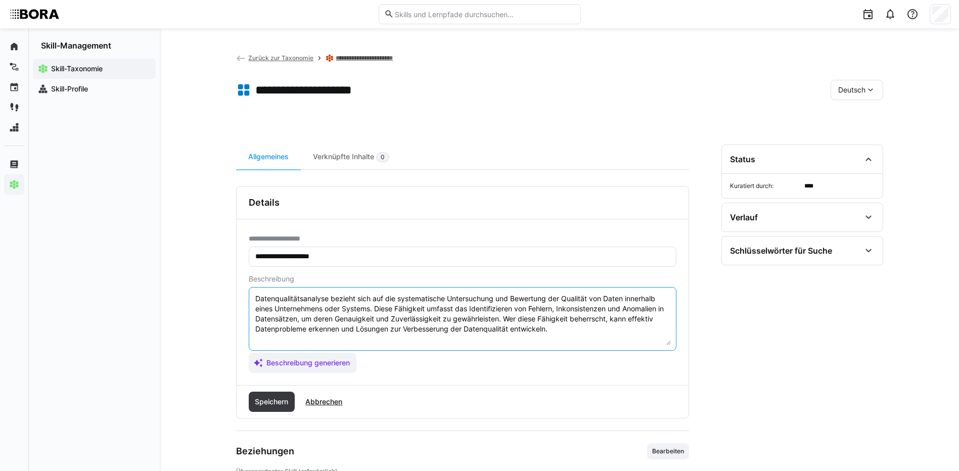
click at [589, 329] on textarea "Datenqualitätsanalyse bezieht sich auf die systematische Untersuchung und Bewer…" at bounding box center [462, 319] width 416 height 53
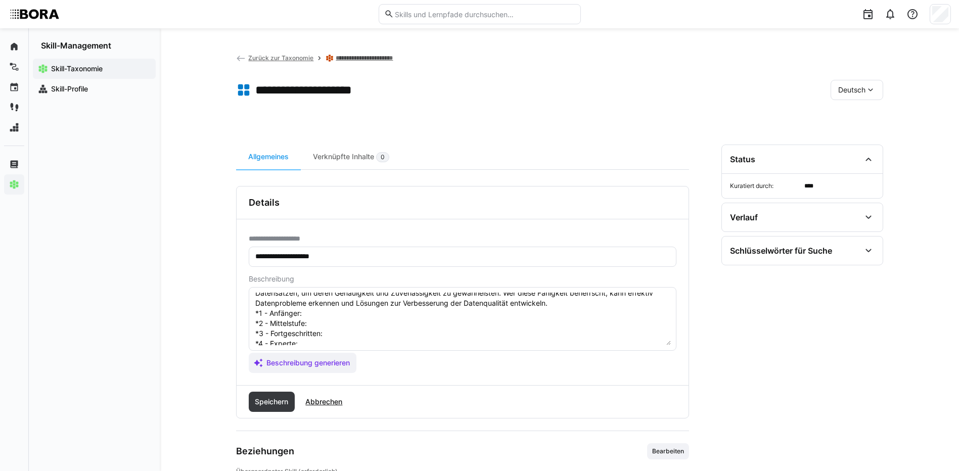
scroll to position [18, 0]
click at [325, 321] on textarea "Datenqualitätsanalyse bezieht sich auf die systematische Untersuchung und Bewer…" at bounding box center [462, 319] width 416 height 53
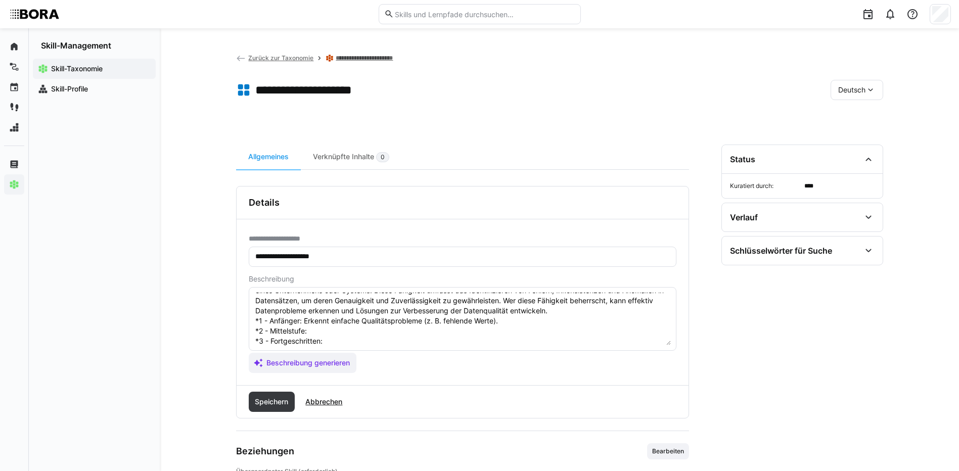
click at [320, 327] on textarea "Datenqualitätsanalyse bezieht sich auf die systematische Untersuchung und Bewer…" at bounding box center [462, 319] width 416 height 53
click at [363, 341] on textarea "Datenqualitätsanalyse bezieht sich auf die systematische Untersuchung und Bewer…" at bounding box center [462, 319] width 416 height 53
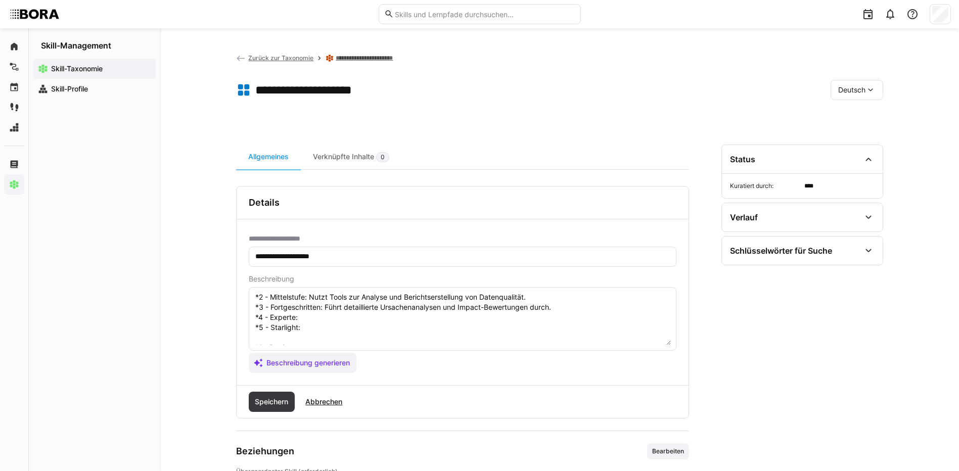
scroll to position [69, 0]
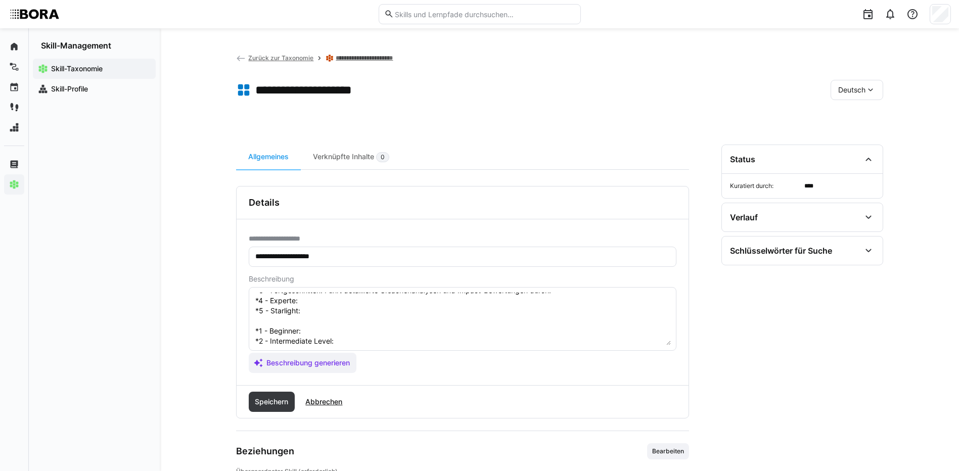
click at [383, 301] on textarea "Datenqualitätsanalyse bezieht sich auf die systematische Untersuchung und Bewer…" at bounding box center [462, 319] width 416 height 53
click at [309, 312] on textarea "Datenqualitätsanalyse bezieht sich auf die systematische Untersuchung und Bewer…" at bounding box center [462, 319] width 416 height 53
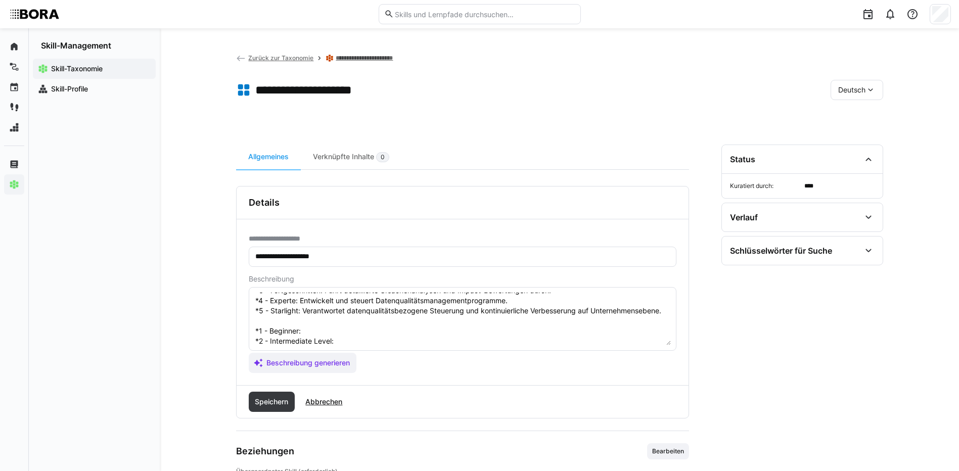
click at [338, 342] on textarea "Datenqualitätsanalyse bezieht sich auf die systematische Untersuchung und Bewer…" at bounding box center [462, 319] width 416 height 53
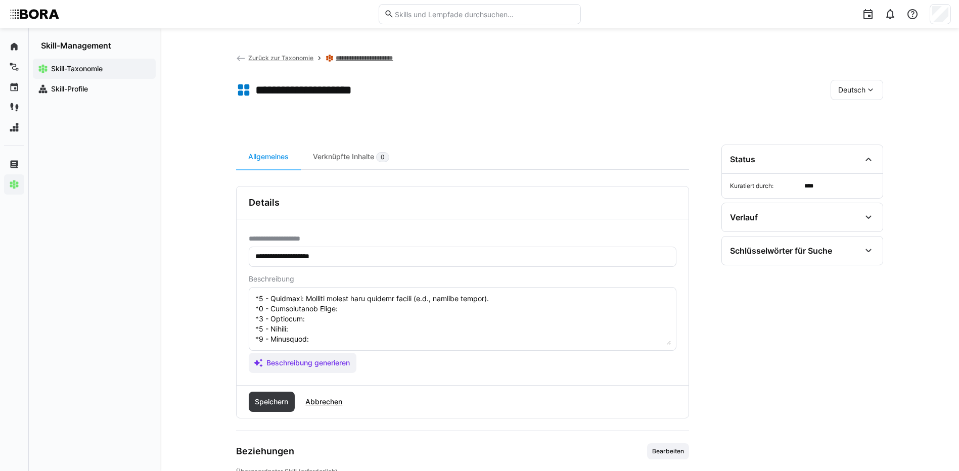
scroll to position [119, 0]
click at [343, 301] on textarea at bounding box center [462, 319] width 416 height 53
click at [328, 309] on textarea at bounding box center [462, 319] width 416 height 53
click at [382, 330] on textarea at bounding box center [462, 319] width 416 height 53
click at [369, 321] on textarea at bounding box center [462, 319] width 416 height 53
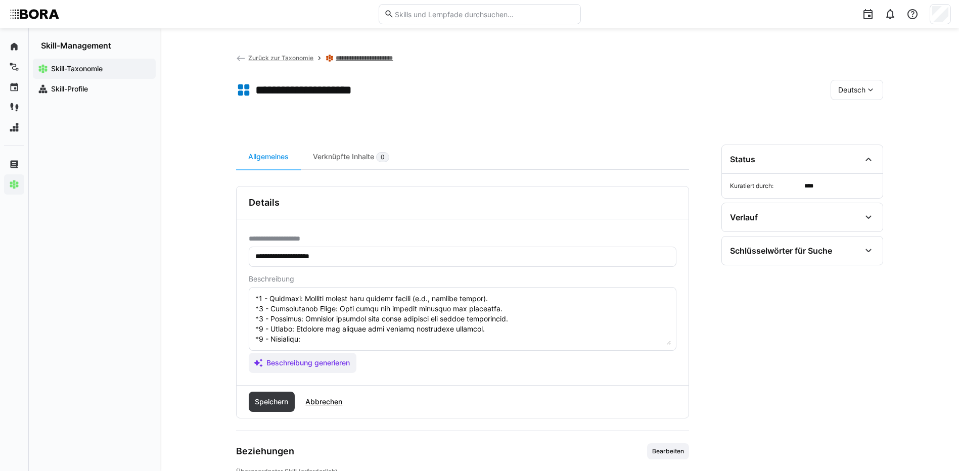
click at [327, 329] on textarea at bounding box center [462, 319] width 416 height 53
click at [307, 327] on textarea at bounding box center [462, 319] width 416 height 53
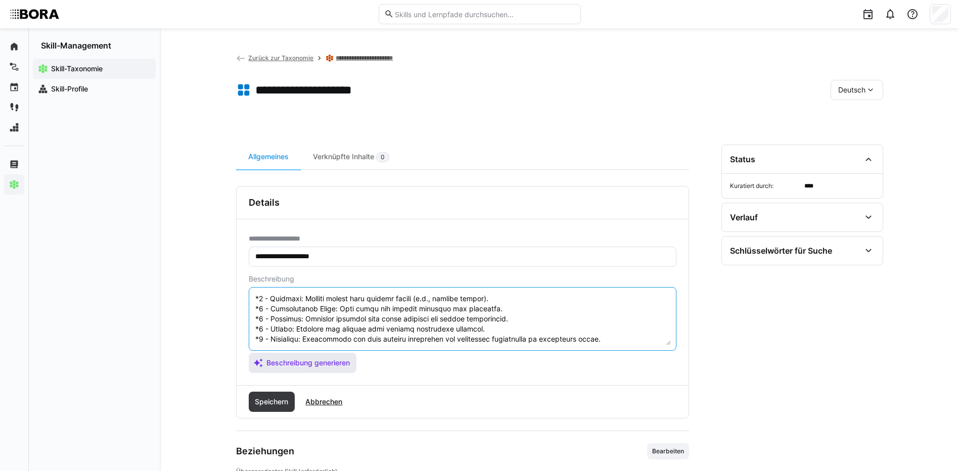
drag, startPoint x: 256, startPoint y: 338, endPoint x: 318, endPoint y: 352, distance: 63.7
click at [318, 352] on app-assistant-generate-form "Beschreibung Beschreibung generieren" at bounding box center [463, 324] width 428 height 98
type textarea "Datenqualitätsanalyse bezieht sich auf die systematische Untersuchung und Bewer…"
click at [274, 397] on span "Speichern" at bounding box center [271, 402] width 36 height 10
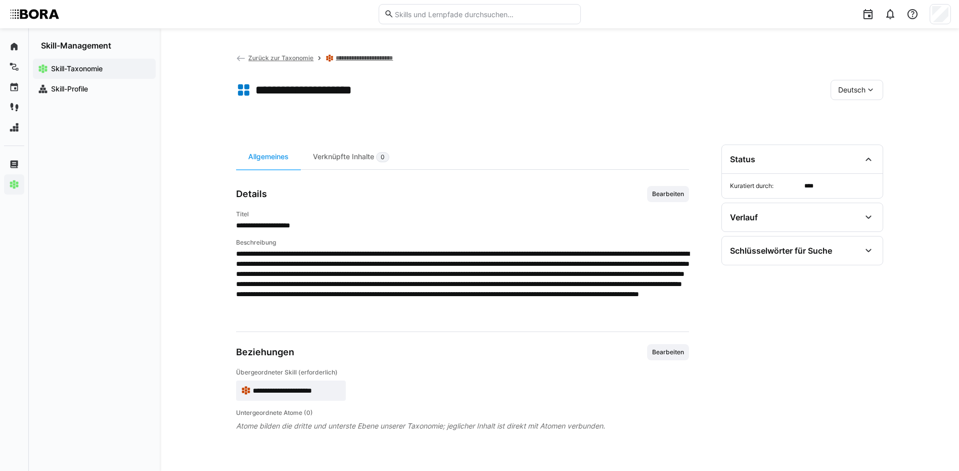
click at [853, 88] on span "Deutsch" at bounding box center [851, 90] width 27 height 10
click at [859, 134] on span "Englisch" at bounding box center [851, 138] width 27 height 10
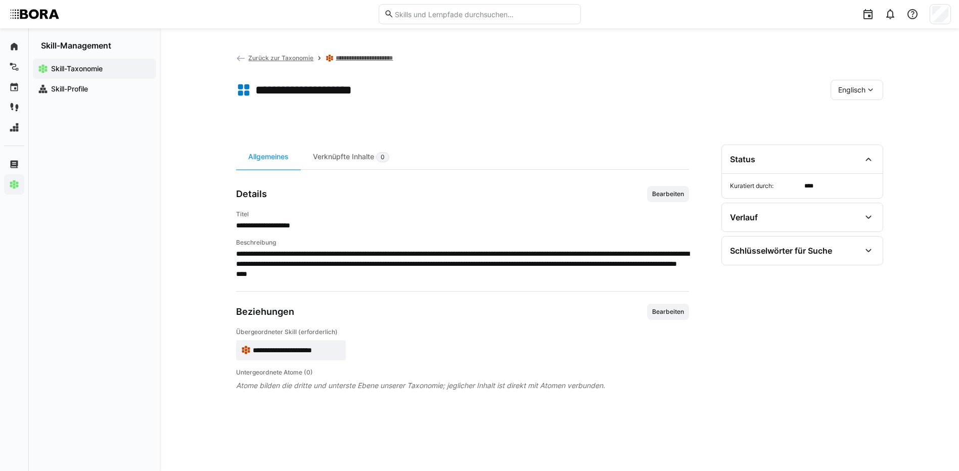
click at [680, 187] on span "Bearbeiten" at bounding box center [668, 194] width 42 height 16
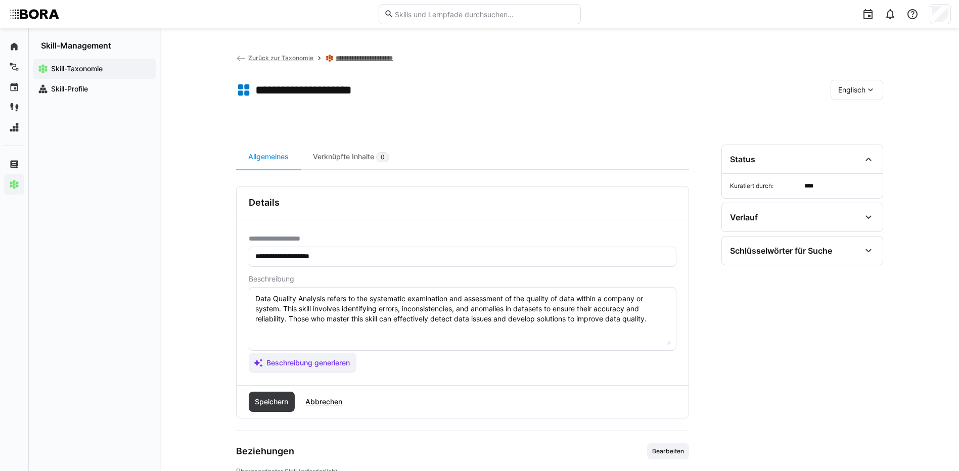
click at [656, 314] on textarea "Data Quality Analysis refers to the systematic examination and assessment of th…" at bounding box center [462, 319] width 416 height 53
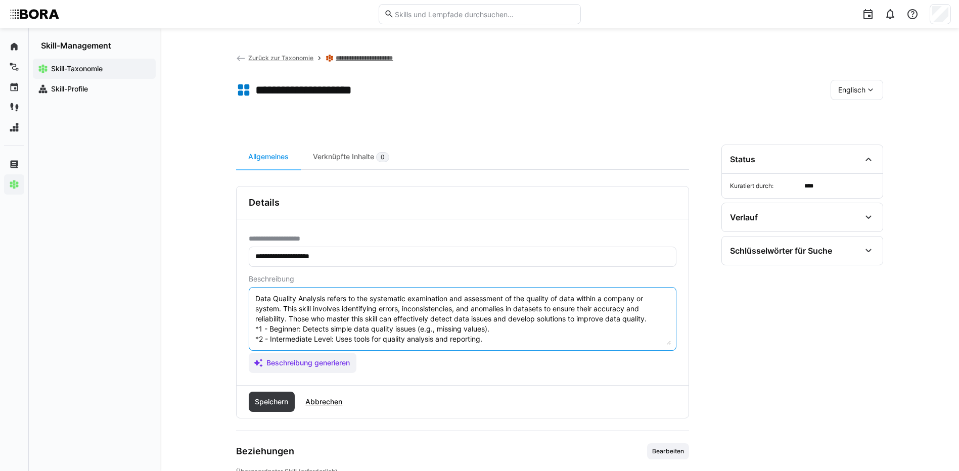
scroll to position [49, 0]
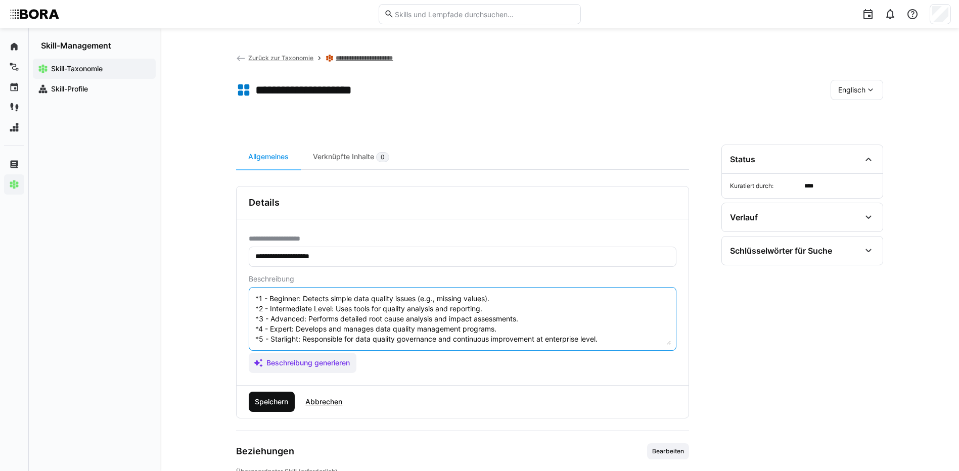
type textarea "Data Quality Analysis refers to the systematic examination and assessment of th…"
click at [271, 402] on span "Speichern" at bounding box center [271, 402] width 36 height 10
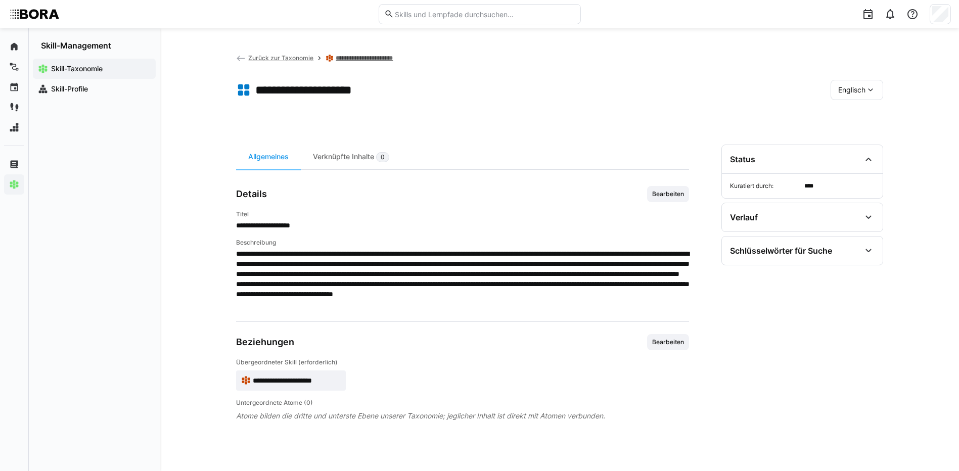
click at [845, 86] on span "Englisch" at bounding box center [851, 90] width 27 height 10
click at [847, 116] on span "Deutsch" at bounding box center [850, 117] width 27 height 10
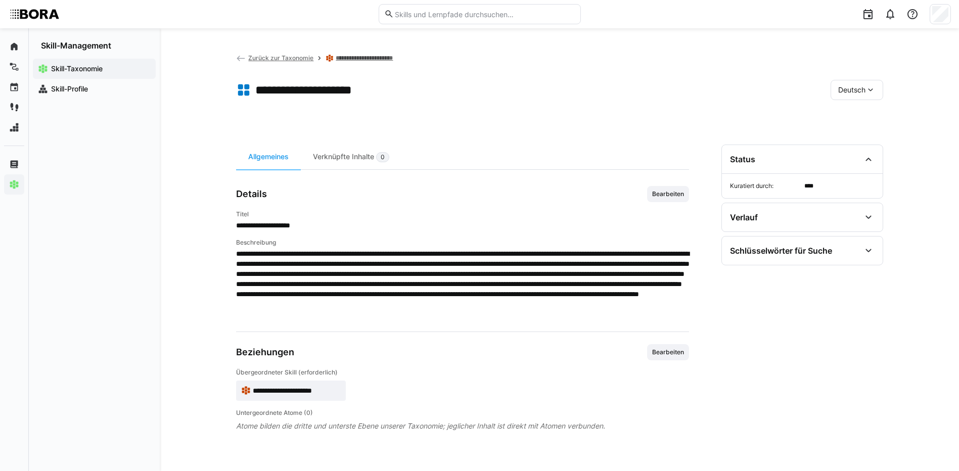
click at [375, 54] on link "**********" at bounding box center [373, 58] width 75 height 8
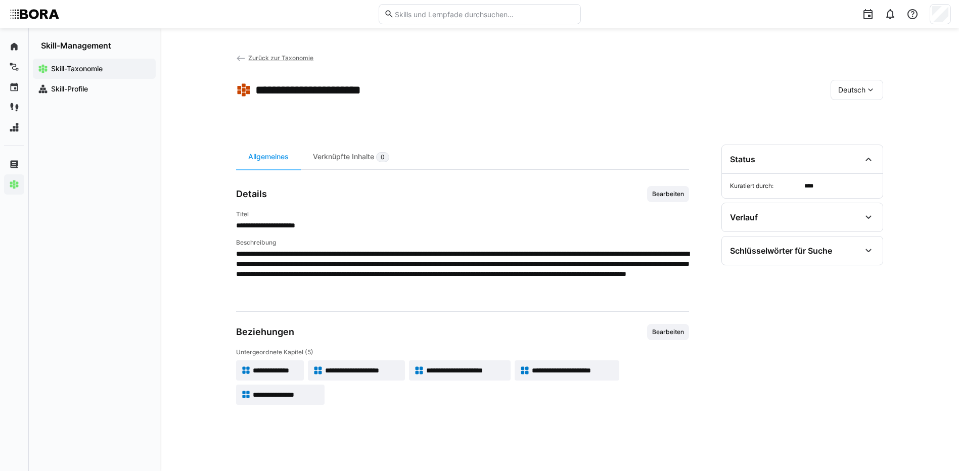
click at [473, 366] on span "**********" at bounding box center [465, 370] width 79 height 10
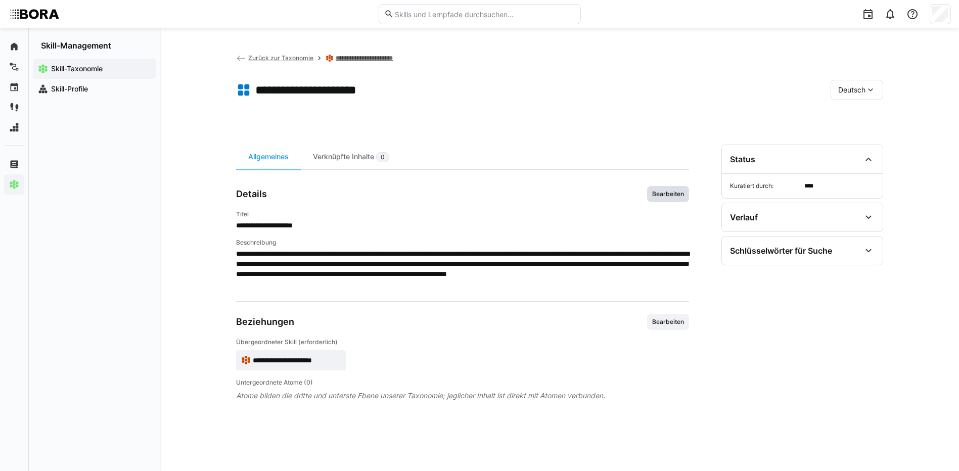
click at [667, 193] on span "Bearbeiten" at bounding box center [668, 194] width 34 height 8
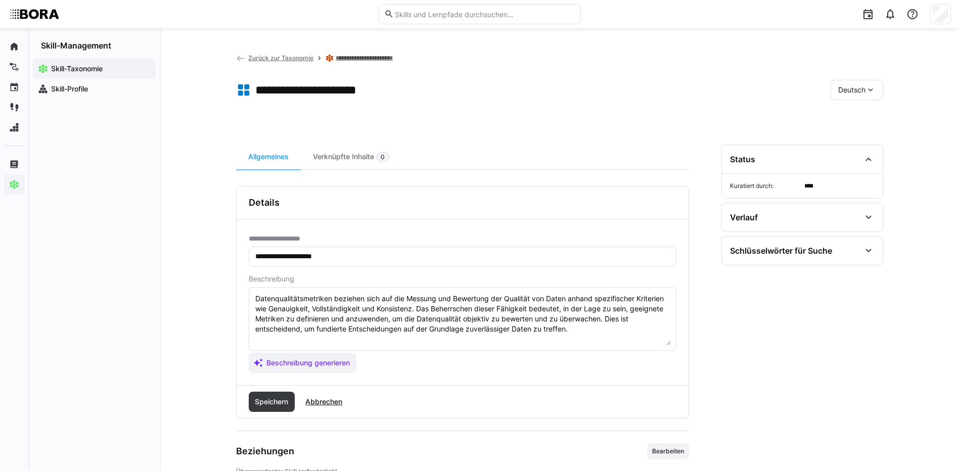
click at [583, 326] on textarea "Datenqualitätsmetriken beziehen sich auf die Messung und Bewertung der Qualität…" at bounding box center [462, 319] width 416 height 53
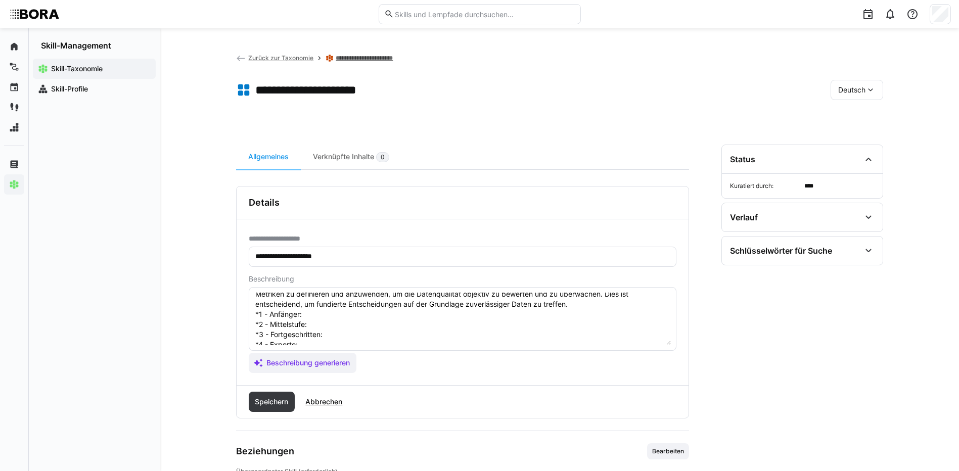
scroll to position [18, 0]
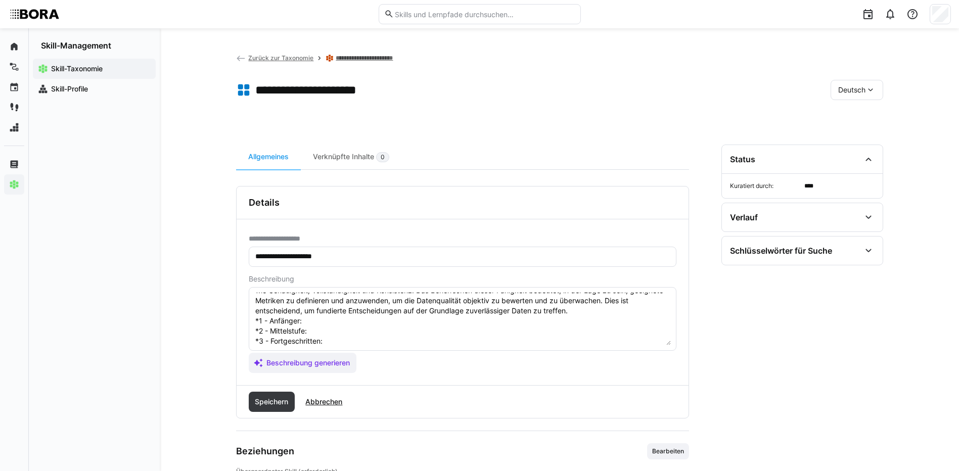
click at [332, 316] on textarea "Datenqualitätsmetriken beziehen sich auf die Messung und Bewertung der Qualität…" at bounding box center [462, 319] width 416 height 53
click at [319, 328] on textarea "Datenqualitätsmetriken beziehen sich auf die Messung und Bewertung der Qualität…" at bounding box center [462, 319] width 416 height 53
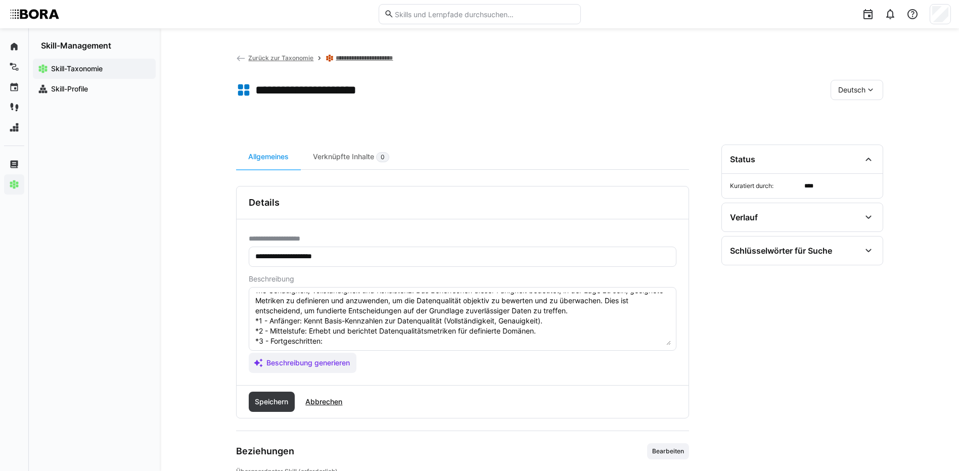
click at [334, 343] on textarea "Datenqualitätsmetriken beziehen sich auf die Messung und Bewertung der Qualität…" at bounding box center [462, 319] width 416 height 53
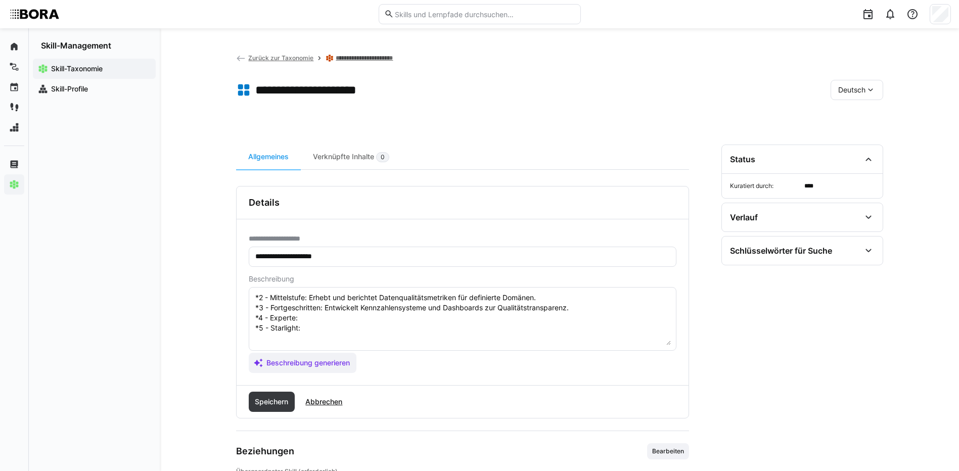
scroll to position [69, 0]
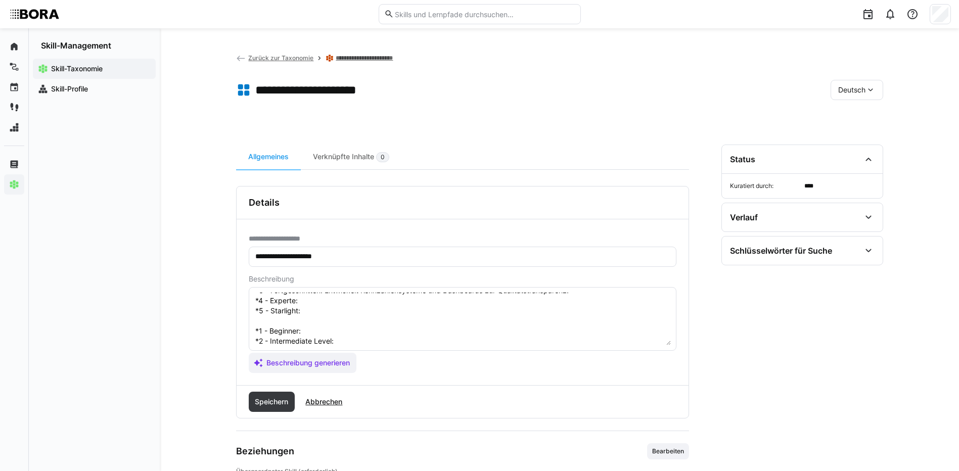
click at [306, 299] on textarea "Datenqualitätsmetriken beziehen sich auf die Messung und Bewertung der Qualität…" at bounding box center [462, 319] width 416 height 53
click at [329, 313] on textarea "Datenqualitätsmetriken beziehen sich auf die Messung und Bewertung der Qualität…" at bounding box center [462, 319] width 416 height 53
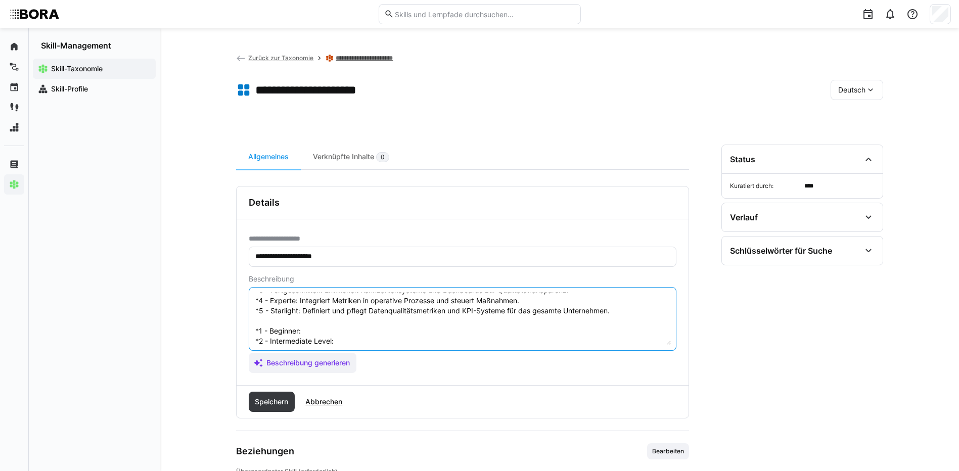
click at [332, 334] on textarea "Datenqualitätsmetriken beziehen sich auf die Messung und Bewertung der Qualität…" at bounding box center [462, 319] width 416 height 53
click at [407, 338] on textarea at bounding box center [462, 319] width 416 height 53
click at [329, 300] on textarea at bounding box center [462, 319] width 416 height 53
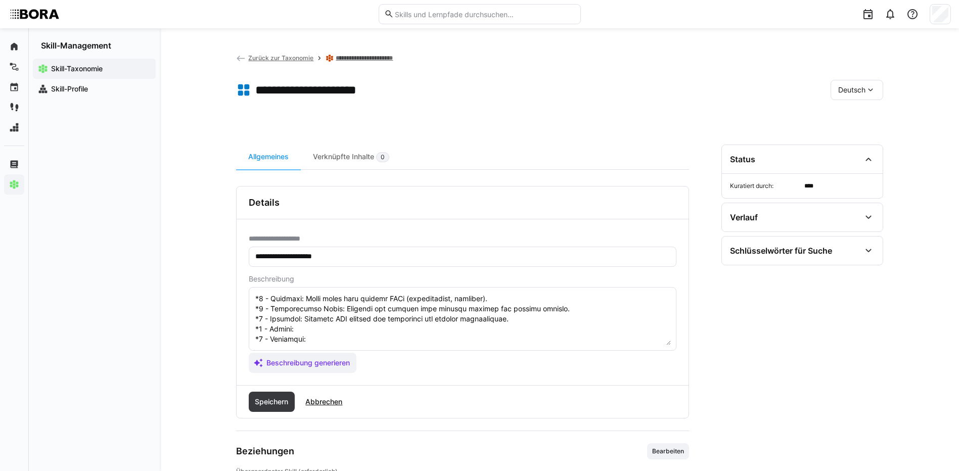
click at [308, 313] on textarea at bounding box center [462, 319] width 416 height 53
click at [313, 322] on textarea at bounding box center [462, 319] width 416 height 53
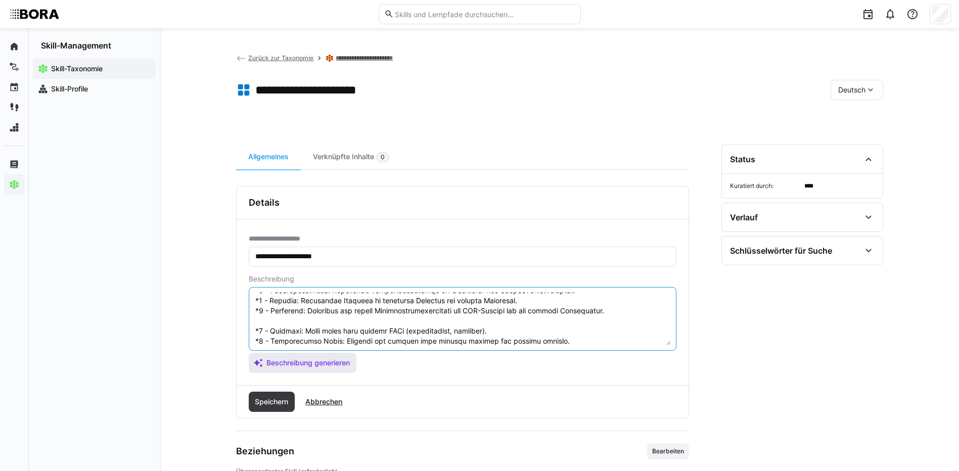
scroll to position [121, 0]
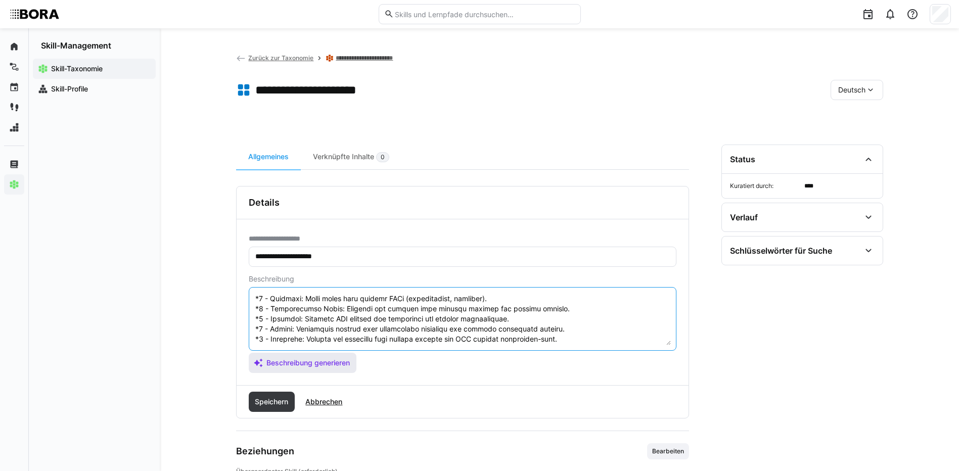
drag, startPoint x: 254, startPoint y: 327, endPoint x: 287, endPoint y: 354, distance: 42.8
click at [287, 354] on app-assistant-generate-form "Beschreibung Beschreibung generieren" at bounding box center [463, 324] width 428 height 98
type textarea "Datenqualitätsmetriken beziehen sich auf die Messung und Bewertung der Qualität…"
click at [275, 400] on span "Speichern" at bounding box center [271, 402] width 36 height 10
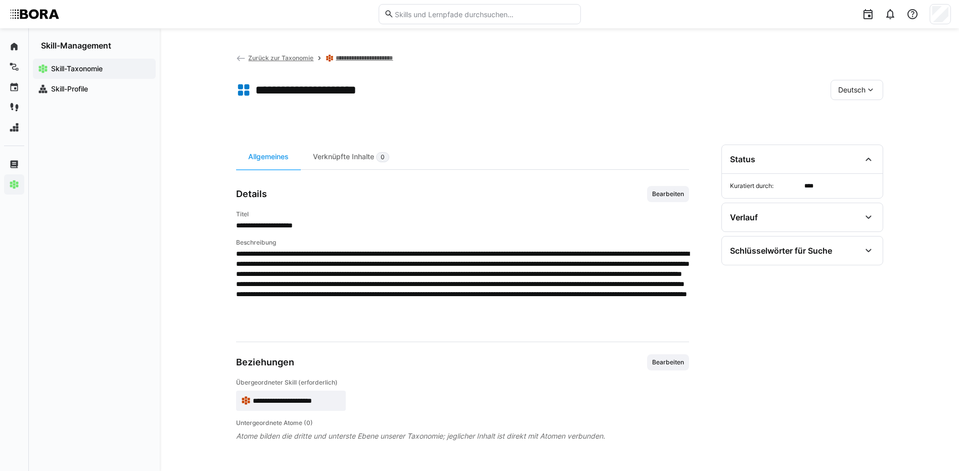
click at [854, 88] on span "Deutsch" at bounding box center [851, 90] width 27 height 10
click at [855, 137] on span "Englisch" at bounding box center [851, 138] width 27 height 10
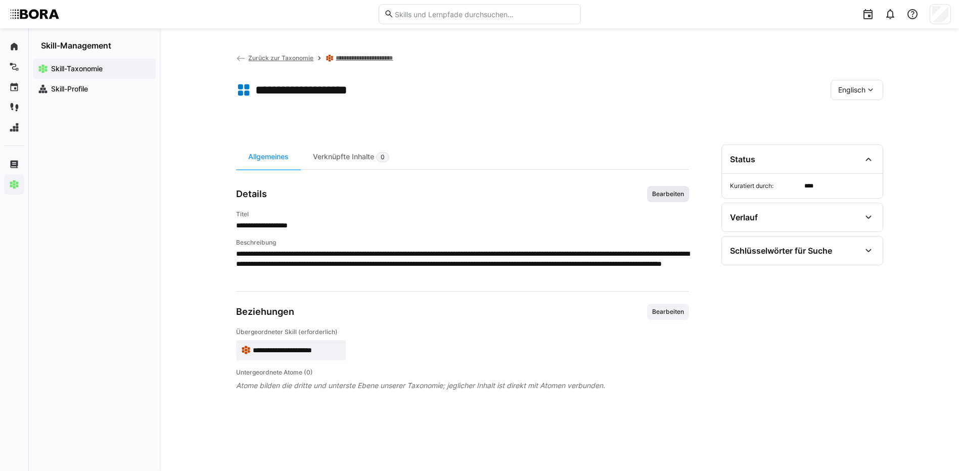
click at [655, 197] on span "Bearbeiten" at bounding box center [668, 194] width 34 height 8
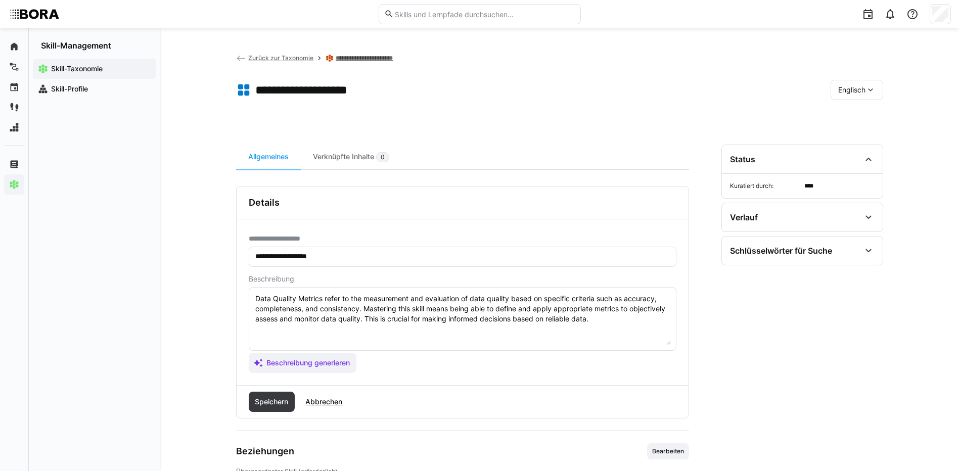
click at [607, 316] on textarea "Data Quality Metrics refer to the measurement and evaluation of data quality ba…" at bounding box center [462, 319] width 416 height 53
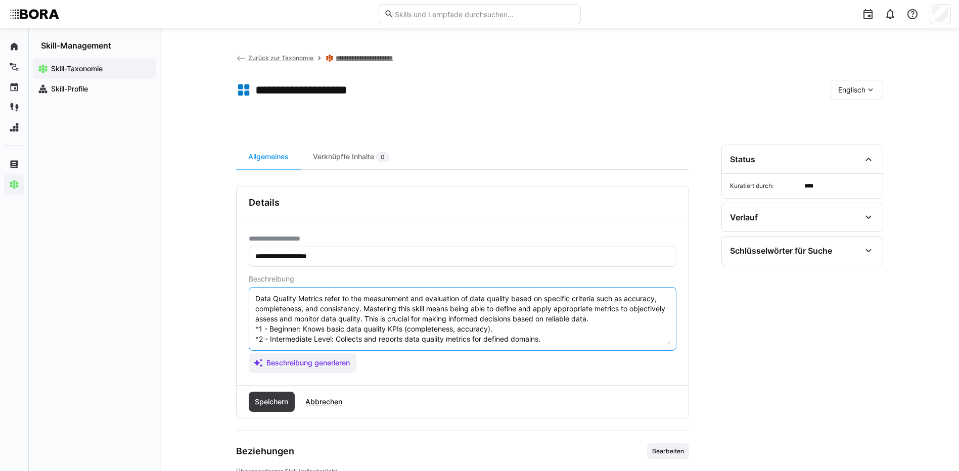
scroll to position [49, 0]
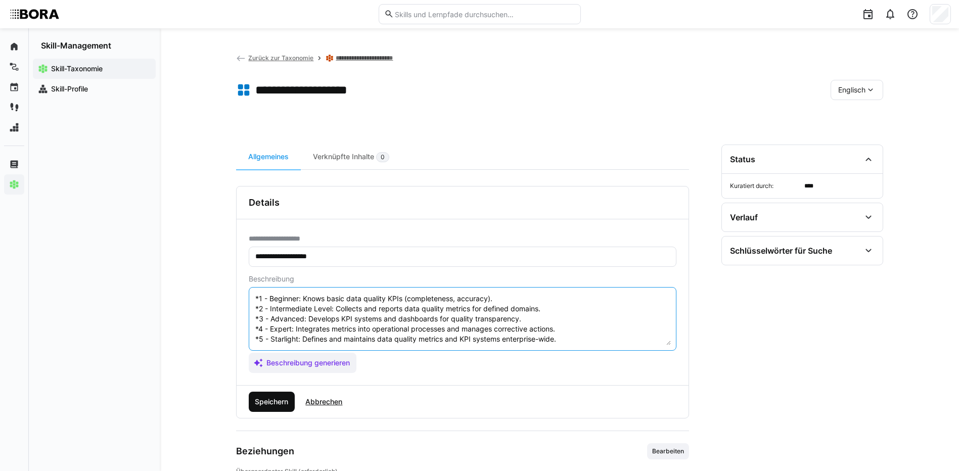
type textarea "Data Quality Metrics refer to the measurement and evaluation of data quality ba…"
click at [272, 403] on span "Speichern" at bounding box center [271, 402] width 36 height 10
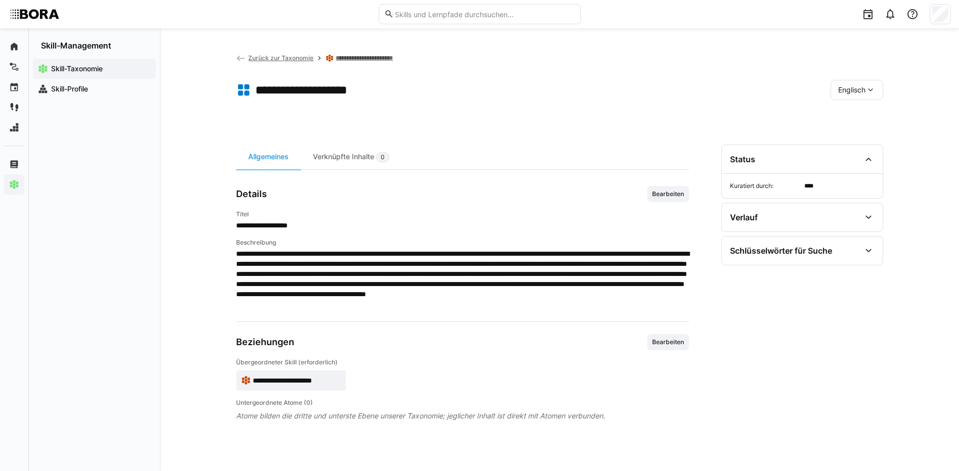
click at [847, 97] on div "Englisch" at bounding box center [856, 90] width 53 height 20
click at [858, 122] on div "Deutsch" at bounding box center [856, 116] width 54 height 21
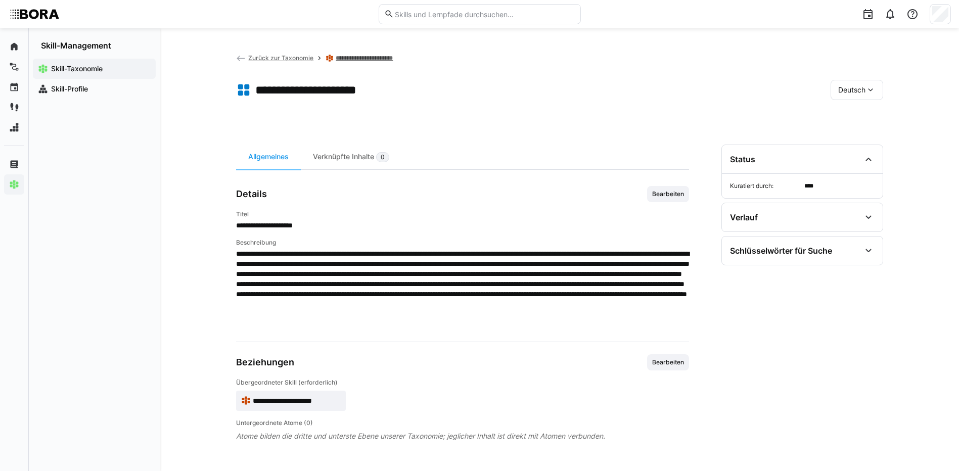
click at [363, 60] on link "**********" at bounding box center [373, 58] width 75 height 8
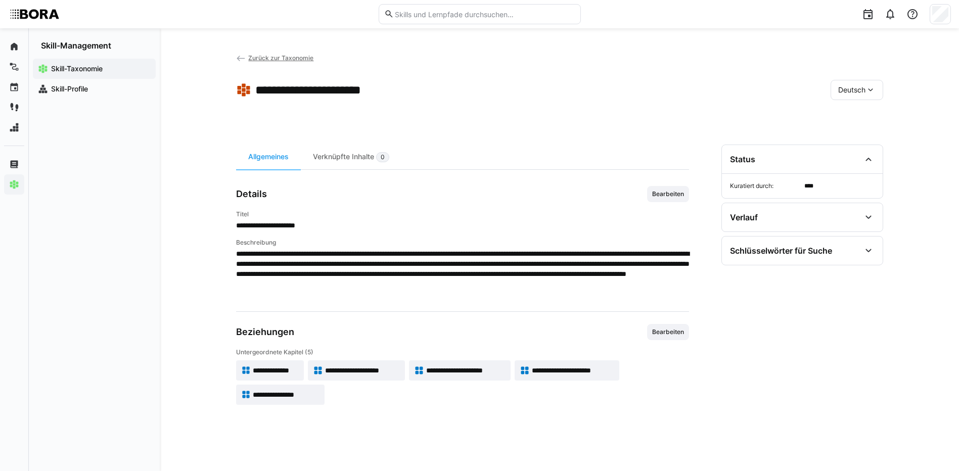
click at [586, 368] on span "**********" at bounding box center [573, 370] width 83 height 10
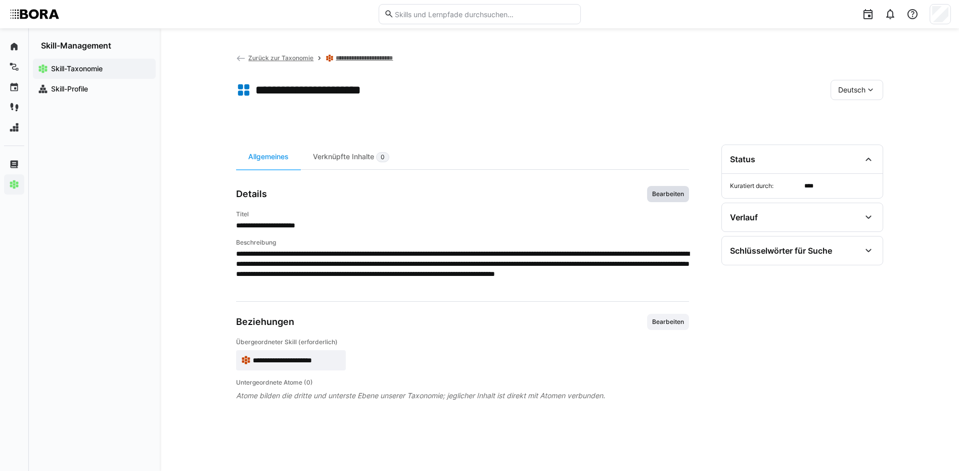
click at [673, 191] on span "Bearbeiten" at bounding box center [668, 194] width 34 height 8
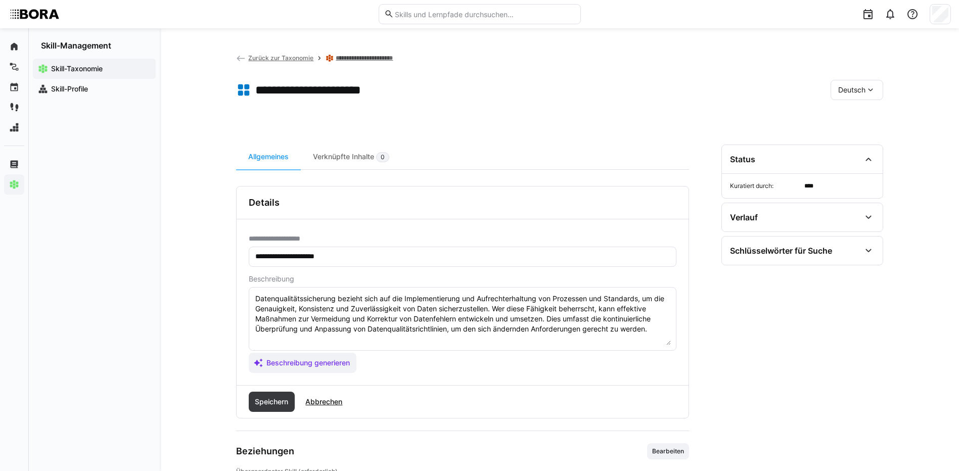
click at [653, 323] on textarea "Datenqualitätssicherung bezieht sich auf die Implementierung und Aufrechterhalt…" at bounding box center [462, 319] width 416 height 53
click at [652, 328] on textarea "Datenqualitätssicherung bezieht sich auf die Implementierung und Aufrechterhalt…" at bounding box center [462, 319] width 416 height 53
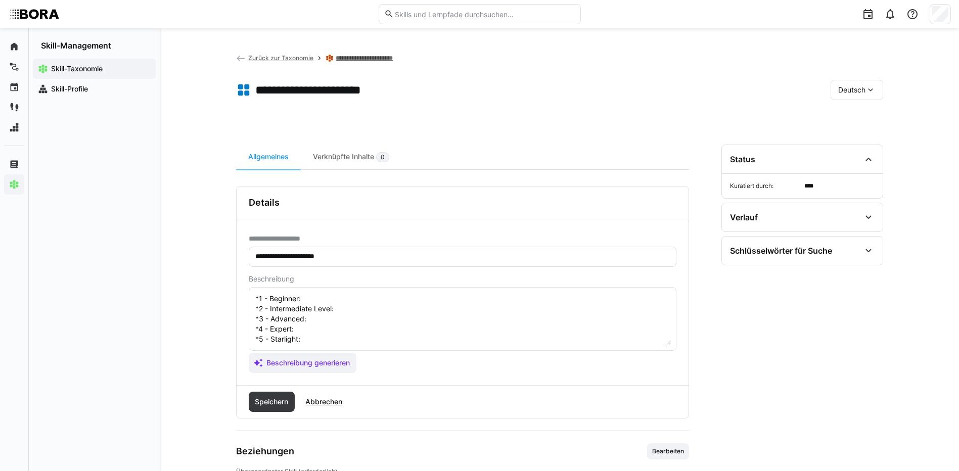
scroll to position [18, 0]
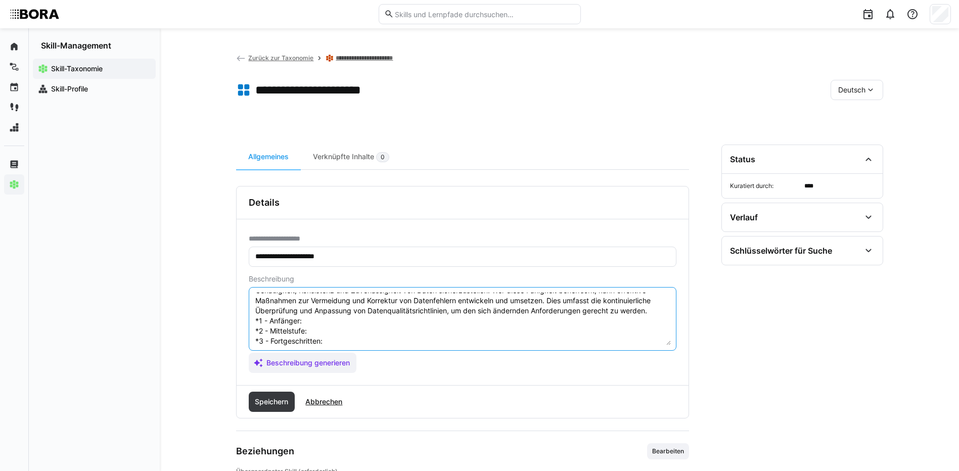
click at [322, 321] on textarea "Datenqualitätssicherung bezieht sich auf die Implementierung und Aufrechterhalt…" at bounding box center [462, 319] width 416 height 53
click at [396, 328] on textarea "Datenqualitätssicherung bezieht sich auf die Implementierung und Aufrechterhalt…" at bounding box center [462, 319] width 416 height 53
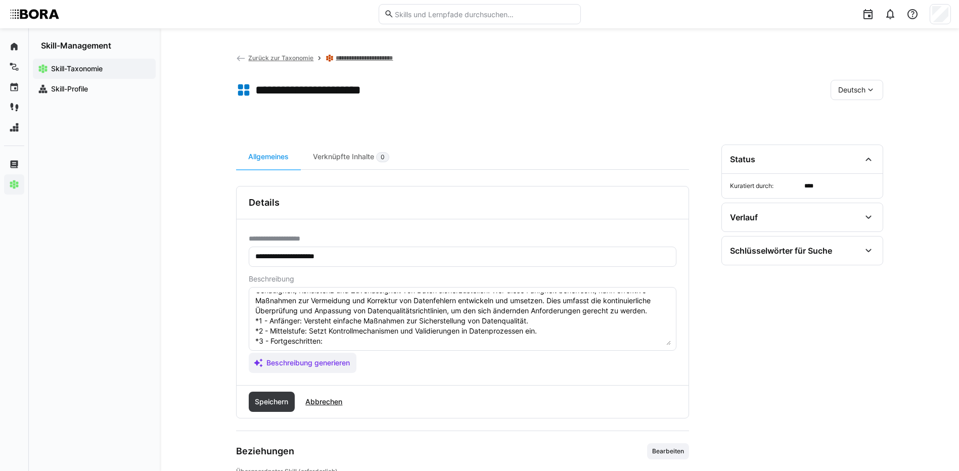
click at [360, 343] on textarea "Datenqualitätssicherung bezieht sich auf die Implementierung und Aufrechterhalt…" at bounding box center [462, 319] width 416 height 53
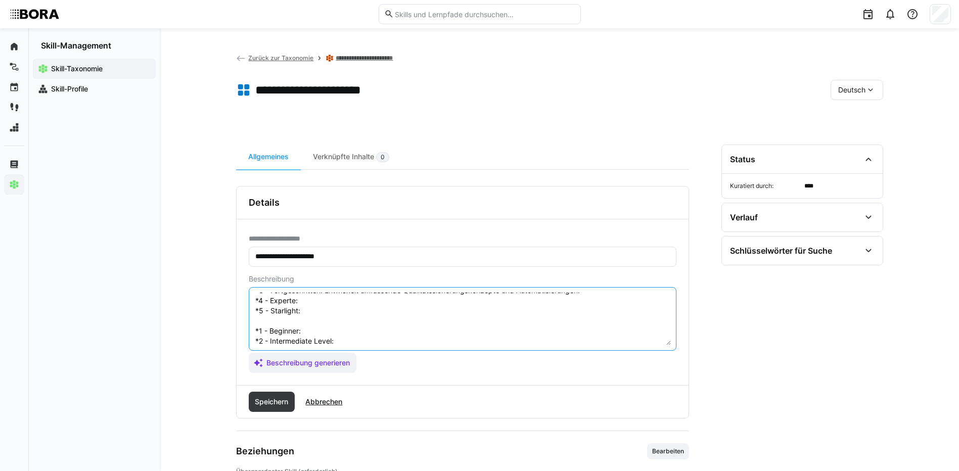
click at [366, 300] on textarea "Datenqualitätssicherung bezieht sich auf die Implementierung und Aufrechterhalt…" at bounding box center [462, 319] width 416 height 53
click at [321, 308] on textarea "Datenqualitätssicherung bezieht sich auf die Implementierung und Aufrechterhalt…" at bounding box center [462, 319] width 416 height 53
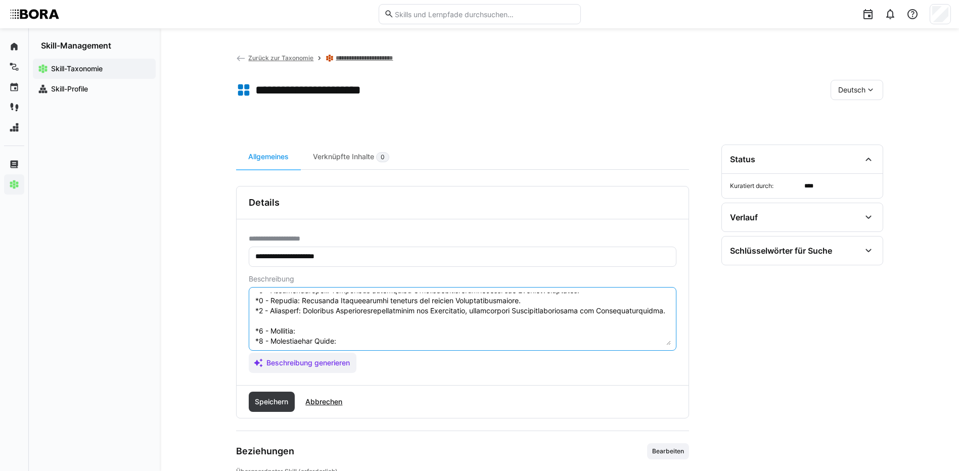
click at [324, 341] on textarea at bounding box center [462, 319] width 416 height 53
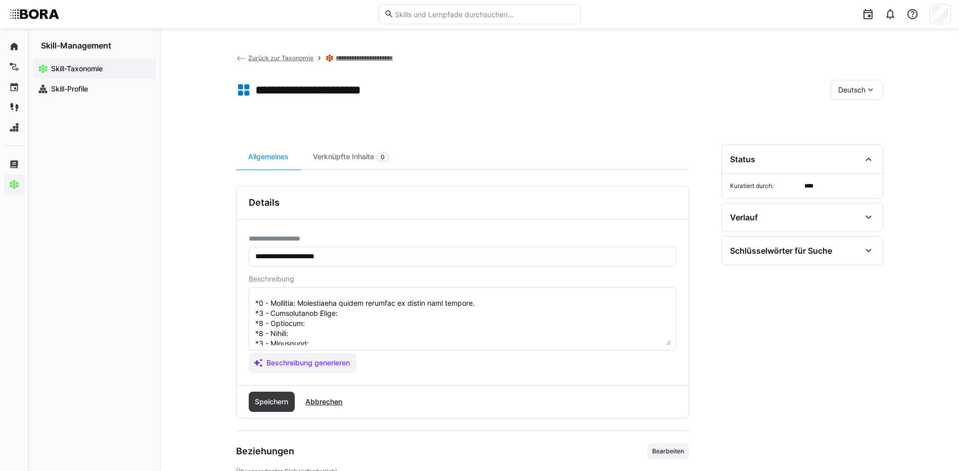
scroll to position [119, 0]
click at [346, 303] on textarea at bounding box center [462, 319] width 416 height 53
click at [354, 305] on textarea at bounding box center [462, 319] width 416 height 53
click at [317, 309] on textarea at bounding box center [462, 319] width 416 height 53
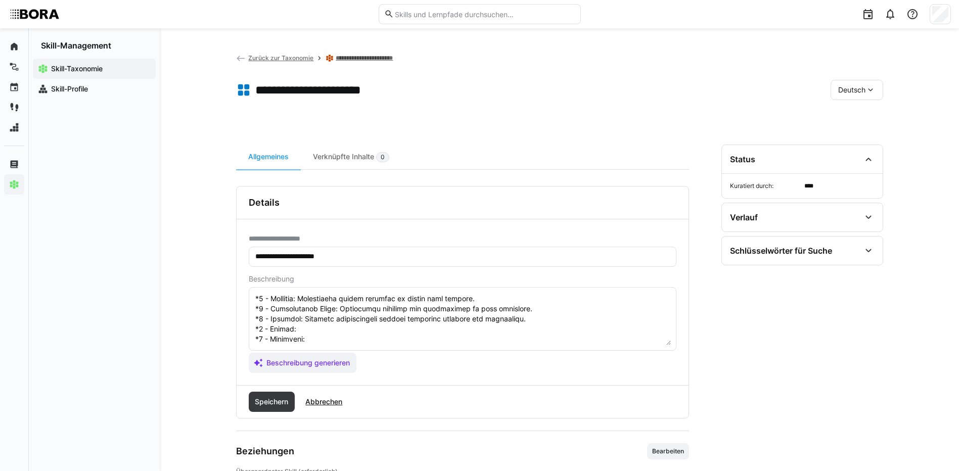
click at [305, 320] on textarea at bounding box center [462, 319] width 416 height 53
click at [309, 330] on textarea at bounding box center [462, 319] width 416 height 53
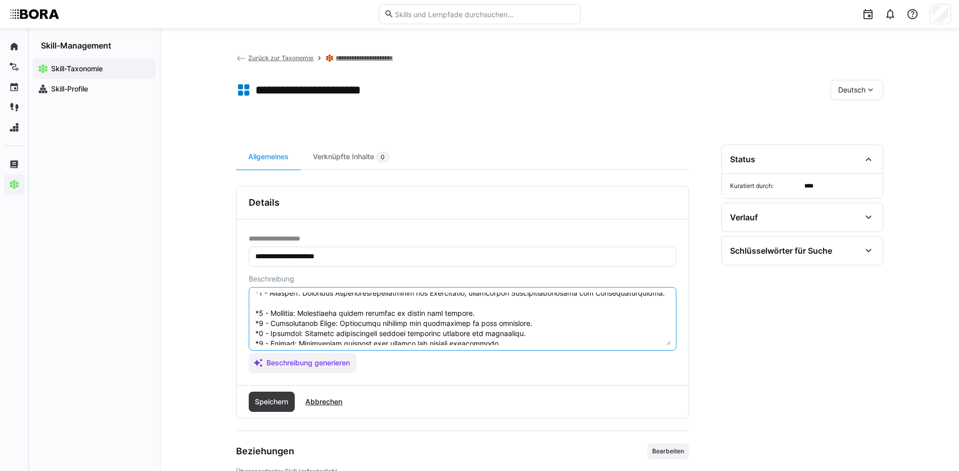
scroll to position [69, 0]
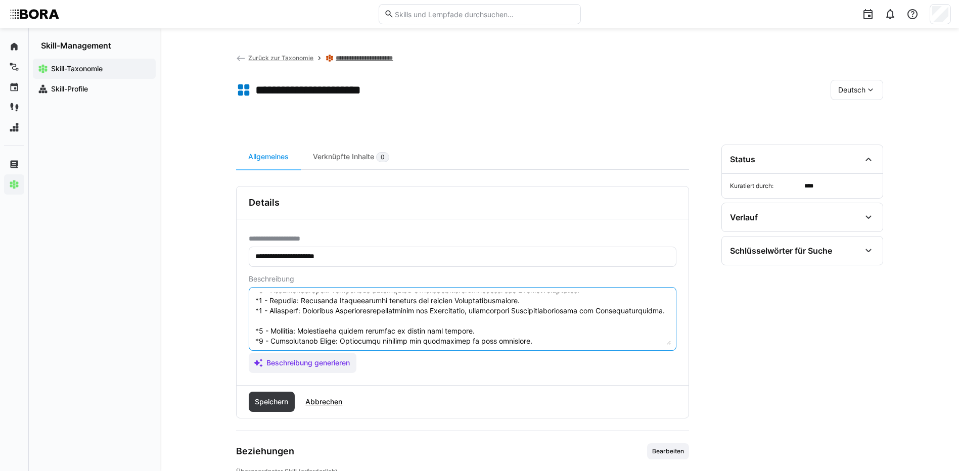
drag, startPoint x: 255, startPoint y: 338, endPoint x: 262, endPoint y: 347, distance: 12.2
click at [262, 347] on eds-input at bounding box center [463, 319] width 428 height 64
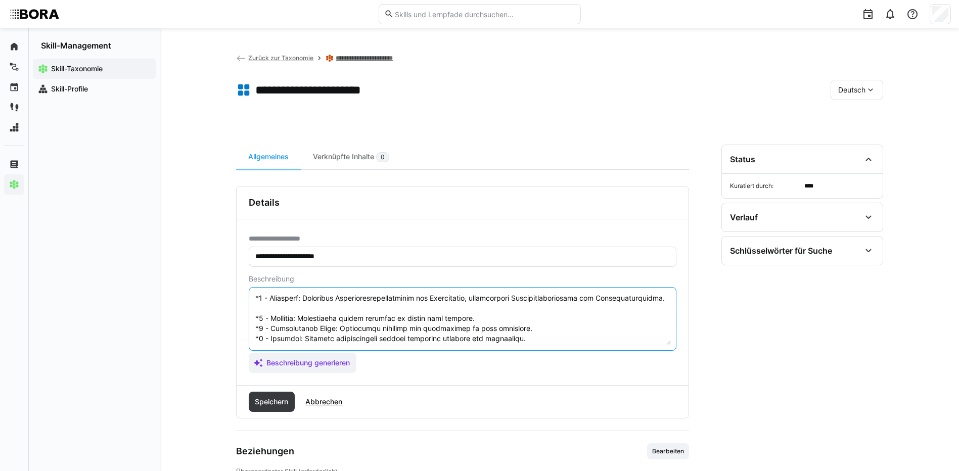
scroll to position [119, 0]
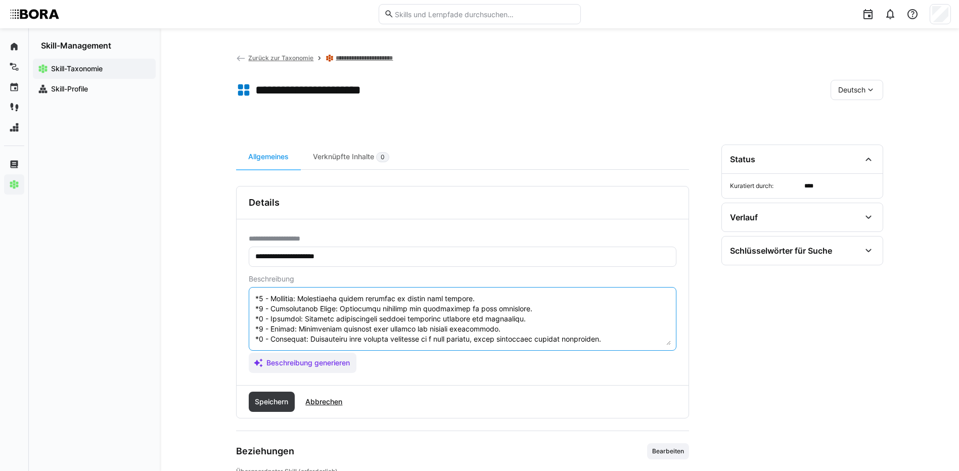
click at [269, 311] on textarea at bounding box center [462, 319] width 416 height 53
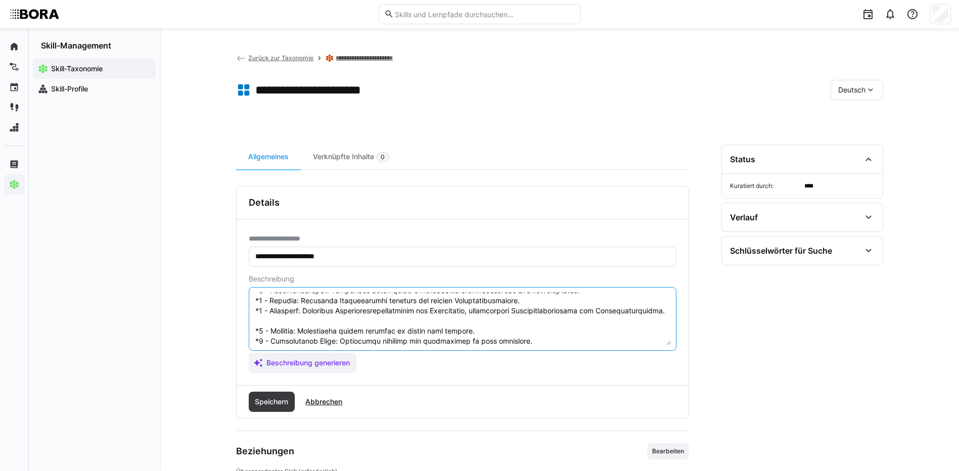
scroll to position [131, 0]
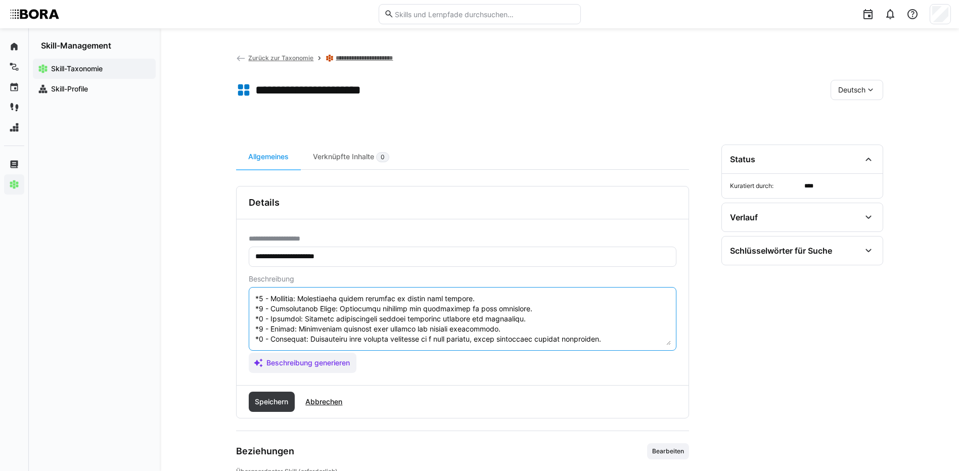
drag, startPoint x: 255, startPoint y: 339, endPoint x: 291, endPoint y: 345, distance: 36.0
click at [291, 345] on eds-input at bounding box center [463, 319] width 428 height 64
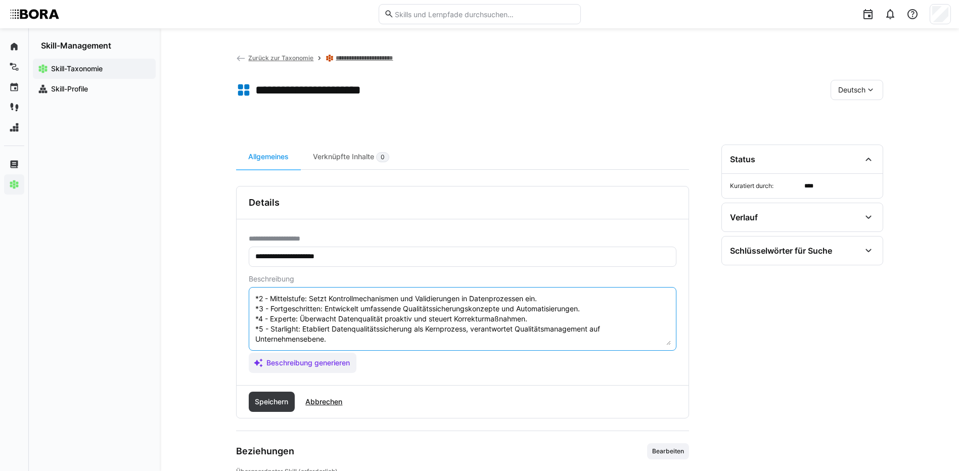
scroll to position [61, 0]
type textarea "Datenqualitätssicherung bezieht sich auf die Implementierung und Aufrechterhalt…"
click at [274, 408] on span "Speichern" at bounding box center [272, 402] width 46 height 20
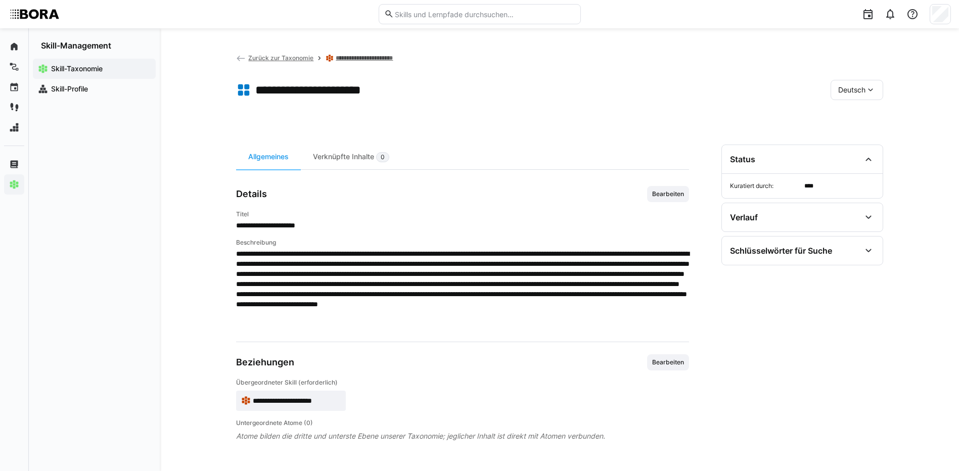
click at [854, 83] on div "Deutsch" at bounding box center [856, 90] width 53 height 20
click at [861, 133] on span "Englisch" at bounding box center [851, 138] width 27 height 10
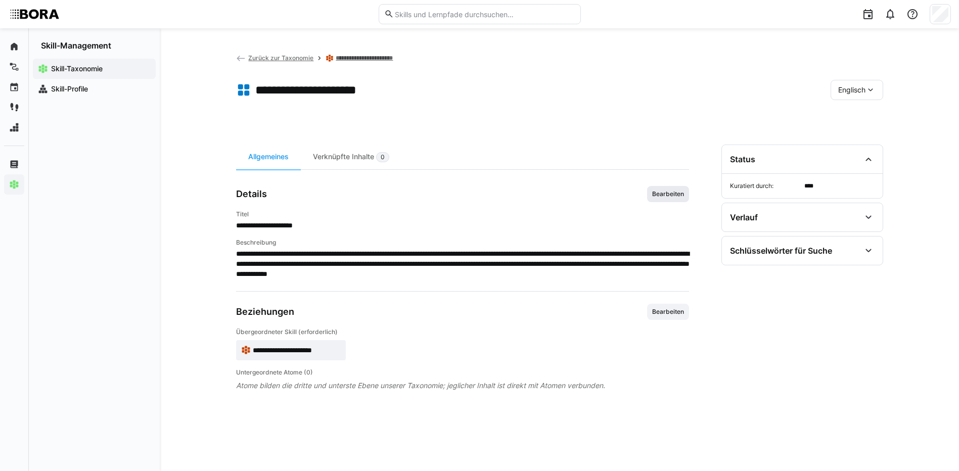
click at [669, 188] on span "Bearbeiten" at bounding box center [668, 194] width 42 height 16
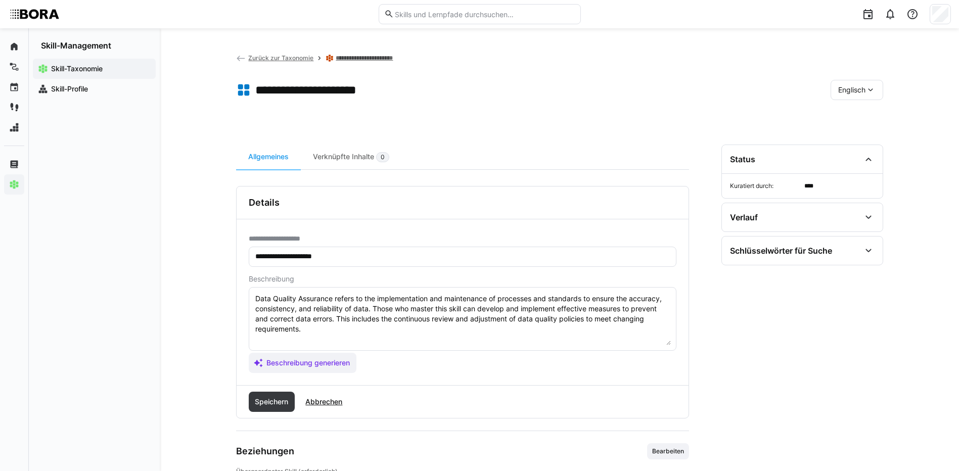
click at [452, 324] on textarea "Data Quality Assurance refers to the implementation and maintenance of processe…" at bounding box center [462, 319] width 416 height 53
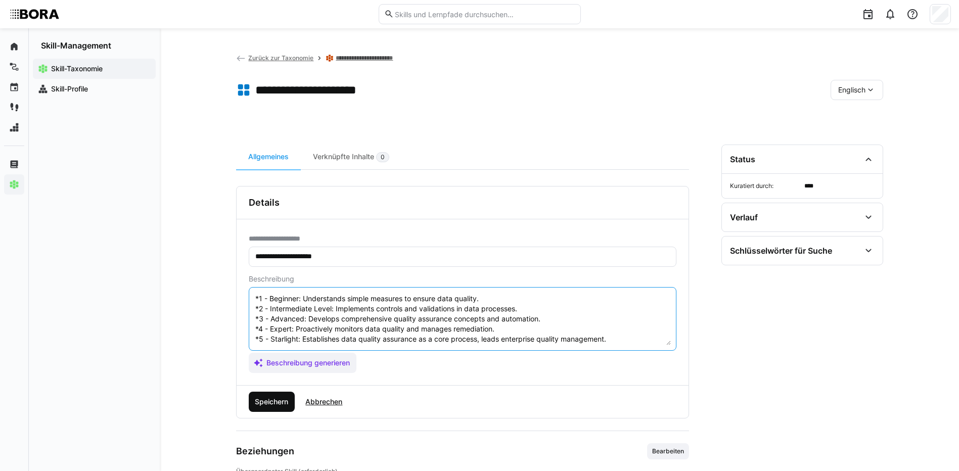
type textarea "Data Quality Assurance refers to the implementation and maintenance of processe…"
click at [261, 394] on span "Speichern" at bounding box center [272, 402] width 46 height 20
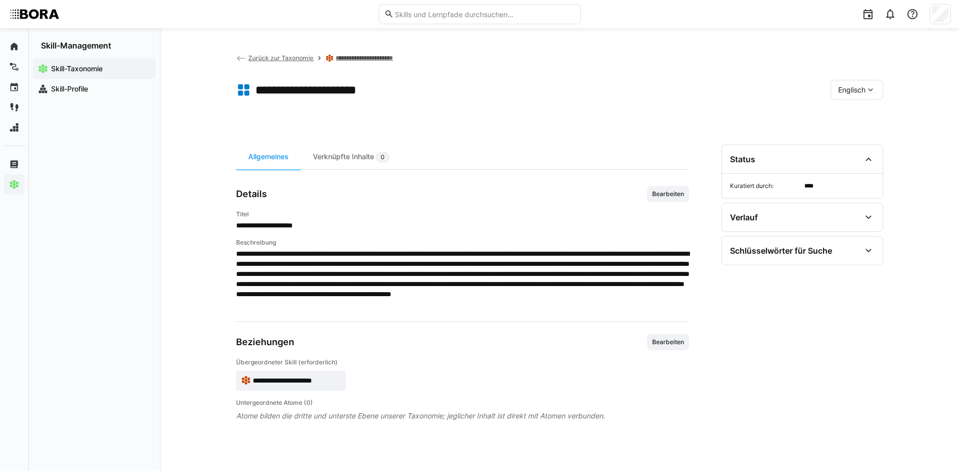
click at [844, 87] on span "Englisch" at bounding box center [851, 90] width 27 height 10
click at [845, 116] on span "Deutsch" at bounding box center [850, 117] width 27 height 10
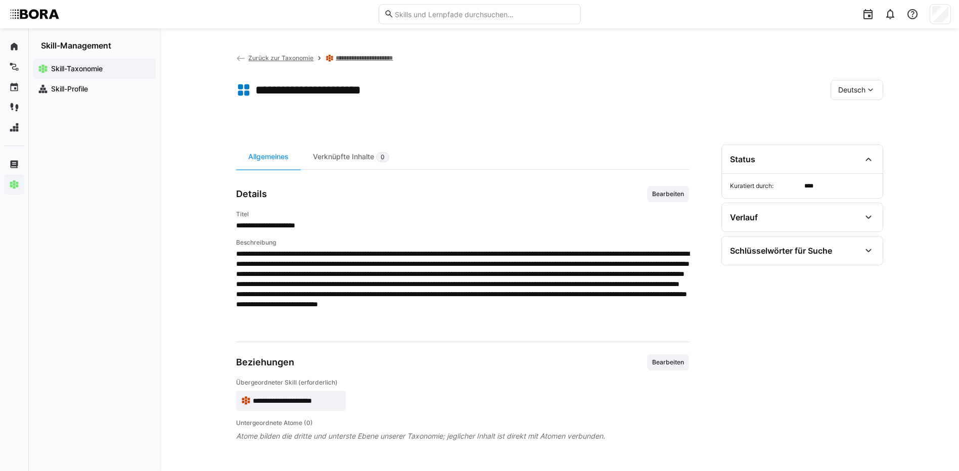
click at [392, 55] on link "**********" at bounding box center [373, 58] width 75 height 8
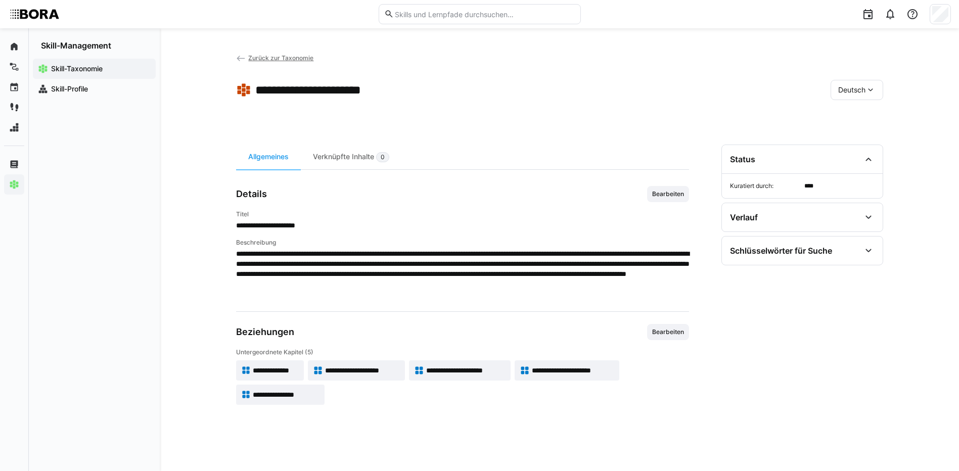
click at [262, 398] on span "**********" at bounding box center [286, 395] width 67 height 10
